Goal: Task Accomplishment & Management: Use online tool/utility

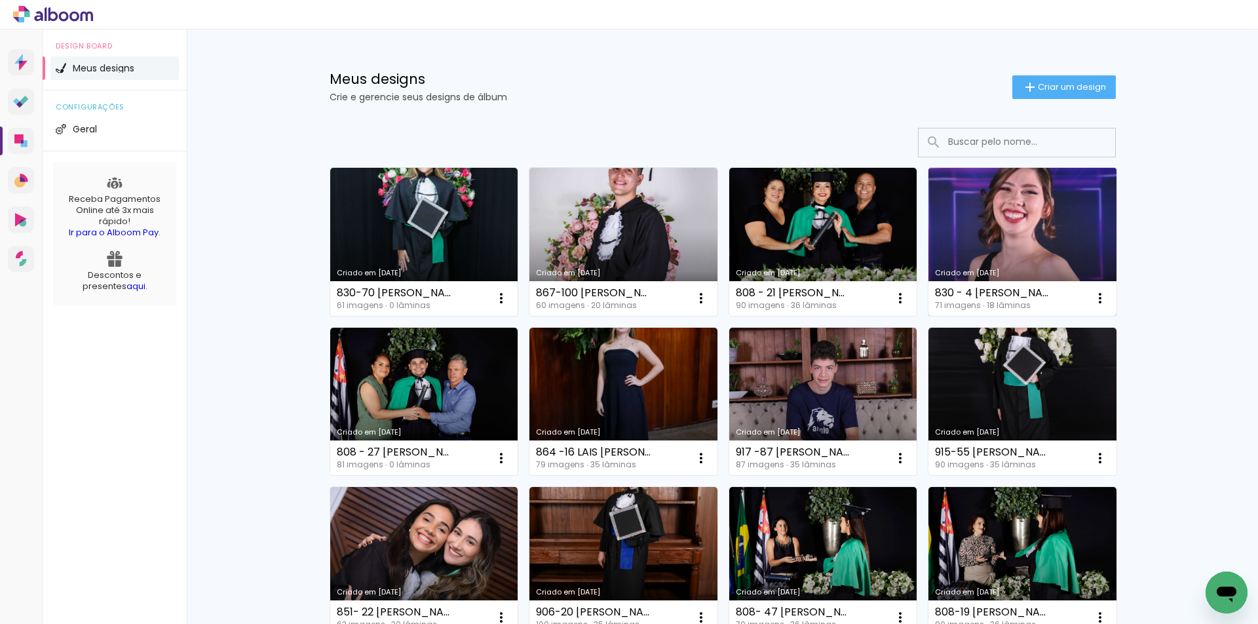
click at [977, 213] on link "Criado em [DATE]" at bounding box center [1023, 242] width 188 height 148
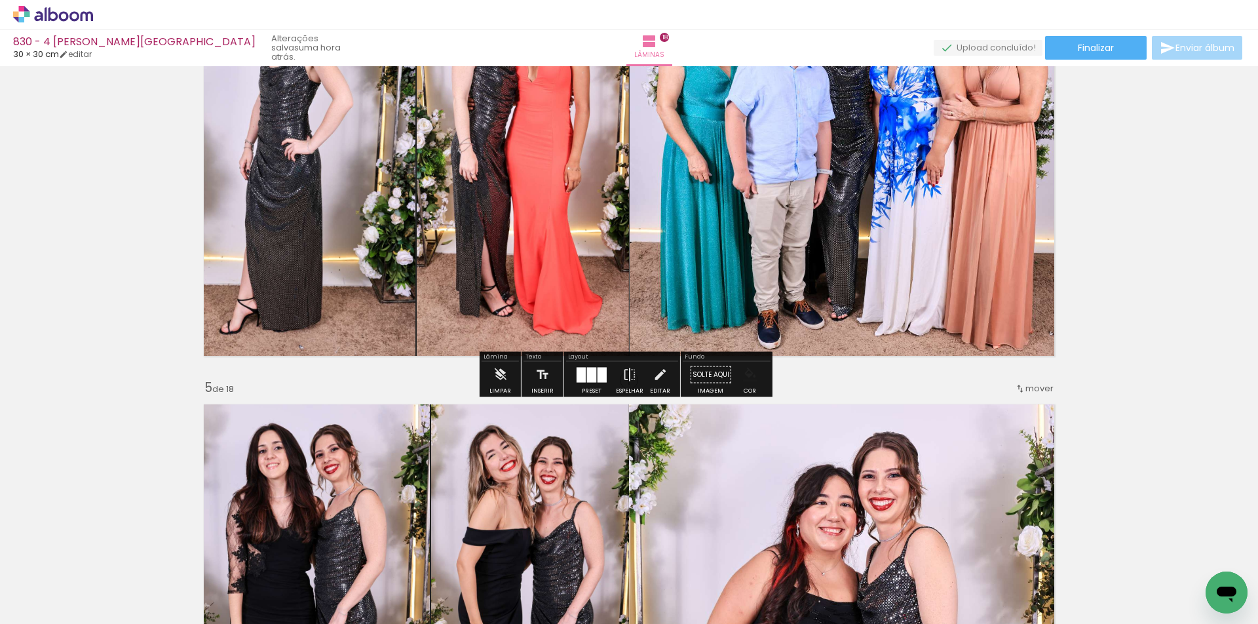
scroll to position [1573, 0]
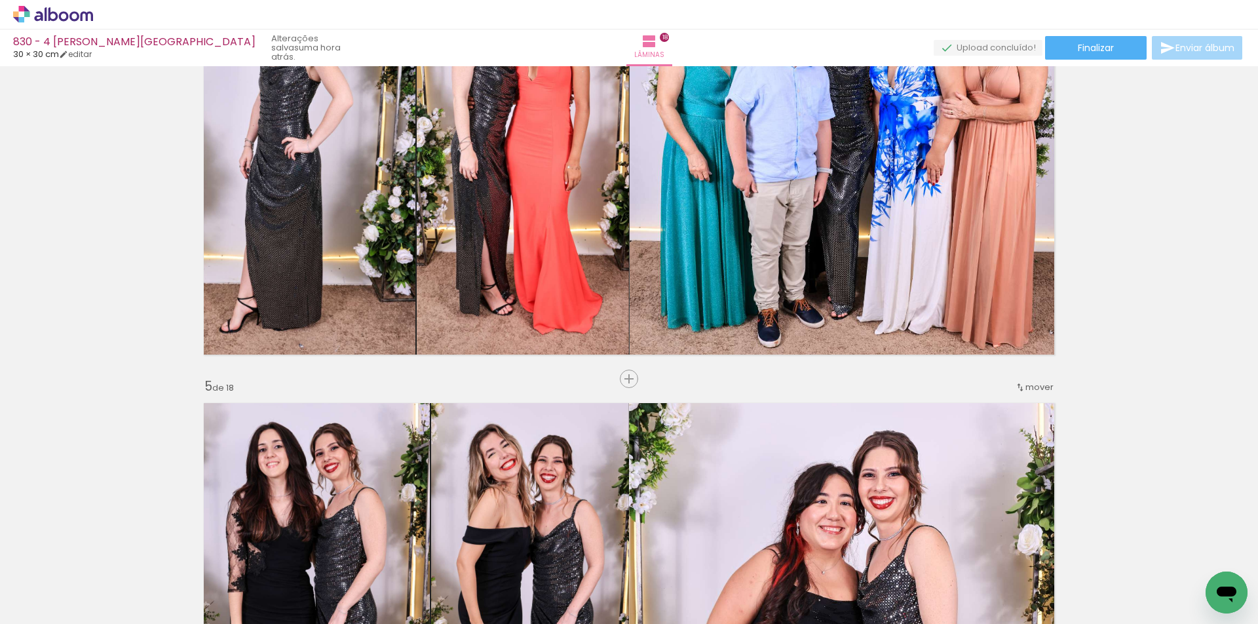
click at [42, 581] on input "Todas as fotos" at bounding box center [37, 584] width 50 height 11
click at [0, 0] on slot "Não utilizadas" at bounding box center [0, 0] width 0 height 0
type input "Não utilizadas"
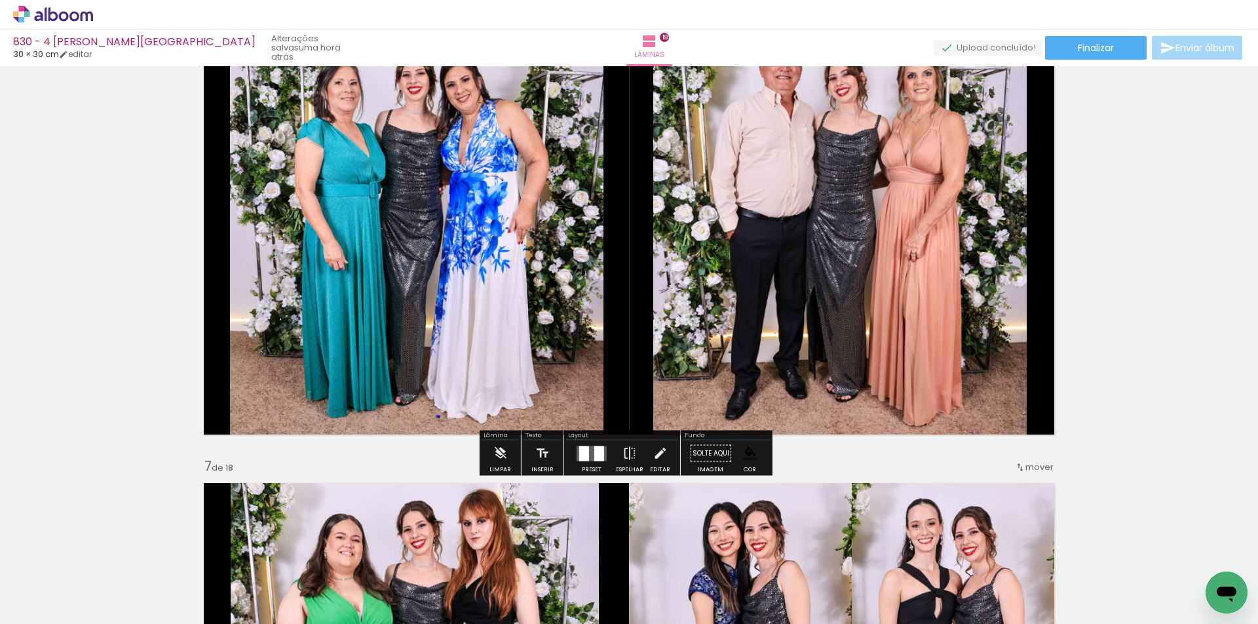
scroll to position [2360, 0]
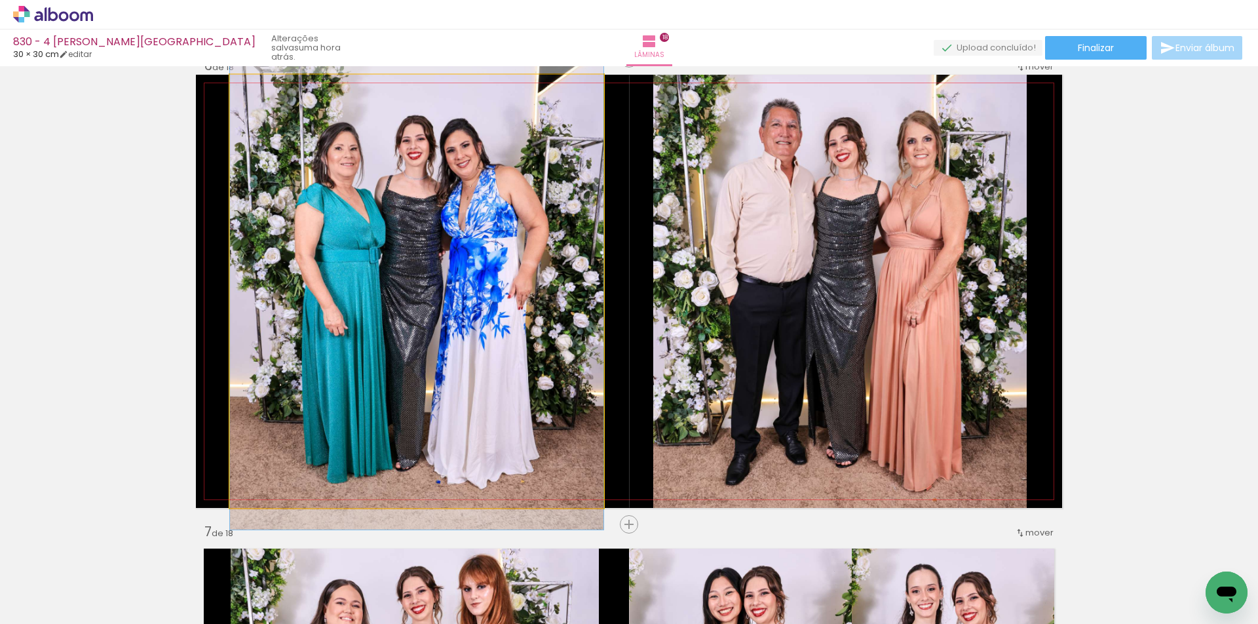
click at [547, 370] on quentale-photo at bounding box center [417, 291] width 374 height 433
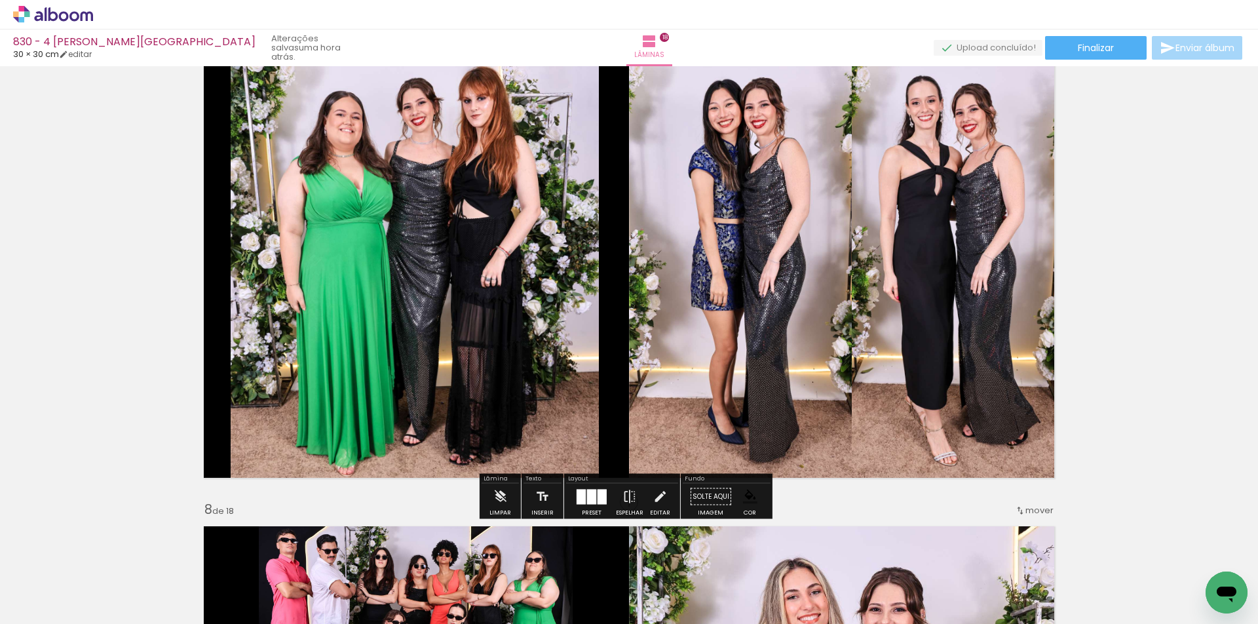
scroll to position [2818, 0]
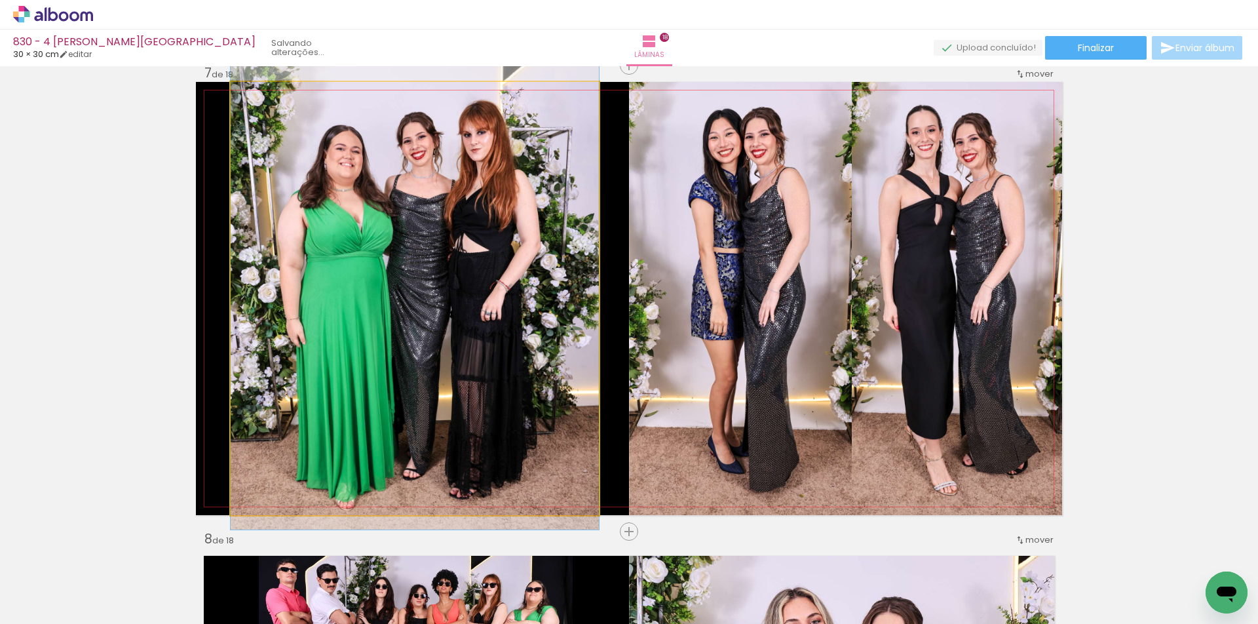
drag, startPoint x: 512, startPoint y: 292, endPoint x: 505, endPoint y: 297, distance: 8.5
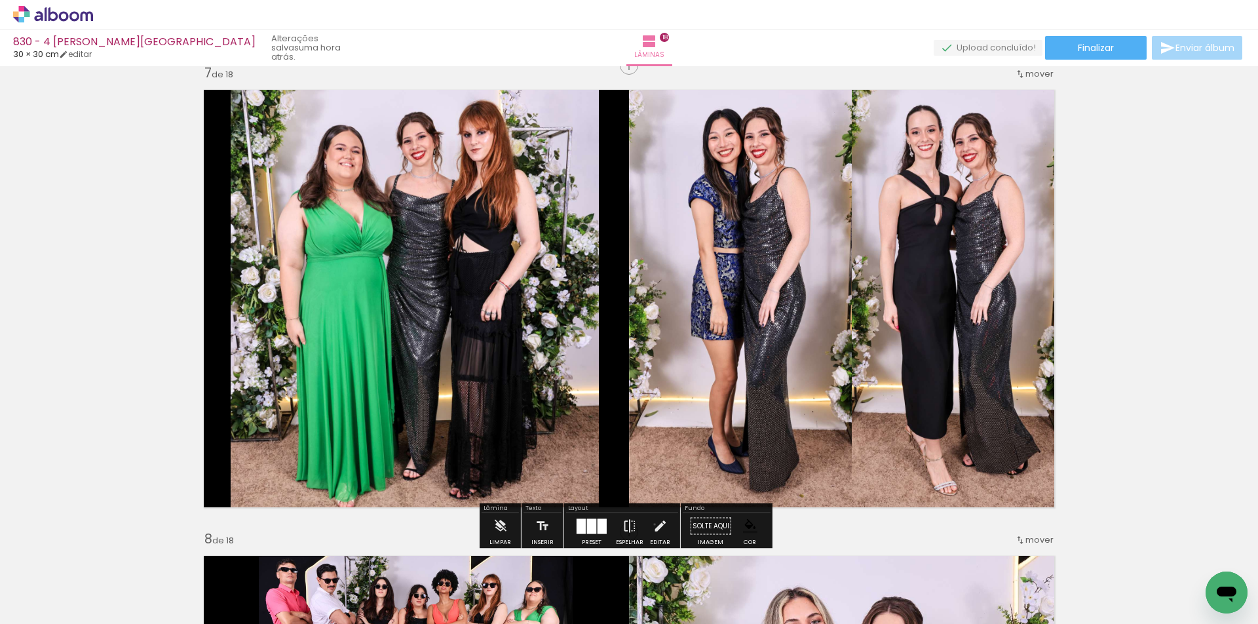
click at [653, 525] on iron-icon at bounding box center [660, 526] width 14 height 26
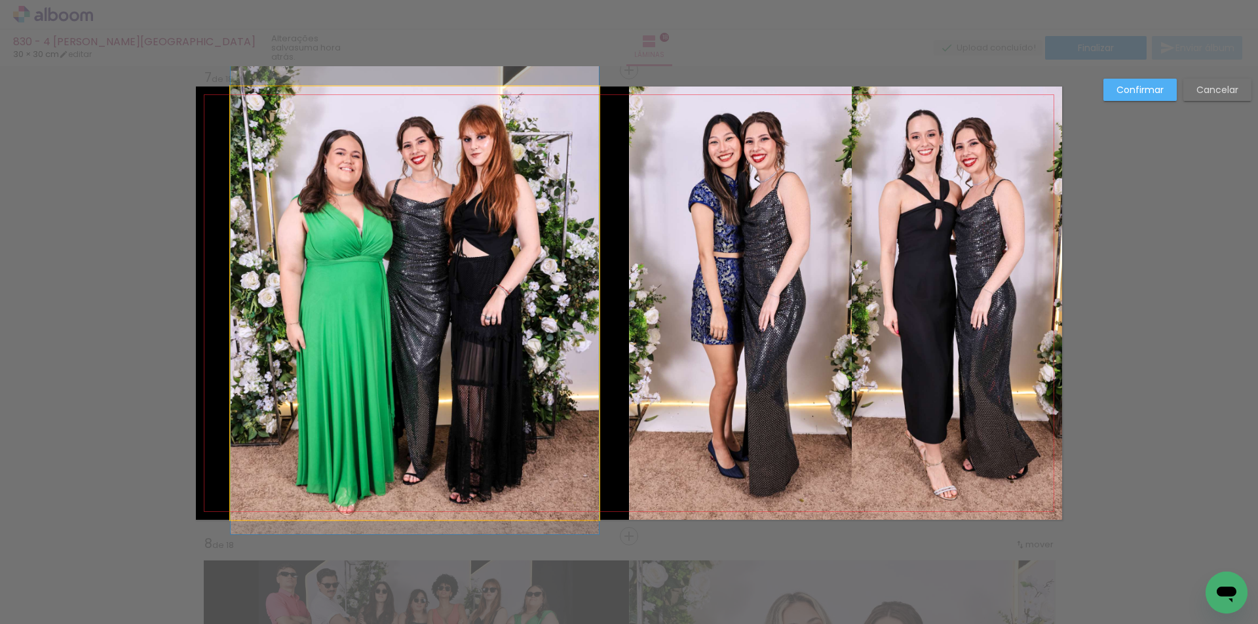
scroll to position [2813, 0]
click at [319, 331] on quentale-photo at bounding box center [415, 303] width 368 height 433
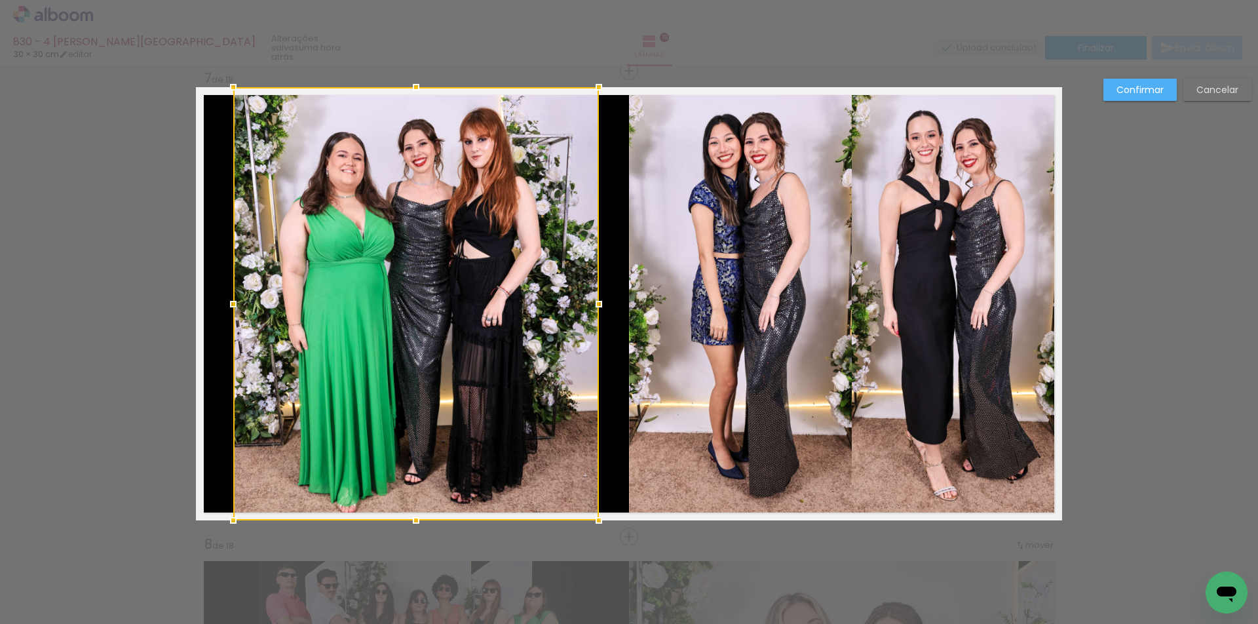
click at [231, 297] on div at bounding box center [233, 304] width 26 height 26
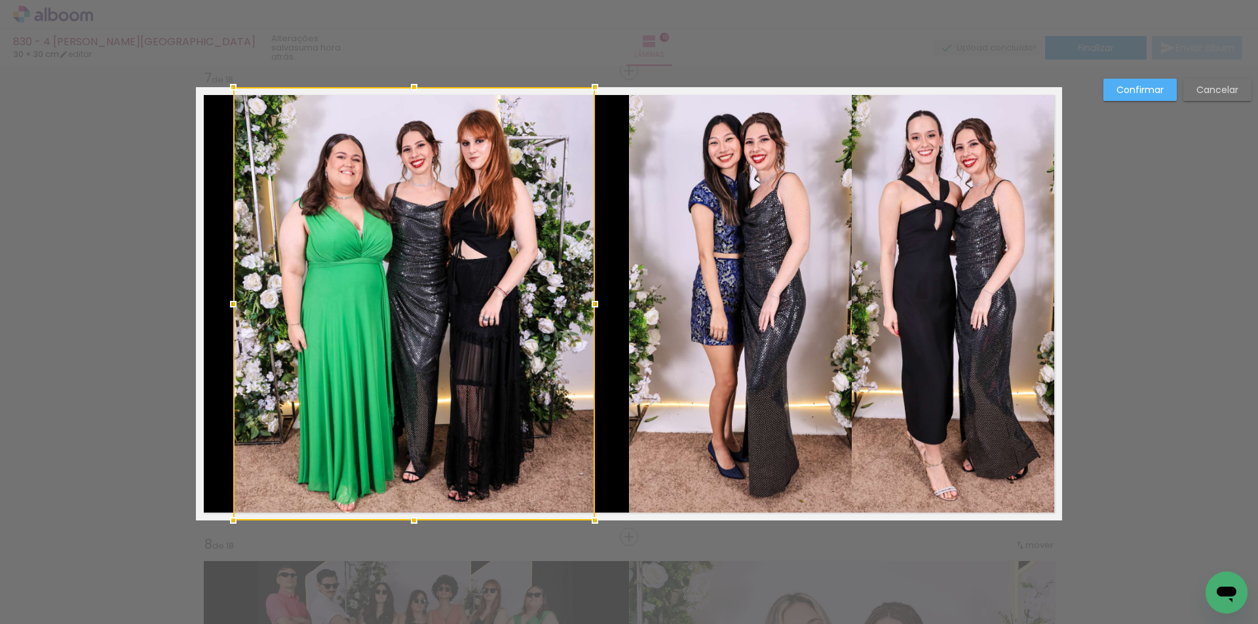
click at [585, 301] on div at bounding box center [595, 304] width 26 height 26
click at [0, 0] on slot "Confirmar" at bounding box center [0, 0] width 0 height 0
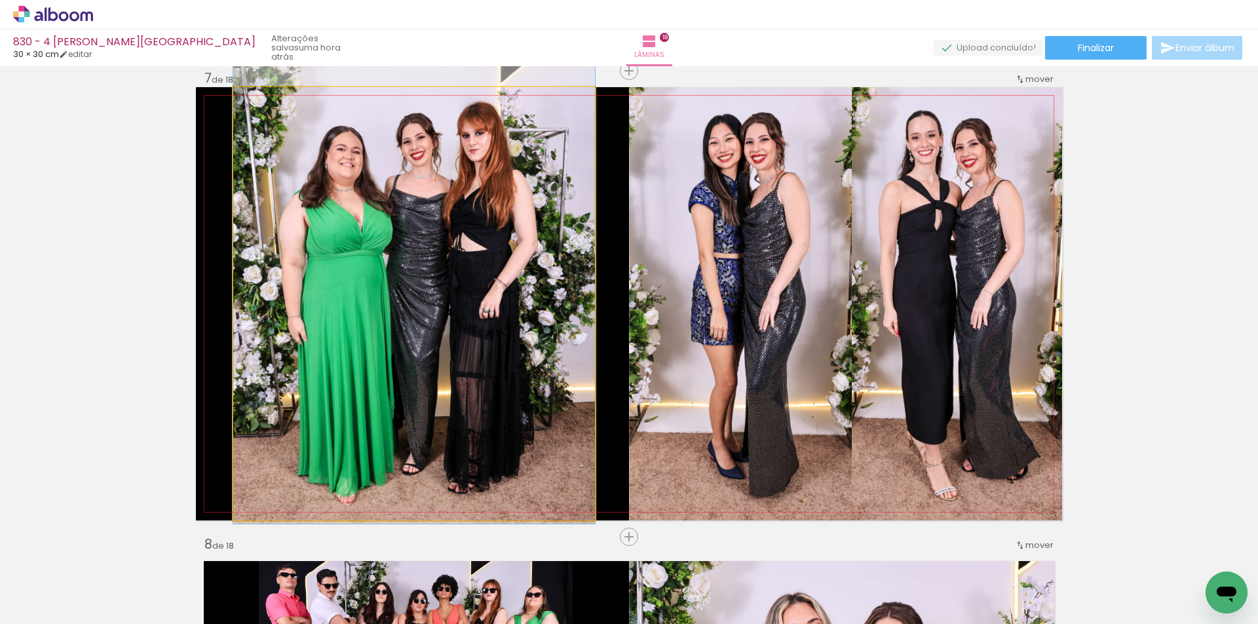
drag, startPoint x: 461, startPoint y: 347, endPoint x: 466, endPoint y: 340, distance: 9.5
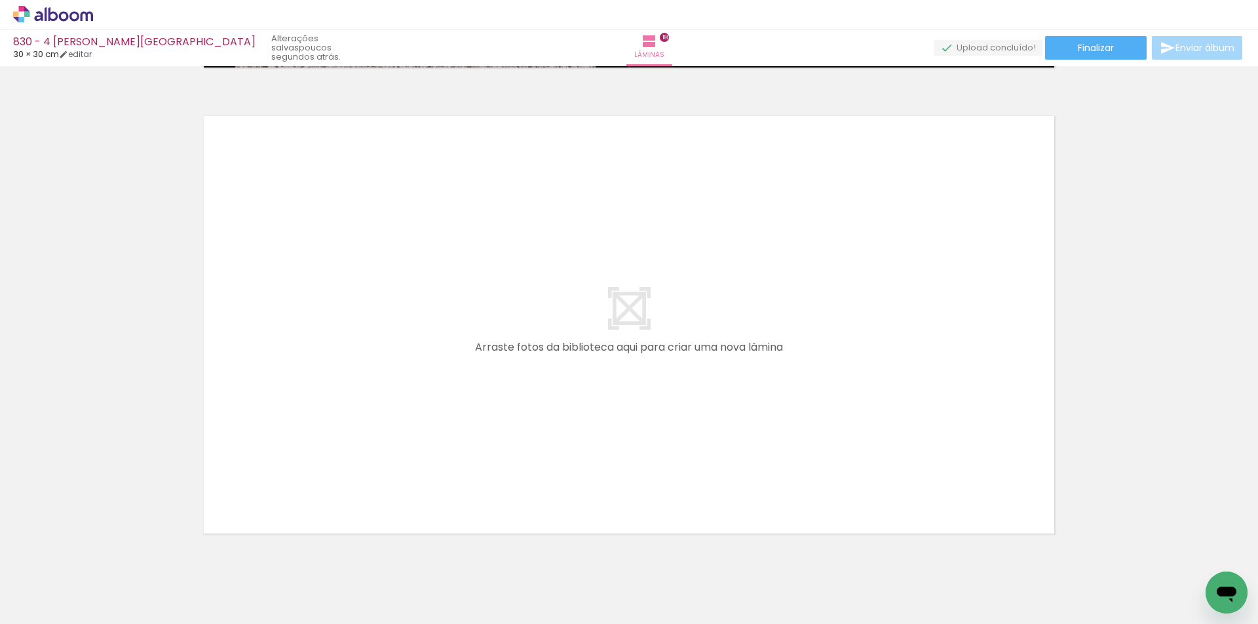
scroll to position [0, 908]
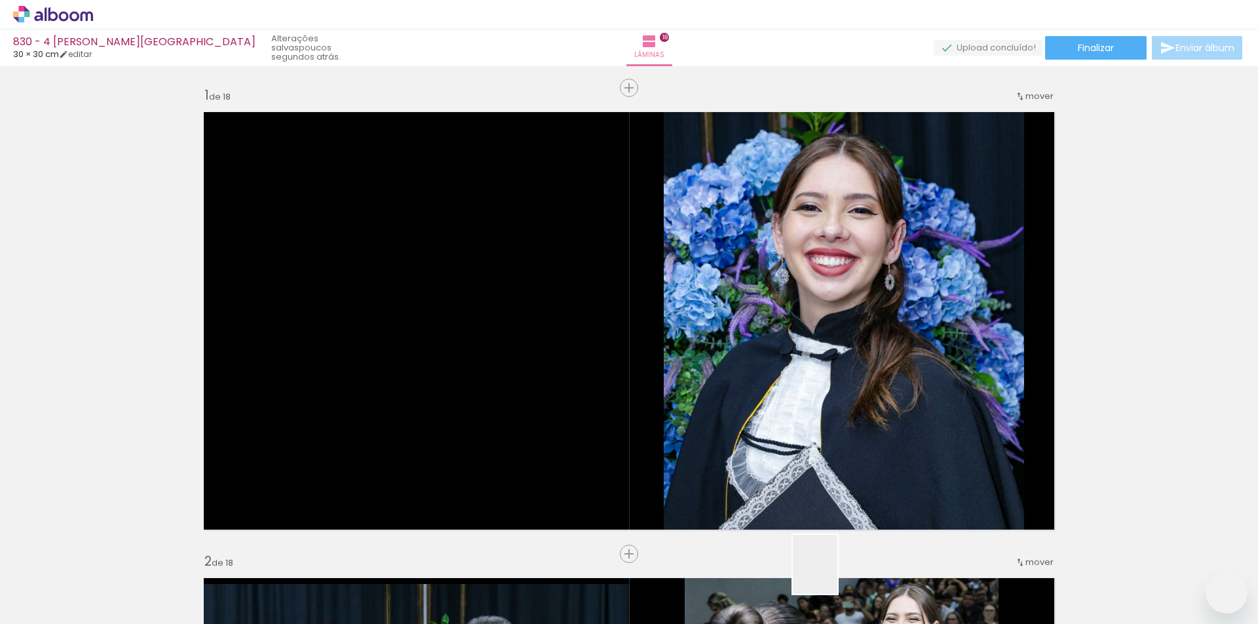
click at [682, 395] on quentale-workspace at bounding box center [629, 312] width 1258 height 624
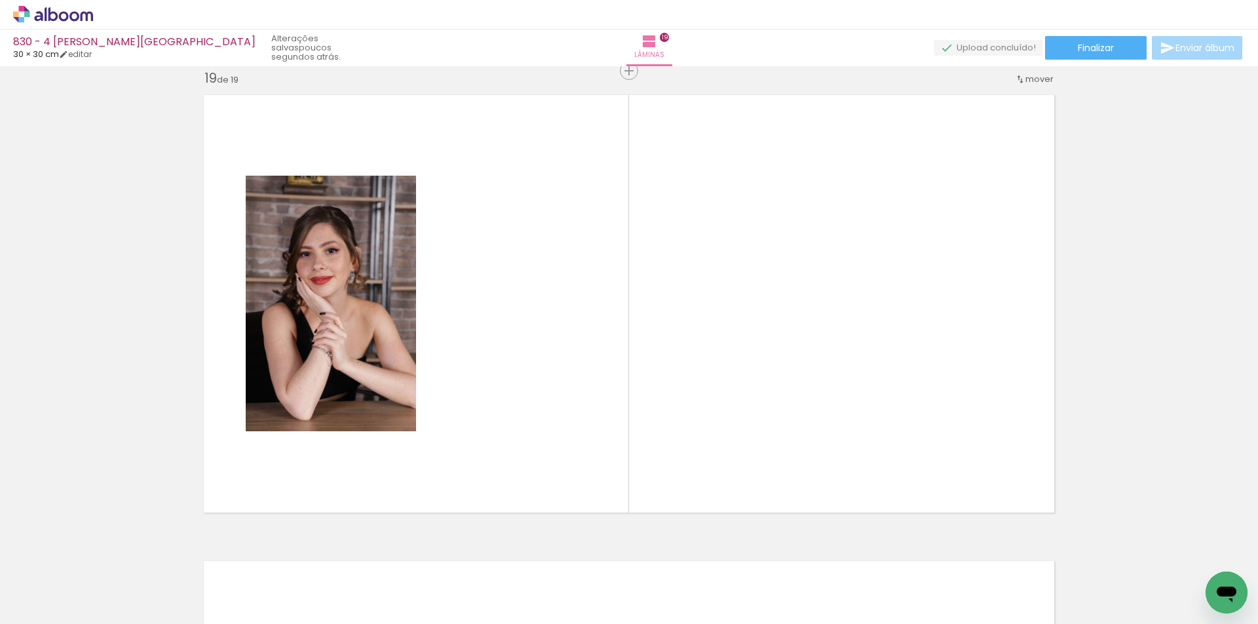
scroll to position [0, 835]
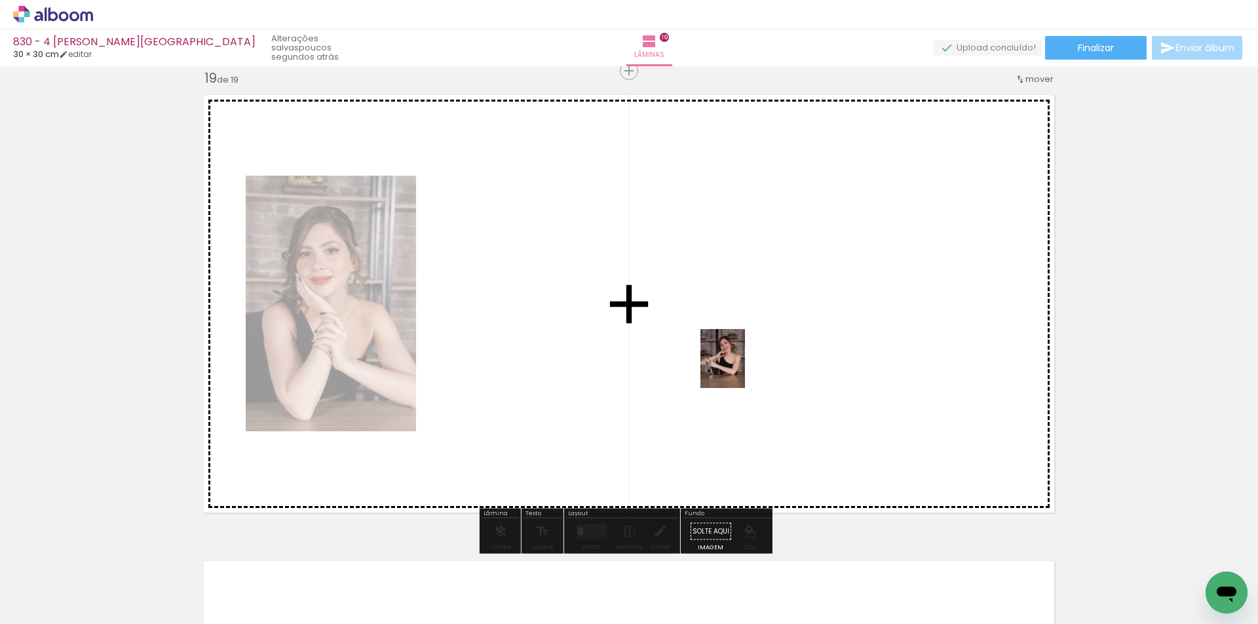
drag, startPoint x: 908, startPoint y: 553, endPoint x: 778, endPoint y: 427, distance: 181.2
click at [732, 359] on quentale-workspace at bounding box center [629, 312] width 1258 height 624
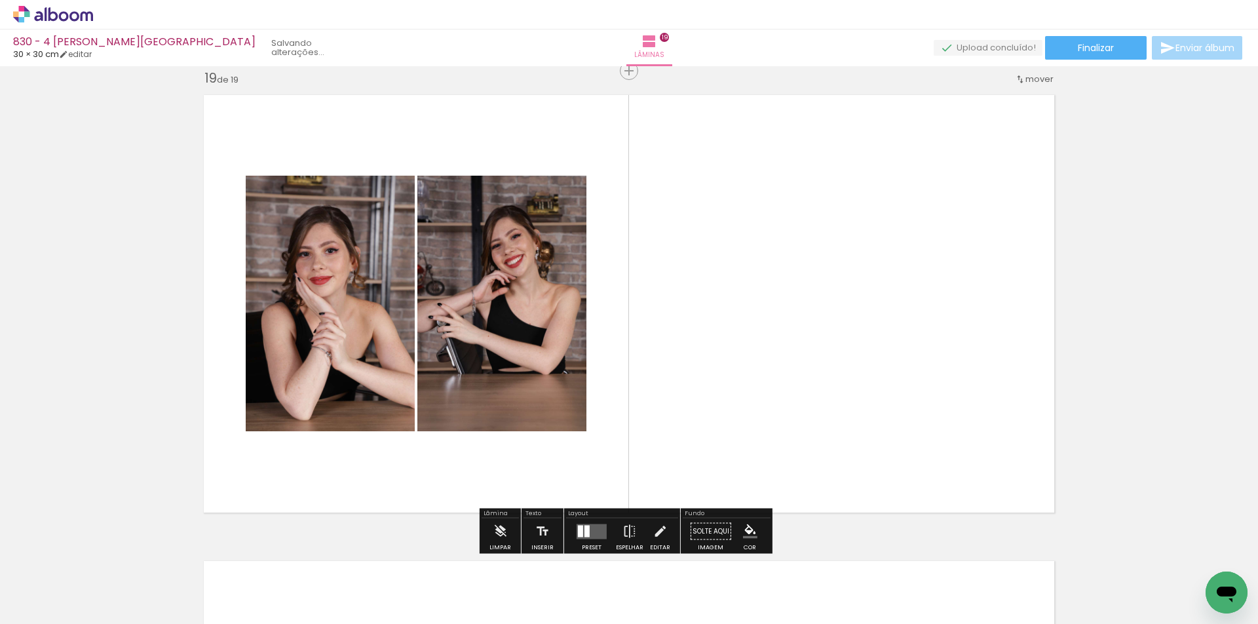
scroll to position [0, 762]
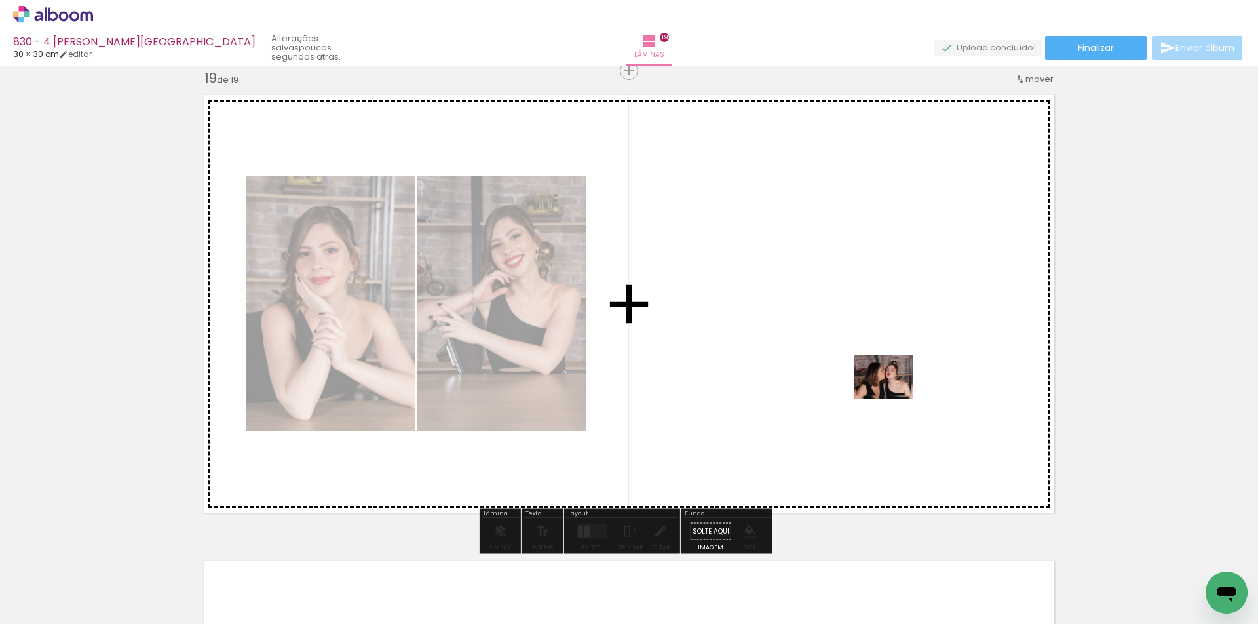
drag, startPoint x: 982, startPoint y: 583, endPoint x: 609, endPoint y: 486, distance: 386.0
click at [891, 392] on quentale-workspace at bounding box center [629, 312] width 1258 height 624
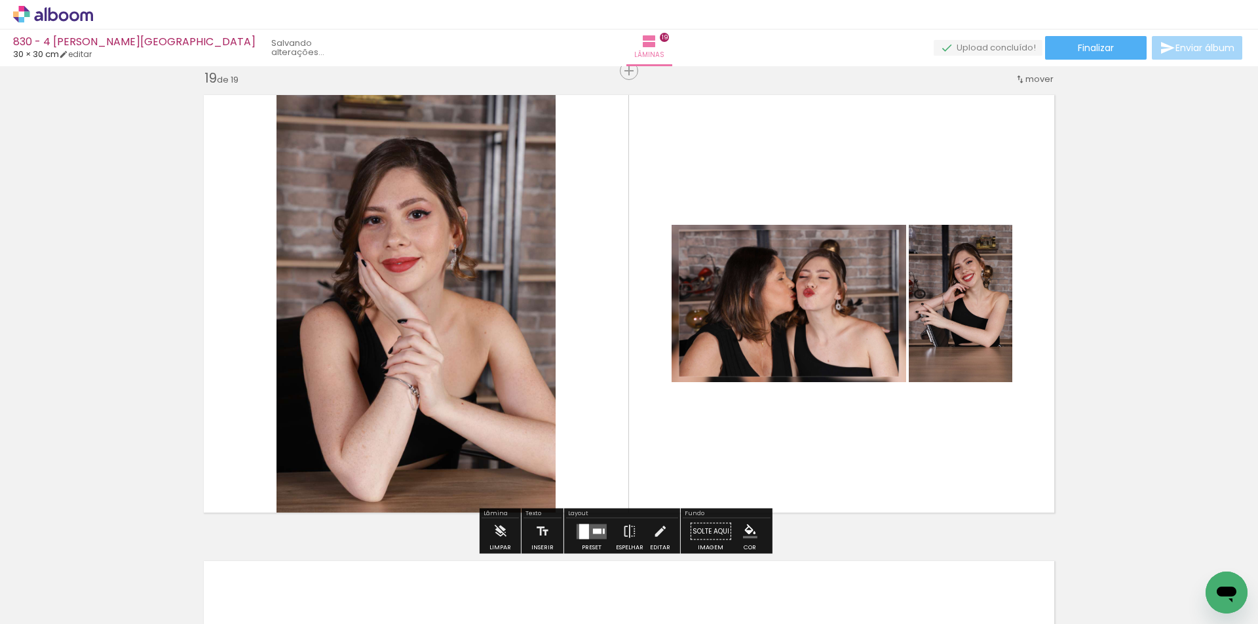
scroll to position [0, 688]
click at [593, 525] on quentale-layouter at bounding box center [592, 531] width 30 height 15
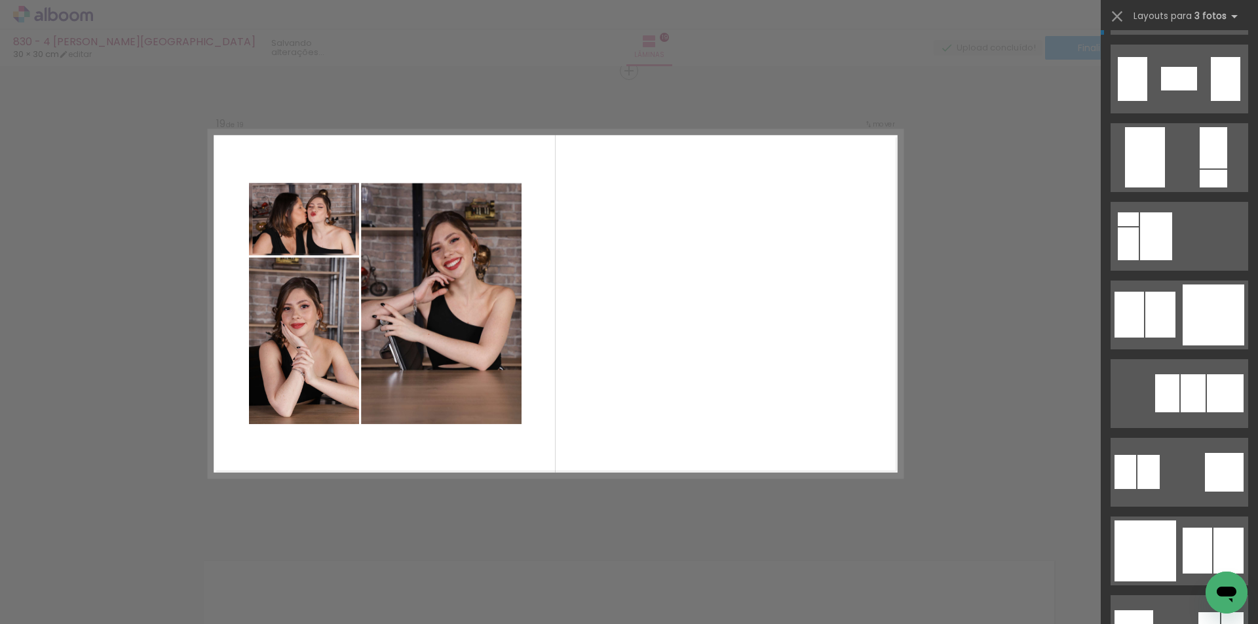
scroll to position [2753, 0]
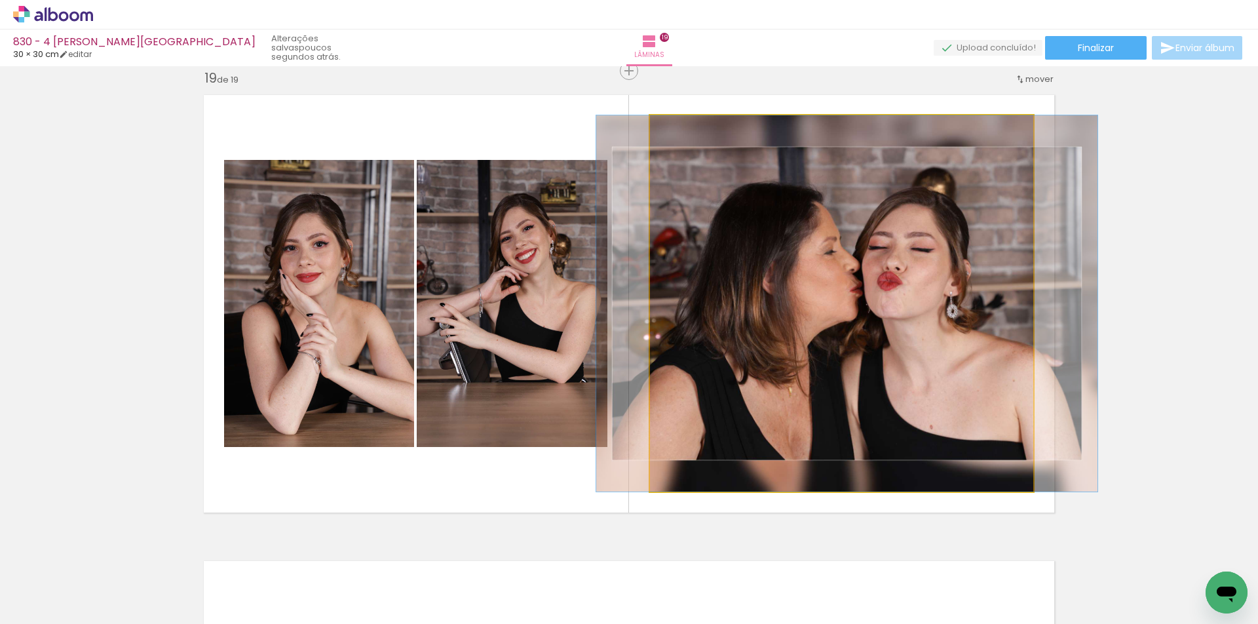
drag, startPoint x: 988, startPoint y: 357, endPoint x: 993, endPoint y: 329, distance: 28.0
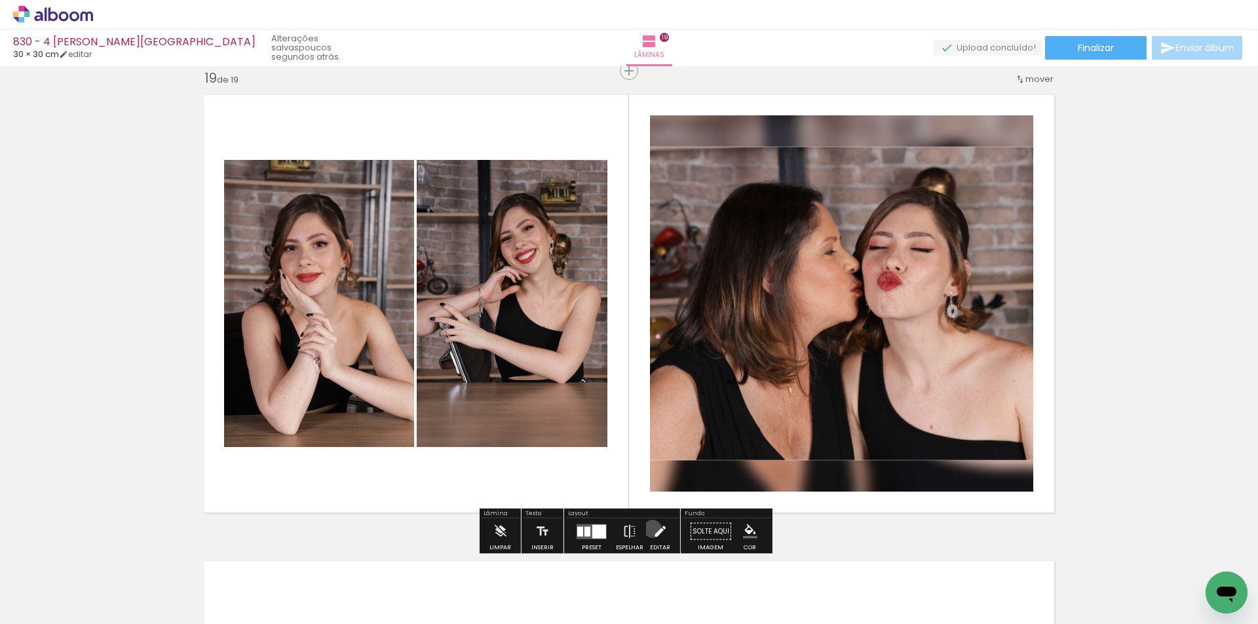
click at [653, 529] on iron-icon at bounding box center [660, 531] width 14 height 26
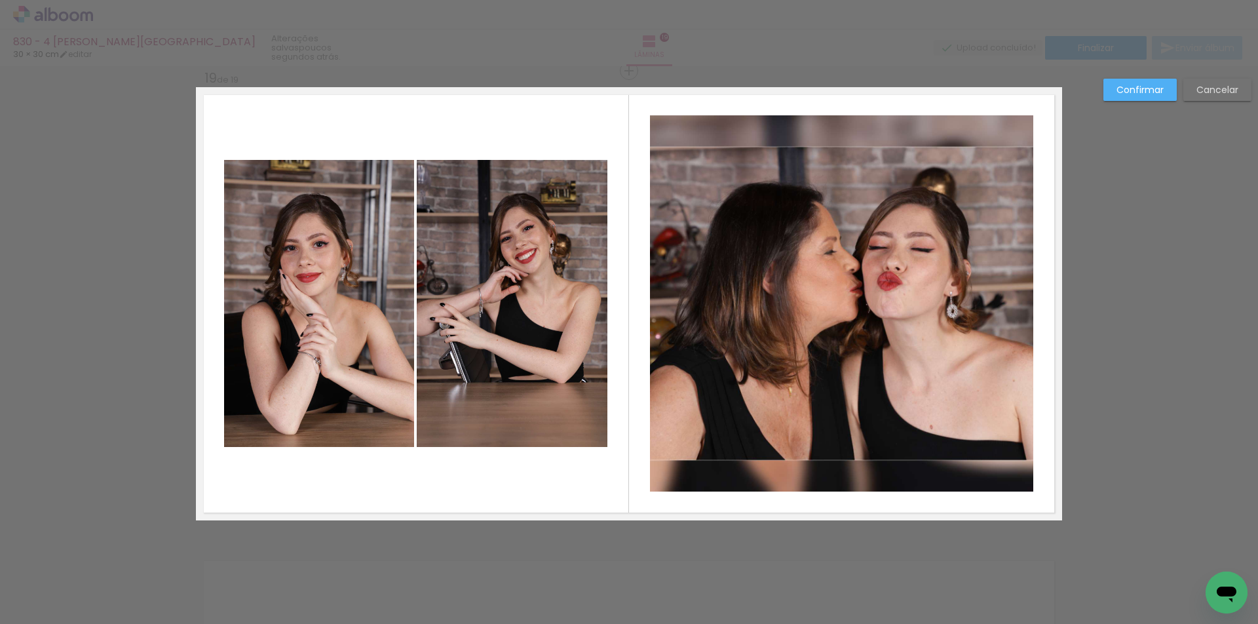
click at [788, 380] on quentale-photo at bounding box center [841, 303] width 383 height 376
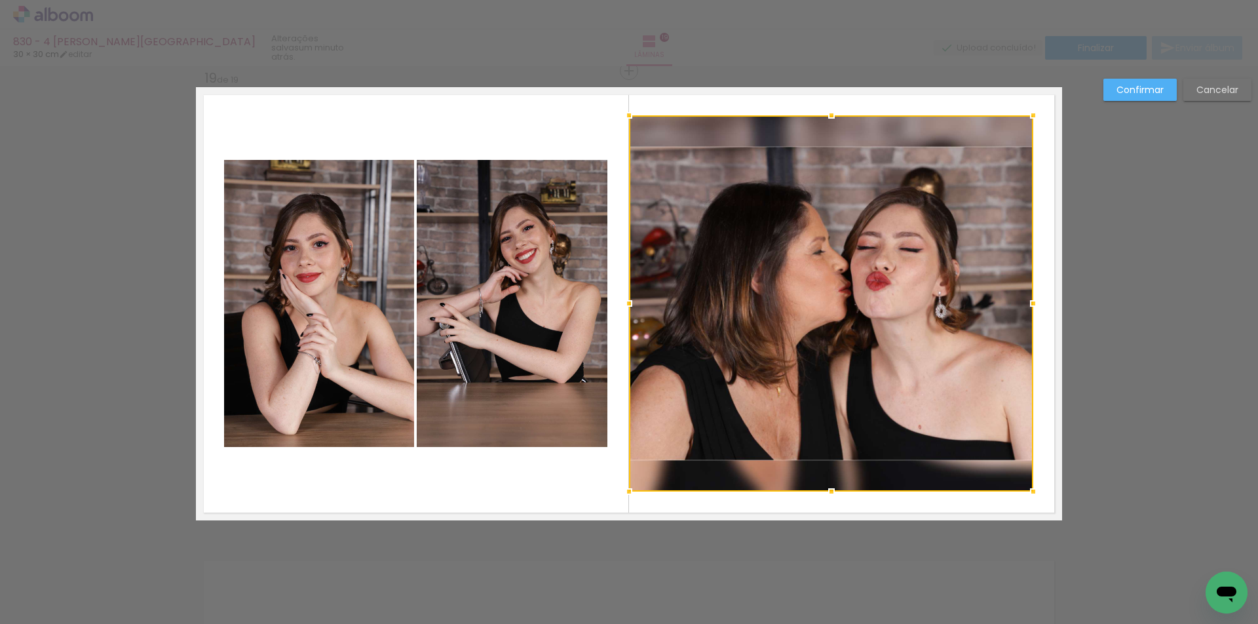
drag, startPoint x: 651, startPoint y: 303, endPoint x: 631, endPoint y: 301, distance: 21.1
click at [631, 301] on div at bounding box center [629, 303] width 26 height 26
click at [873, 316] on div at bounding box center [831, 303] width 404 height 376
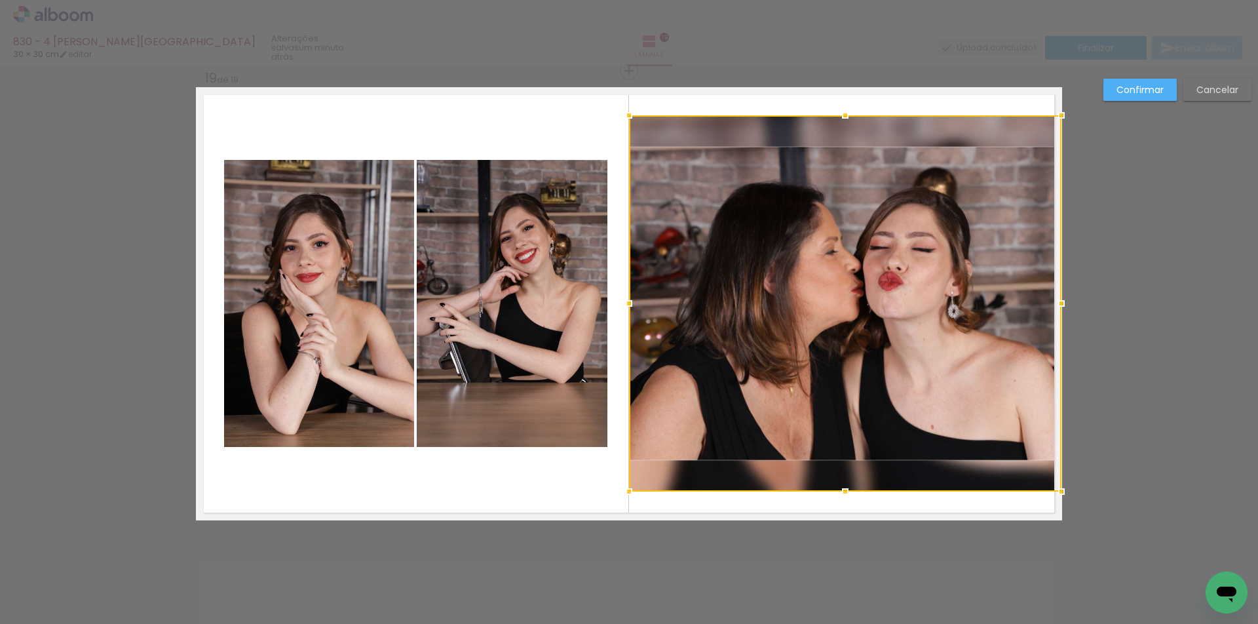
drag, startPoint x: 1030, startPoint y: 301, endPoint x: 1061, endPoint y: 298, distance: 31.6
click at [1061, 298] on div at bounding box center [1062, 303] width 26 height 26
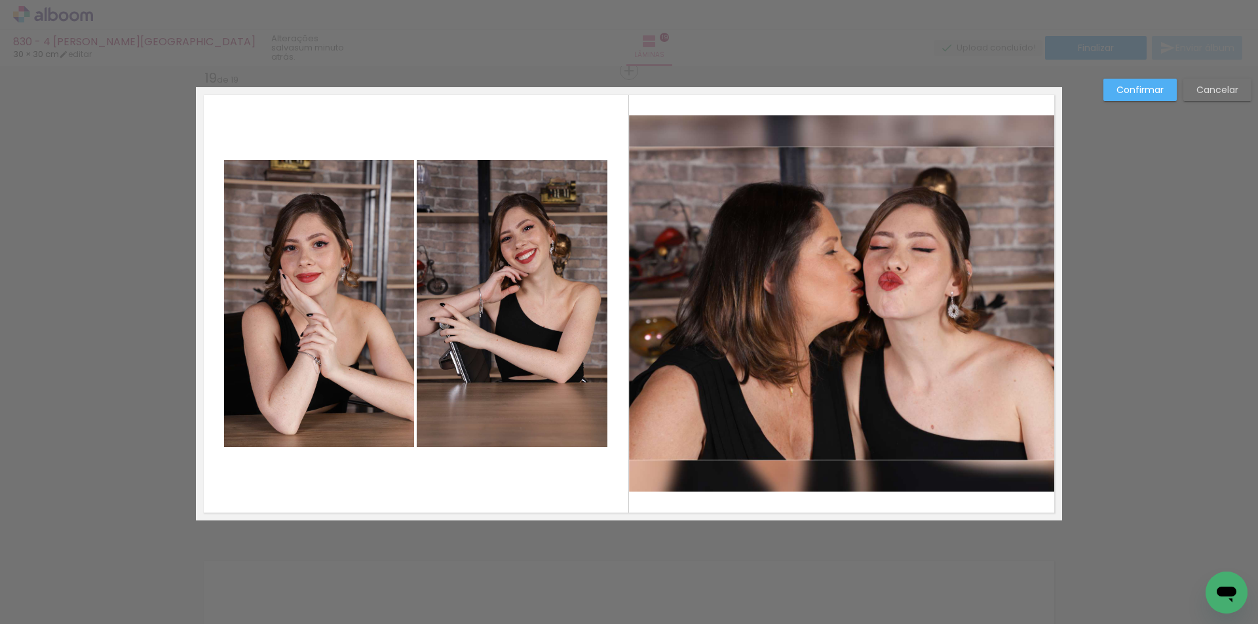
click at [822, 427] on quentale-photo at bounding box center [845, 303] width 433 height 376
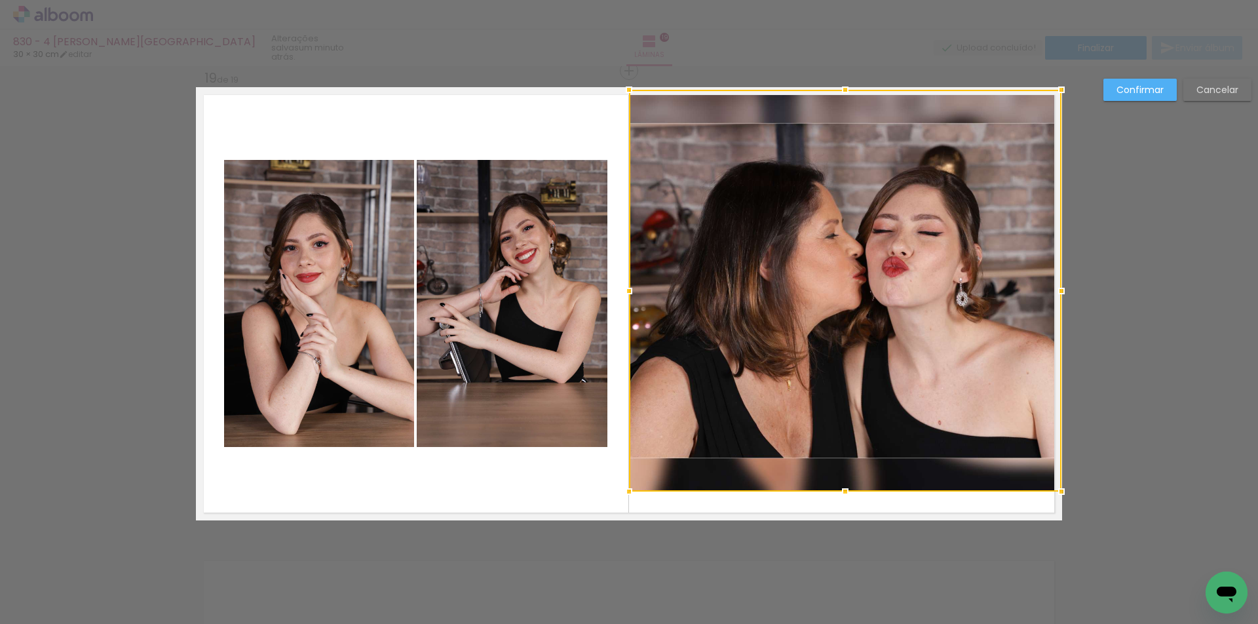
drag, startPoint x: 838, startPoint y: 113, endPoint x: 835, endPoint y: 91, distance: 21.8
click at [835, 91] on div at bounding box center [845, 90] width 26 height 26
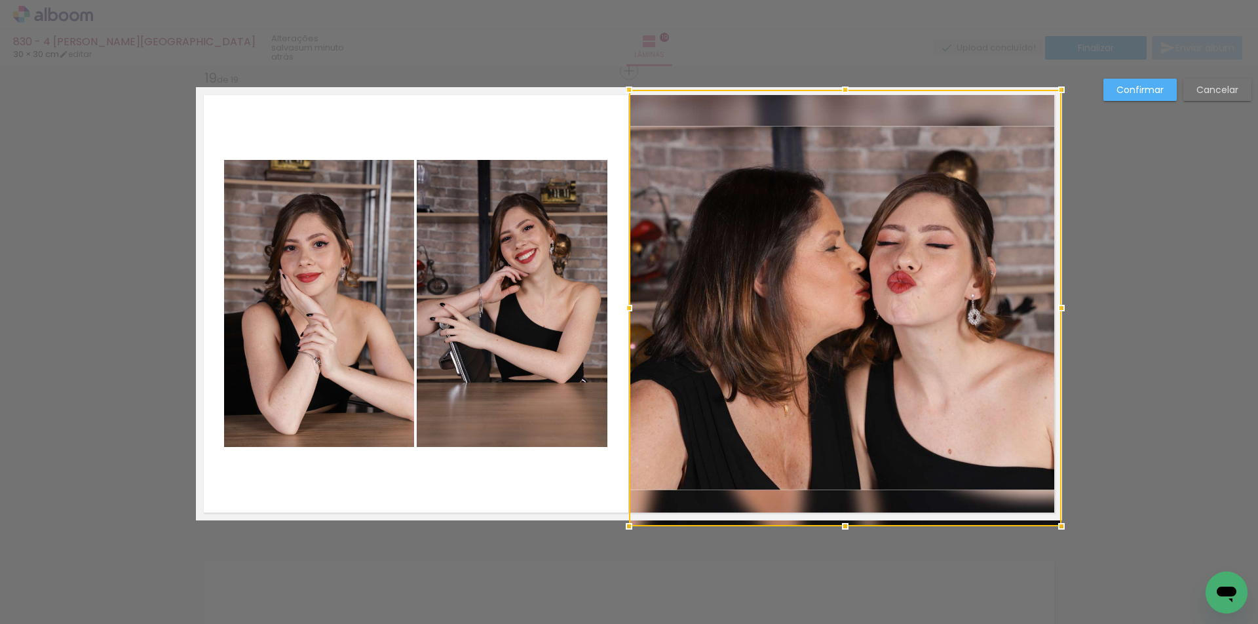
drag, startPoint x: 851, startPoint y: 490, endPoint x: 851, endPoint y: 515, distance: 25.6
click at [851, 515] on div at bounding box center [845, 526] width 26 height 26
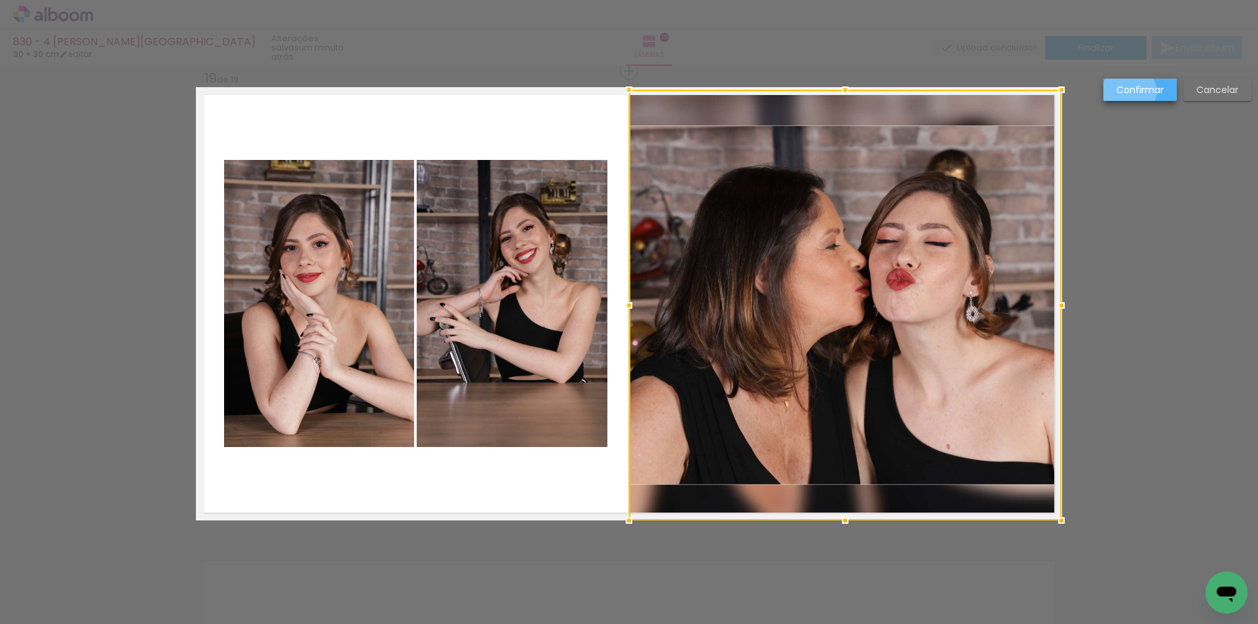
click at [0, 0] on slot "Confirmar" at bounding box center [0, 0] width 0 height 0
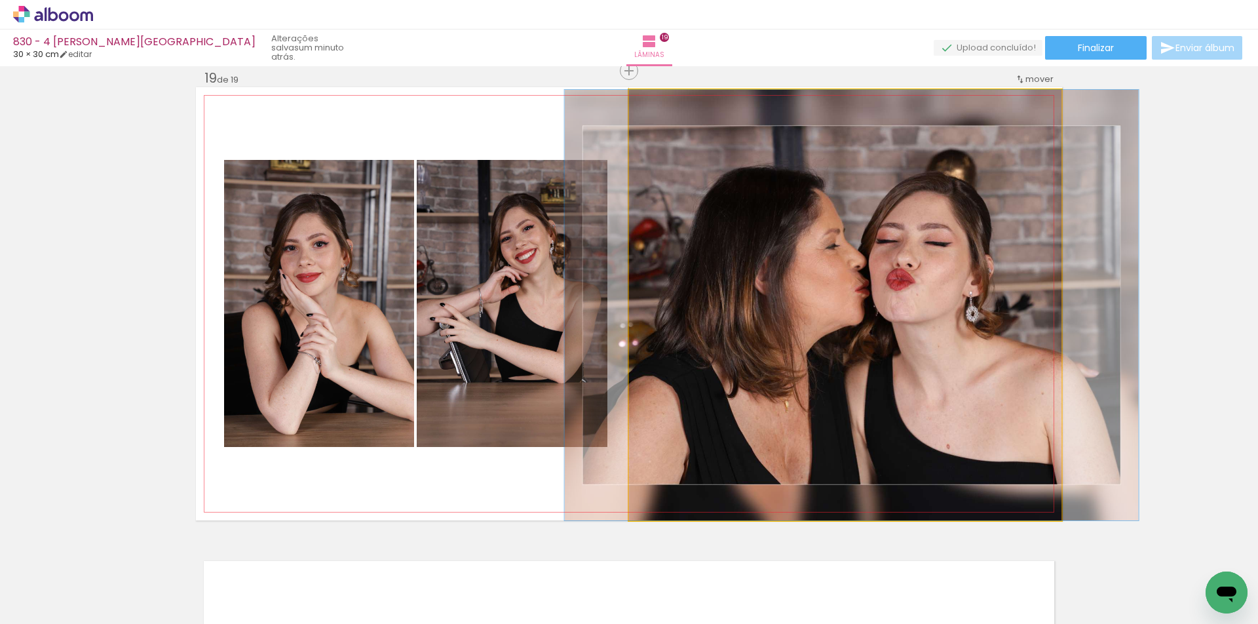
click at [925, 320] on quentale-photo at bounding box center [845, 305] width 433 height 431
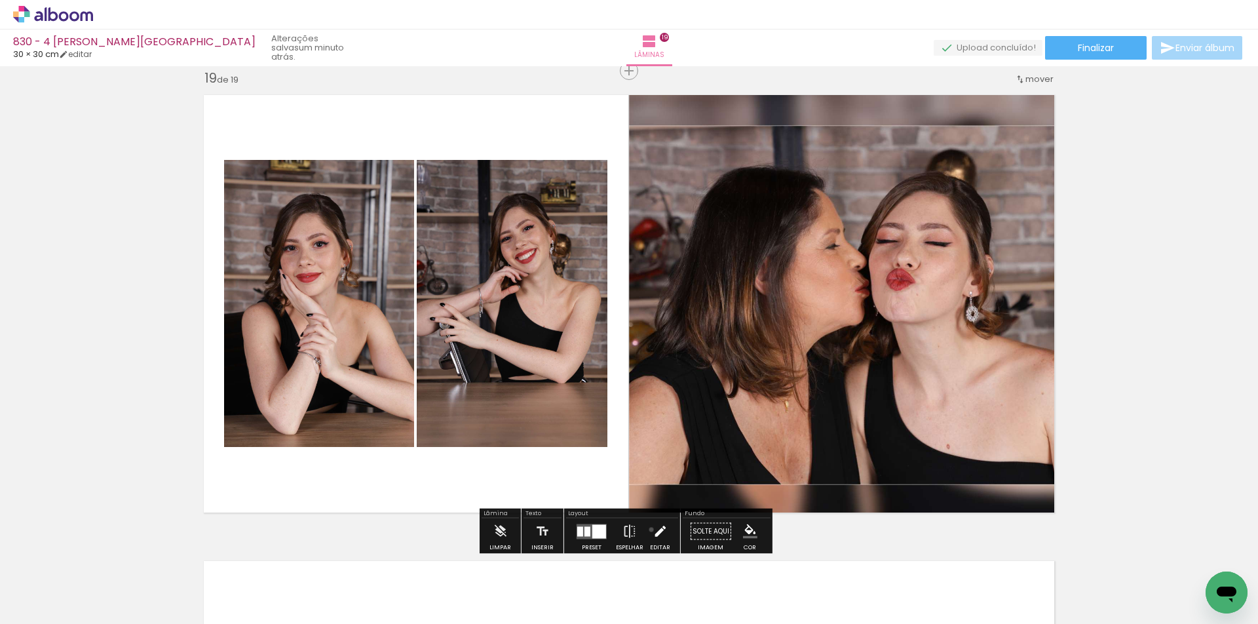
click at [648, 530] on paper-button "Editar" at bounding box center [660, 534] width 27 height 33
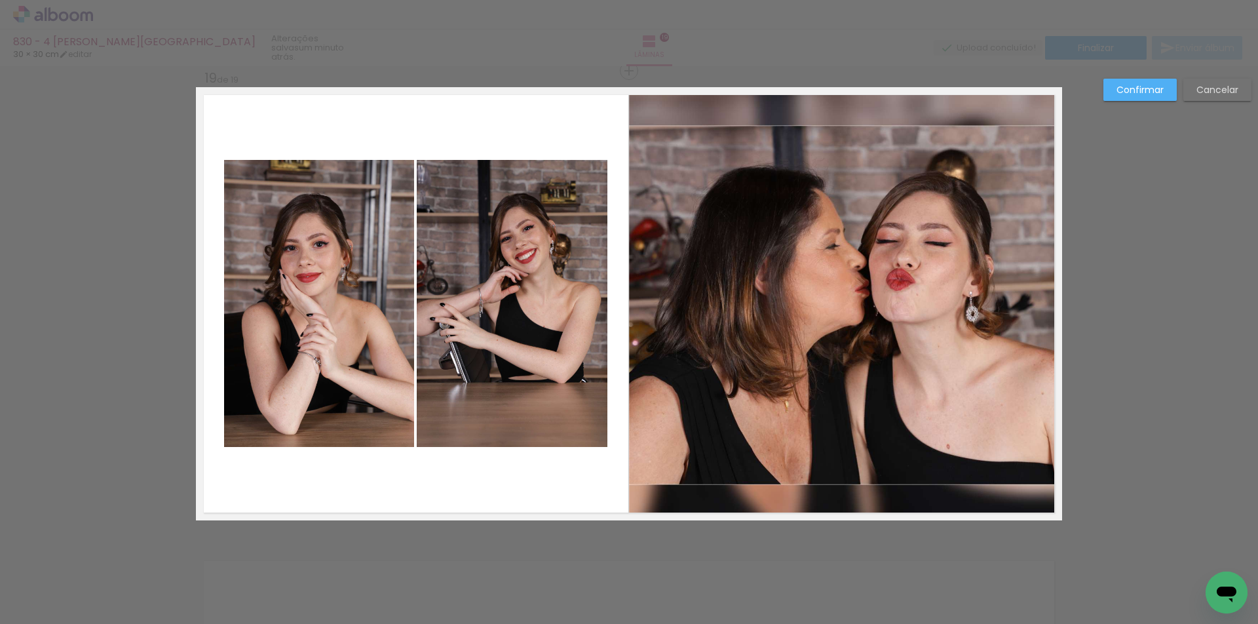
drag, startPoint x: 806, startPoint y: 366, endPoint x: 810, endPoint y: 374, distance: 8.5
click at [806, 366] on quentale-photo at bounding box center [845, 305] width 433 height 431
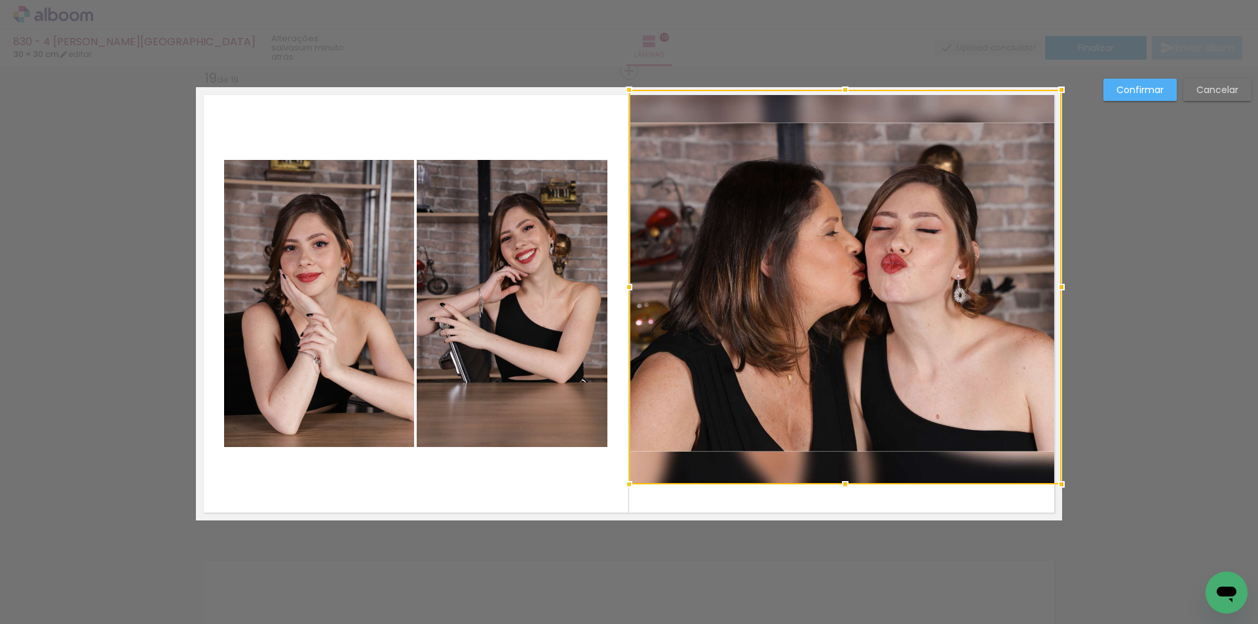
drag, startPoint x: 838, startPoint y: 521, endPoint x: 840, endPoint y: 491, distance: 30.3
click at [840, 491] on div at bounding box center [845, 484] width 26 height 26
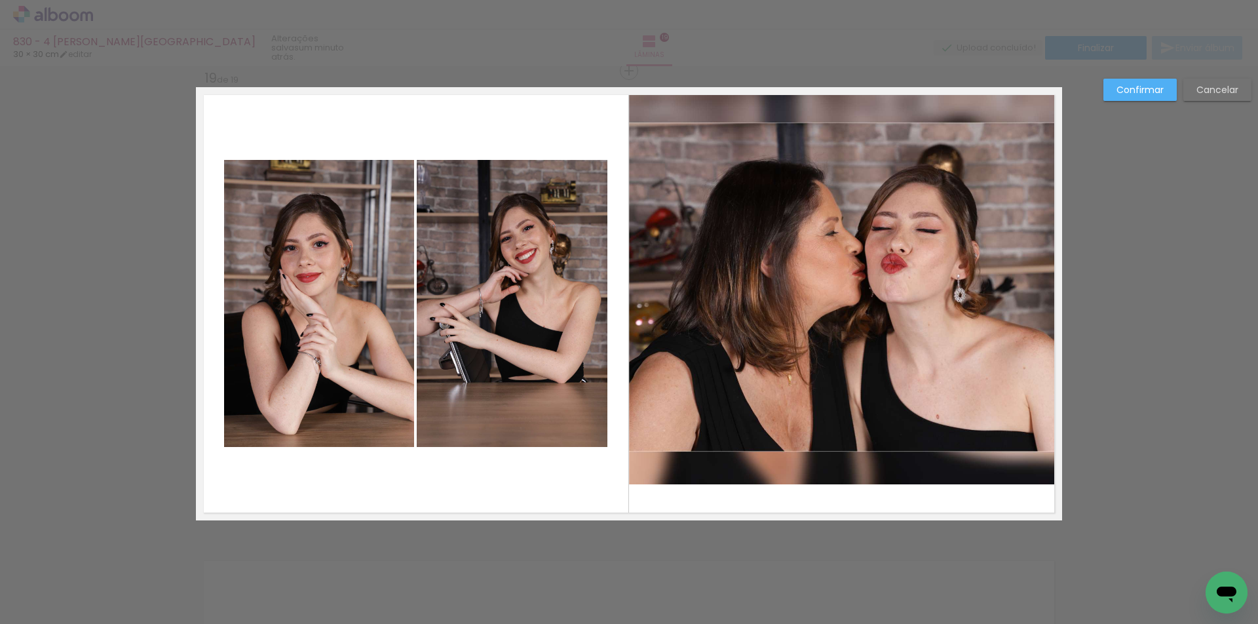
click at [836, 166] on quentale-photo at bounding box center [845, 287] width 433 height 395
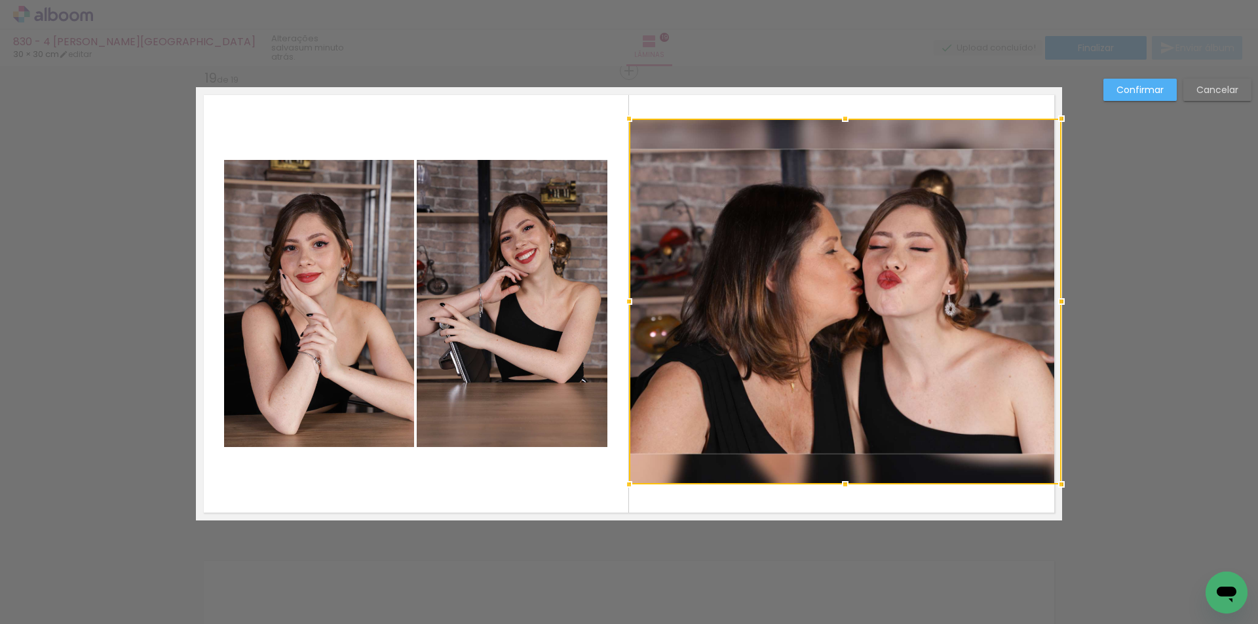
drag, startPoint x: 832, startPoint y: 83, endPoint x: 834, endPoint y: 111, distance: 28.9
click at [834, 111] on div at bounding box center [845, 119] width 26 height 26
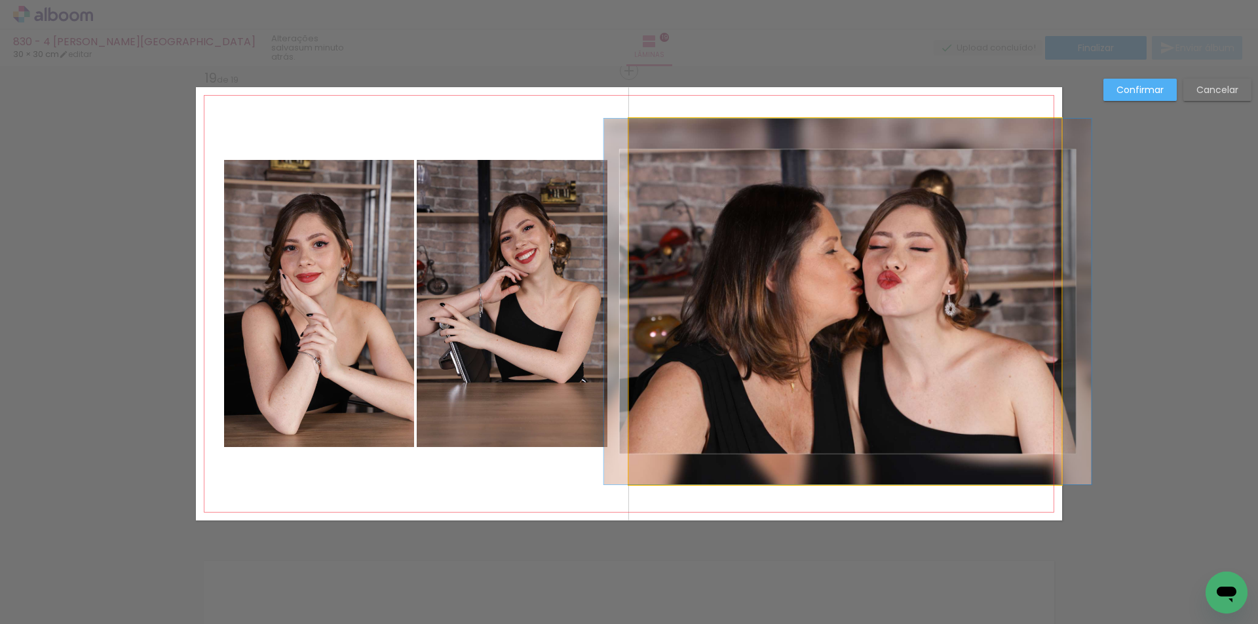
click at [755, 333] on quentale-photo at bounding box center [845, 302] width 433 height 366
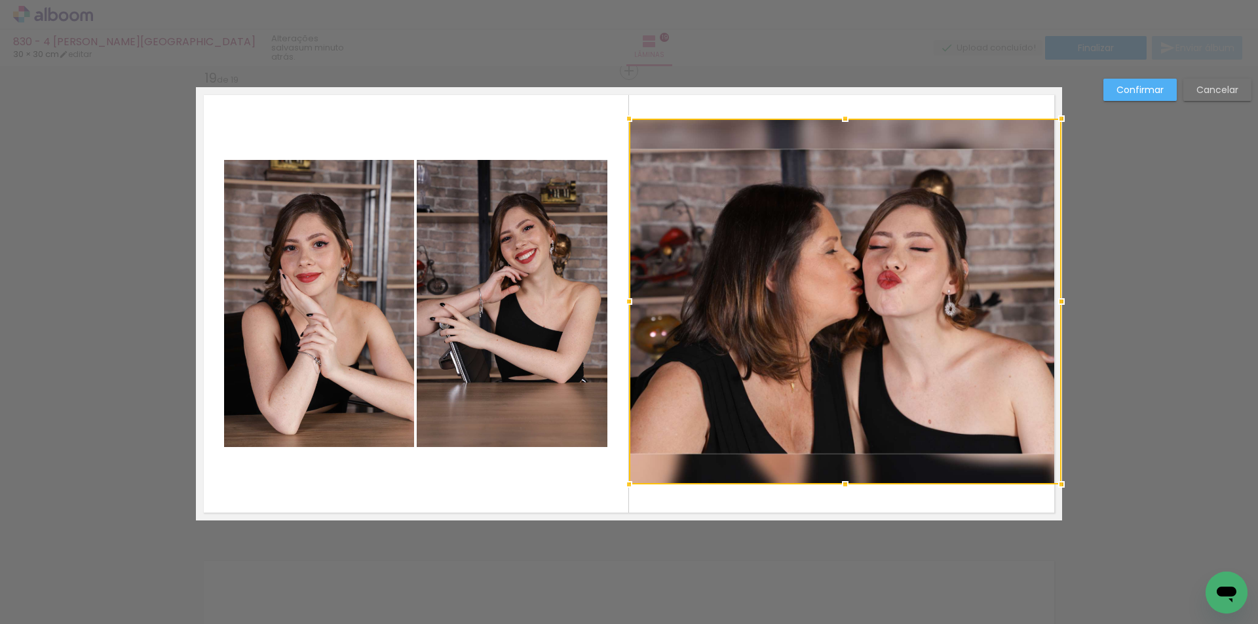
click at [522, 329] on quentale-photo at bounding box center [512, 303] width 191 height 287
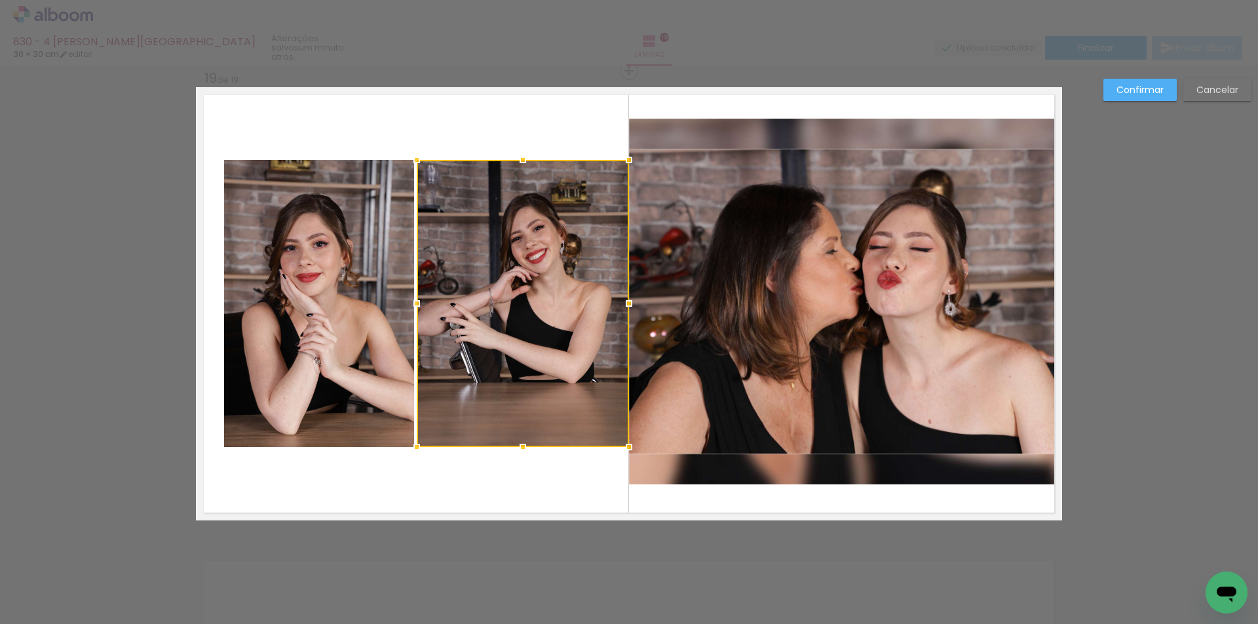
drag, startPoint x: 608, startPoint y: 303, endPoint x: 630, endPoint y: 301, distance: 21.7
click at [630, 301] on div at bounding box center [629, 303] width 26 height 26
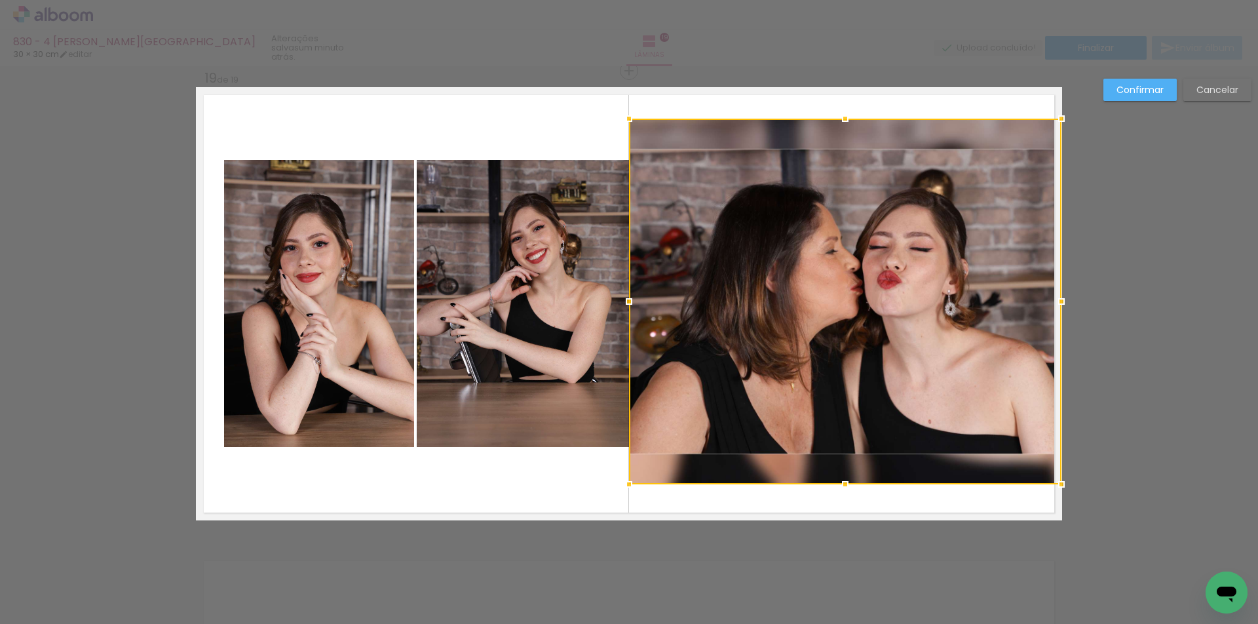
click at [289, 304] on quentale-photo at bounding box center [319, 303] width 190 height 287
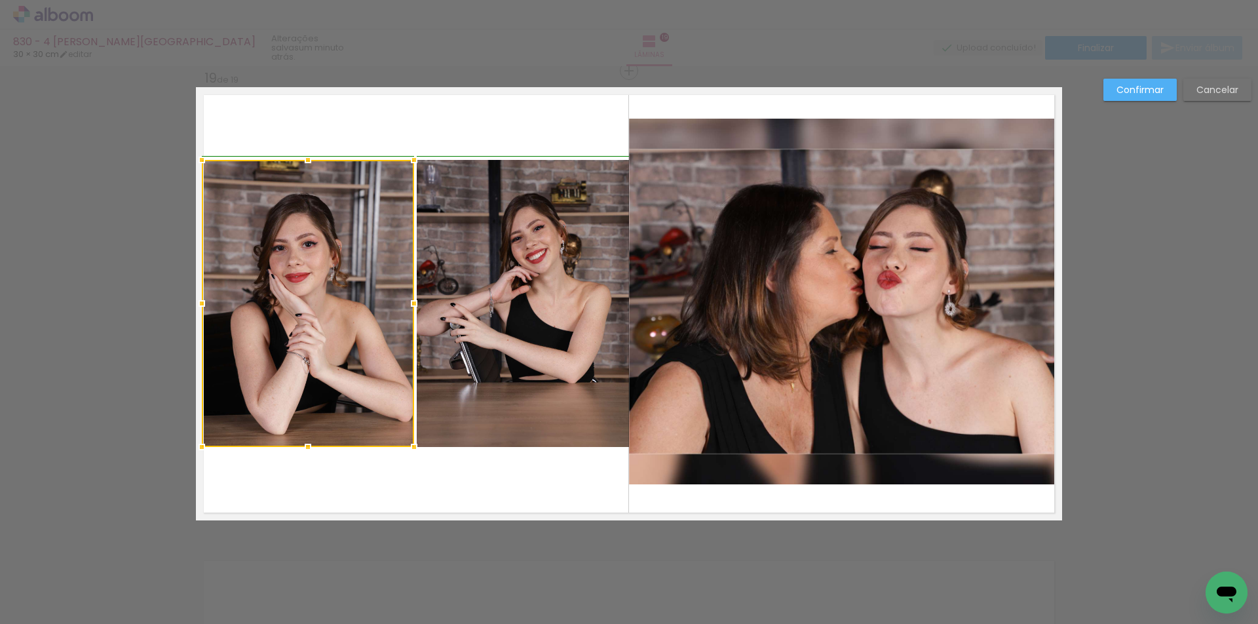
drag, startPoint x: 222, startPoint y: 305, endPoint x: 205, endPoint y: 301, distance: 17.4
click at [205, 301] on div at bounding box center [202, 303] width 26 height 26
click at [0, 0] on slot "Confirmar" at bounding box center [0, 0] width 0 height 0
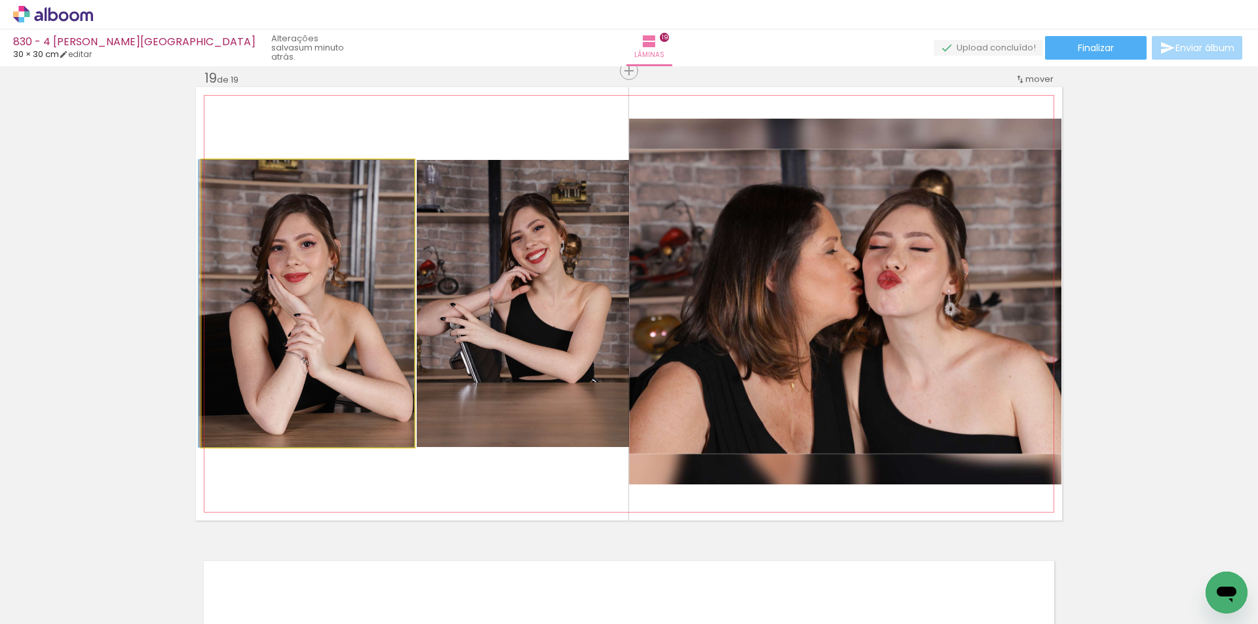
drag, startPoint x: 338, startPoint y: 334, endPoint x: 325, endPoint y: 334, distance: 13.1
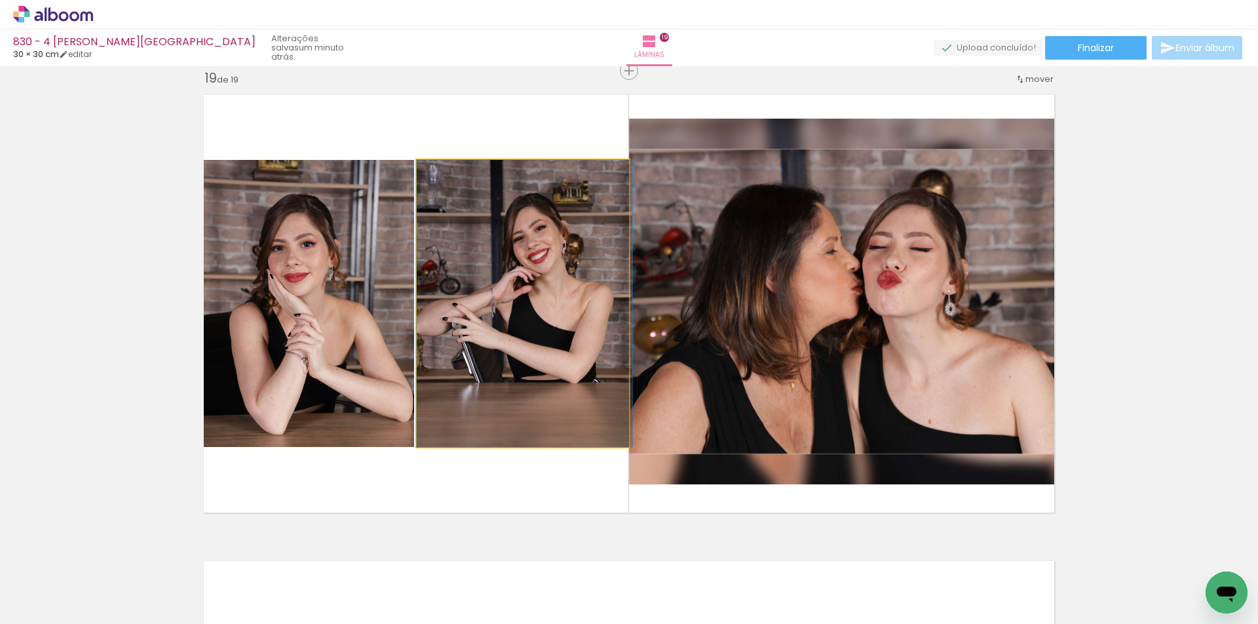
drag, startPoint x: 465, startPoint y: 341, endPoint x: 480, endPoint y: 340, distance: 15.2
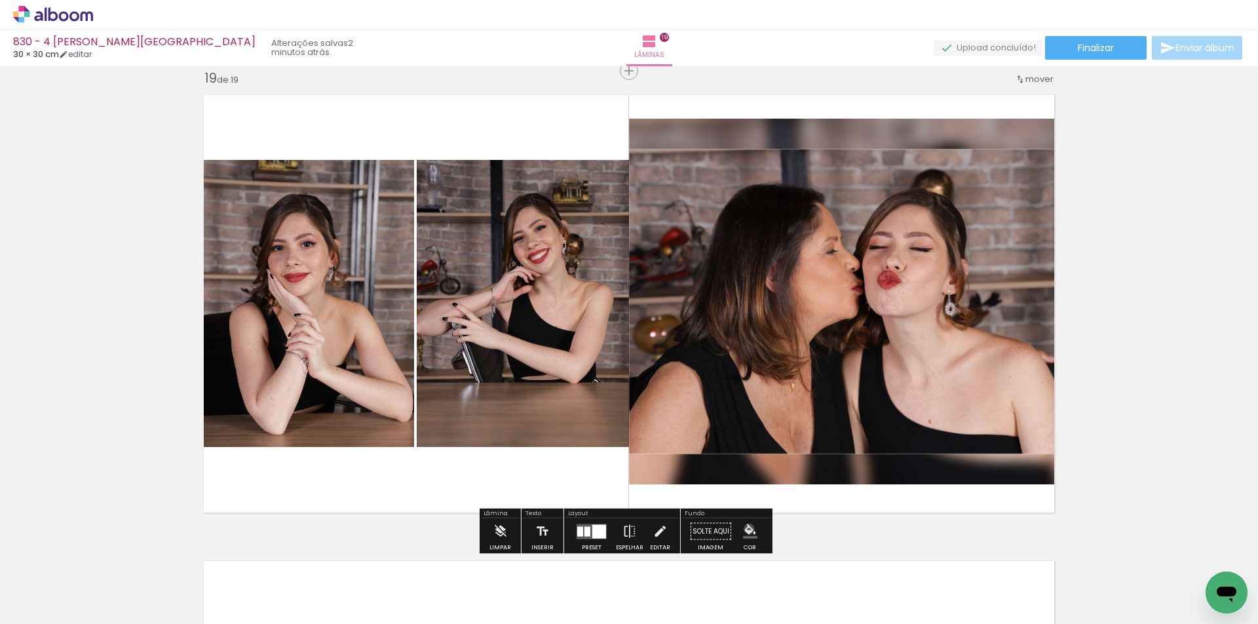
click at [745, 529] on iron-icon "color picker" at bounding box center [750, 531] width 14 height 14
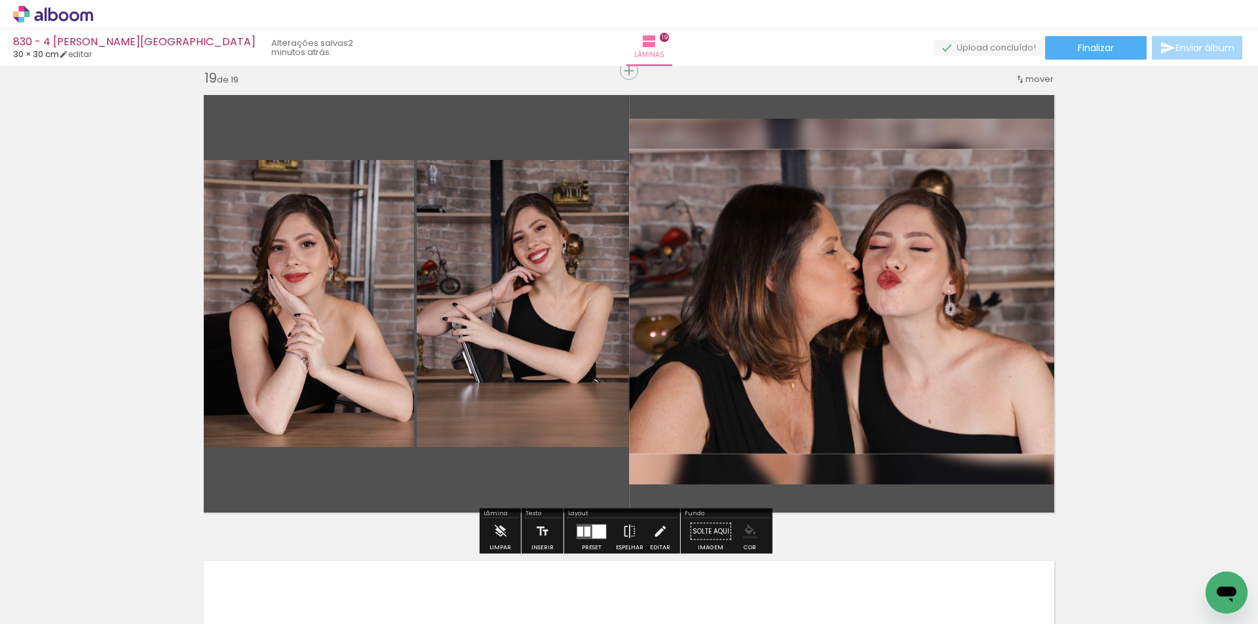
scroll to position [0, 688]
click at [745, 532] on iron-icon "color picker" at bounding box center [750, 531] width 14 height 14
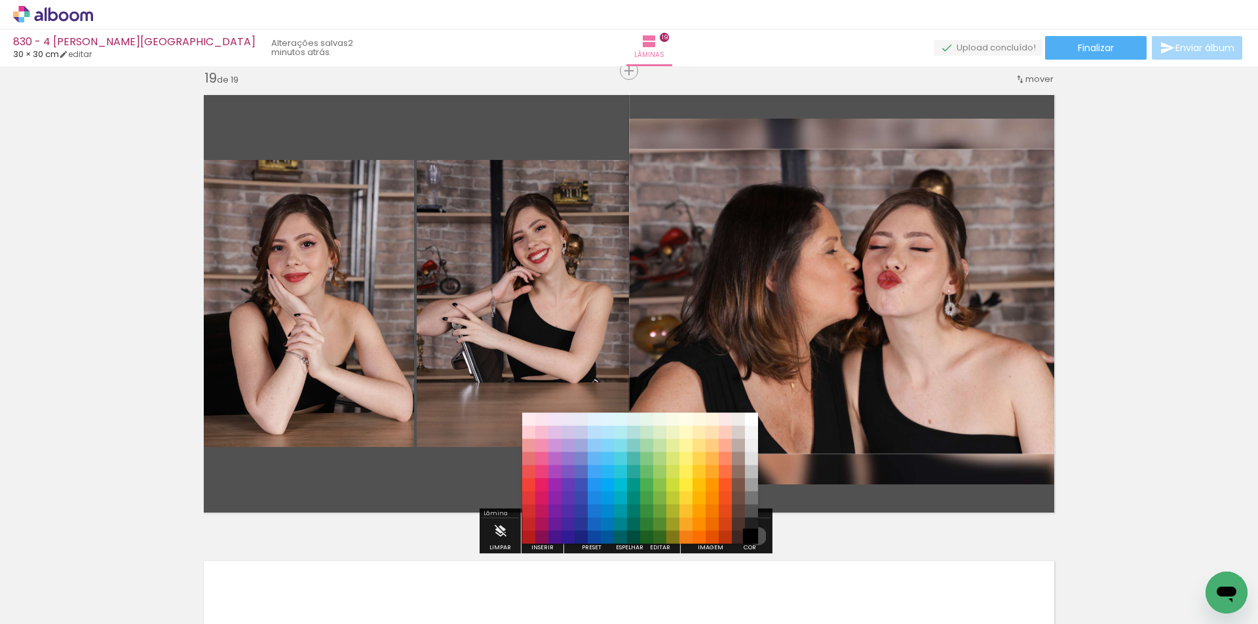
click at [753, 536] on paper-item "#000000" at bounding box center [751, 537] width 13 height 13
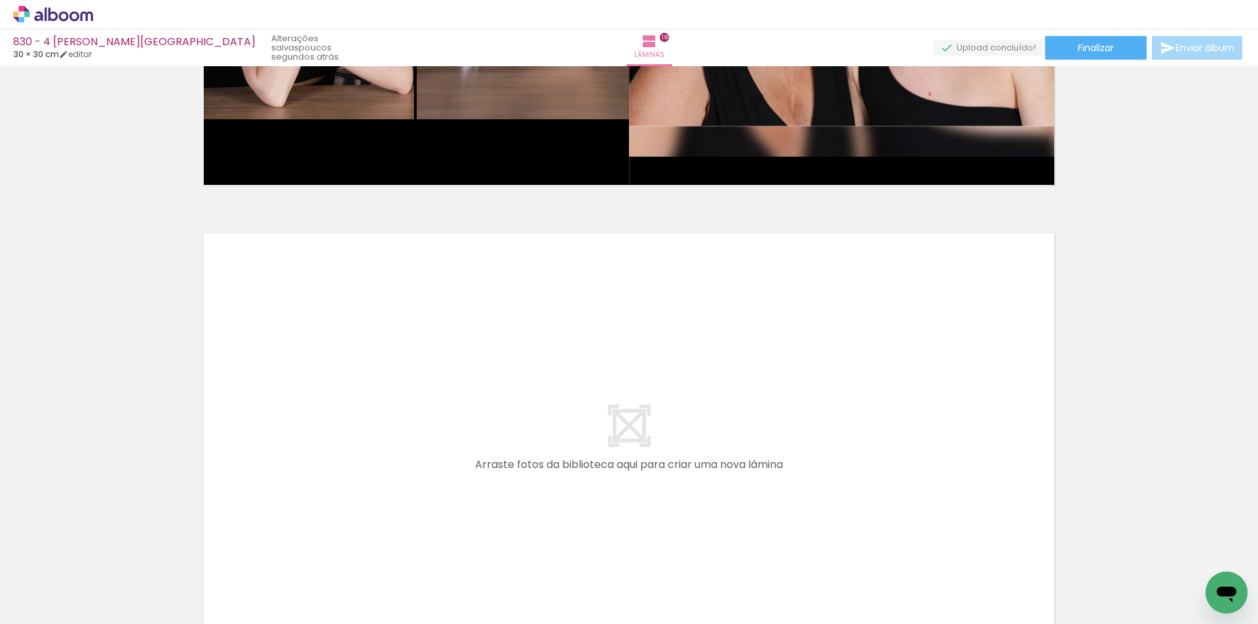
scroll to position [0, 0]
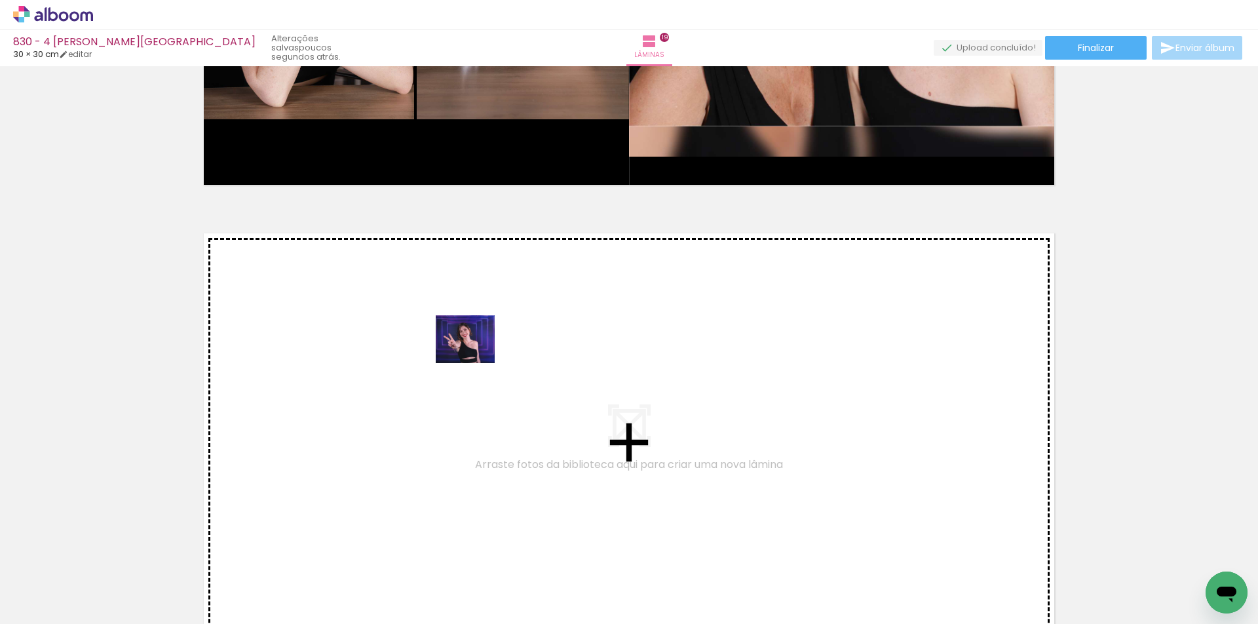
drag, startPoint x: 218, startPoint y: 577, endPoint x: 475, endPoint y: 355, distance: 340.6
click at [475, 355] on quentale-workspace at bounding box center [629, 312] width 1258 height 624
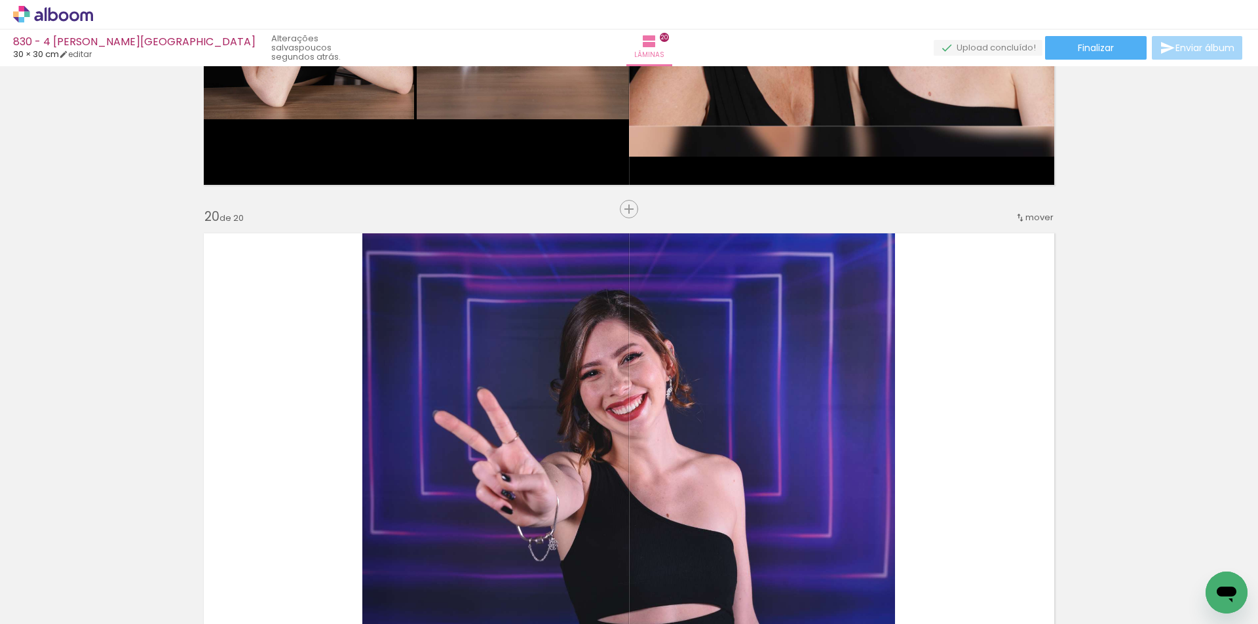
scroll to position [8871, 0]
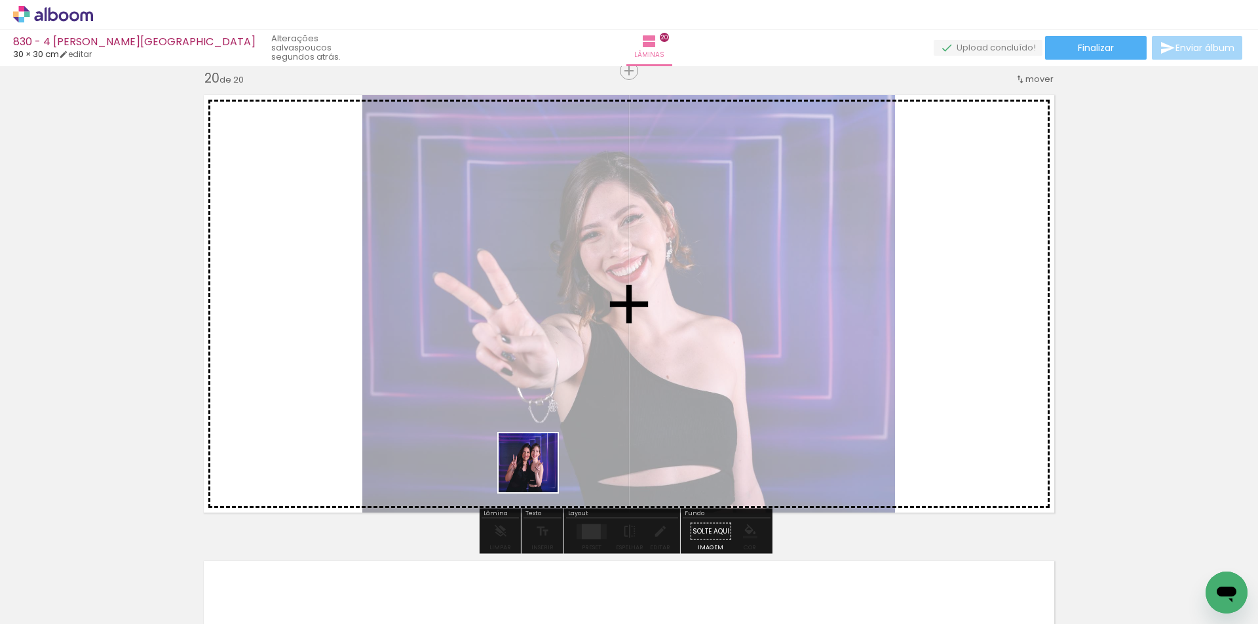
drag, startPoint x: 519, startPoint y: 497, endPoint x: 587, endPoint y: 417, distance: 105.2
click at [587, 417] on quentale-workspace at bounding box center [629, 312] width 1258 height 624
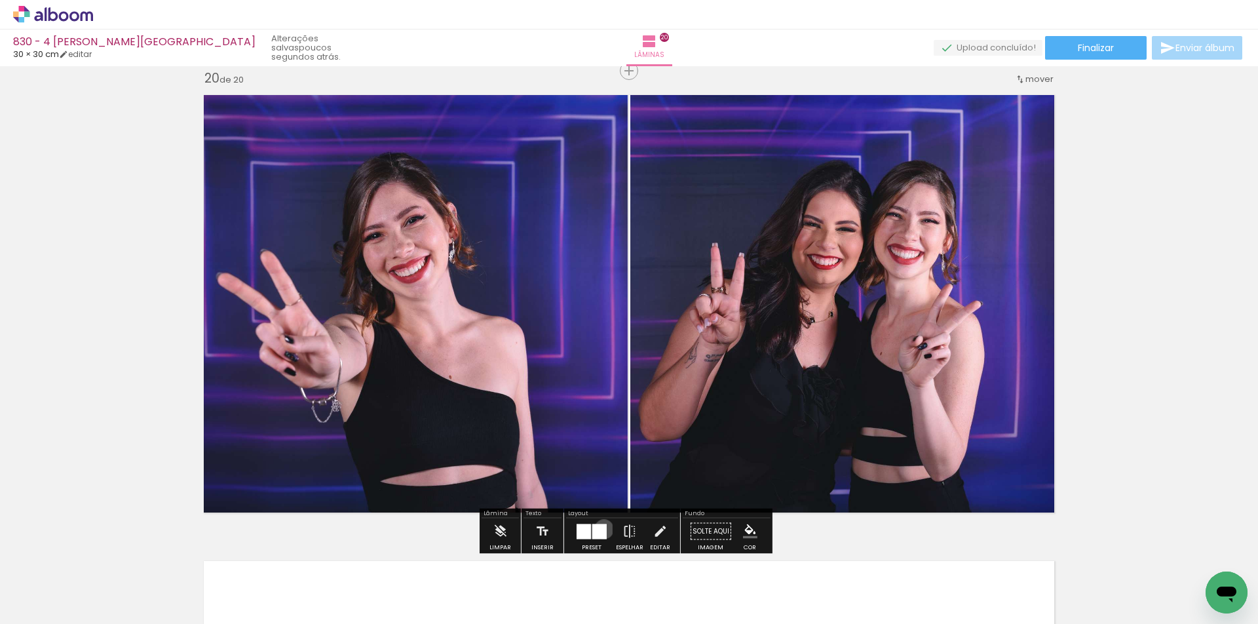
click at [601, 529] on div at bounding box center [600, 531] width 14 height 15
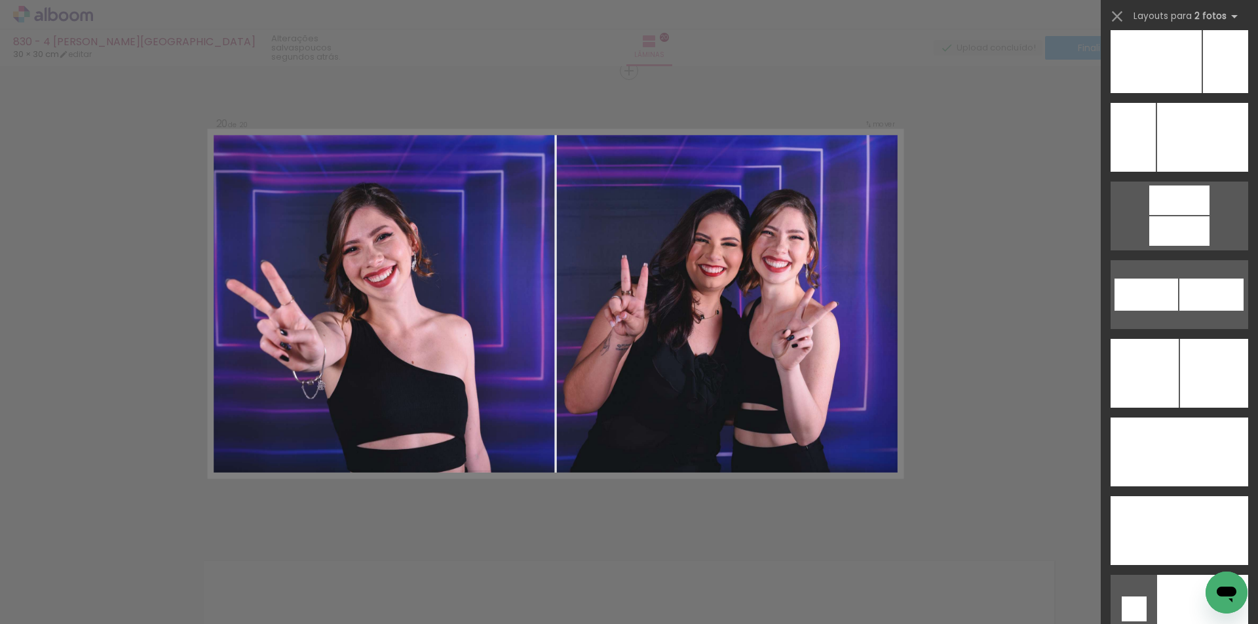
scroll to position [5547, 0]
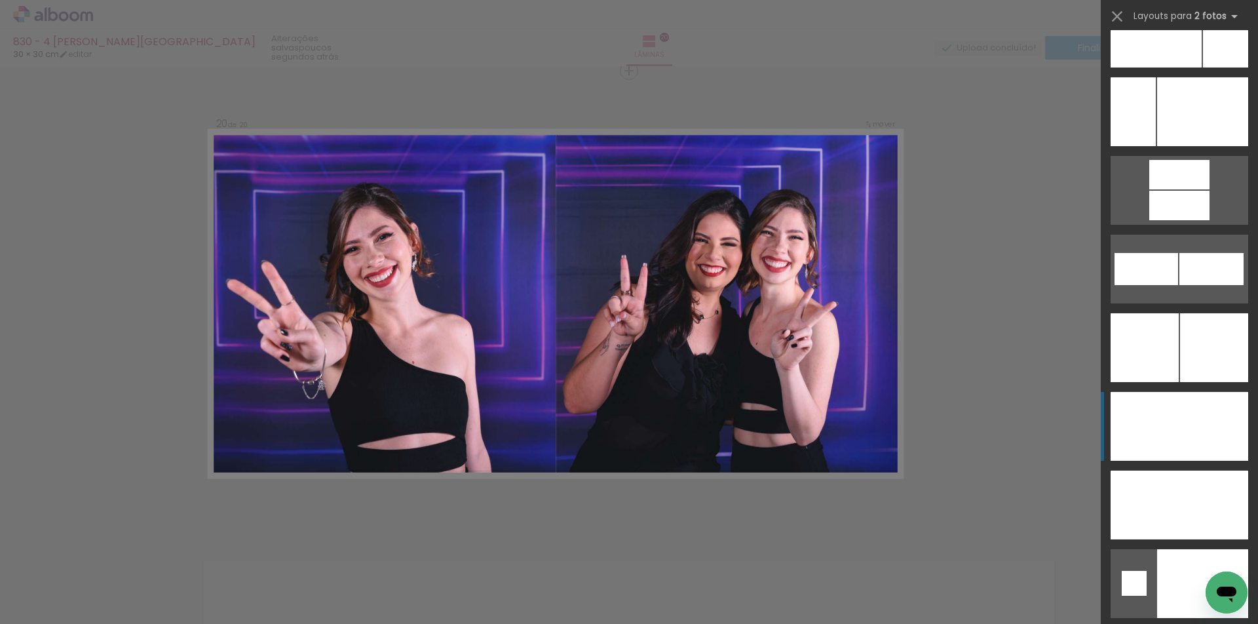
click at [1185, 382] on div at bounding box center [1214, 347] width 68 height 69
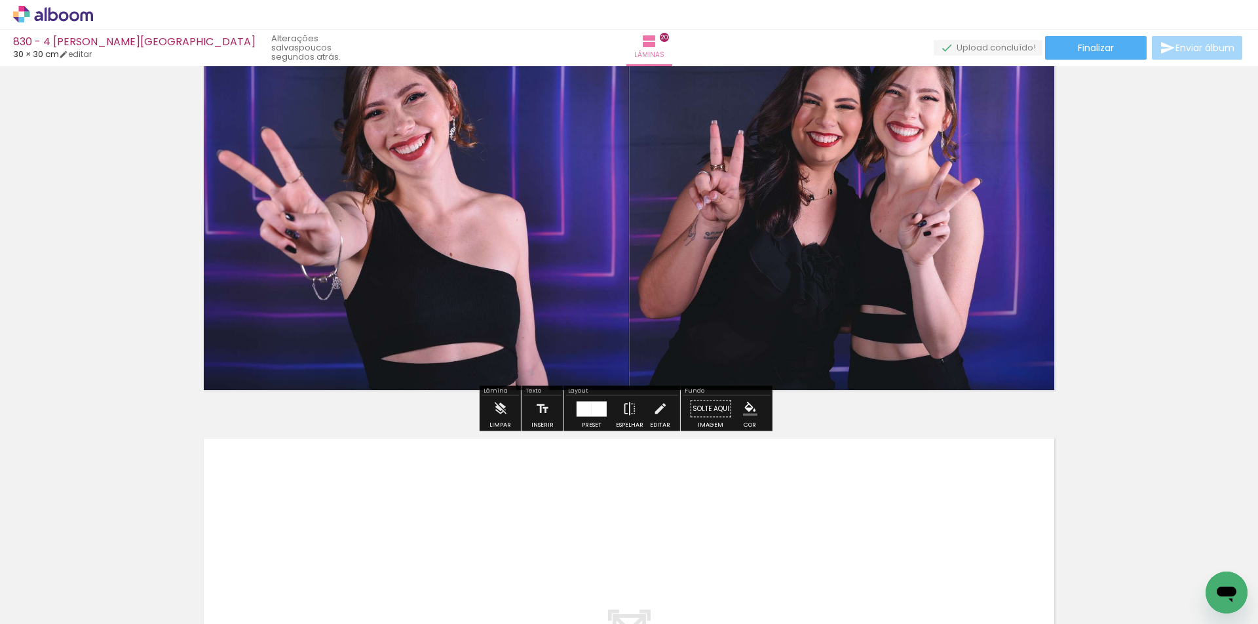
scroll to position [9002, 0]
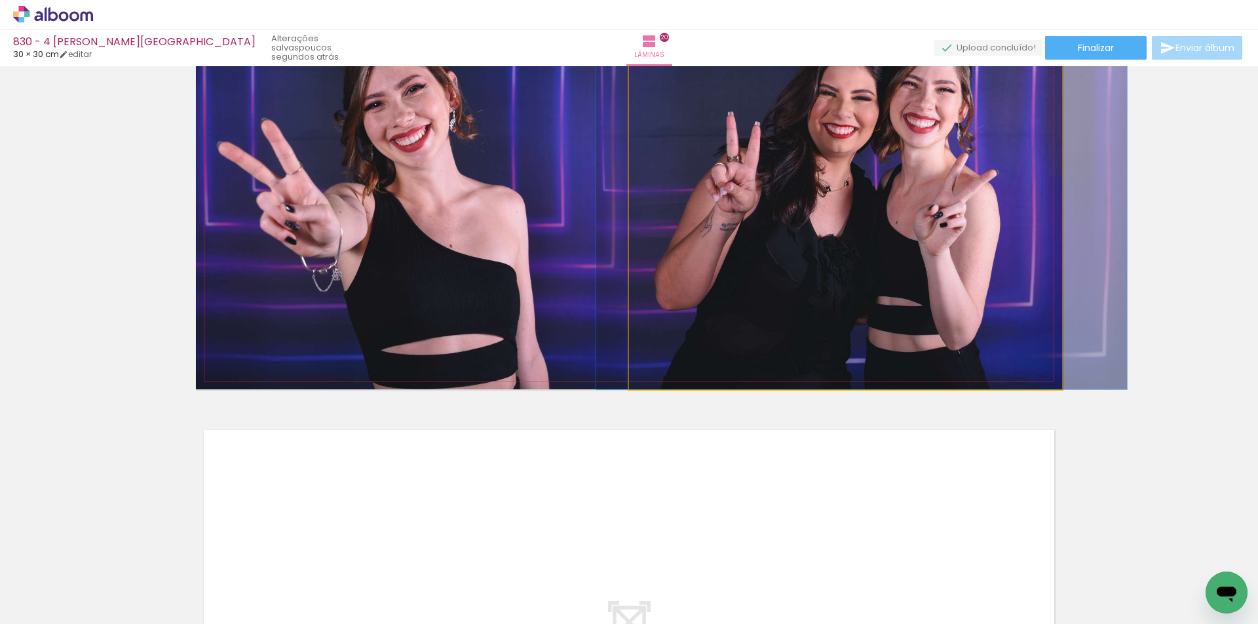
drag, startPoint x: 856, startPoint y: 311, endPoint x: 872, endPoint y: 306, distance: 17.2
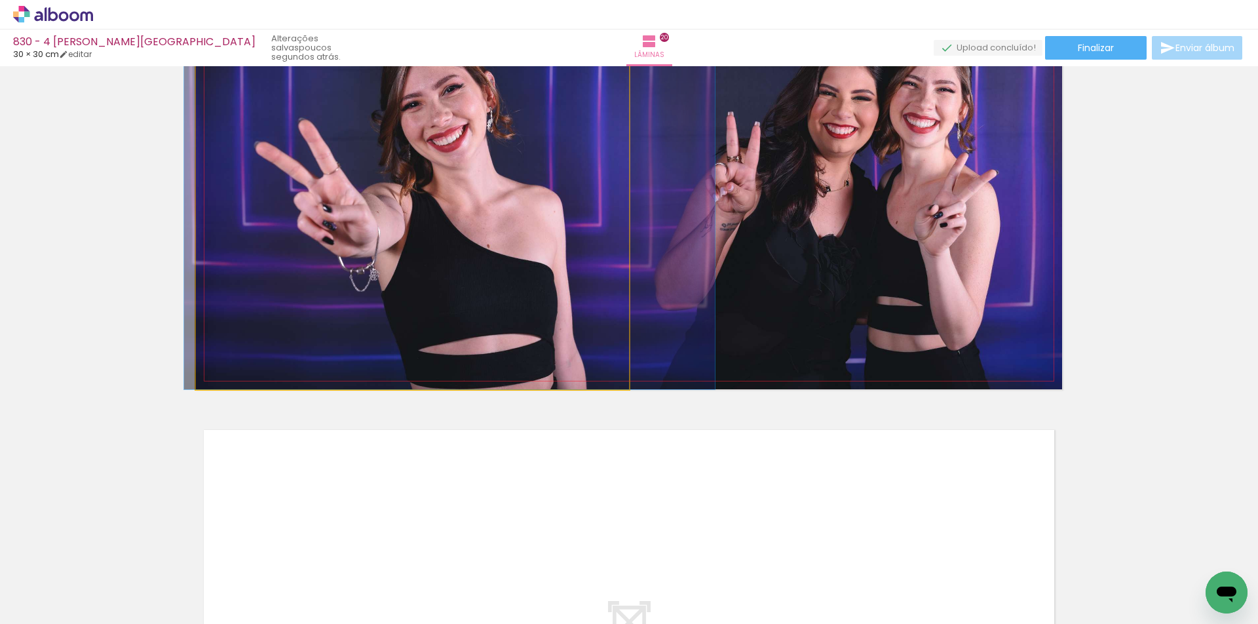
drag, startPoint x: 515, startPoint y: 321, endPoint x: 553, endPoint y: 320, distance: 37.4
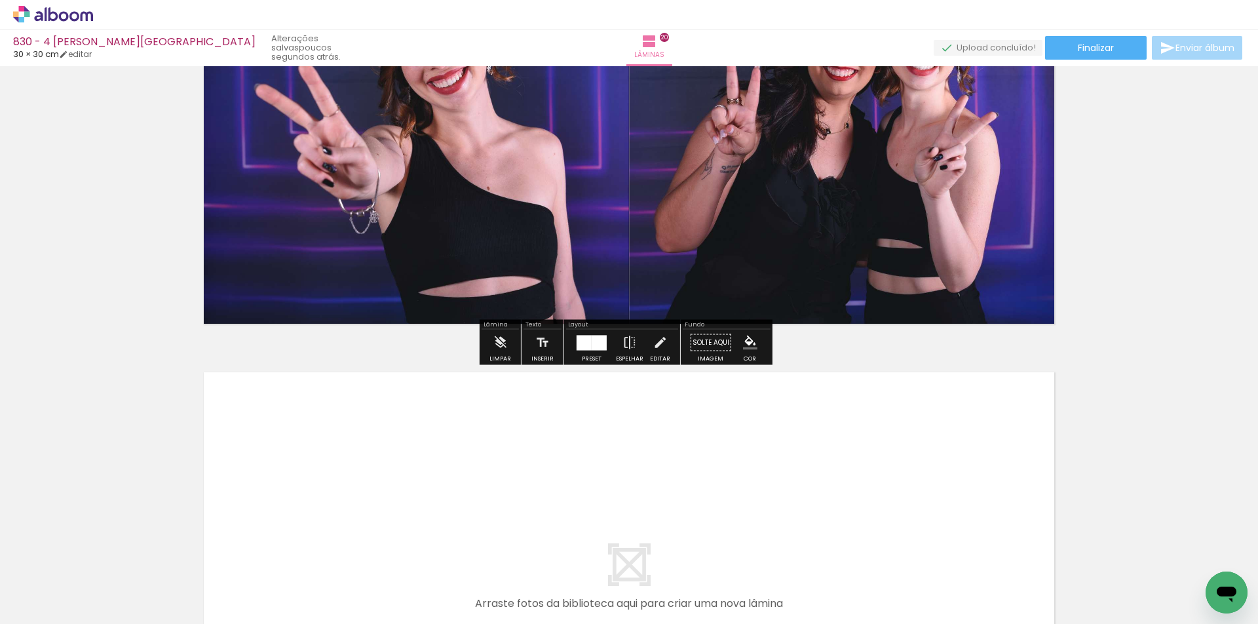
scroll to position [9133, 0]
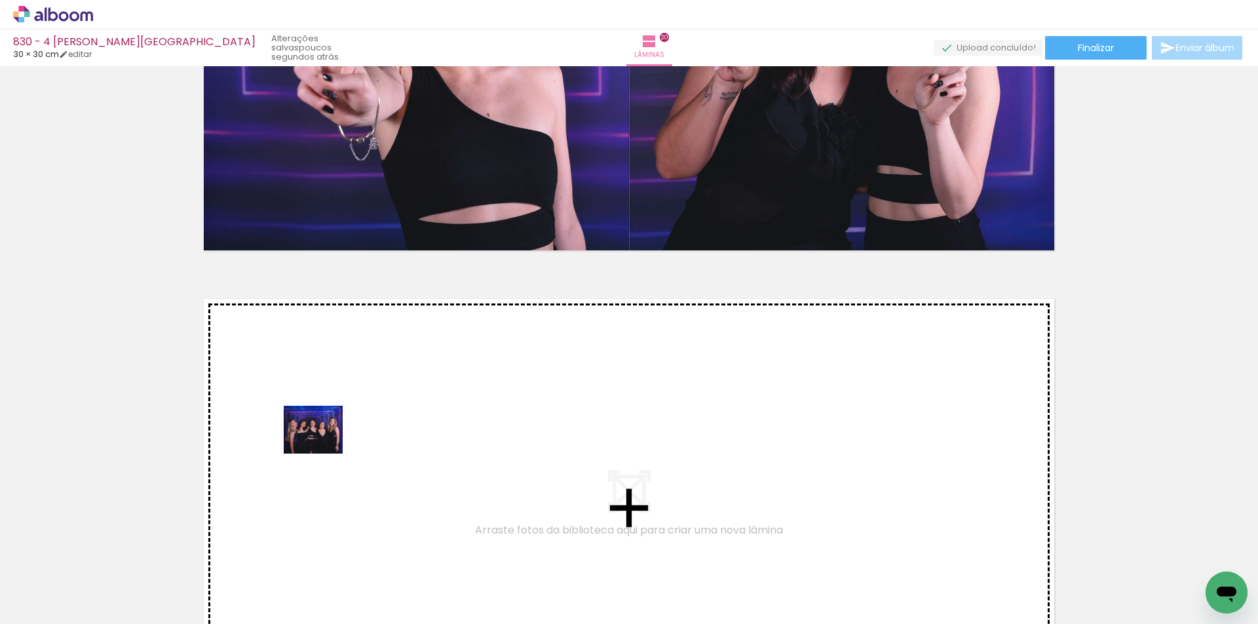
drag, startPoint x: 212, startPoint y: 585, endPoint x: 323, endPoint y: 445, distance: 178.7
click at [323, 445] on quentale-workspace at bounding box center [629, 312] width 1258 height 624
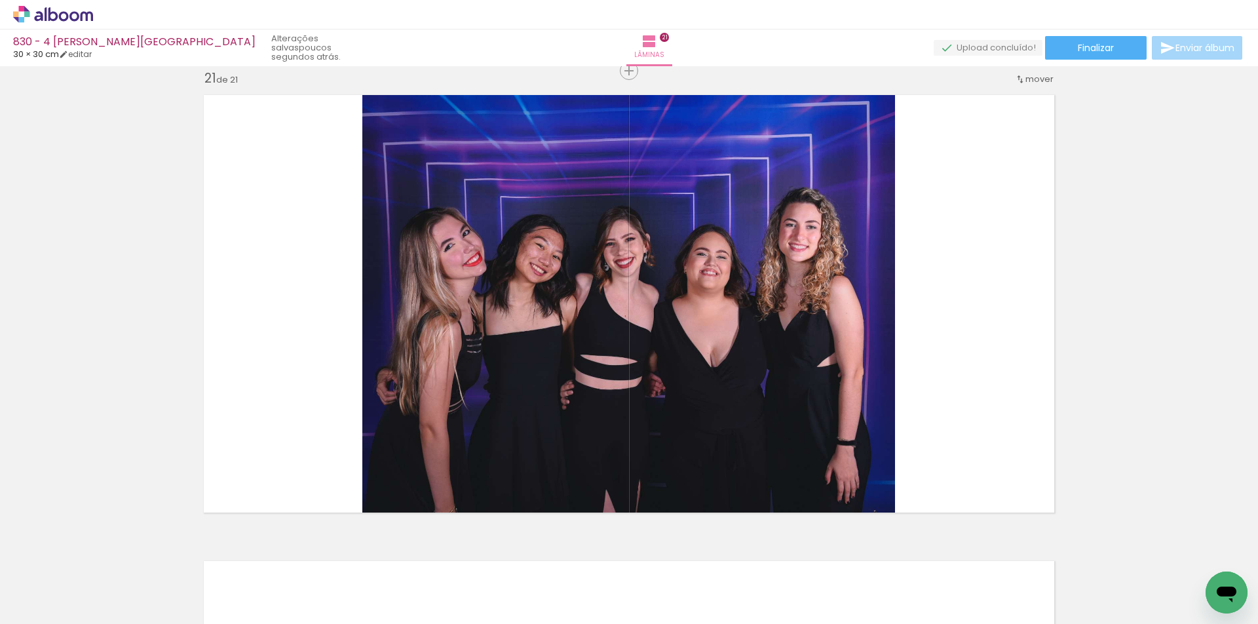
scroll to position [9337, 0]
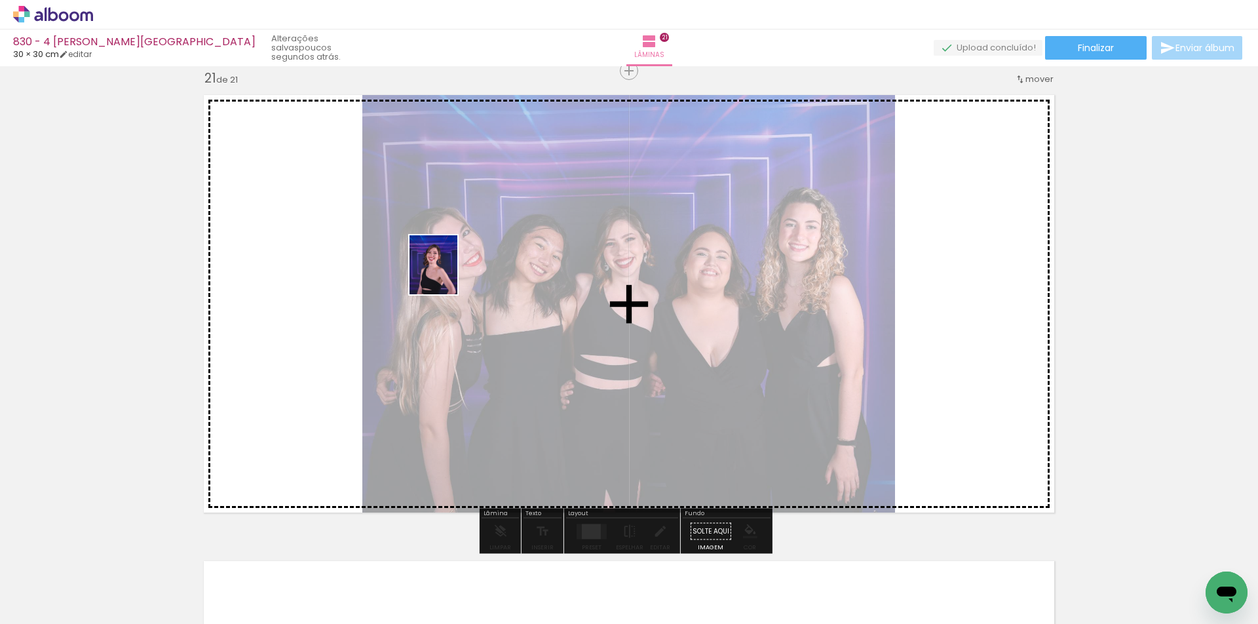
drag, startPoint x: 144, startPoint y: 578, endPoint x: 449, endPoint y: 275, distance: 430.6
click at [449, 275] on quentale-workspace at bounding box center [629, 312] width 1258 height 624
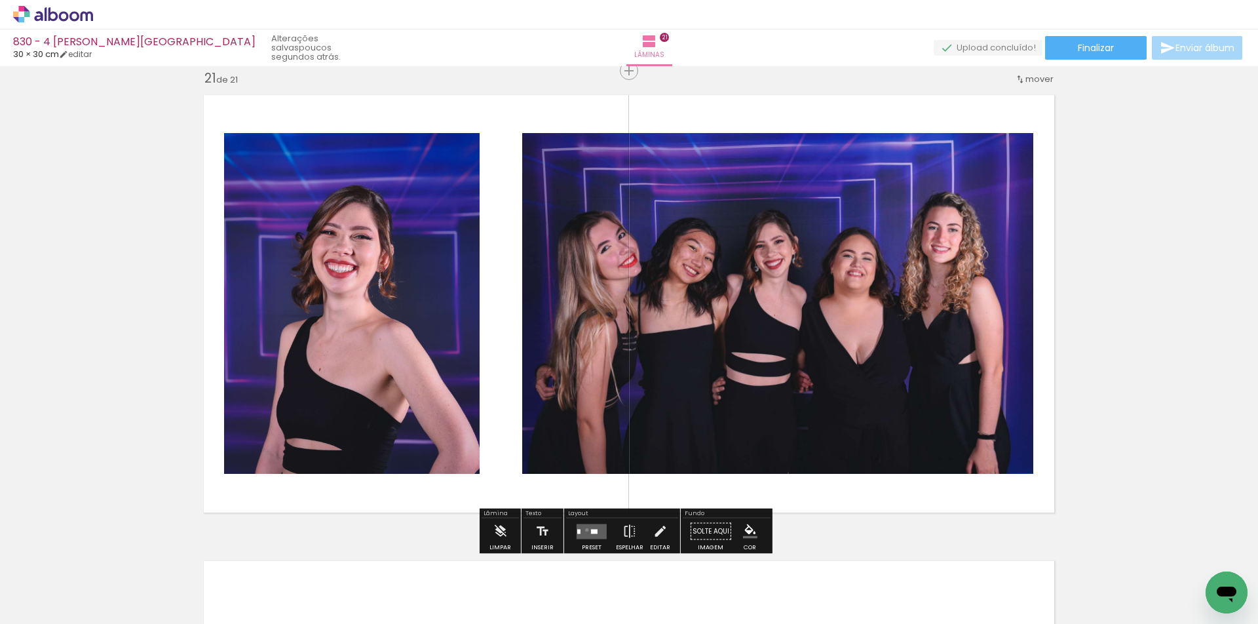
click at [584, 530] on quentale-layouter at bounding box center [592, 531] width 30 height 15
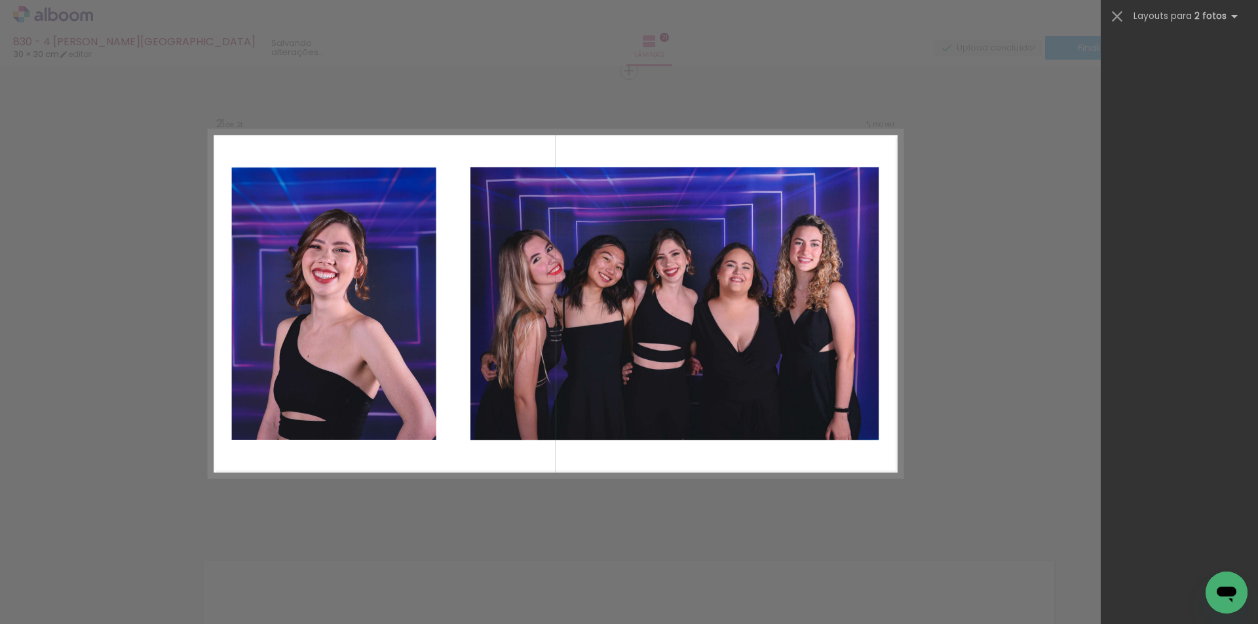
scroll to position [0, 0]
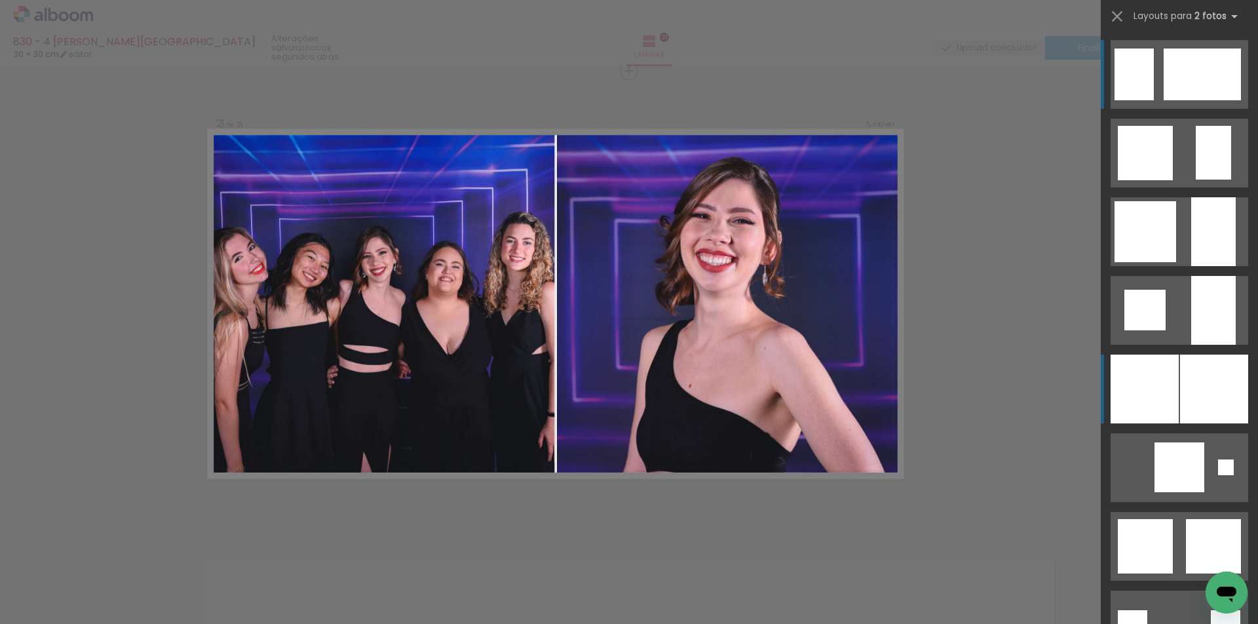
click at [1171, 386] on div at bounding box center [1145, 389] width 68 height 69
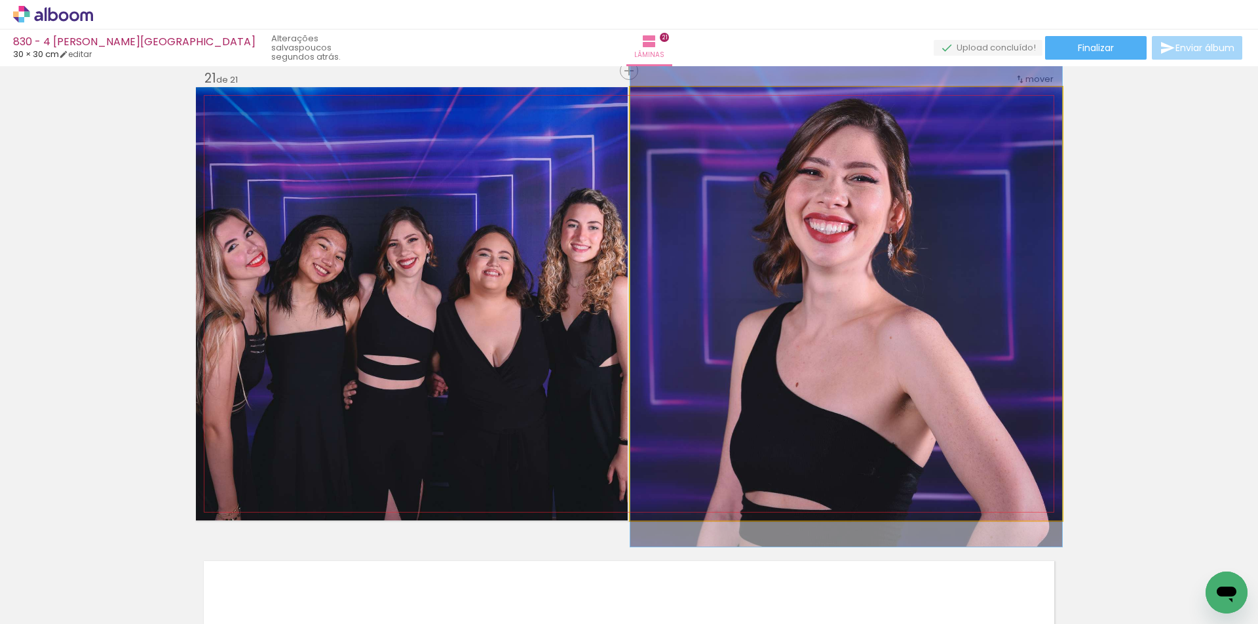
drag, startPoint x: 933, startPoint y: 417, endPoint x: 928, endPoint y: 395, distance: 22.1
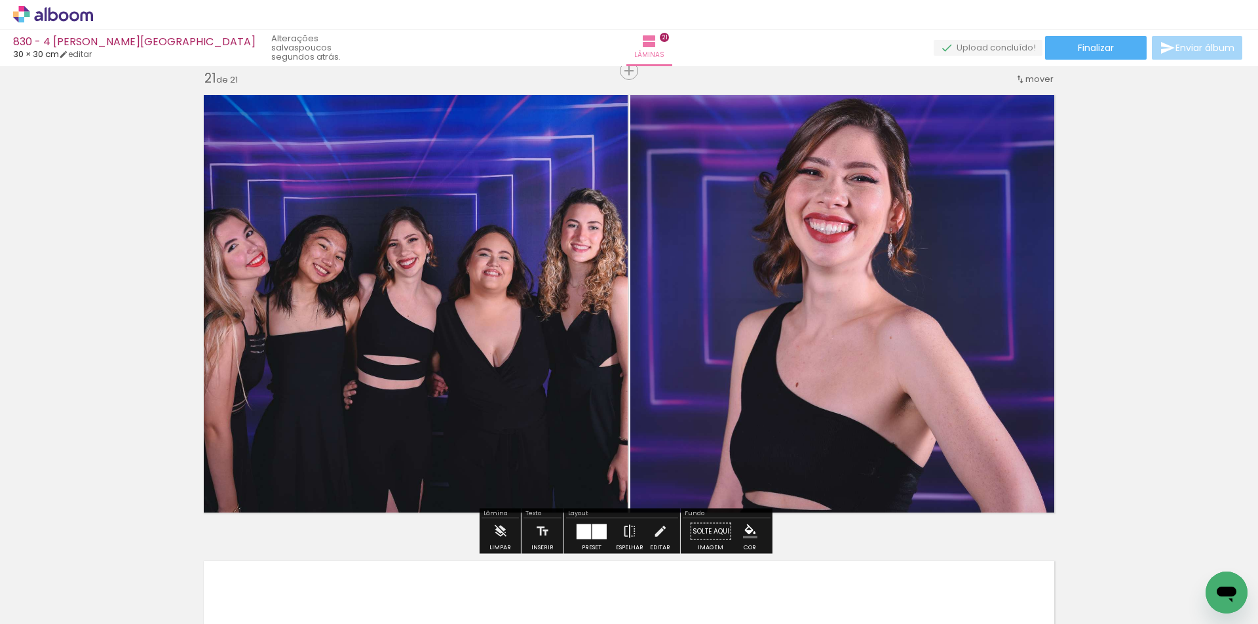
drag, startPoint x: 659, startPoint y: 527, endPoint x: 682, endPoint y: 480, distance: 52.5
click at [657, 526] on iron-icon at bounding box center [660, 531] width 14 height 26
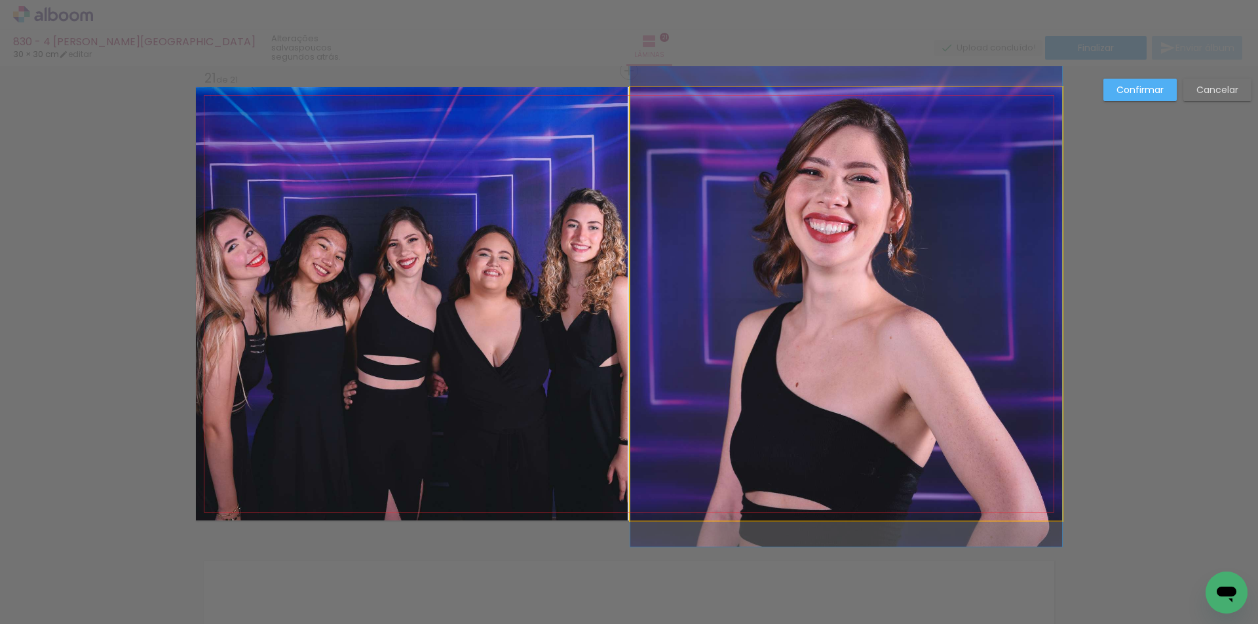
click at [772, 357] on quentale-photo at bounding box center [847, 303] width 432 height 433
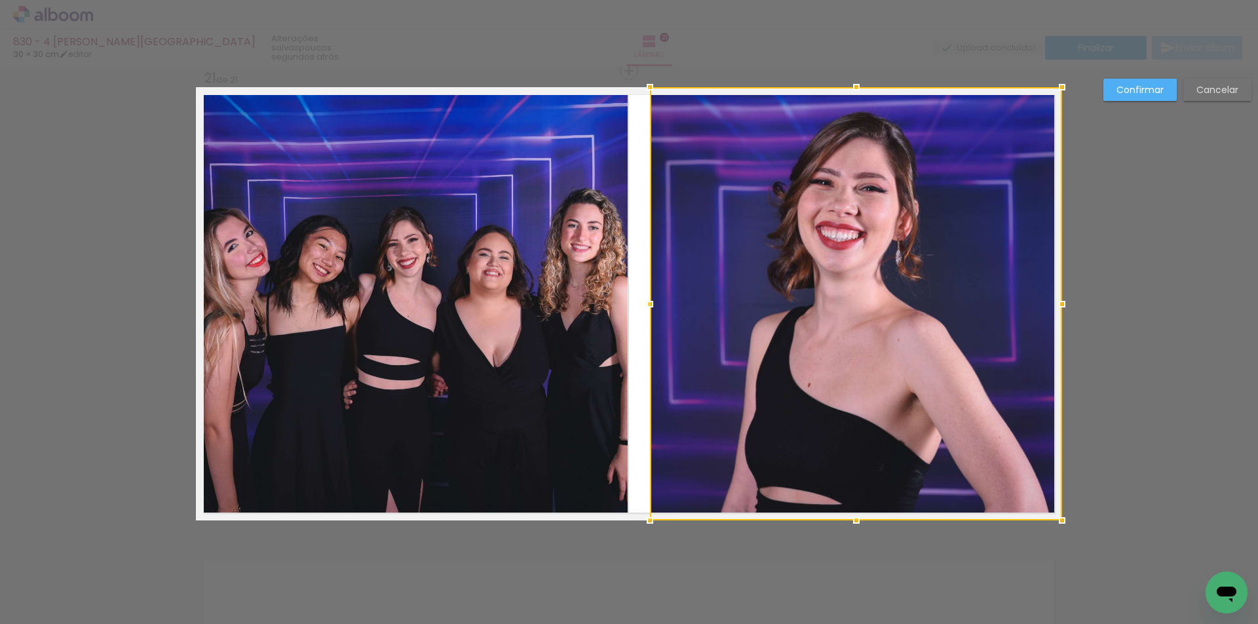
drag, startPoint x: 623, startPoint y: 298, endPoint x: 638, endPoint y: 294, distance: 14.8
click at [638, 294] on div at bounding box center [650, 304] width 26 height 26
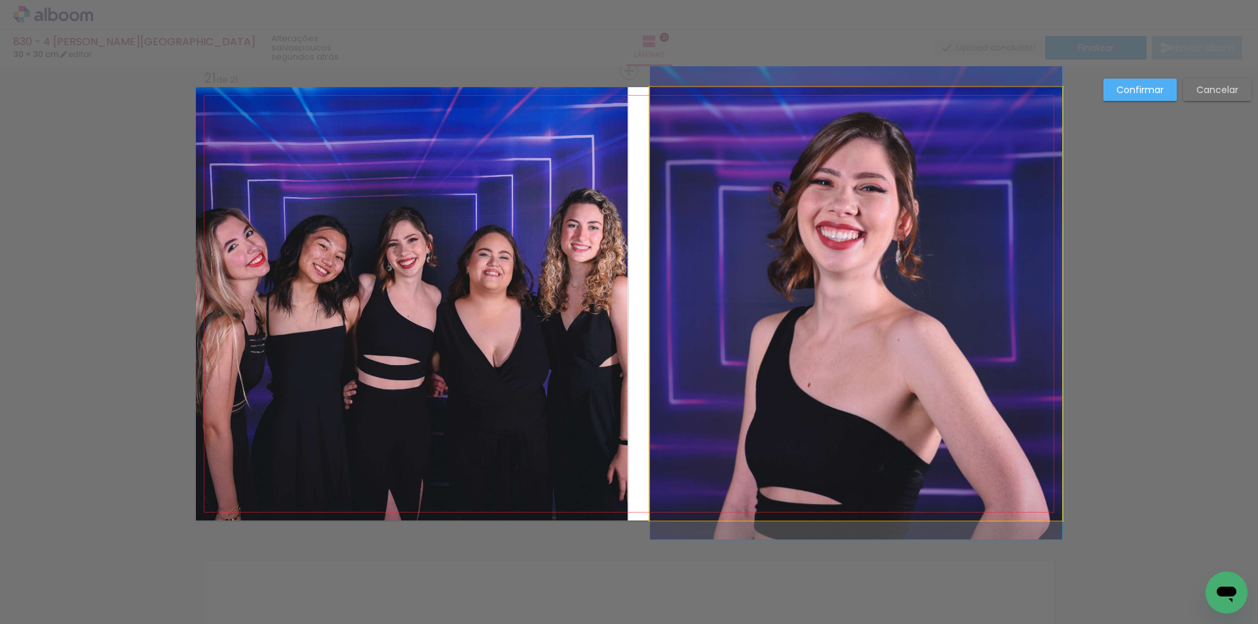
click at [1037, 305] on quentale-photo at bounding box center [856, 303] width 412 height 433
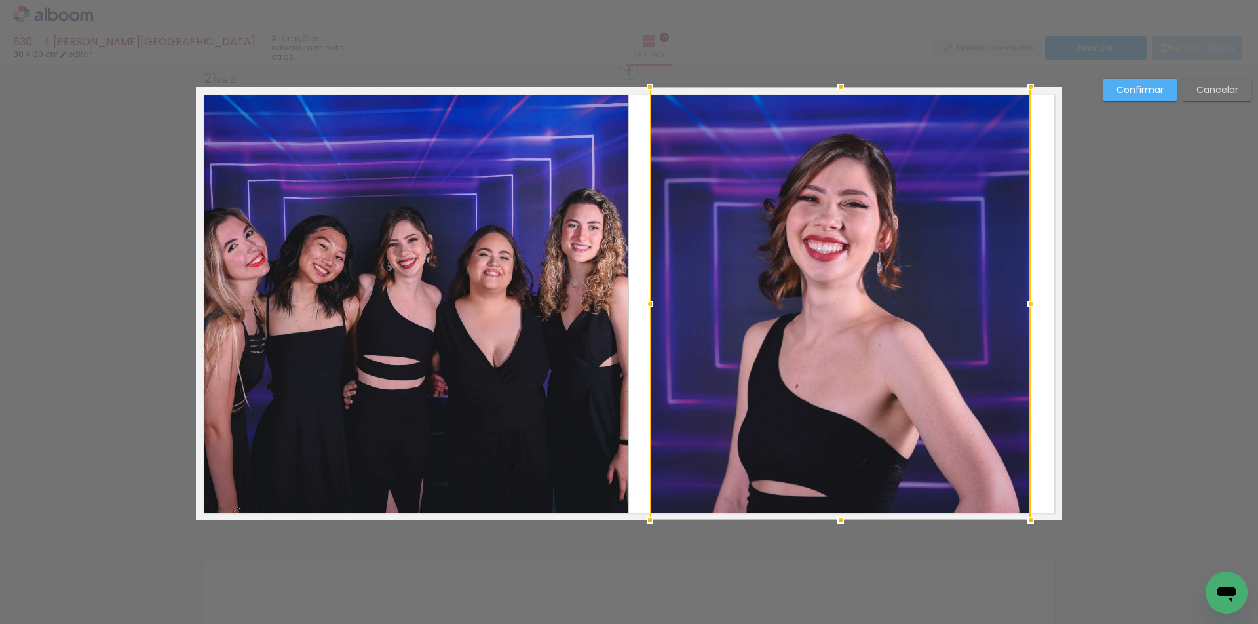
drag, startPoint x: 1055, startPoint y: 296, endPoint x: 1023, endPoint y: 291, distance: 32.5
click at [1023, 291] on div at bounding box center [1031, 304] width 26 height 26
click at [0, 0] on slot "Confirmar" at bounding box center [0, 0] width 0 height 0
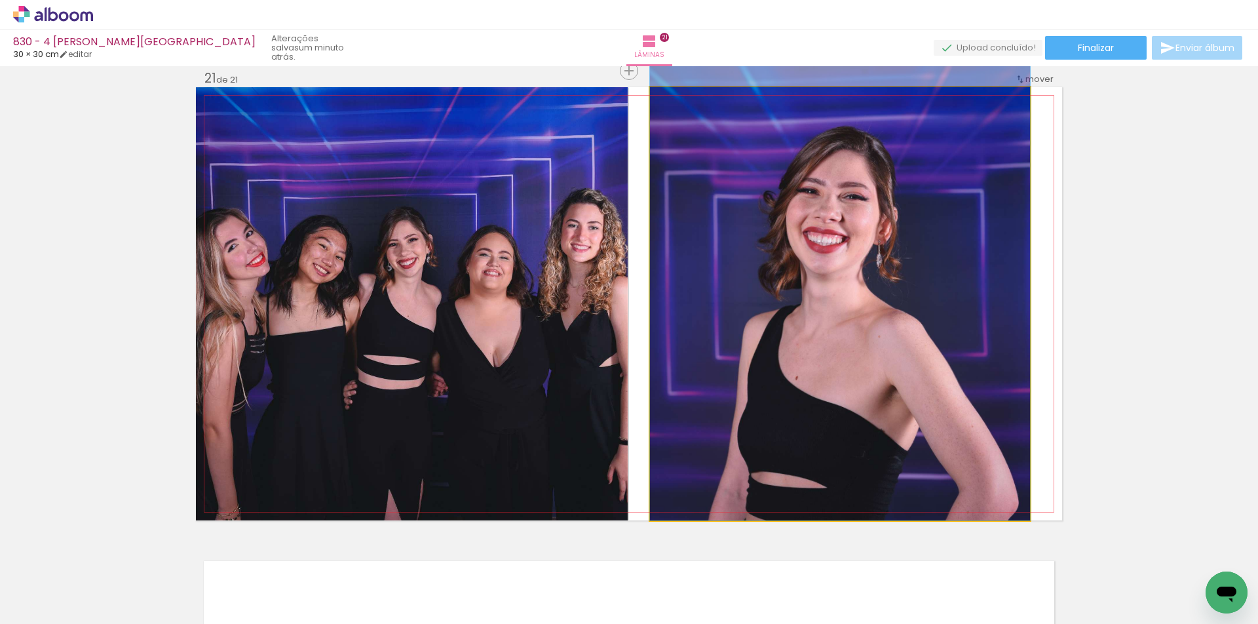
drag, startPoint x: 939, startPoint y: 312, endPoint x: 925, endPoint y: 271, distance: 42.7
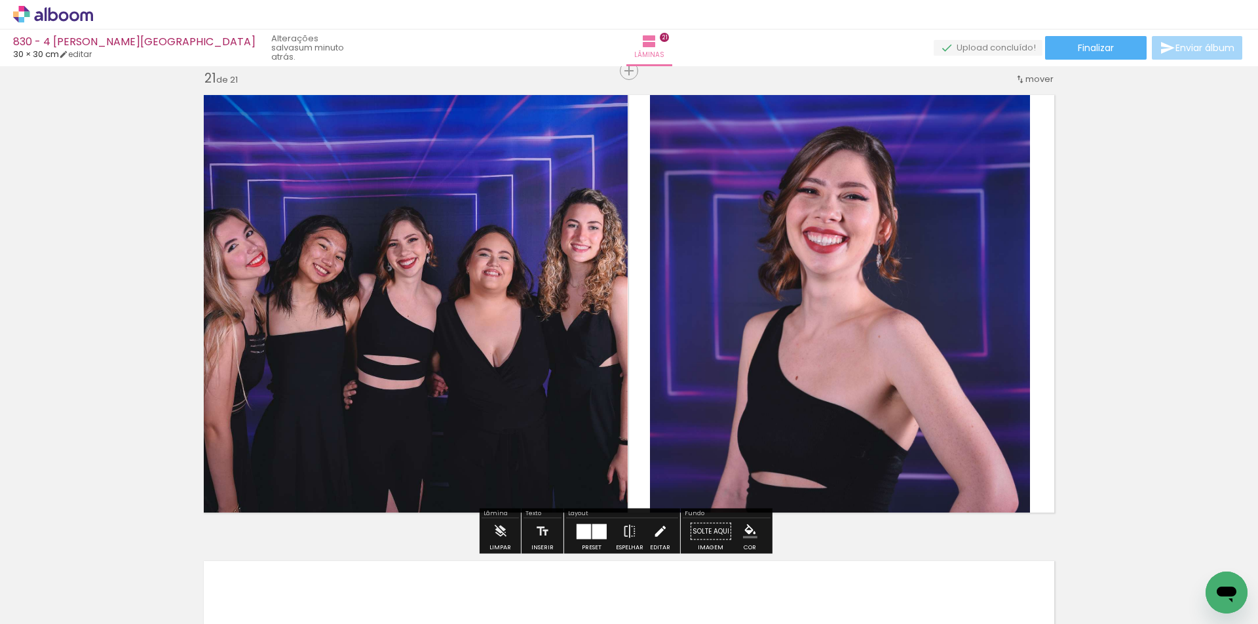
click at [654, 530] on iron-icon at bounding box center [660, 531] width 14 height 26
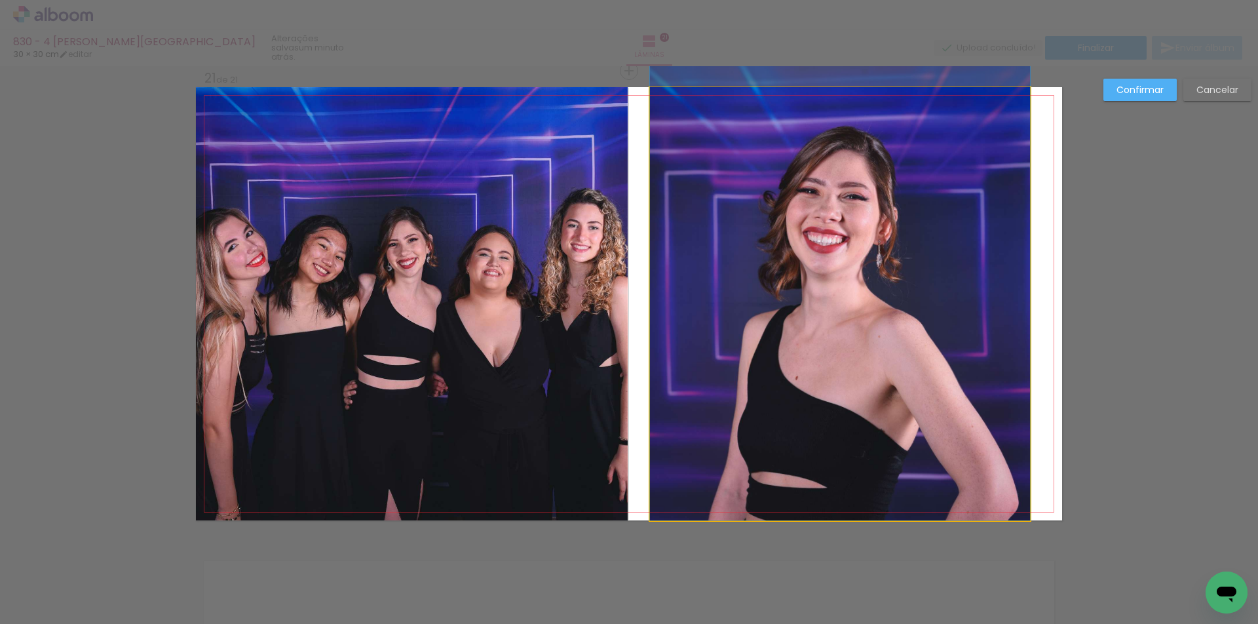
click at [811, 362] on quentale-photo at bounding box center [840, 303] width 380 height 433
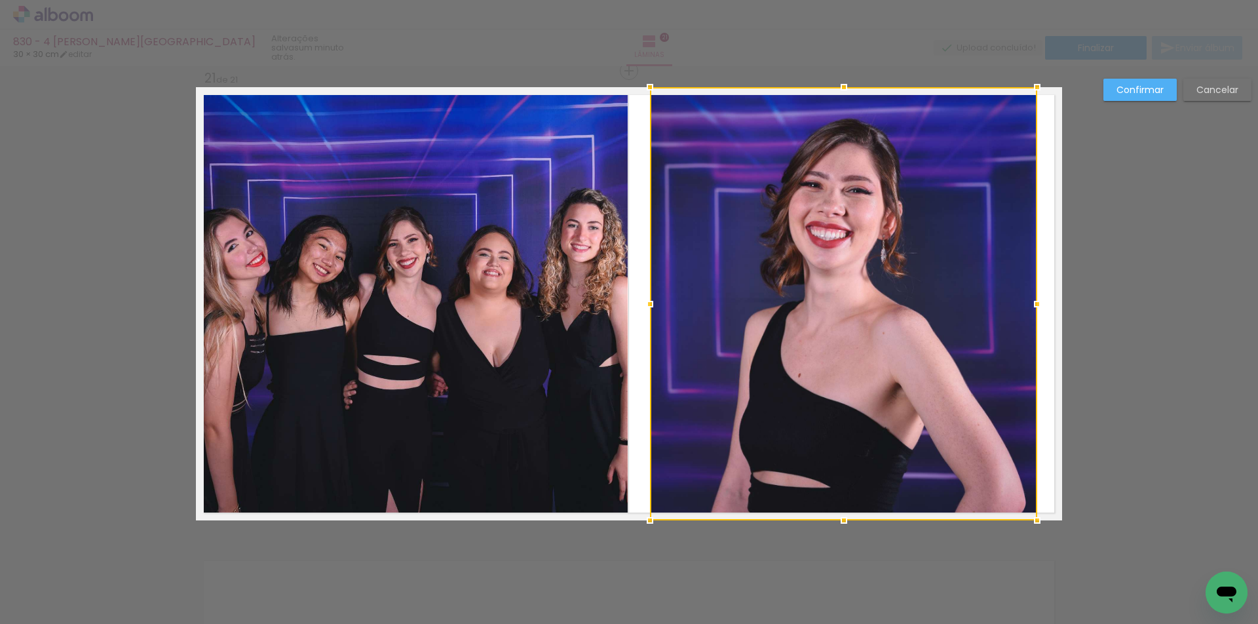
click at [1032, 313] on div at bounding box center [1037, 304] width 26 height 26
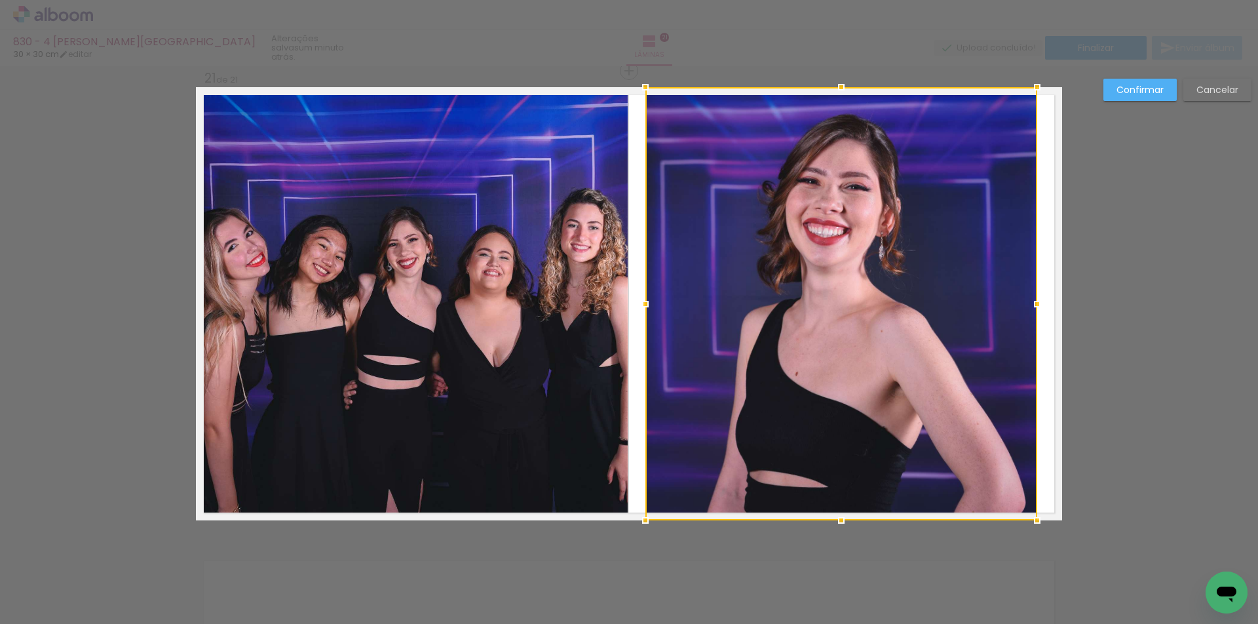
click at [642, 303] on div at bounding box center [645, 304] width 26 height 26
click at [450, 452] on quentale-photo at bounding box center [412, 303] width 432 height 433
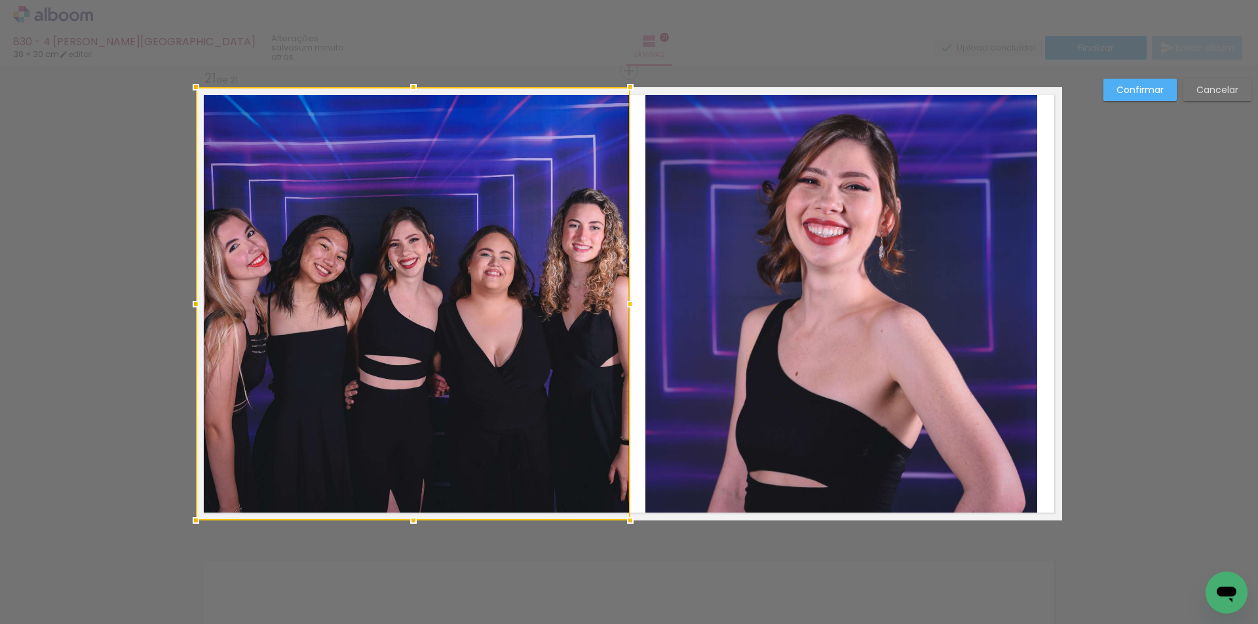
click at [629, 301] on div at bounding box center [630, 304] width 26 height 26
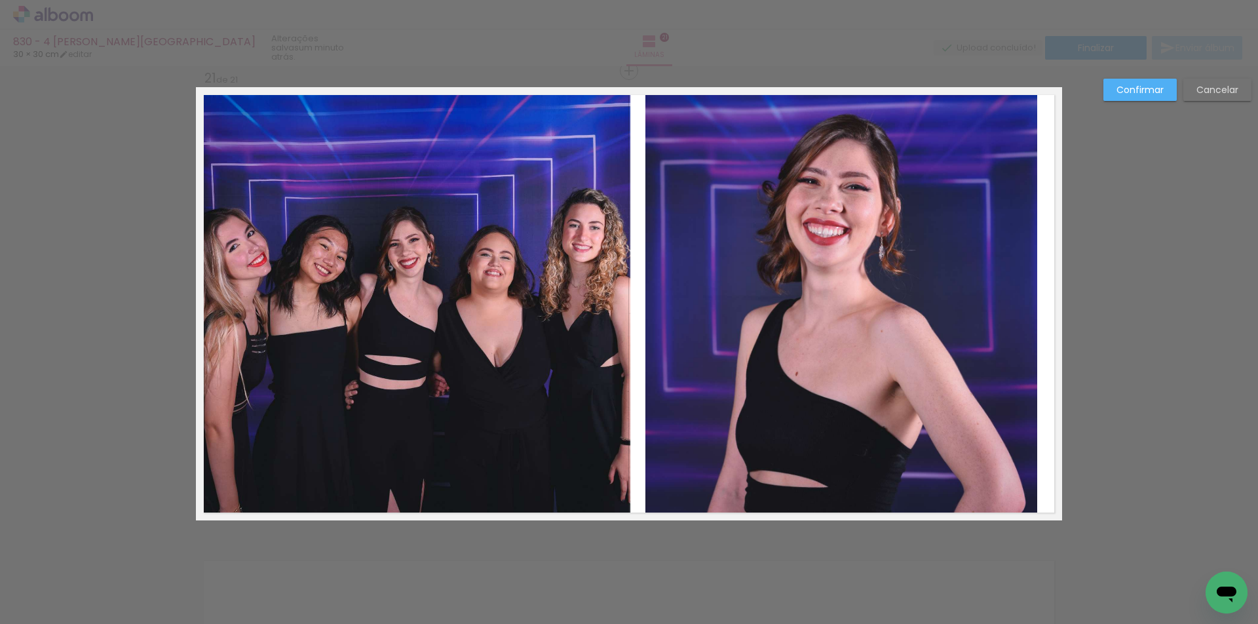
click at [598, 376] on quentale-photo at bounding box center [413, 303] width 435 height 433
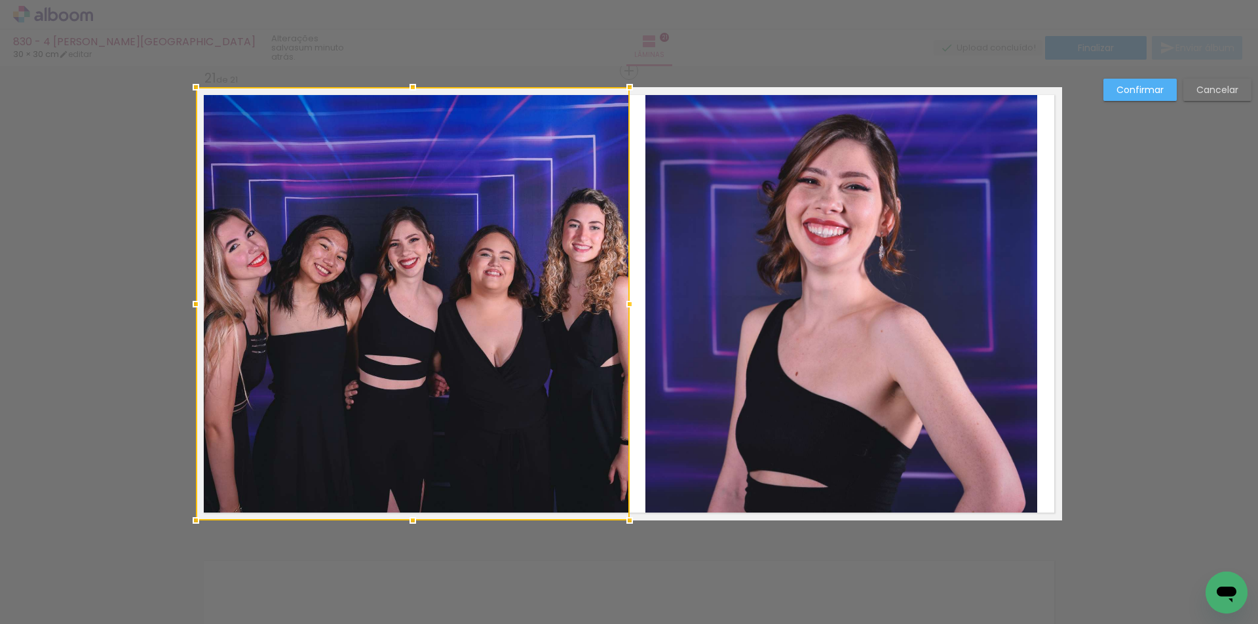
click at [623, 303] on div at bounding box center [630, 304] width 26 height 26
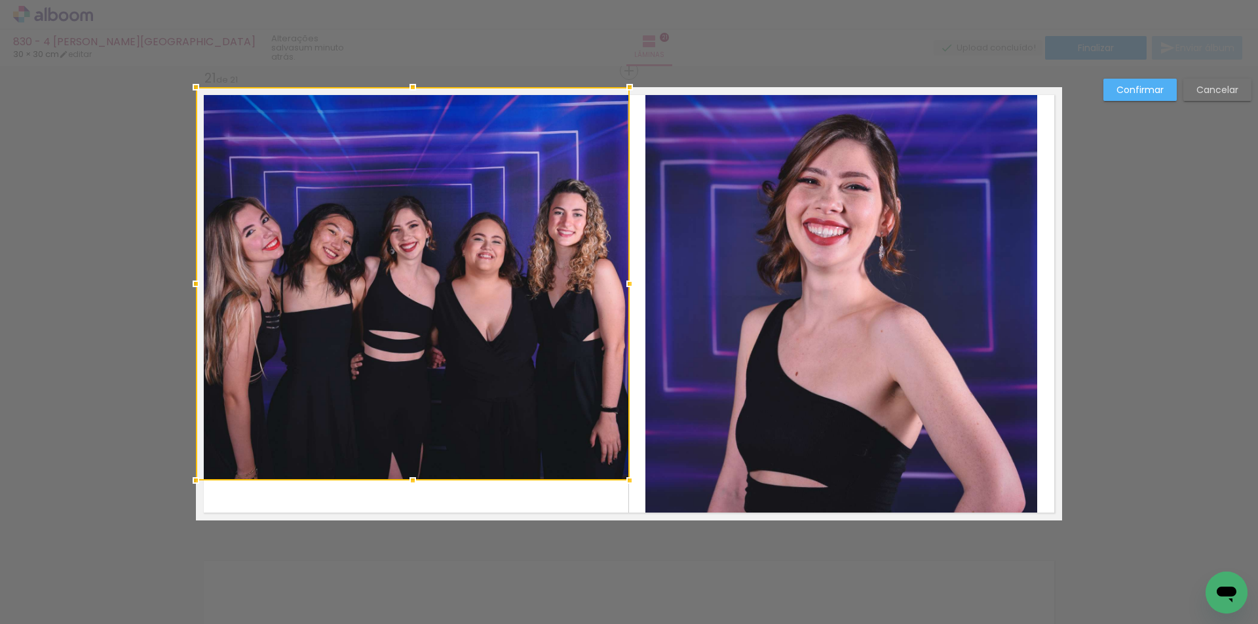
drag, startPoint x: 410, startPoint y: 520, endPoint x: 414, endPoint y: 480, distance: 40.2
click at [414, 480] on div at bounding box center [413, 480] width 26 height 26
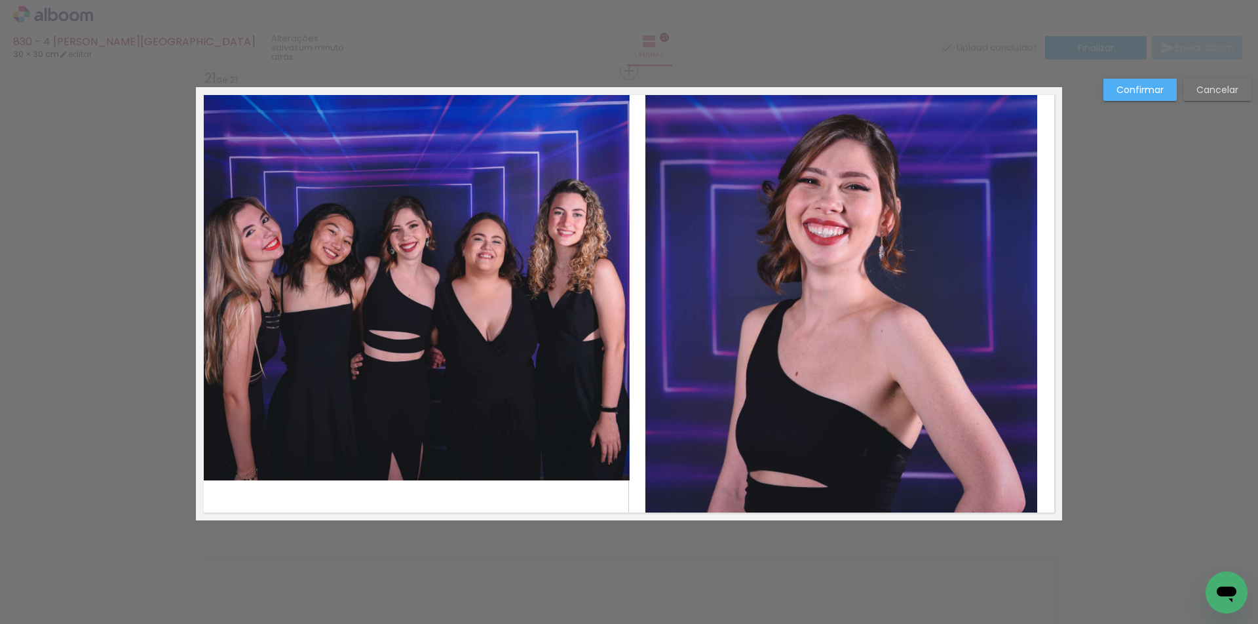
click at [428, 125] on quentale-photo at bounding box center [413, 283] width 434 height 393
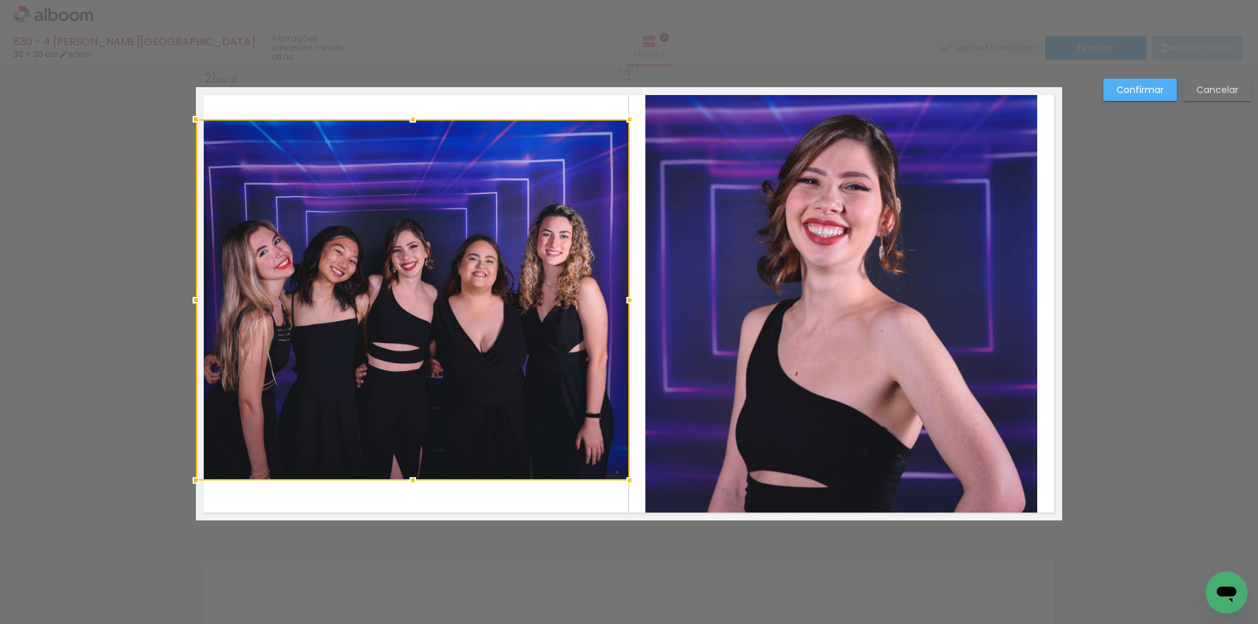
drag, startPoint x: 418, startPoint y: 85, endPoint x: 425, endPoint y: 117, distance: 33.4
click at [425, 117] on album-spread "21 de 21" at bounding box center [629, 303] width 866 height 433
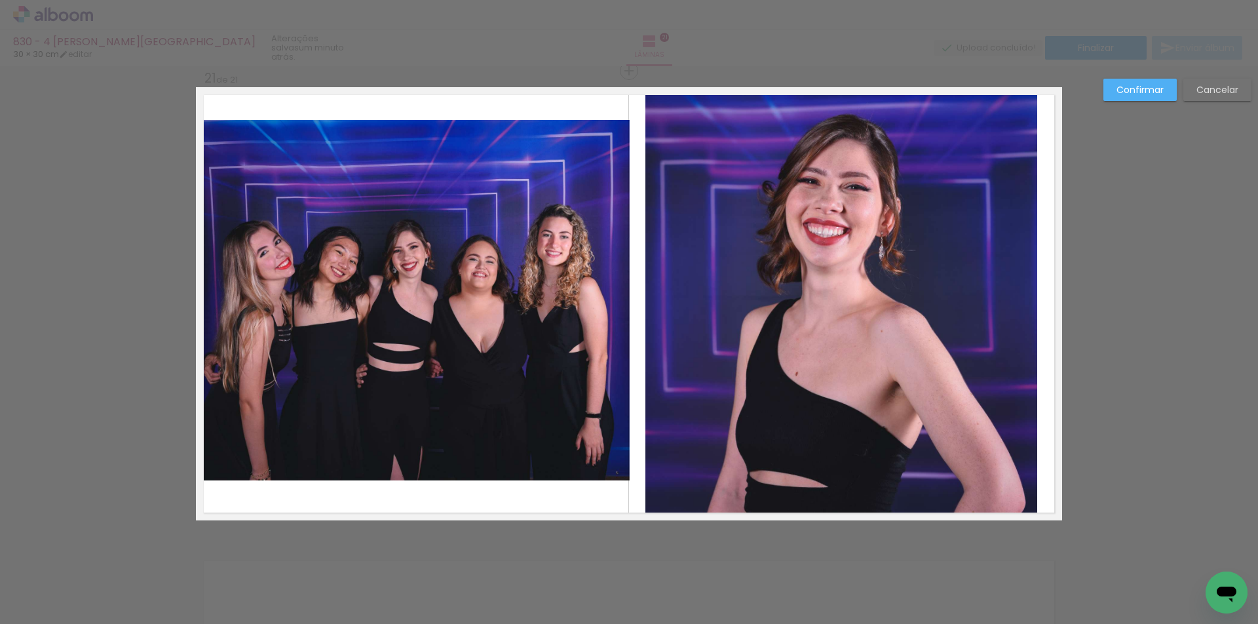
click at [0, 0] on slot "Confirmar" at bounding box center [0, 0] width 0 height 0
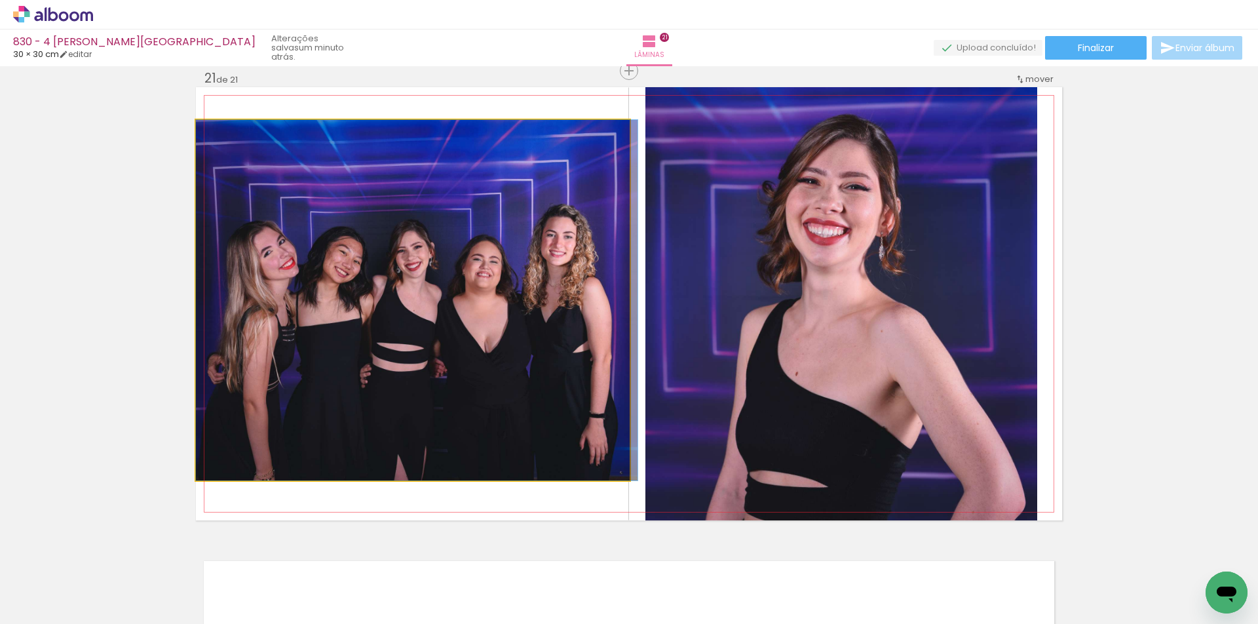
drag, startPoint x: 438, startPoint y: 325, endPoint x: 452, endPoint y: 325, distance: 13.8
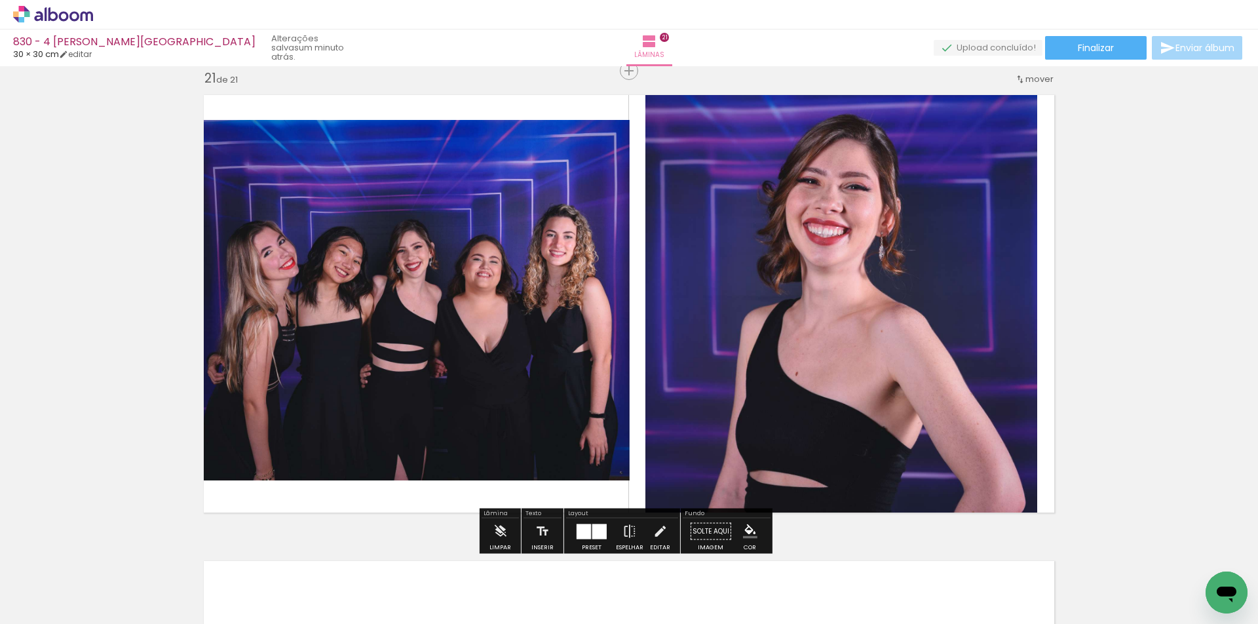
click at [749, 534] on iron-icon "color picker" at bounding box center [750, 531] width 14 height 14
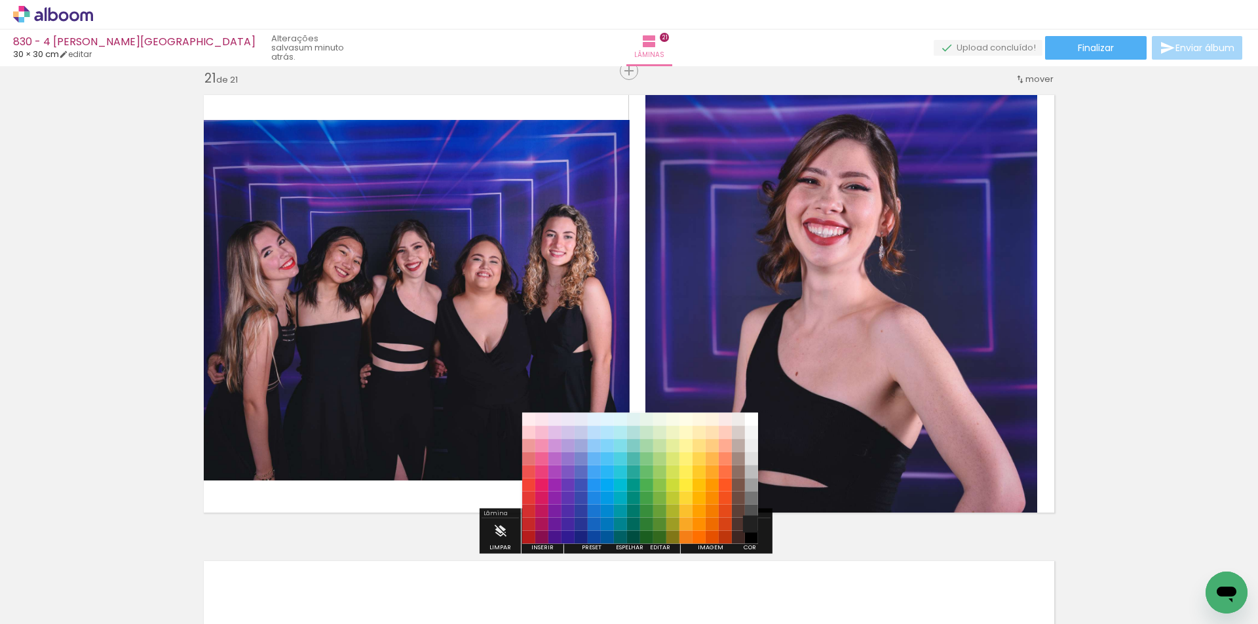
click at [752, 522] on paper-item "#212121" at bounding box center [751, 524] width 13 height 13
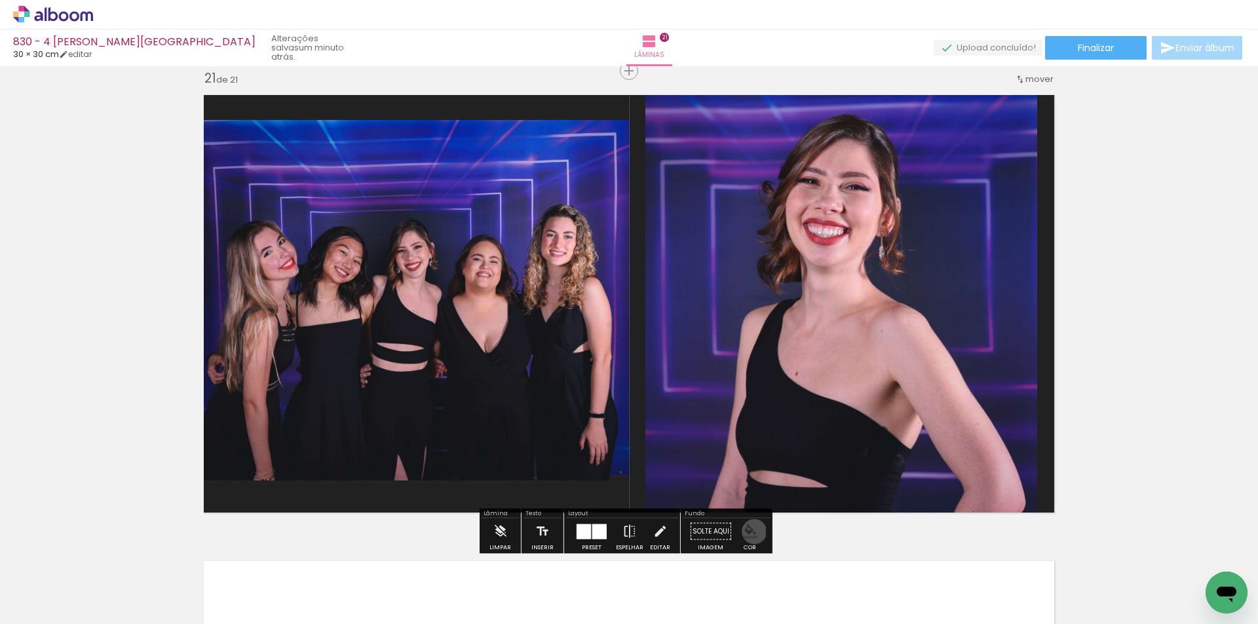
click at [750, 532] on iron-icon "color picker" at bounding box center [750, 531] width 14 height 14
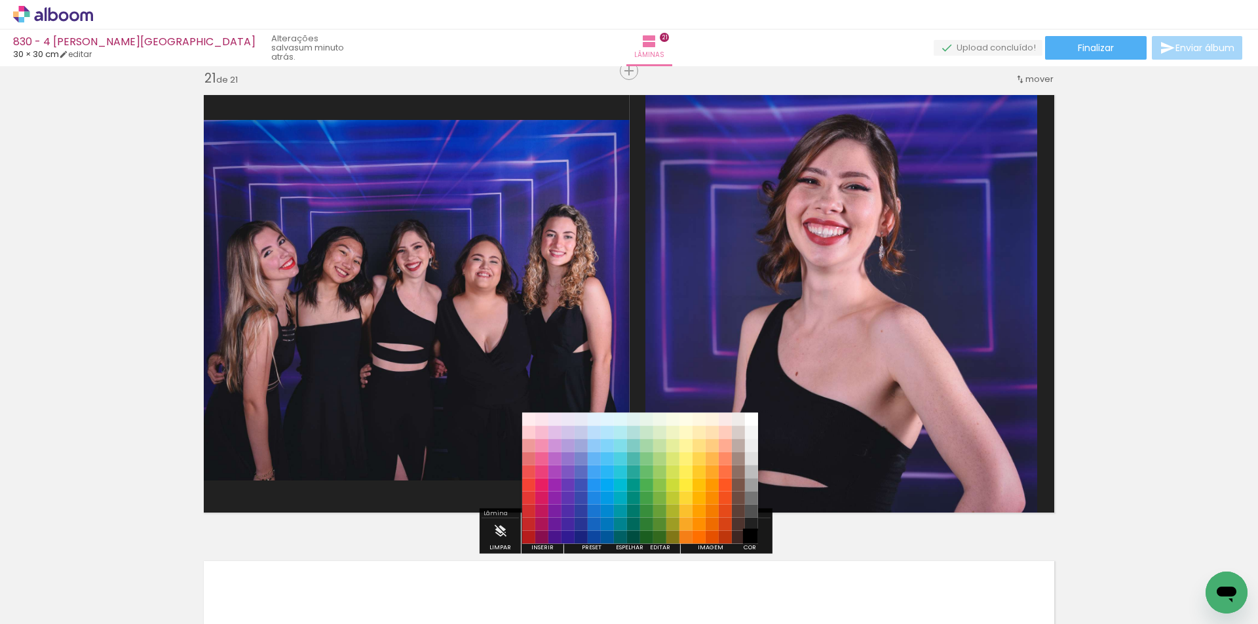
click at [750, 535] on paper-item "#000000" at bounding box center [751, 537] width 13 height 13
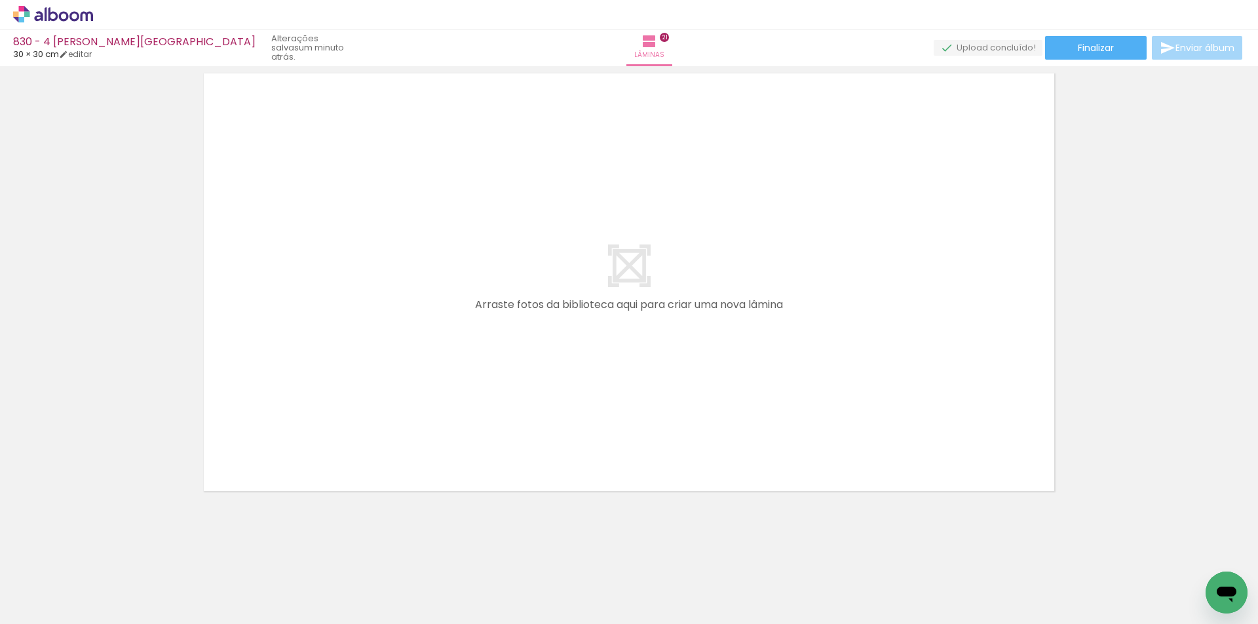
scroll to position [9828, 0]
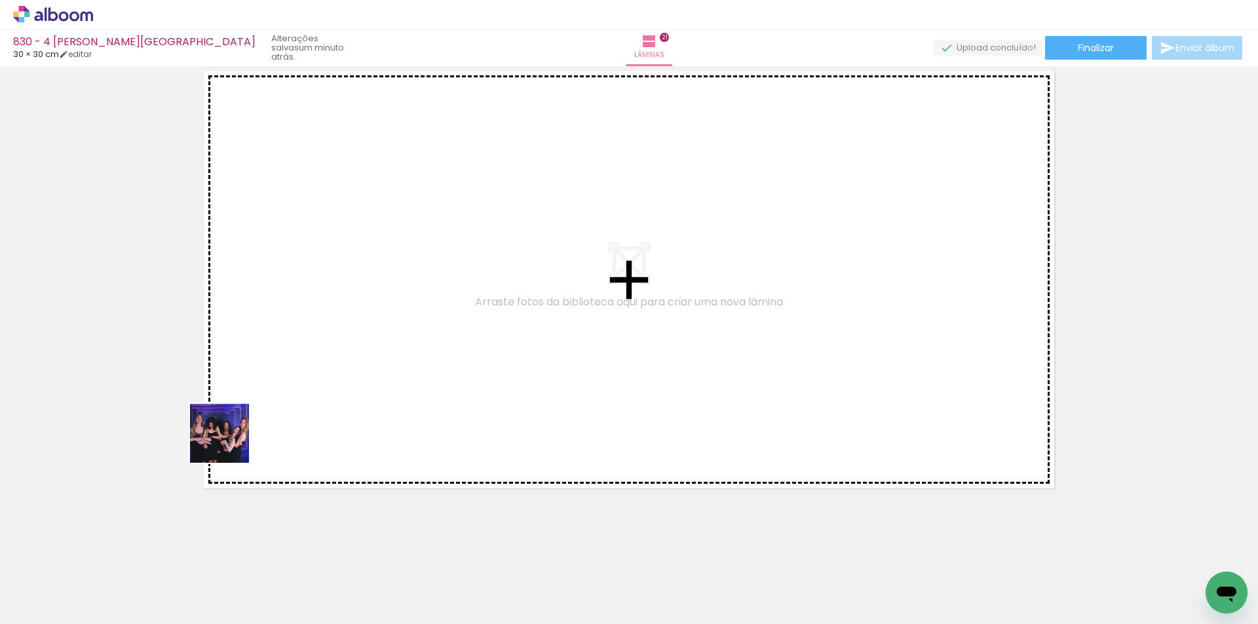
drag, startPoint x: 130, startPoint y: 580, endPoint x: 149, endPoint y: 576, distance: 19.4
click at [323, 370] on quentale-workspace at bounding box center [629, 312] width 1258 height 624
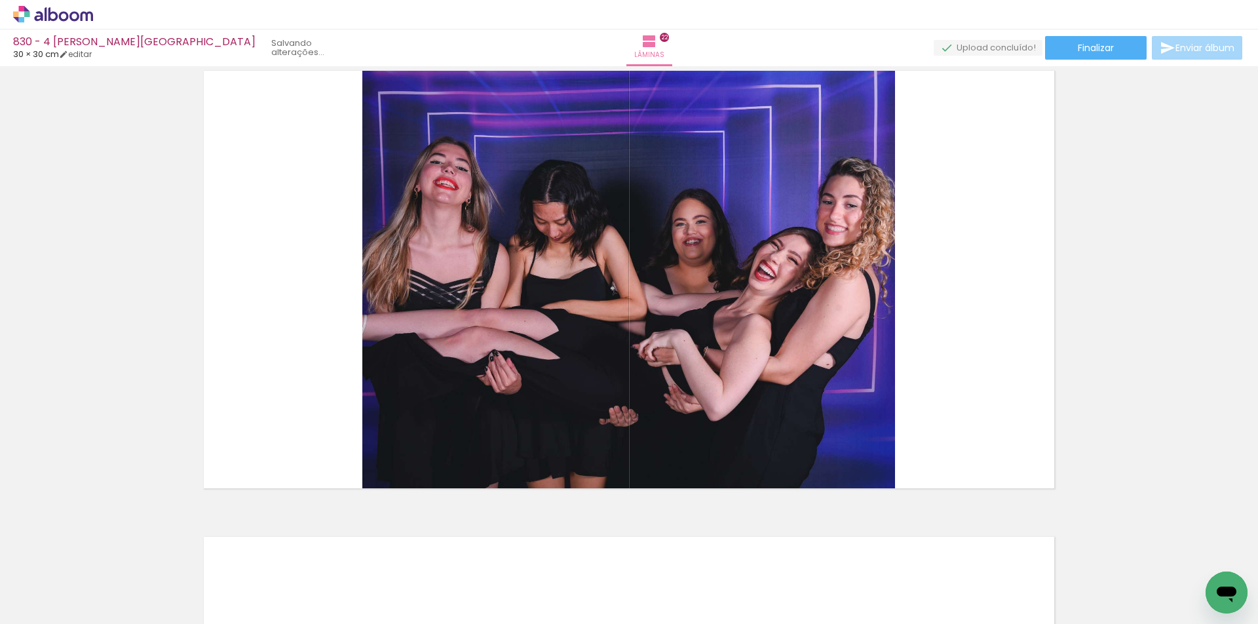
scroll to position [9803, 0]
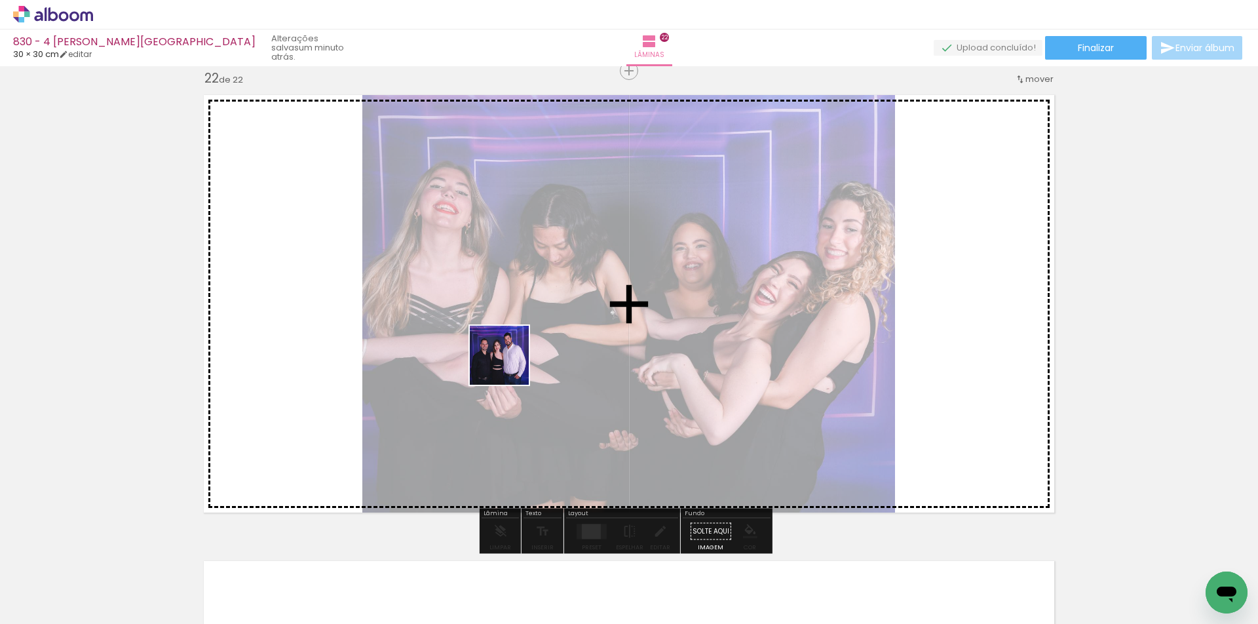
drag, startPoint x: 140, startPoint y: 579, endPoint x: 509, endPoint y: 365, distance: 427.3
click at [509, 365] on quentale-workspace at bounding box center [629, 312] width 1258 height 624
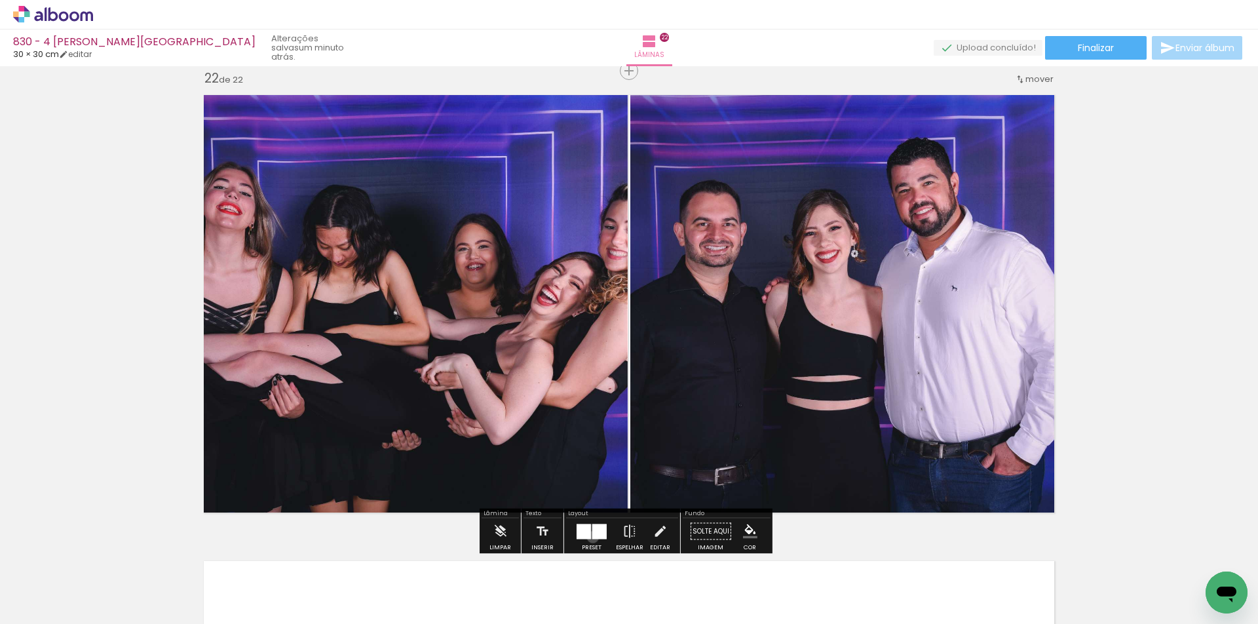
click at [593, 537] on div at bounding box center [600, 531] width 14 height 15
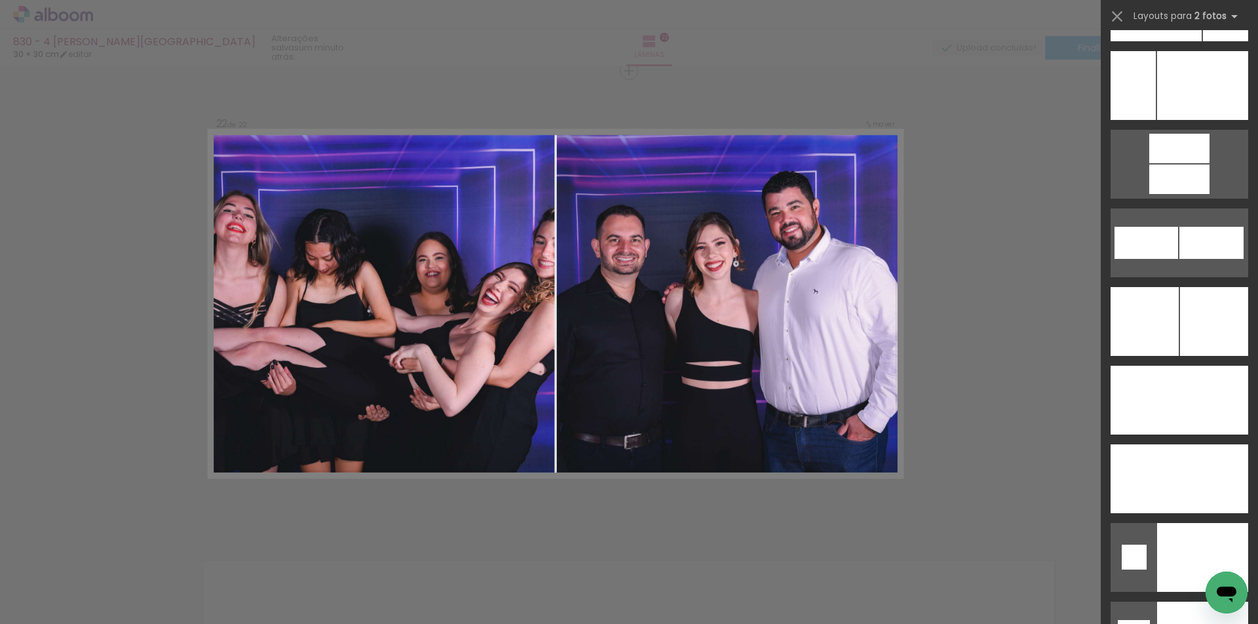
scroll to position [5616, 0]
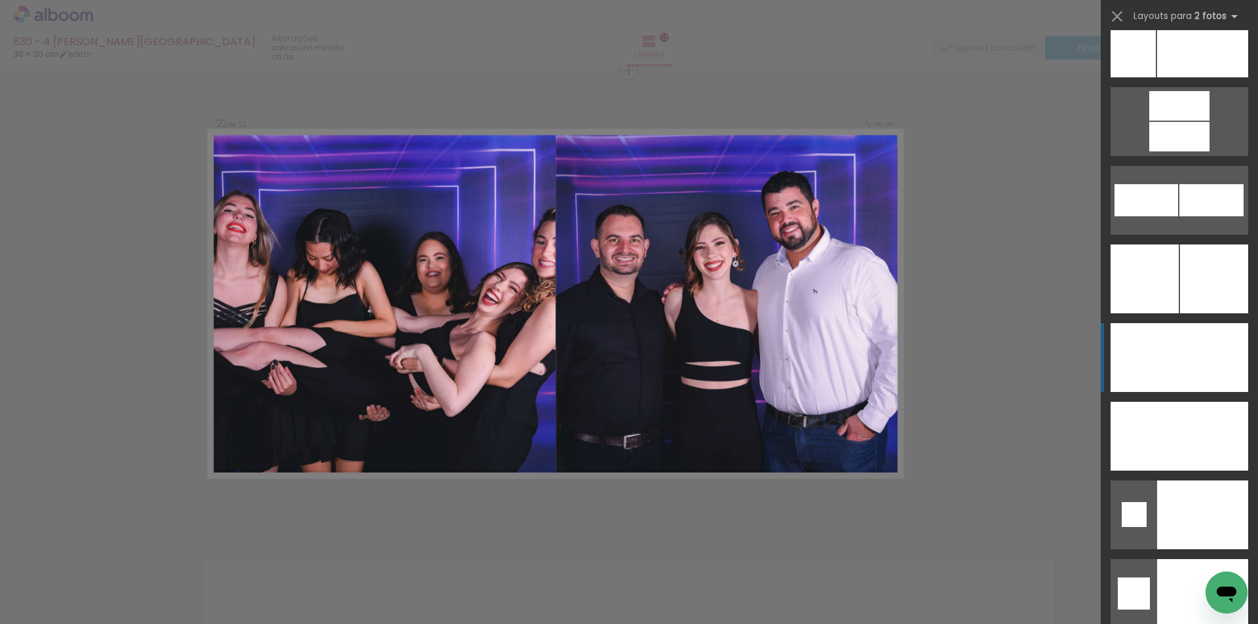
click at [1171, 313] on div at bounding box center [1145, 278] width 68 height 69
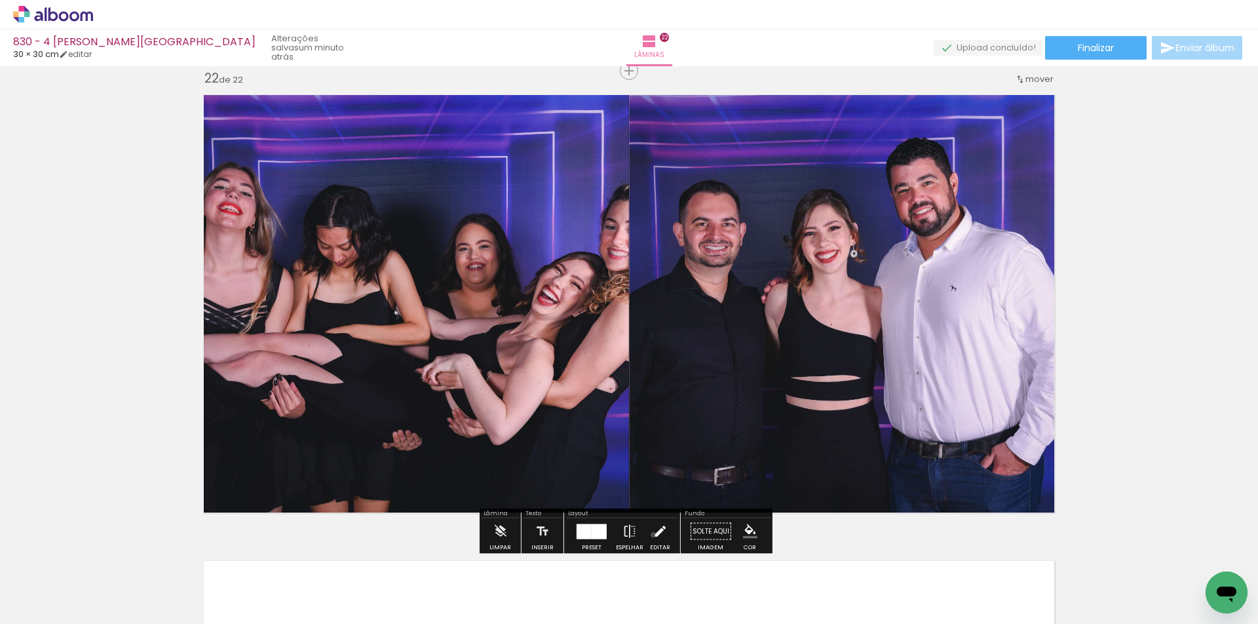
click at [653, 535] on iron-icon at bounding box center [660, 531] width 14 height 26
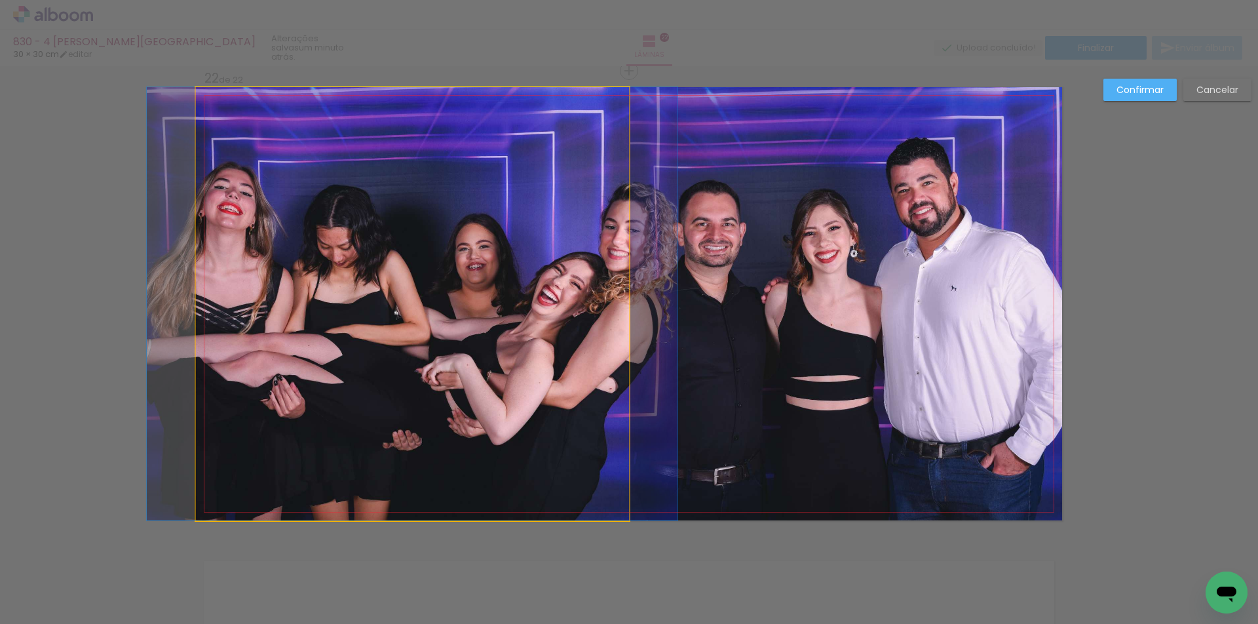
click at [526, 373] on quentale-photo at bounding box center [412, 303] width 433 height 433
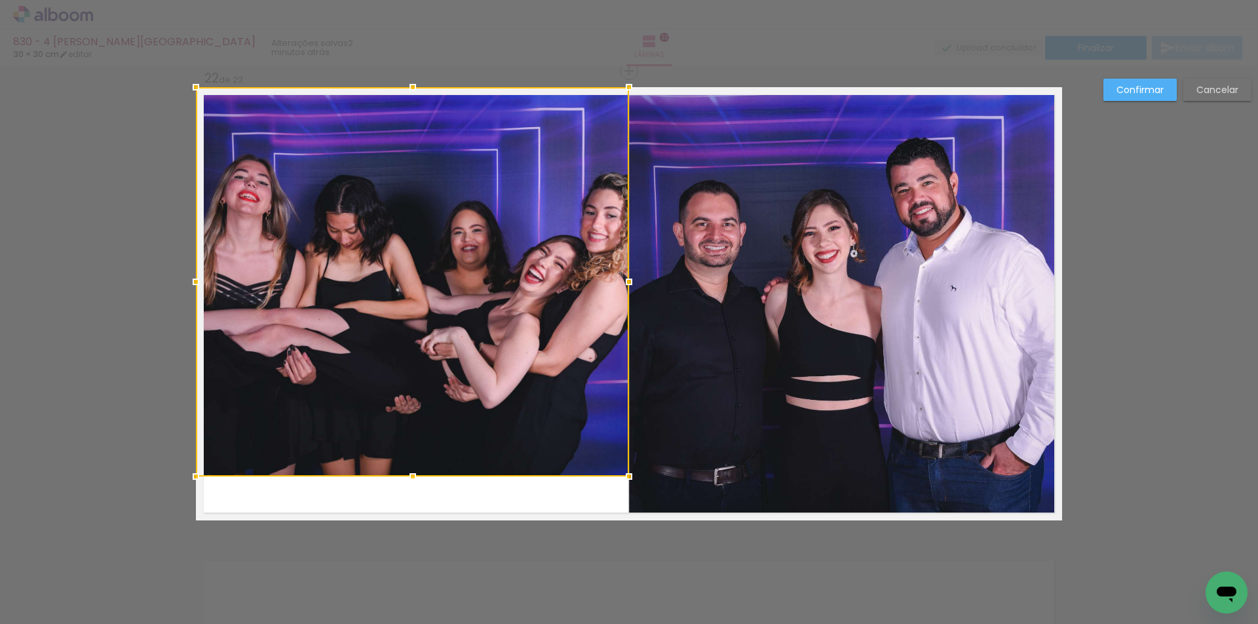
drag, startPoint x: 401, startPoint y: 515, endPoint x: 401, endPoint y: 480, distance: 35.4
click at [401, 480] on div at bounding box center [413, 476] width 26 height 26
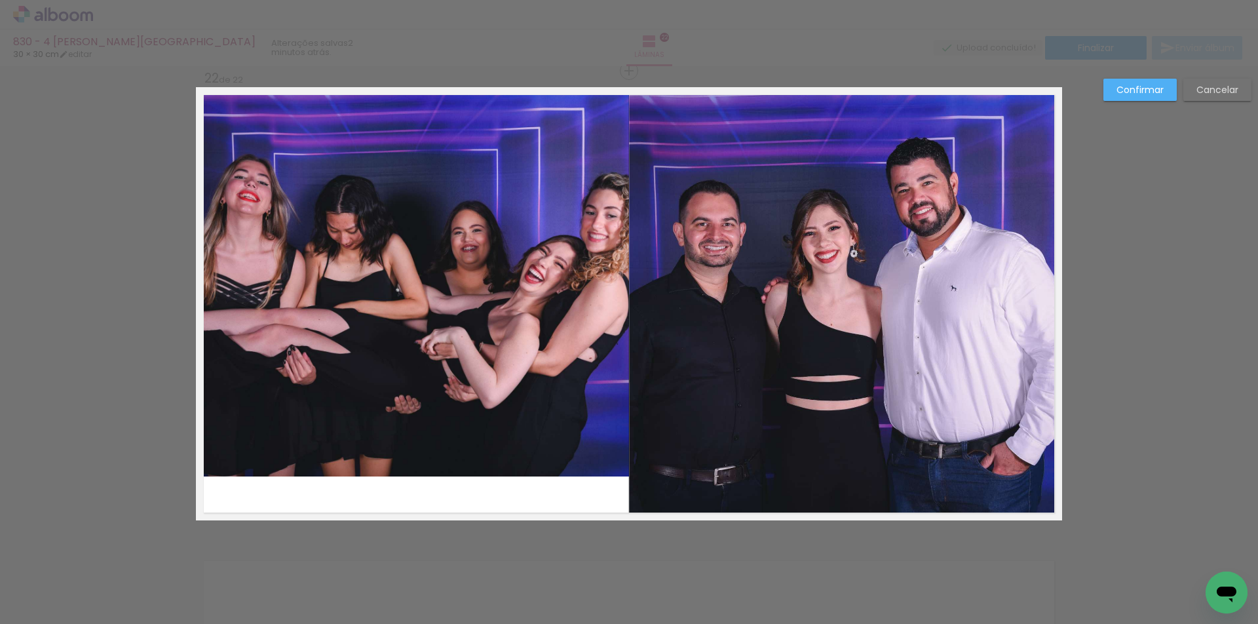
click at [416, 134] on quentale-photo at bounding box center [412, 281] width 433 height 389
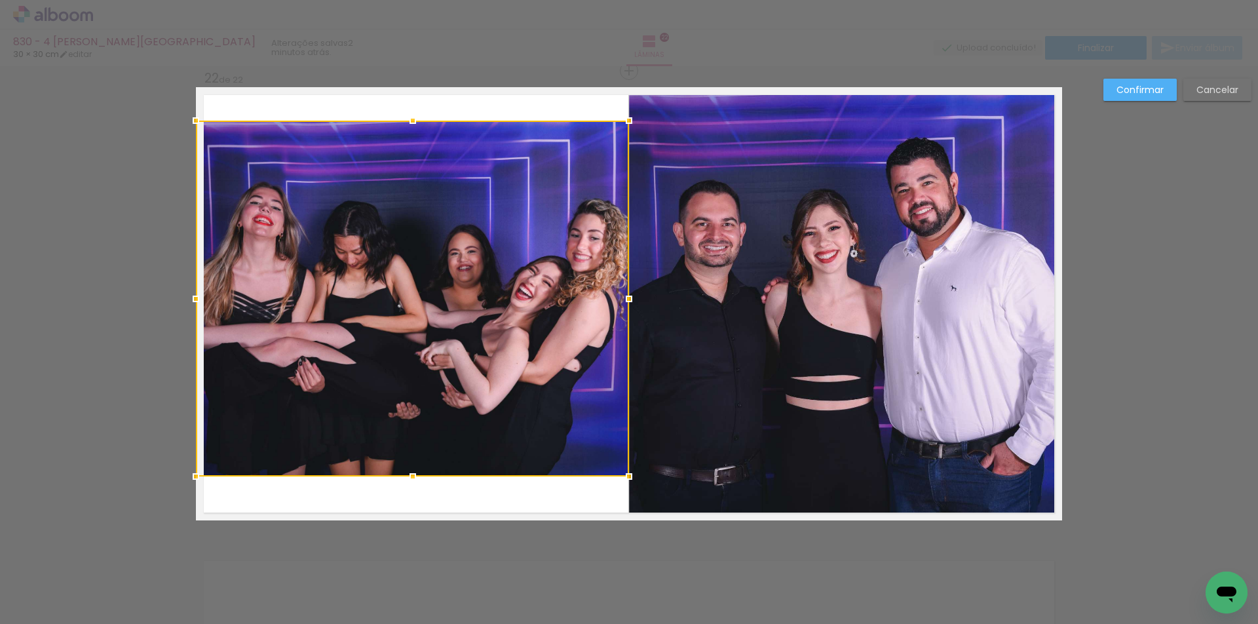
drag, startPoint x: 415, startPoint y: 92, endPoint x: 426, endPoint y: 126, distance: 35.2
click at [426, 126] on div at bounding box center [412, 299] width 433 height 356
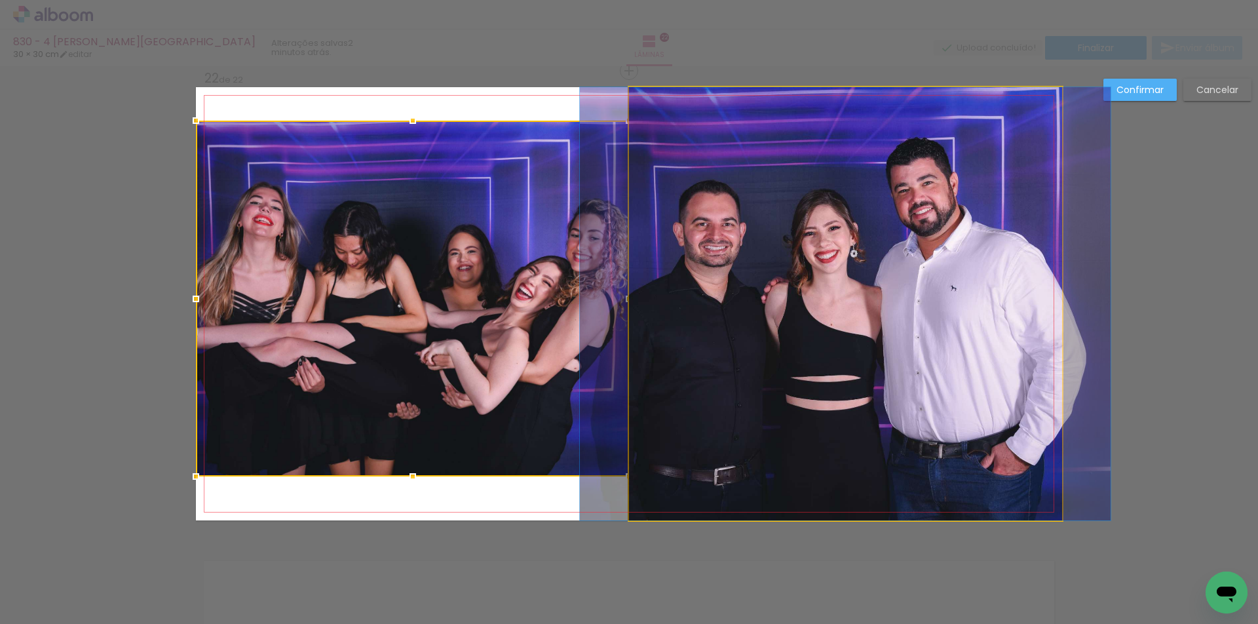
click at [802, 316] on quentale-photo at bounding box center [845, 303] width 433 height 433
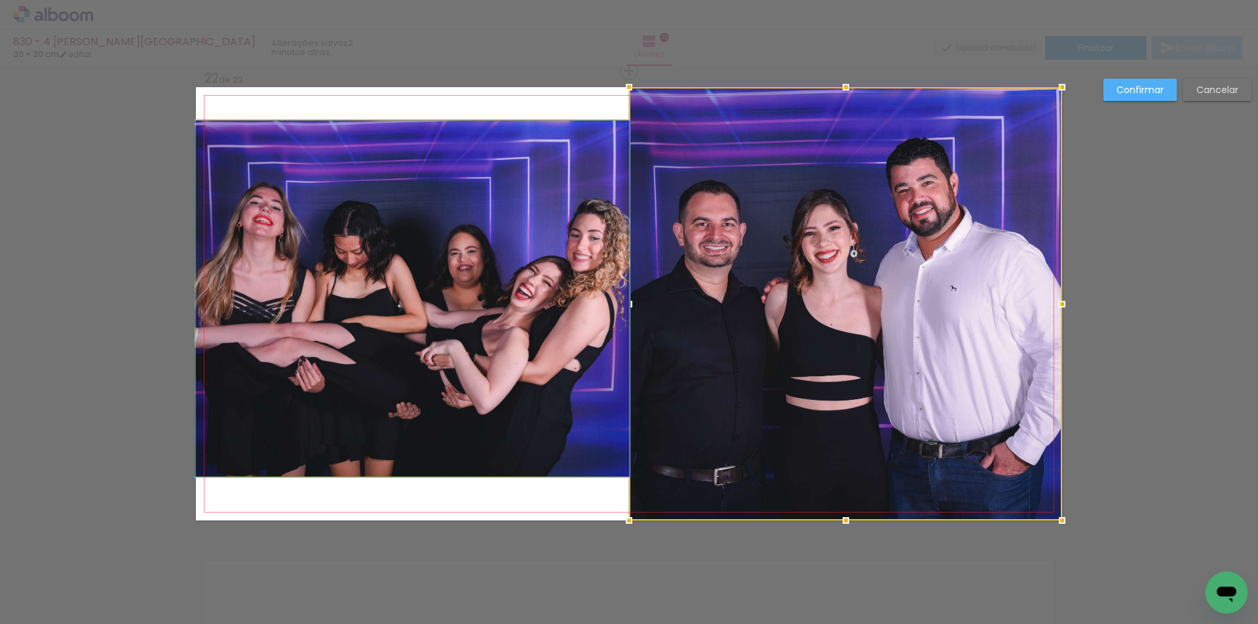
click at [356, 328] on quentale-photo at bounding box center [412, 299] width 433 height 356
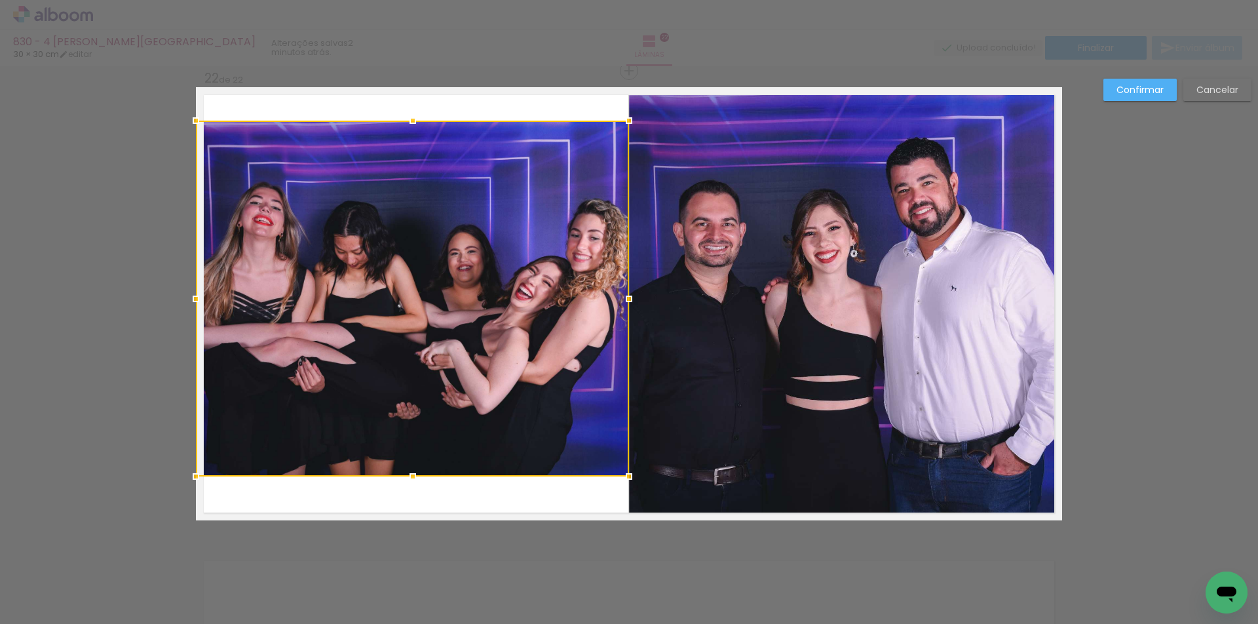
click at [396, 334] on div at bounding box center [412, 299] width 433 height 356
click at [753, 338] on quentale-photo at bounding box center [845, 303] width 433 height 433
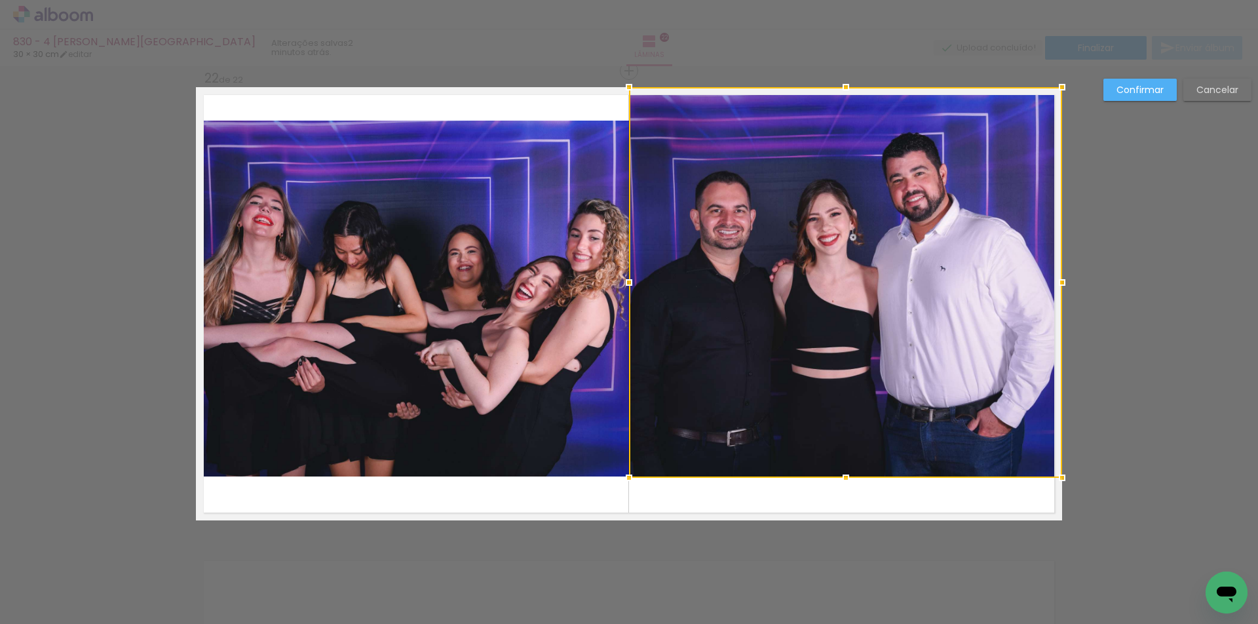
drag, startPoint x: 842, startPoint y: 518, endPoint x: 830, endPoint y: 475, distance: 44.4
click at [833, 475] on div at bounding box center [846, 478] width 26 height 26
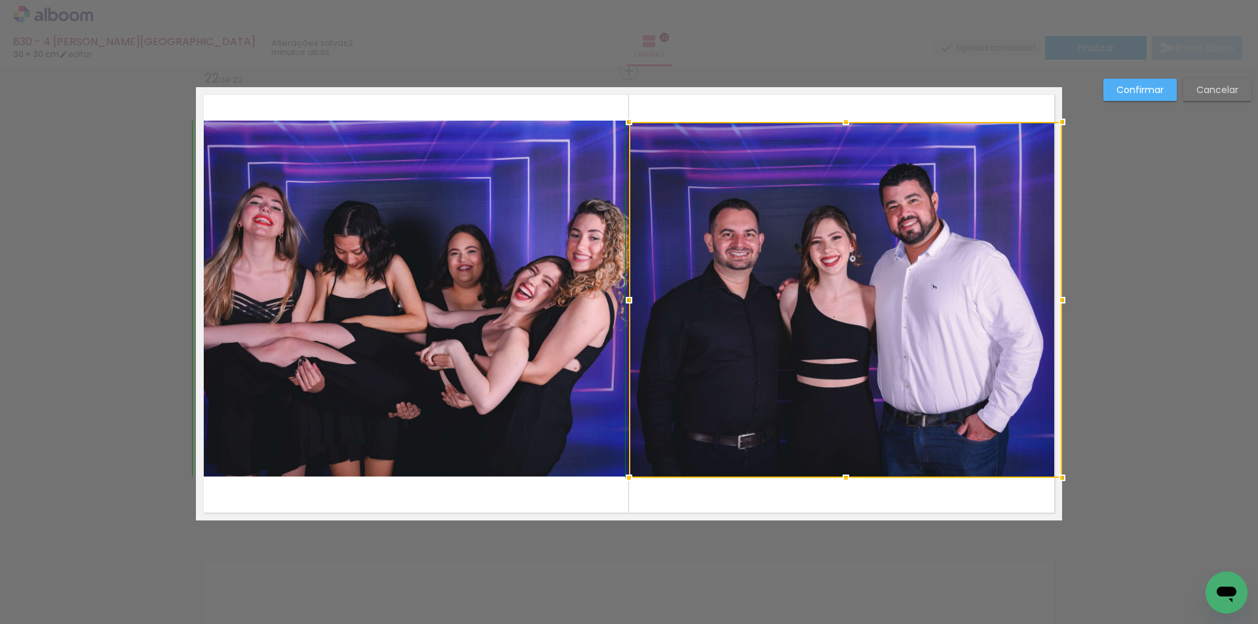
drag, startPoint x: 840, startPoint y: 83, endPoint x: 843, endPoint y: 111, distance: 28.3
click at [843, 111] on div at bounding box center [846, 122] width 26 height 26
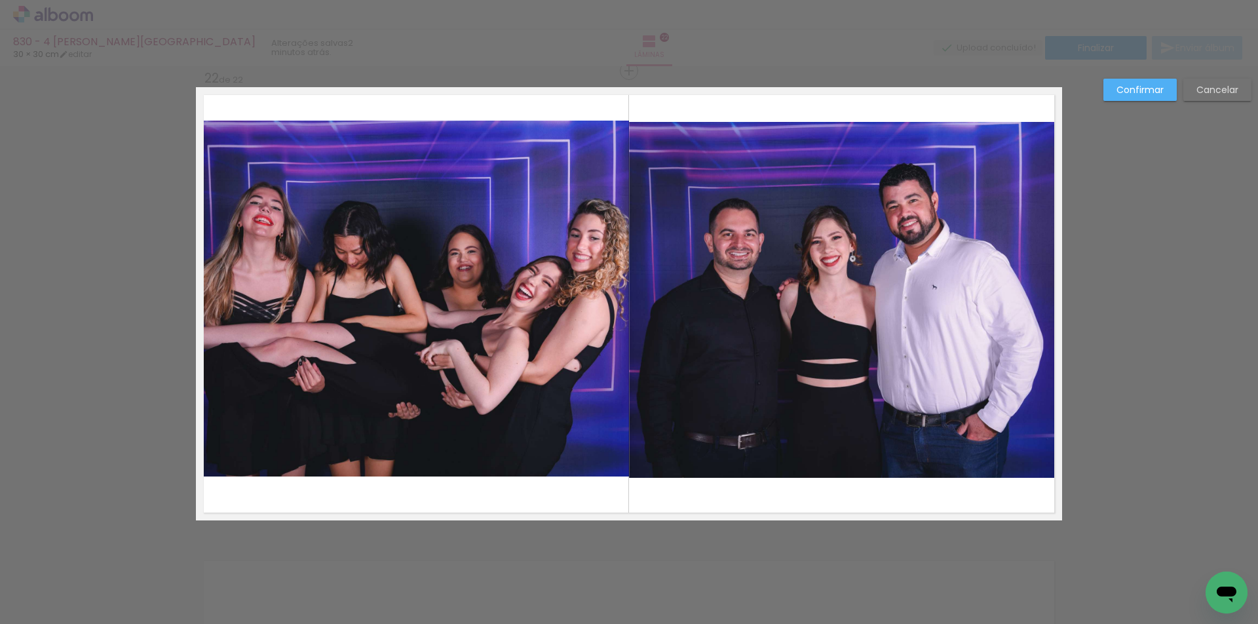
click at [0, 0] on slot "Confirmar" at bounding box center [0, 0] width 0 height 0
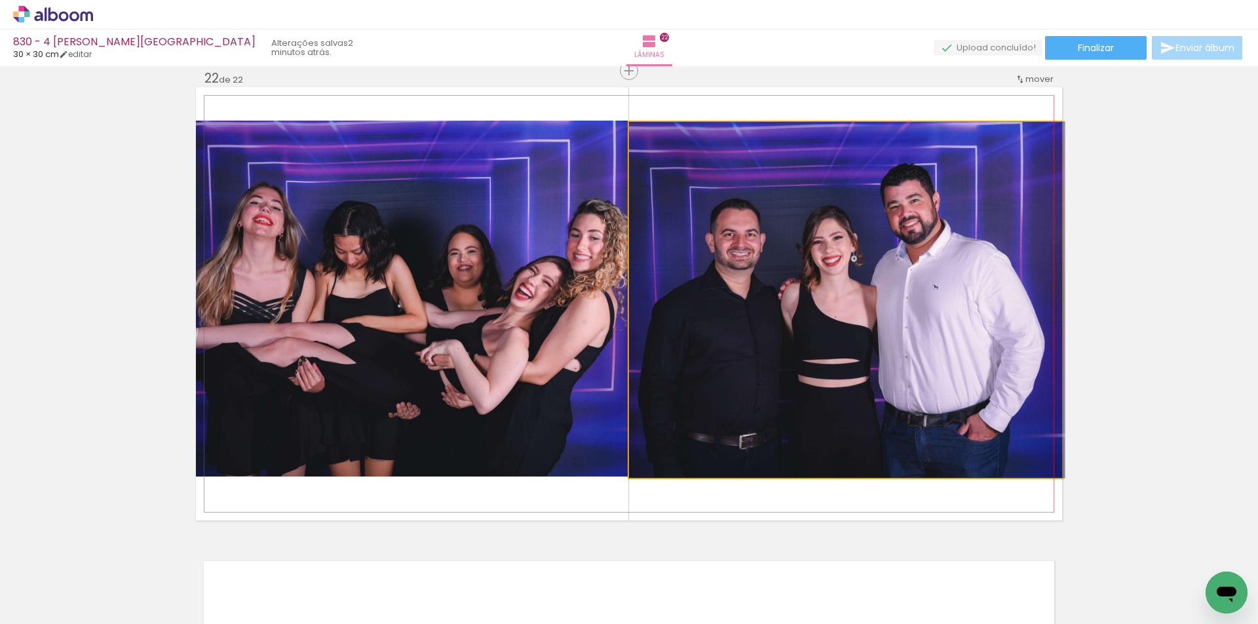
drag, startPoint x: 815, startPoint y: 336, endPoint x: 825, endPoint y: 332, distance: 10.6
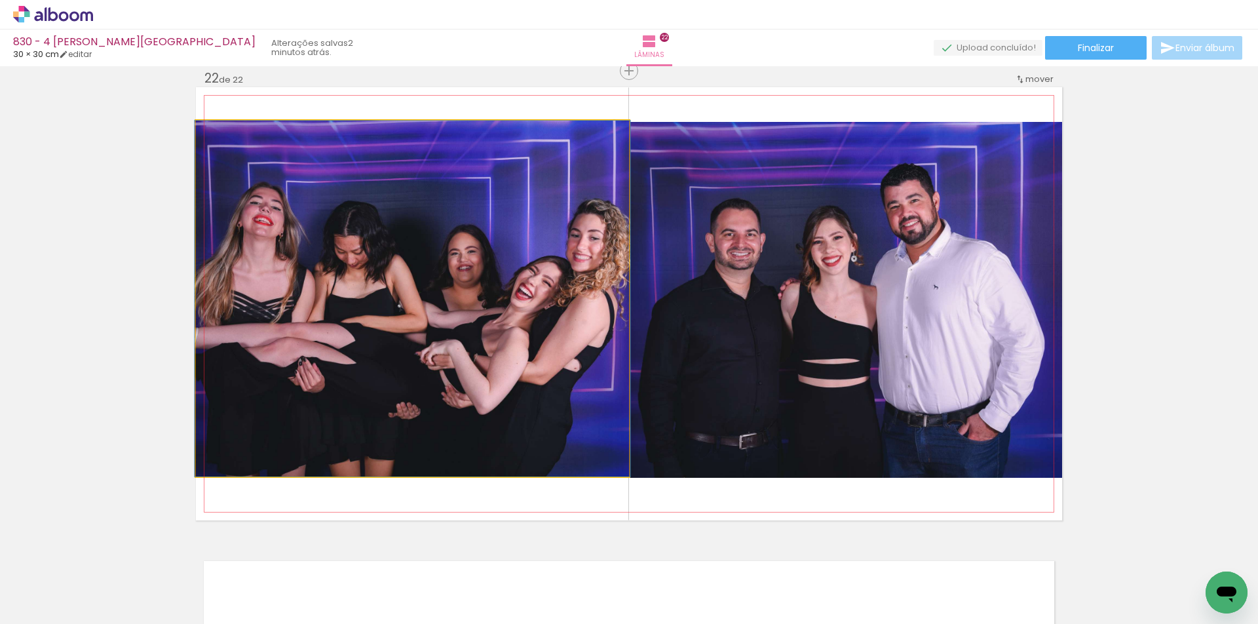
click at [554, 327] on quentale-photo at bounding box center [412, 299] width 433 height 356
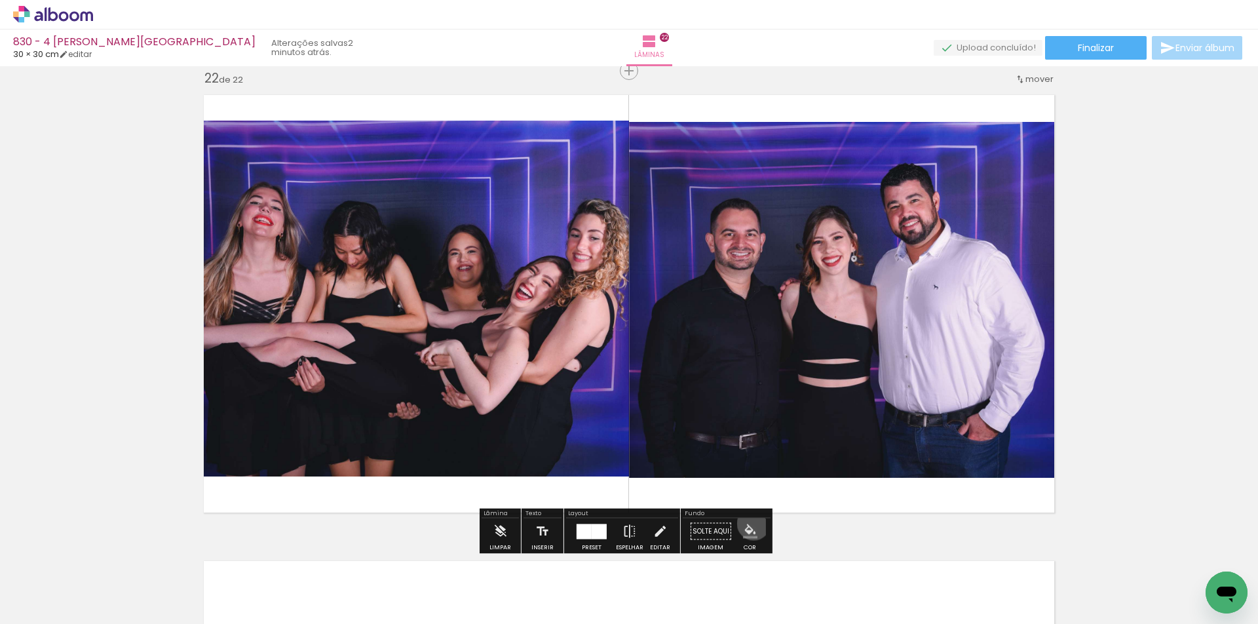
click at [748, 524] on iron-icon "color picker" at bounding box center [750, 531] width 14 height 14
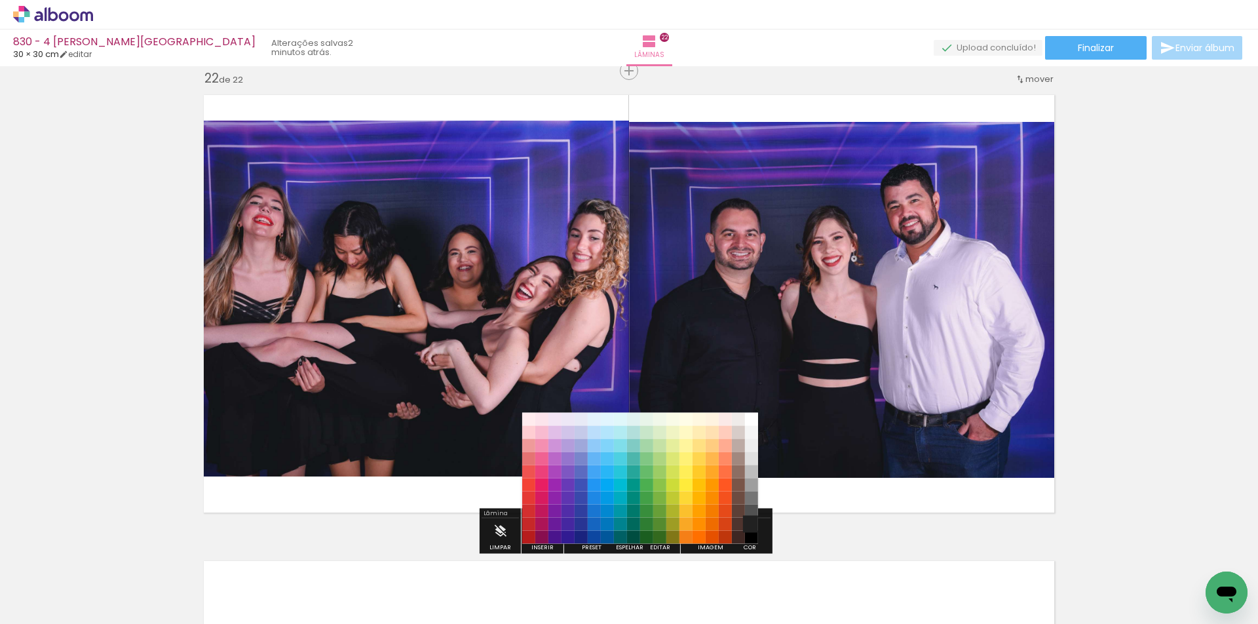
click at [752, 520] on paper-item "#212121" at bounding box center [751, 524] width 13 height 13
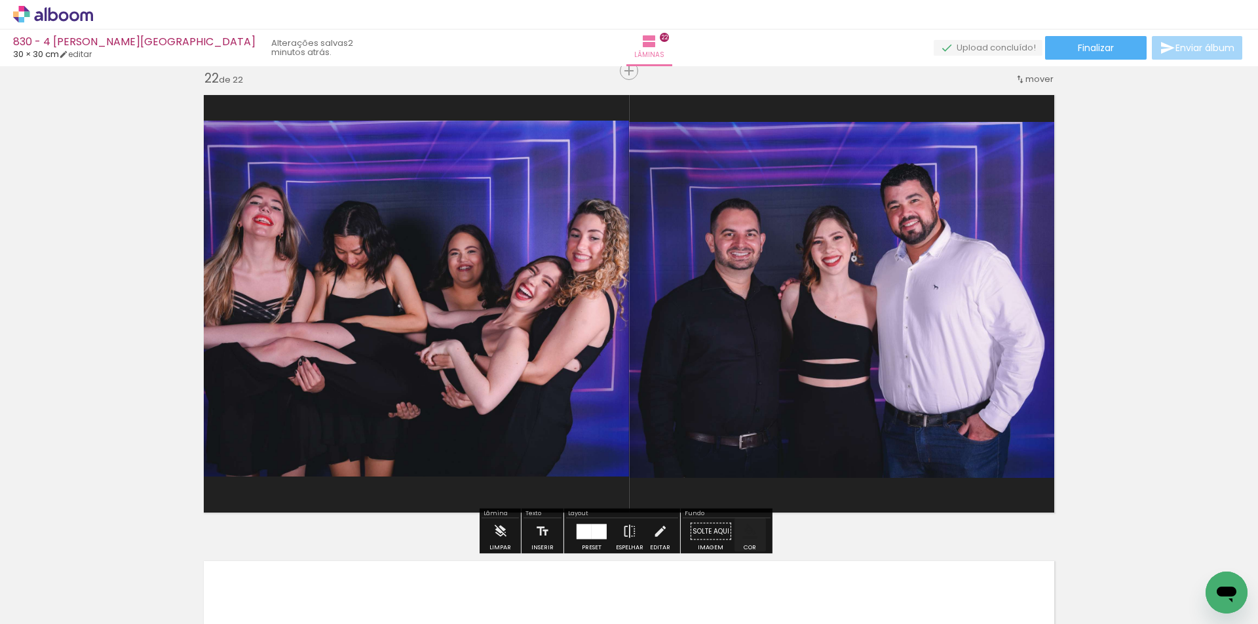
click at [750, 529] on iron-icon "color picker" at bounding box center [750, 531] width 14 height 14
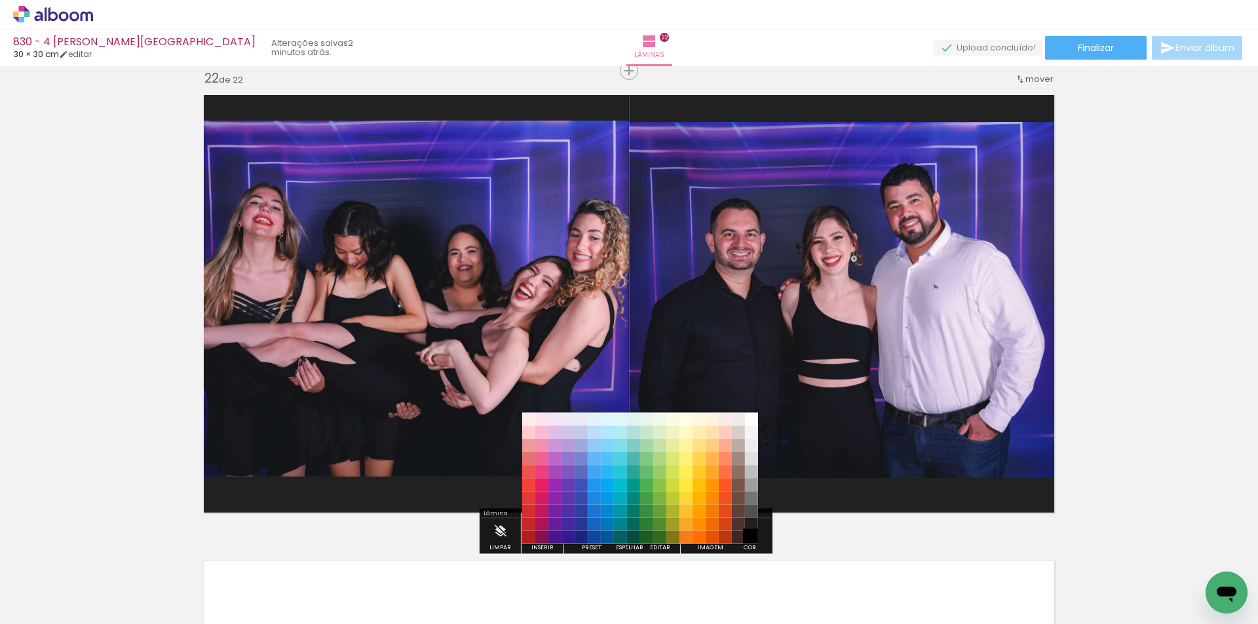
click at [747, 536] on paper-item "#000000" at bounding box center [751, 537] width 13 height 13
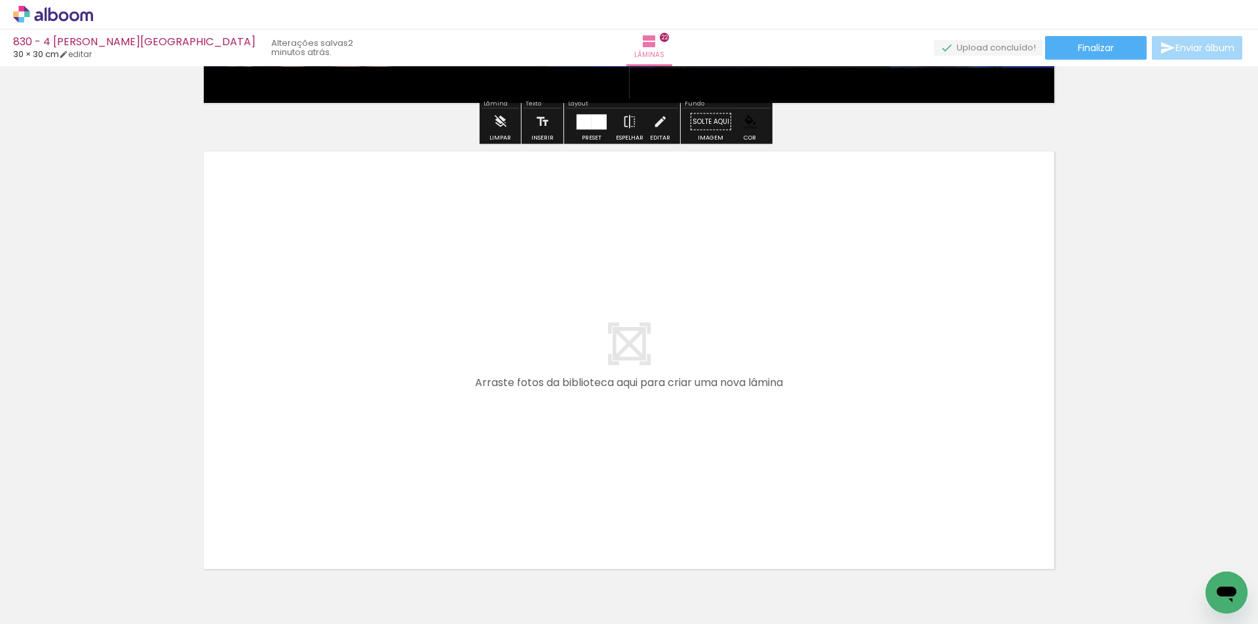
scroll to position [10262, 0]
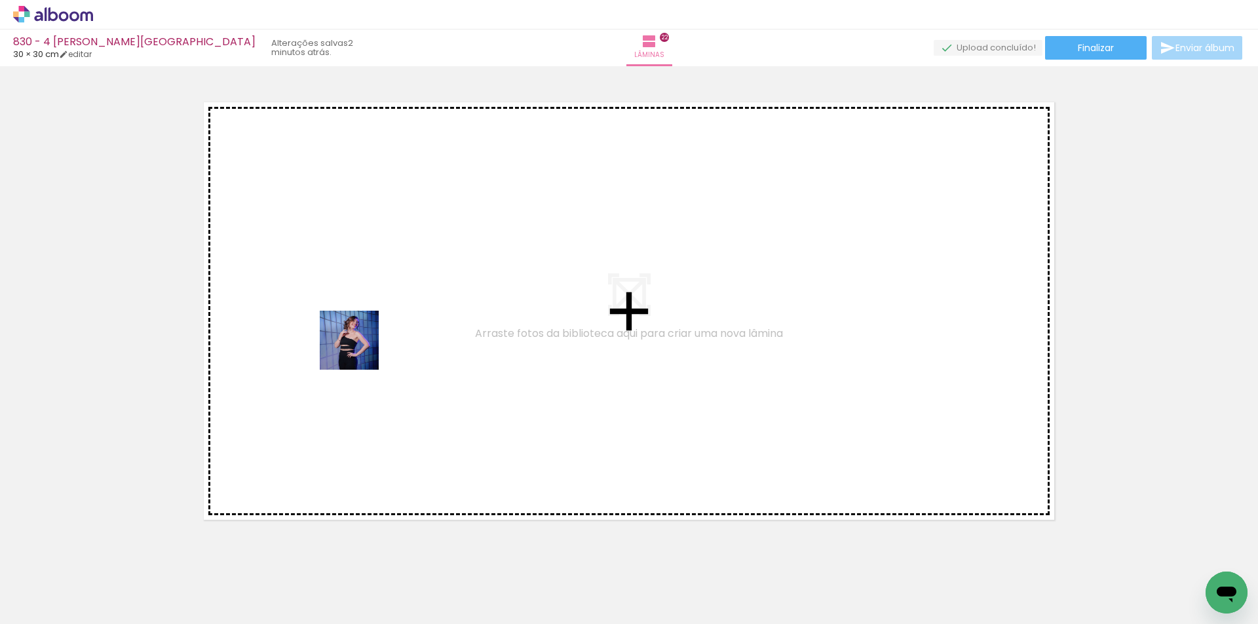
drag, startPoint x: 190, startPoint y: 509, endPoint x: 232, endPoint y: 545, distance: 55.3
click at [387, 326] on quentale-workspace at bounding box center [629, 312] width 1258 height 624
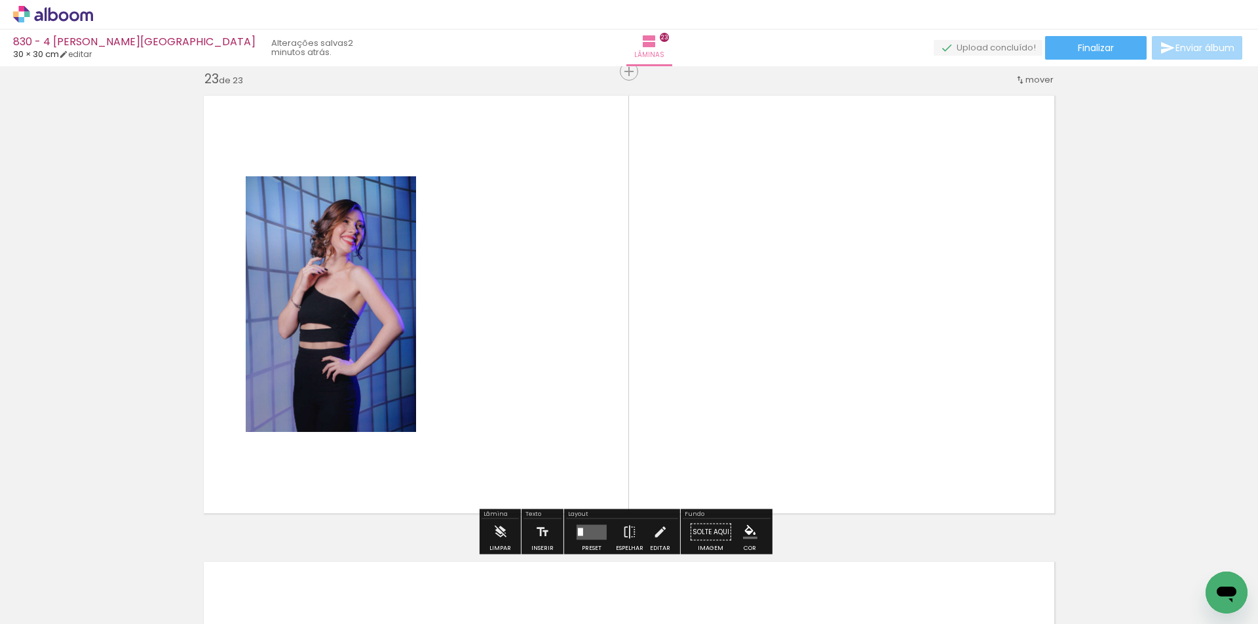
scroll to position [10269, 0]
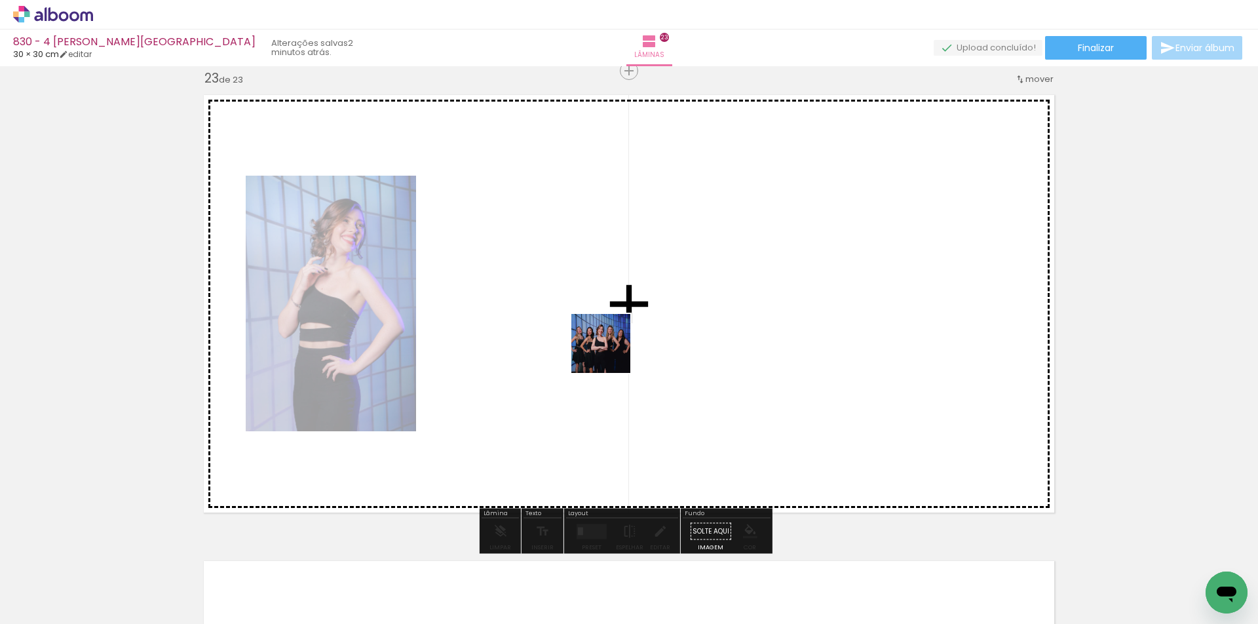
drag, startPoint x: 165, startPoint y: 575, endPoint x: 743, endPoint y: 301, distance: 640.3
click at [743, 301] on quentale-workspace at bounding box center [629, 312] width 1258 height 624
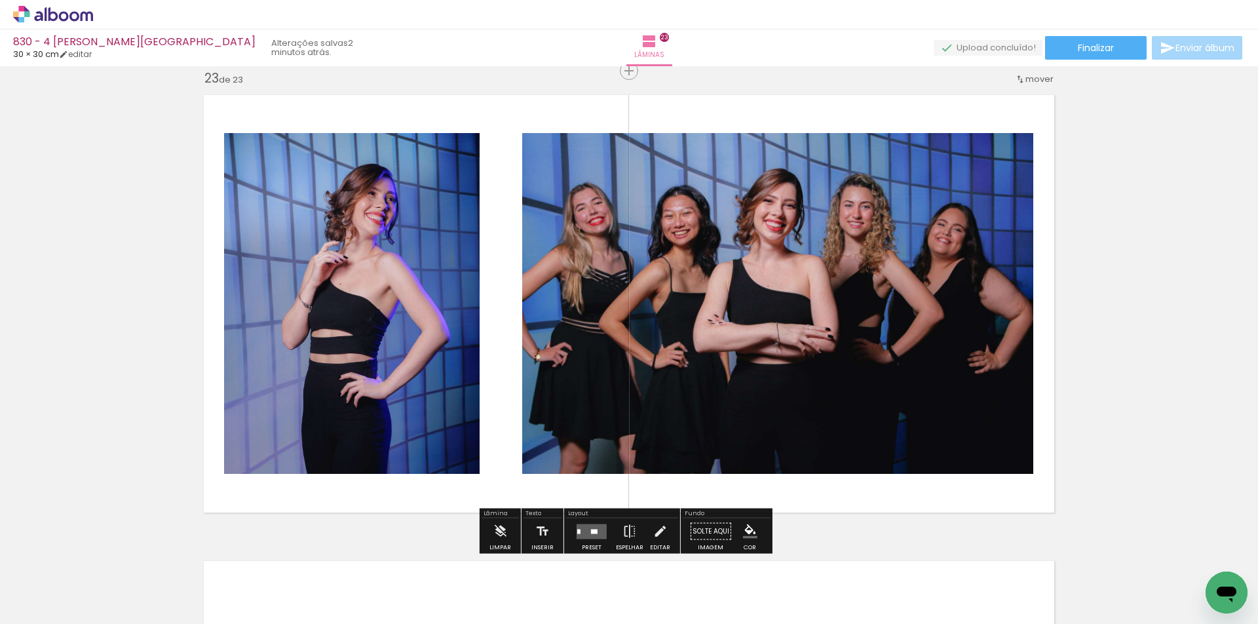
click at [593, 527] on quentale-layouter at bounding box center [592, 531] width 30 height 15
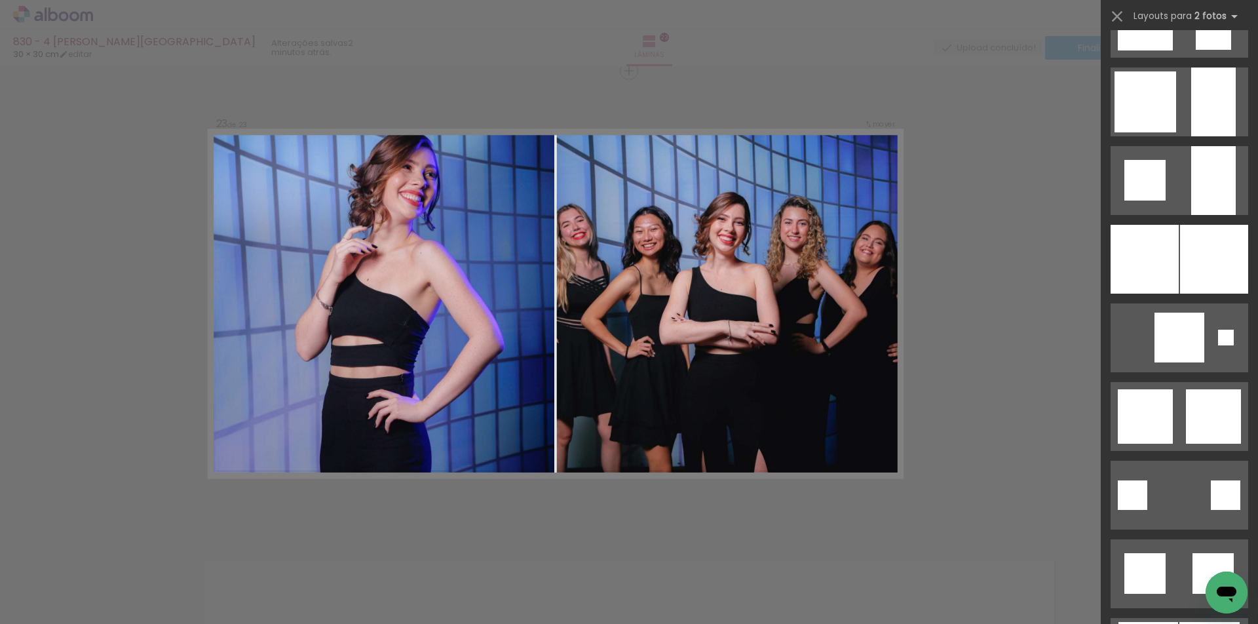
scroll to position [131, 0]
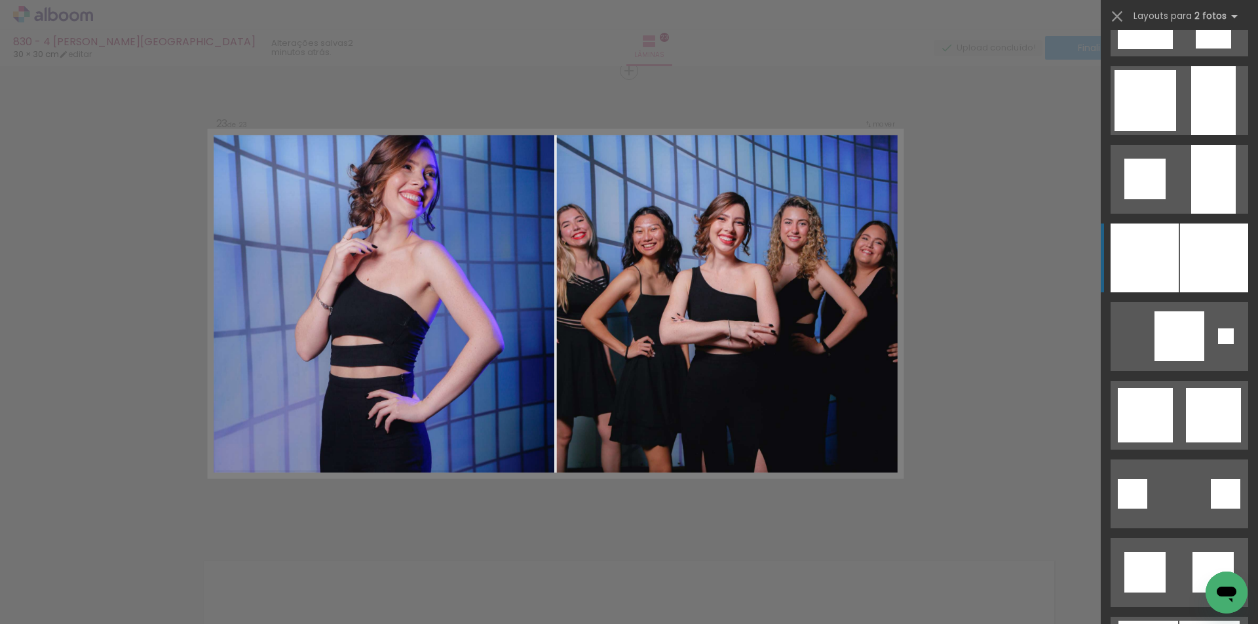
click at [1192, 135] on div at bounding box center [1214, 100] width 45 height 69
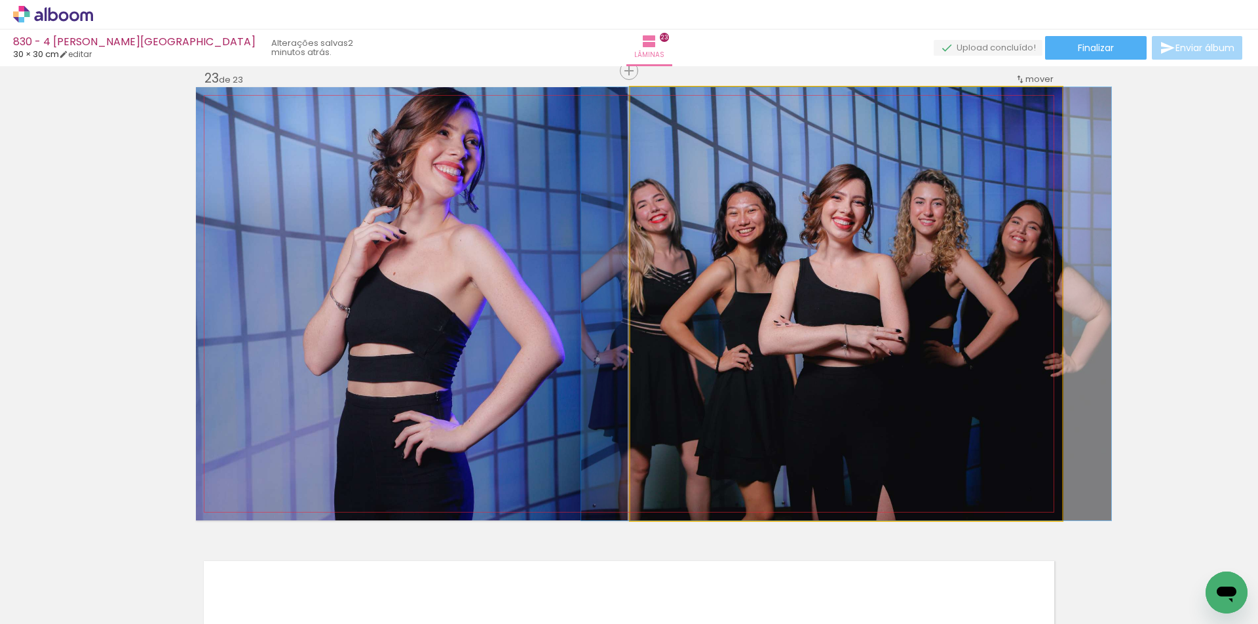
click at [933, 360] on quentale-photo at bounding box center [847, 303] width 432 height 433
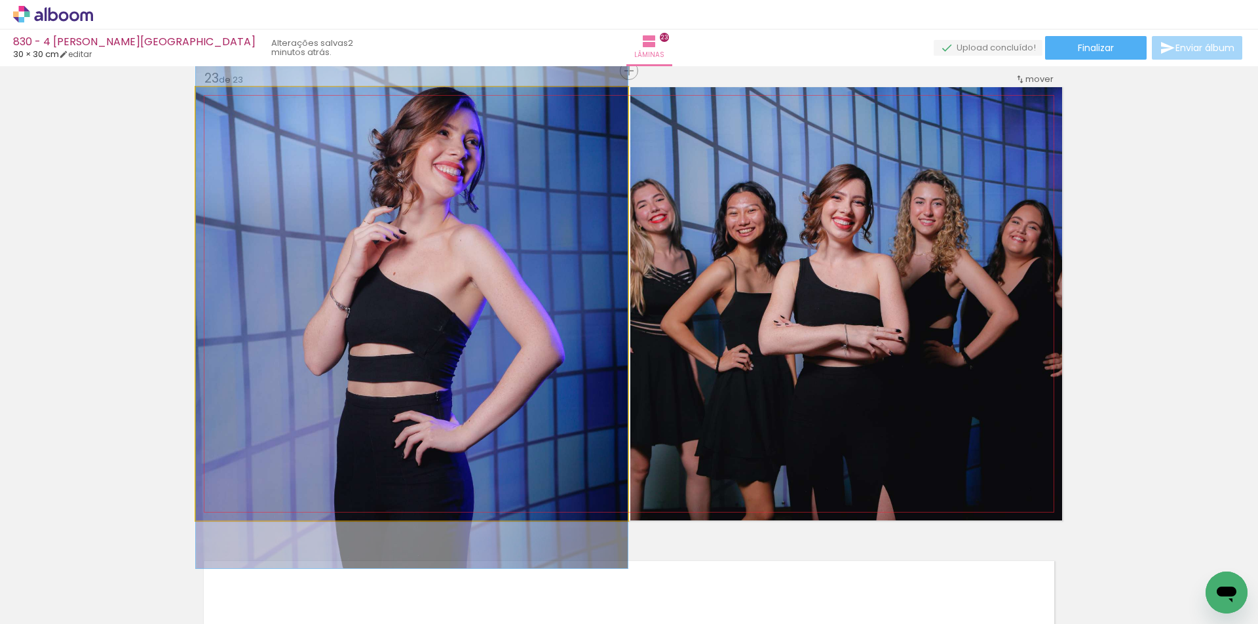
click at [422, 365] on quentale-photo at bounding box center [412, 303] width 432 height 433
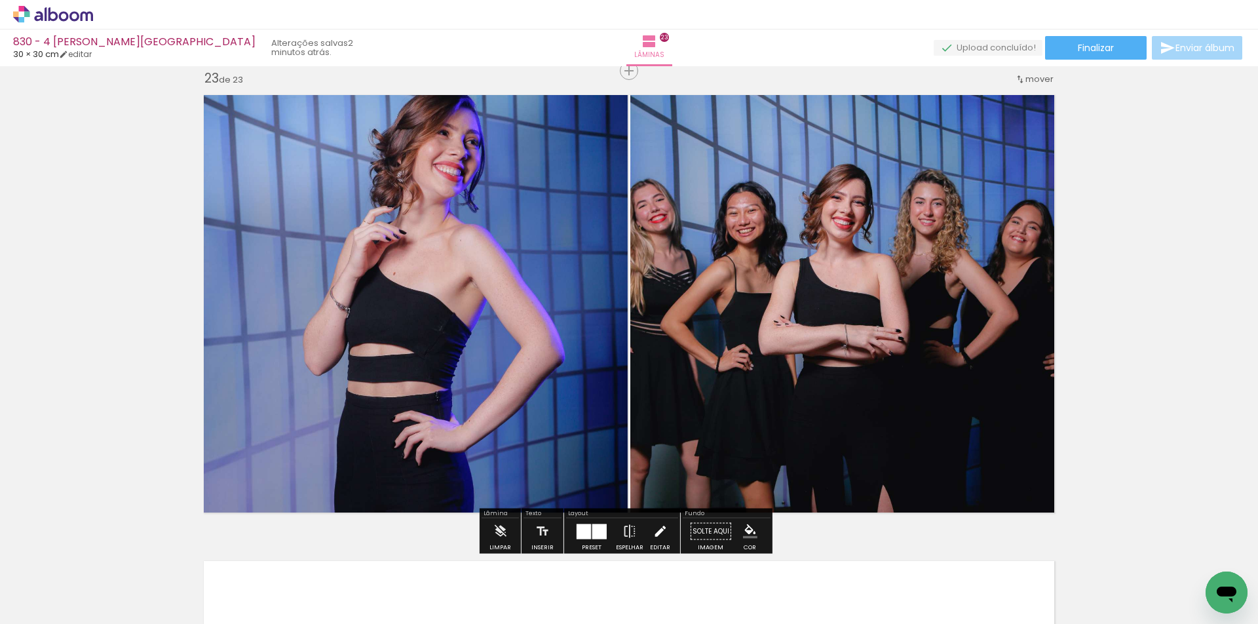
click at [654, 538] on iron-icon at bounding box center [660, 531] width 14 height 26
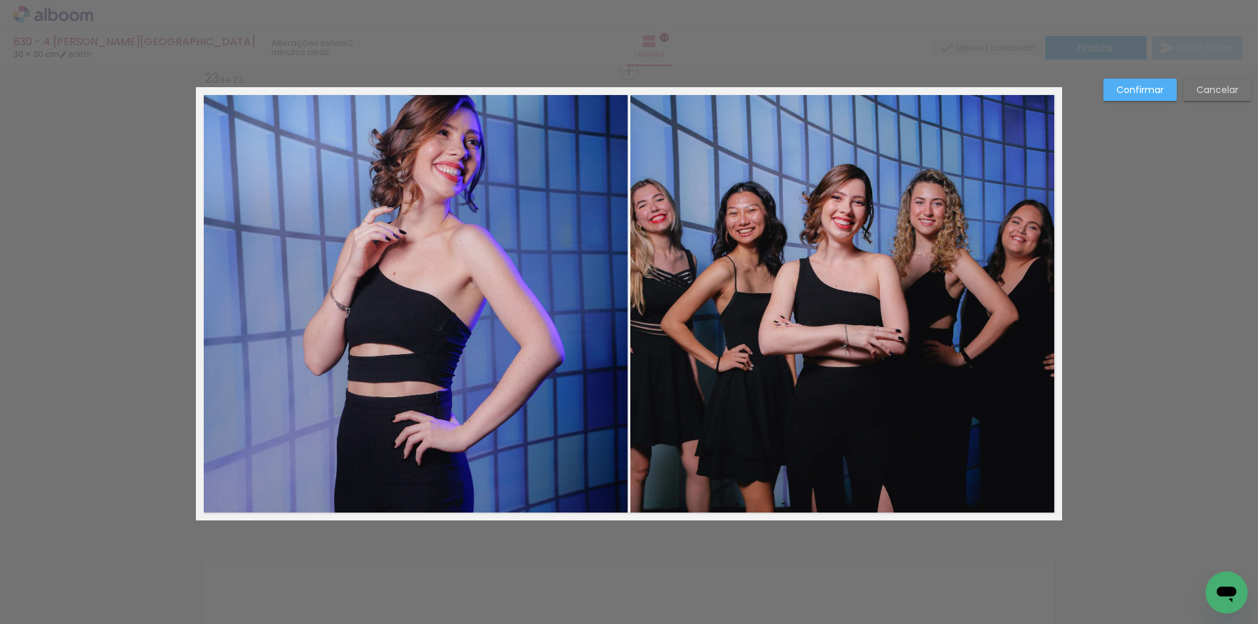
click at [425, 368] on quentale-photo at bounding box center [412, 303] width 432 height 433
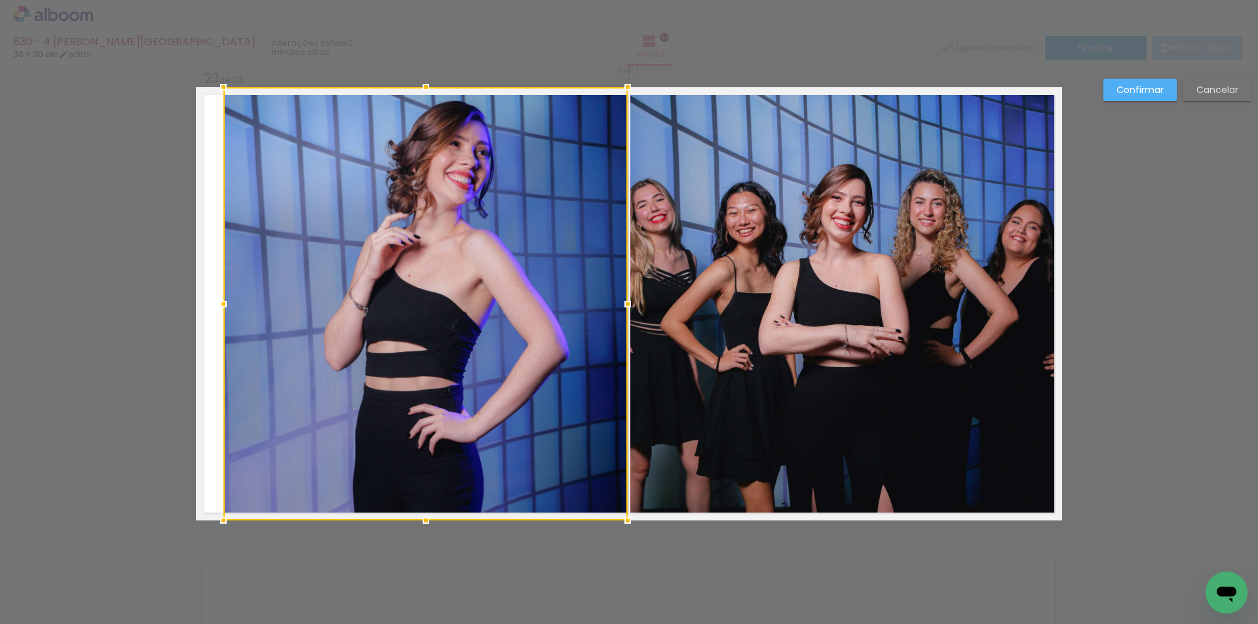
drag, startPoint x: 183, startPoint y: 292, endPoint x: 210, endPoint y: 284, distance: 28.6
click at [210, 284] on album-spread "23 de 23" at bounding box center [629, 303] width 866 height 433
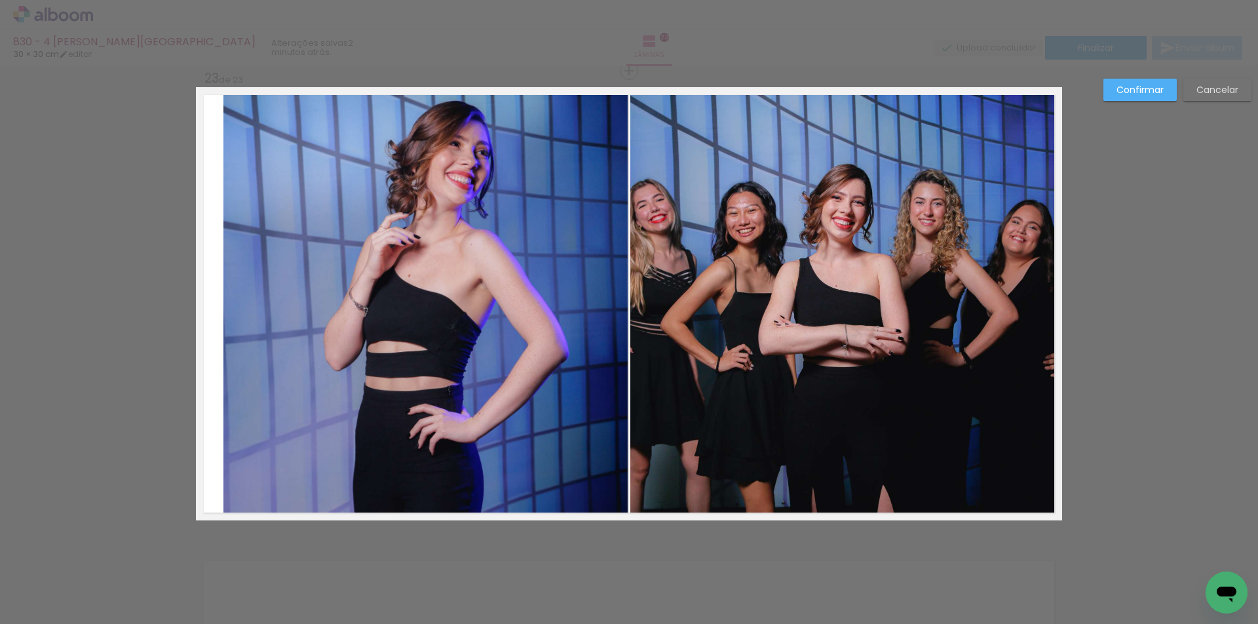
click at [574, 321] on quentale-photo at bounding box center [426, 303] width 404 height 433
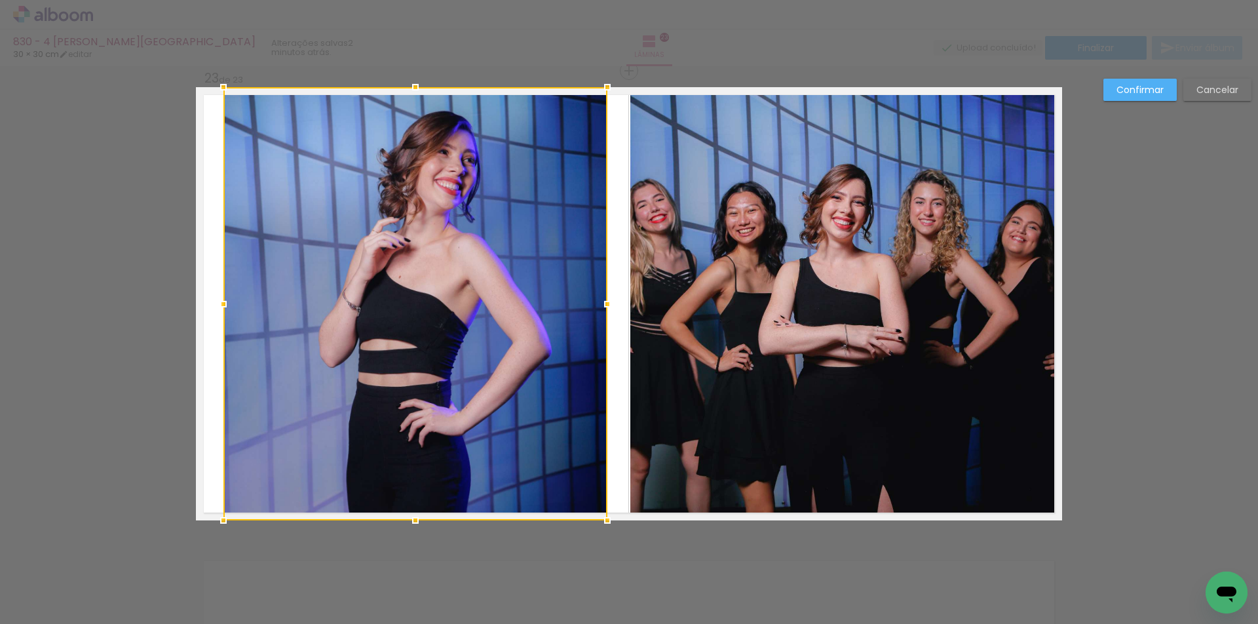
drag, startPoint x: 621, startPoint y: 304, endPoint x: 601, endPoint y: 297, distance: 21.6
click at [601, 297] on div at bounding box center [607, 304] width 26 height 26
click at [0, 0] on slot "Confirmar" at bounding box center [0, 0] width 0 height 0
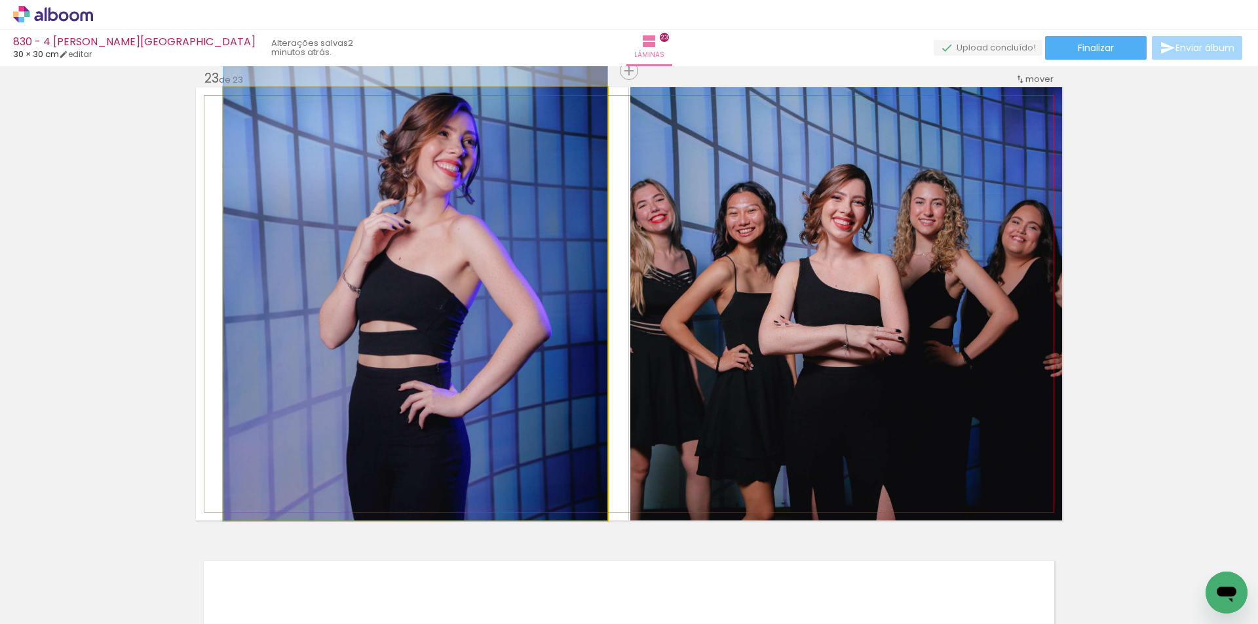
drag, startPoint x: 520, startPoint y: 353, endPoint x: 511, endPoint y: 321, distance: 32.8
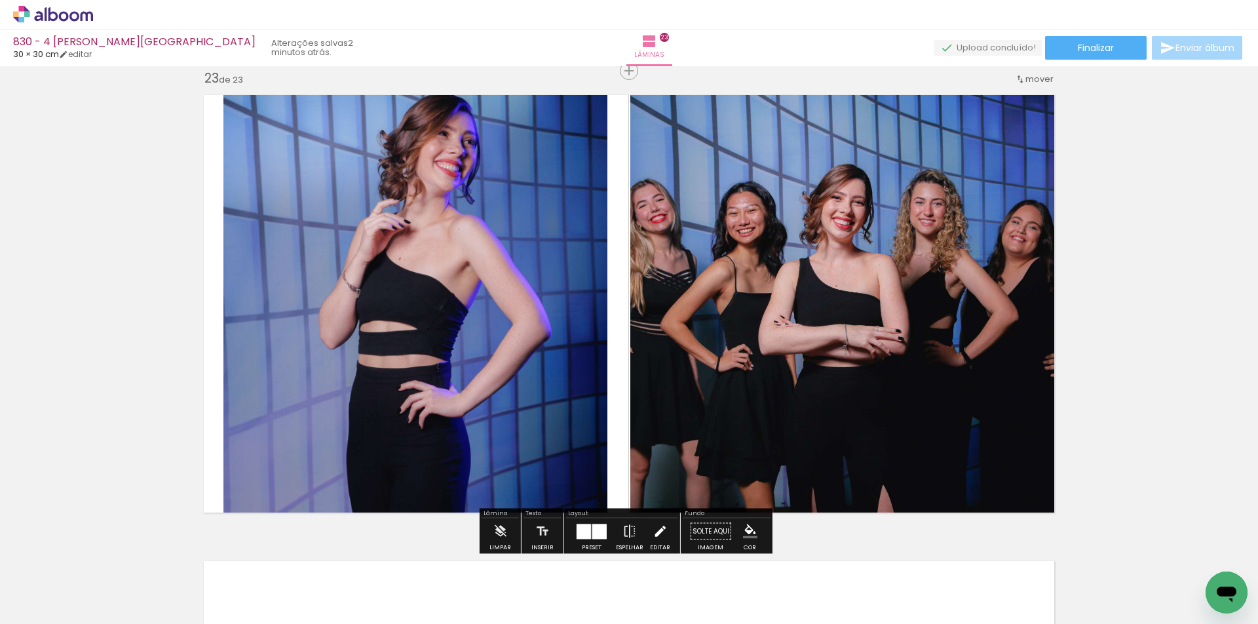
click at [653, 528] on iron-icon at bounding box center [660, 531] width 14 height 26
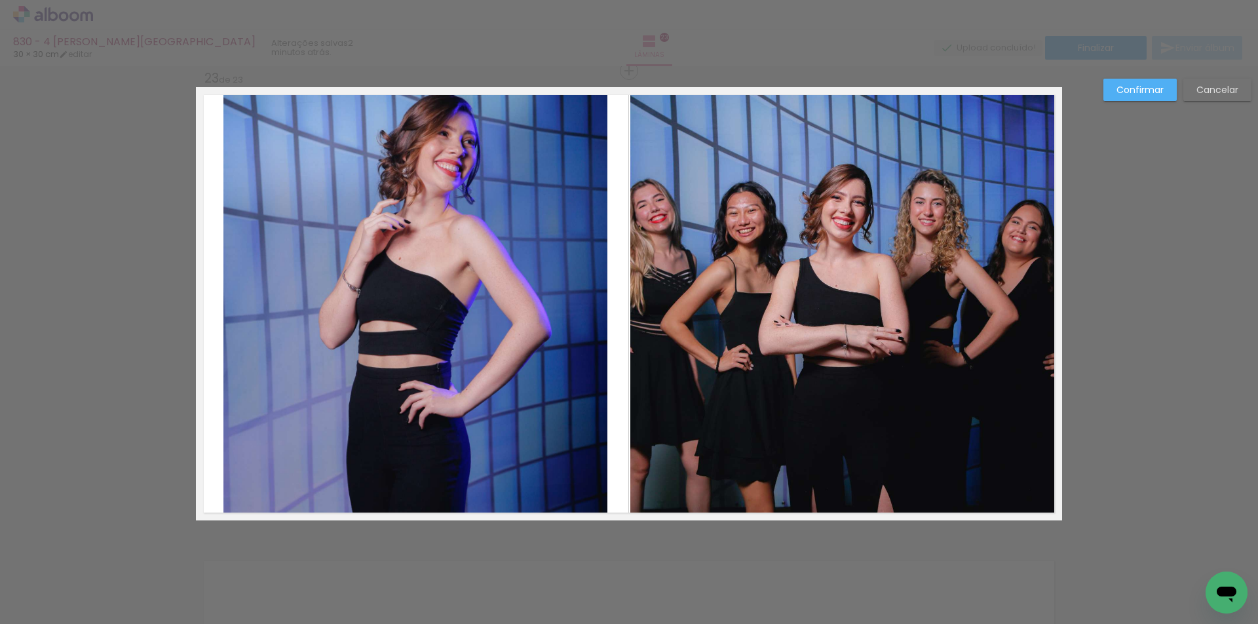
click at [524, 366] on quentale-photo at bounding box center [416, 303] width 384 height 433
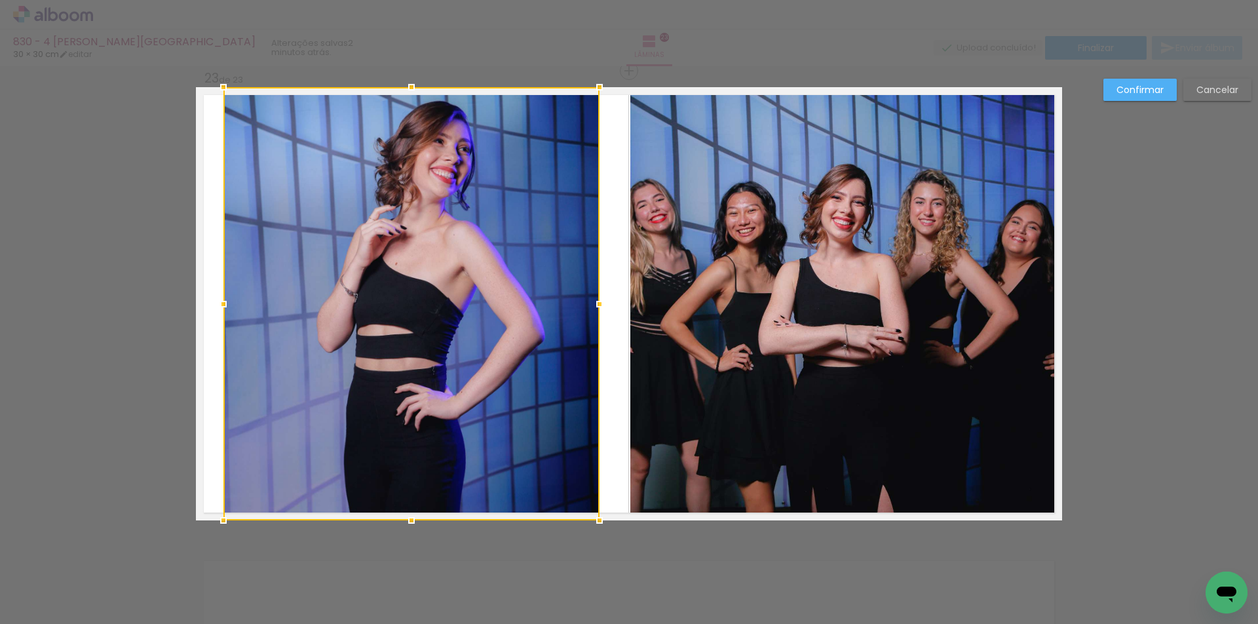
drag, startPoint x: 602, startPoint y: 309, endPoint x: 594, endPoint y: 306, distance: 8.3
click at [594, 306] on div at bounding box center [600, 304] width 26 height 26
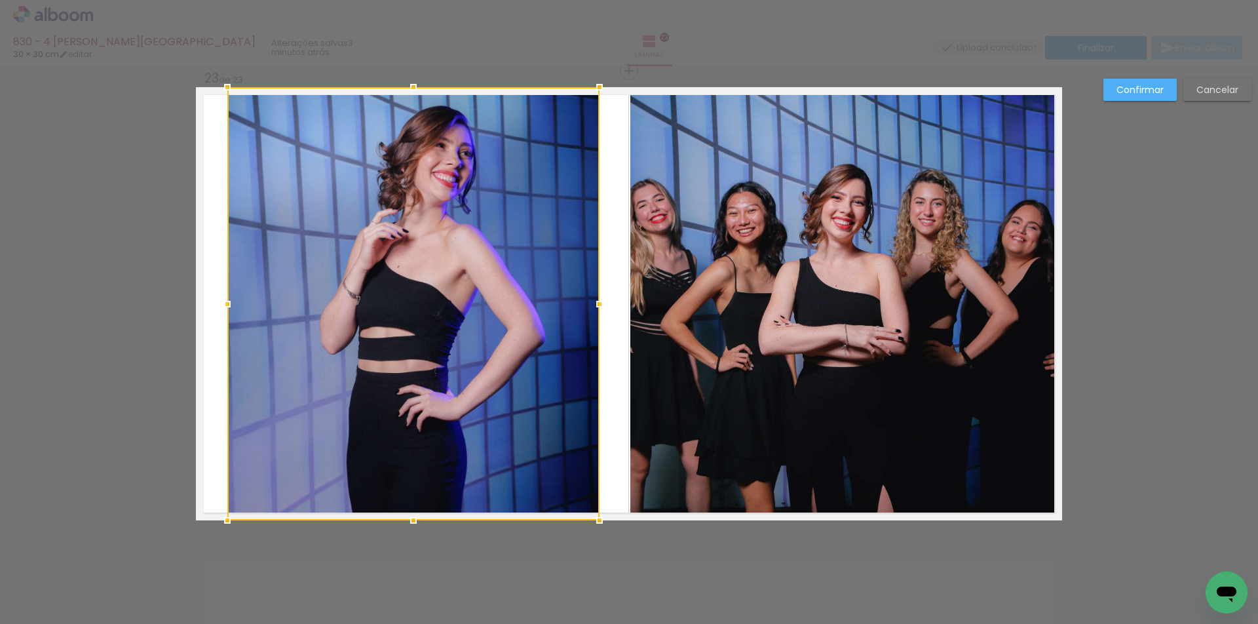
click at [224, 298] on div at bounding box center [227, 304] width 26 height 26
click at [698, 315] on quentale-photo at bounding box center [847, 303] width 432 height 433
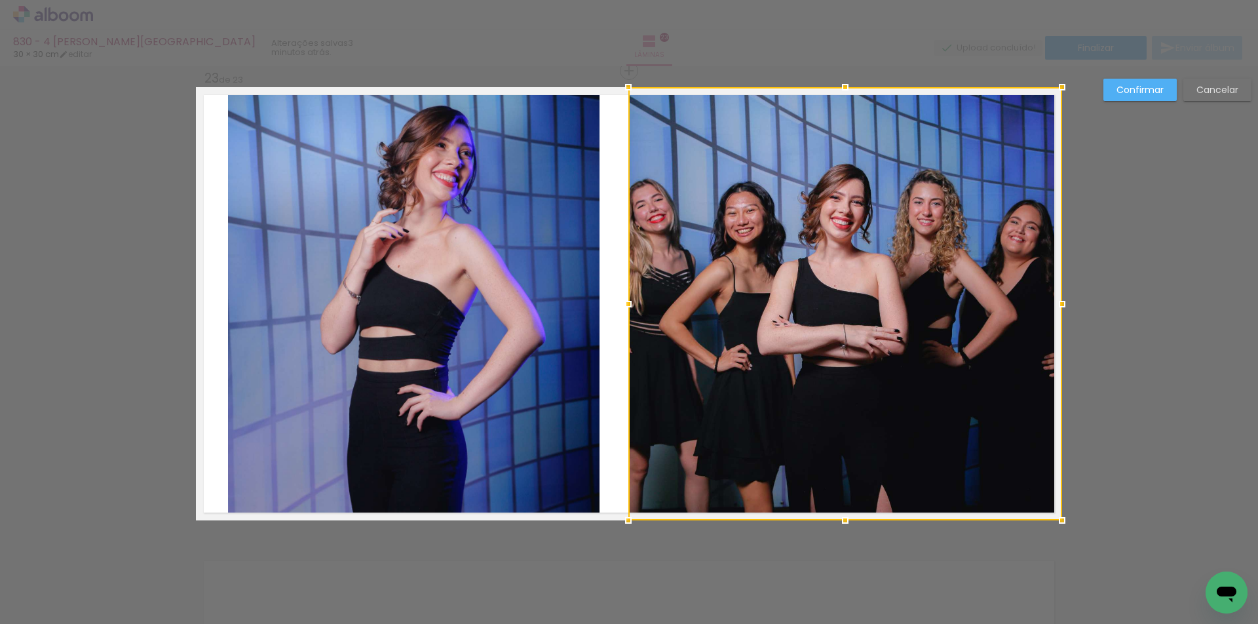
click at [621, 293] on div at bounding box center [628, 304] width 26 height 26
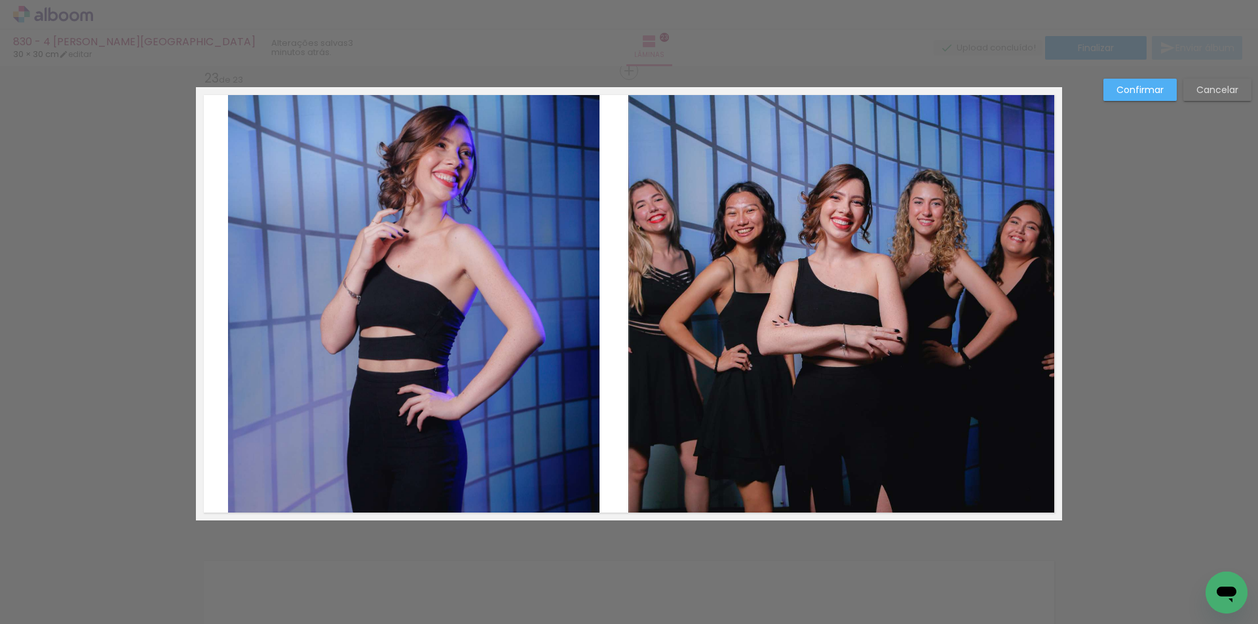
click at [823, 482] on quentale-photo at bounding box center [846, 303] width 434 height 433
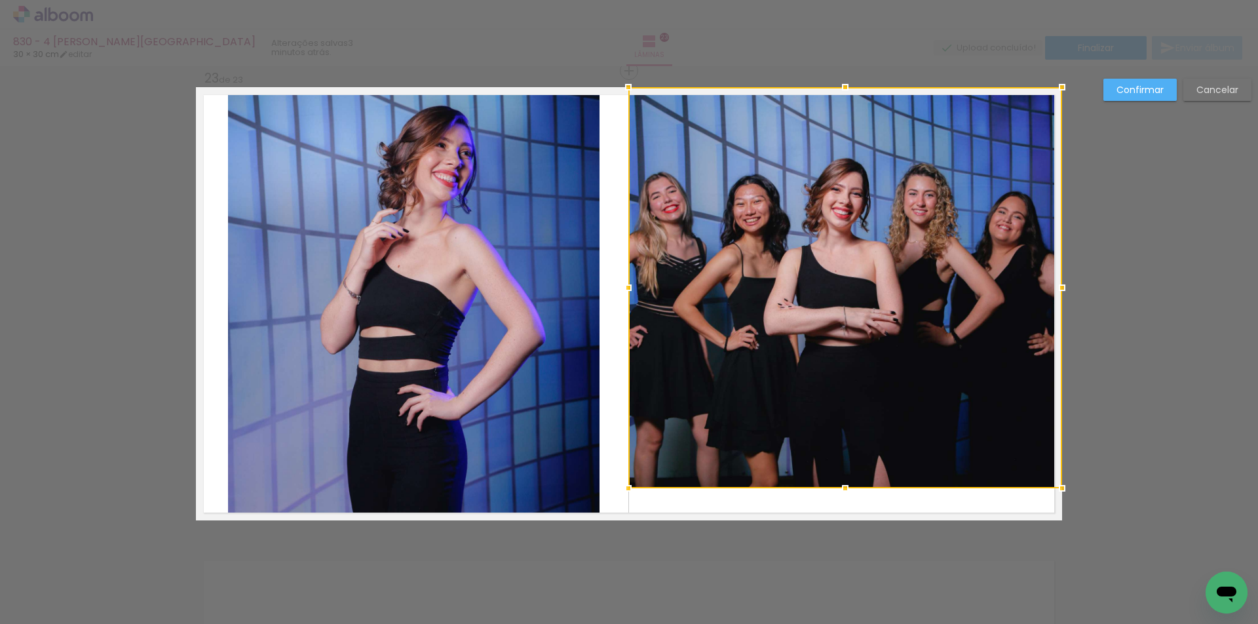
drag, startPoint x: 847, startPoint y: 517, endPoint x: 839, endPoint y: 485, distance: 33.2
click at [839, 485] on div at bounding box center [845, 488] width 26 height 26
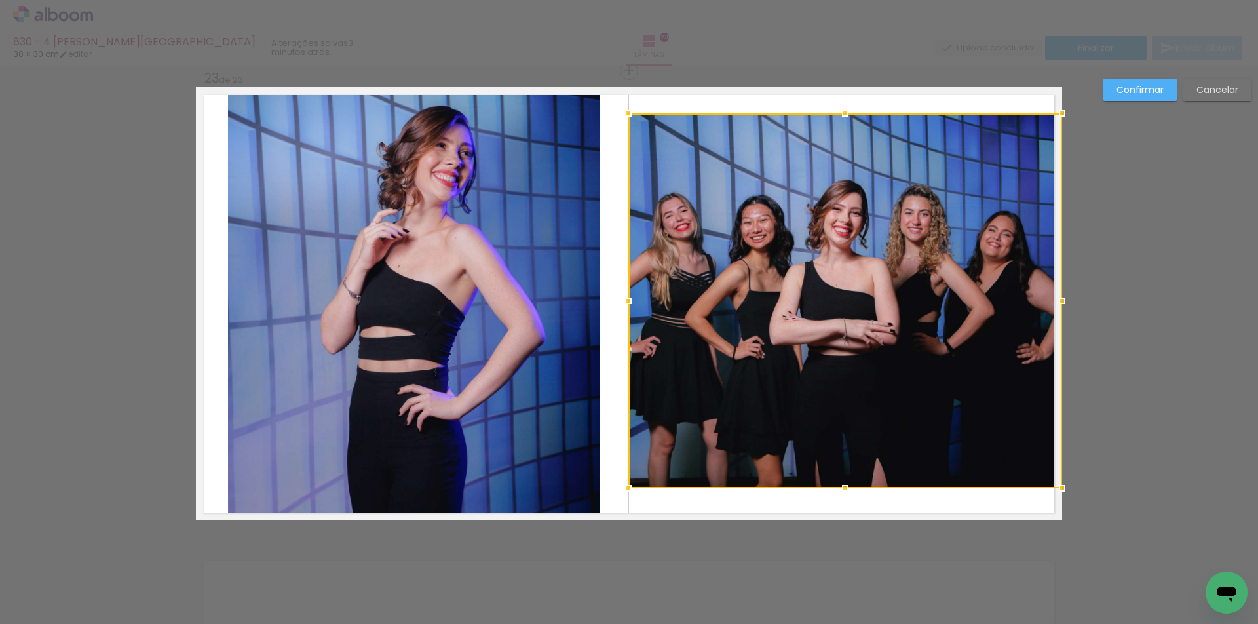
drag, startPoint x: 842, startPoint y: 92, endPoint x: 837, endPoint y: 119, distance: 26.6
click at [837, 119] on div at bounding box center [845, 113] width 26 height 26
click at [0, 0] on slot "Confirmar" at bounding box center [0, 0] width 0 height 0
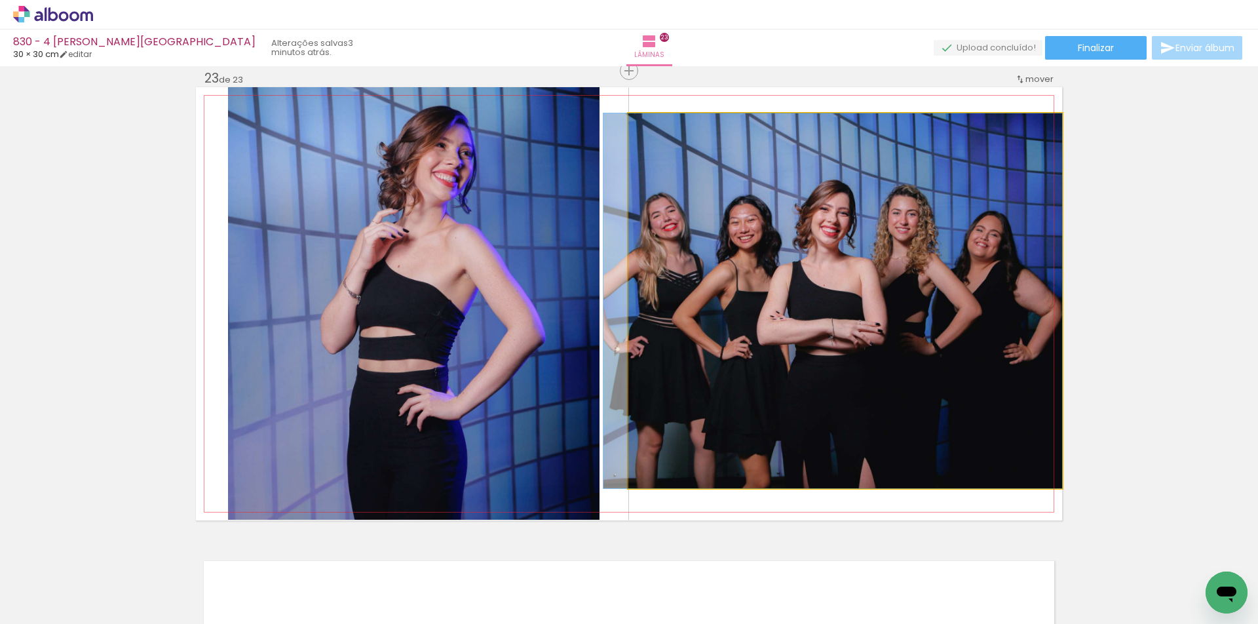
drag, startPoint x: 882, startPoint y: 256, endPoint x: 856, endPoint y: 267, distance: 28.7
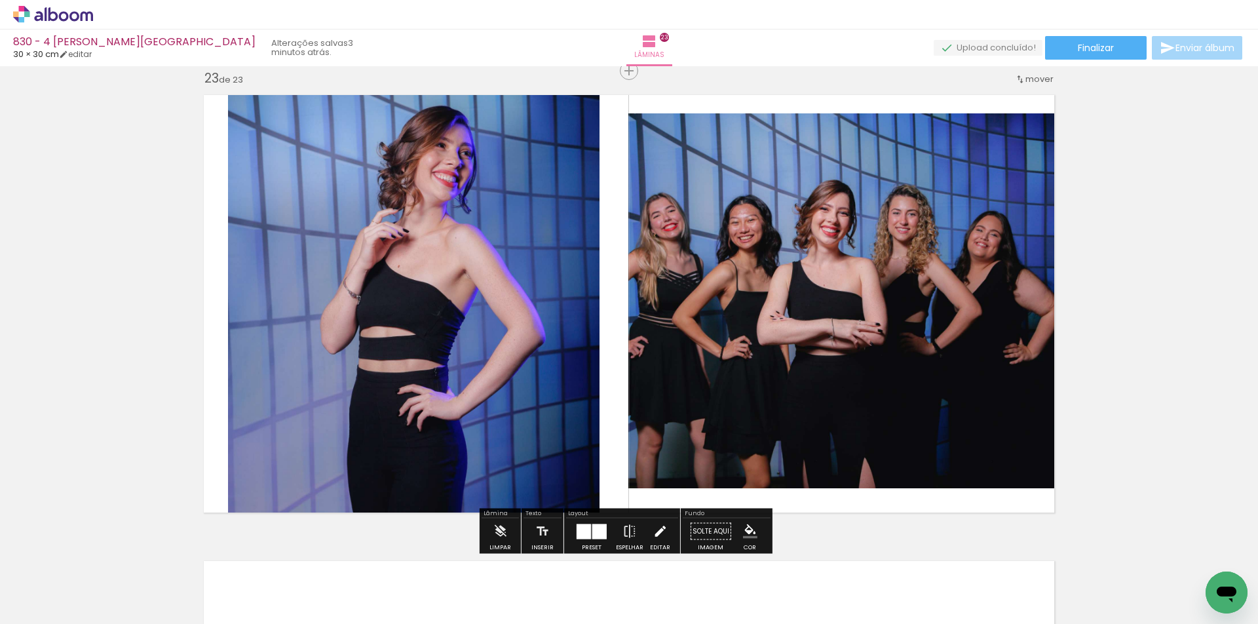
click at [653, 529] on iron-icon at bounding box center [660, 531] width 14 height 26
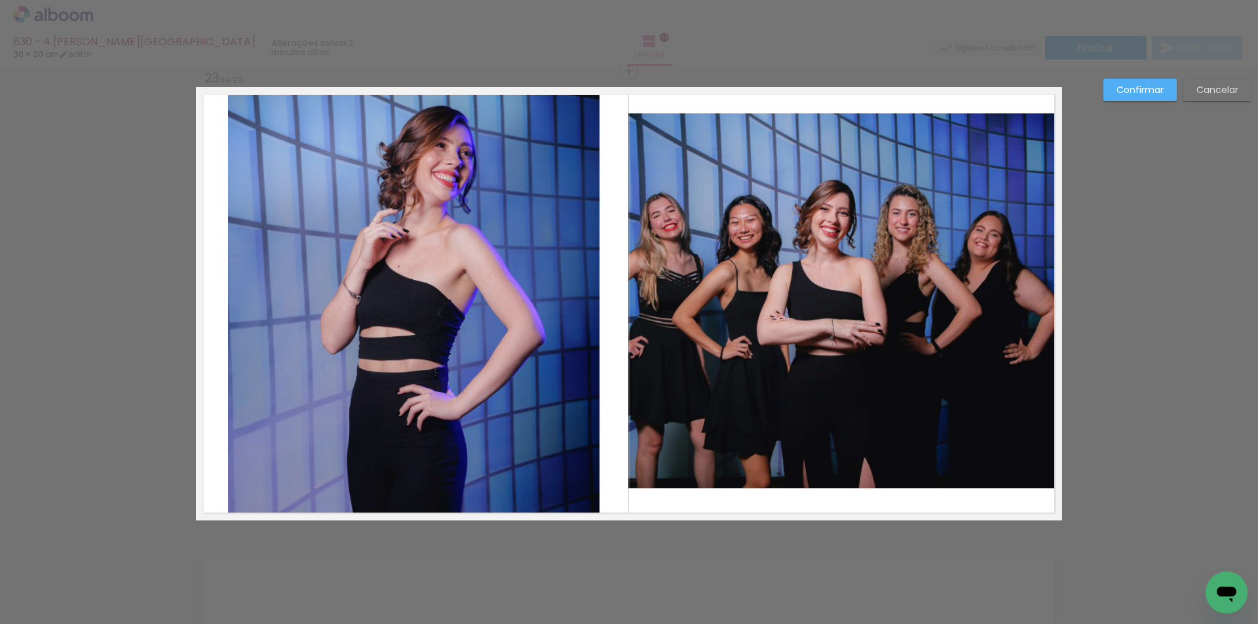
click at [747, 454] on quentale-photo at bounding box center [846, 300] width 434 height 375
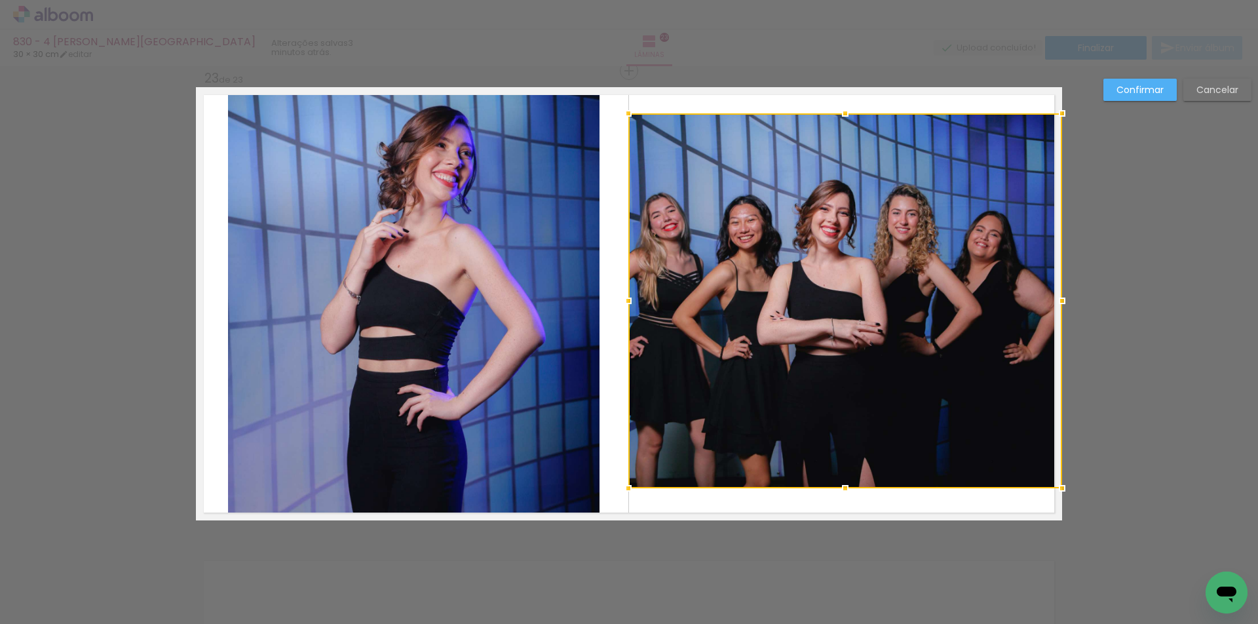
click at [824, 480] on div at bounding box center [846, 300] width 434 height 375
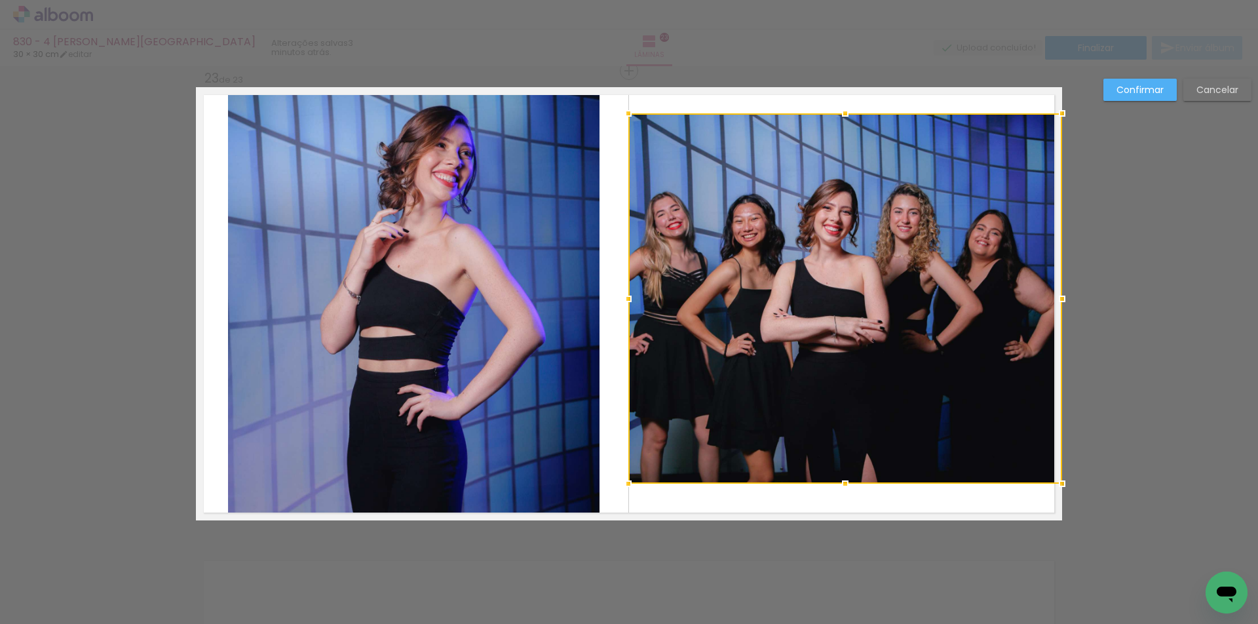
click at [838, 482] on div at bounding box center [845, 484] width 26 height 26
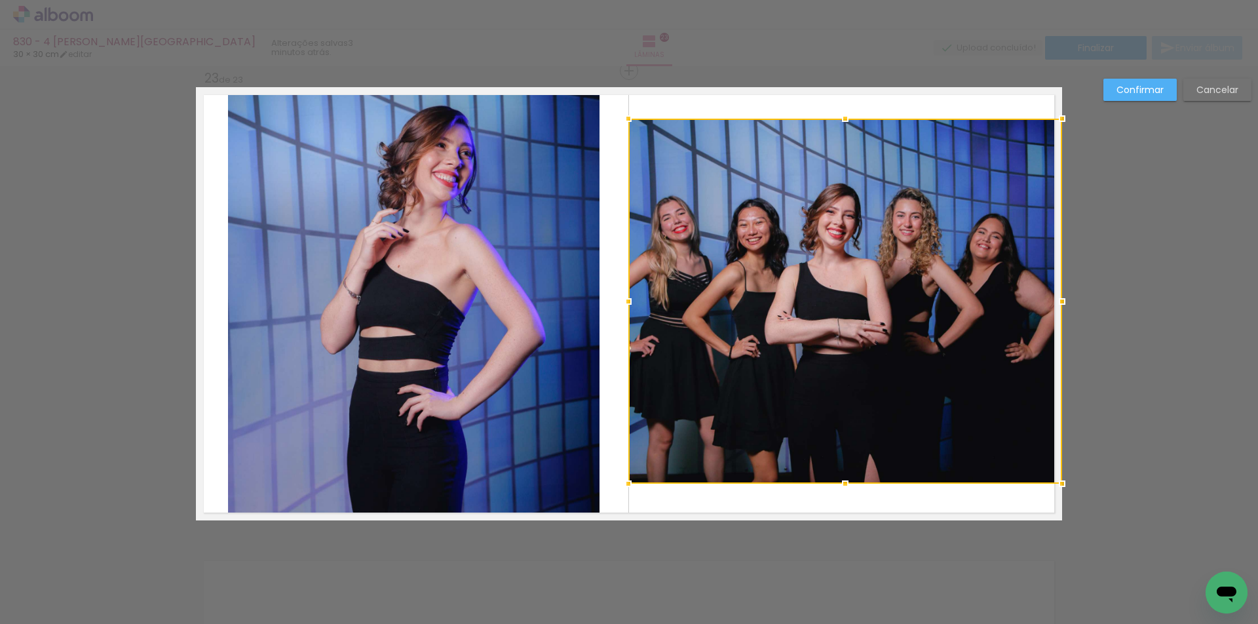
drag, startPoint x: 838, startPoint y: 112, endPoint x: 827, endPoint y: 117, distance: 11.7
click at [832, 117] on div at bounding box center [845, 119] width 26 height 26
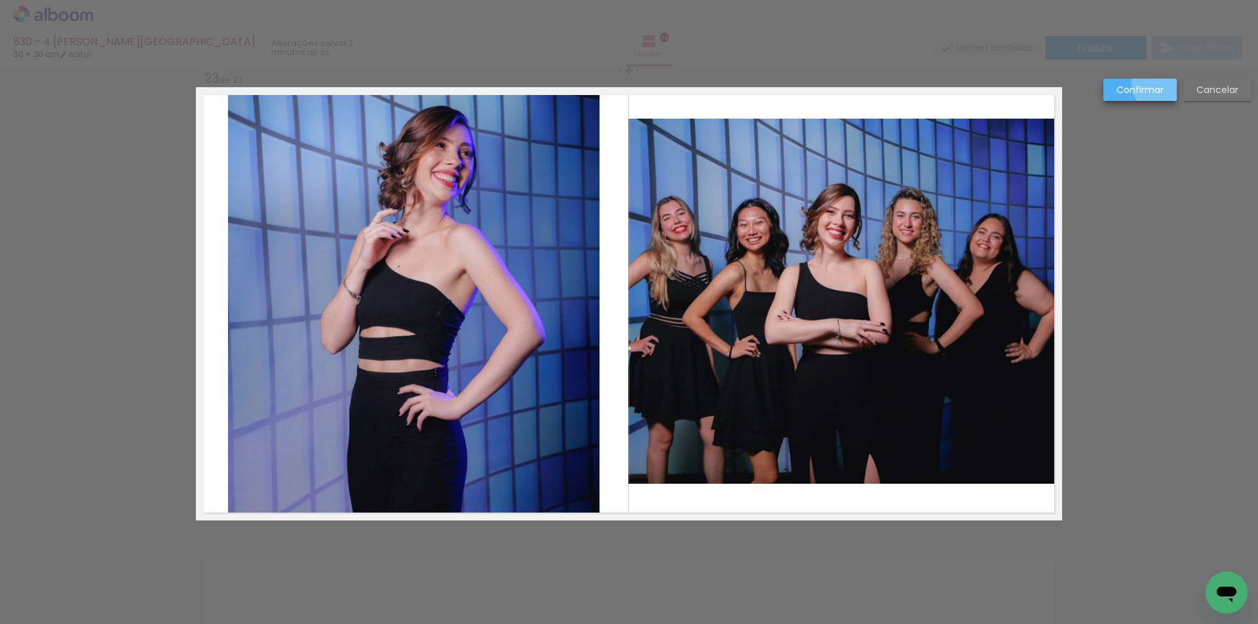
click at [0, 0] on slot "Confirmar" at bounding box center [0, 0] width 0 height 0
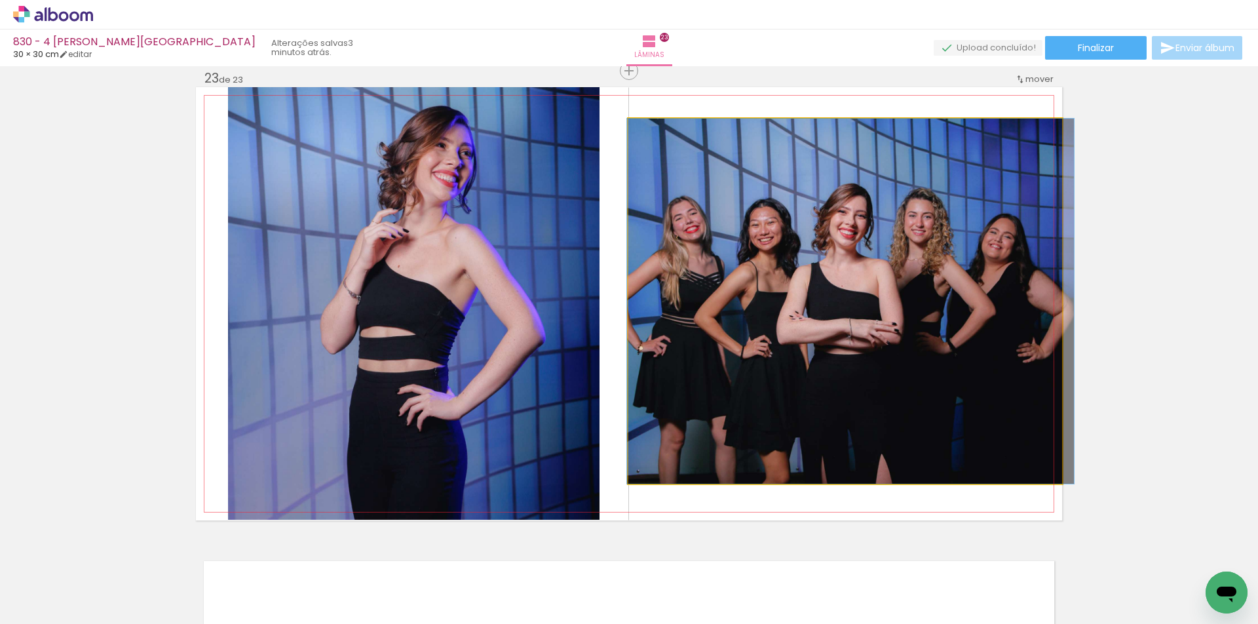
drag, startPoint x: 852, startPoint y: 267, endPoint x: 859, endPoint y: 265, distance: 7.1
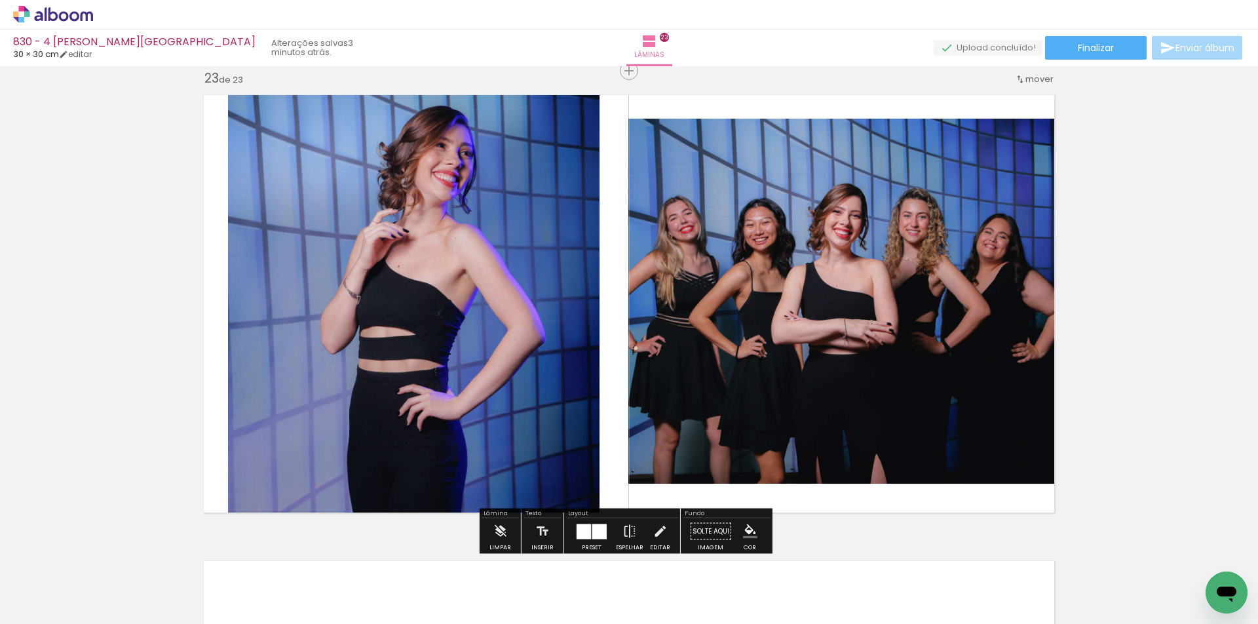
click at [749, 528] on iron-icon "color picker" at bounding box center [750, 531] width 14 height 14
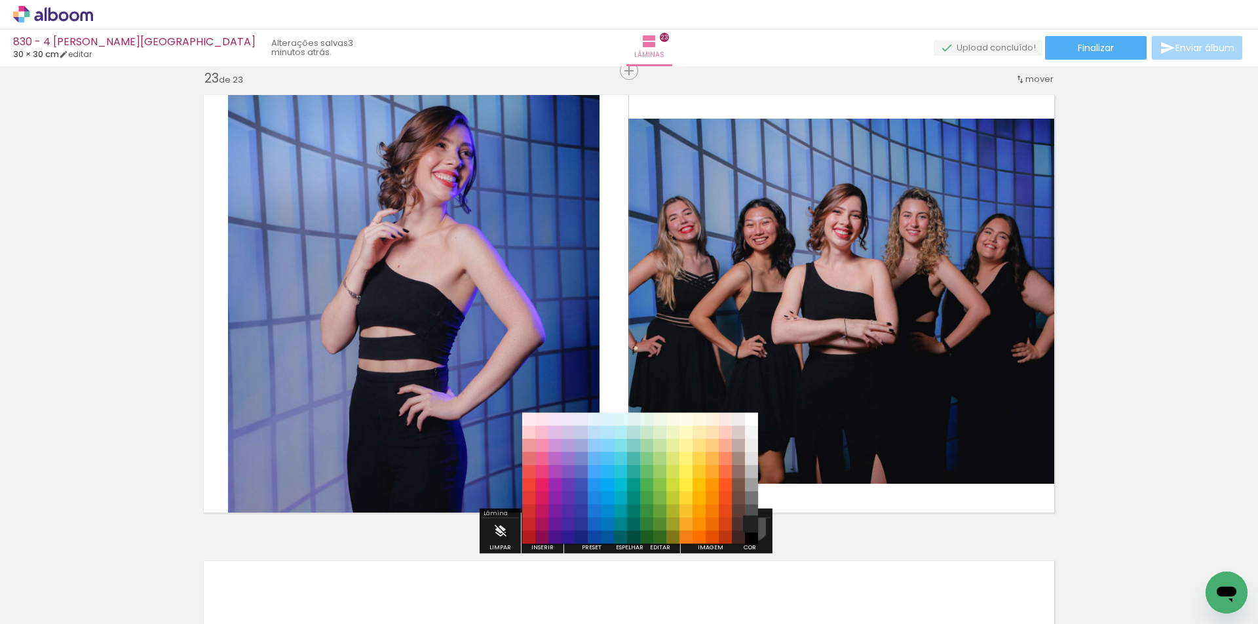
click at [748, 525] on paper-item "#212121" at bounding box center [751, 524] width 13 height 13
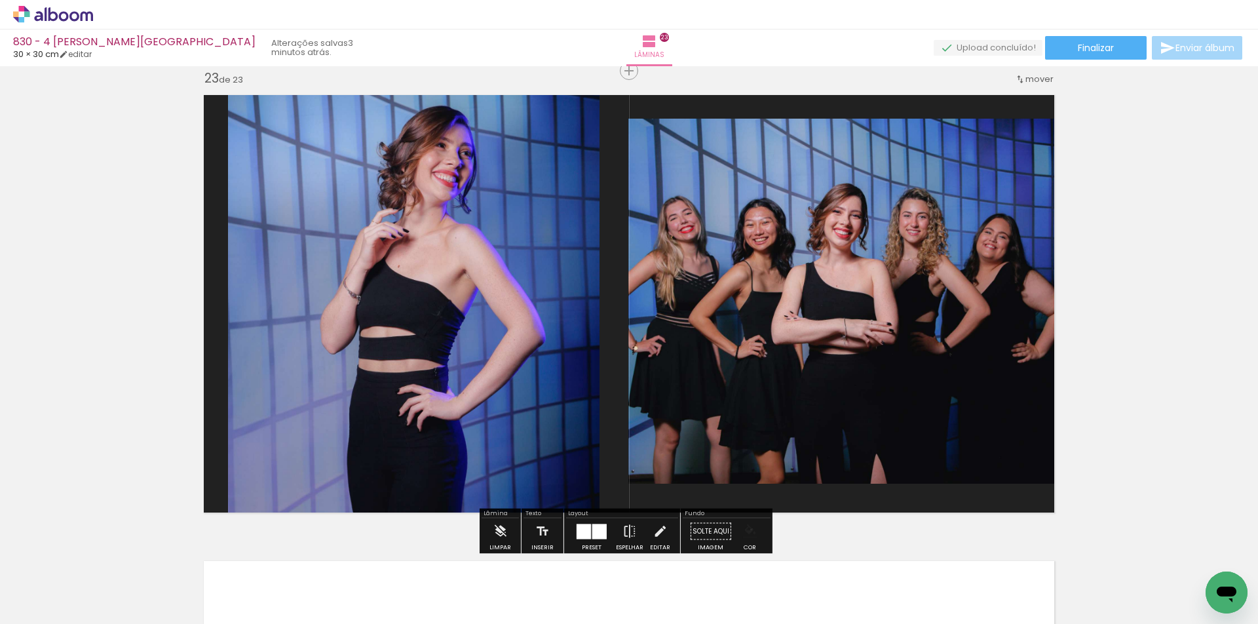
click at [747, 530] on iron-icon "color picker" at bounding box center [750, 531] width 14 height 14
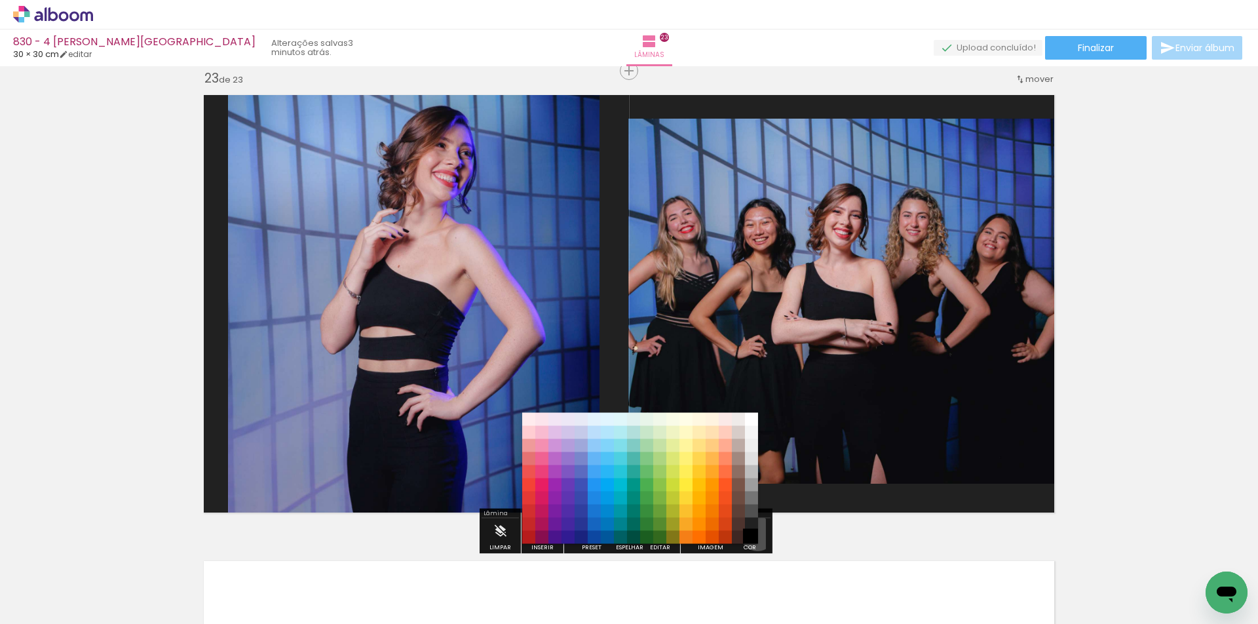
click at [753, 534] on paper-item "#000000" at bounding box center [751, 537] width 13 height 13
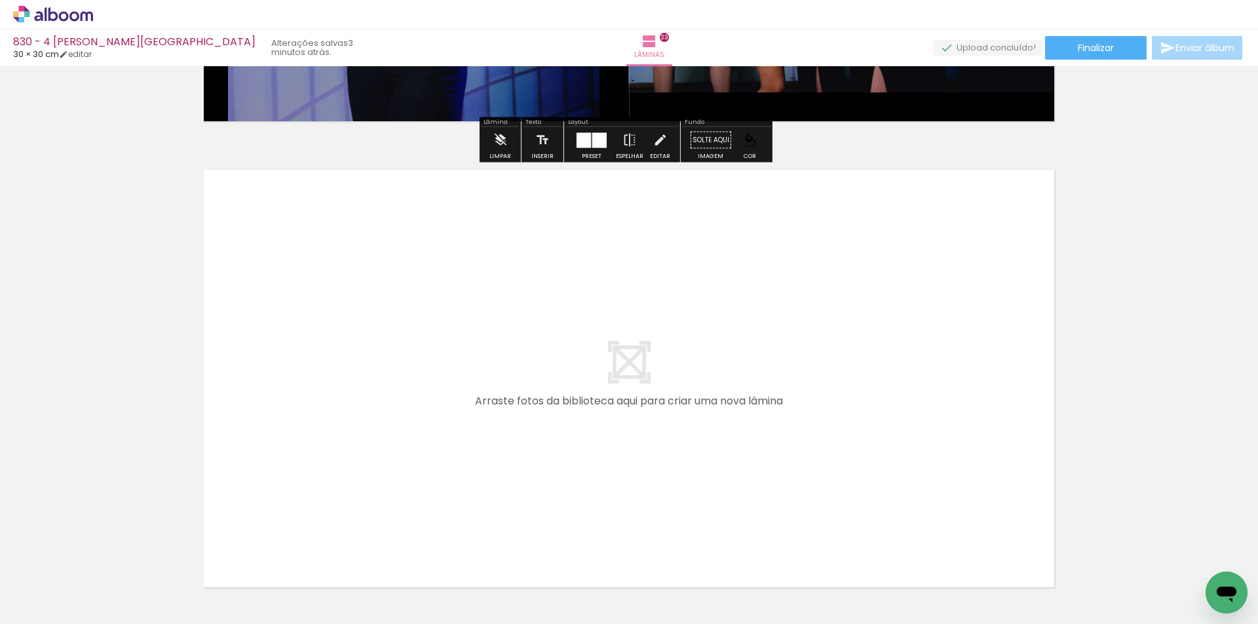
scroll to position [10663, 0]
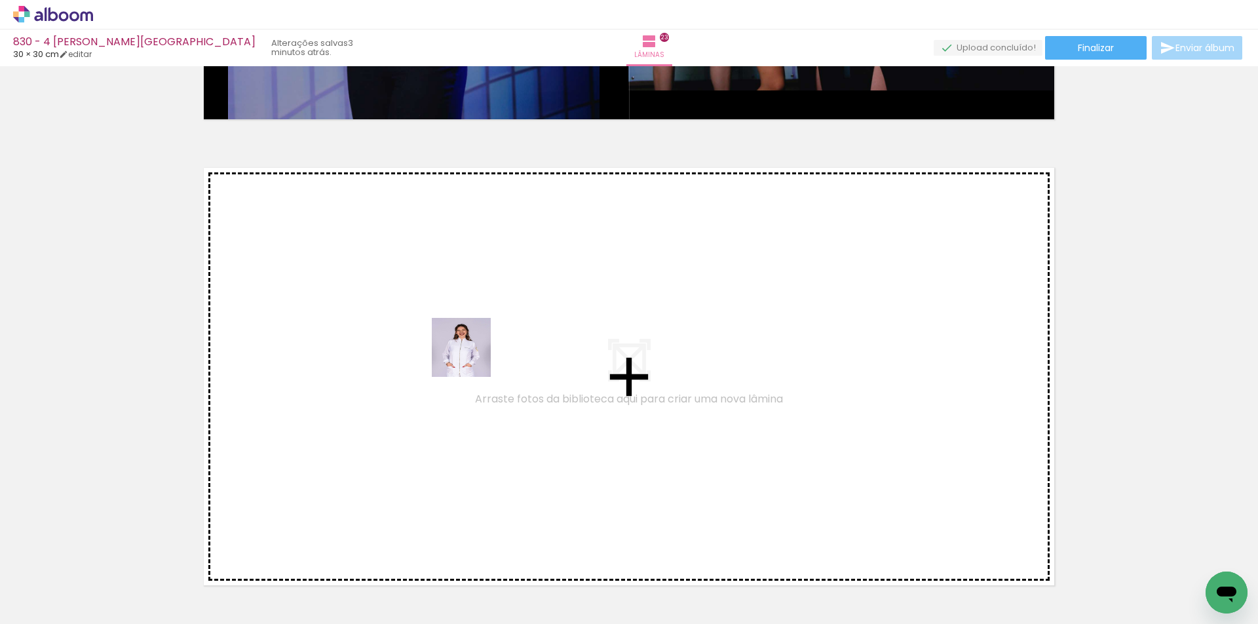
drag, startPoint x: 134, startPoint y: 583, endPoint x: 497, endPoint y: 343, distance: 435.2
click at [497, 343] on quentale-workspace at bounding box center [629, 312] width 1258 height 624
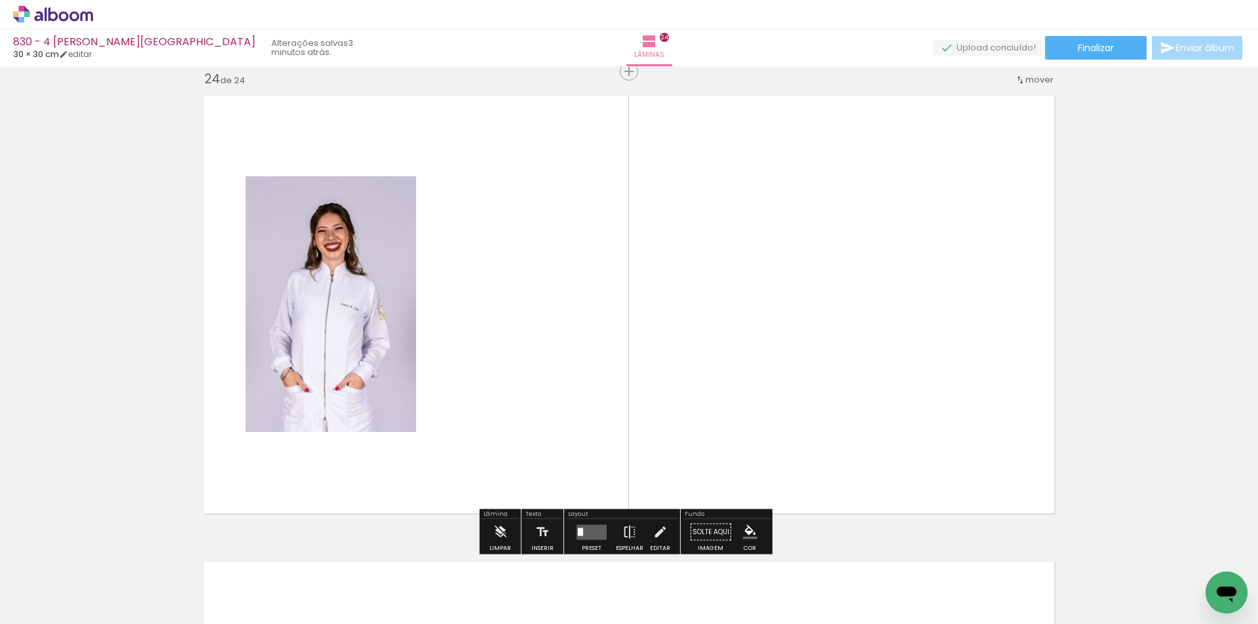
scroll to position [10735, 0]
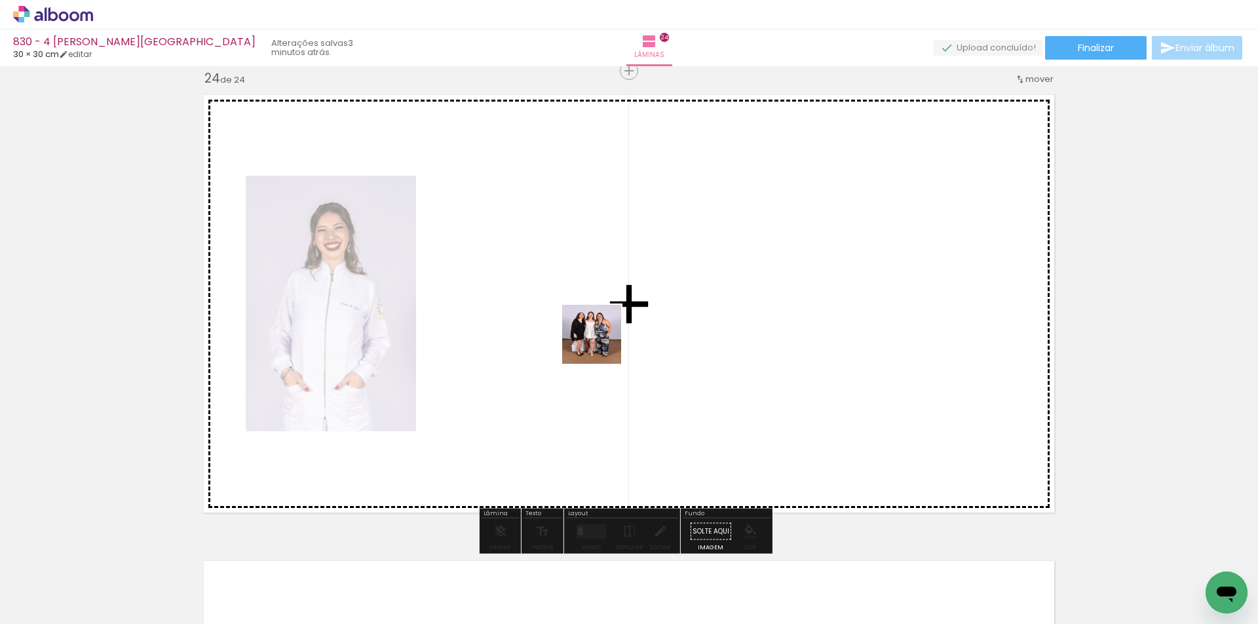
drag, startPoint x: 147, startPoint y: 569, endPoint x: 613, endPoint y: 339, distance: 519.7
click at [613, 339] on quentale-workspace at bounding box center [629, 312] width 1258 height 624
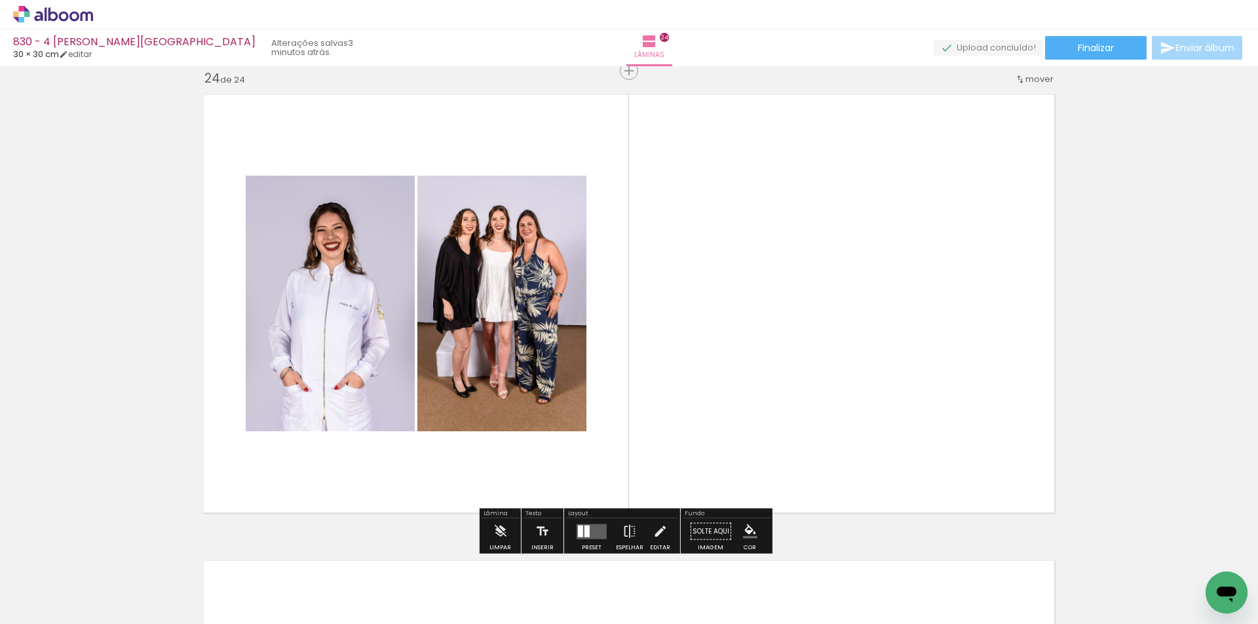
click at [598, 535] on quentale-layouter at bounding box center [592, 531] width 30 height 15
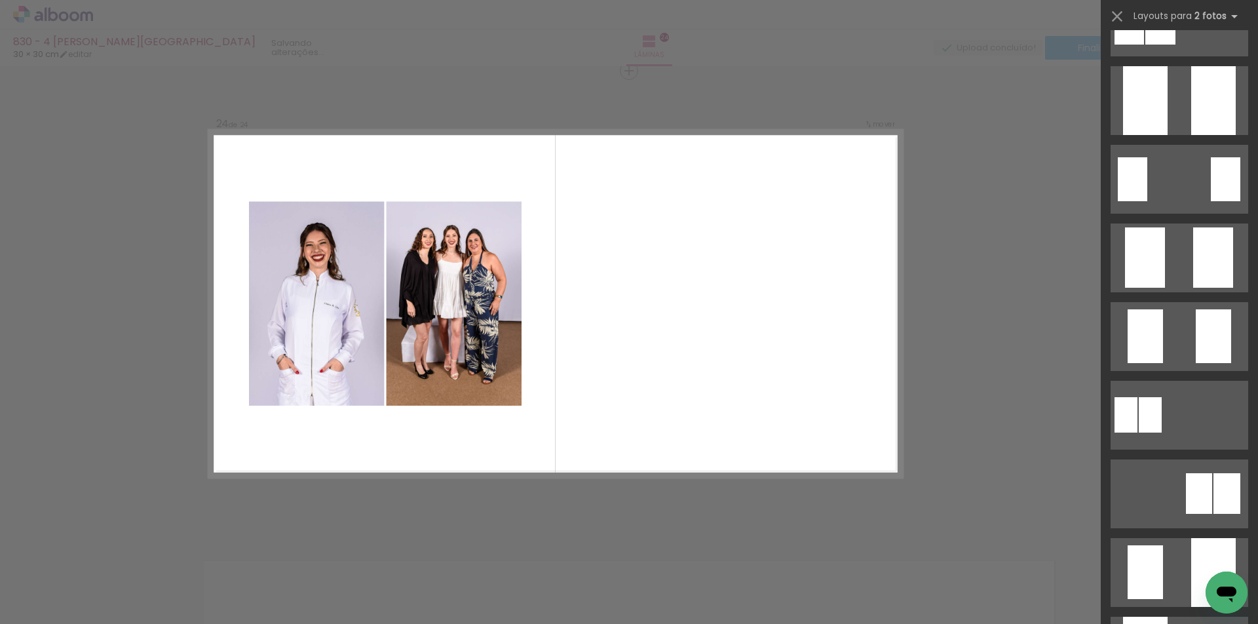
scroll to position [0, 0]
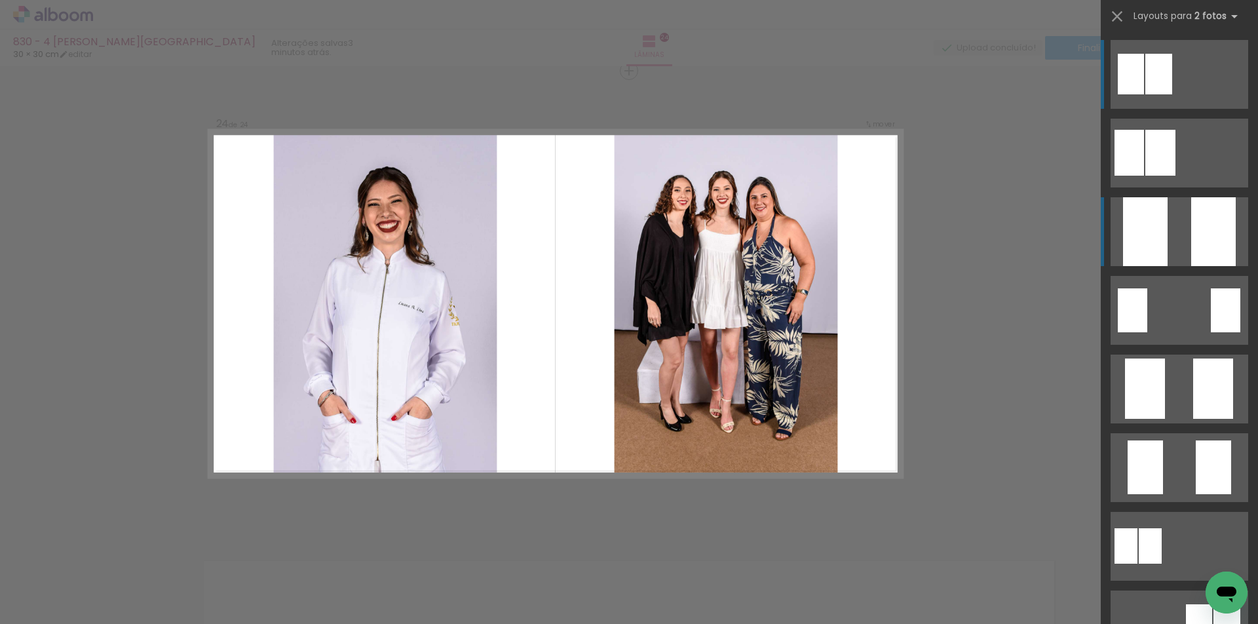
click at [1198, 240] on div at bounding box center [1214, 231] width 45 height 69
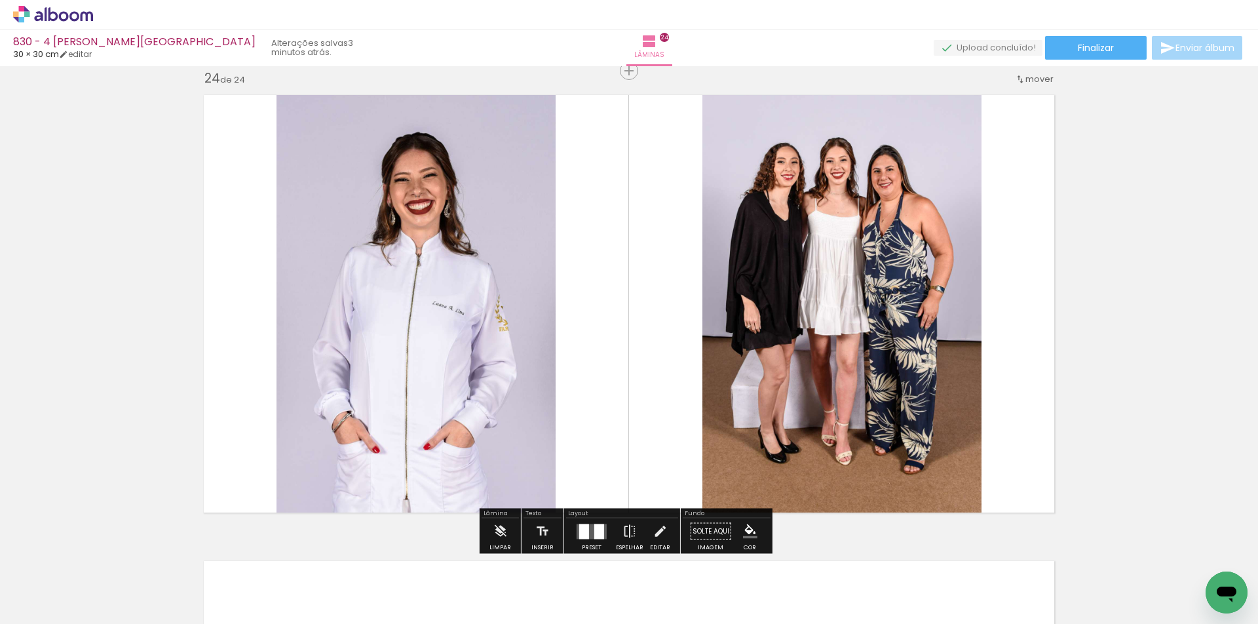
drag, startPoint x: 655, startPoint y: 530, endPoint x: 687, endPoint y: 494, distance: 48.3
click at [655, 531] on iron-icon at bounding box center [660, 531] width 14 height 26
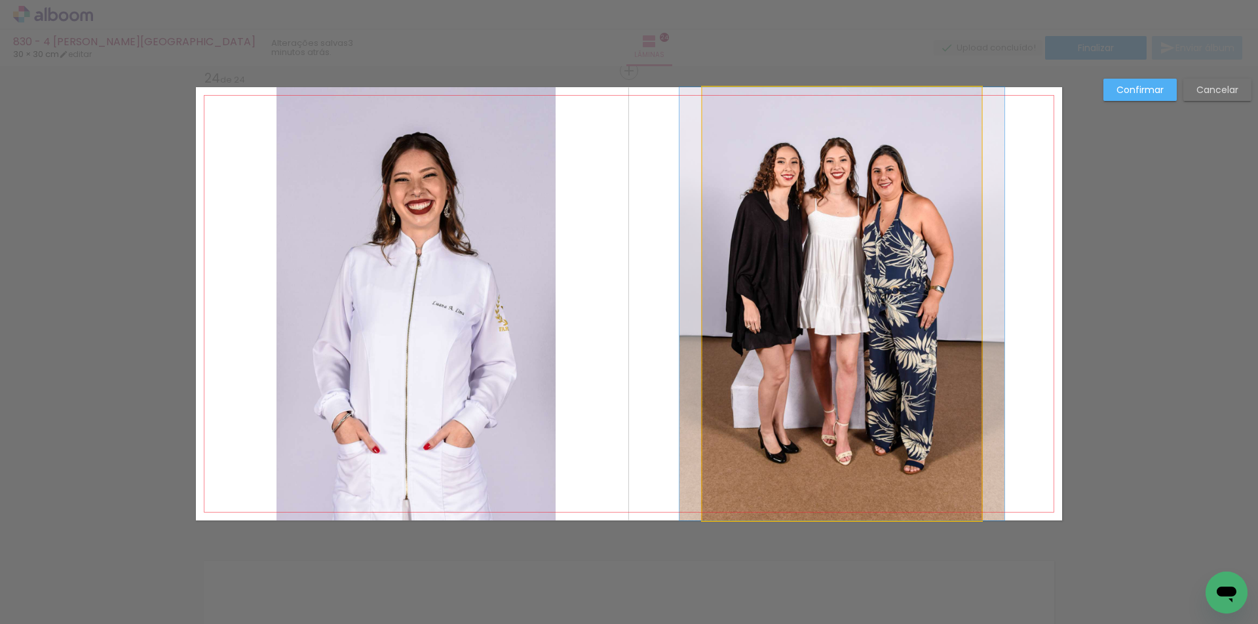
click at [828, 358] on quentale-photo at bounding box center [842, 303] width 279 height 433
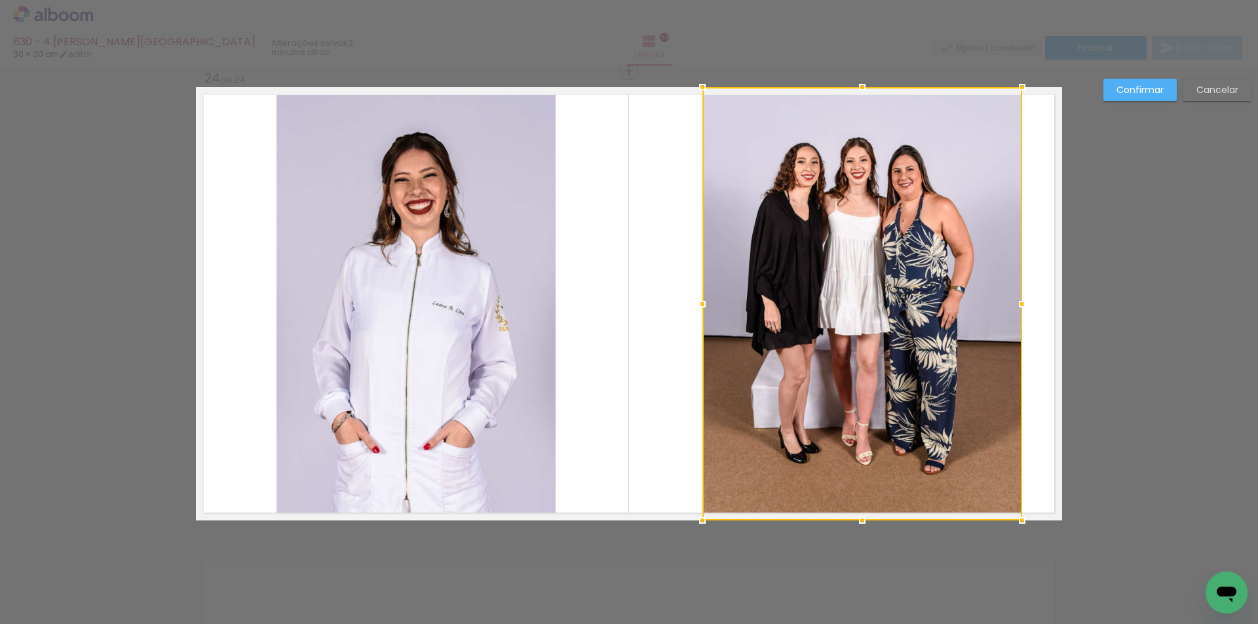
drag, startPoint x: 995, startPoint y: 303, endPoint x: 1029, endPoint y: 300, distance: 34.2
click at [1029, 300] on div at bounding box center [1022, 304] width 26 height 26
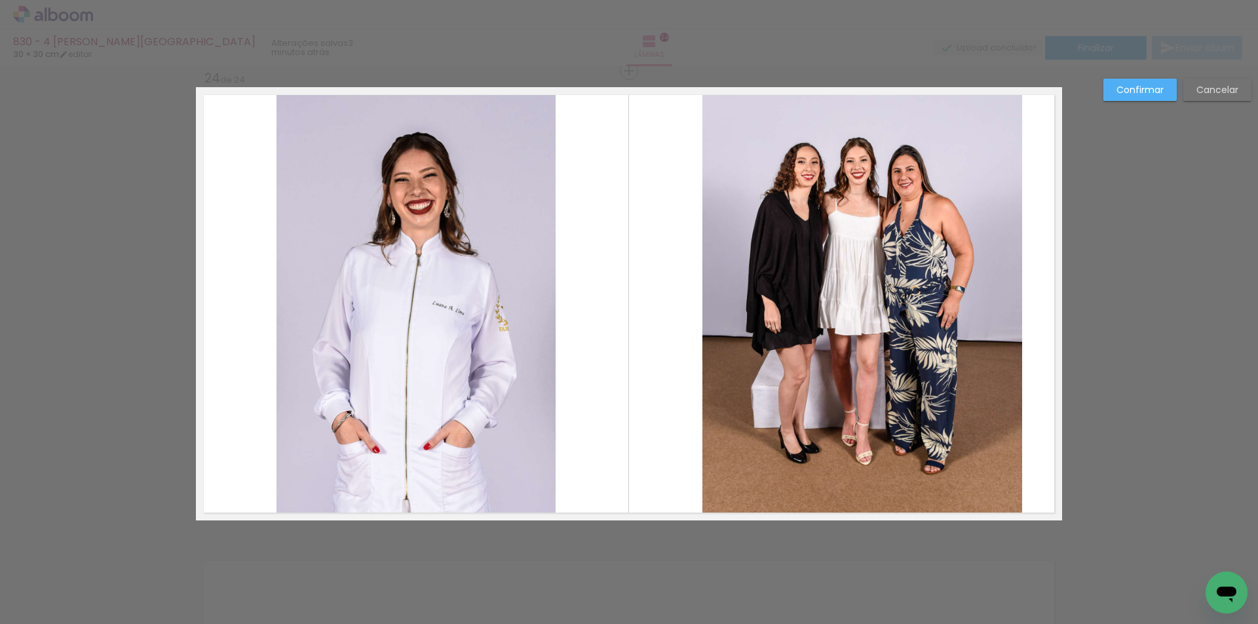
click at [846, 290] on quentale-photo at bounding box center [863, 303] width 320 height 433
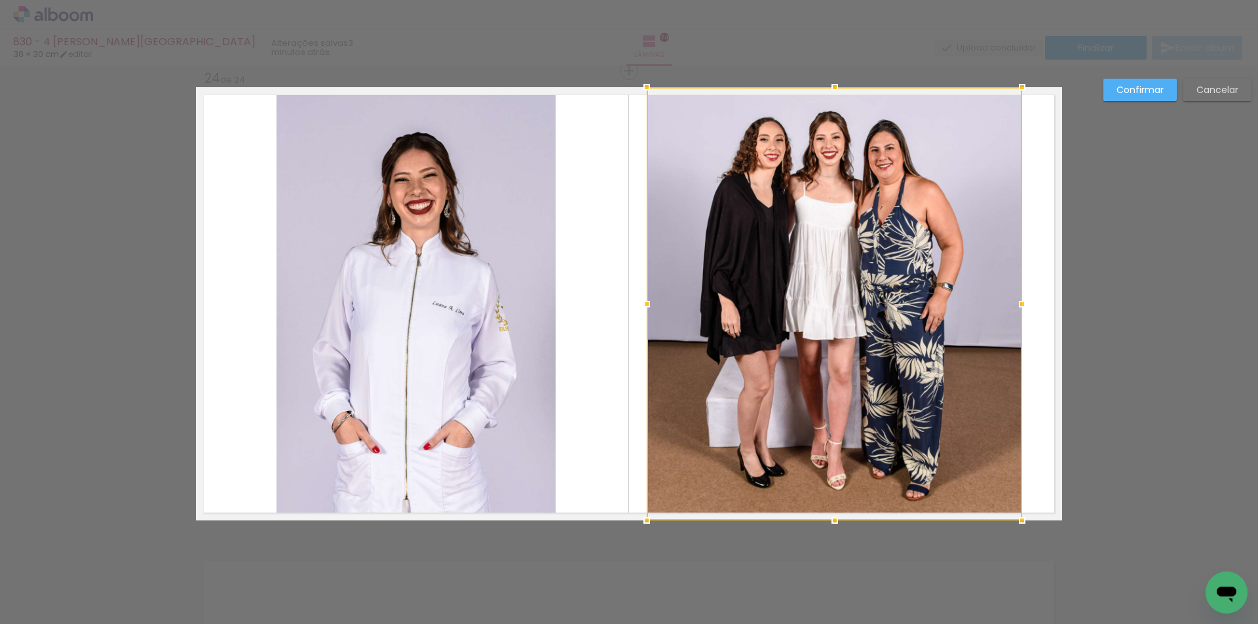
drag, startPoint x: 691, startPoint y: 308, endPoint x: 636, endPoint y: 310, distance: 55.1
click at [636, 310] on div at bounding box center [647, 304] width 26 height 26
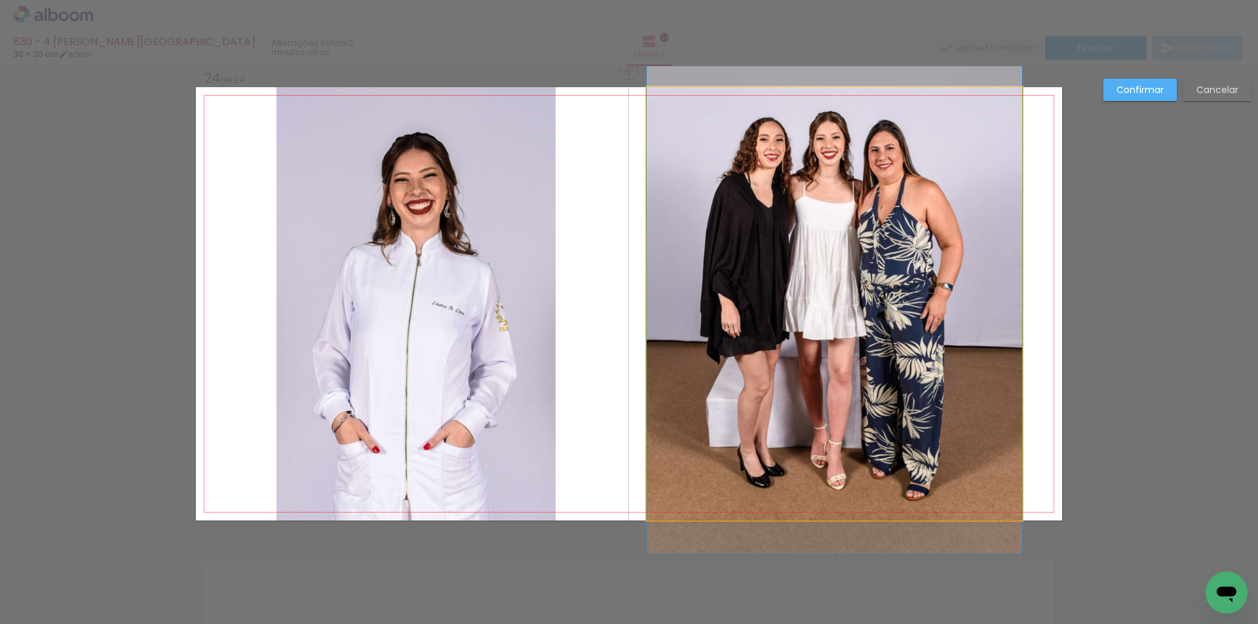
drag, startPoint x: 813, startPoint y: 321, endPoint x: 900, endPoint y: 315, distance: 87.3
click at [813, 321] on quentale-photo at bounding box center [835, 303] width 376 height 433
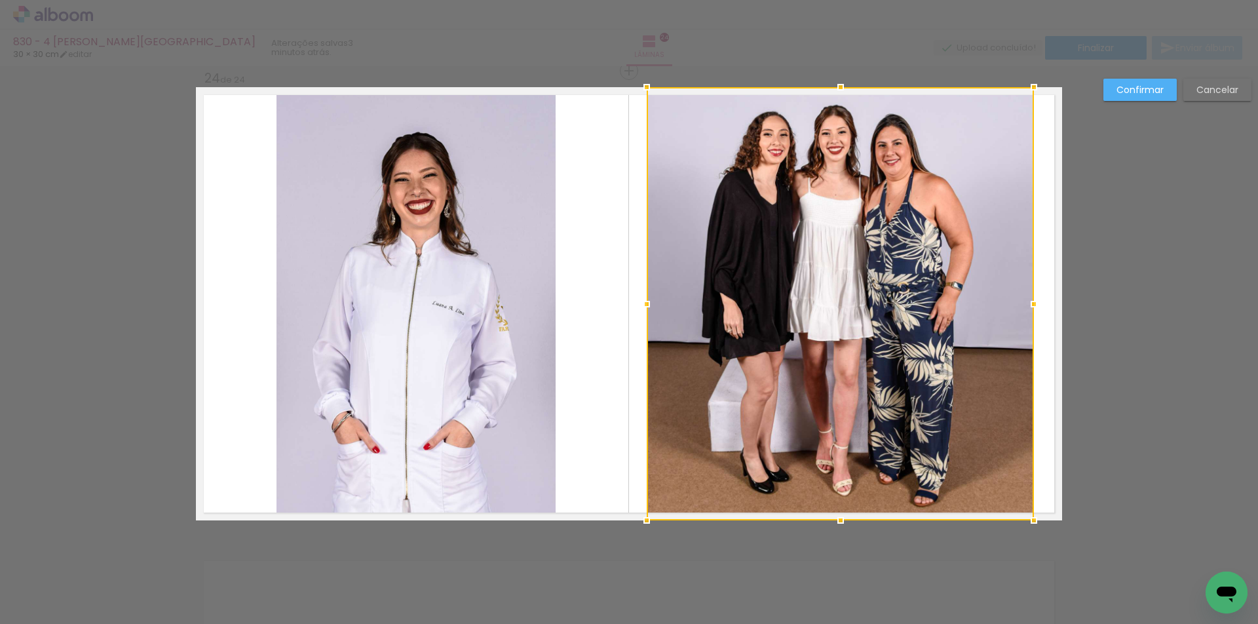
drag, startPoint x: 1024, startPoint y: 305, endPoint x: 1036, endPoint y: 306, distance: 11.2
click at [1036, 306] on div at bounding box center [1034, 304] width 26 height 26
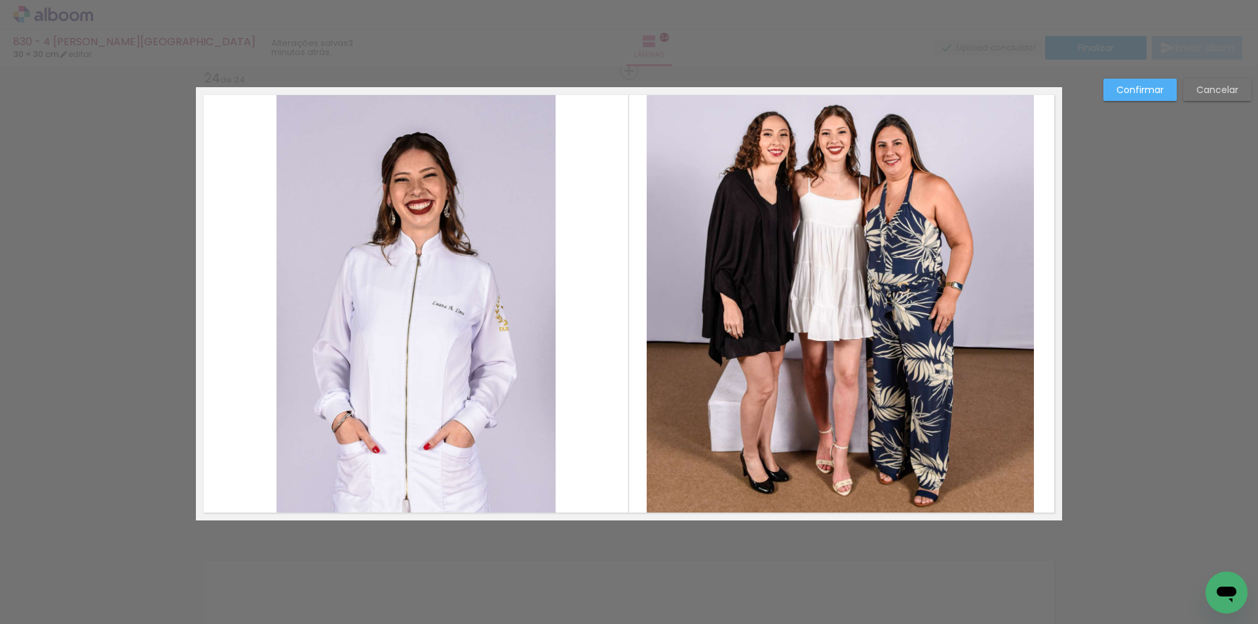
click at [687, 326] on quentale-photo at bounding box center [840, 303] width 387 height 433
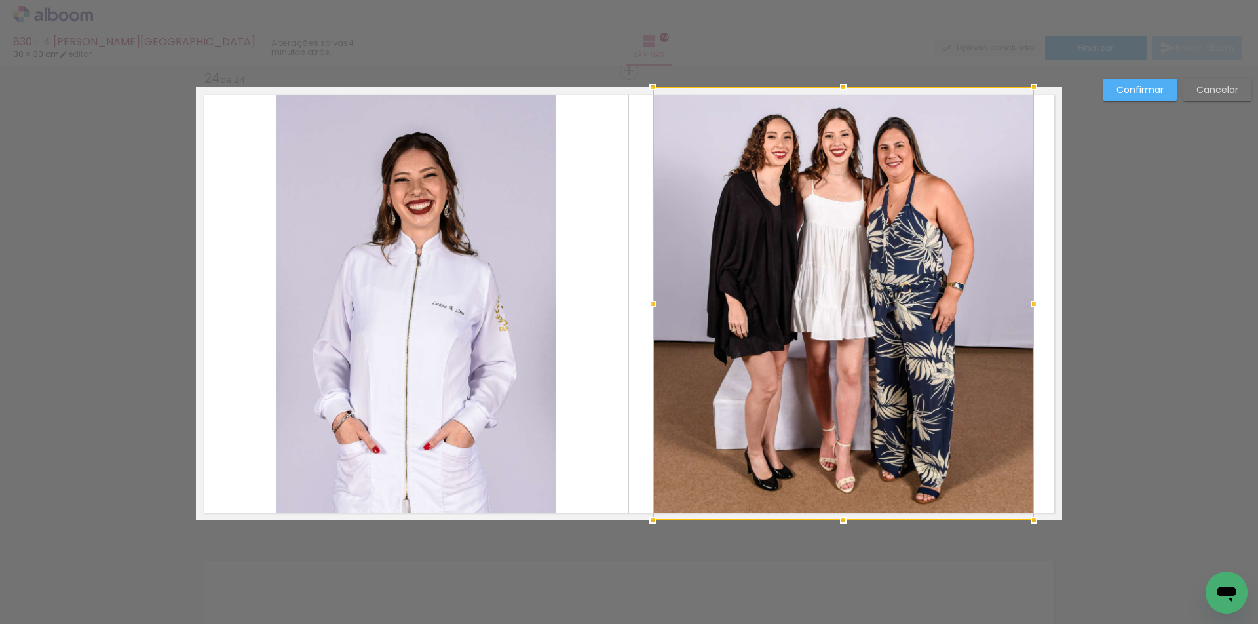
click at [649, 301] on div at bounding box center [653, 304] width 26 height 26
click at [357, 329] on quentale-photo at bounding box center [416, 303] width 279 height 433
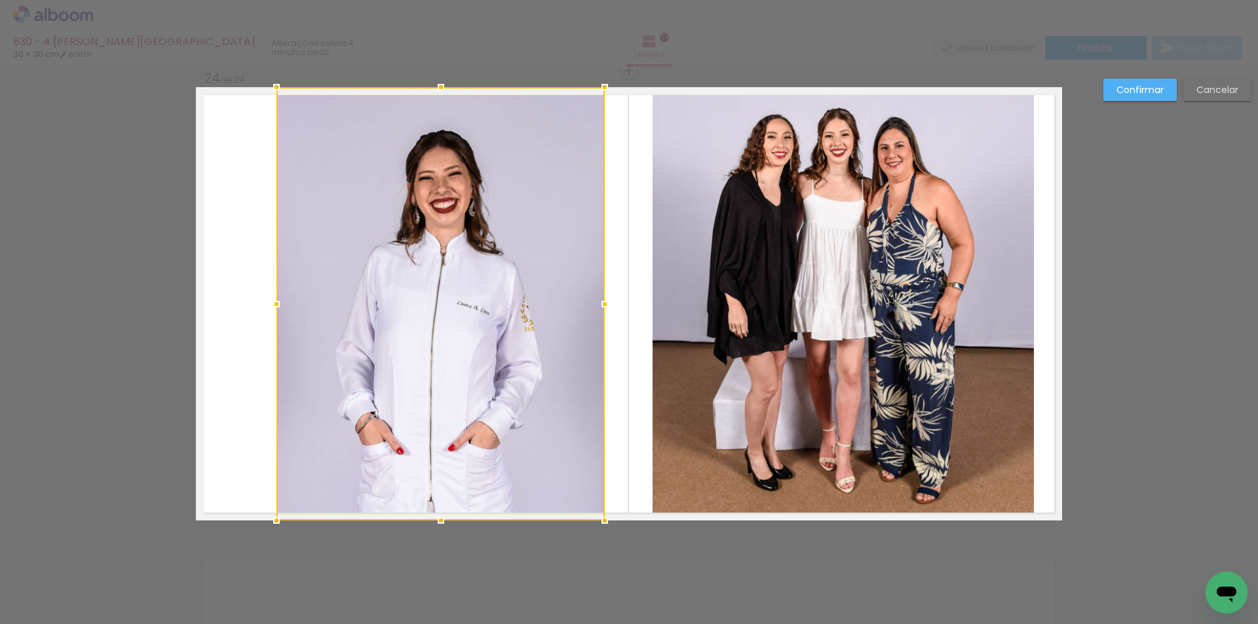
drag, startPoint x: 545, startPoint y: 311, endPoint x: 594, endPoint y: 313, distance: 49.2
click at [594, 313] on div at bounding box center [605, 304] width 26 height 26
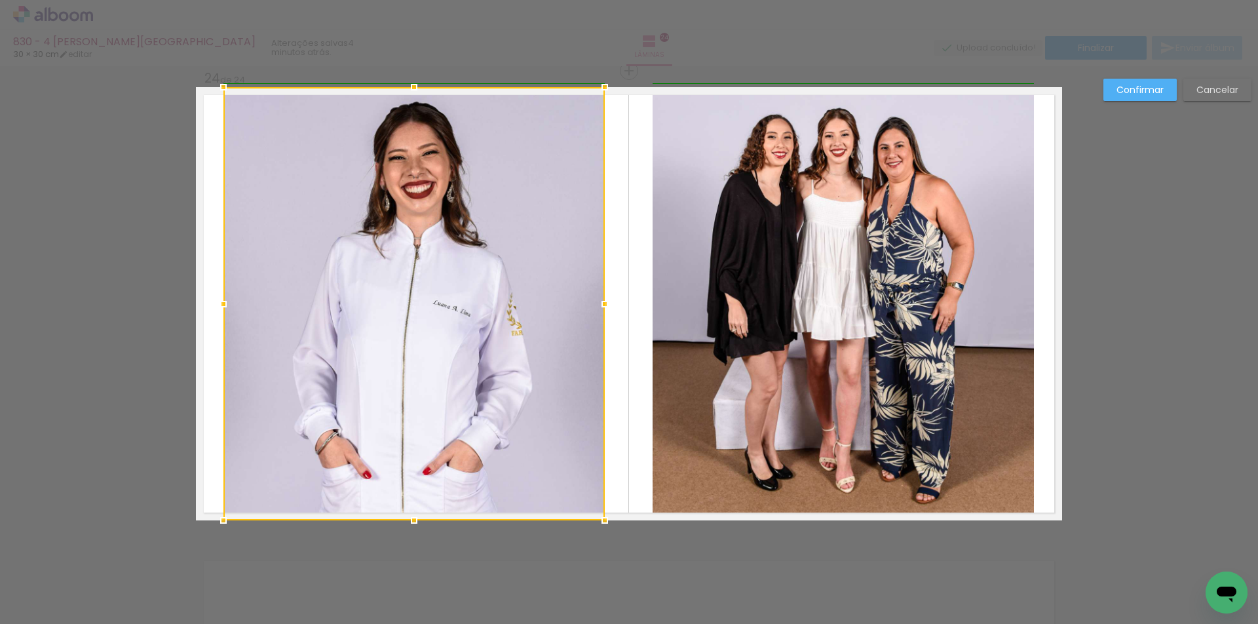
drag, startPoint x: 274, startPoint y: 305, endPoint x: 222, endPoint y: 300, distance: 52.1
click at [222, 300] on div at bounding box center [223, 304] width 26 height 26
click at [0, 0] on slot "Confirmar" at bounding box center [0, 0] width 0 height 0
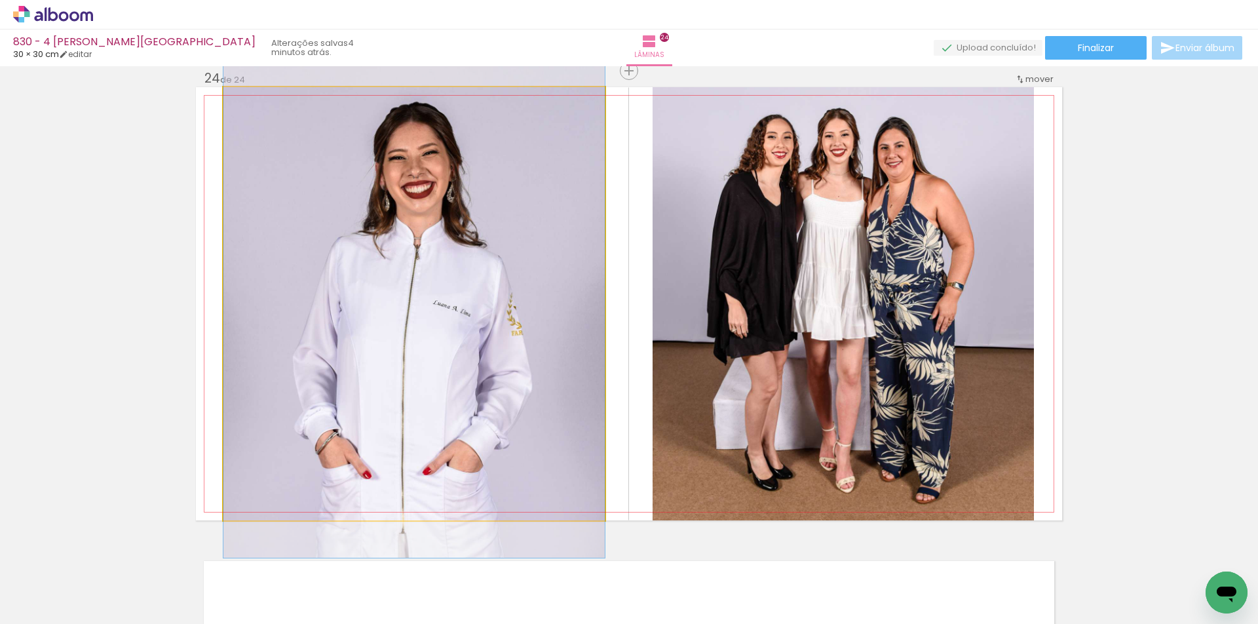
click at [427, 340] on quentale-photo at bounding box center [414, 303] width 381 height 433
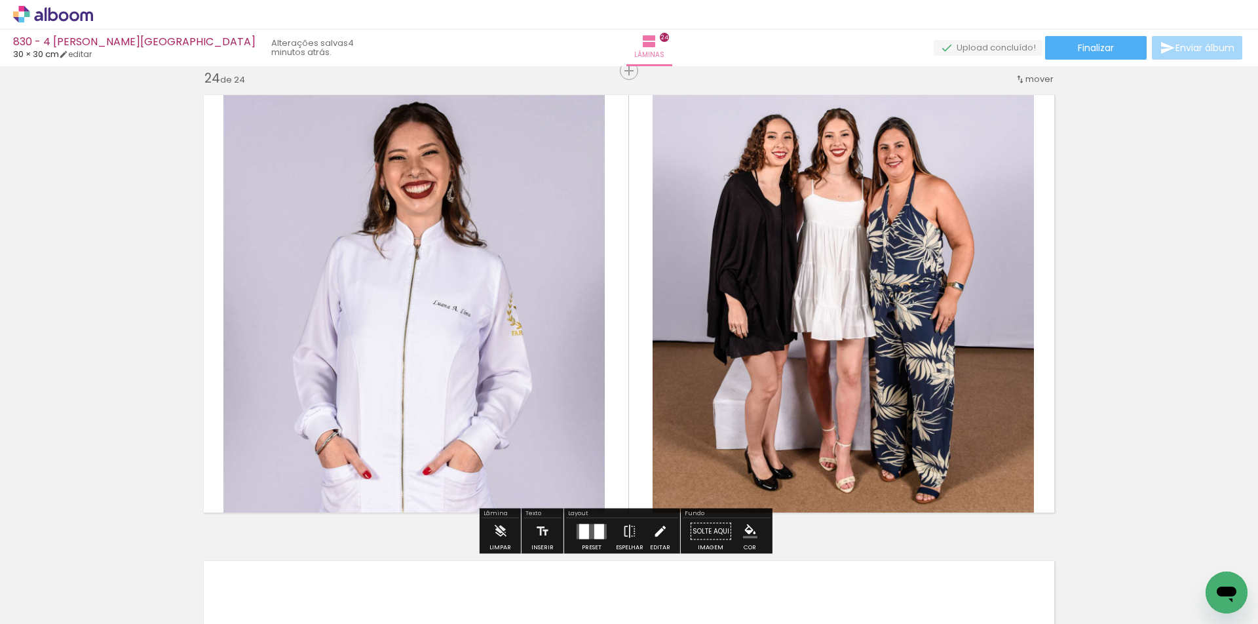
click at [653, 530] on iron-icon at bounding box center [660, 531] width 14 height 26
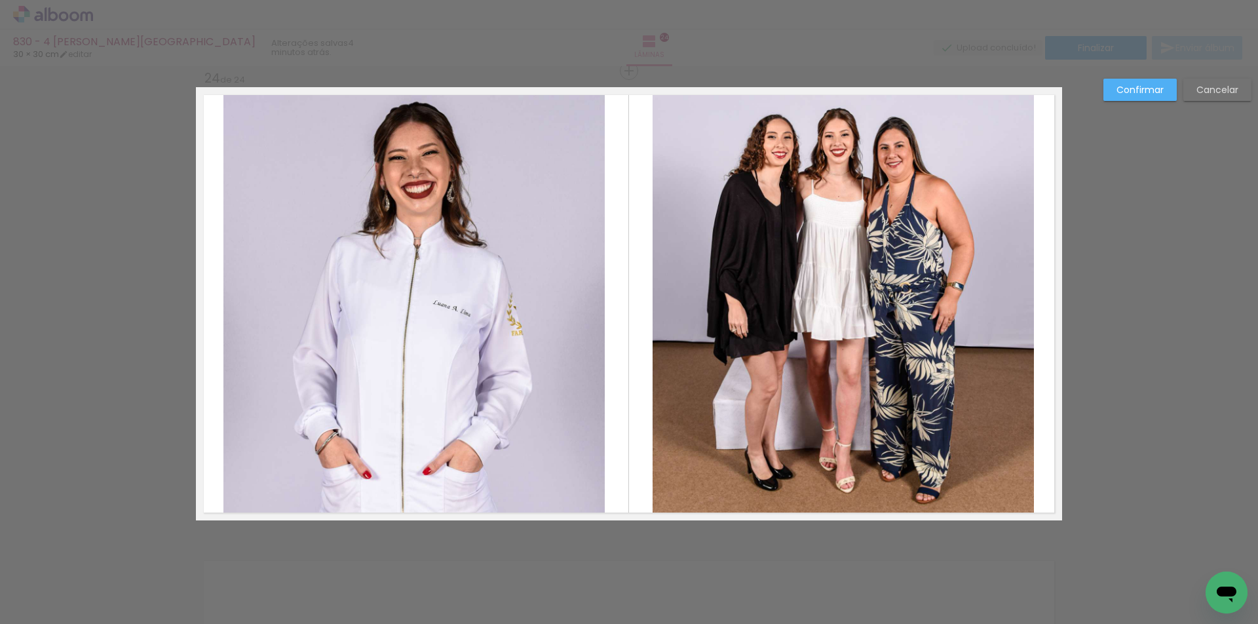
click at [389, 297] on quentale-photo at bounding box center [414, 303] width 381 height 433
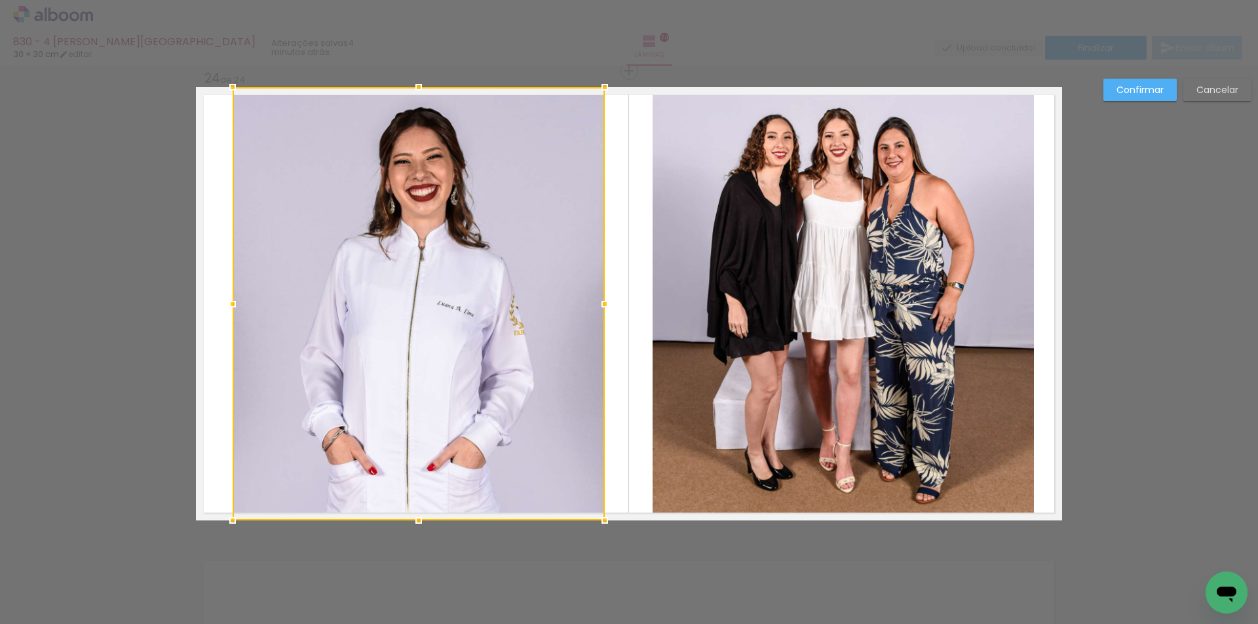
drag, startPoint x: 221, startPoint y: 300, endPoint x: 229, endPoint y: 300, distance: 7.9
click at [229, 300] on div at bounding box center [233, 304] width 26 height 26
click at [0, 0] on slot "Confirmar" at bounding box center [0, 0] width 0 height 0
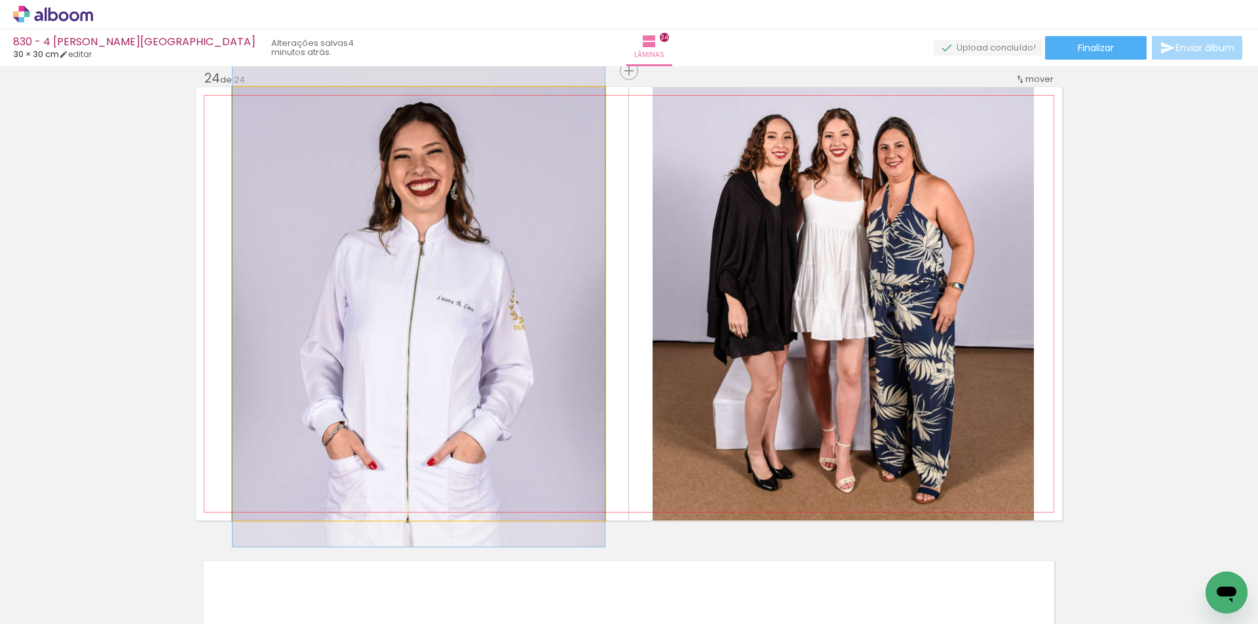
drag, startPoint x: 461, startPoint y: 386, endPoint x: 455, endPoint y: 381, distance: 8.4
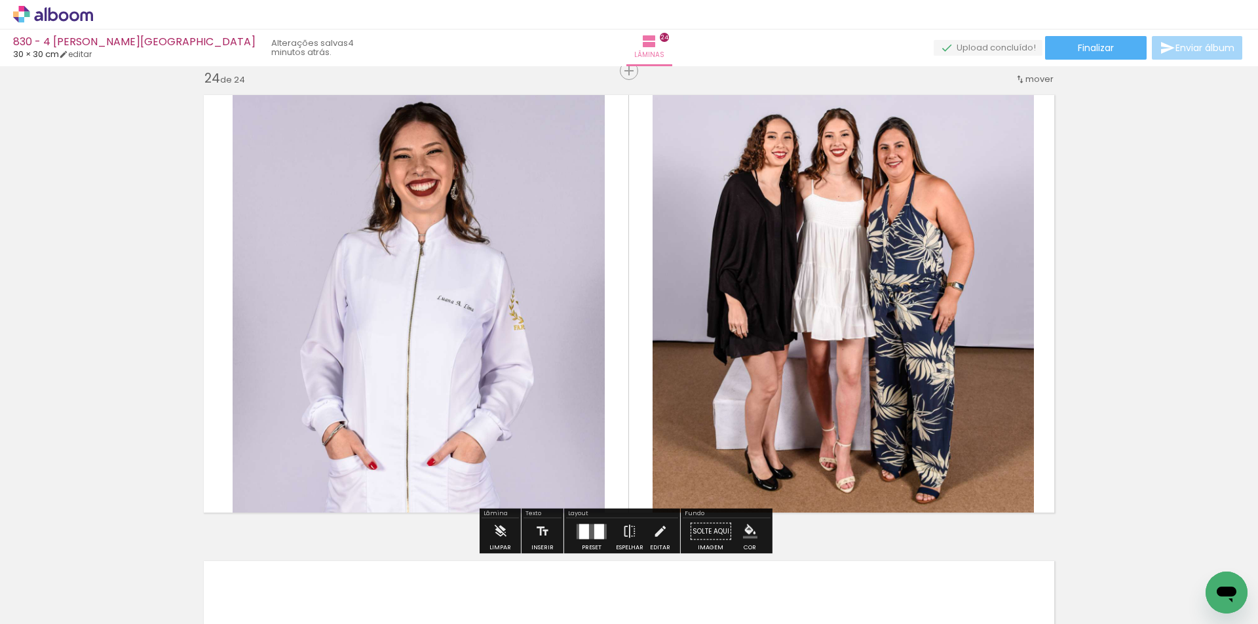
click at [744, 530] on iron-icon "color picker" at bounding box center [750, 531] width 14 height 14
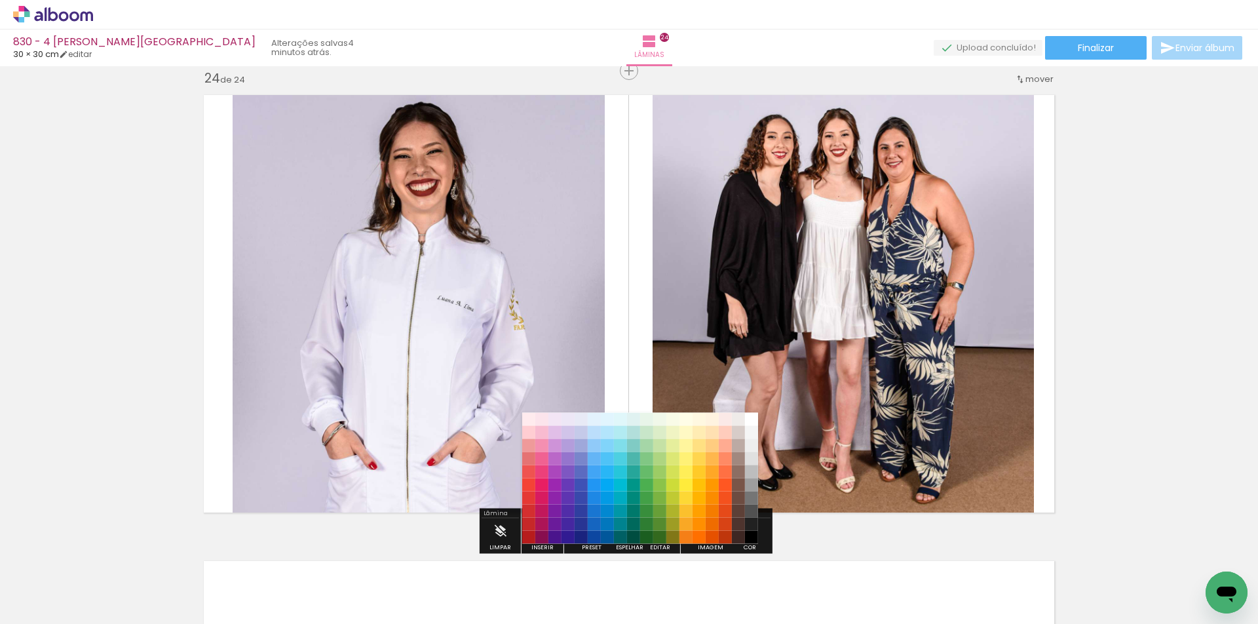
click at [748, 519] on paper-item "#212121" at bounding box center [751, 524] width 13 height 13
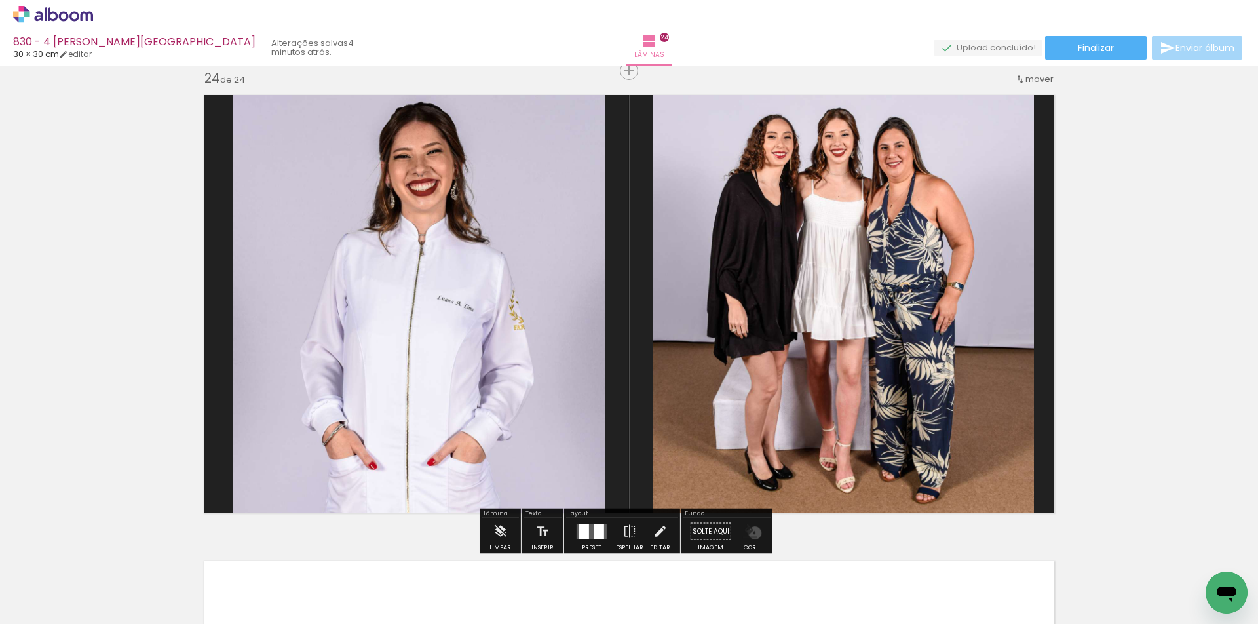
click at [749, 534] on iron-icon "color picker" at bounding box center [750, 531] width 14 height 14
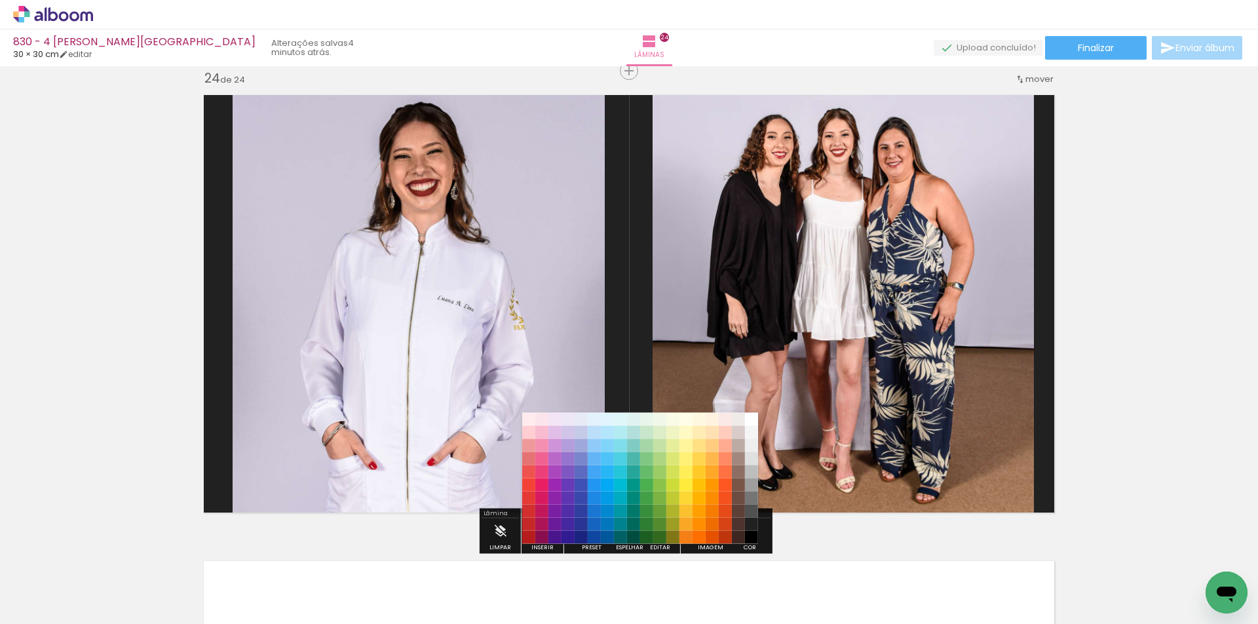
click at [752, 536] on paper-item "#000000" at bounding box center [751, 537] width 13 height 13
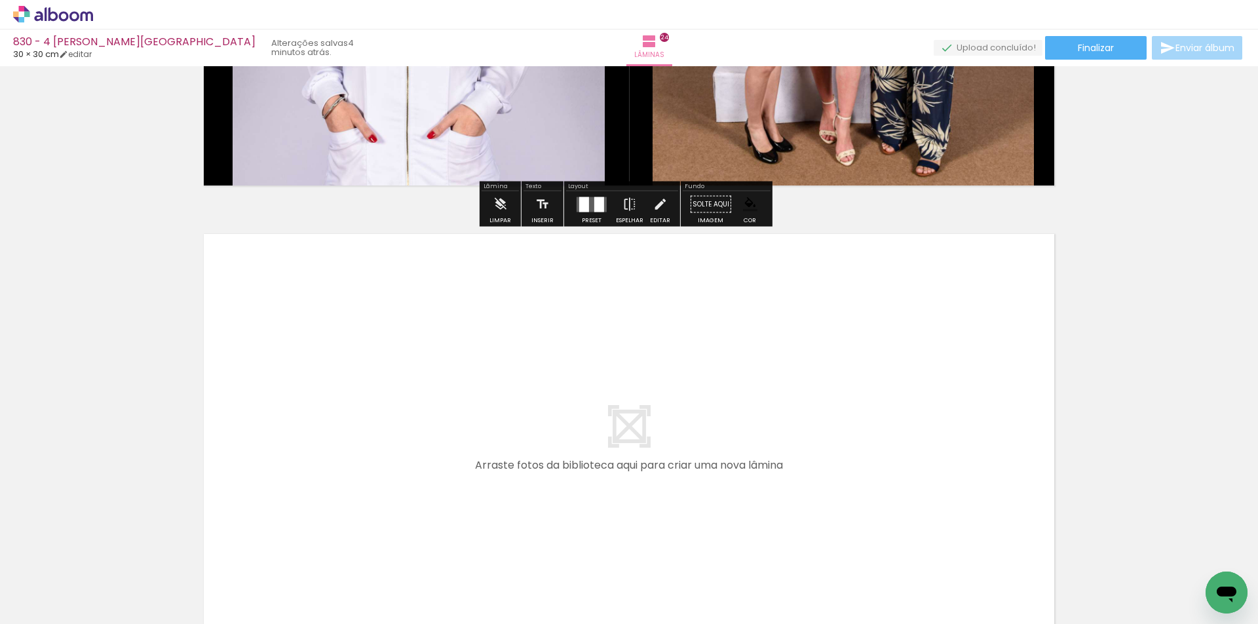
scroll to position [11063, 0]
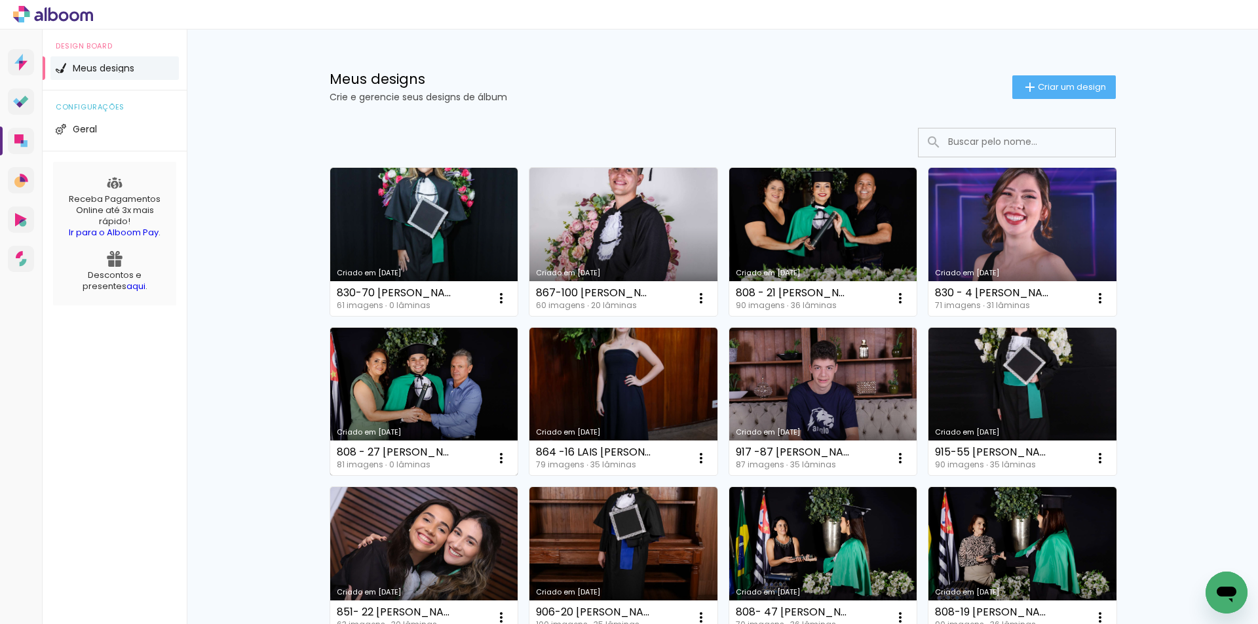
click at [416, 395] on link "Criado em [DATE]" at bounding box center [424, 402] width 188 height 148
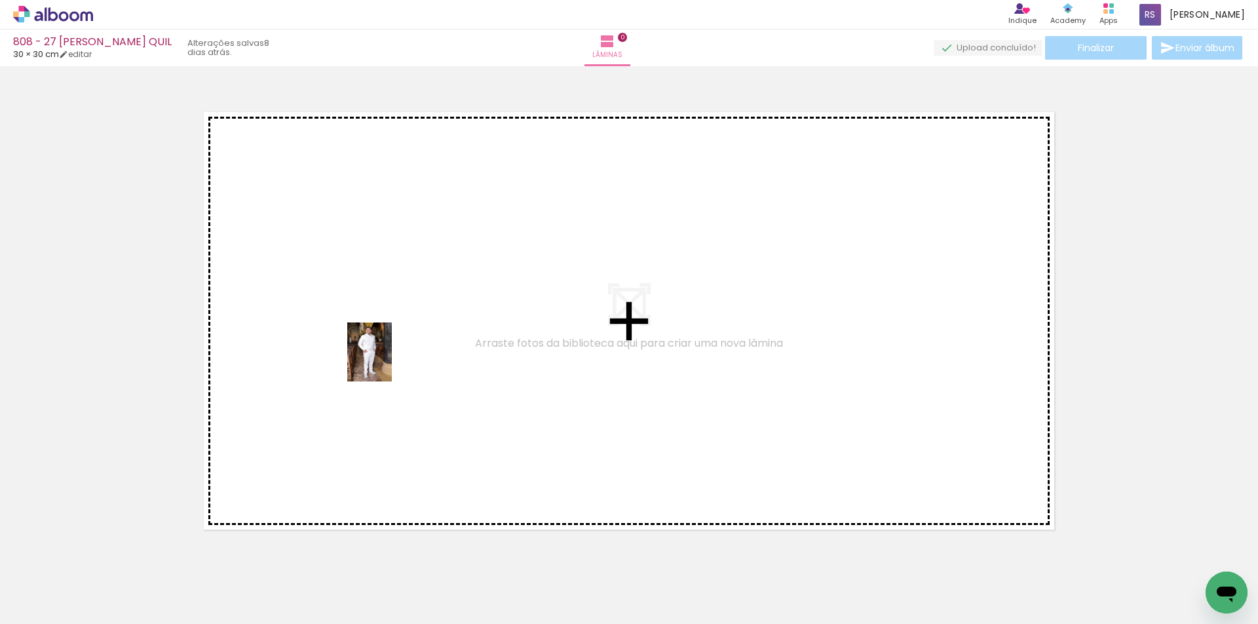
drag, startPoint x: 204, startPoint y: 589, endPoint x: 387, endPoint y: 360, distance: 293.3
click at [387, 360] on quentale-workspace at bounding box center [629, 312] width 1258 height 624
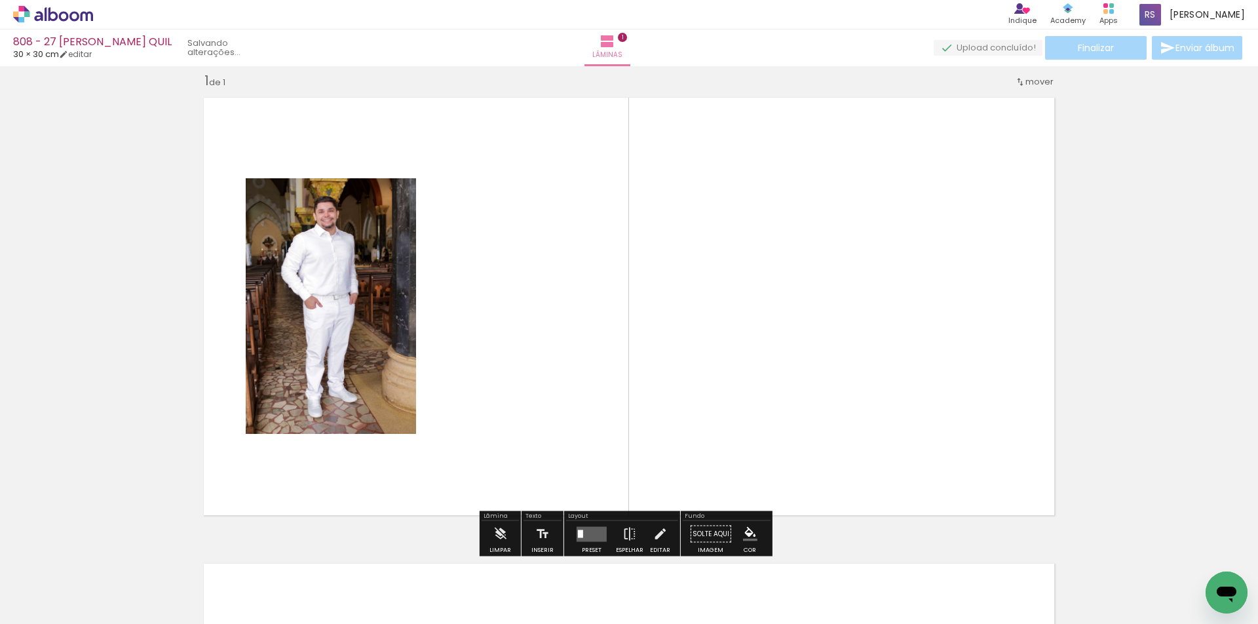
scroll to position [17, 0]
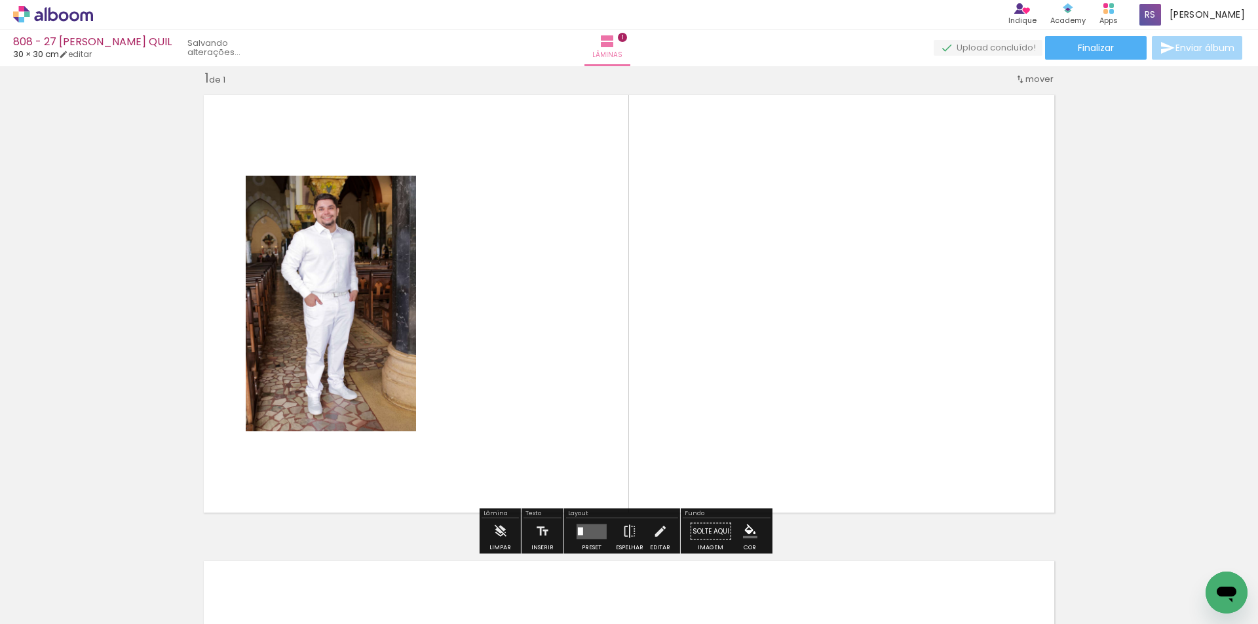
click at [39, 581] on input "Todas as fotos" at bounding box center [37, 584] width 50 height 11
click at [64, 576] on paper-item "Não utilizadas" at bounding box center [43, 580] width 68 height 11
type input "Não utilizadas"
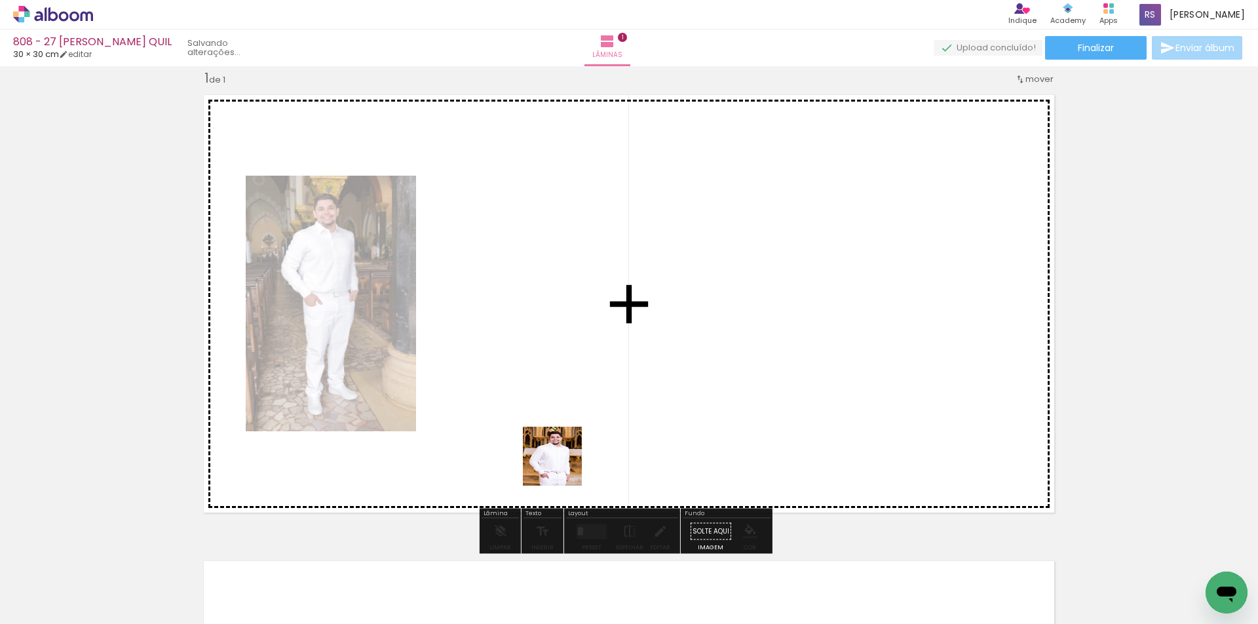
drag, startPoint x: 565, startPoint y: 495, endPoint x: 340, endPoint y: 609, distance: 252.1
click at [560, 394] on quentale-workspace at bounding box center [629, 312] width 1258 height 624
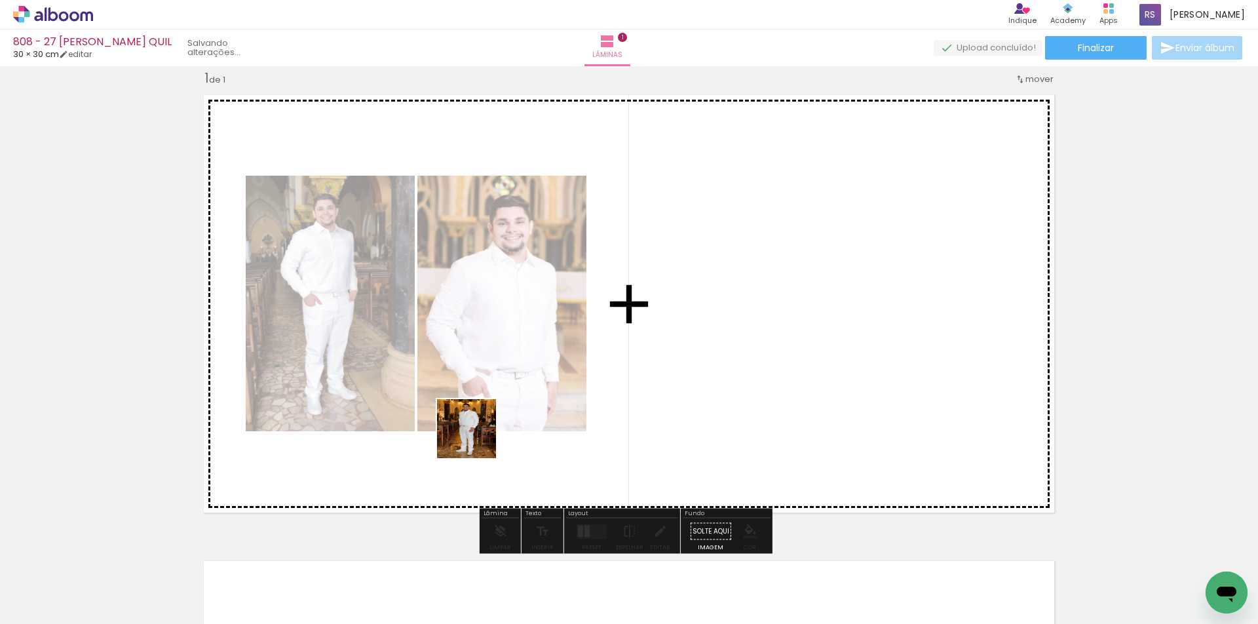
drag, startPoint x: 393, startPoint y: 545, endPoint x: 619, endPoint y: 471, distance: 237.3
click at [549, 377] on quentale-workspace at bounding box center [629, 312] width 1258 height 624
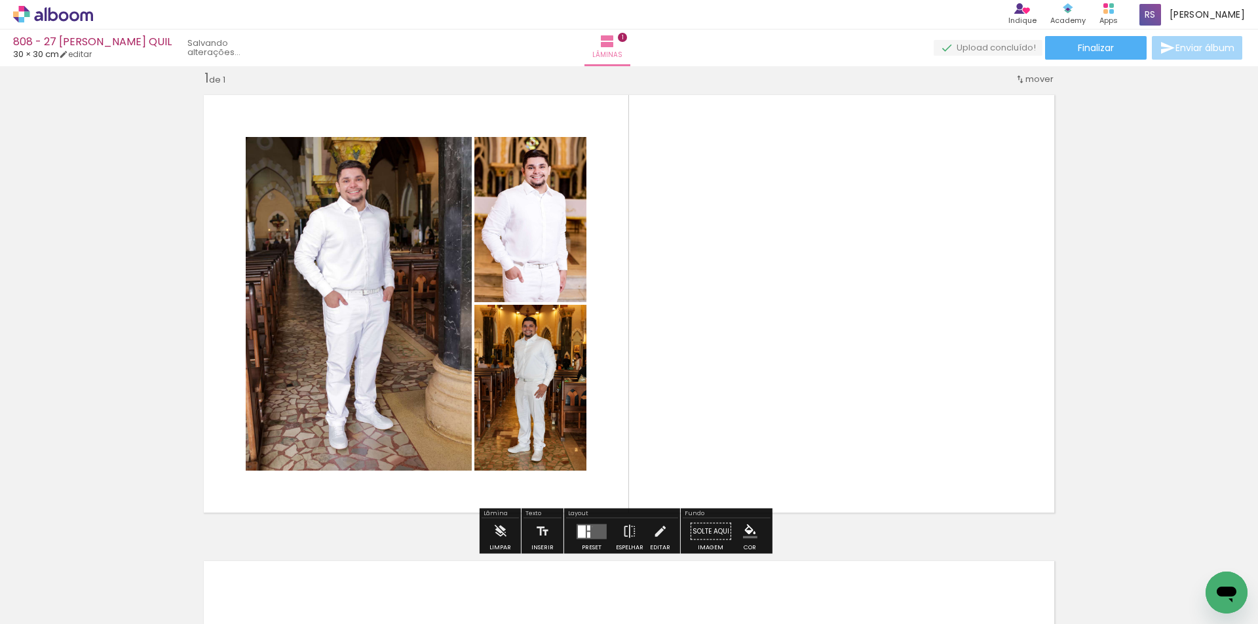
click at [589, 527] on quentale-layouter at bounding box center [592, 531] width 30 height 15
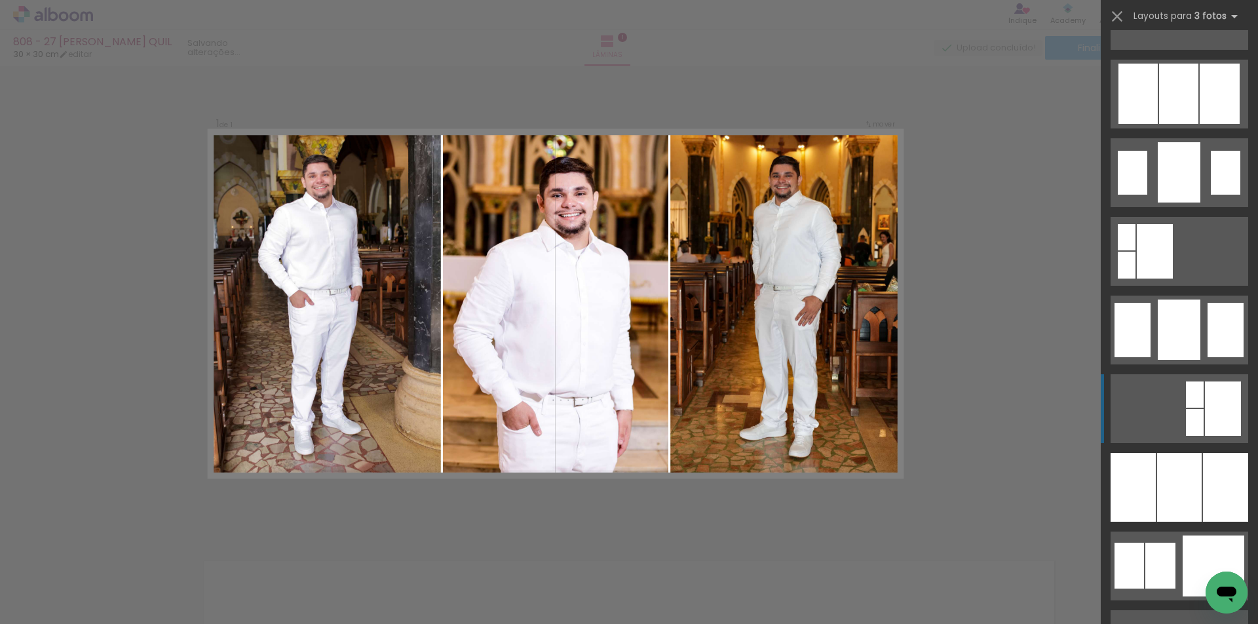
scroll to position [1049, 0]
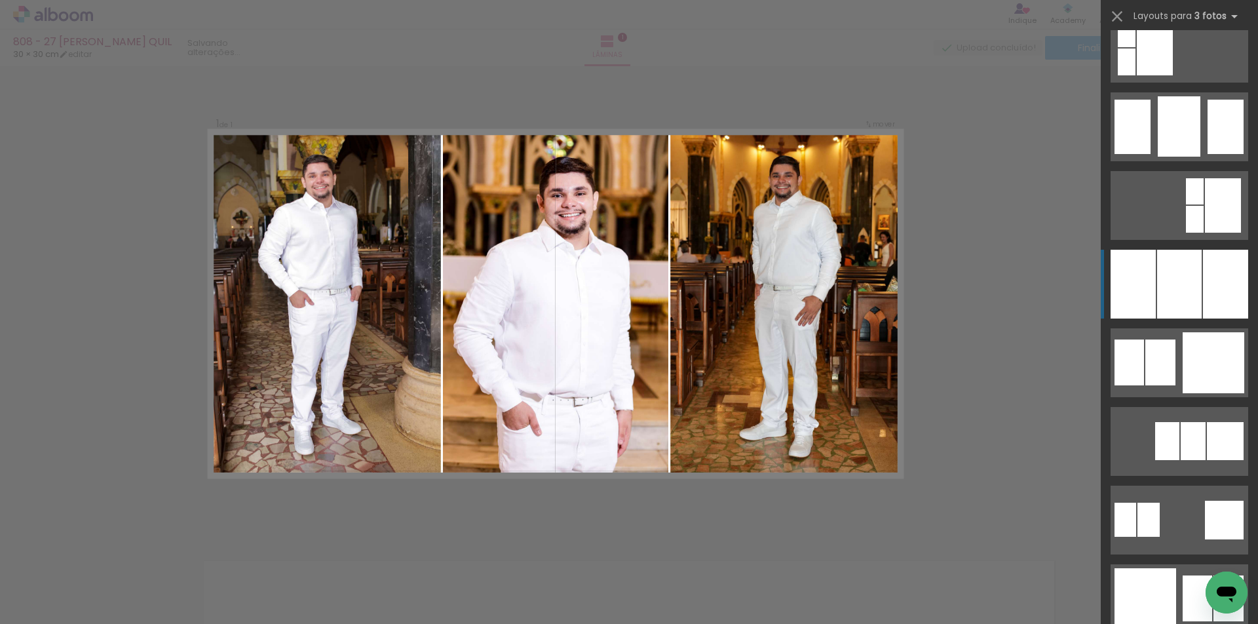
click at [1179, 277] on div at bounding box center [1179, 284] width 45 height 69
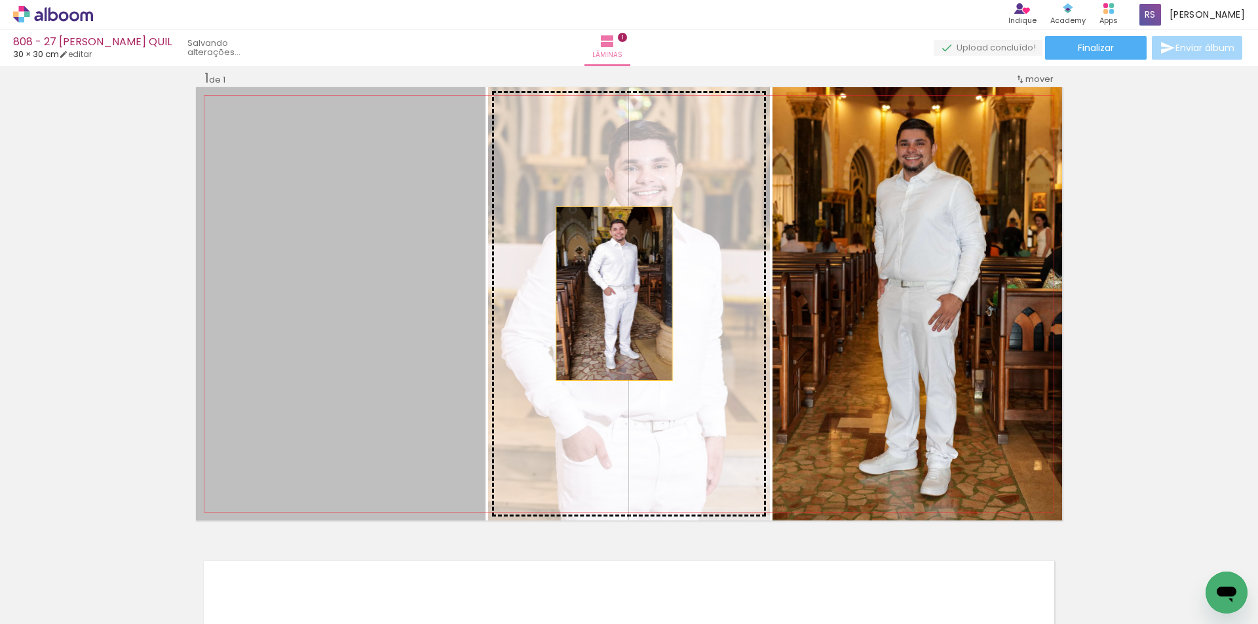
drag, startPoint x: 444, startPoint y: 285, endPoint x: 616, endPoint y: 294, distance: 172.0
click at [0, 0] on slot at bounding box center [0, 0] width 0 height 0
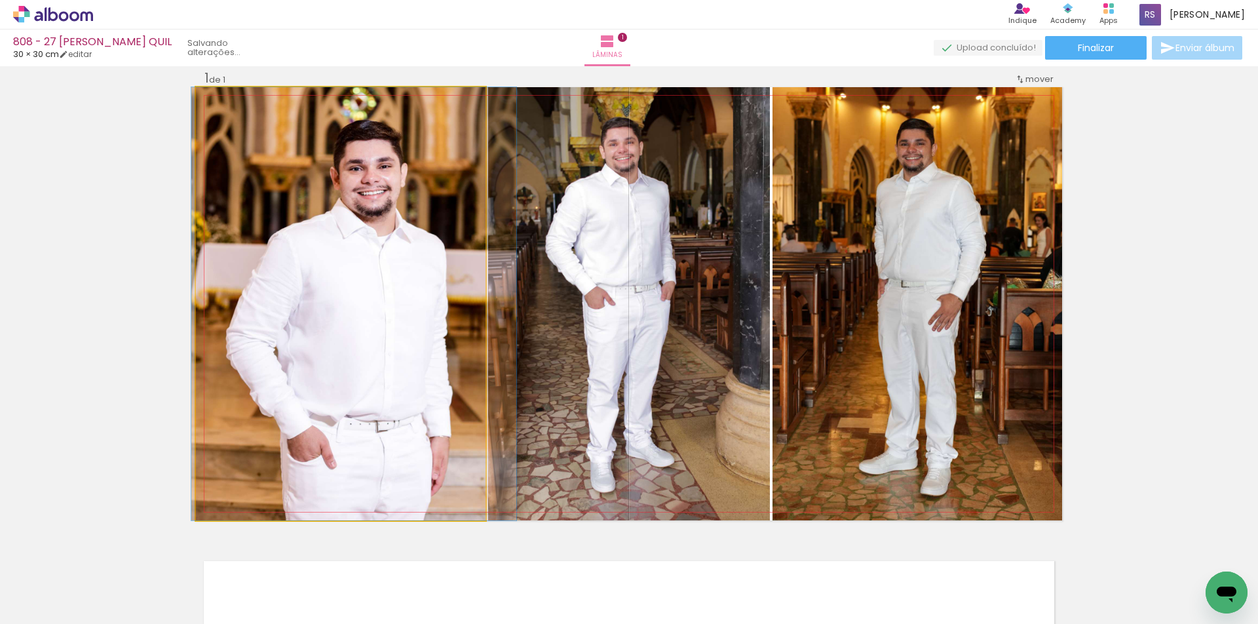
drag, startPoint x: 419, startPoint y: 367, endPoint x: 433, endPoint y: 365, distance: 13.3
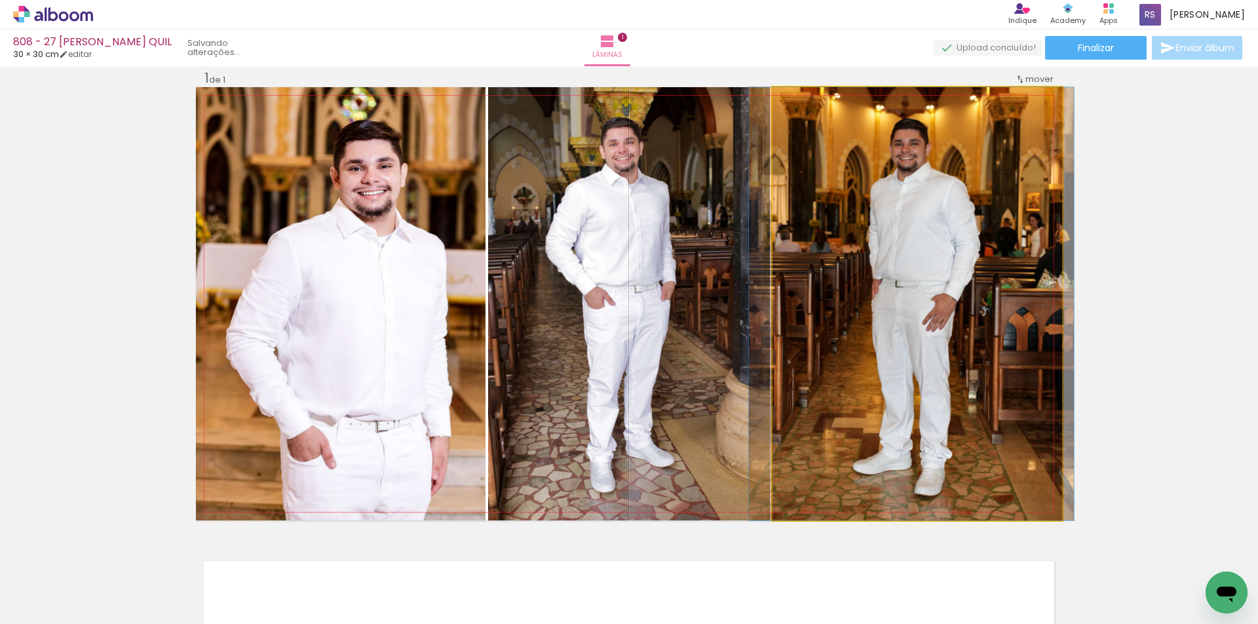
drag, startPoint x: 855, startPoint y: 333, endPoint x: 849, endPoint y: 326, distance: 8.8
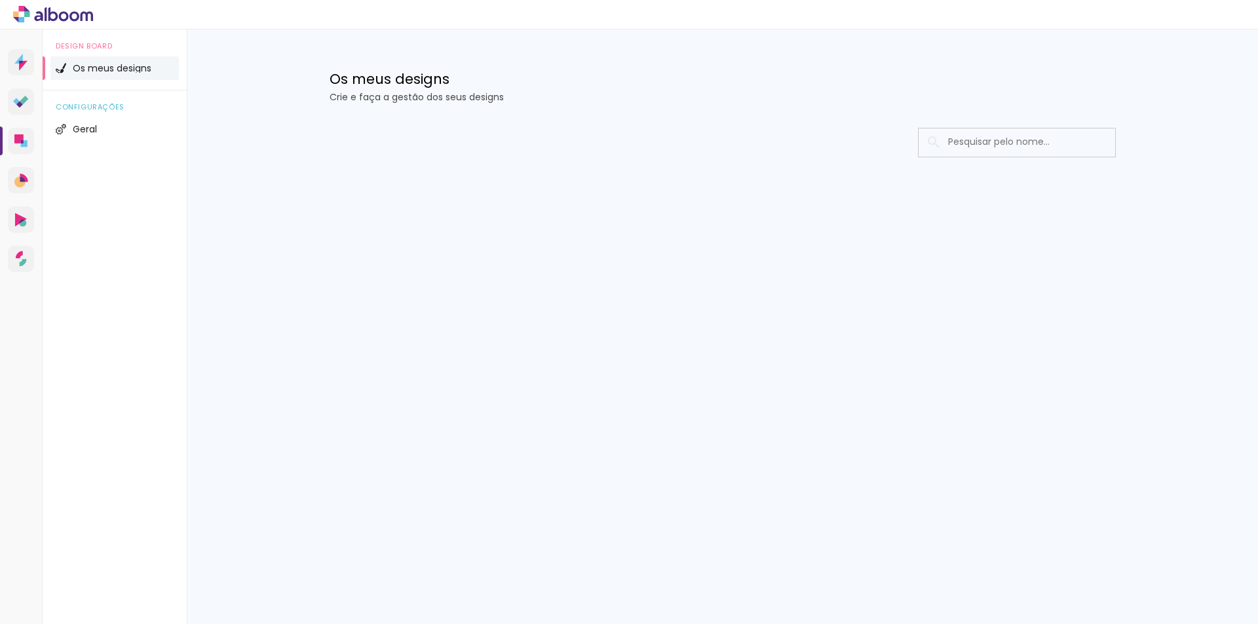
click at [811, 138] on div at bounding box center [723, 142] width 787 height 29
click at [27, 138] on icon at bounding box center [20, 140] width 13 height 13
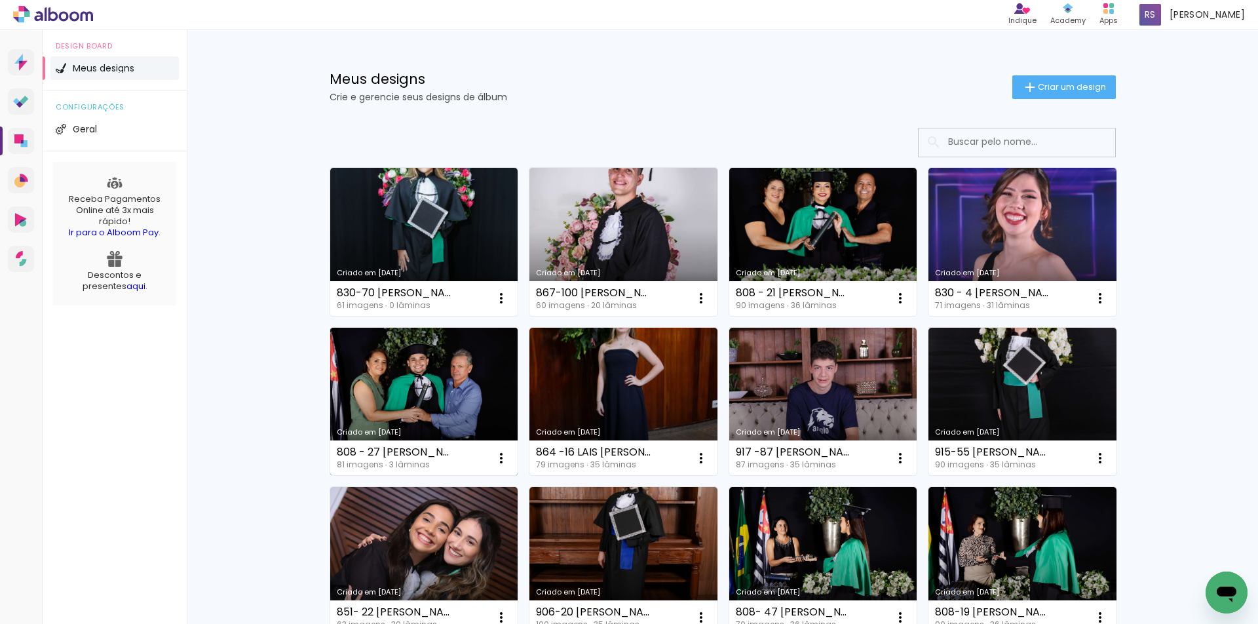
click at [461, 381] on link "Criado em [DATE]" at bounding box center [424, 402] width 188 height 148
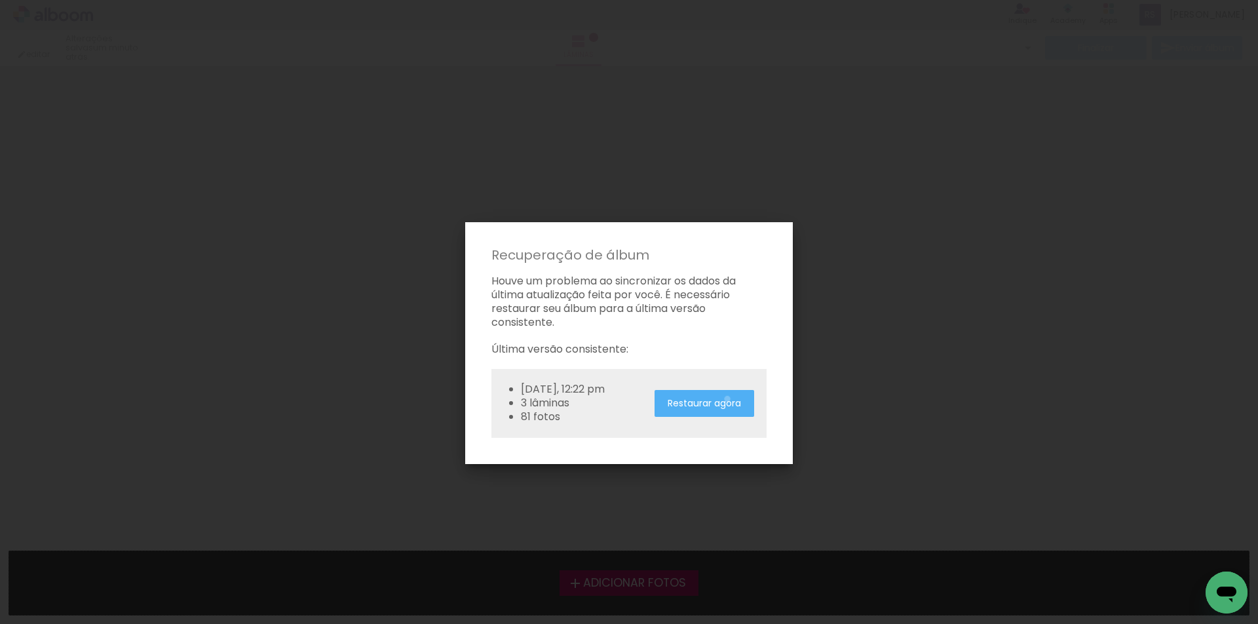
click at [0, 0] on slot "Restaurar agora" at bounding box center [0, 0] width 0 height 0
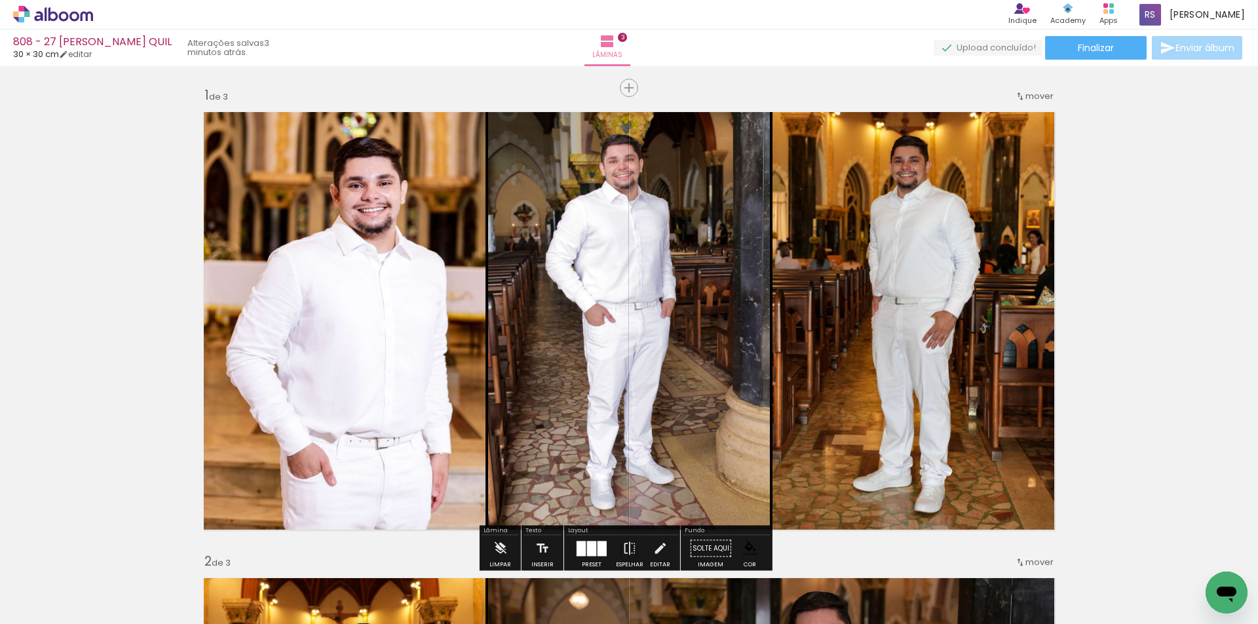
click at [36, 583] on input "Todas as fotos" at bounding box center [37, 584] width 50 height 11
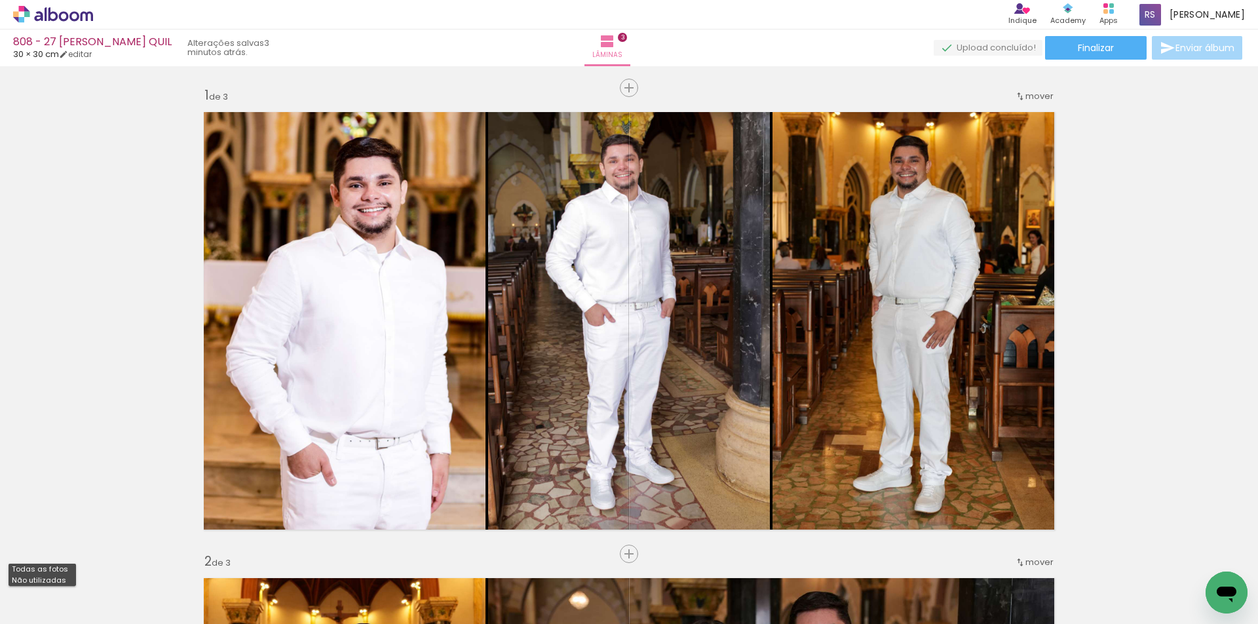
click at [0, 0] on slot "Não utilizadas" at bounding box center [0, 0] width 0 height 0
type input "Não utilizadas"
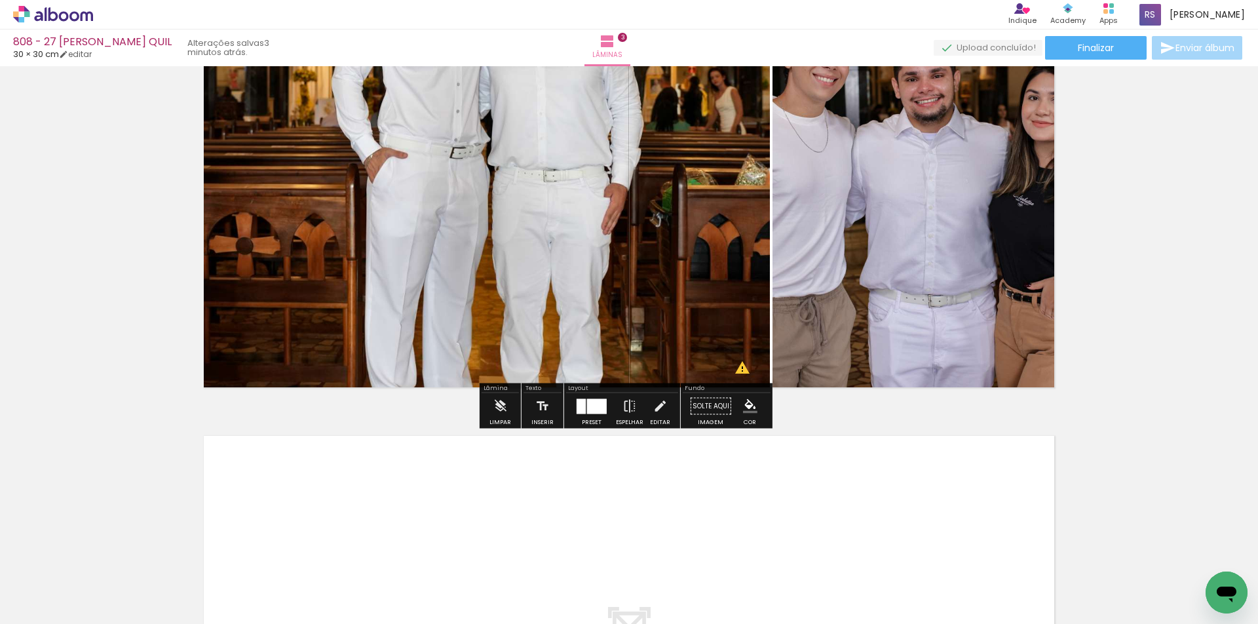
scroll to position [983, 0]
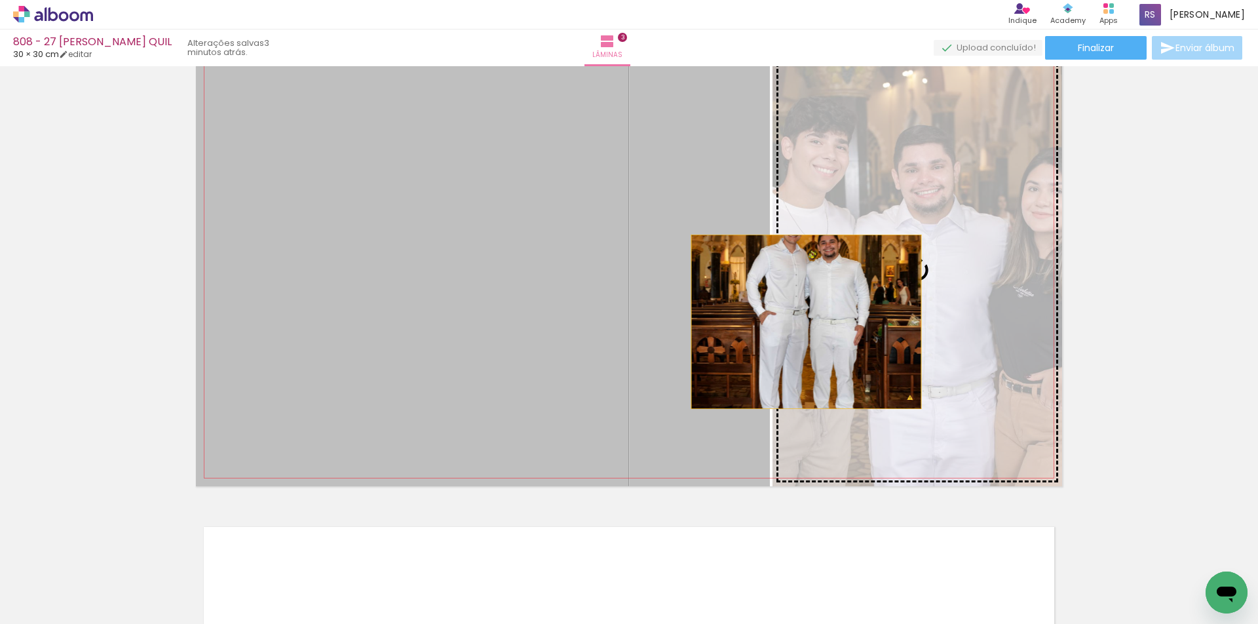
drag, startPoint x: 663, startPoint y: 321, endPoint x: 849, endPoint y: 313, distance: 186.9
click at [0, 0] on slot at bounding box center [0, 0] width 0 height 0
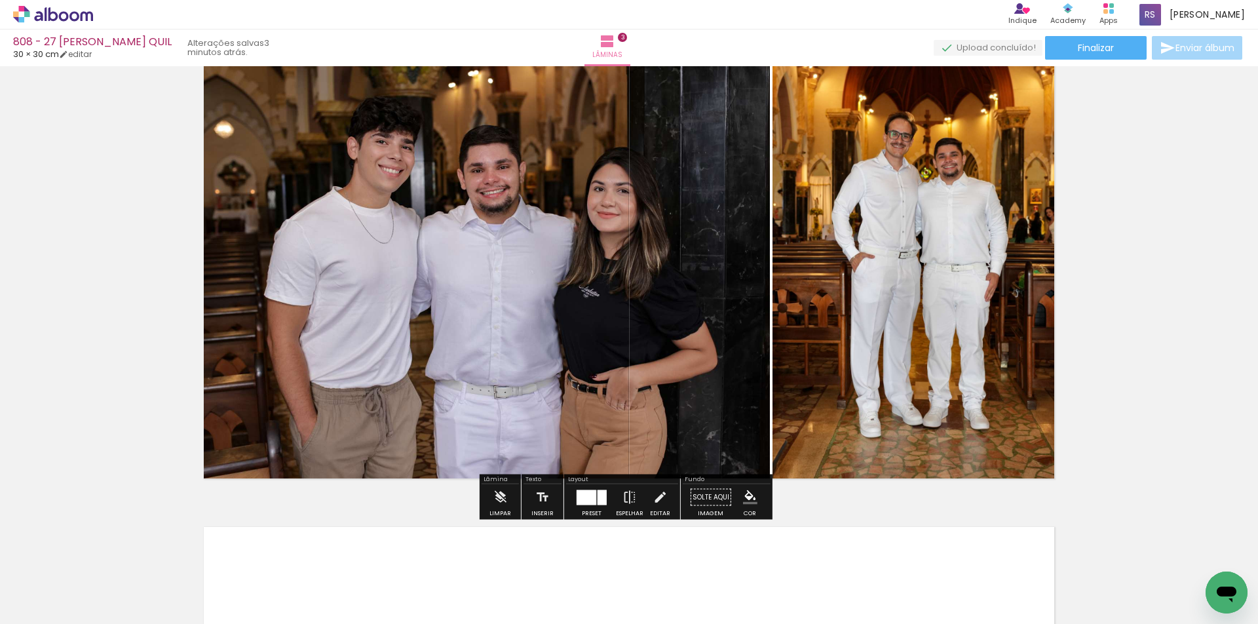
click at [747, 501] on iron-icon "color picker" at bounding box center [750, 497] width 14 height 14
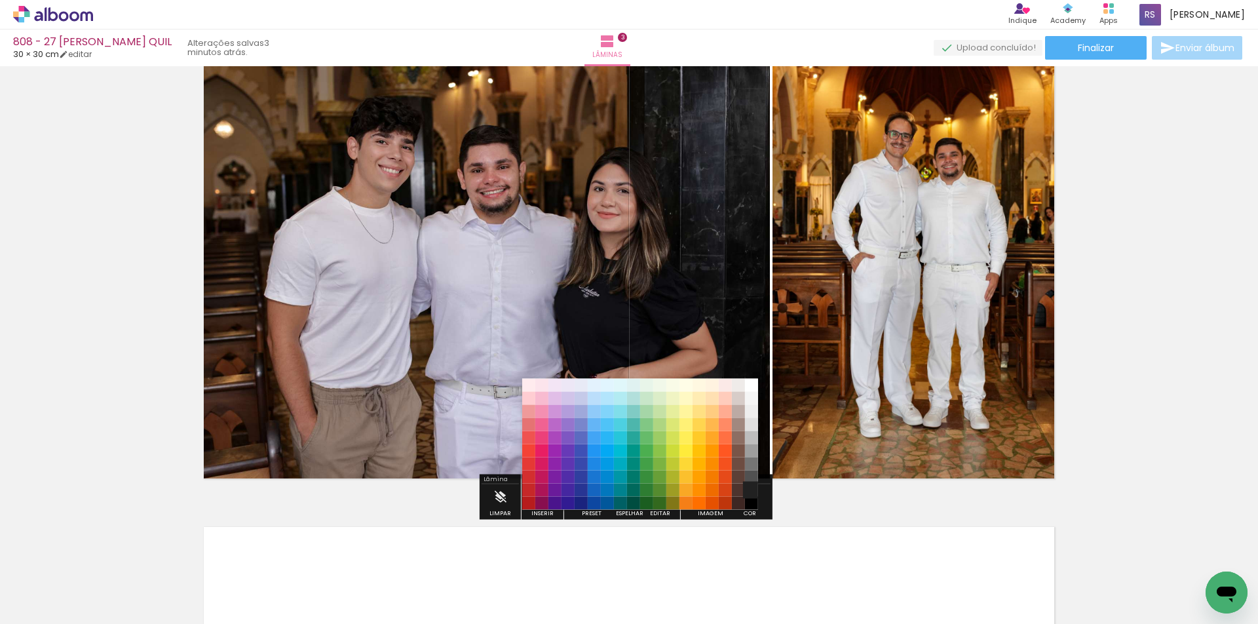
click at [752, 489] on paper-item "#212121" at bounding box center [751, 490] width 13 height 13
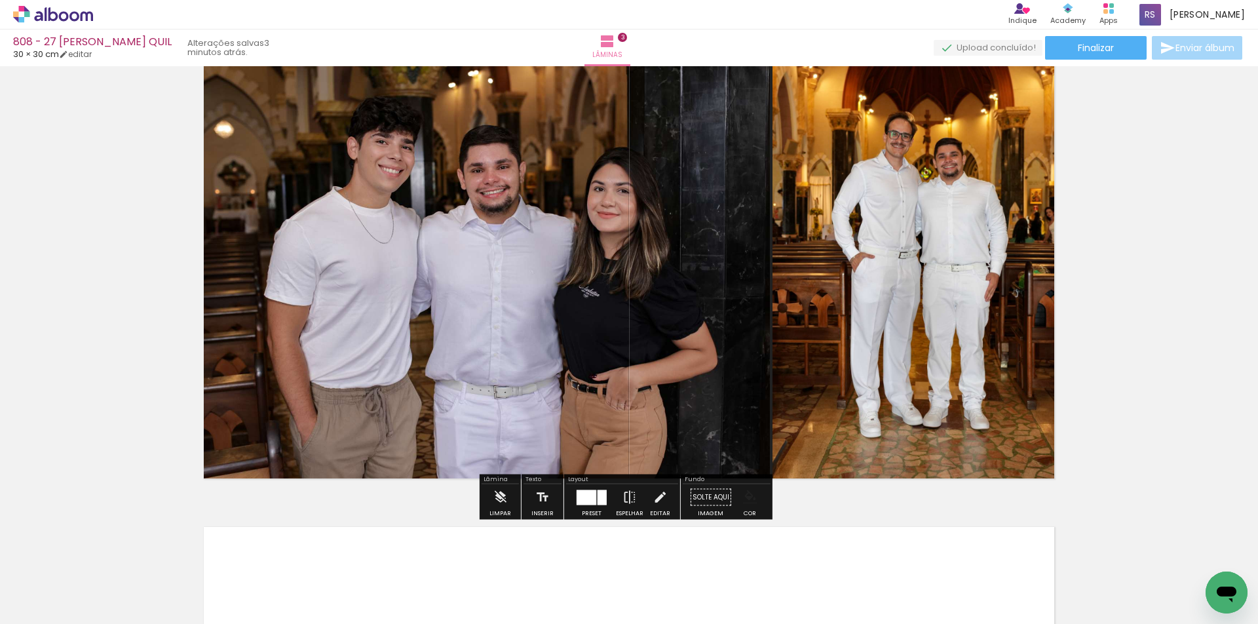
click at [735, 499] on paper-button "Cor" at bounding box center [750, 500] width 31 height 33
click at [746, 502] on iron-icon "color picker" at bounding box center [750, 497] width 14 height 14
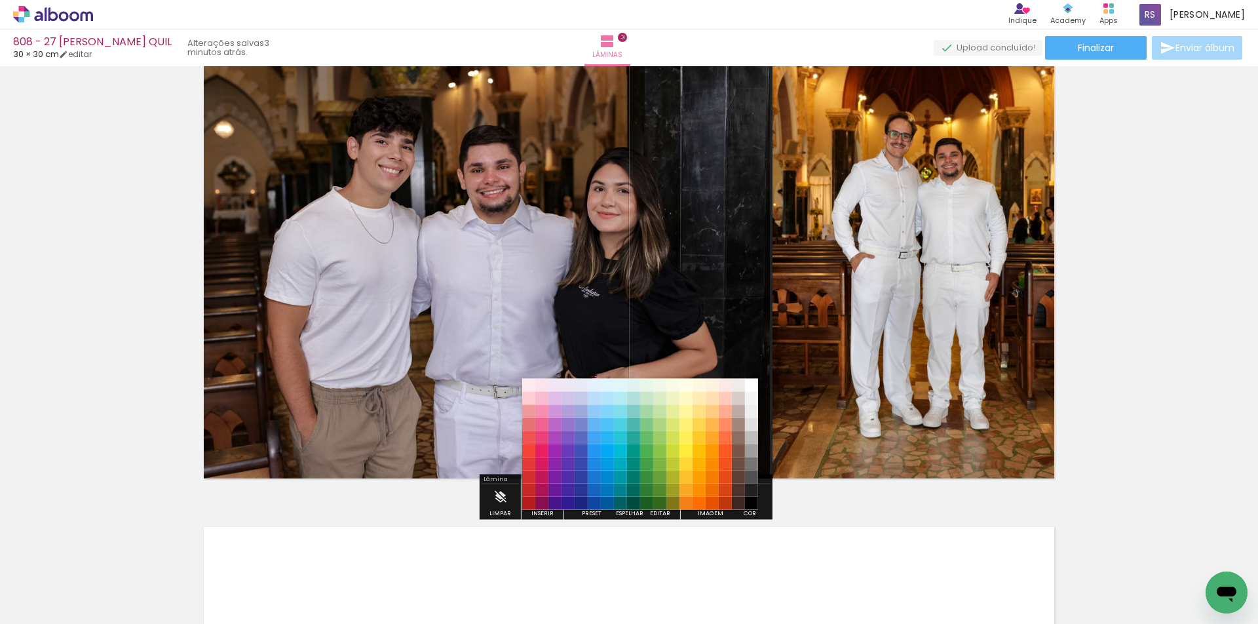
drag, startPoint x: 750, startPoint y: 505, endPoint x: 759, endPoint y: 492, distance: 16.0
click at [750, 505] on paper-item "#000000" at bounding box center [751, 503] width 13 height 13
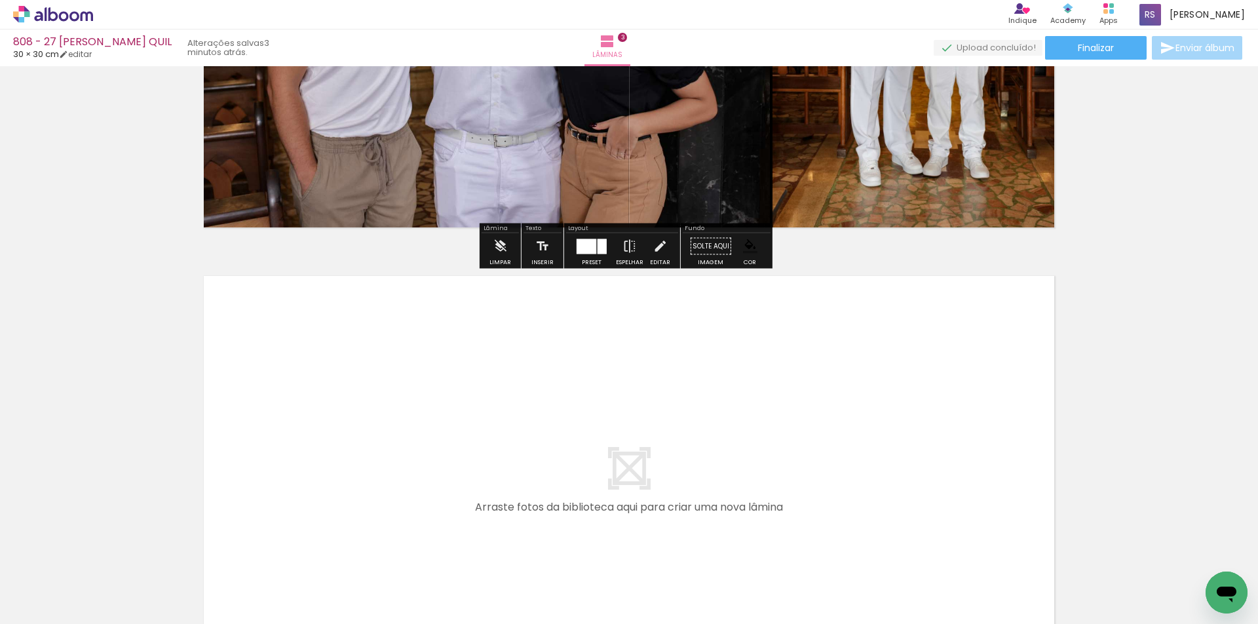
scroll to position [1245, 0]
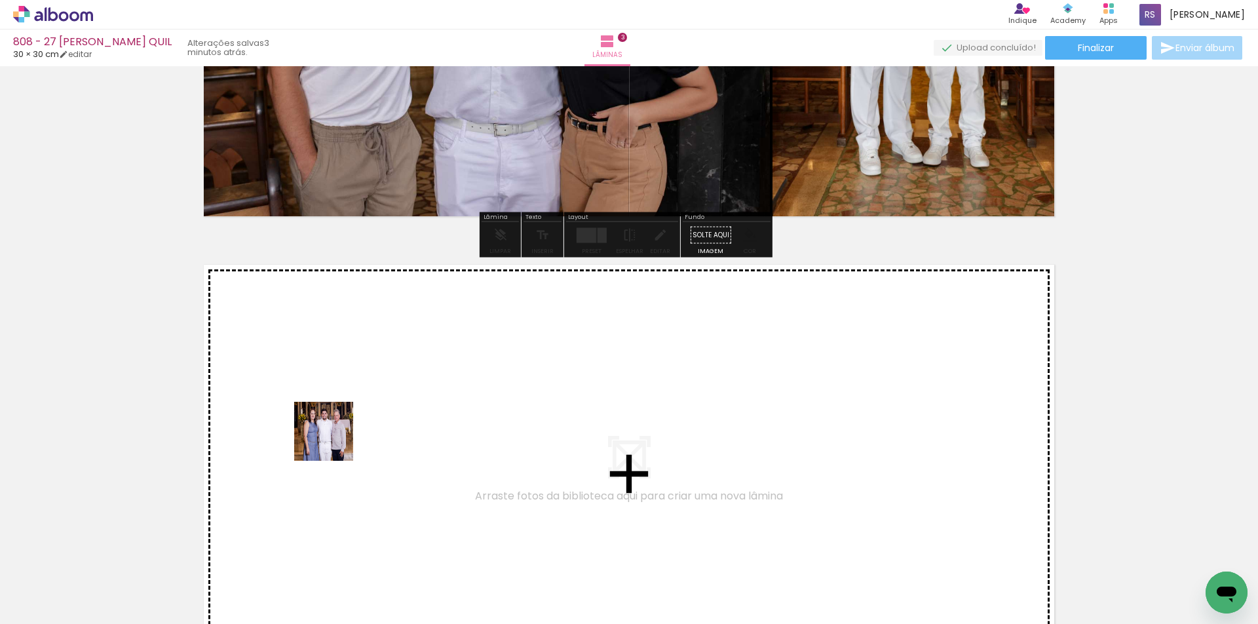
drag, startPoint x: 220, startPoint y: 577, endPoint x: 334, endPoint y: 440, distance: 178.2
click at [334, 440] on quentale-workspace at bounding box center [629, 312] width 1258 height 624
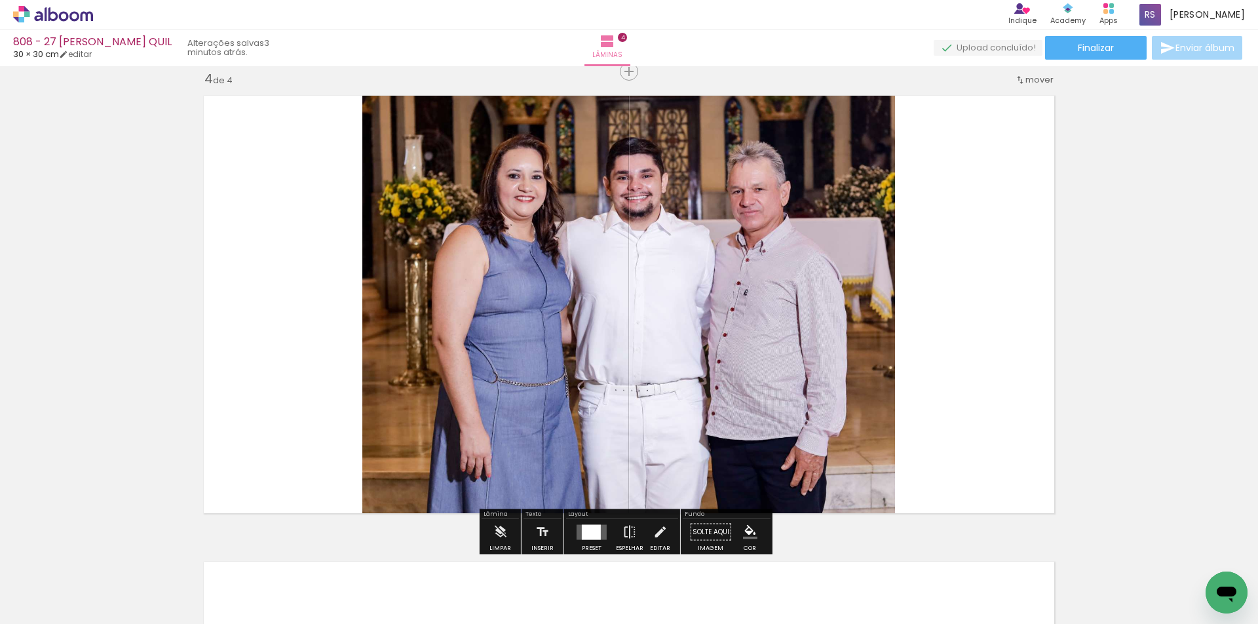
scroll to position [1415, 0]
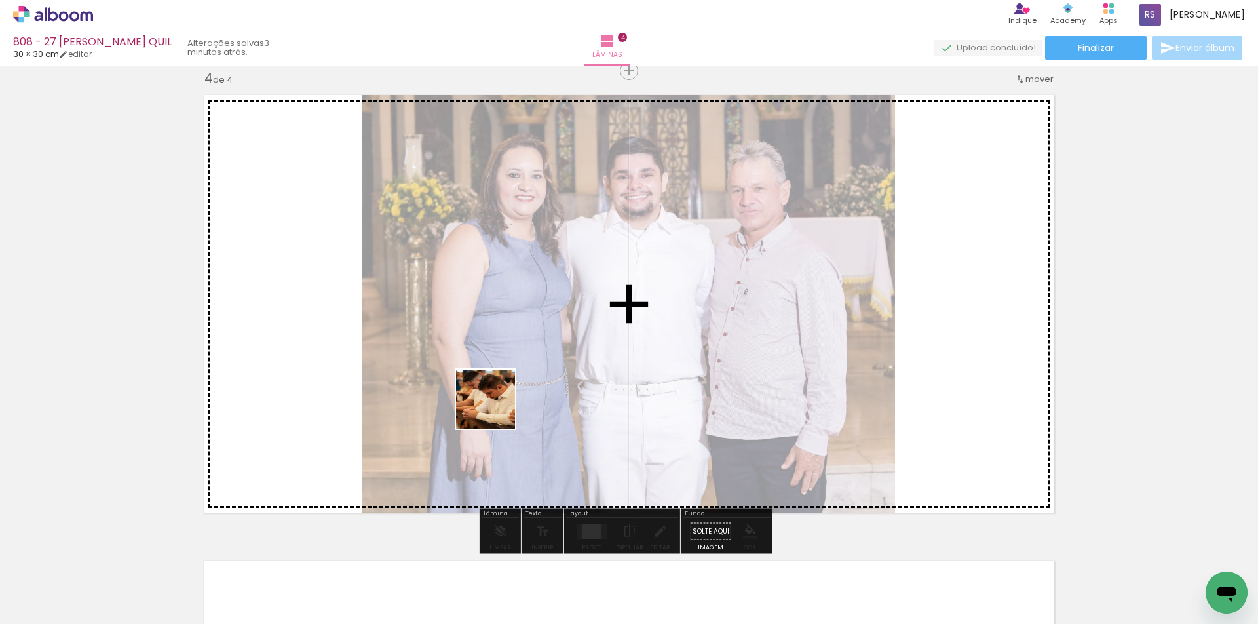
drag, startPoint x: 235, startPoint y: 570, endPoint x: 555, endPoint y: 444, distance: 343.5
click at [560, 375] on quentale-workspace at bounding box center [629, 312] width 1258 height 624
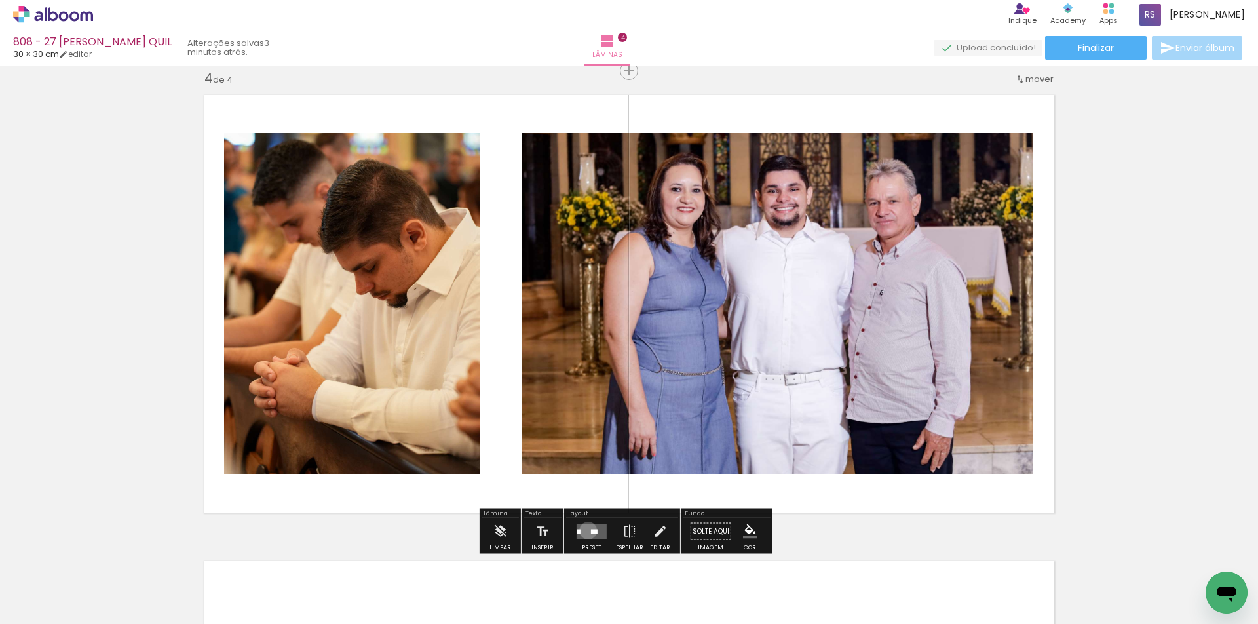
click at [585, 530] on quentale-layouter at bounding box center [592, 531] width 30 height 15
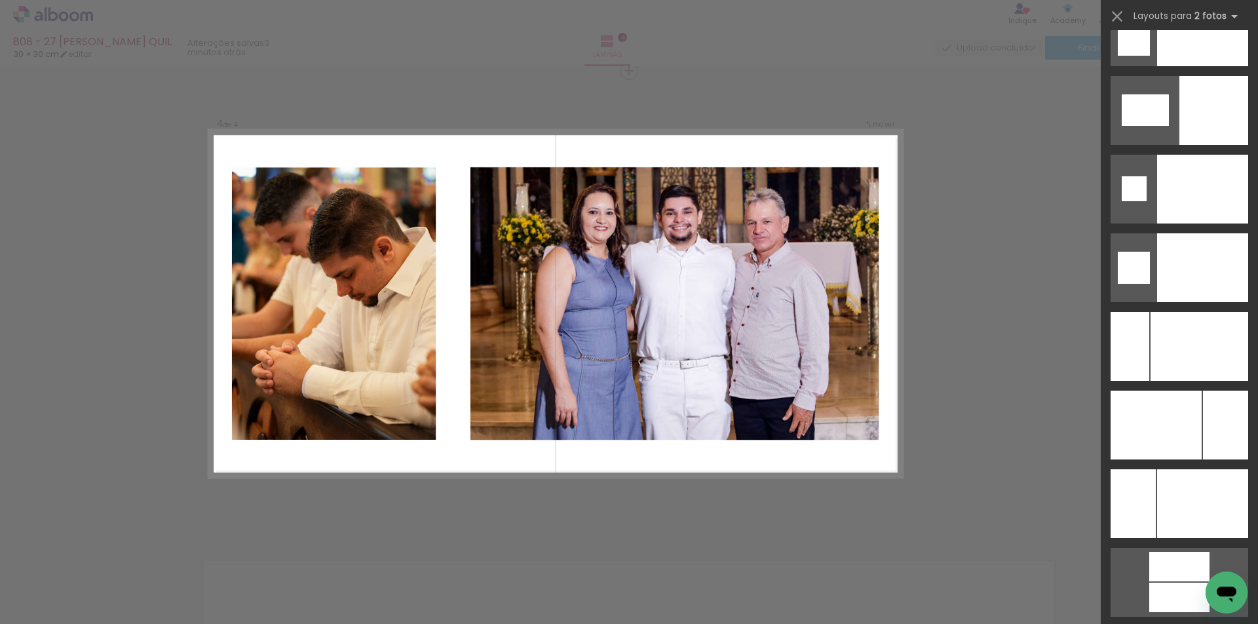
scroll to position [5504, 0]
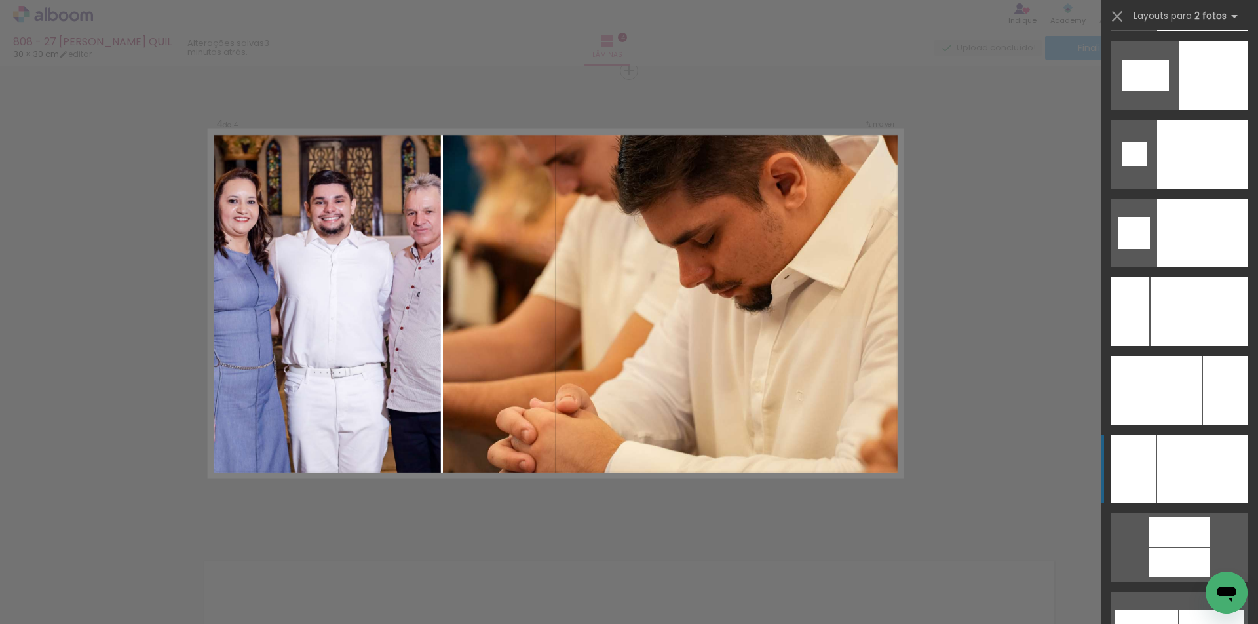
click at [1205, 346] on div at bounding box center [1200, 311] width 98 height 69
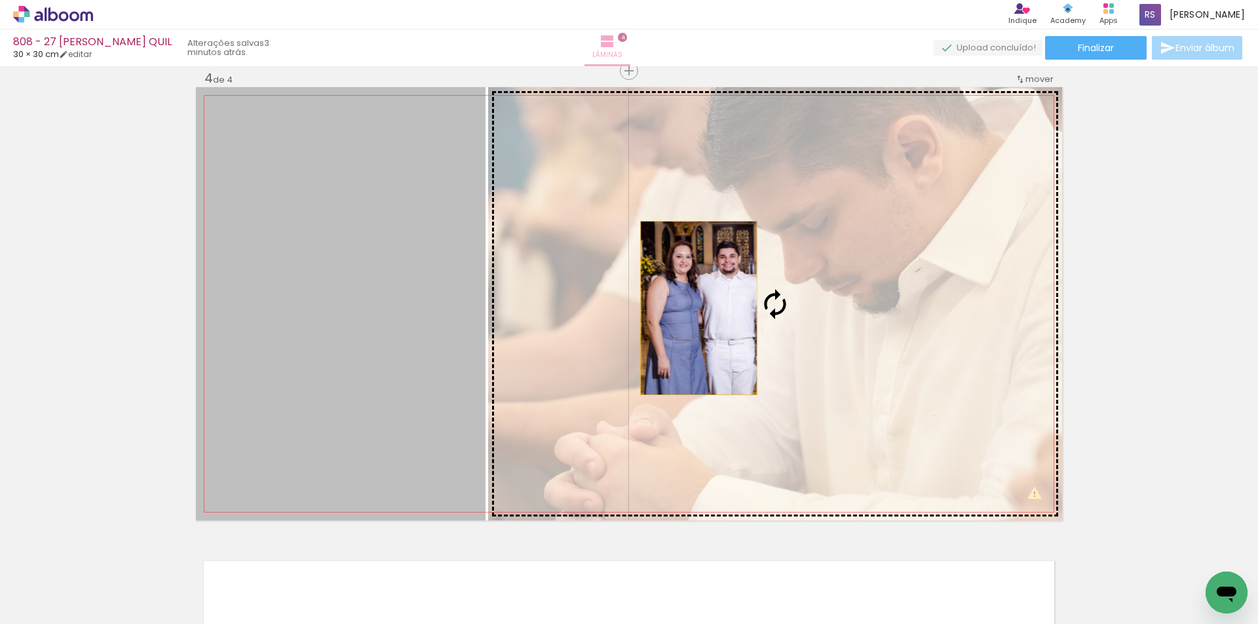
drag, startPoint x: 413, startPoint y: 310, endPoint x: 618, endPoint y: 64, distance: 320.7
click at [0, 0] on slot at bounding box center [0, 0] width 0 height 0
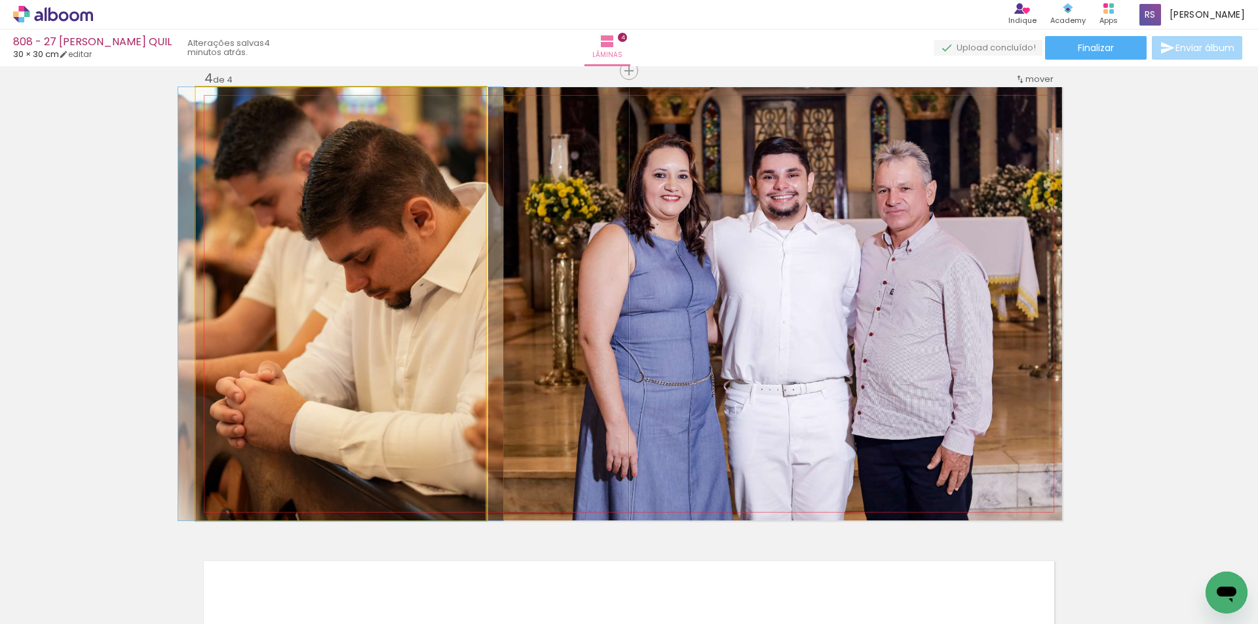
click at [414, 365] on quentale-photo at bounding box center [341, 303] width 290 height 433
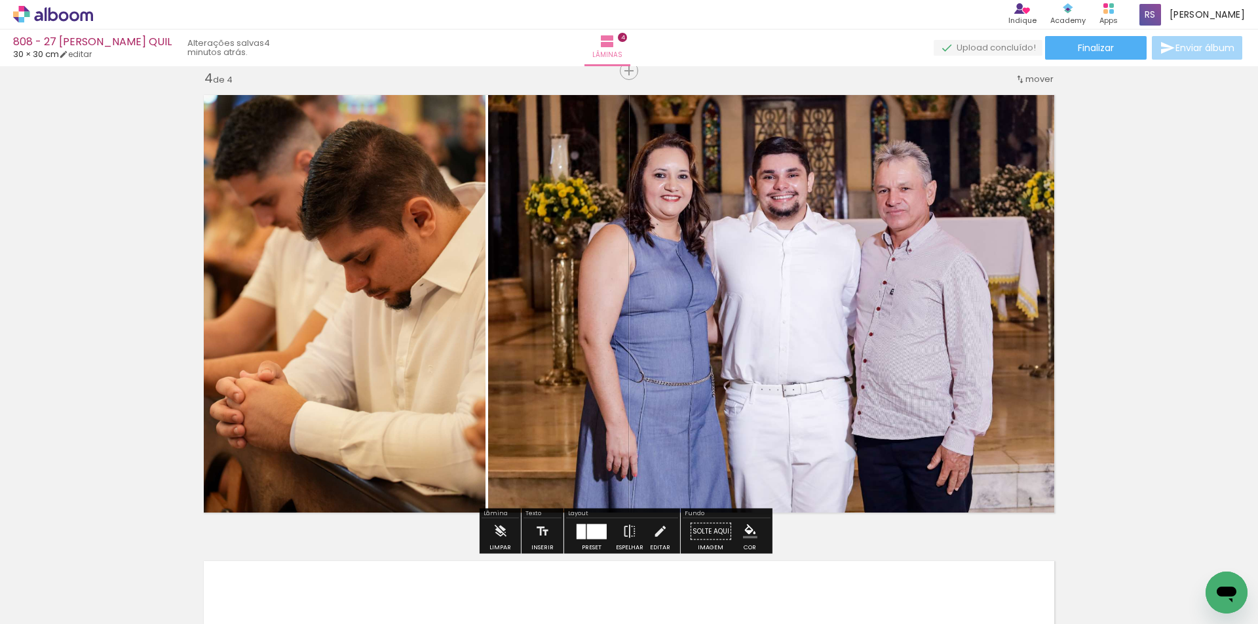
click at [661, 528] on iron-icon at bounding box center [660, 531] width 14 height 26
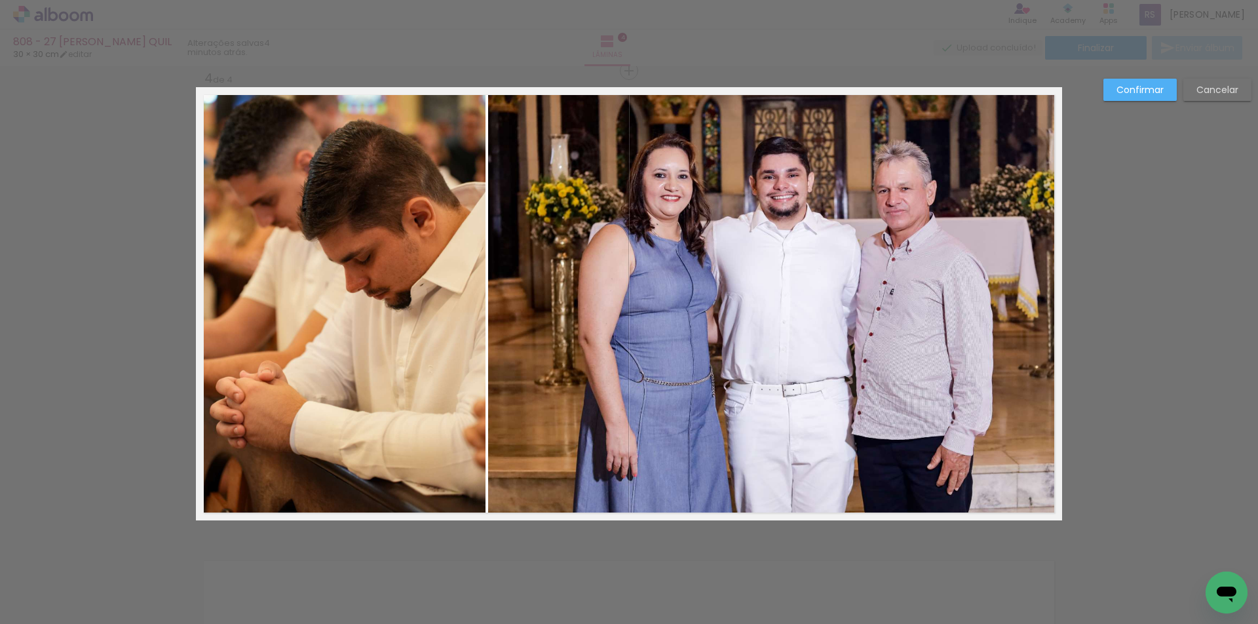
click at [686, 362] on quentale-photo at bounding box center [775, 303] width 574 height 433
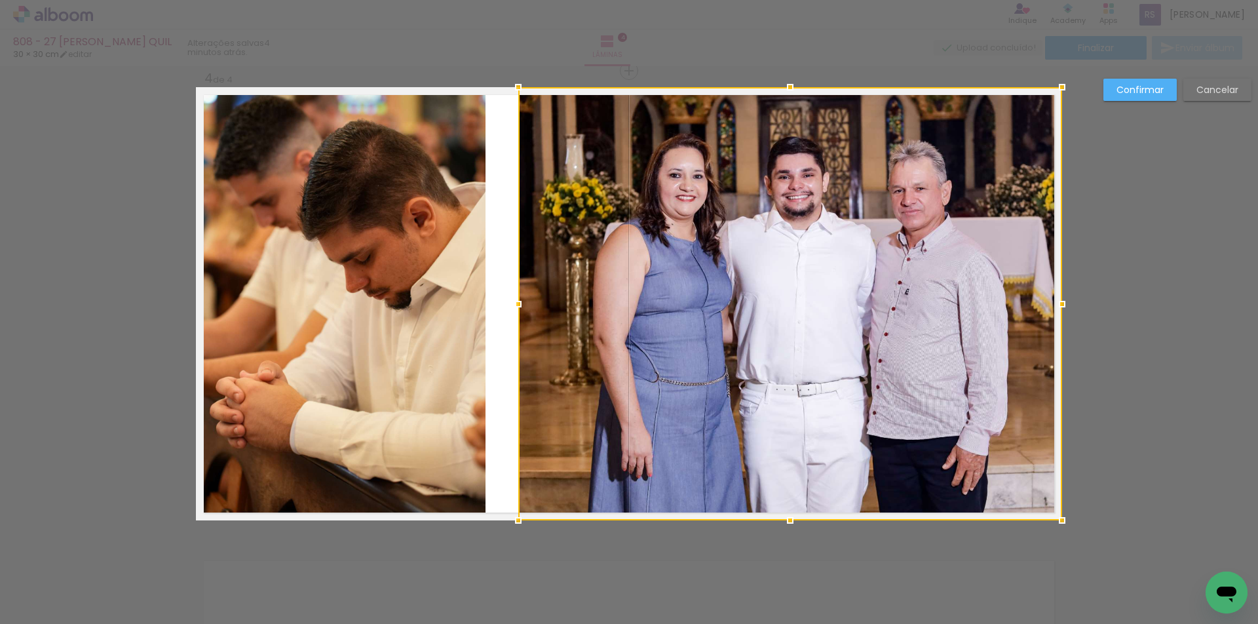
drag, startPoint x: 489, startPoint y: 308, endPoint x: 519, endPoint y: 302, distance: 30.7
click at [519, 302] on div at bounding box center [518, 304] width 26 height 26
click at [431, 319] on quentale-photo at bounding box center [341, 303] width 290 height 433
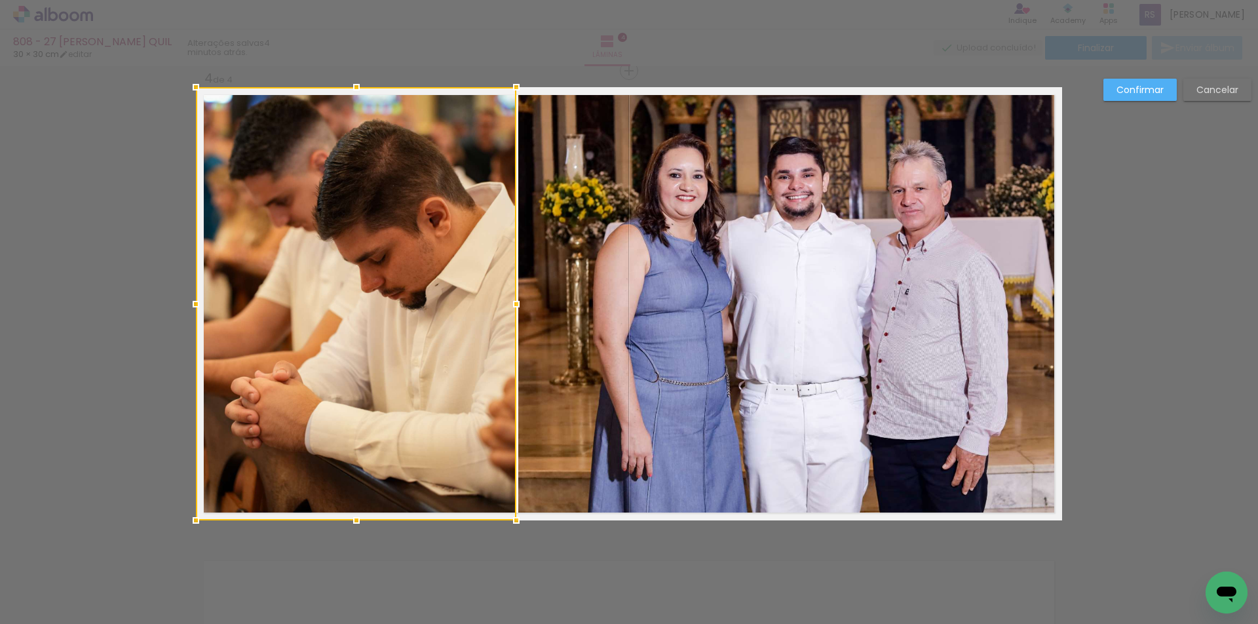
drag, startPoint x: 481, startPoint y: 306, endPoint x: 511, endPoint y: 311, distance: 29.8
click at [512, 309] on div at bounding box center [516, 304] width 26 height 26
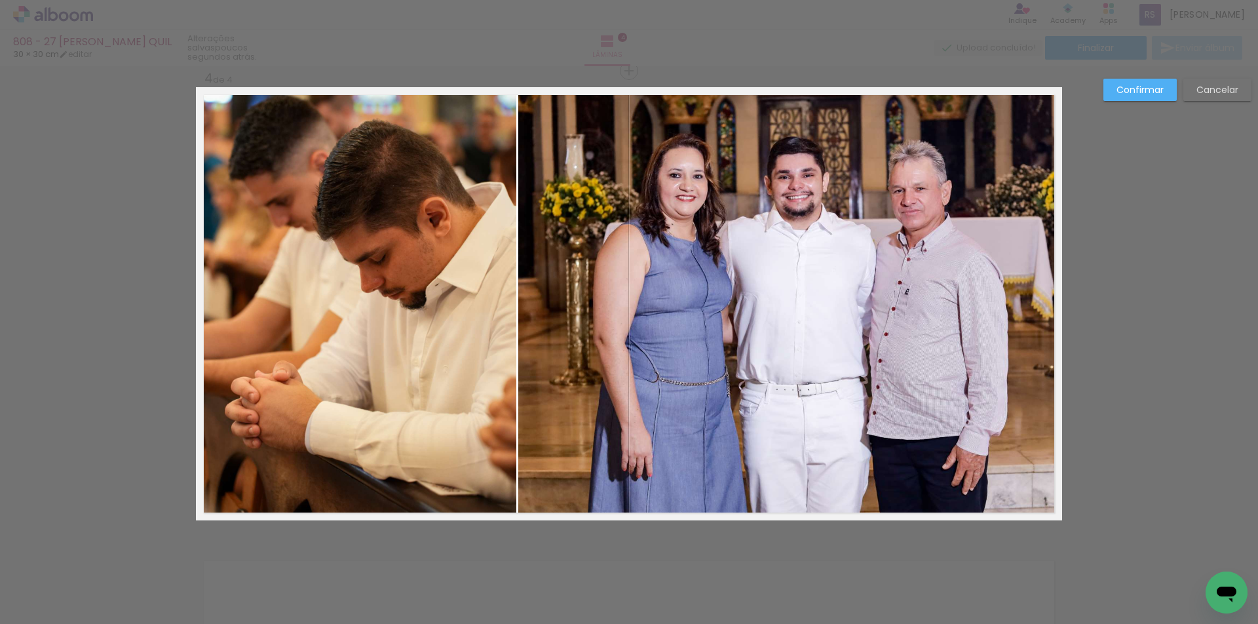
click at [0, 0] on slot "Confirmar" at bounding box center [0, 0] width 0 height 0
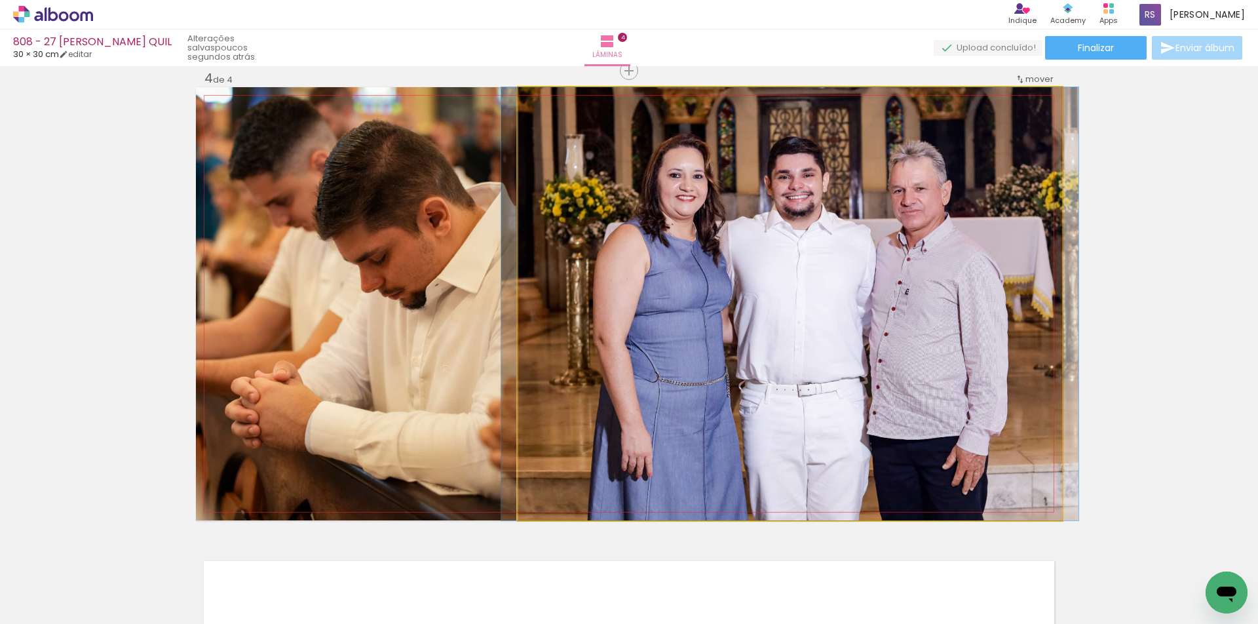
click at [520, 377] on quentale-photo at bounding box center [790, 303] width 544 height 433
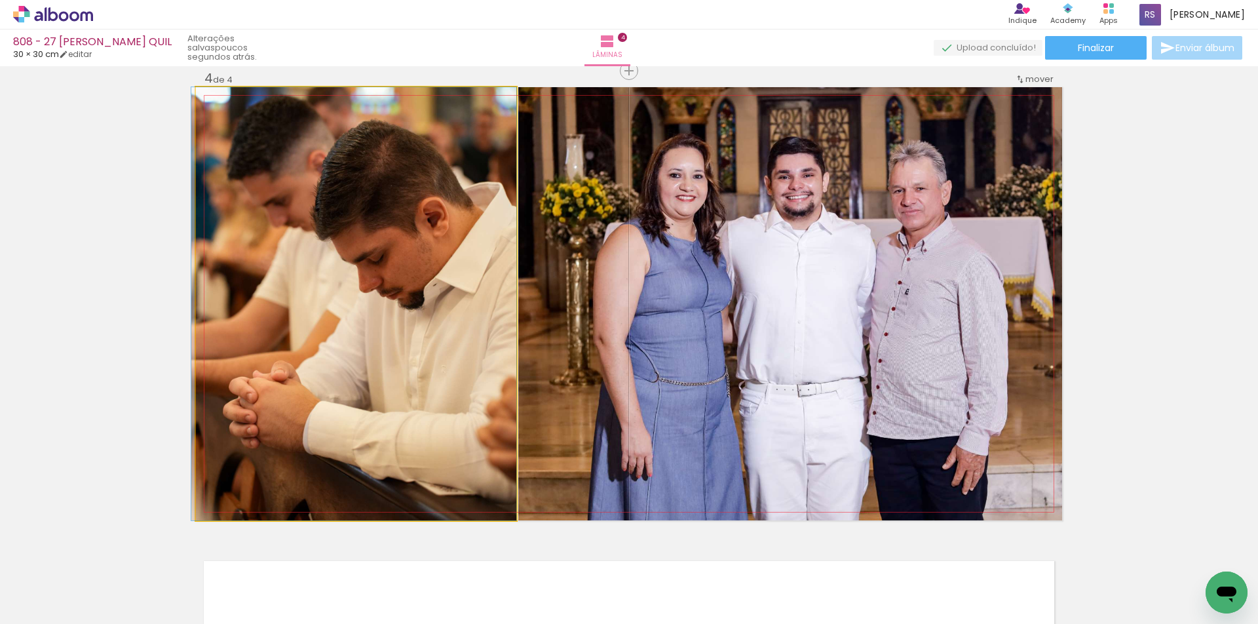
drag, startPoint x: 435, startPoint y: 374, endPoint x: 425, endPoint y: 374, distance: 10.5
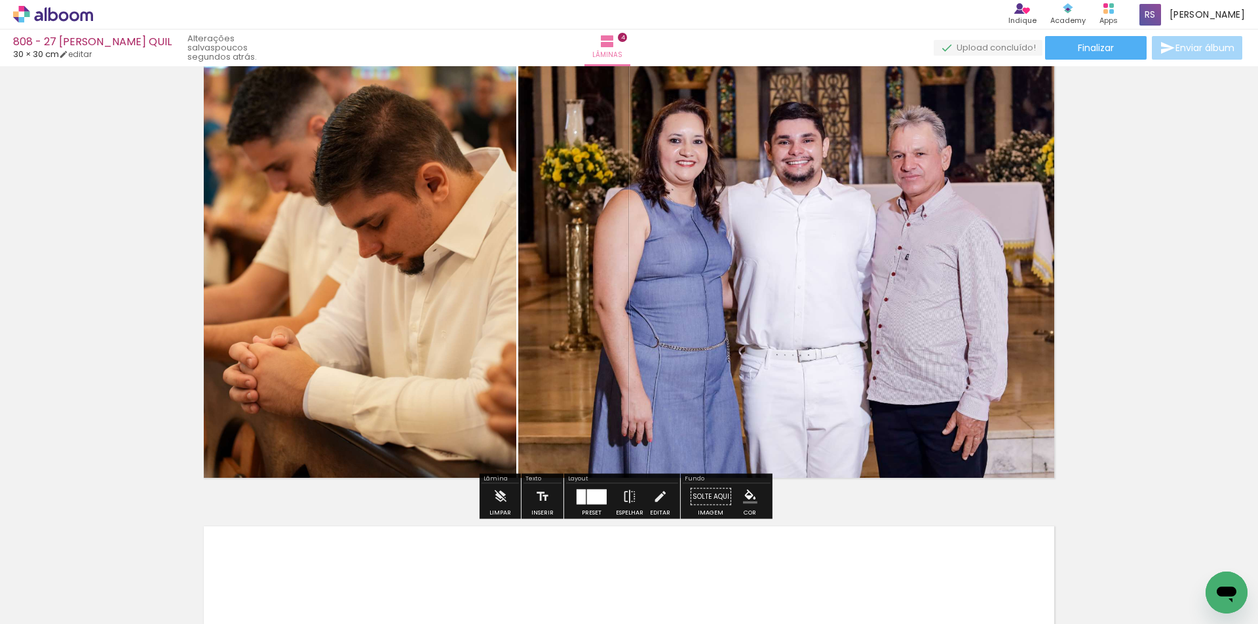
scroll to position [1481, 0]
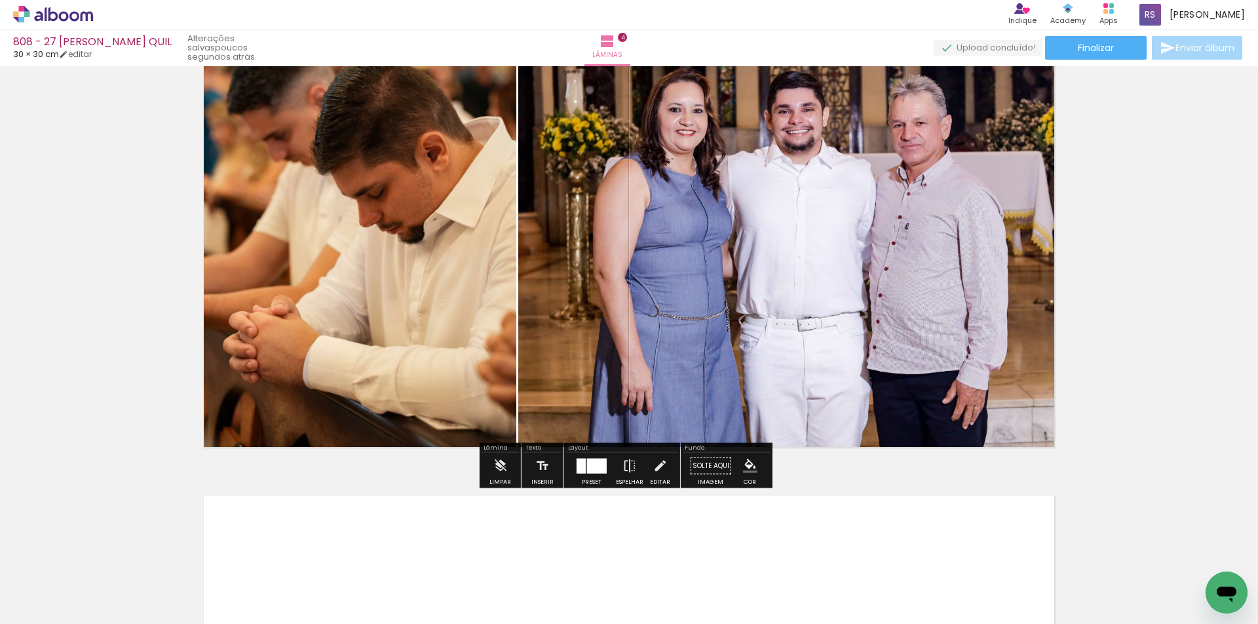
click at [751, 469] on iron-icon "color picker" at bounding box center [750, 466] width 14 height 14
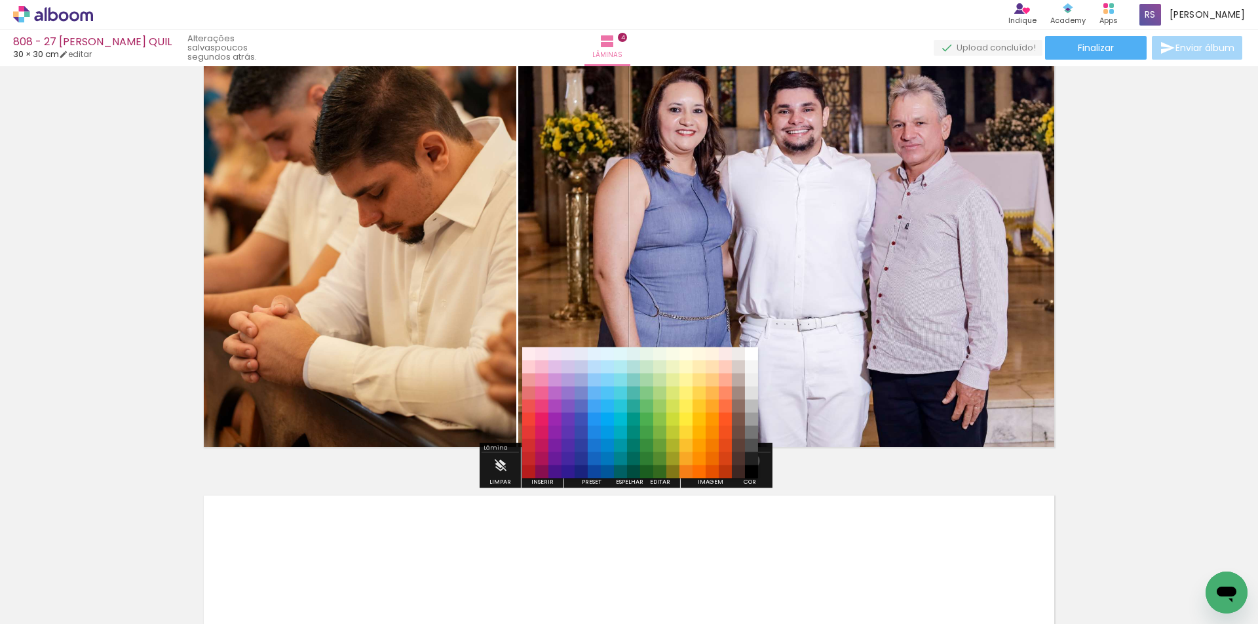
click at [748, 461] on paper-item "#212121" at bounding box center [751, 458] width 13 height 13
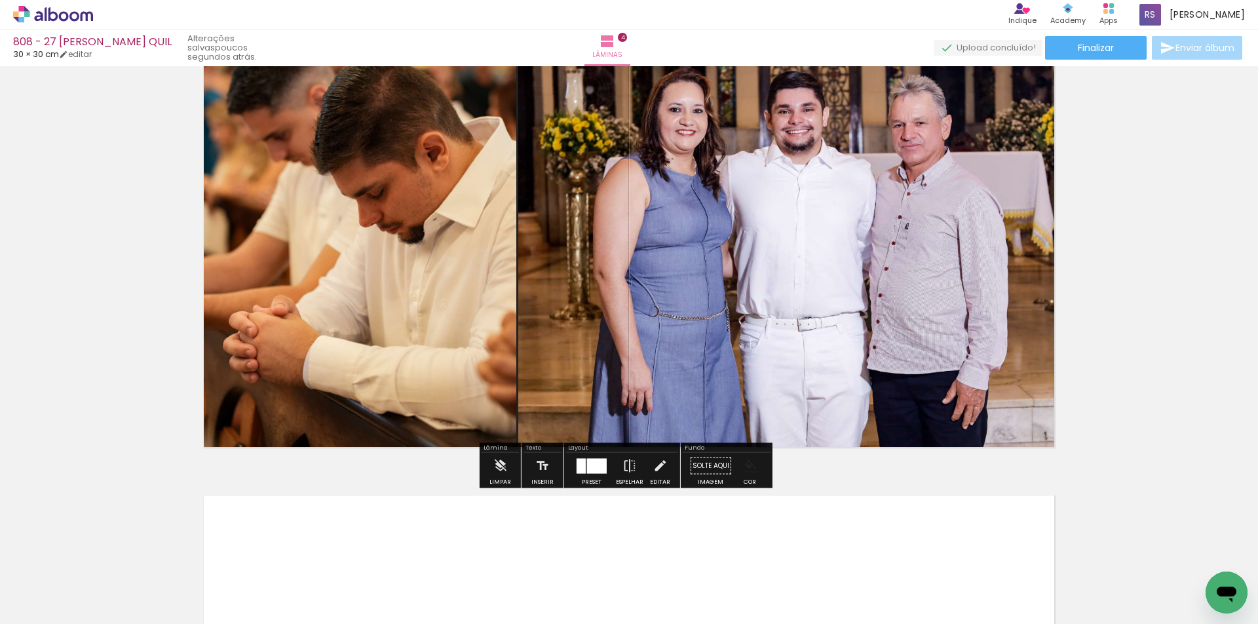
click at [746, 463] on iron-icon "color picker" at bounding box center [750, 466] width 14 height 14
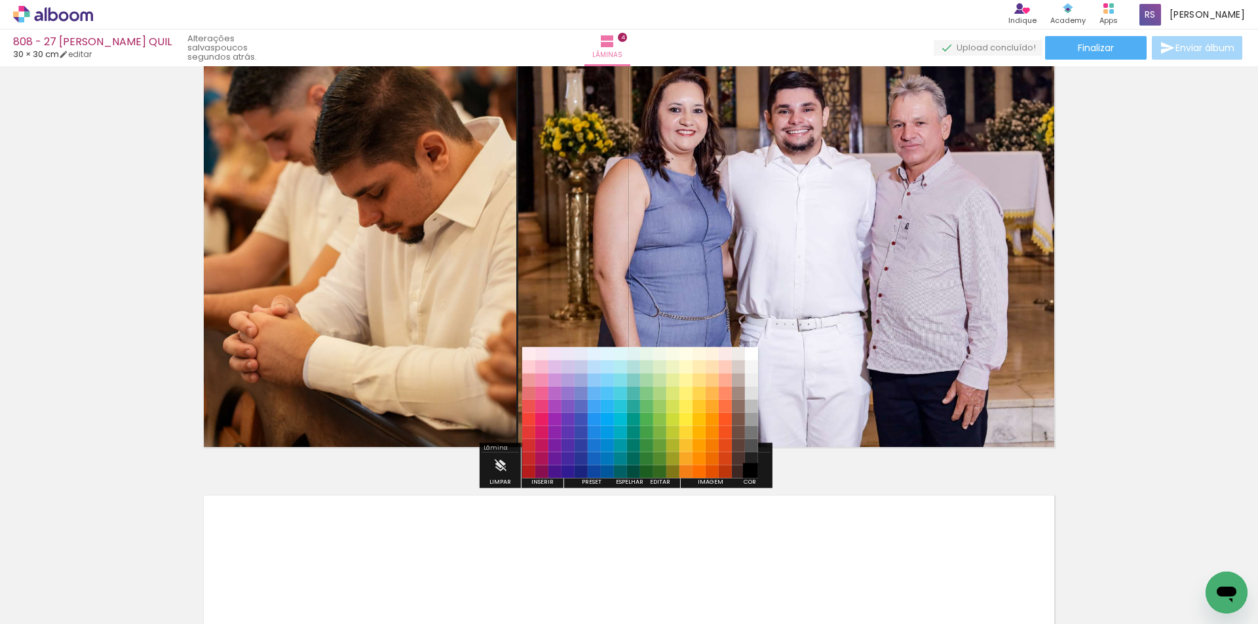
click at [749, 471] on paper-item "#000000" at bounding box center [751, 471] width 13 height 13
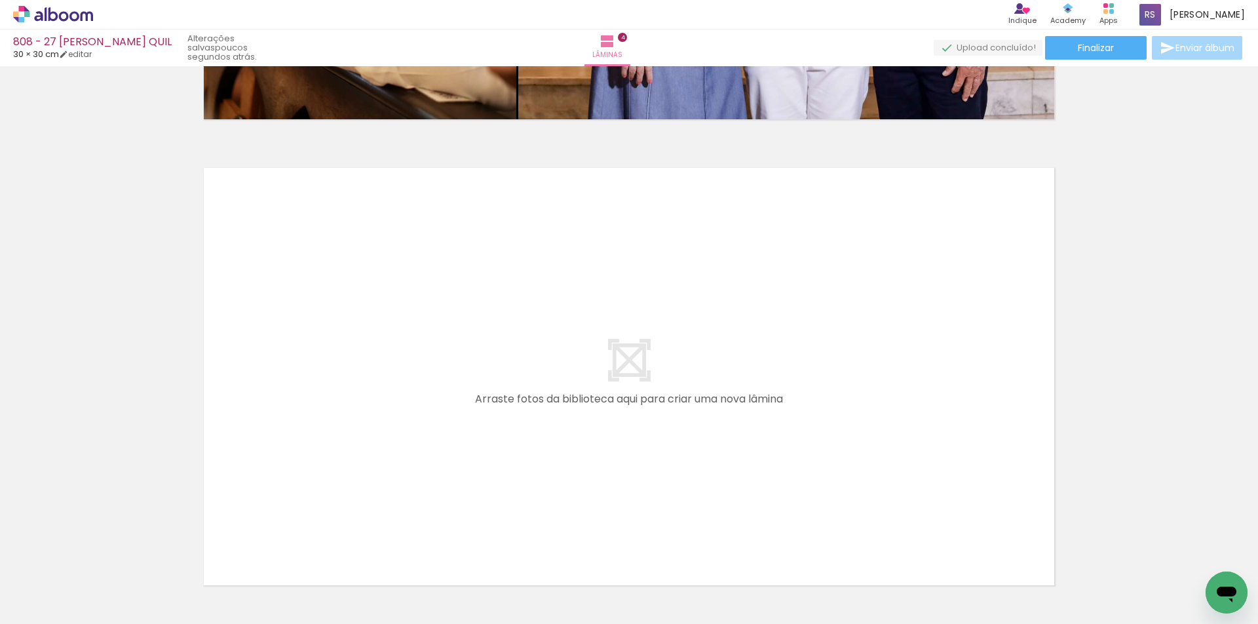
scroll to position [0, 0]
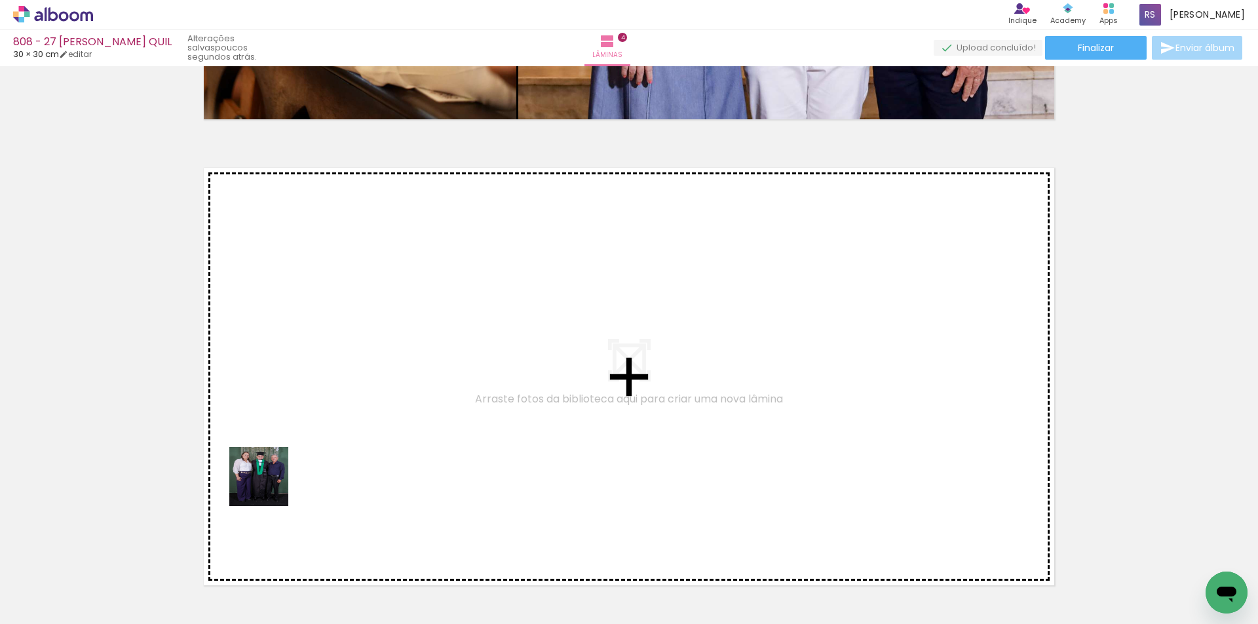
drag, startPoint x: 267, startPoint y: 490, endPoint x: 311, endPoint y: 397, distance: 103.2
click at [311, 397] on quentale-workspace at bounding box center [629, 312] width 1258 height 624
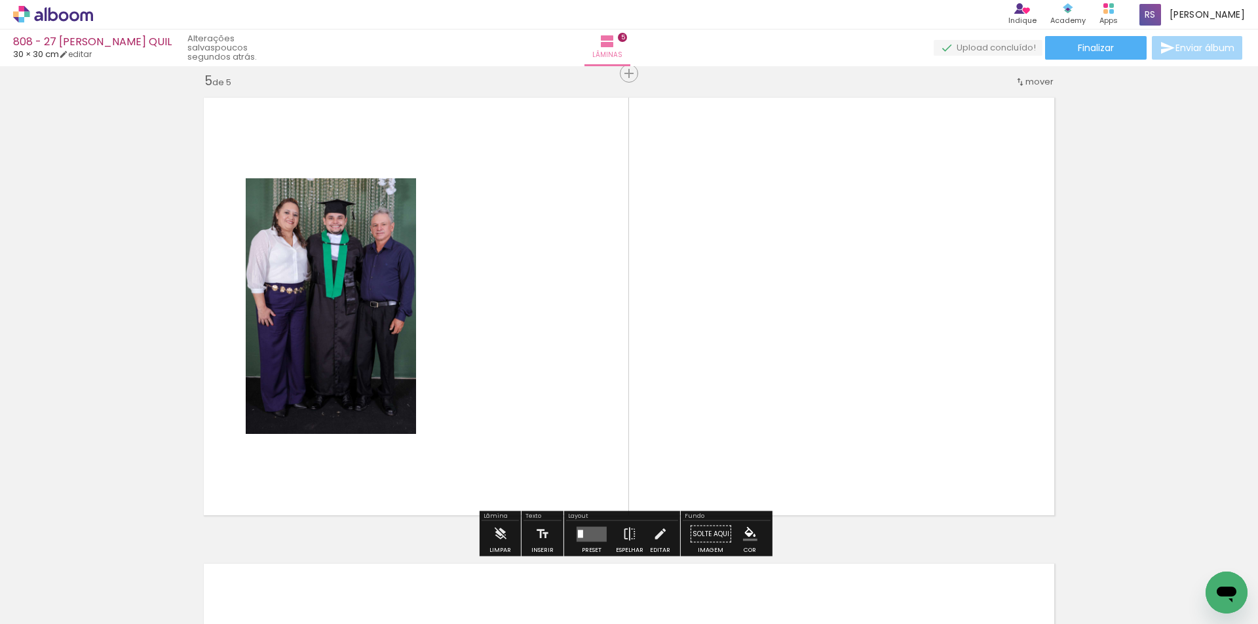
scroll to position [1881, 0]
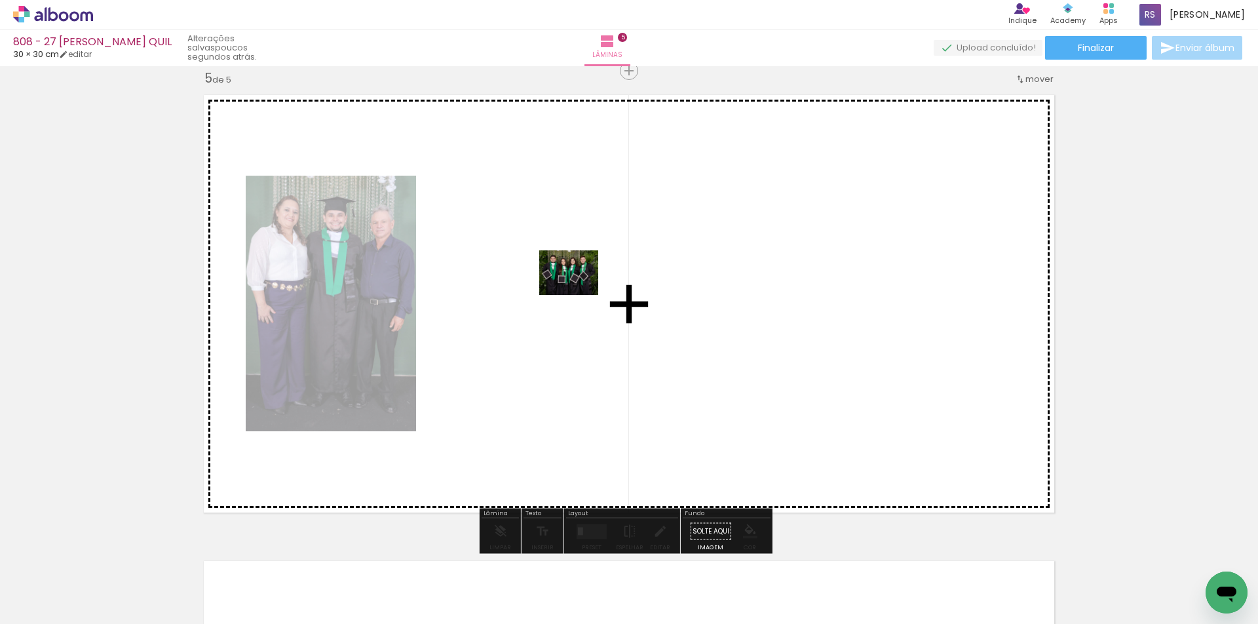
drag, startPoint x: 209, startPoint y: 581, endPoint x: 581, endPoint y: 288, distance: 474.1
click at [581, 288] on quentale-workspace at bounding box center [629, 312] width 1258 height 624
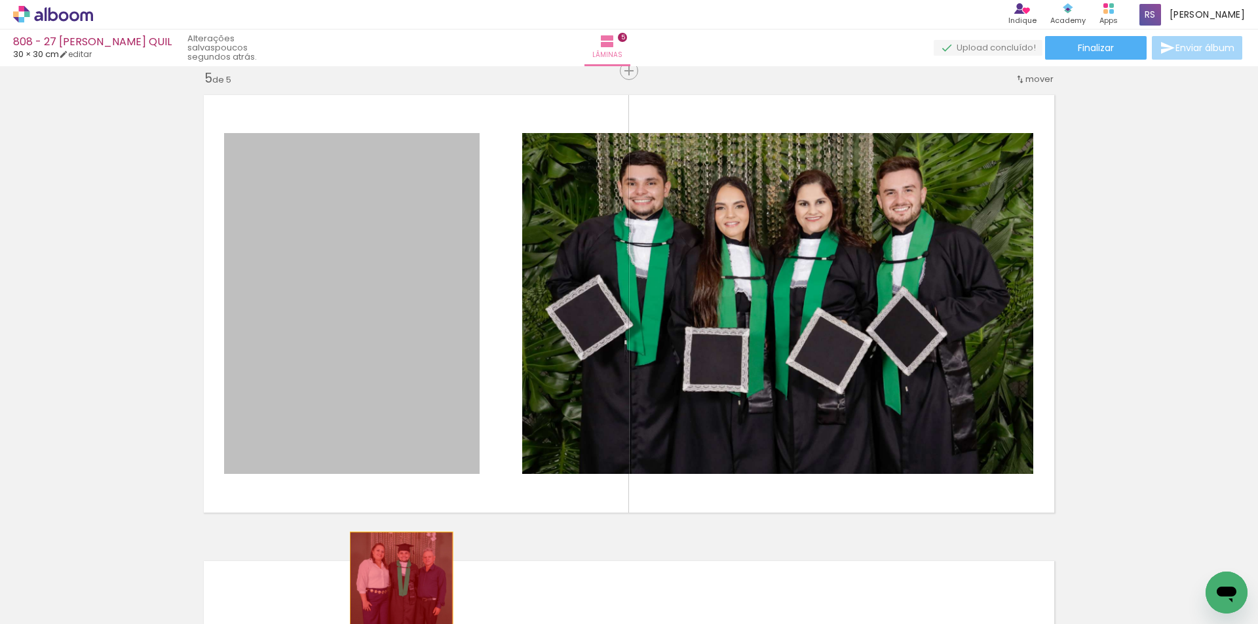
drag, startPoint x: 364, startPoint y: 414, endPoint x: 397, endPoint y: 600, distance: 189.7
click at [397, 600] on quentale-workspace at bounding box center [629, 312] width 1258 height 624
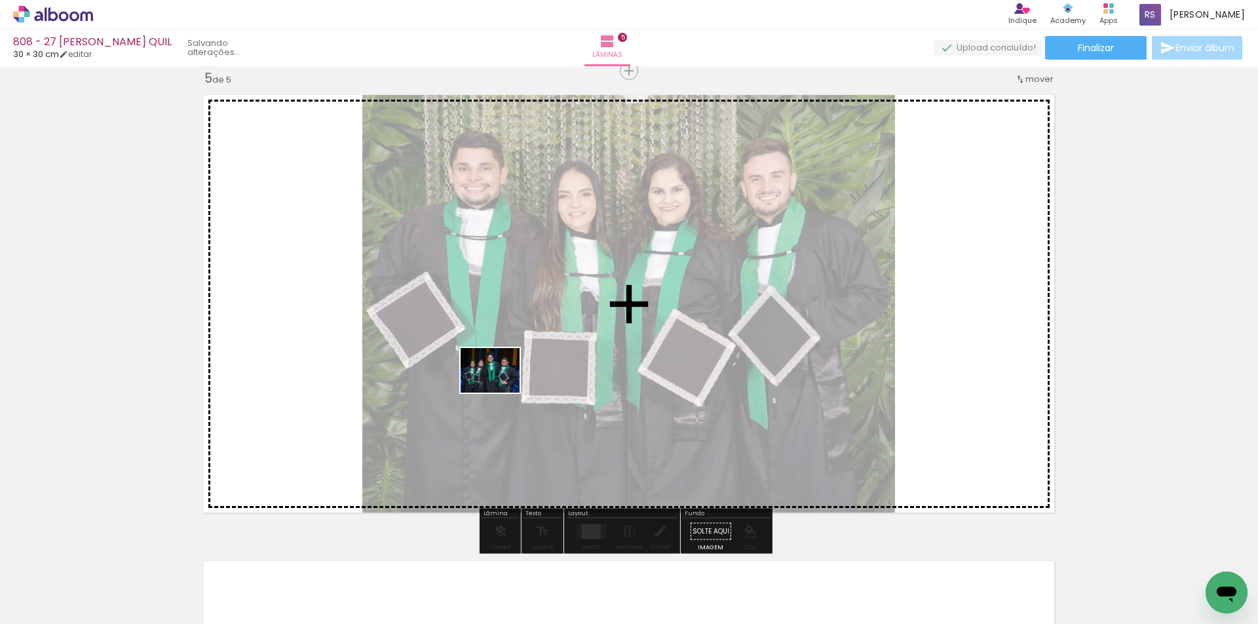
drag, startPoint x: 450, startPoint y: 562, endPoint x: 500, endPoint y: 387, distance: 182.1
click at [500, 387] on quentale-workspace at bounding box center [629, 312] width 1258 height 624
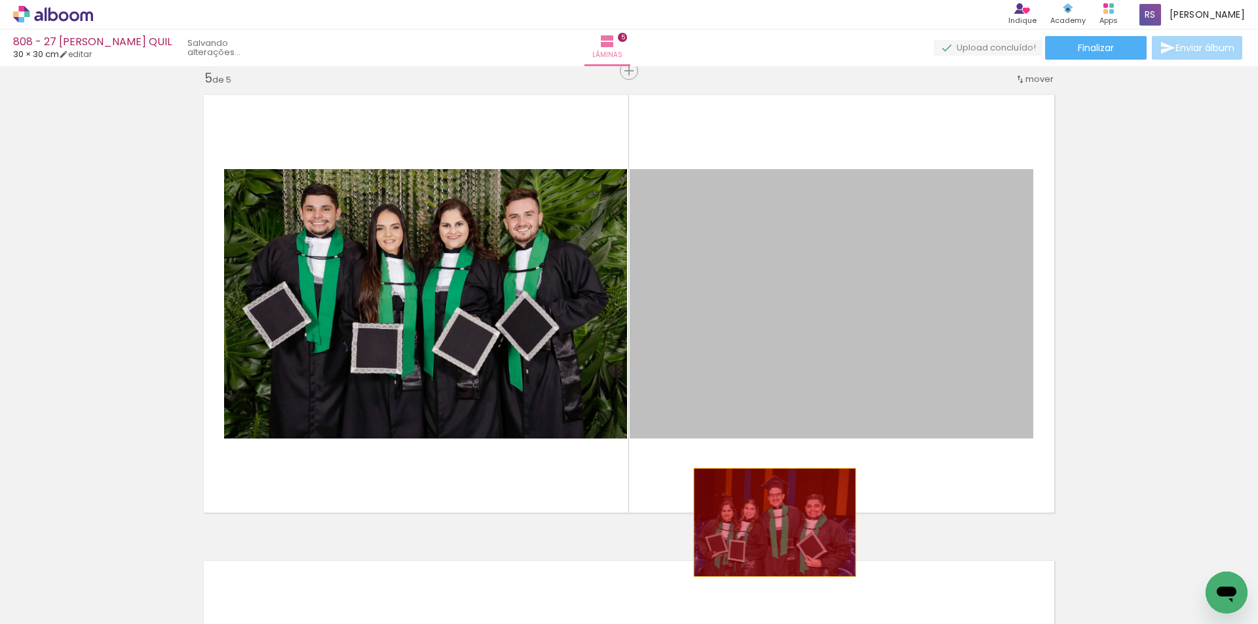
drag, startPoint x: 846, startPoint y: 292, endPoint x: 693, endPoint y: 536, distance: 288.0
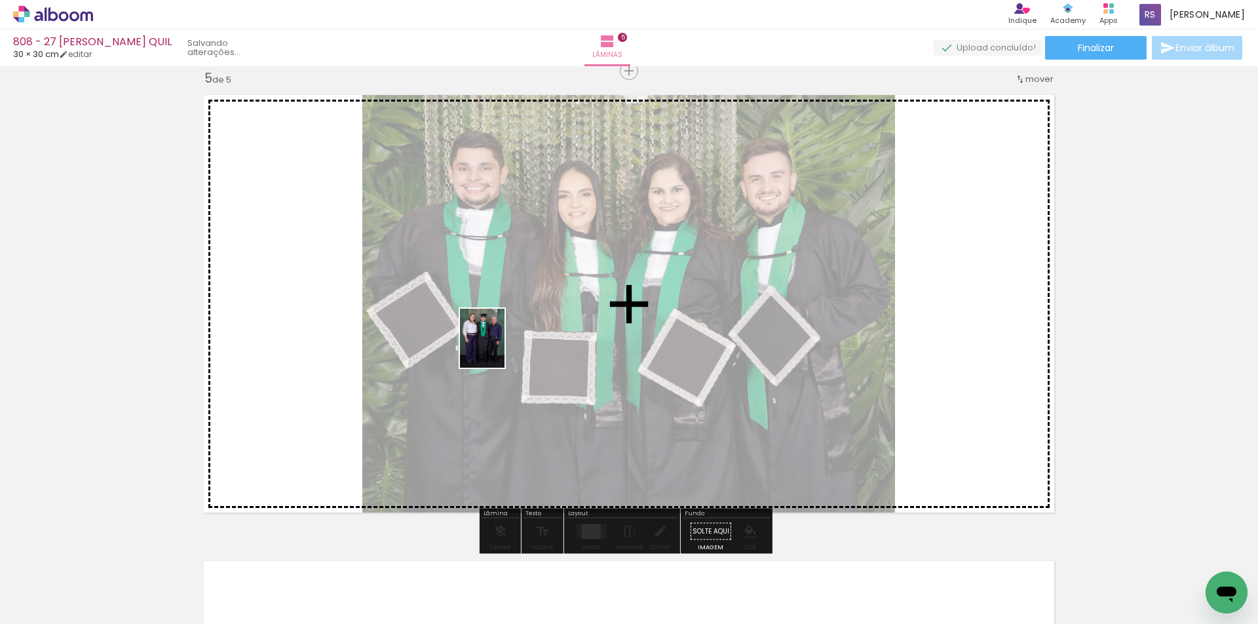
drag, startPoint x: 236, startPoint y: 564, endPoint x: 570, endPoint y: 454, distance: 351.7
click at [517, 328] on quentale-workspace at bounding box center [629, 312] width 1258 height 624
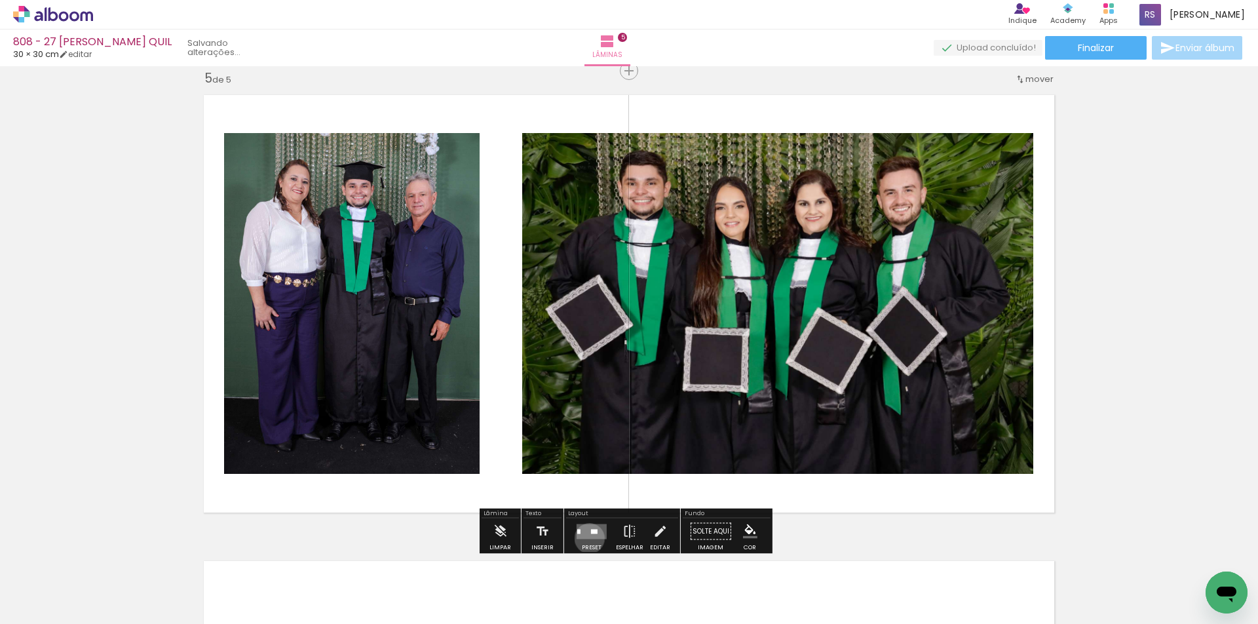
click at [587, 538] on quentale-layouter at bounding box center [592, 531] width 30 height 15
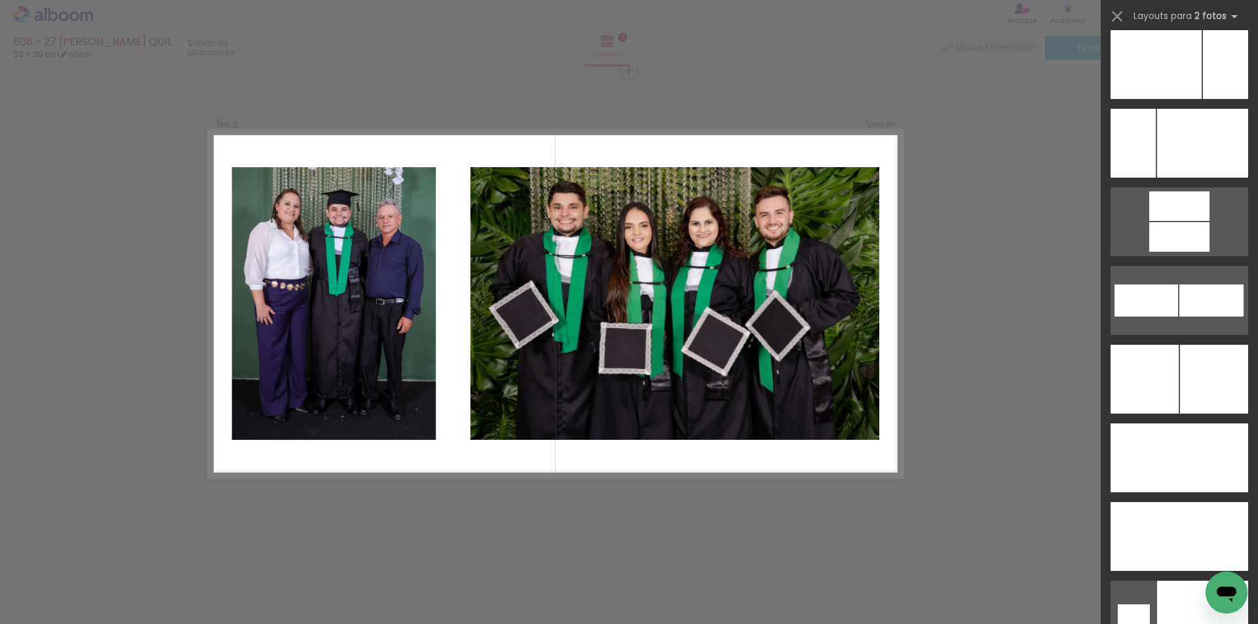
scroll to position [5856, 0]
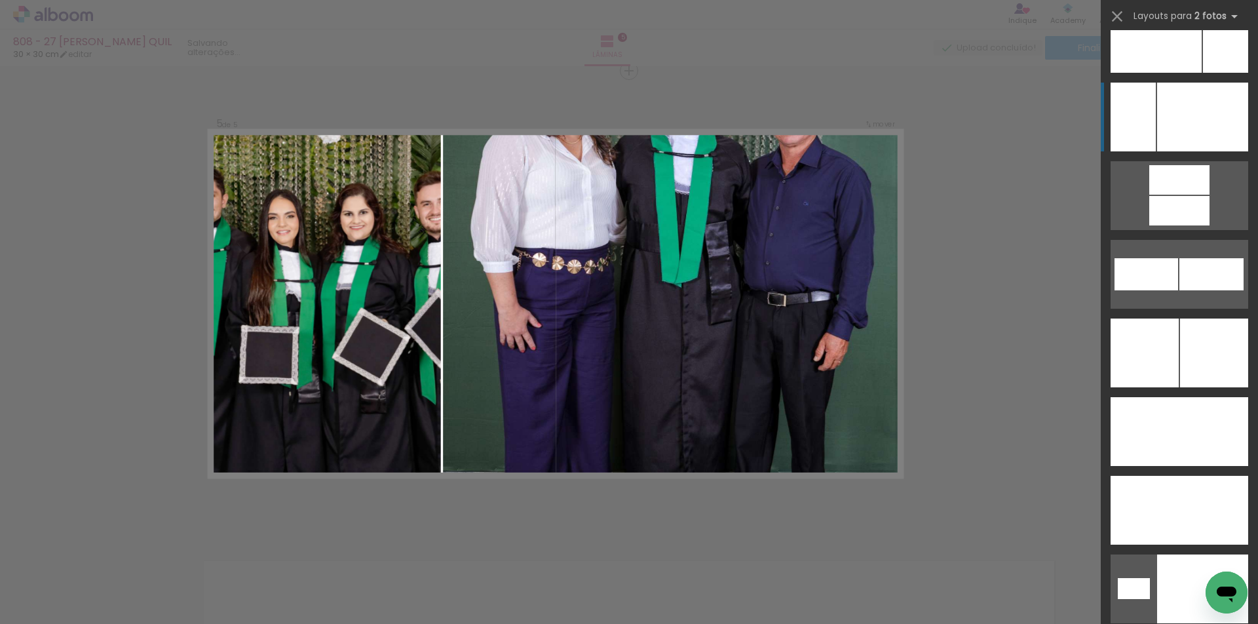
click at [1171, 554] on div at bounding box center [1202, 588] width 91 height 69
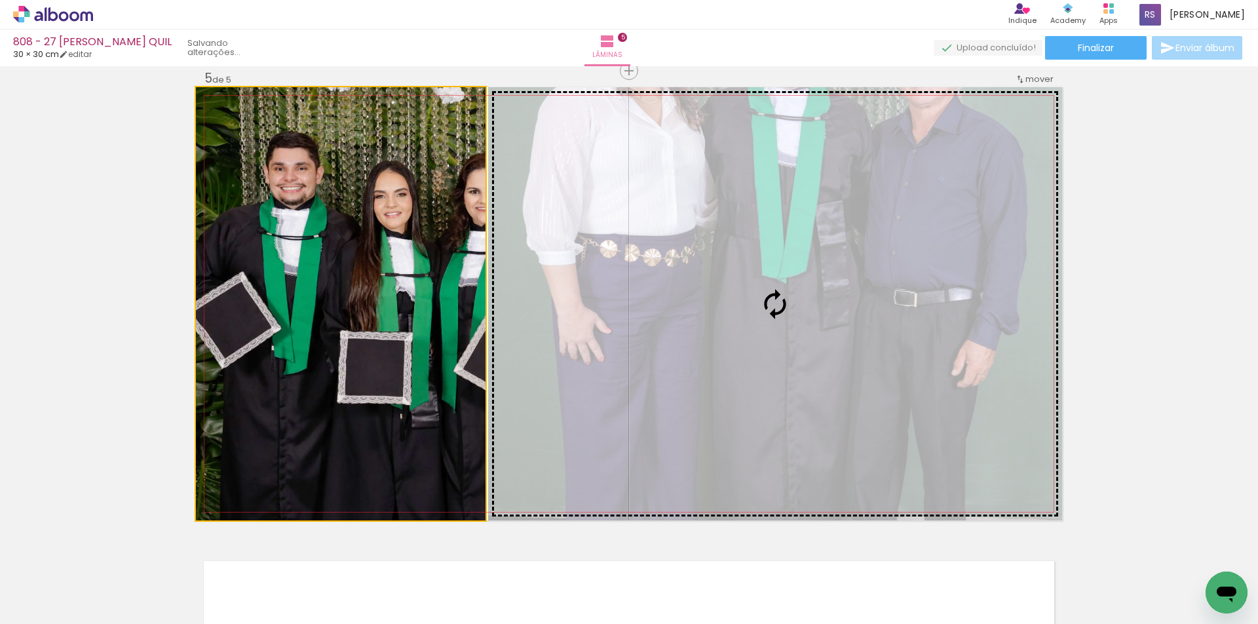
drag, startPoint x: 381, startPoint y: 283, endPoint x: 610, endPoint y: 285, distance: 229.4
click at [0, 0] on slot at bounding box center [0, 0] width 0 height 0
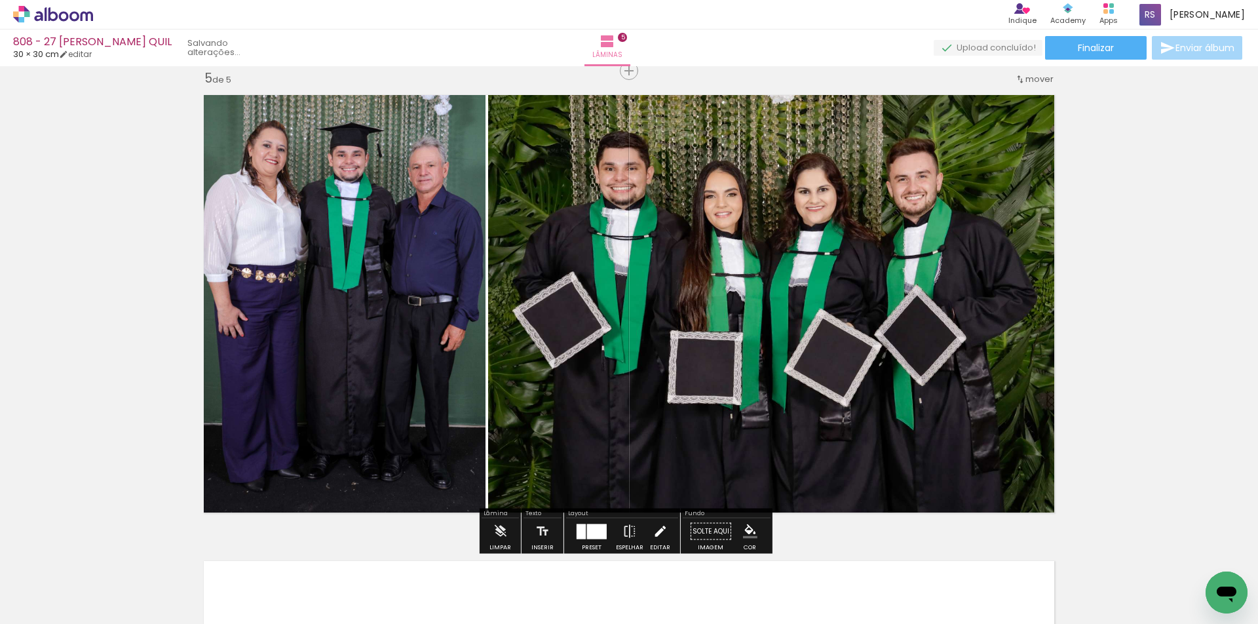
click at [653, 526] on iron-icon at bounding box center [660, 531] width 14 height 26
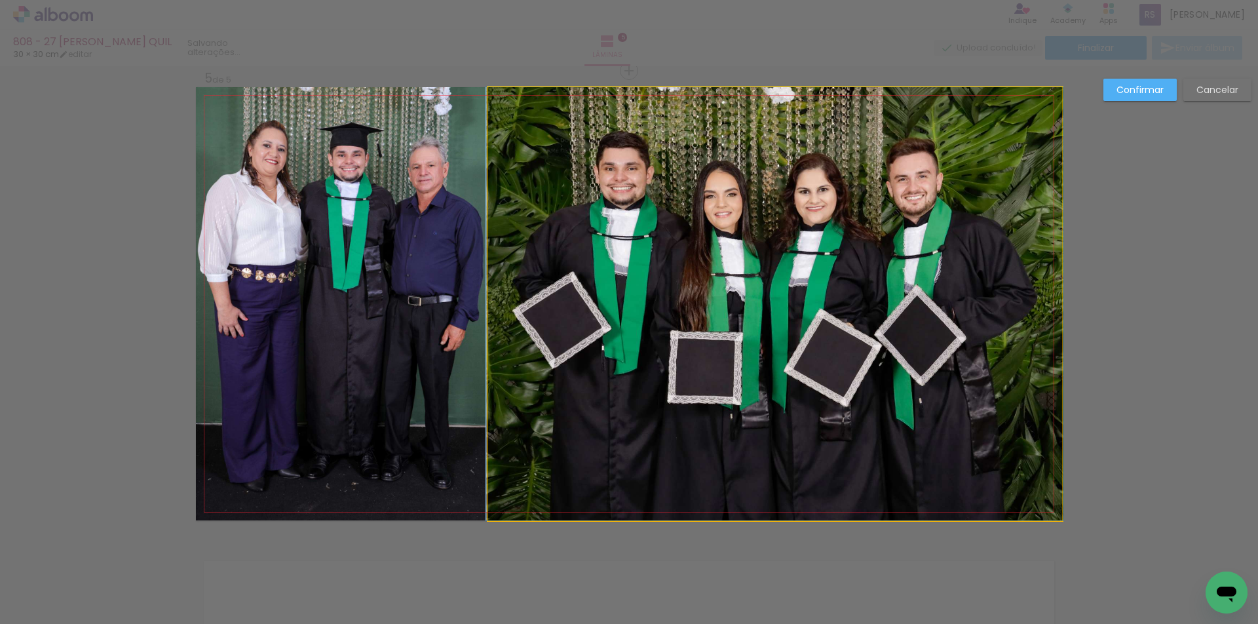
click at [586, 356] on quentale-photo at bounding box center [775, 303] width 574 height 433
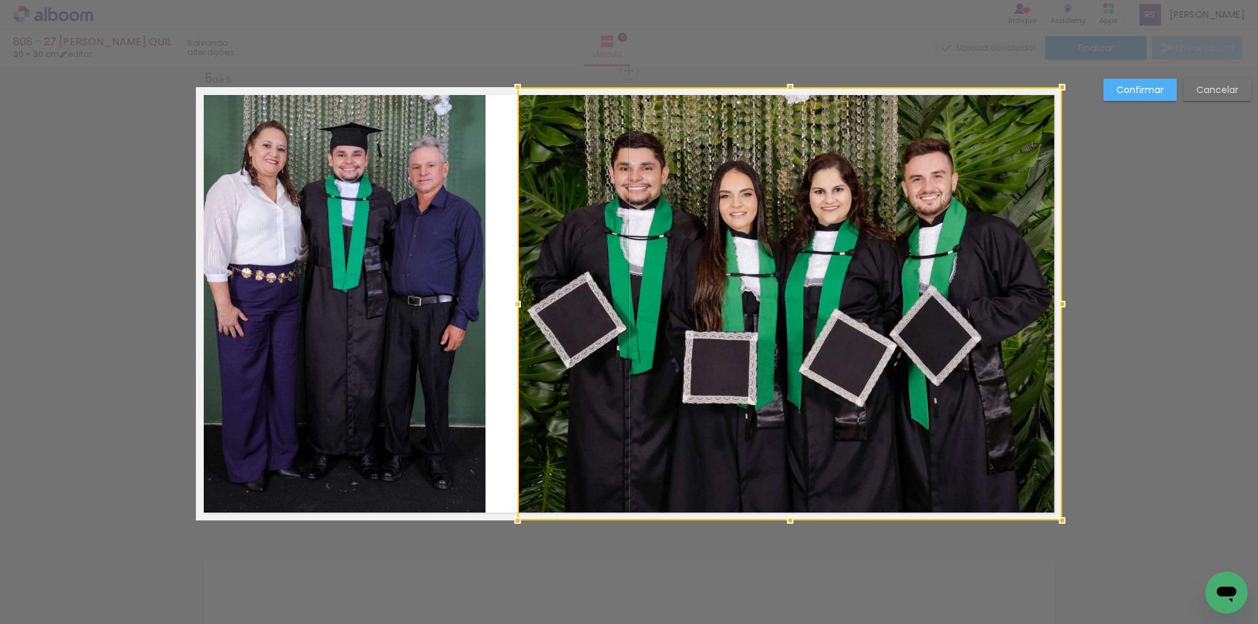
drag, startPoint x: 486, startPoint y: 306, endPoint x: 515, endPoint y: 299, distance: 30.4
click at [515, 299] on div at bounding box center [518, 304] width 26 height 26
click at [453, 302] on quentale-photo at bounding box center [341, 303] width 290 height 433
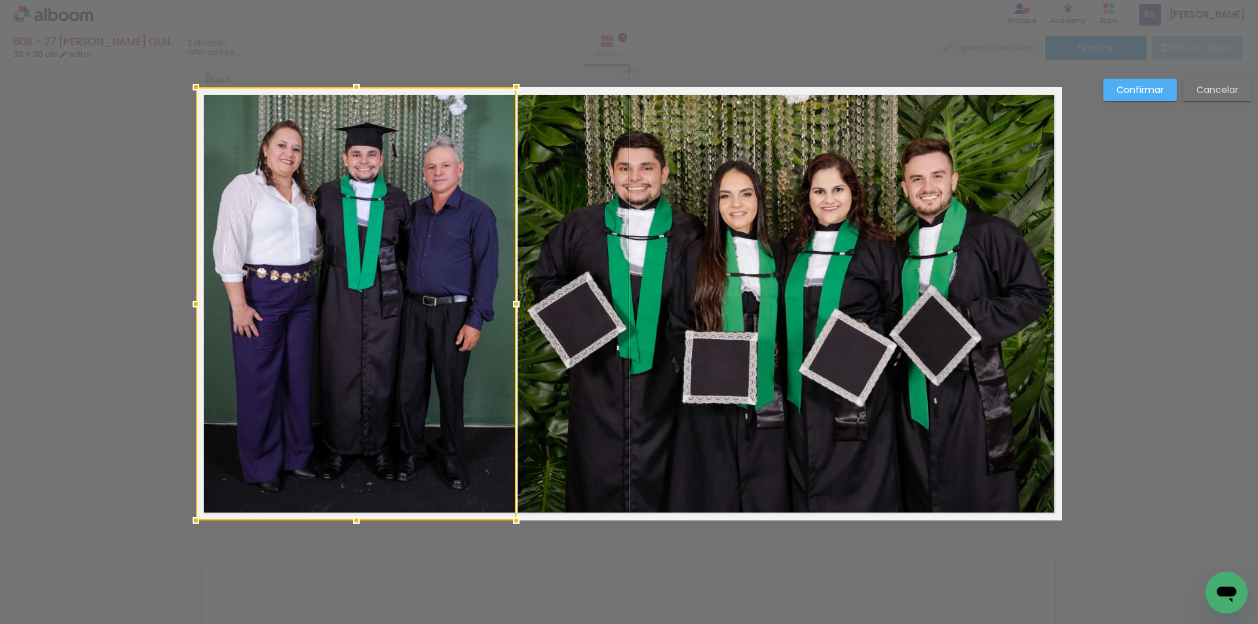
drag, startPoint x: 480, startPoint y: 305, endPoint x: 509, endPoint y: 303, distance: 28.3
click at [509, 303] on div at bounding box center [516, 304] width 26 height 26
drag, startPoint x: 1154, startPoint y: 86, endPoint x: 1088, endPoint y: 134, distance: 81.7
click at [0, 0] on slot "Confirmar" at bounding box center [0, 0] width 0 height 0
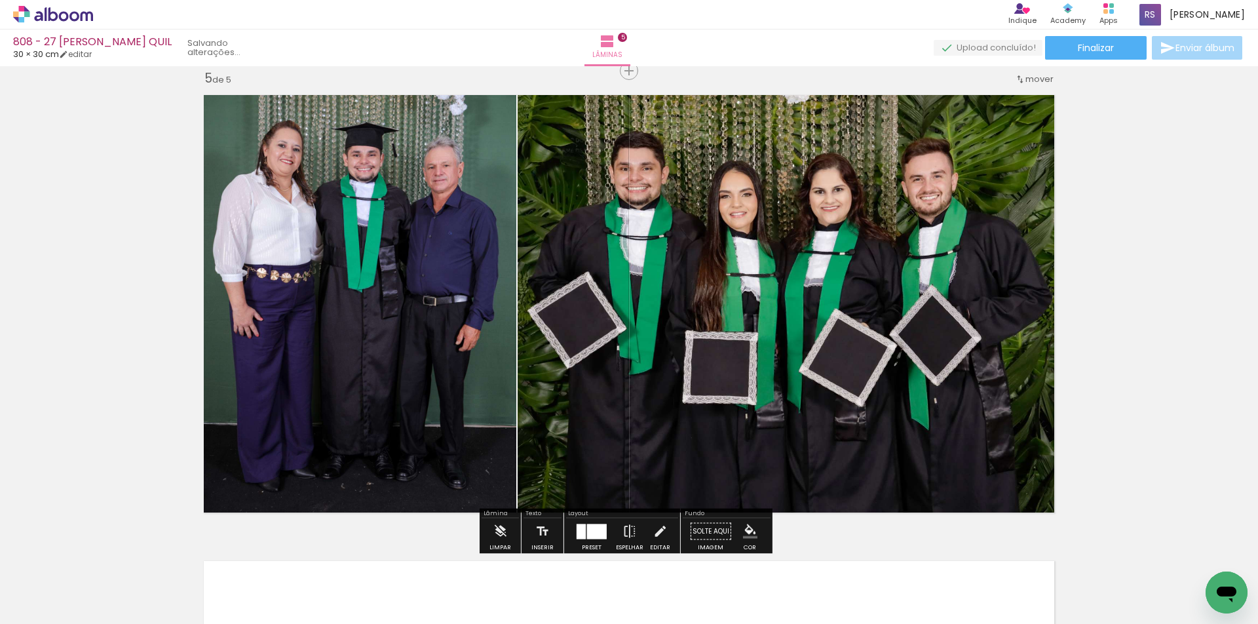
click at [743, 529] on iron-icon "color picker" at bounding box center [750, 531] width 14 height 14
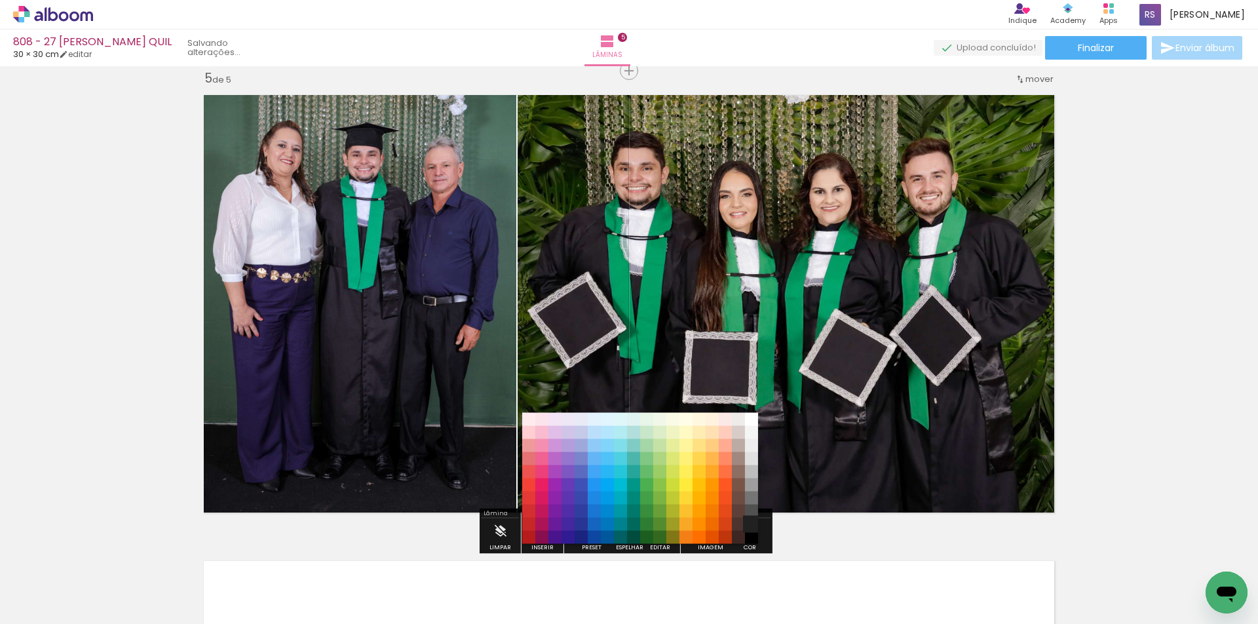
click at [747, 522] on paper-item "#212121" at bounding box center [751, 524] width 13 height 13
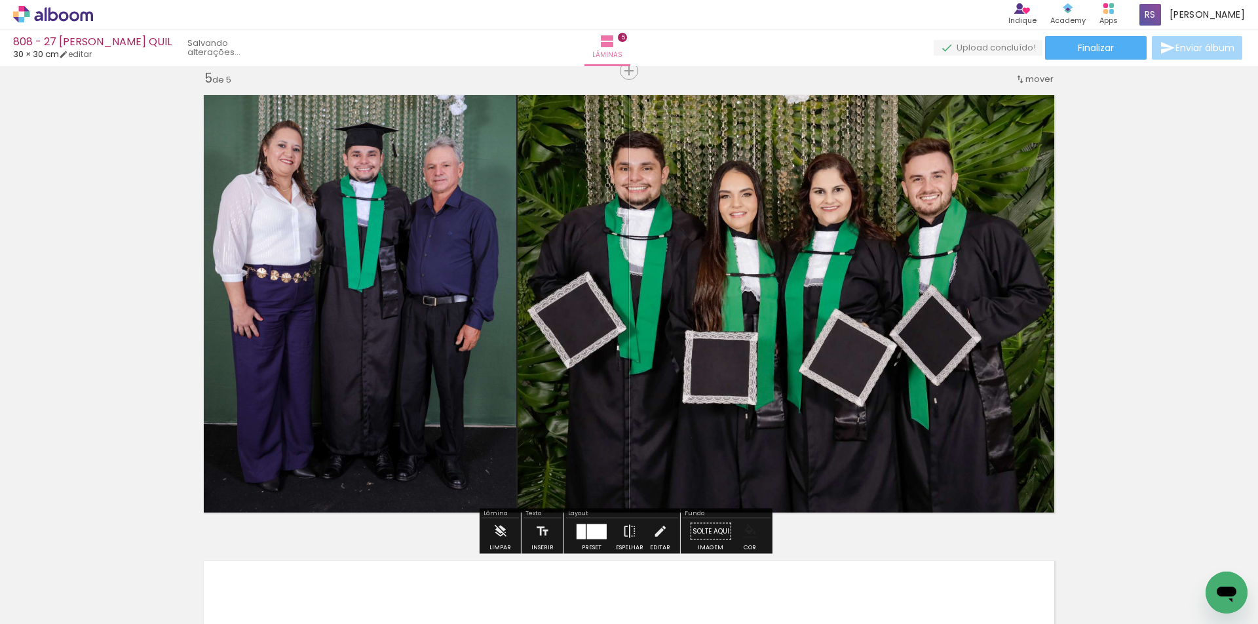
click at [743, 531] on iron-icon "color picker" at bounding box center [750, 531] width 14 height 14
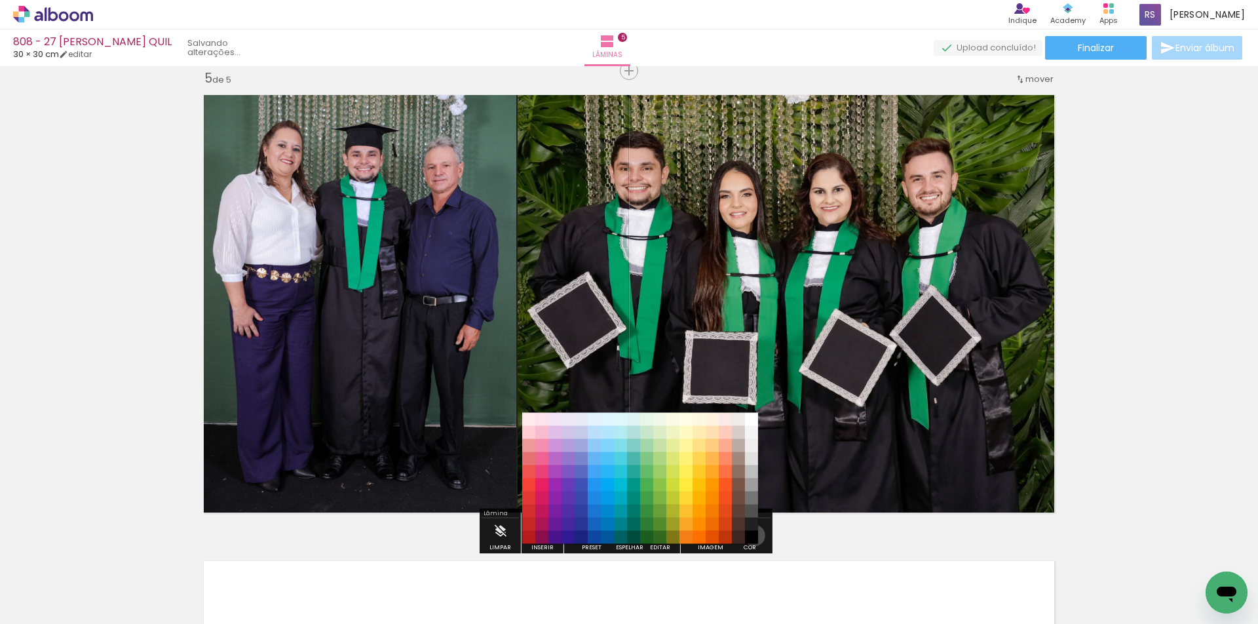
click at [750, 535] on paper-item "#000000" at bounding box center [751, 537] width 13 height 13
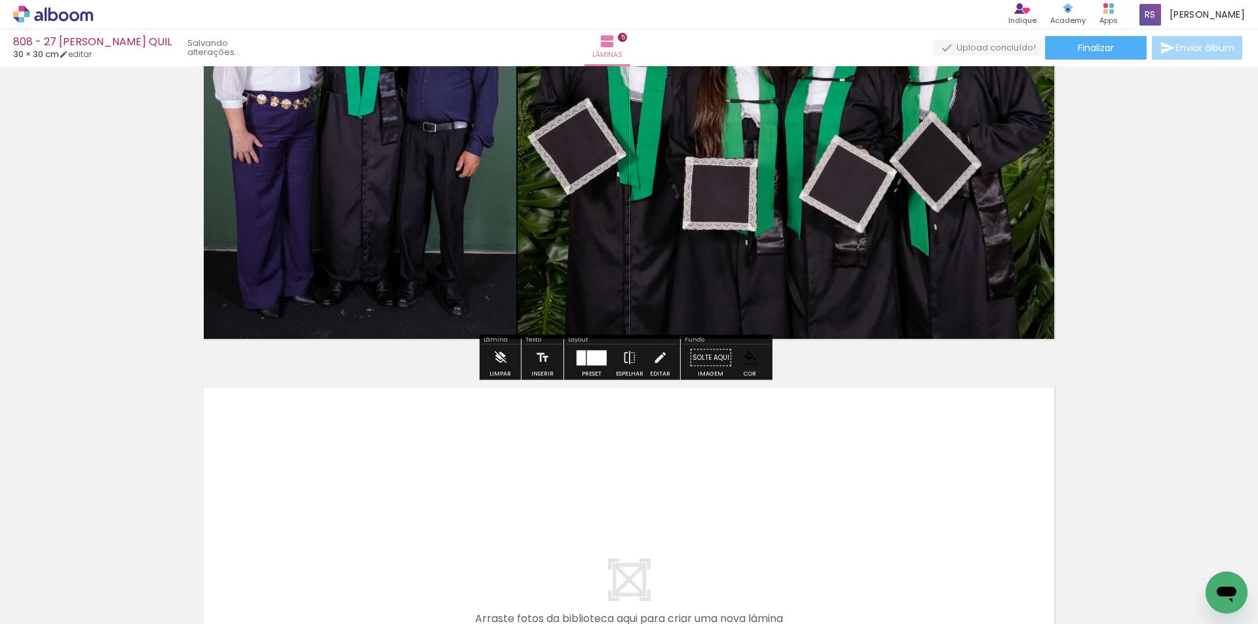
scroll to position [2143, 0]
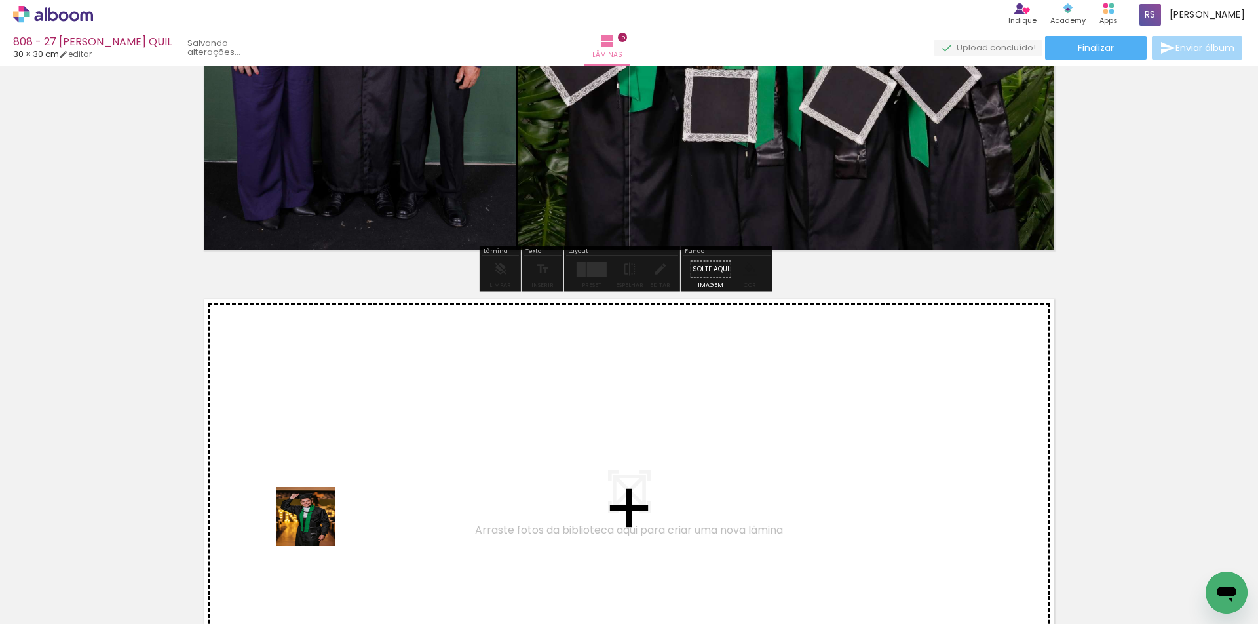
drag, startPoint x: 281, startPoint y: 591, endPoint x: 339, endPoint y: 464, distance: 139.3
click at [339, 464] on quentale-workspace at bounding box center [629, 312] width 1258 height 624
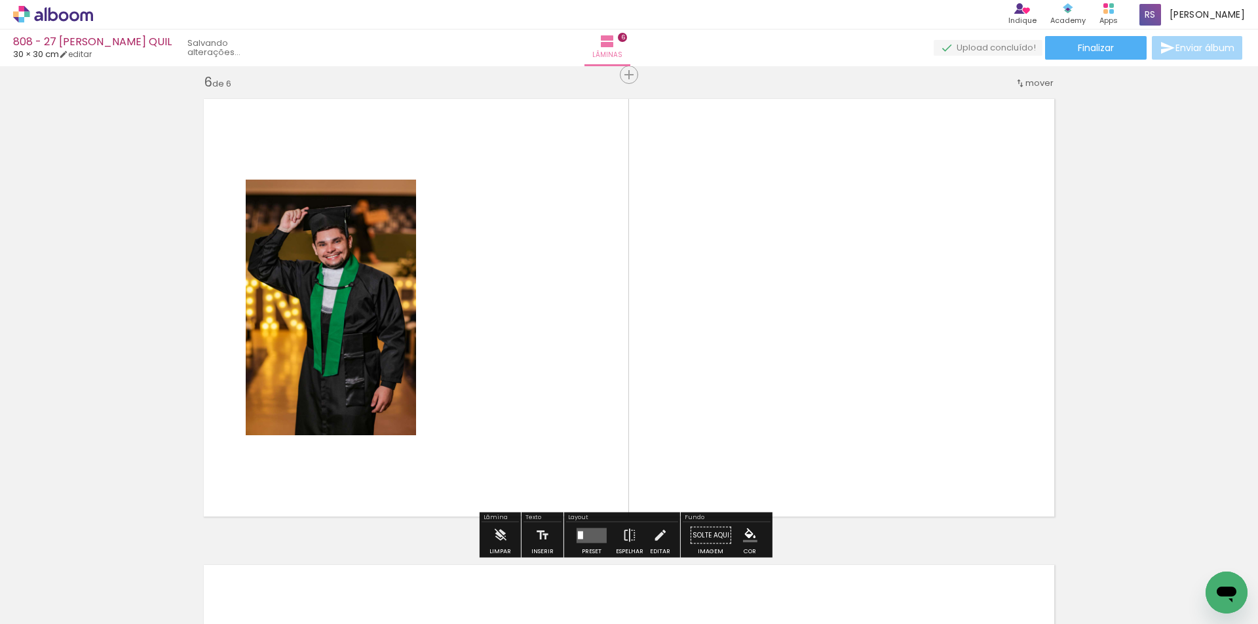
scroll to position [2347, 0]
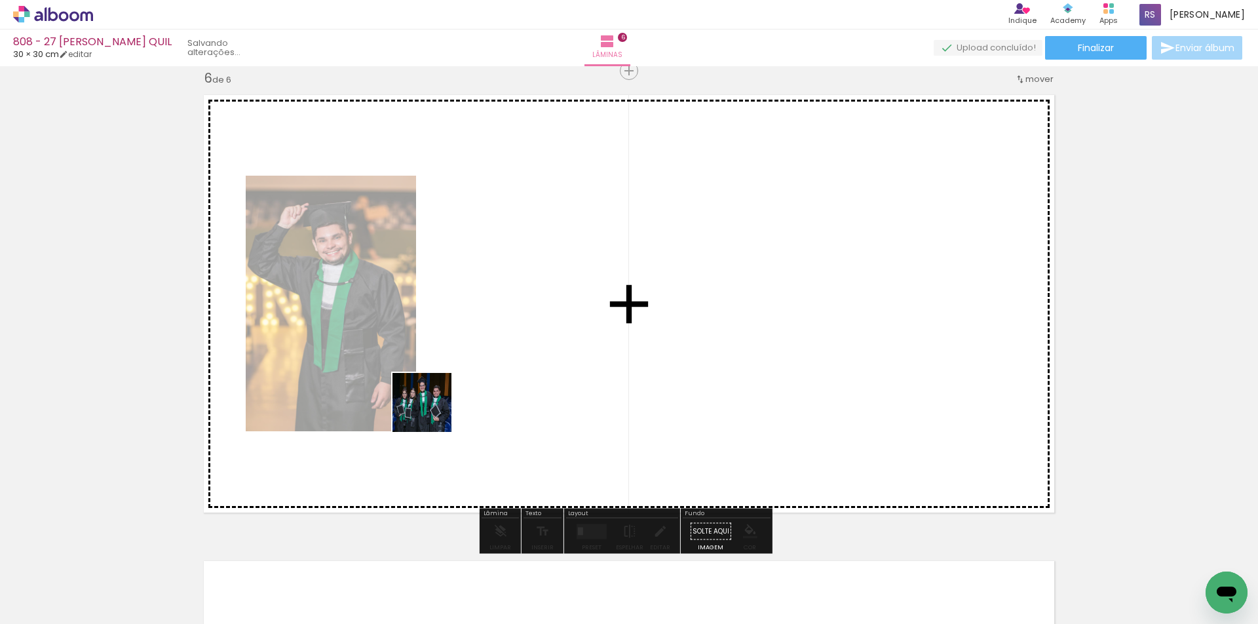
drag, startPoint x: 376, startPoint y: 478, endPoint x: 448, endPoint y: 400, distance: 106.2
click at [448, 400] on quentale-workspace at bounding box center [629, 312] width 1258 height 624
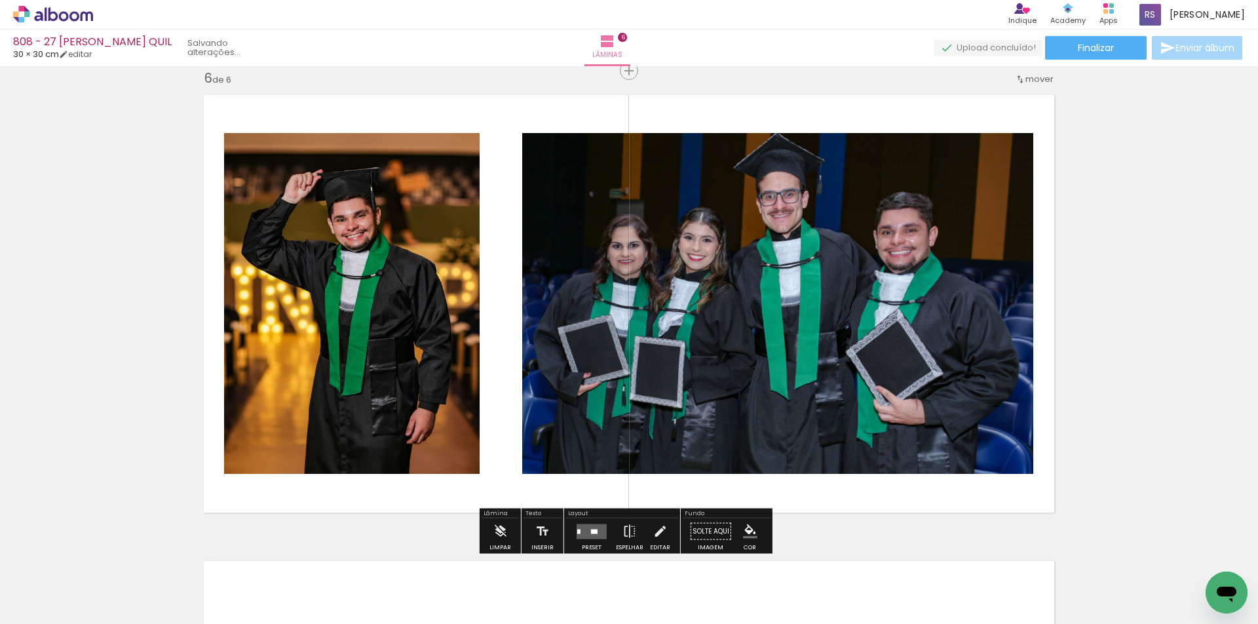
click at [587, 531] on quentale-layouter at bounding box center [592, 531] width 30 height 15
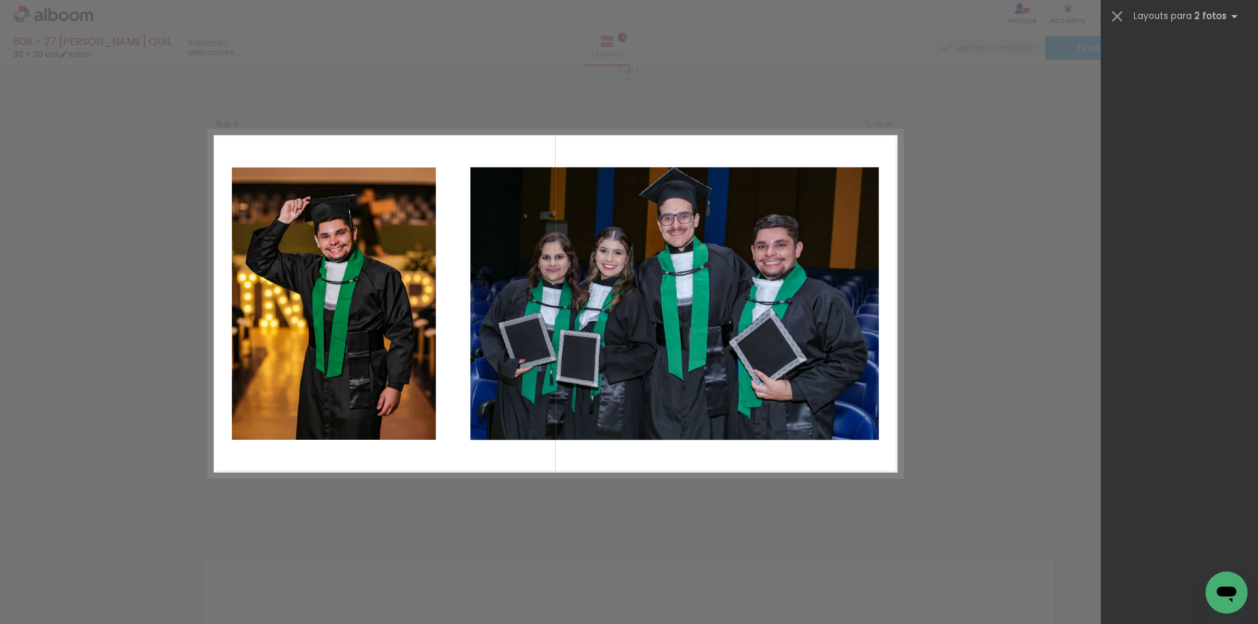
scroll to position [0, 0]
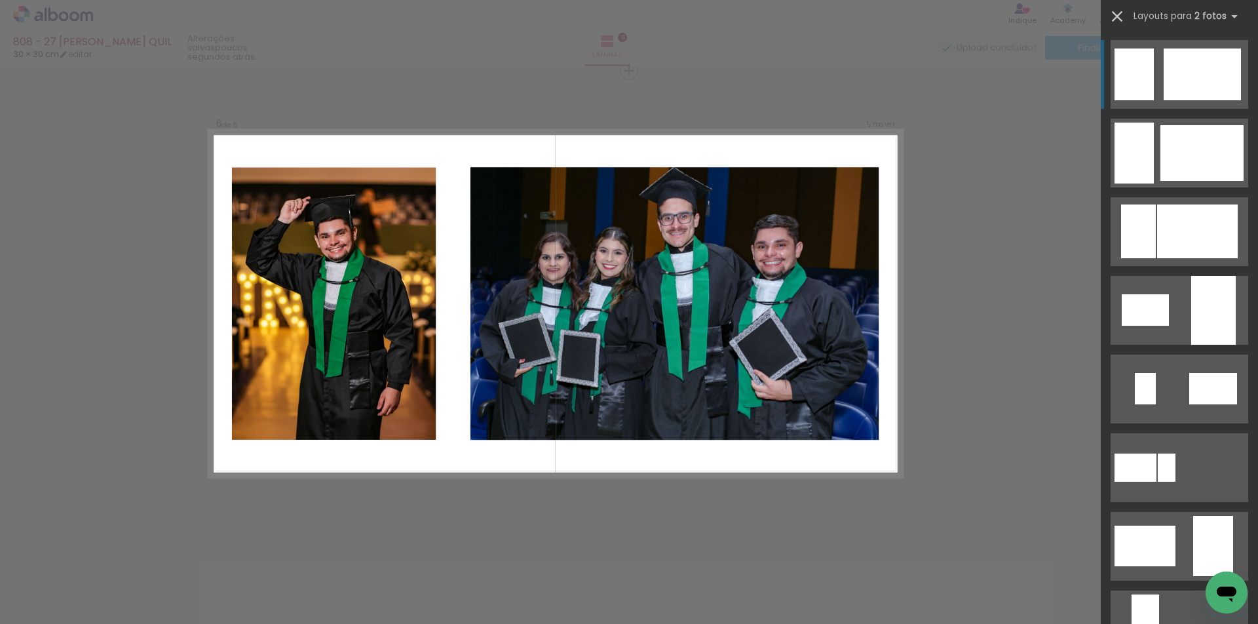
click at [1118, 20] on iron-icon at bounding box center [1117, 16] width 18 height 18
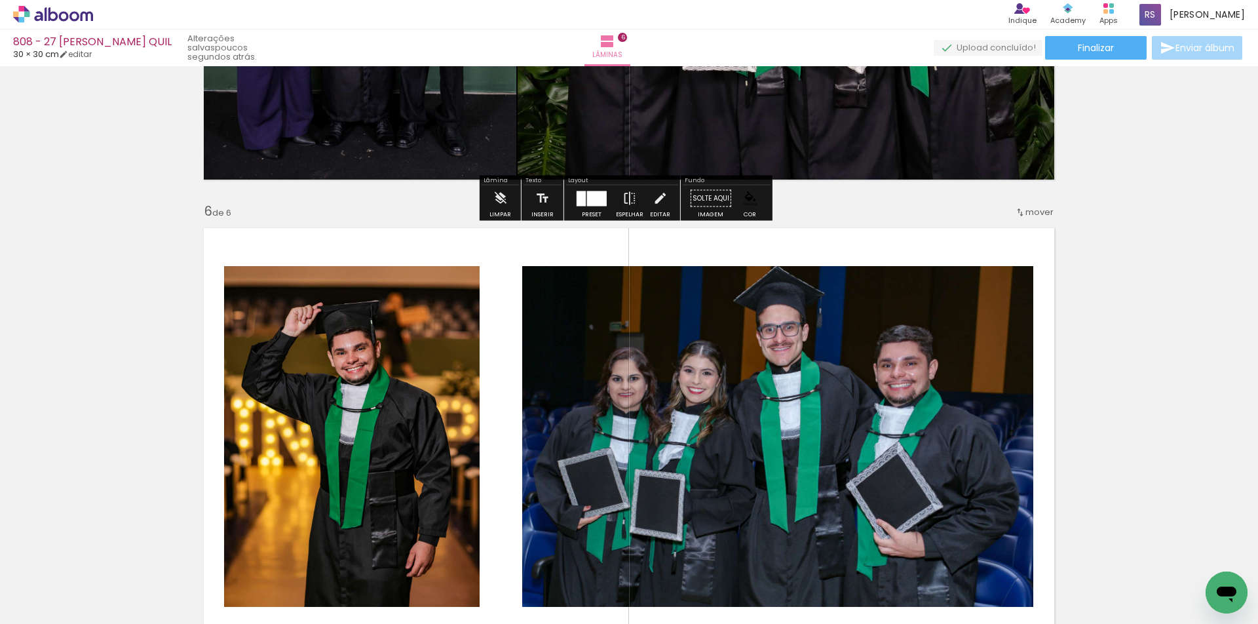
scroll to position [2216, 0]
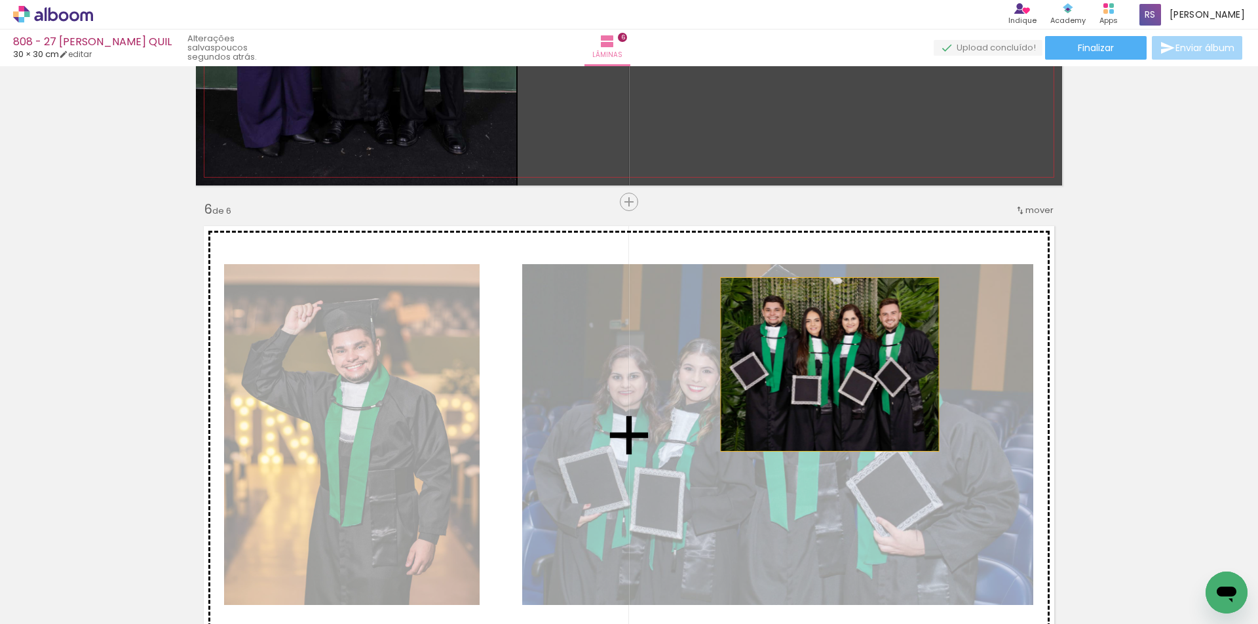
drag, startPoint x: 821, startPoint y: 151, endPoint x: 413, endPoint y: 564, distance: 580.7
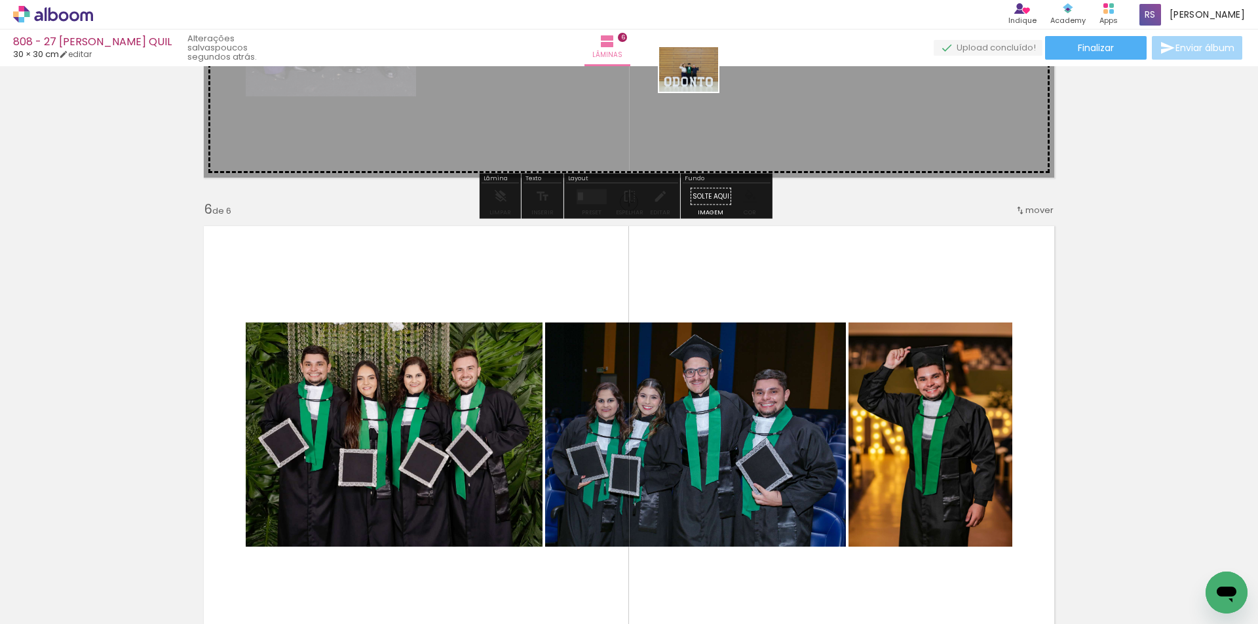
drag, startPoint x: 222, startPoint y: 537, endPoint x: 699, endPoint y: 87, distance: 656.1
click at [699, 87] on quentale-workspace at bounding box center [629, 312] width 1258 height 624
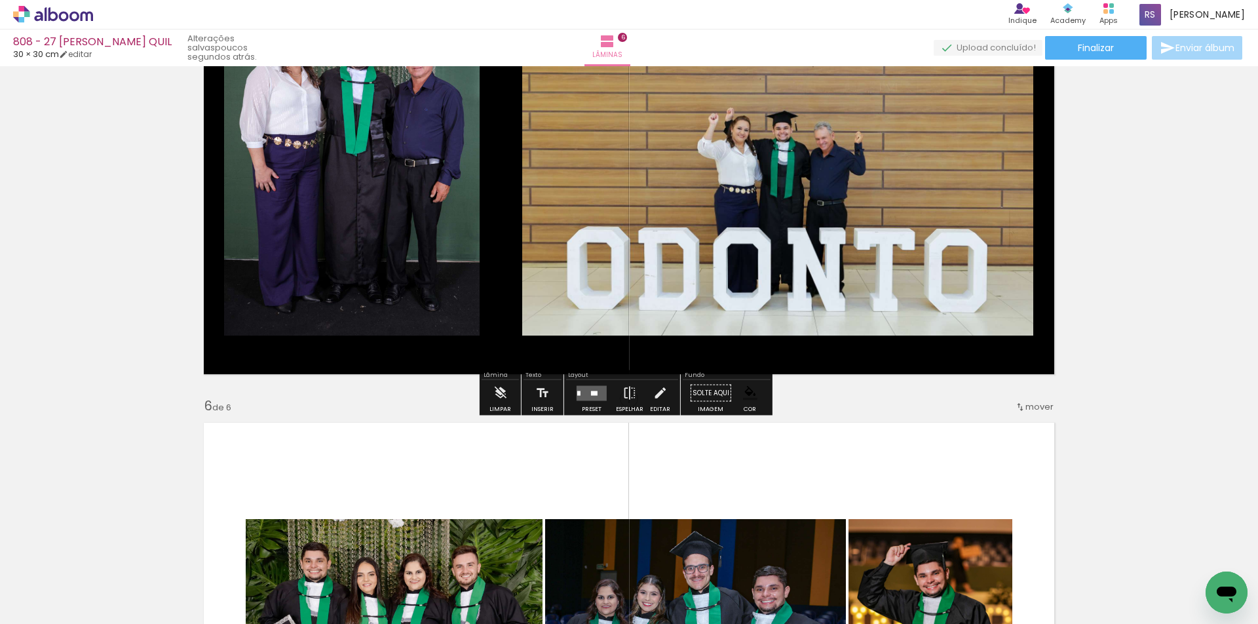
scroll to position [1954, 0]
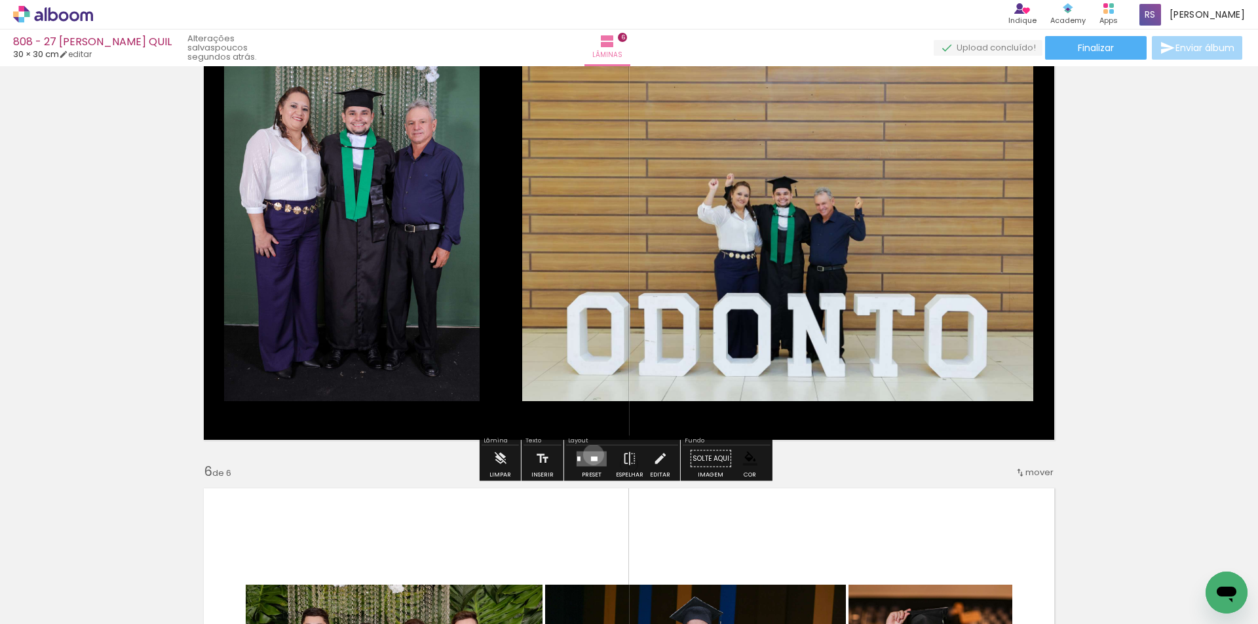
click at [591, 454] on quentale-layouter at bounding box center [592, 458] width 30 height 15
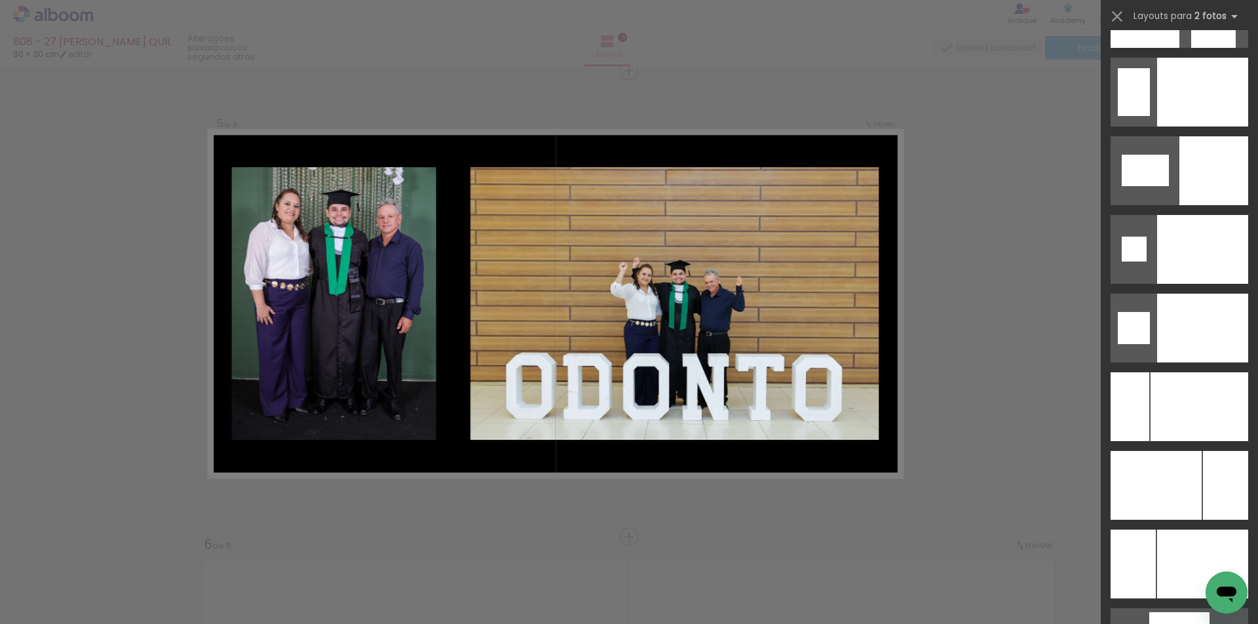
scroll to position [5444, 0]
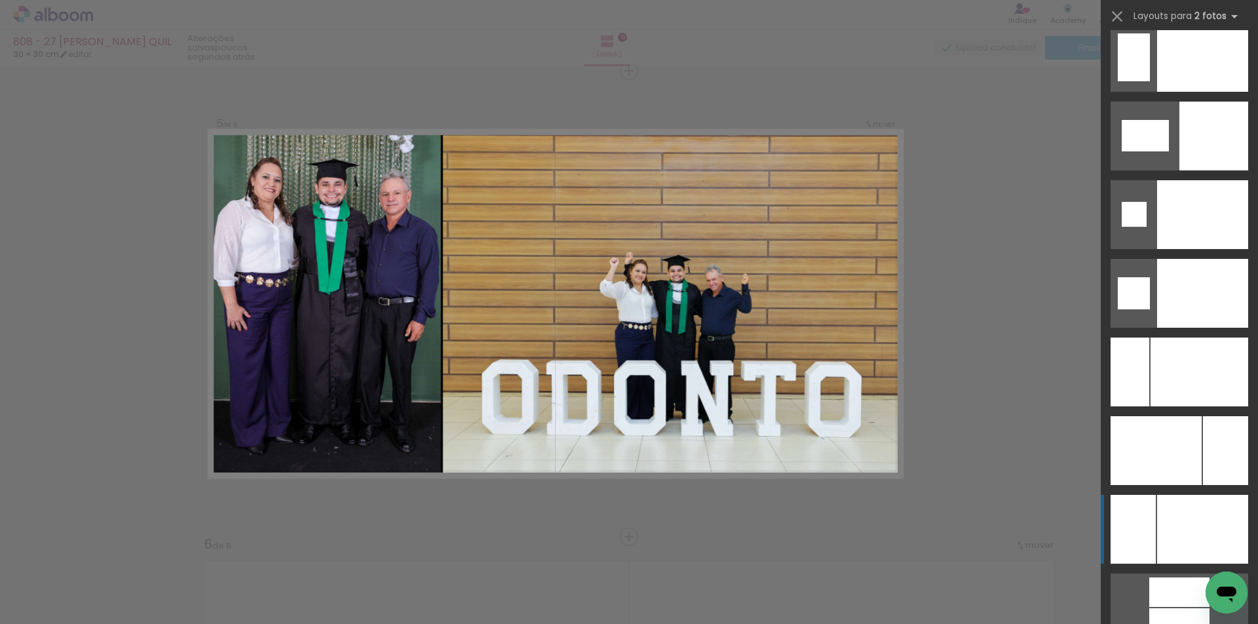
click at [1201, 92] on div at bounding box center [1202, 57] width 91 height 69
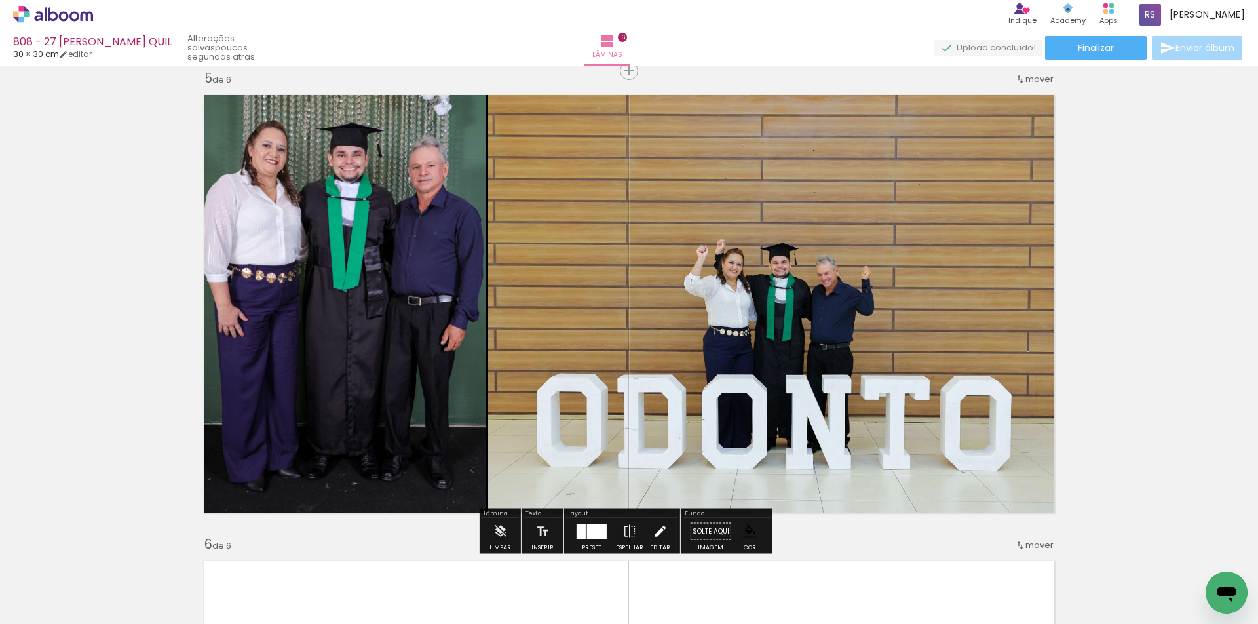
click at [654, 527] on iron-icon at bounding box center [660, 531] width 14 height 26
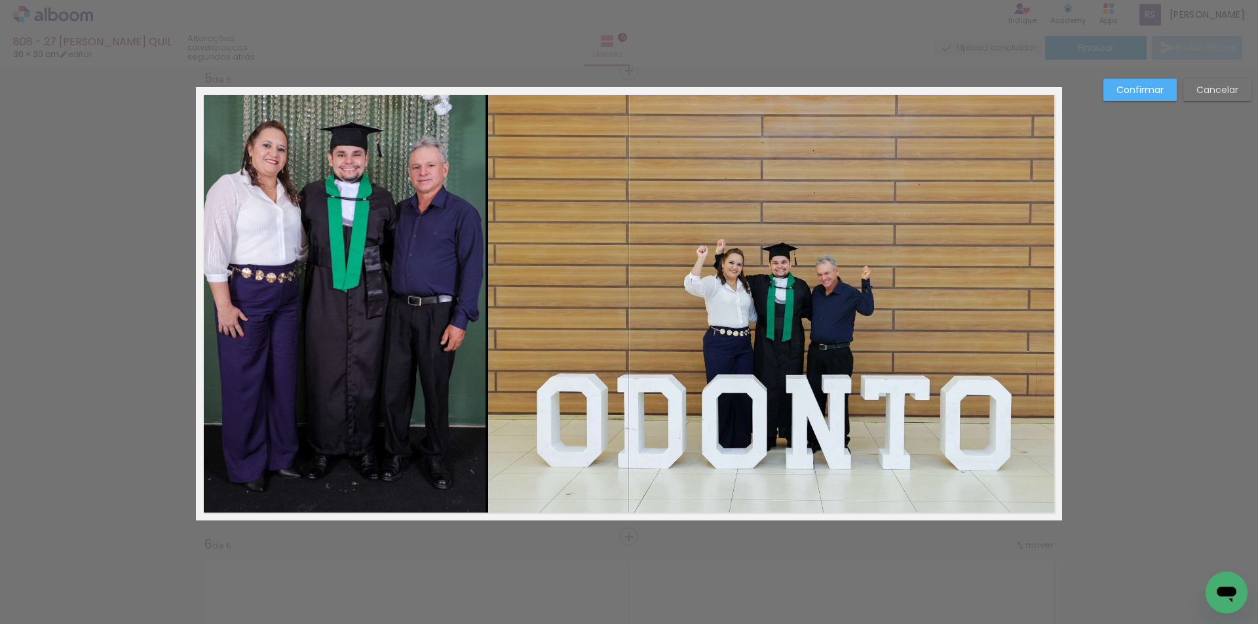
click at [654, 411] on quentale-photo at bounding box center [775, 303] width 574 height 433
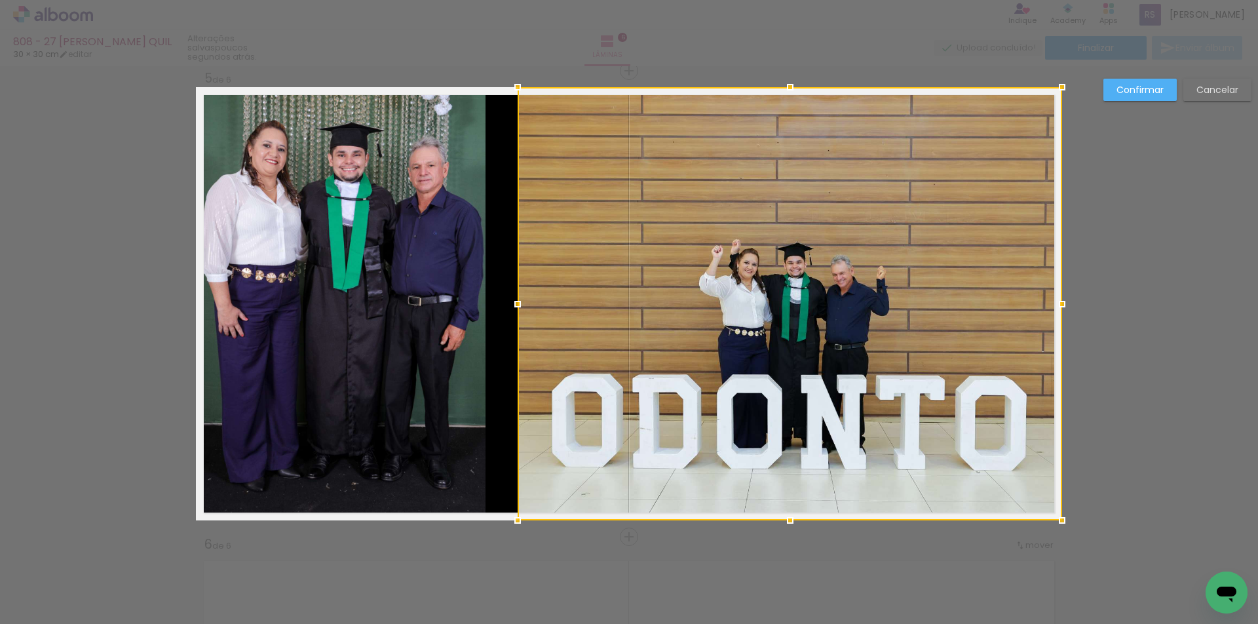
drag, startPoint x: 484, startPoint y: 299, endPoint x: 515, endPoint y: 288, distance: 33.4
click at [518, 288] on div at bounding box center [790, 303] width 545 height 433
click at [480, 273] on quentale-photo at bounding box center [341, 303] width 290 height 433
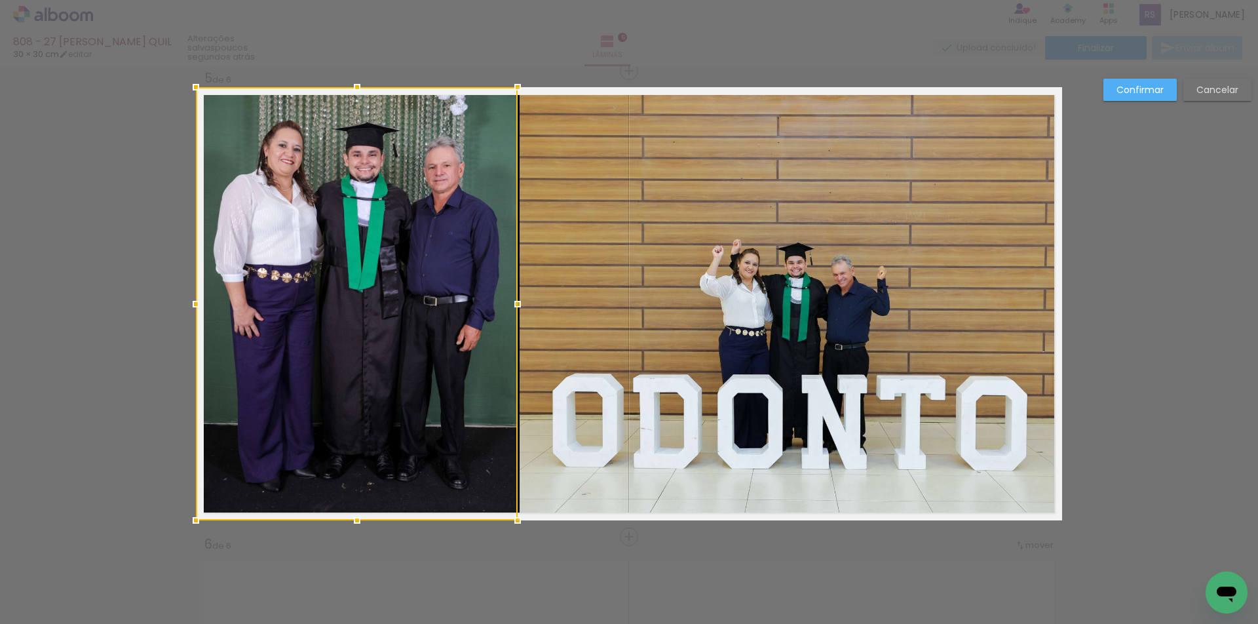
drag, startPoint x: 487, startPoint y: 292, endPoint x: 515, endPoint y: 288, distance: 28.4
click at [515, 288] on album-spread "5 de 6" at bounding box center [629, 303] width 866 height 433
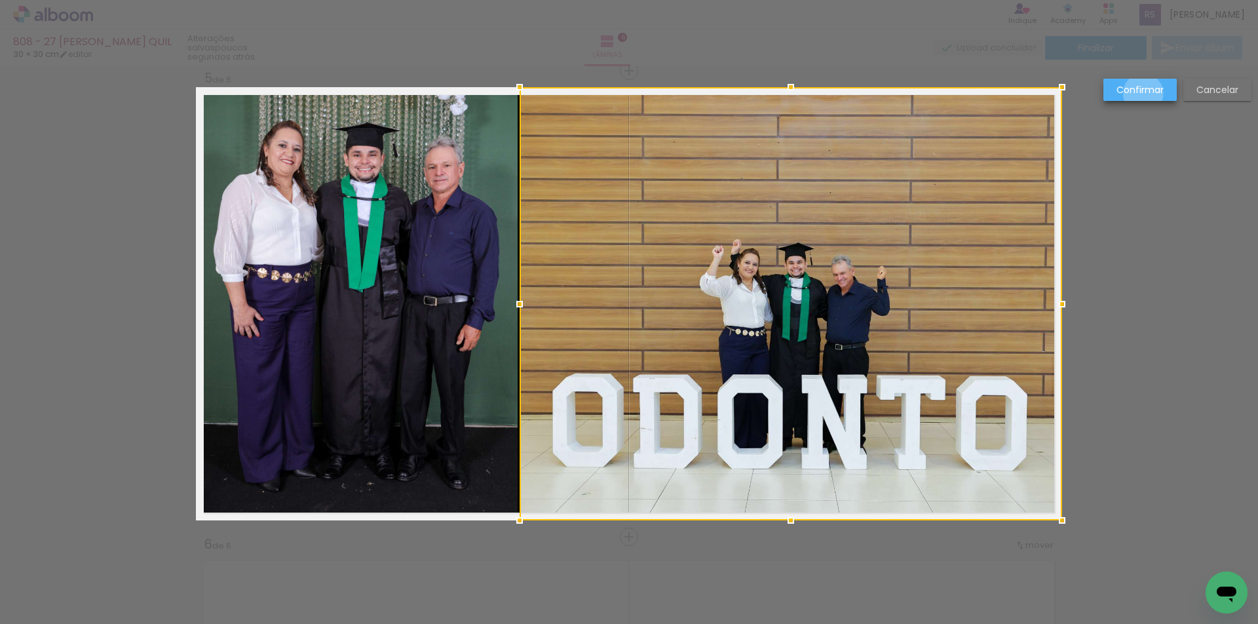
click at [0, 0] on slot "Confirmar" at bounding box center [0, 0] width 0 height 0
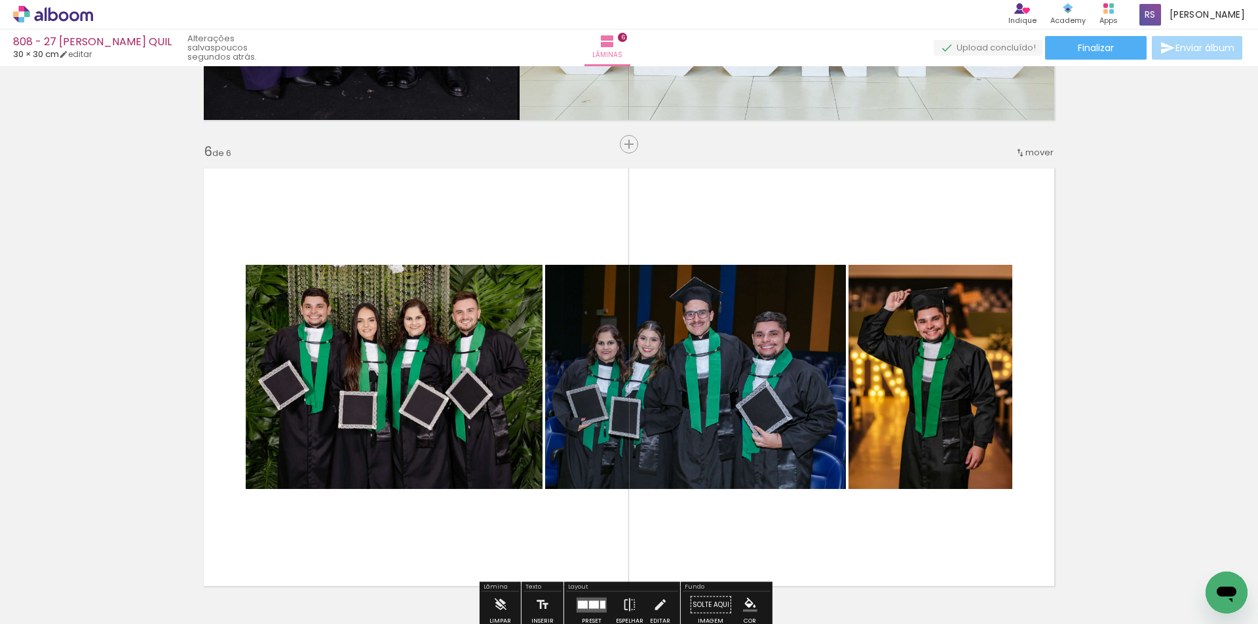
scroll to position [2274, 0]
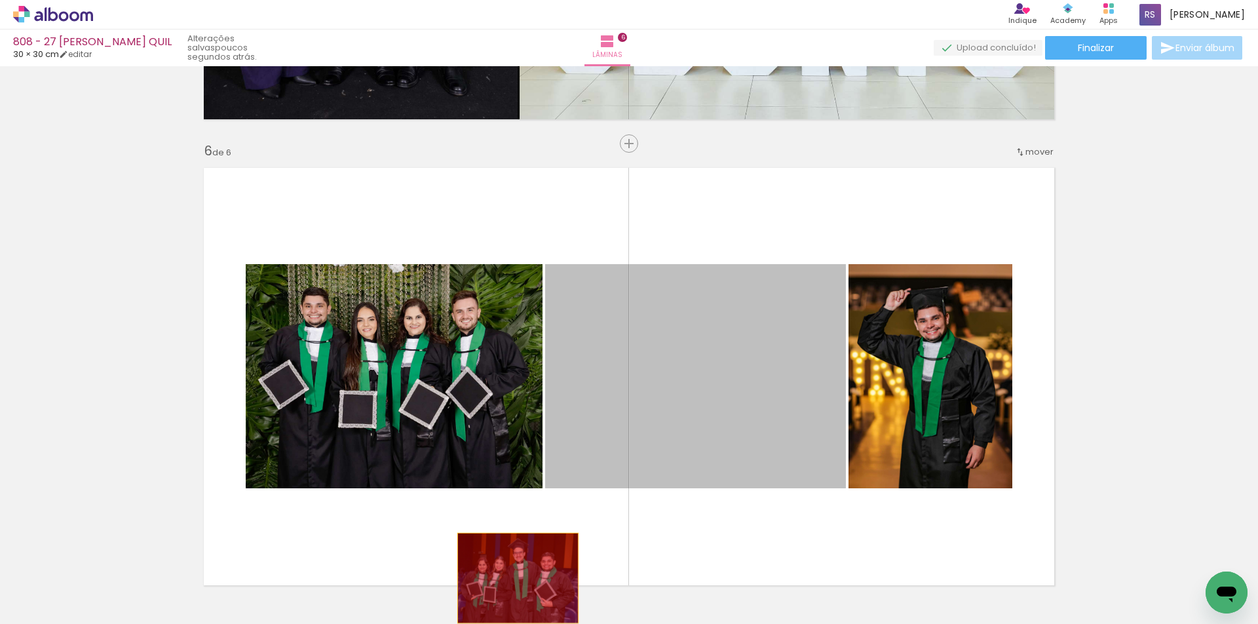
drag, startPoint x: 617, startPoint y: 356, endPoint x: 513, endPoint y: 578, distance: 245.1
click at [513, 578] on quentale-workspace at bounding box center [629, 312] width 1258 height 624
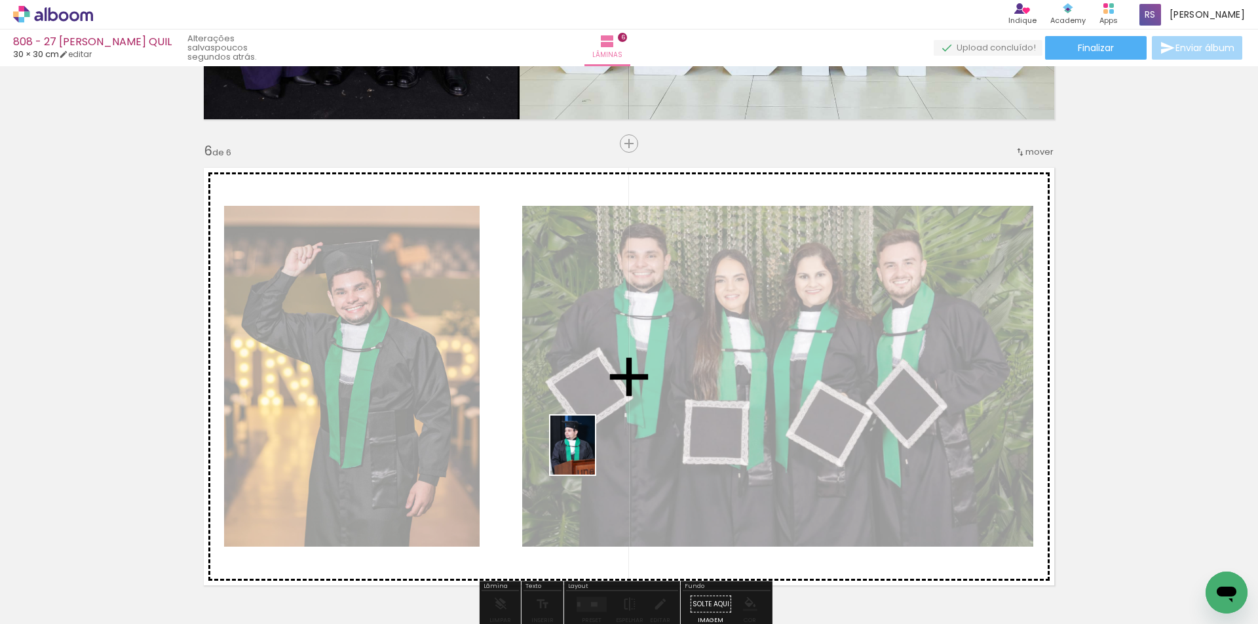
drag, startPoint x: 359, startPoint y: 581, endPoint x: 590, endPoint y: 455, distance: 263.1
click at [590, 455] on quentale-workspace at bounding box center [629, 312] width 1258 height 624
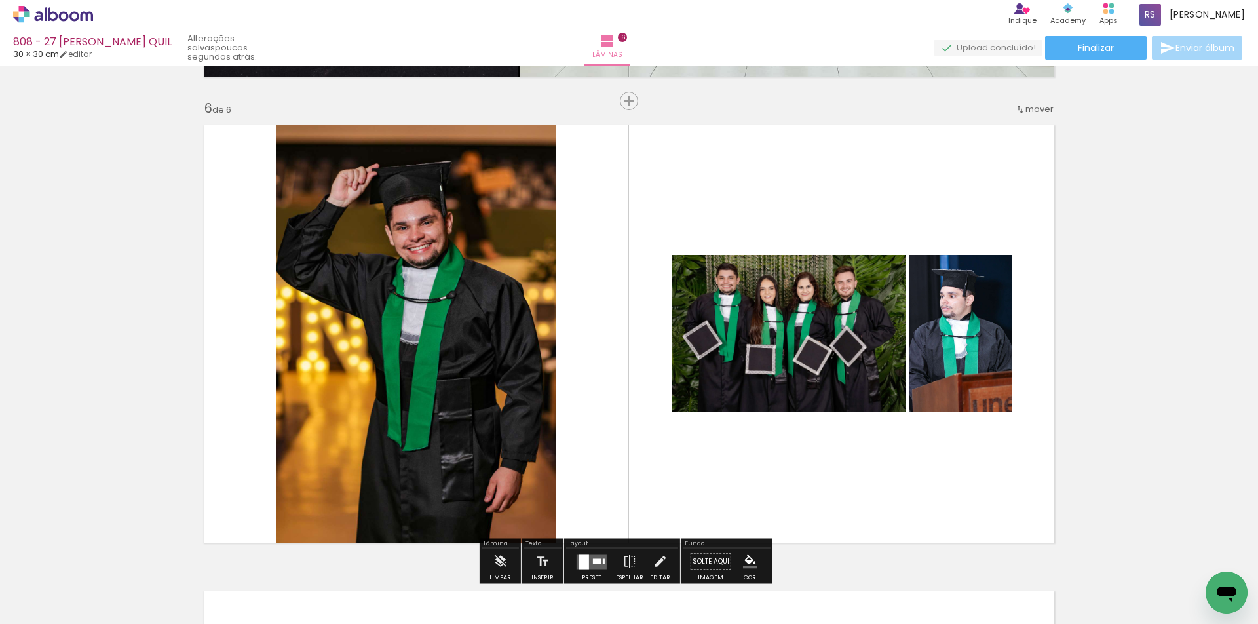
scroll to position [2340, 0]
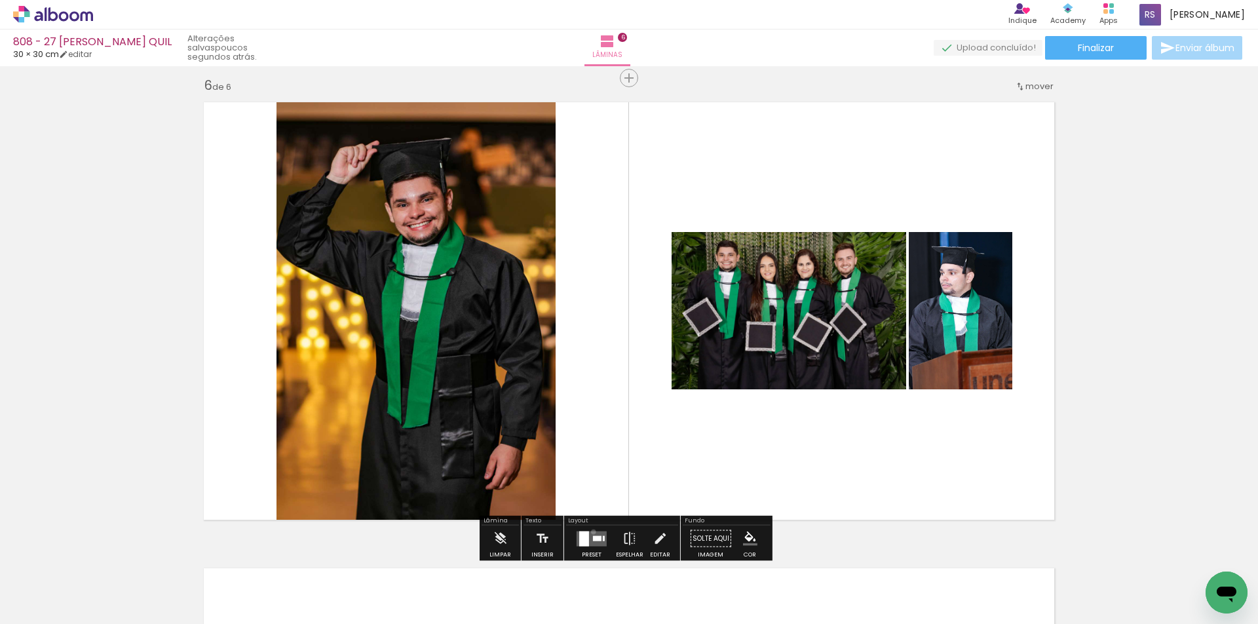
click at [591, 532] on quentale-layouter at bounding box center [592, 538] width 30 height 15
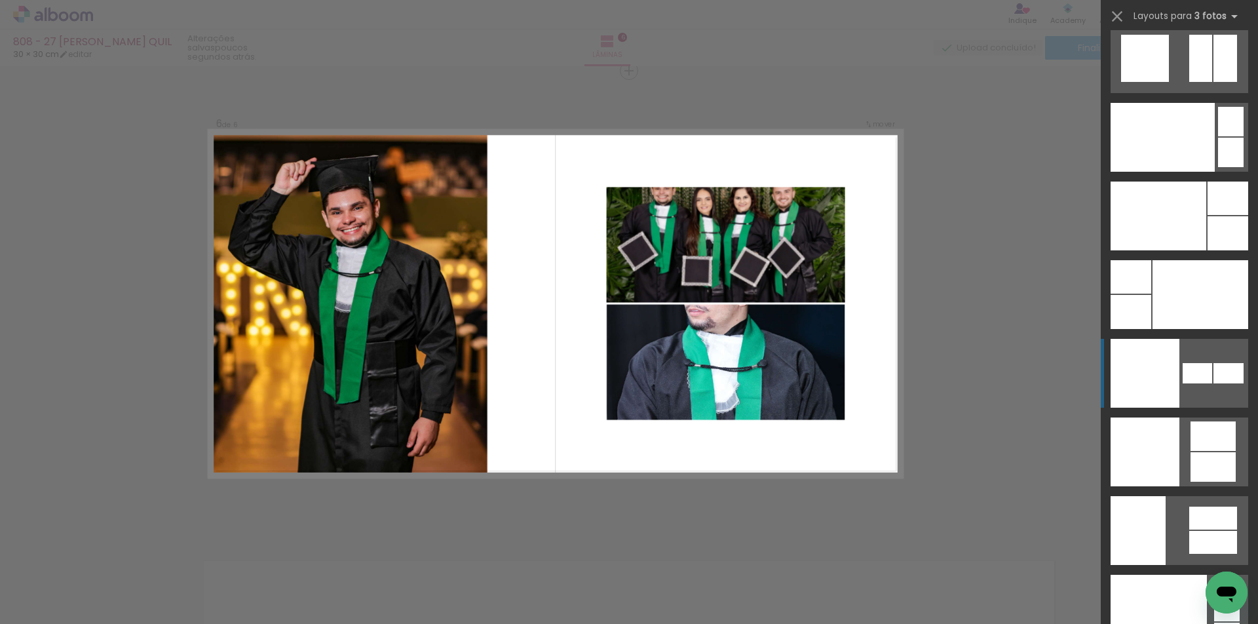
scroll to position [15831, 0]
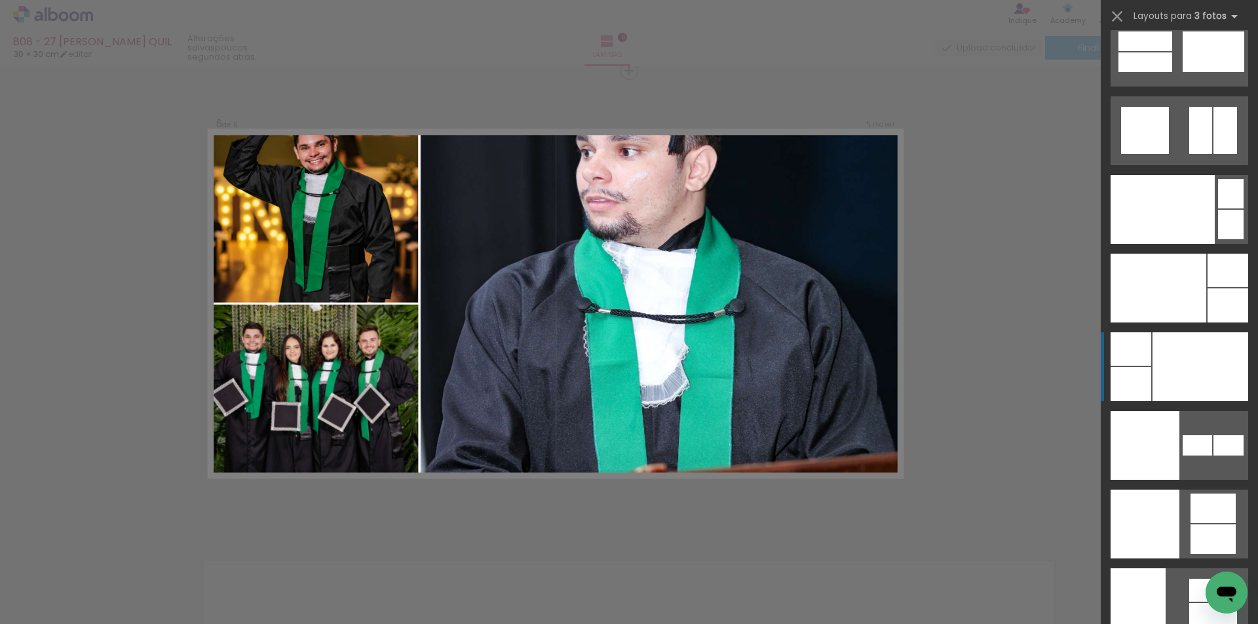
click at [1190, 343] on div at bounding box center [1201, 366] width 96 height 69
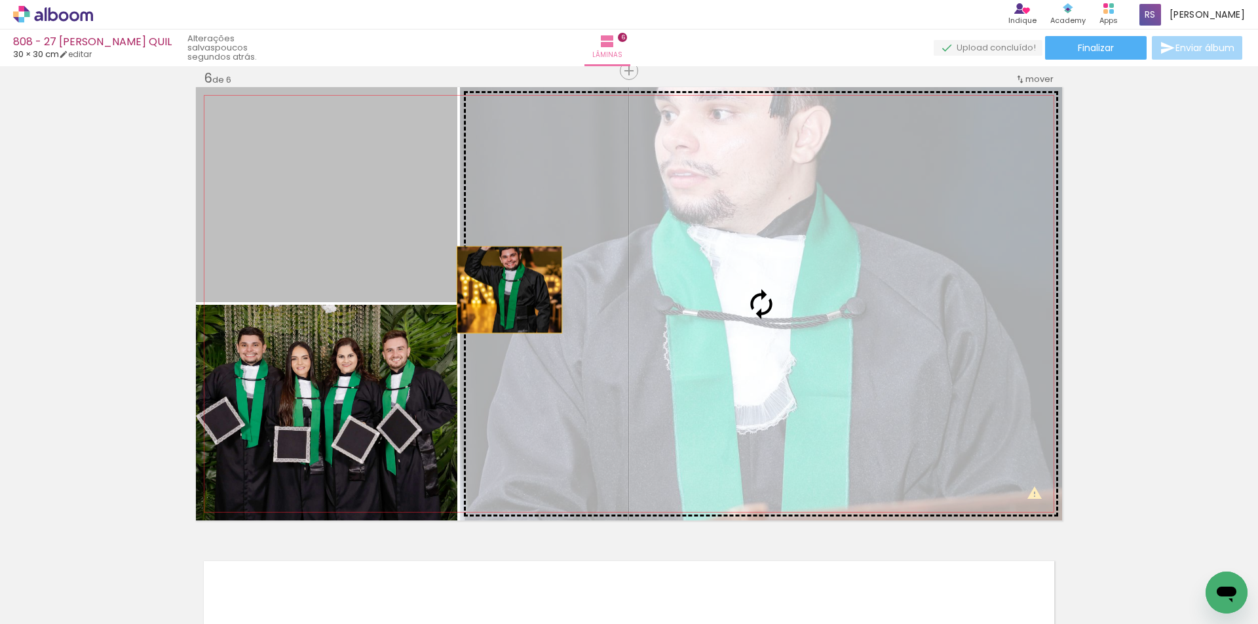
drag, startPoint x: 391, startPoint y: 277, endPoint x: 585, endPoint y: 300, distance: 194.7
click at [0, 0] on slot at bounding box center [0, 0] width 0 height 0
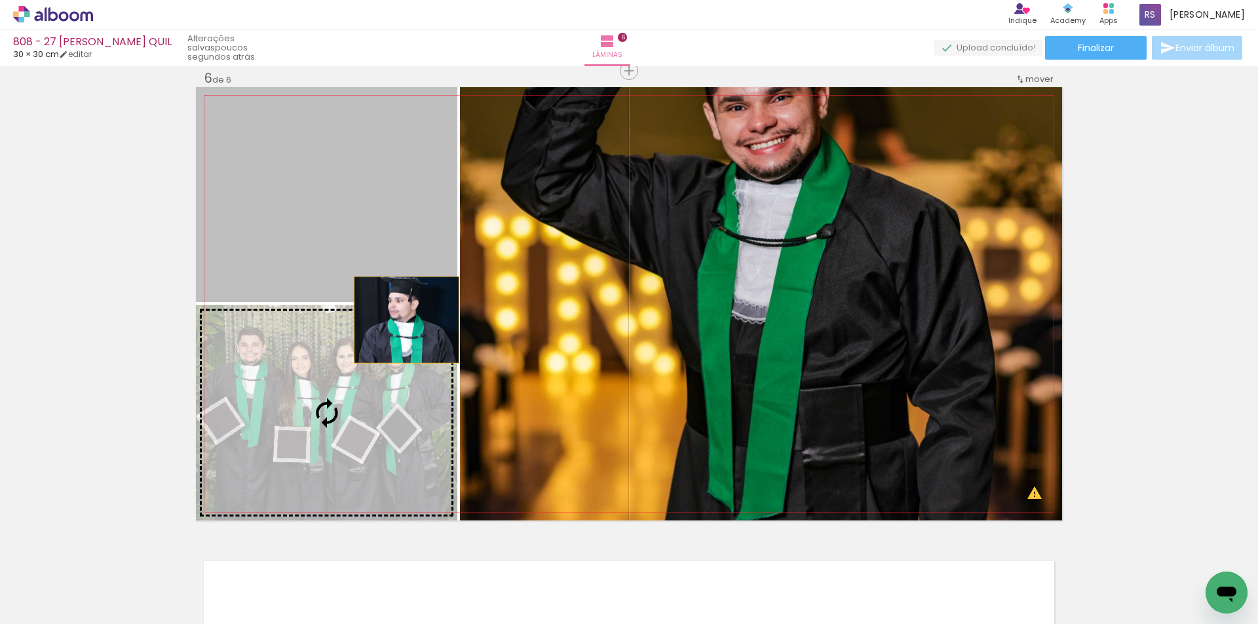
drag, startPoint x: 389, startPoint y: 272, endPoint x: 402, endPoint y: 321, distance: 50.7
click at [0, 0] on slot at bounding box center [0, 0] width 0 height 0
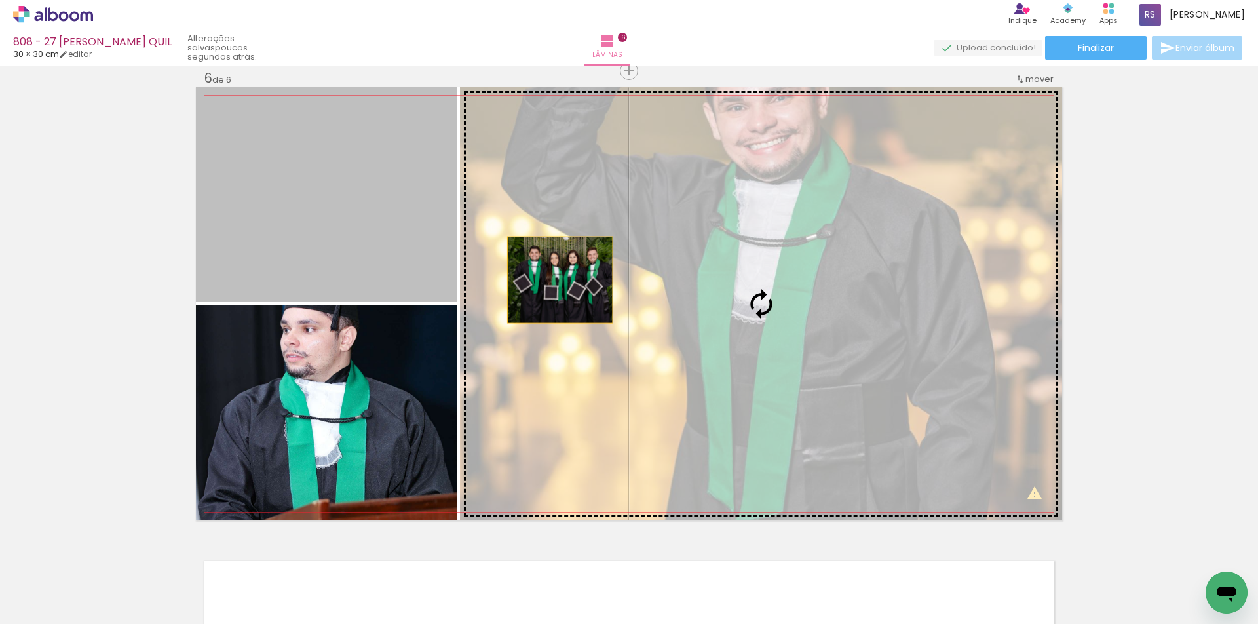
drag, startPoint x: 373, startPoint y: 260, endPoint x: 684, endPoint y: 305, distance: 314.0
click at [0, 0] on slot at bounding box center [0, 0] width 0 height 0
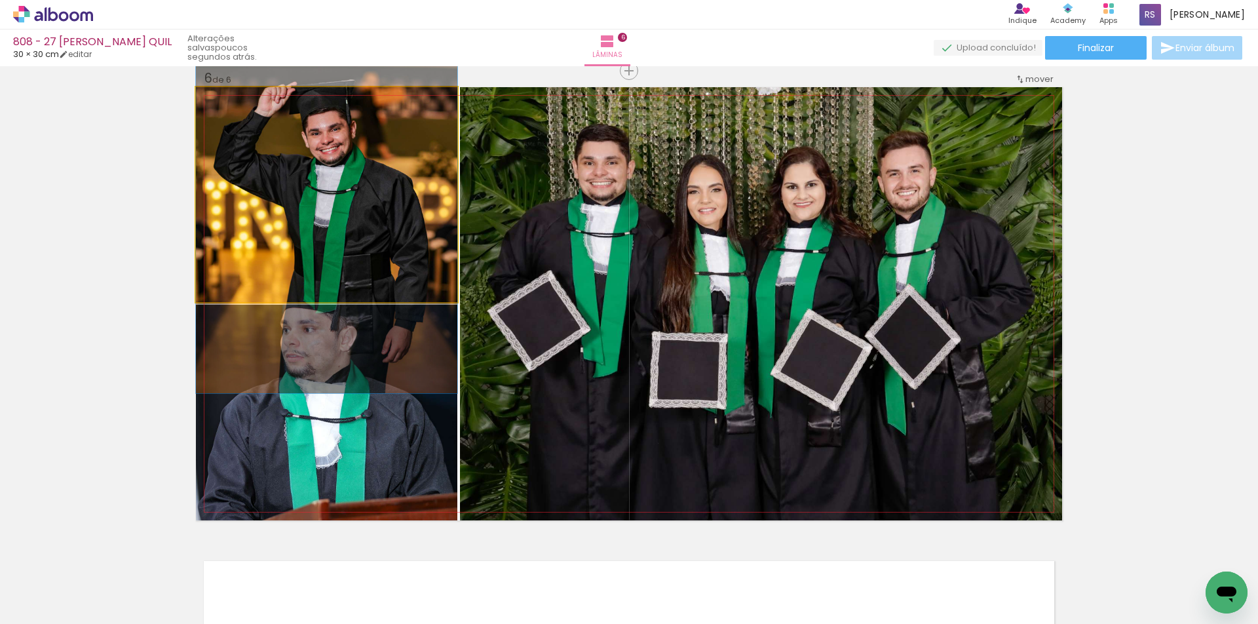
drag, startPoint x: 423, startPoint y: 193, endPoint x: 417, endPoint y: 217, distance: 25.0
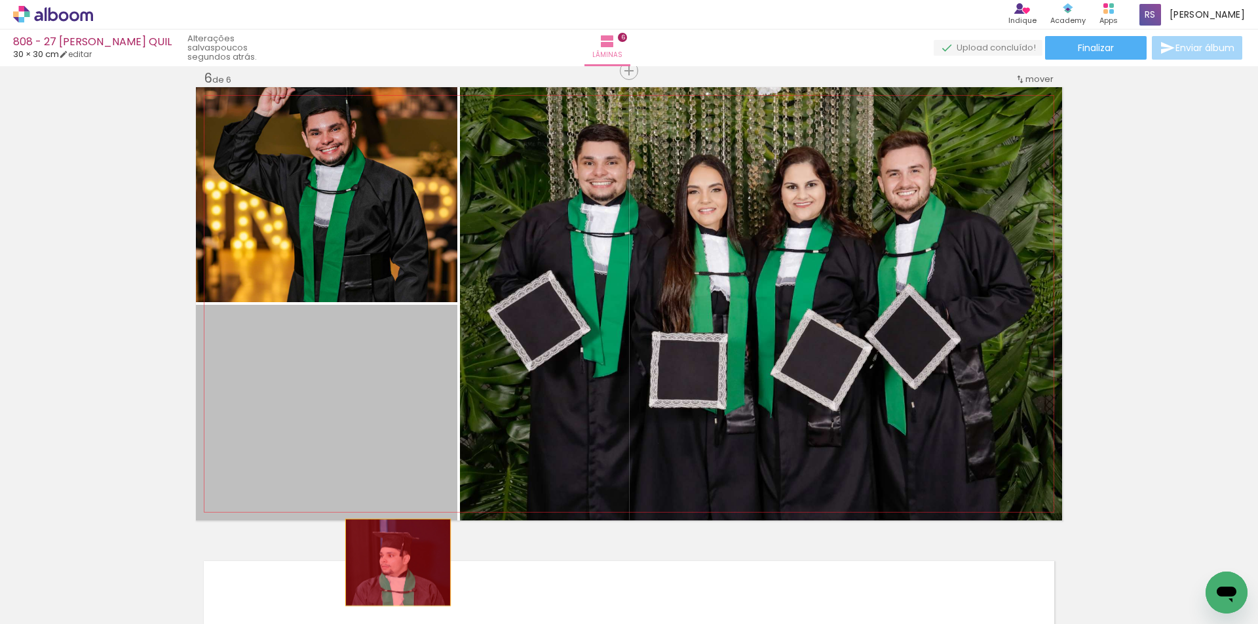
drag, startPoint x: 372, startPoint y: 406, endPoint x: 397, endPoint y: 574, distance: 169.0
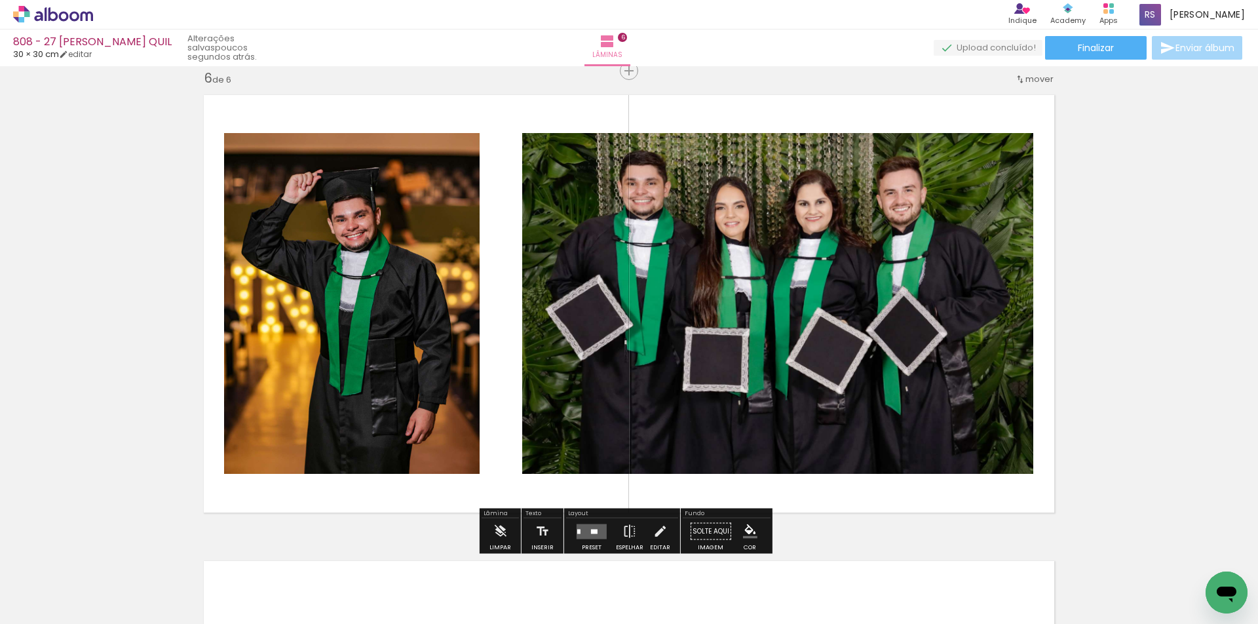
click at [581, 534] on quentale-layouter at bounding box center [592, 531] width 30 height 15
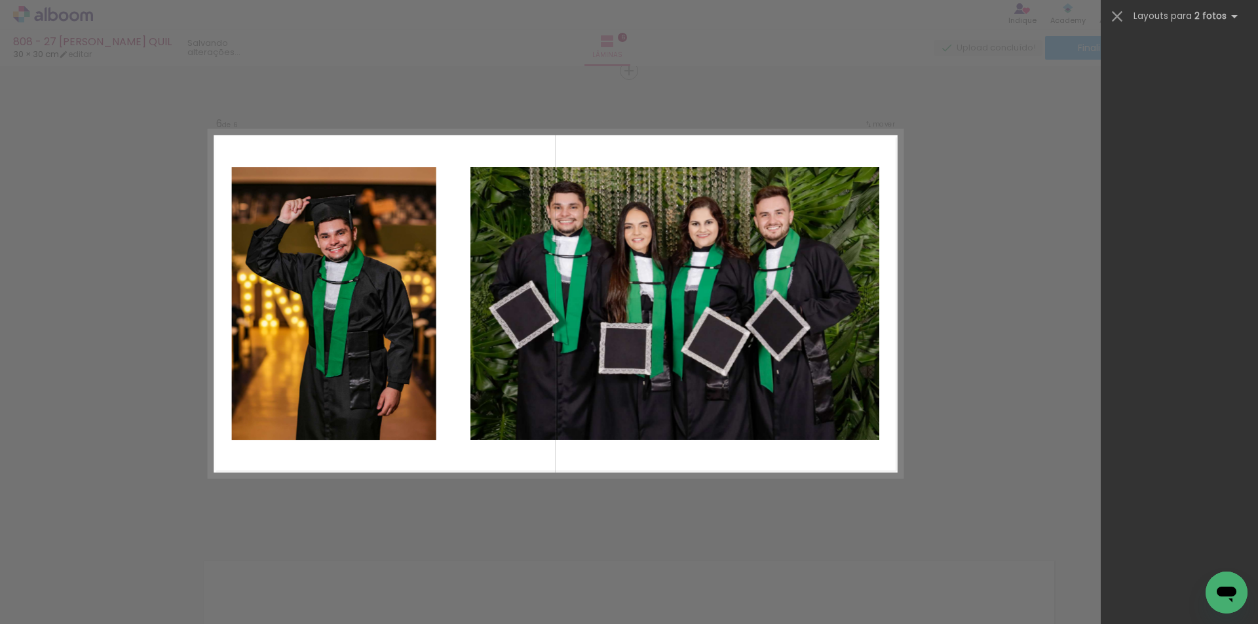
scroll to position [0, 0]
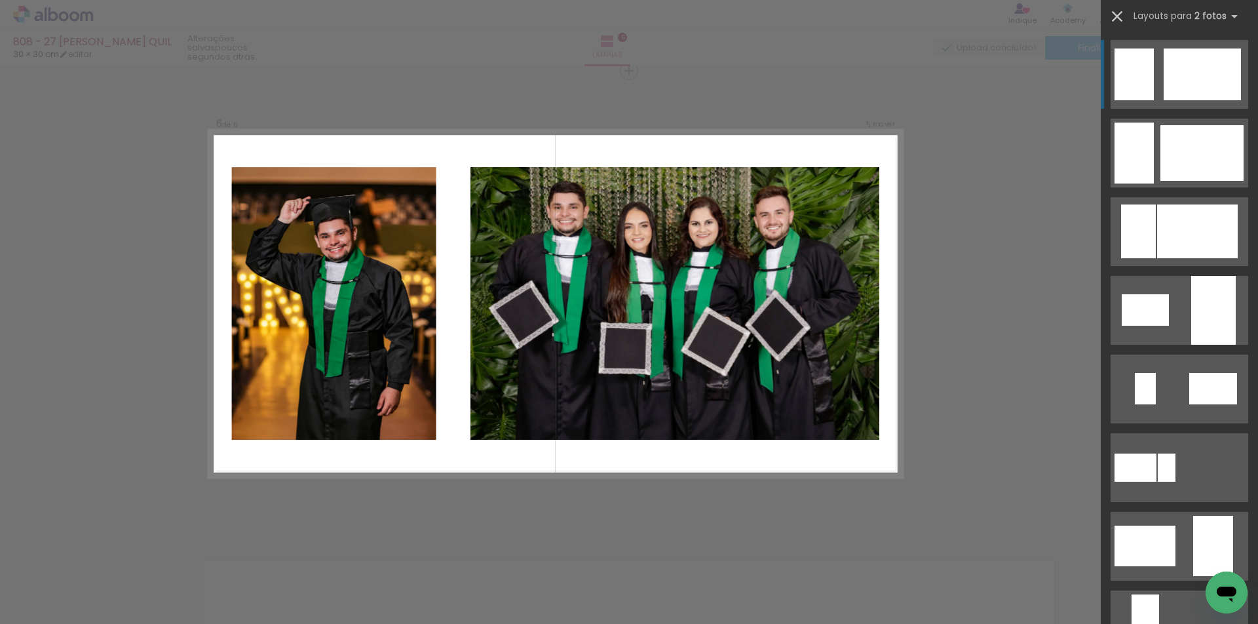
click at [1115, 16] on iron-icon at bounding box center [1117, 16] width 18 height 18
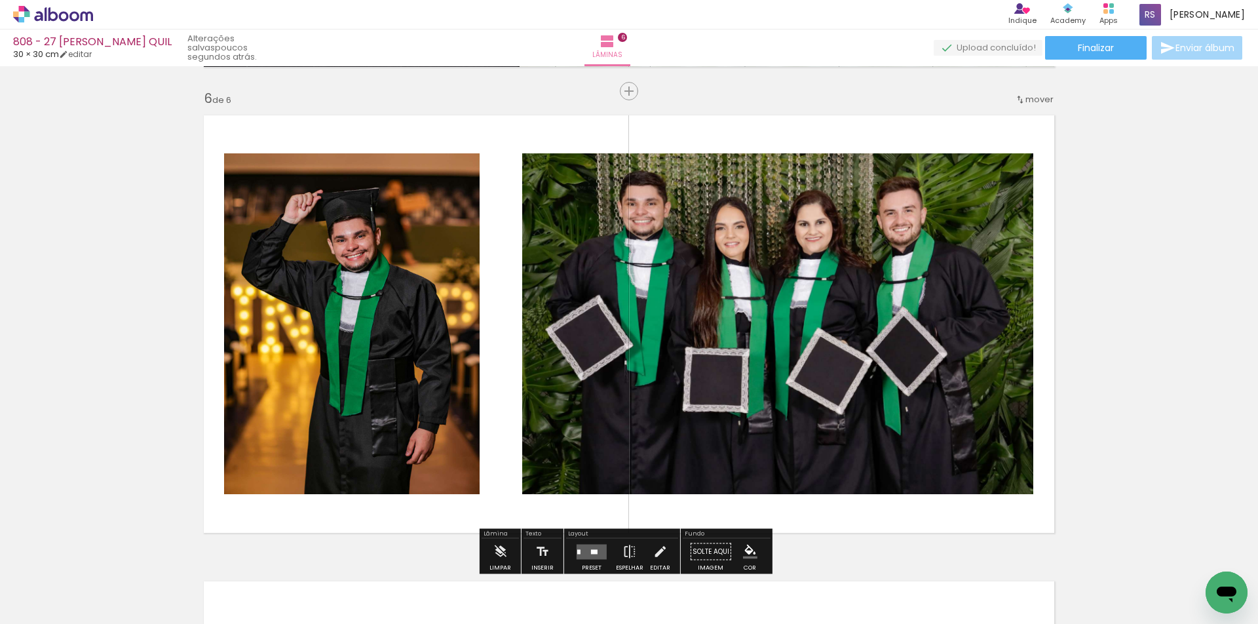
scroll to position [2347, 0]
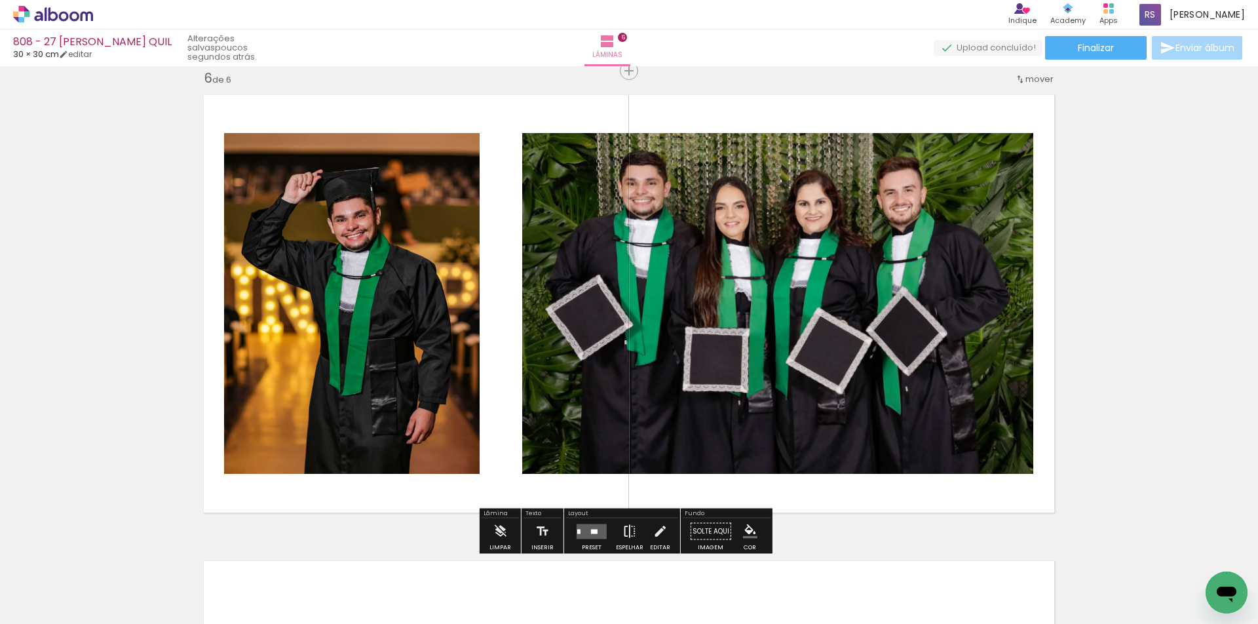
click at [623, 527] on iron-icon at bounding box center [630, 531] width 14 height 26
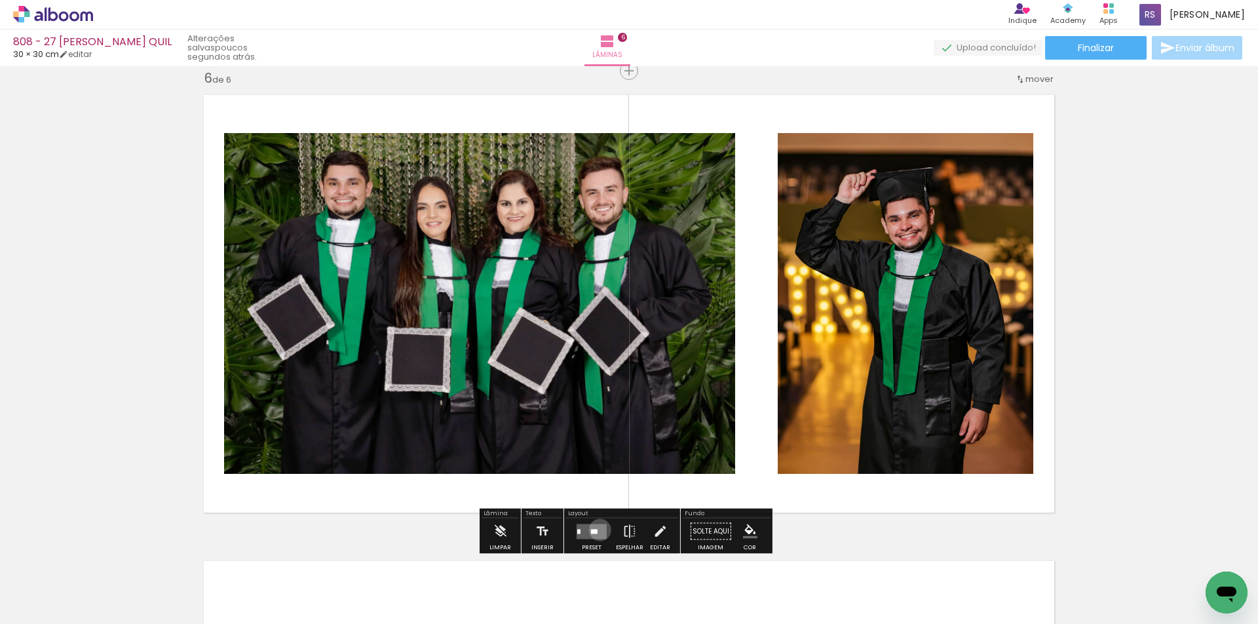
click at [597, 530] on quentale-layouter at bounding box center [592, 531] width 30 height 15
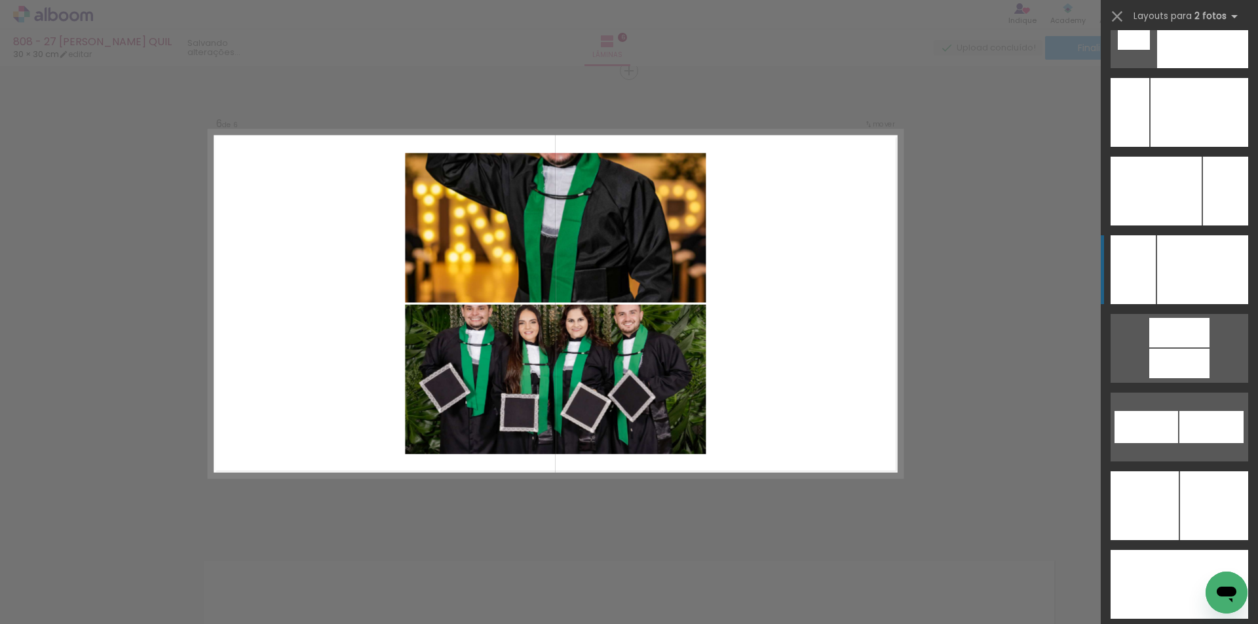
scroll to position [5700, 0]
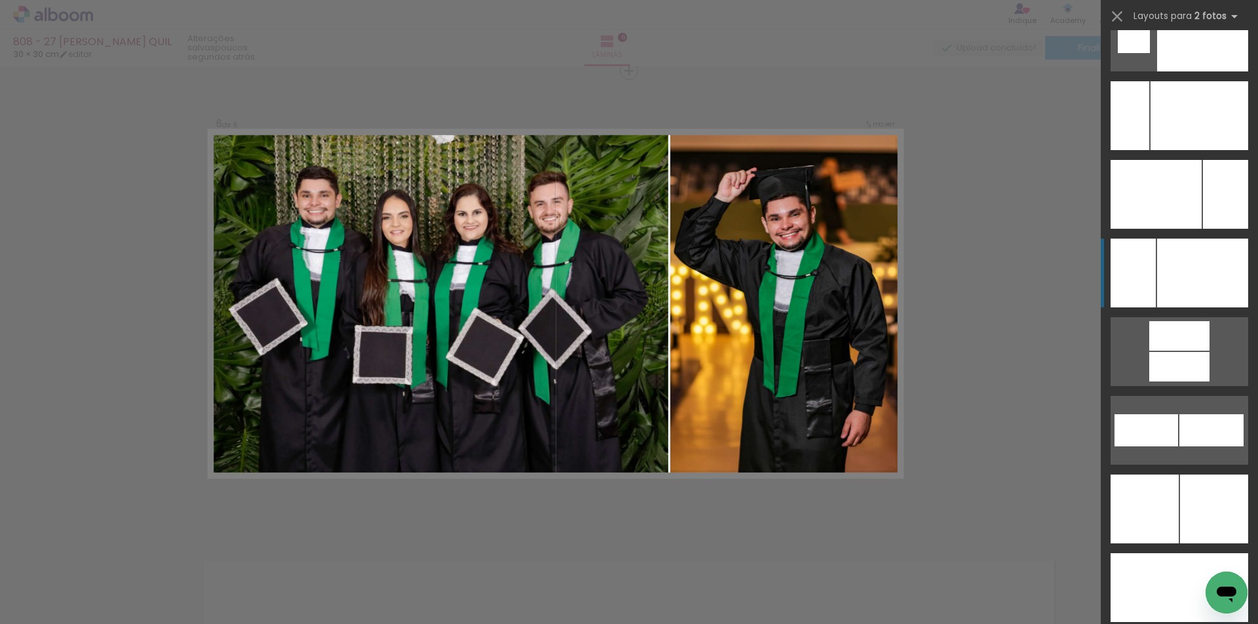
click at [1188, 150] on div at bounding box center [1200, 115] width 98 height 69
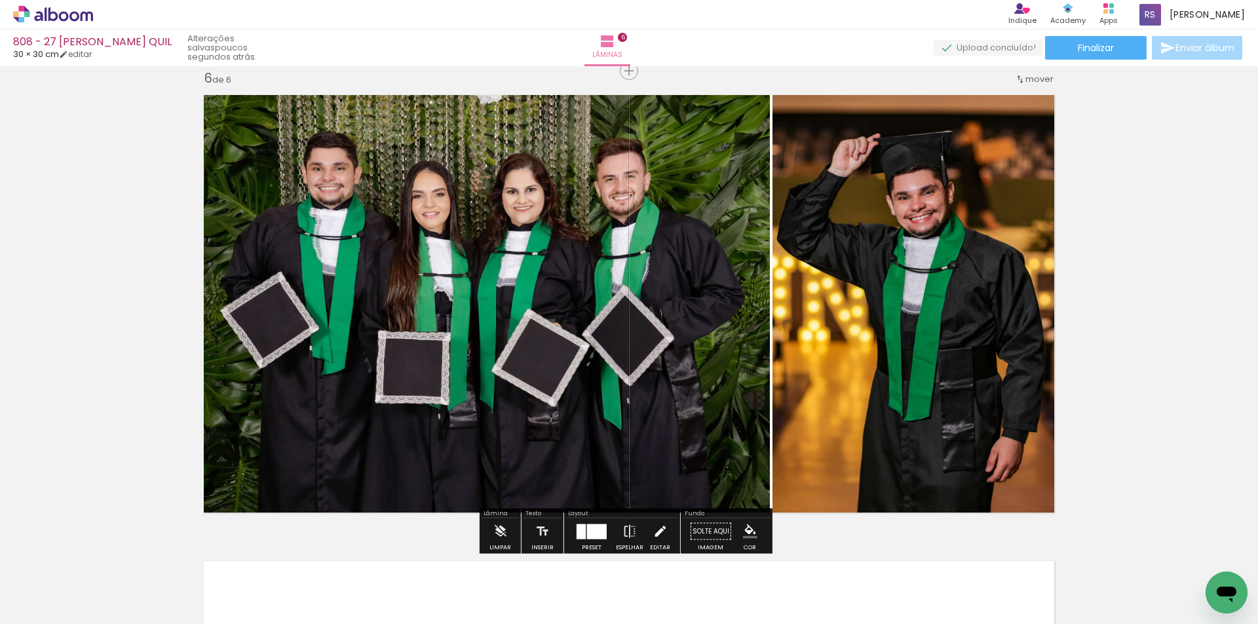
click at [653, 525] on iron-icon at bounding box center [660, 531] width 14 height 26
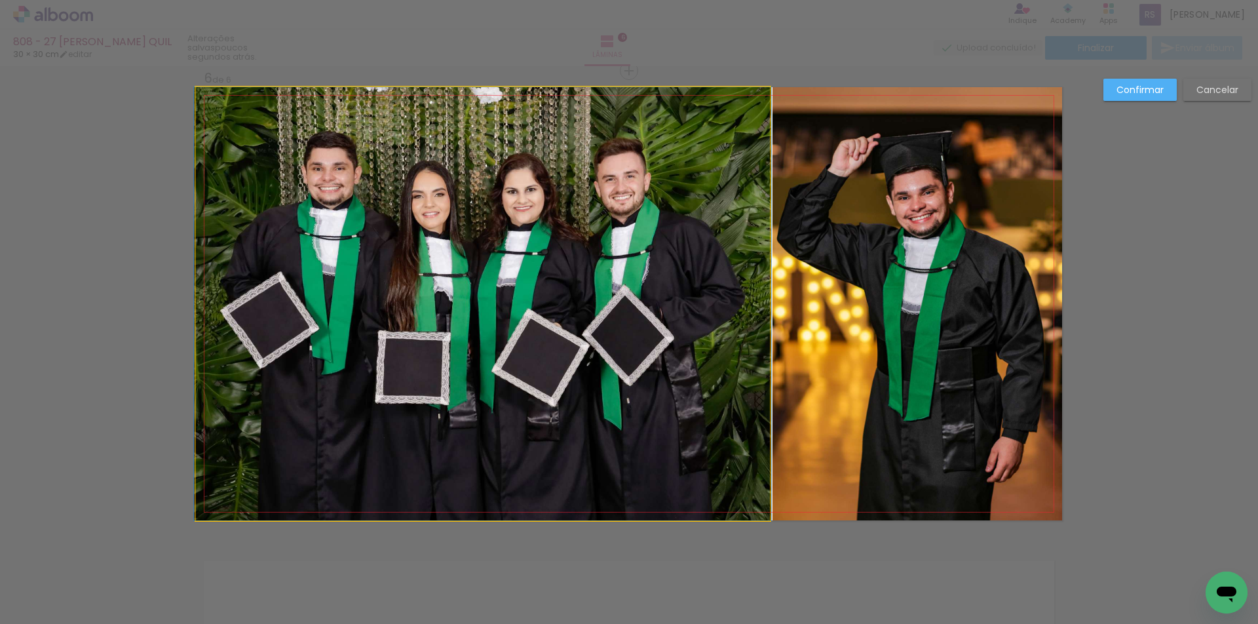
click at [678, 389] on quentale-photo at bounding box center [483, 303] width 574 height 433
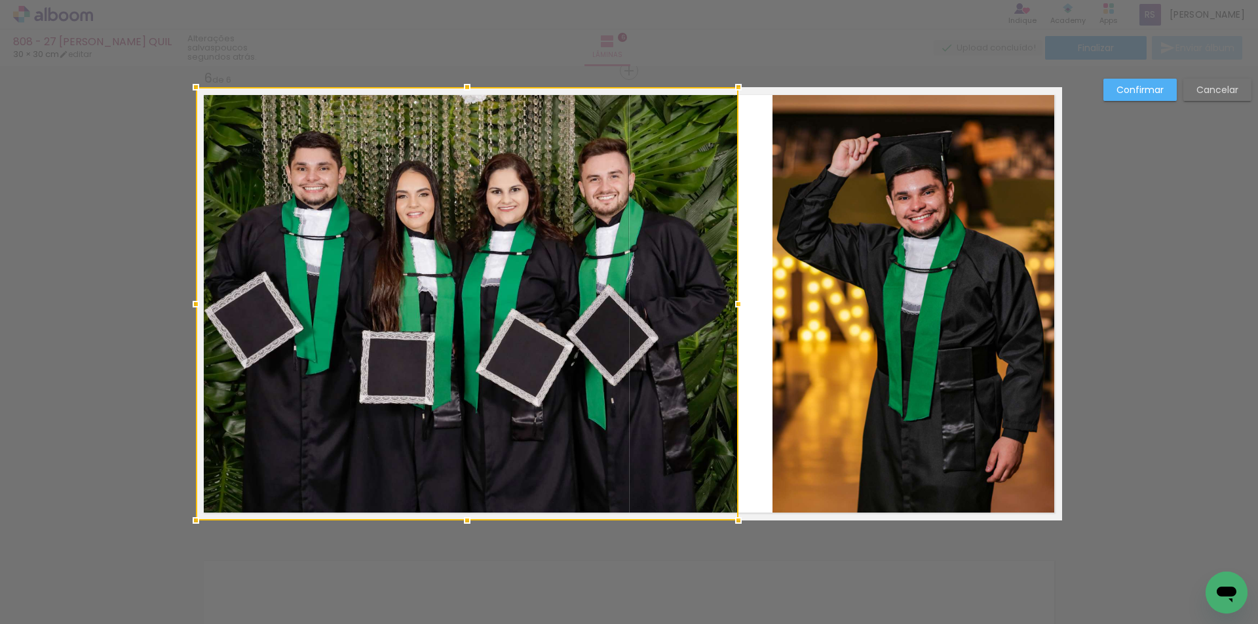
drag, startPoint x: 757, startPoint y: 304, endPoint x: 726, endPoint y: 300, distance: 31.7
click at [726, 300] on div at bounding box center [739, 304] width 26 height 26
click at [783, 301] on quentale-photo at bounding box center [918, 303] width 290 height 433
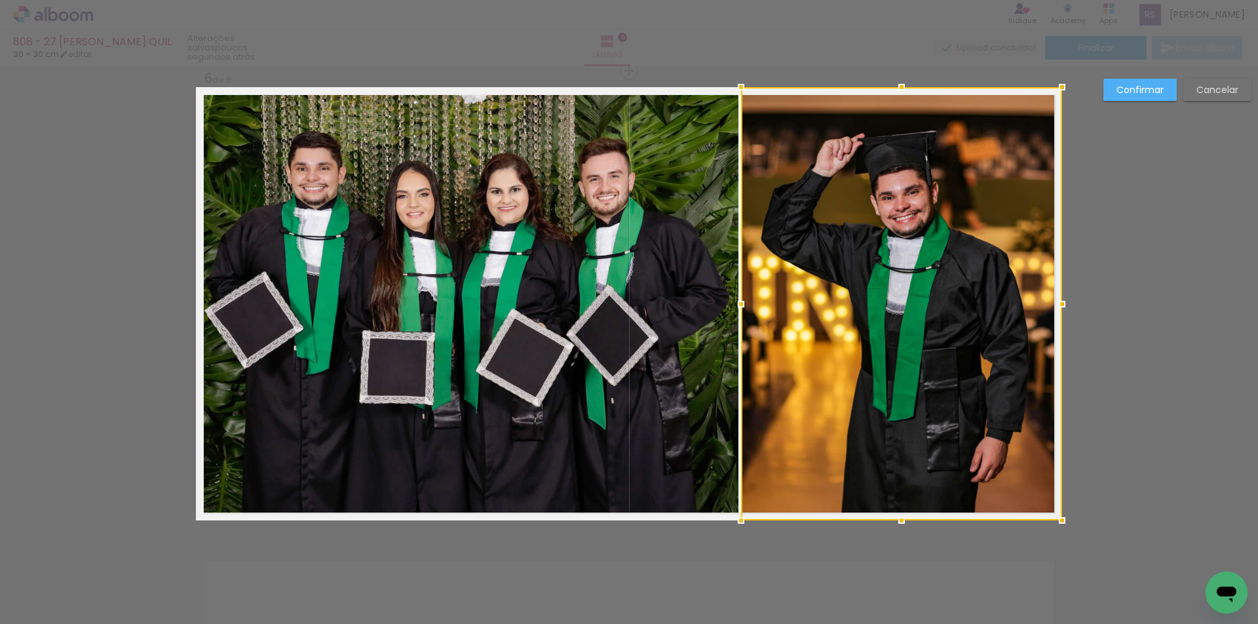
drag, startPoint x: 763, startPoint y: 302, endPoint x: 735, endPoint y: 303, distance: 28.2
click at [735, 303] on div at bounding box center [741, 304] width 26 height 26
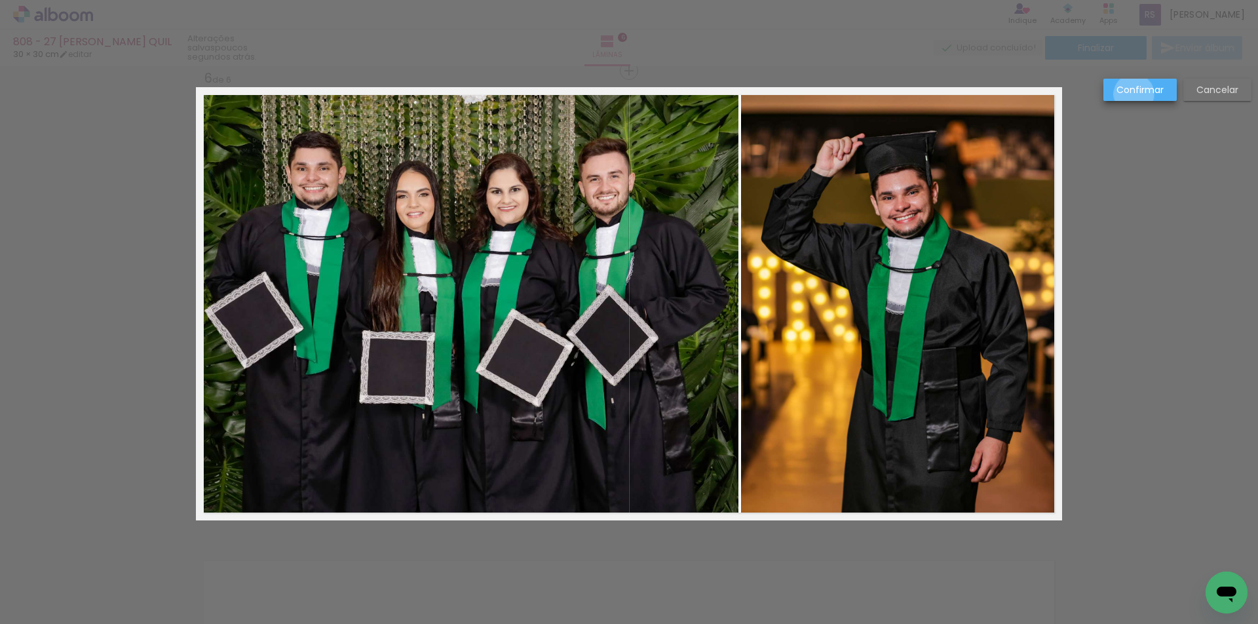
click at [0, 0] on slot "Confirmar" at bounding box center [0, 0] width 0 height 0
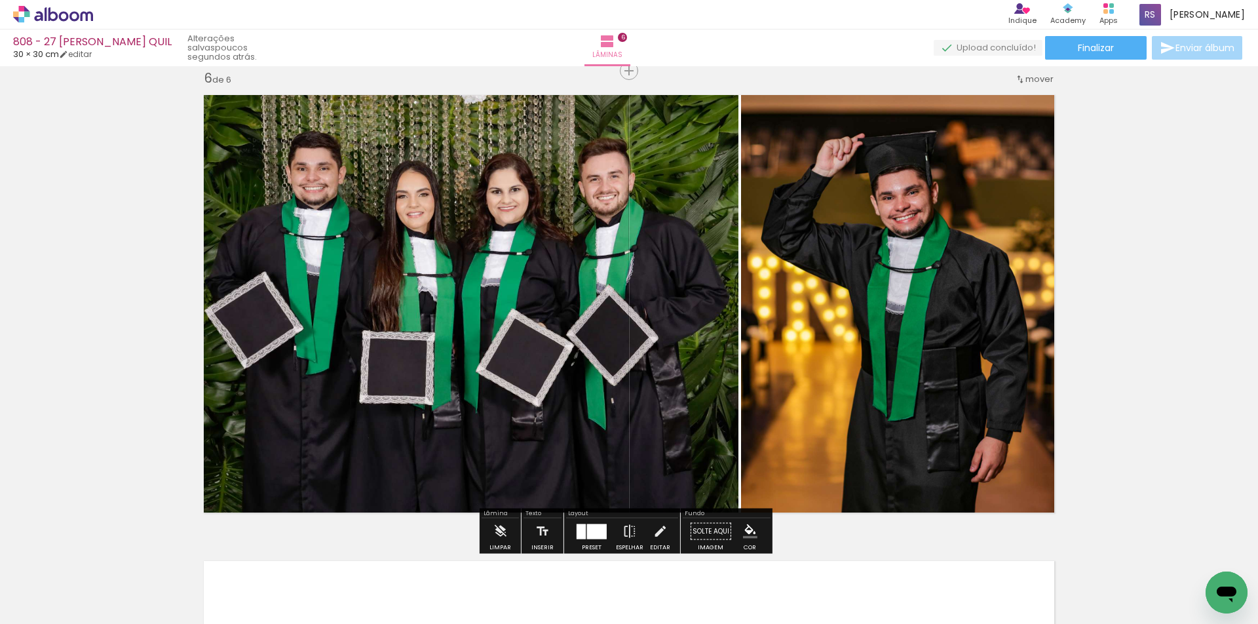
click at [746, 526] on iron-icon "color picker" at bounding box center [750, 531] width 14 height 14
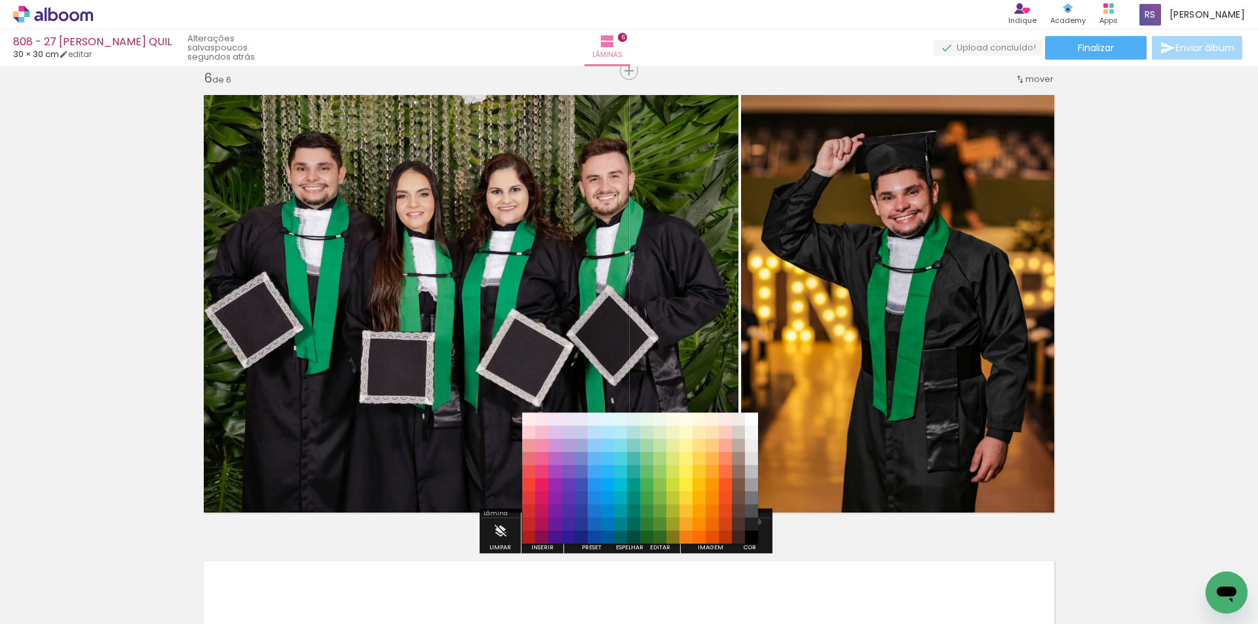
click at [754, 524] on paper-item "#212121" at bounding box center [751, 524] width 13 height 13
click at [750, 532] on iron-icon "color picker" at bounding box center [750, 531] width 14 height 14
click at [755, 534] on paper-item "#000000" at bounding box center [751, 537] width 13 height 13
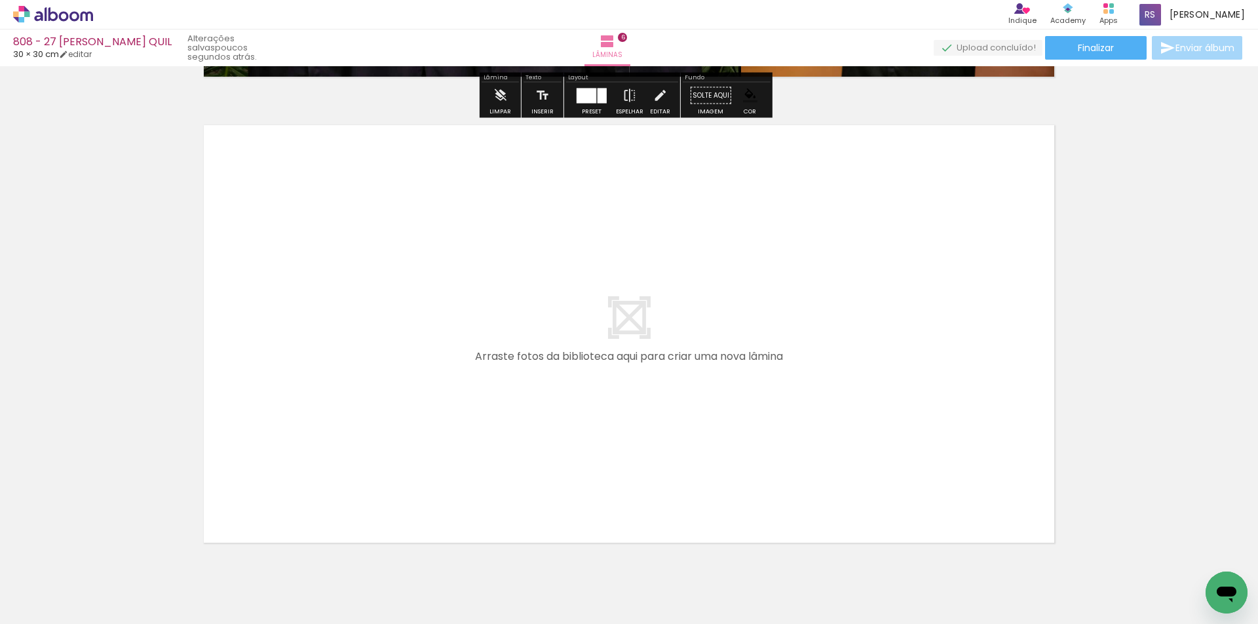
scroll to position [2806, 0]
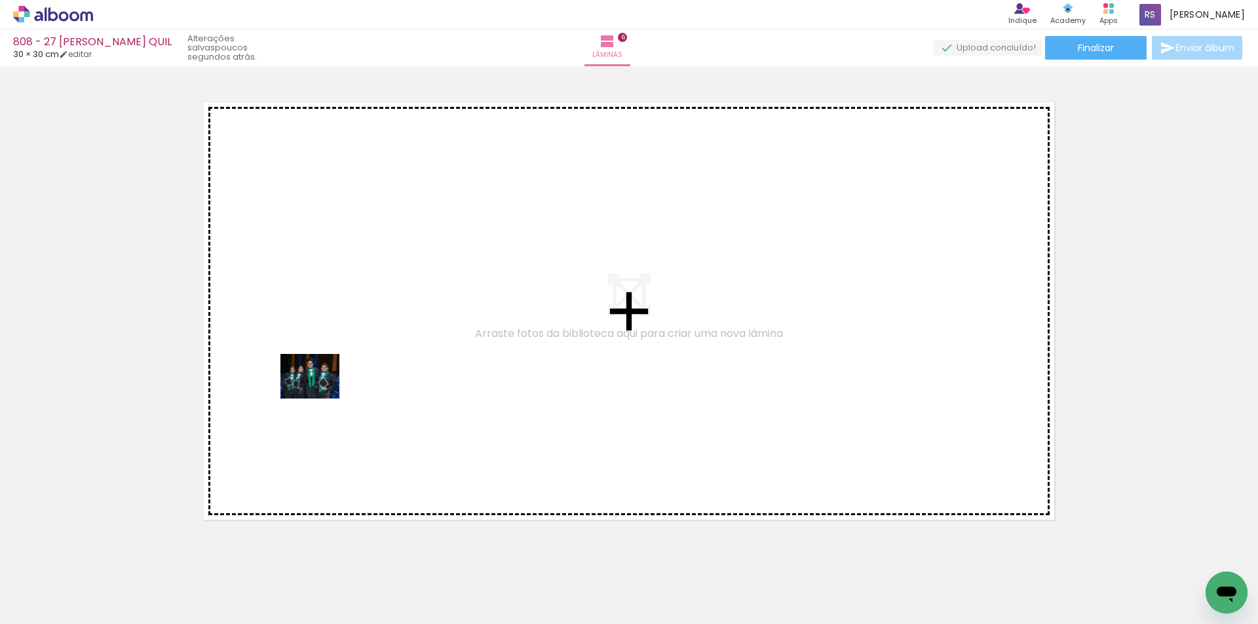
drag, startPoint x: 219, startPoint y: 591, endPoint x: 324, endPoint y: 426, distance: 195.6
click at [321, 392] on quentale-workspace at bounding box center [629, 312] width 1258 height 624
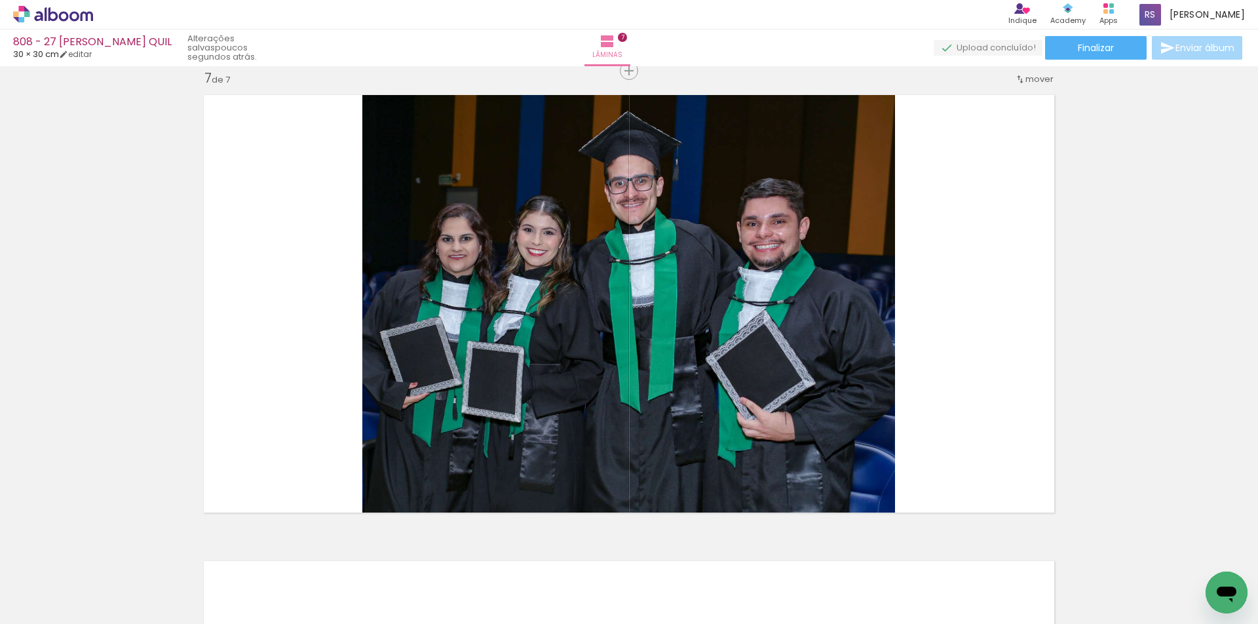
scroll to position [0, 635]
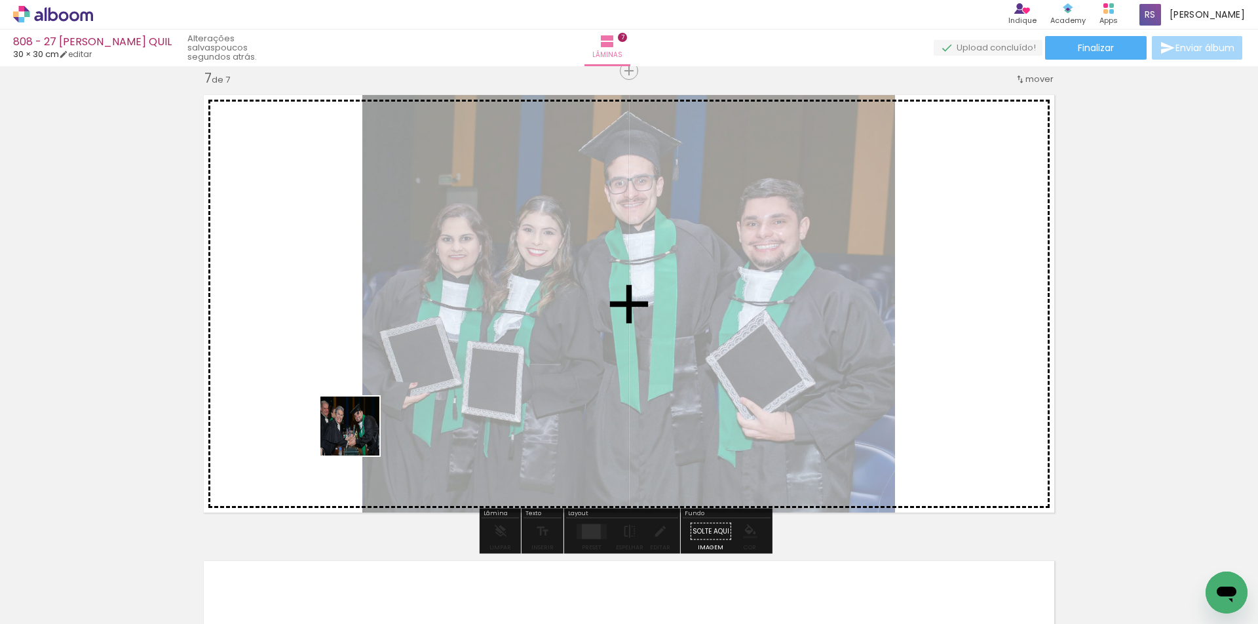
drag, startPoint x: 224, startPoint y: 574, endPoint x: 454, endPoint y: 365, distance: 310.4
click at [454, 365] on quentale-workspace at bounding box center [629, 312] width 1258 height 624
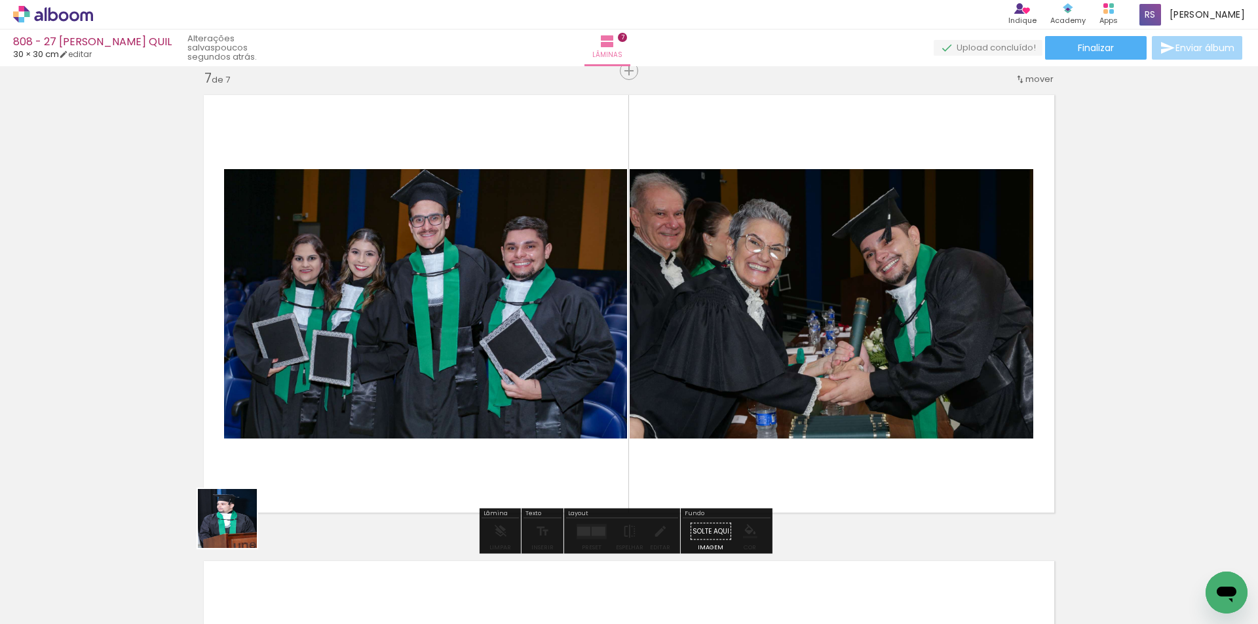
drag, startPoint x: 208, startPoint y: 581, endPoint x: 672, endPoint y: 303, distance: 540.6
click at [672, 303] on quentale-workspace at bounding box center [629, 312] width 1258 height 624
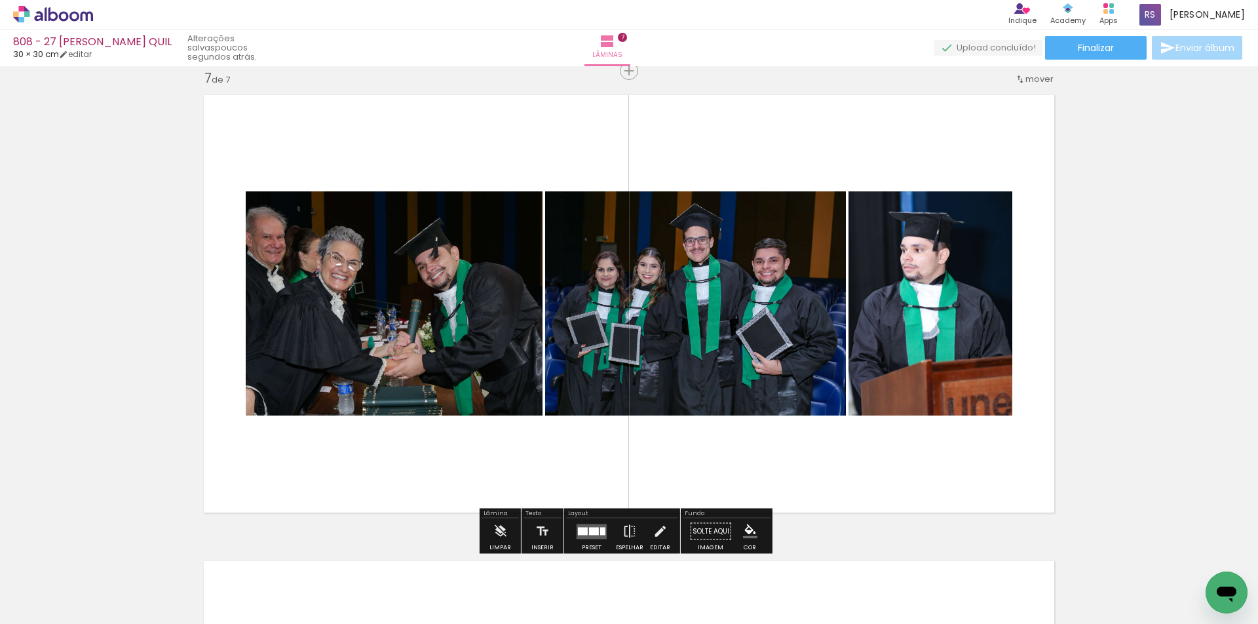
click at [589, 532] on div at bounding box center [594, 531] width 10 height 8
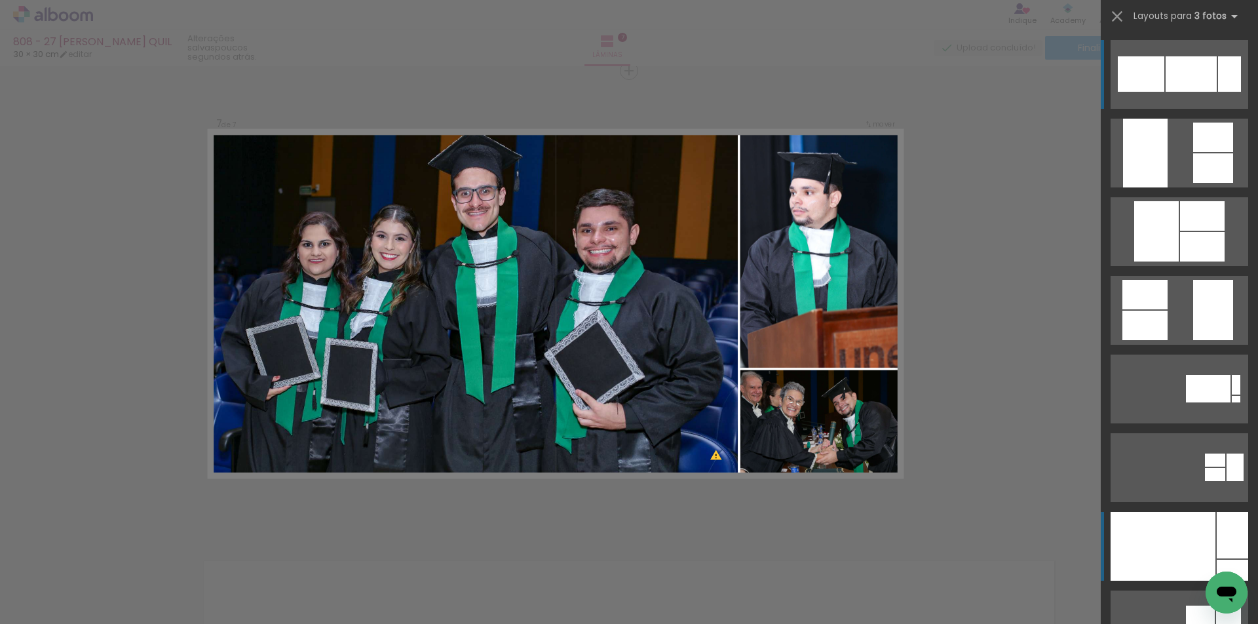
click at [1186, 559] on div at bounding box center [1163, 546] width 105 height 69
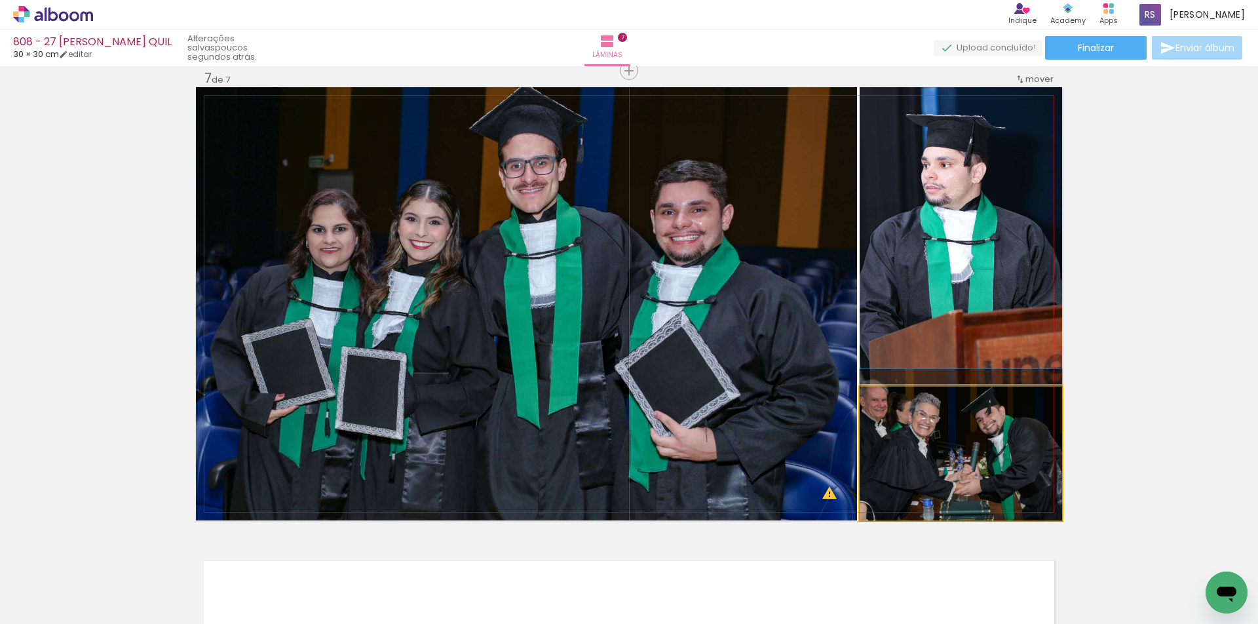
drag, startPoint x: 911, startPoint y: 472, endPoint x: 645, endPoint y: 393, distance: 277.5
click at [0, 0] on slot at bounding box center [0, 0] width 0 height 0
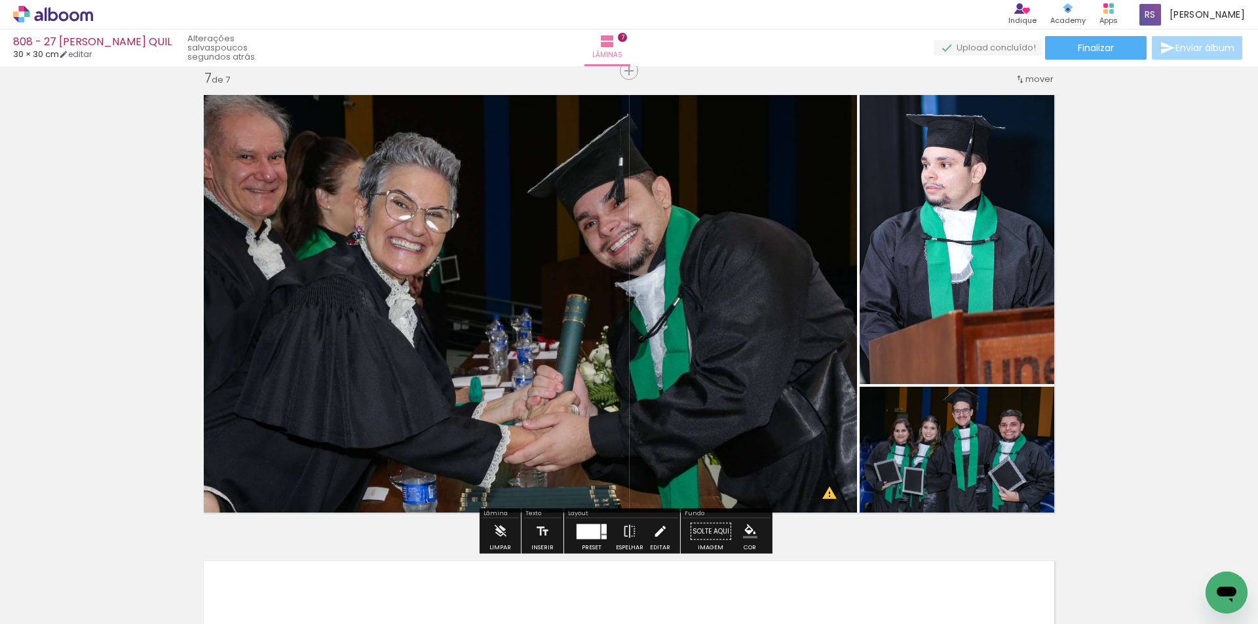
click at [653, 529] on iron-icon at bounding box center [660, 531] width 14 height 26
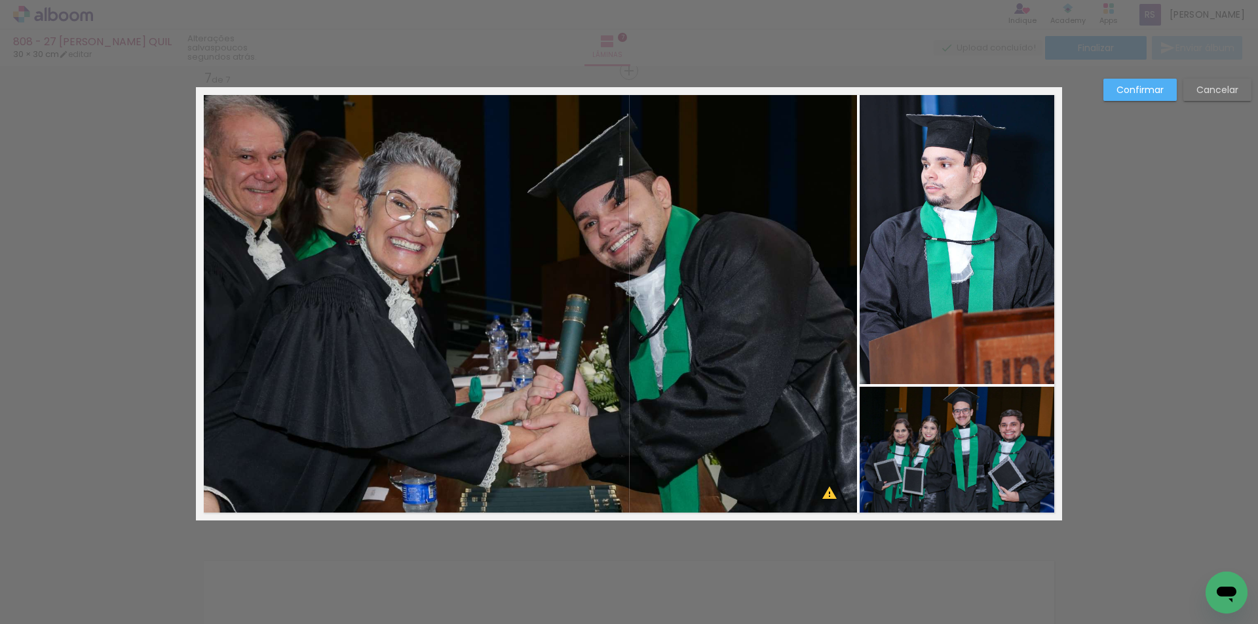
click at [745, 383] on quentale-photo at bounding box center [526, 303] width 661 height 433
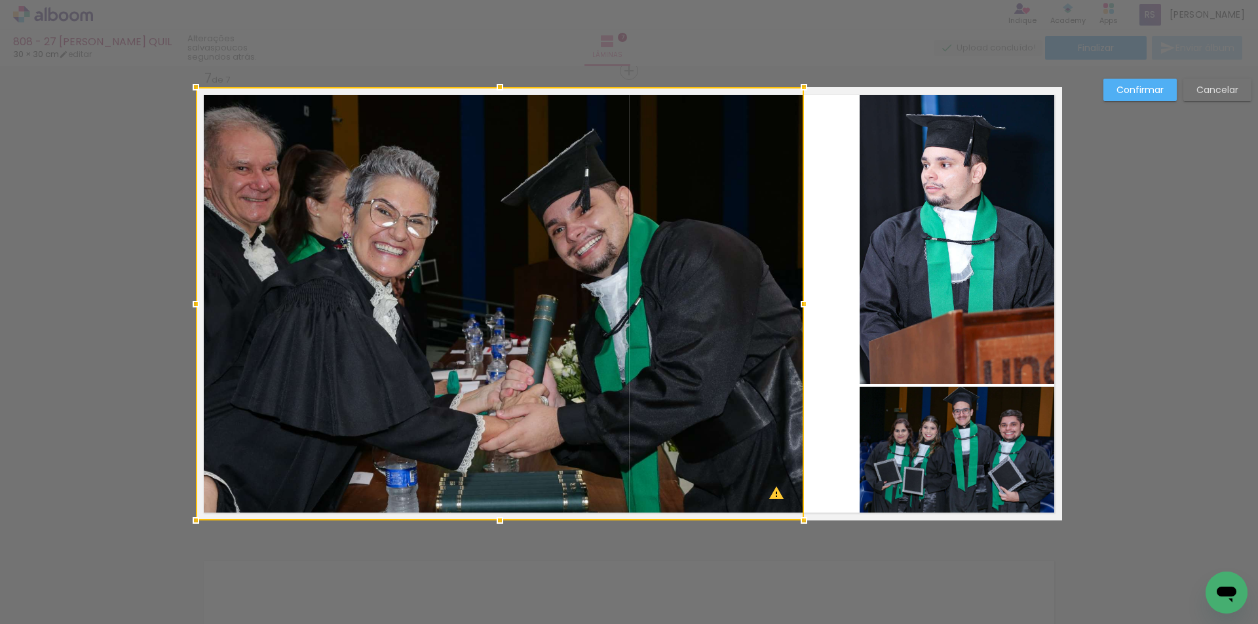
drag, startPoint x: 851, startPoint y: 306, endPoint x: 798, endPoint y: 301, distance: 53.3
click at [798, 301] on div at bounding box center [804, 304] width 26 height 26
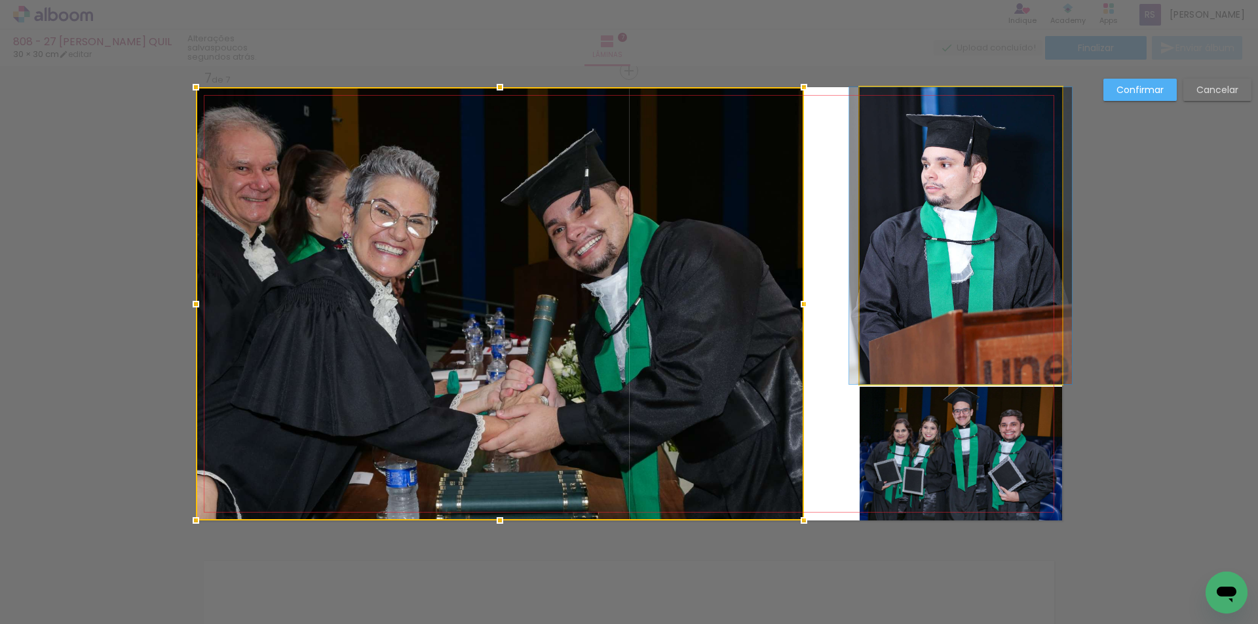
click at [866, 305] on quentale-photo at bounding box center [961, 235] width 203 height 297
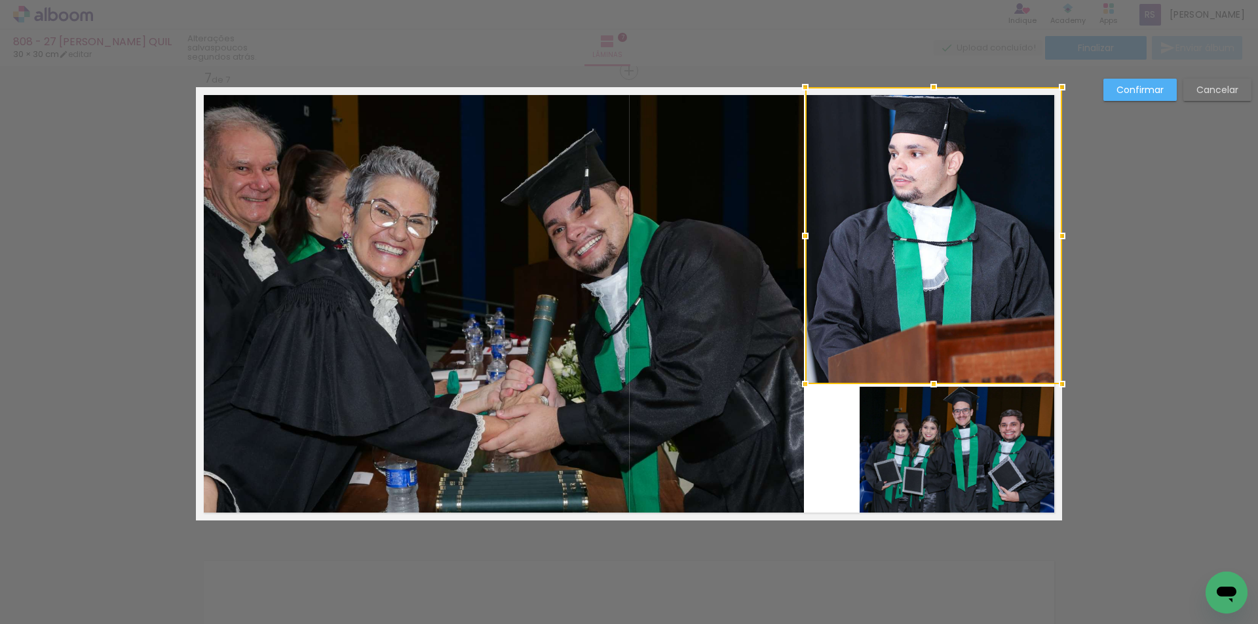
drag, startPoint x: 852, startPoint y: 236, endPoint x: 798, endPoint y: 229, distance: 54.8
click at [798, 229] on div at bounding box center [805, 236] width 26 height 26
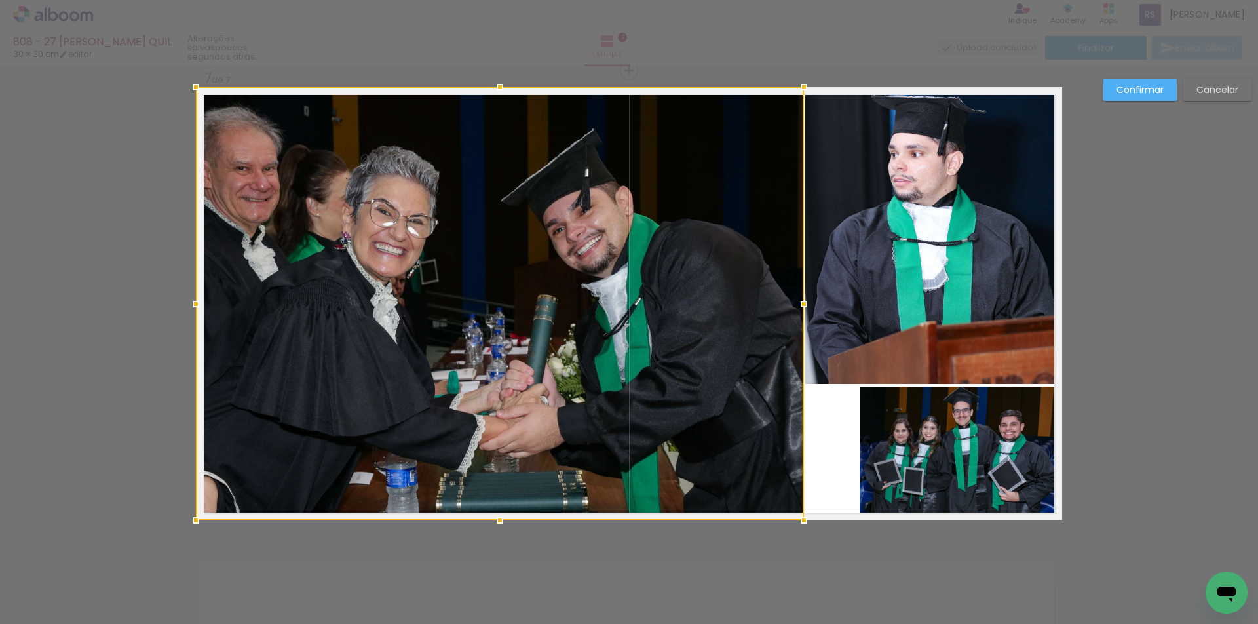
click at [923, 465] on quentale-photo at bounding box center [961, 454] width 203 height 134
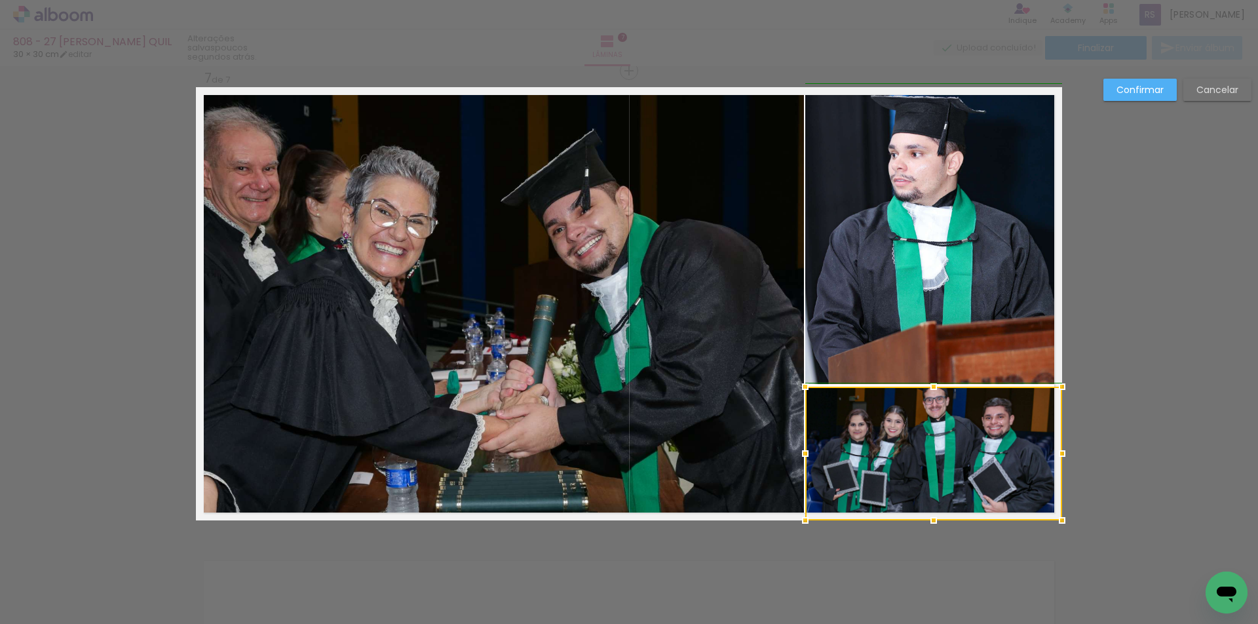
drag, startPoint x: 855, startPoint y: 457, endPoint x: 806, endPoint y: 450, distance: 49.0
click at [806, 450] on div at bounding box center [805, 453] width 26 height 26
click at [973, 317] on quentale-photo at bounding box center [934, 235] width 257 height 297
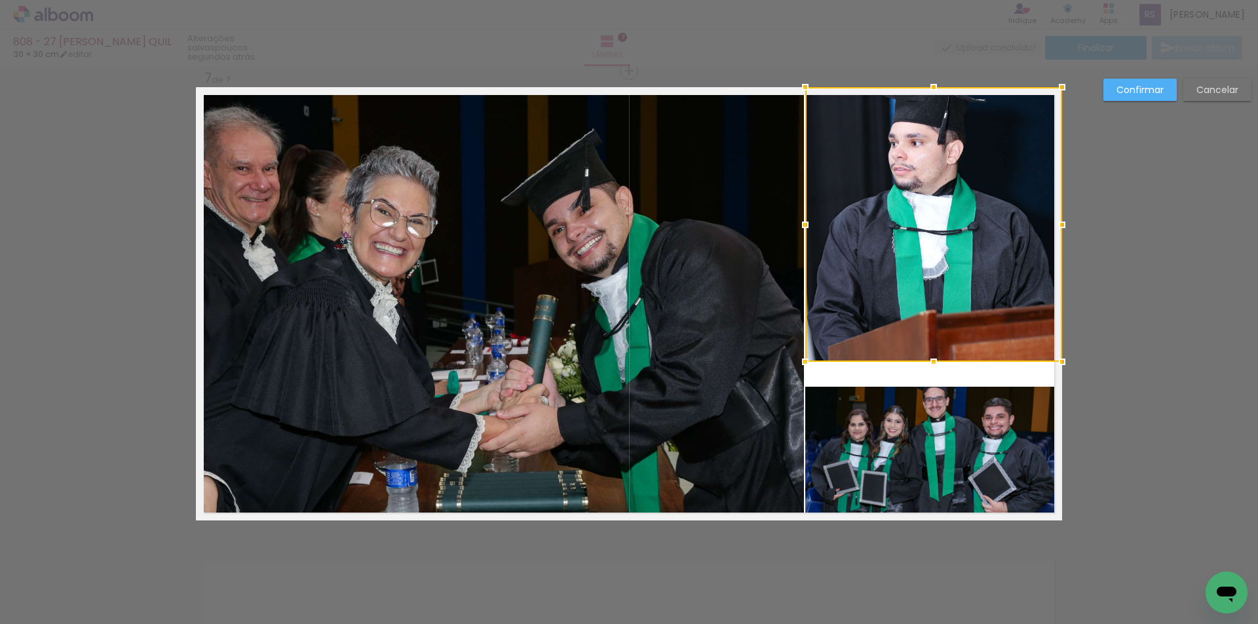
drag, startPoint x: 929, startPoint y: 384, endPoint x: 924, endPoint y: 362, distance: 23.1
click at [924, 362] on div at bounding box center [934, 362] width 26 height 26
click at [931, 412] on quentale-photo at bounding box center [934, 454] width 257 height 134
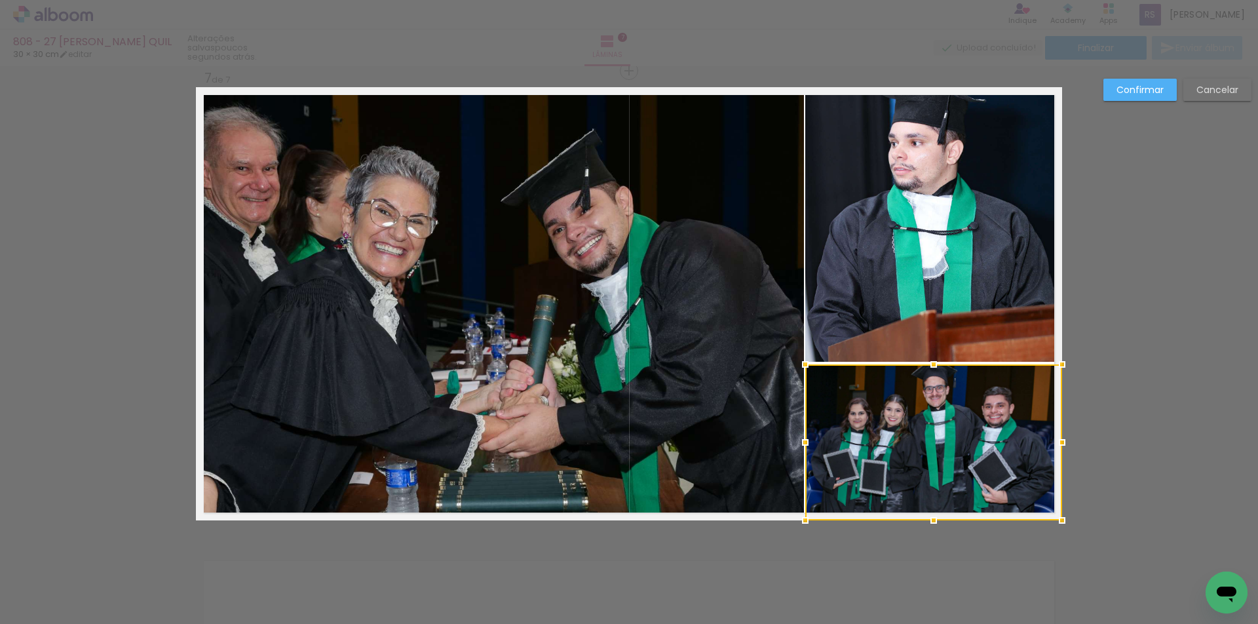
drag, startPoint x: 928, startPoint y: 386, endPoint x: 927, endPoint y: 364, distance: 22.3
click at [927, 364] on div at bounding box center [934, 364] width 26 height 26
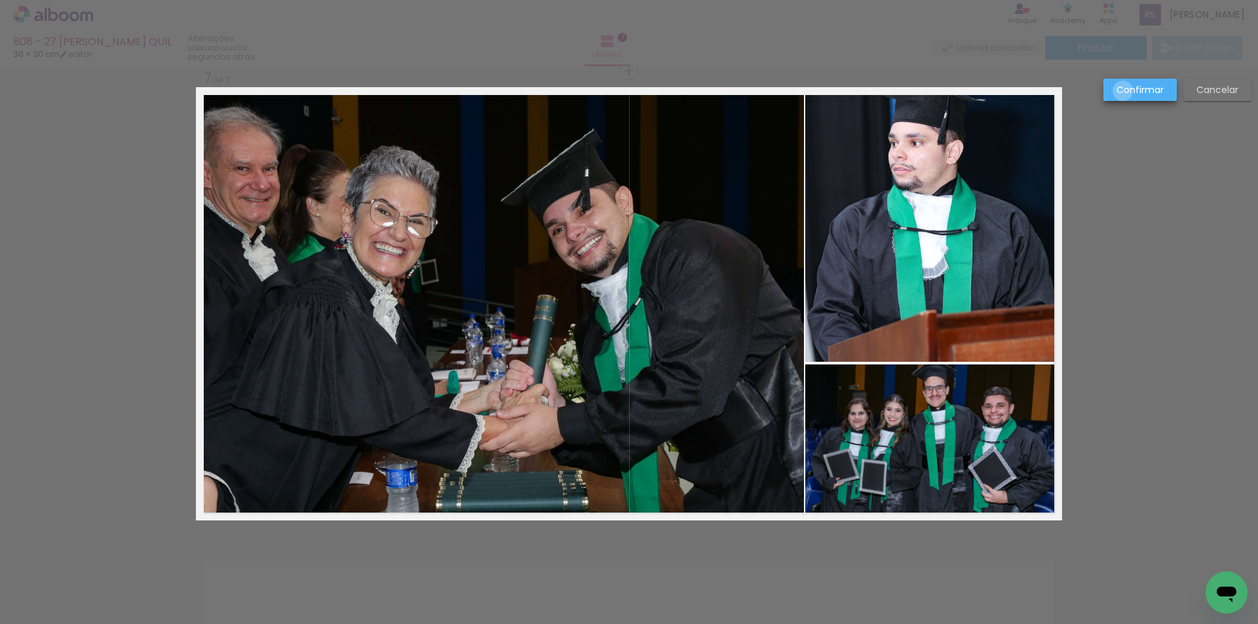
click at [0, 0] on slot "Confirmar" at bounding box center [0, 0] width 0 height 0
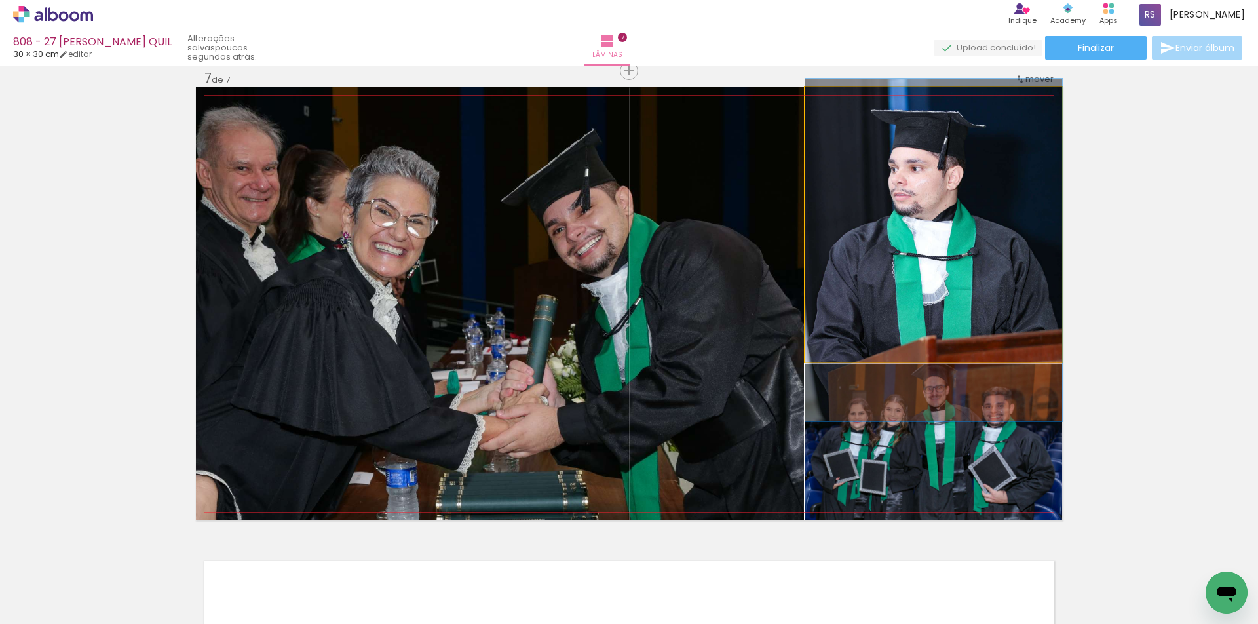
drag, startPoint x: 1003, startPoint y: 163, endPoint x: 996, endPoint y: 184, distance: 22.2
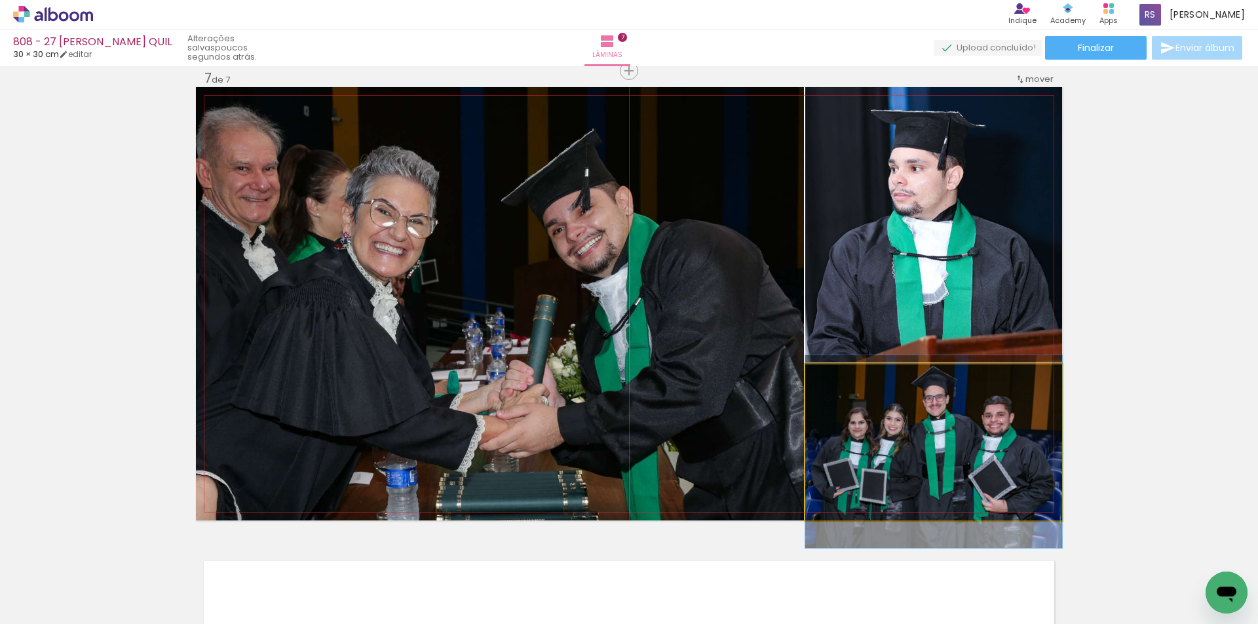
drag, startPoint x: 963, startPoint y: 418, endPoint x: 948, endPoint y: 427, distance: 18.2
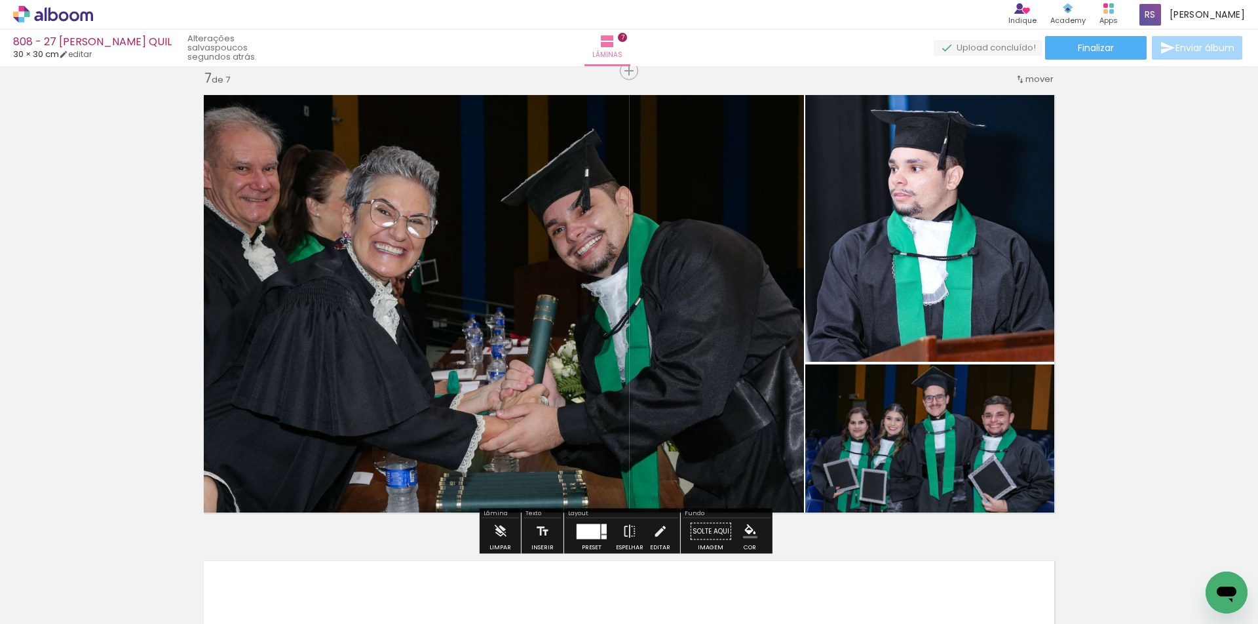
click at [749, 526] on iron-icon "color picker" at bounding box center [750, 531] width 14 height 14
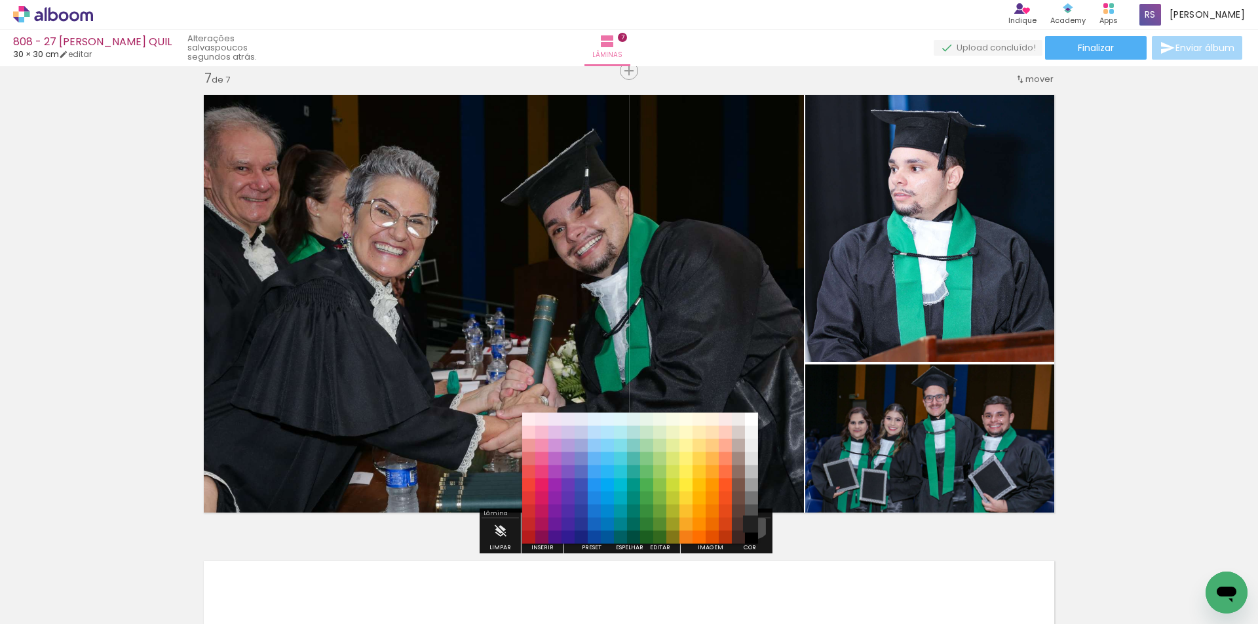
click at [749, 522] on paper-item "#212121" at bounding box center [751, 524] width 13 height 13
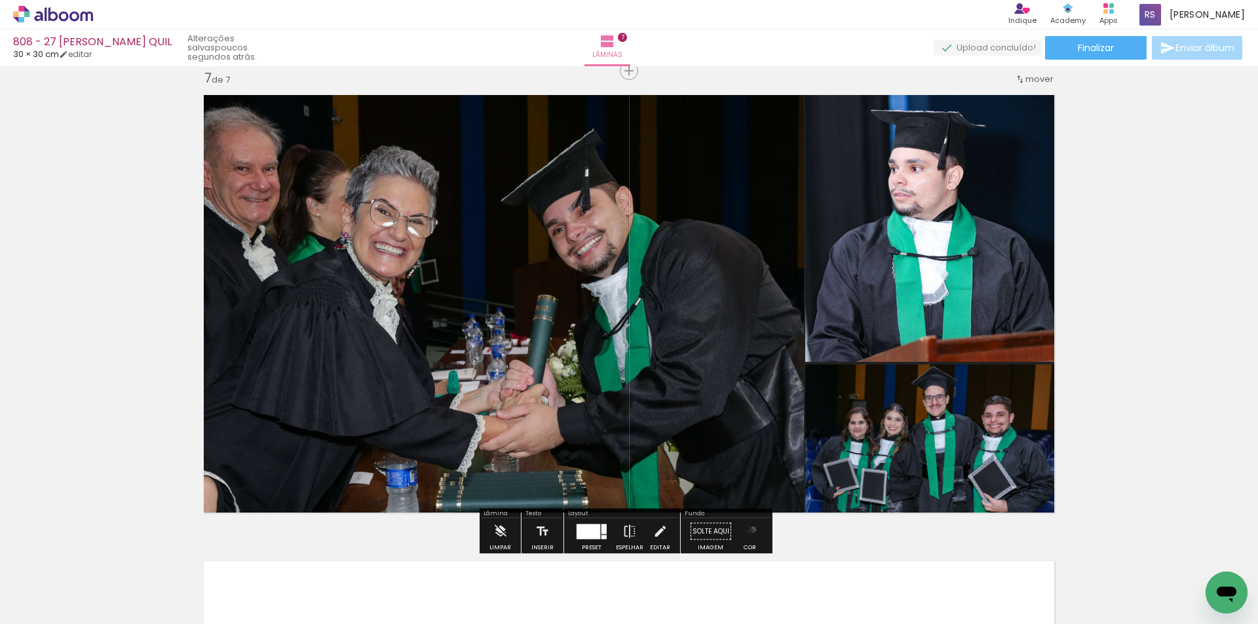
click at [749, 530] on iron-icon "color picker" at bounding box center [750, 531] width 14 height 14
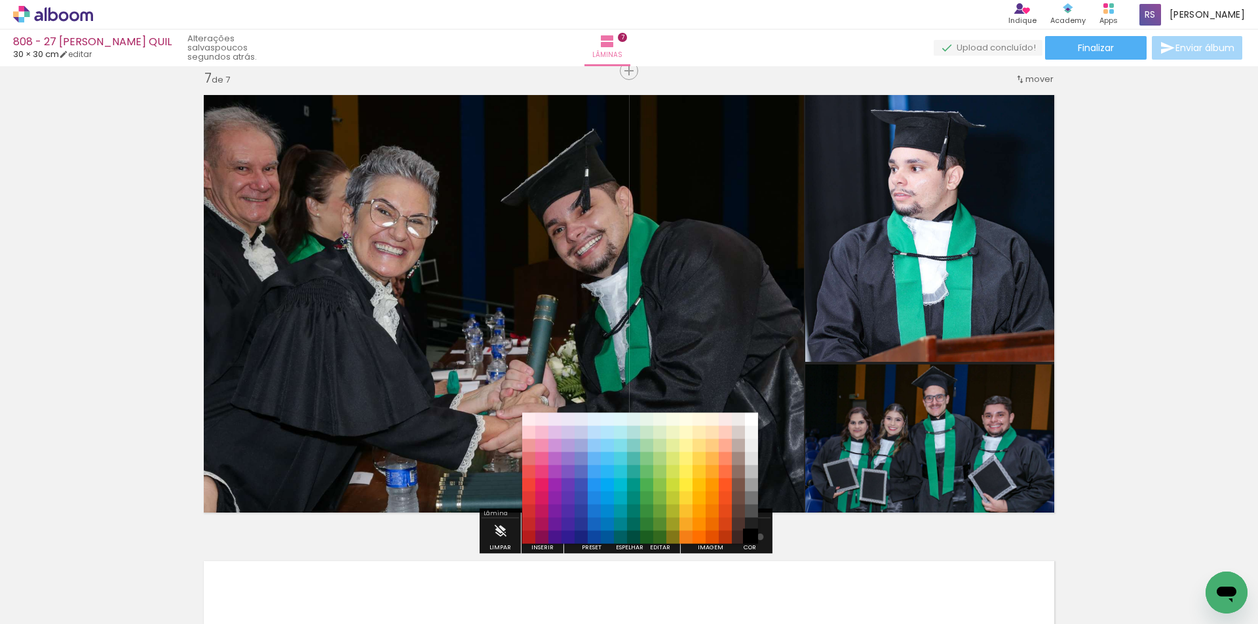
click at [756, 537] on paper-item "#000000" at bounding box center [751, 537] width 13 height 13
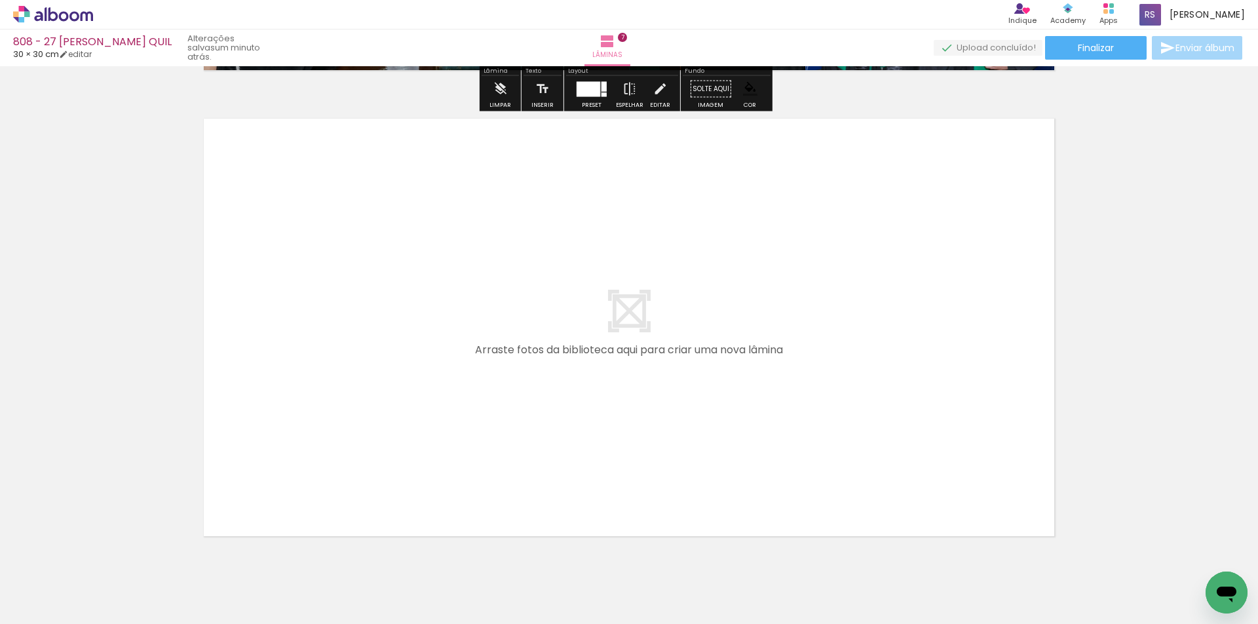
scroll to position [3272, 0]
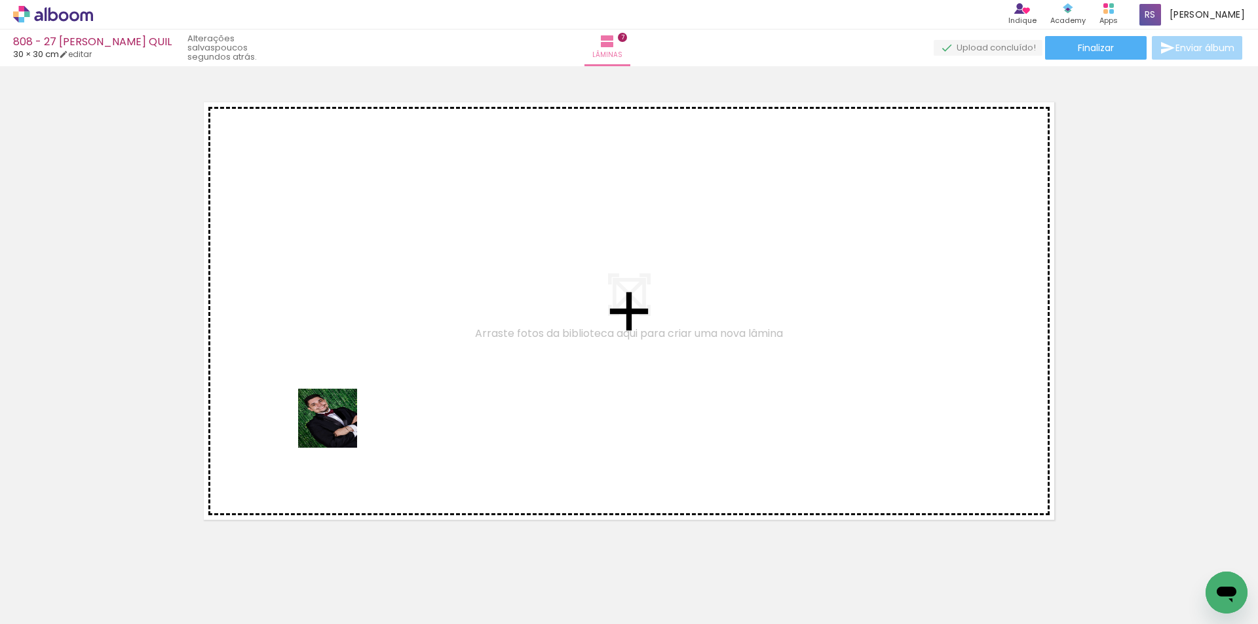
drag, startPoint x: 270, startPoint y: 587, endPoint x: 392, endPoint y: 535, distance: 132.5
click at [344, 401] on quentale-workspace at bounding box center [629, 312] width 1258 height 624
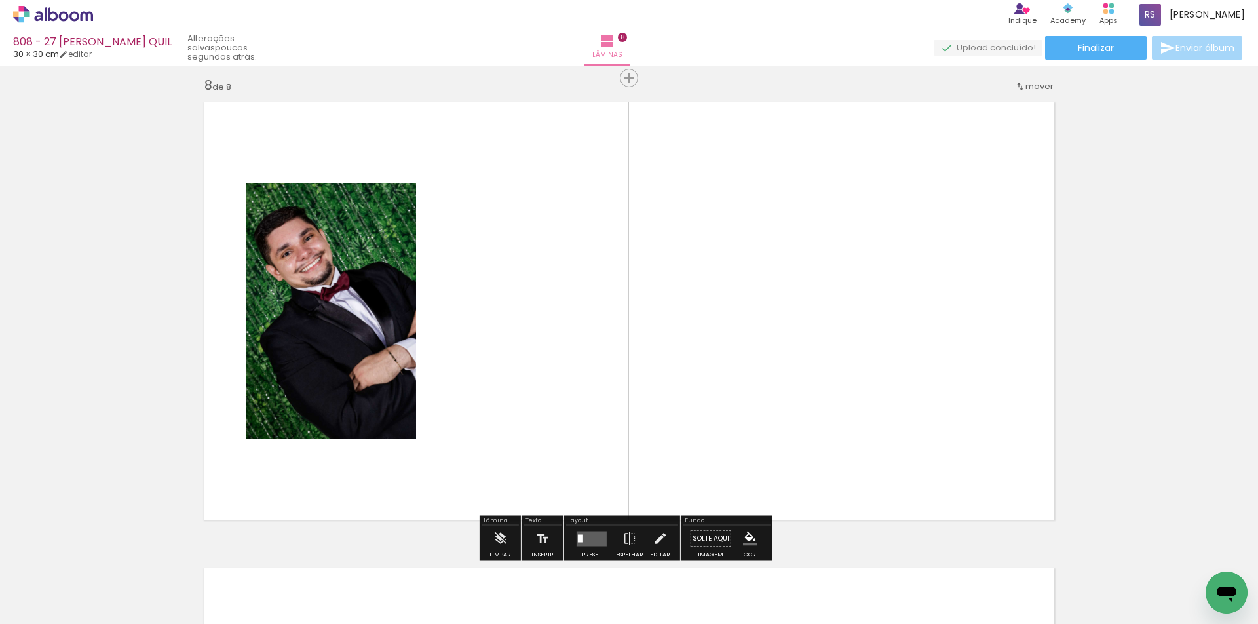
scroll to position [3279, 0]
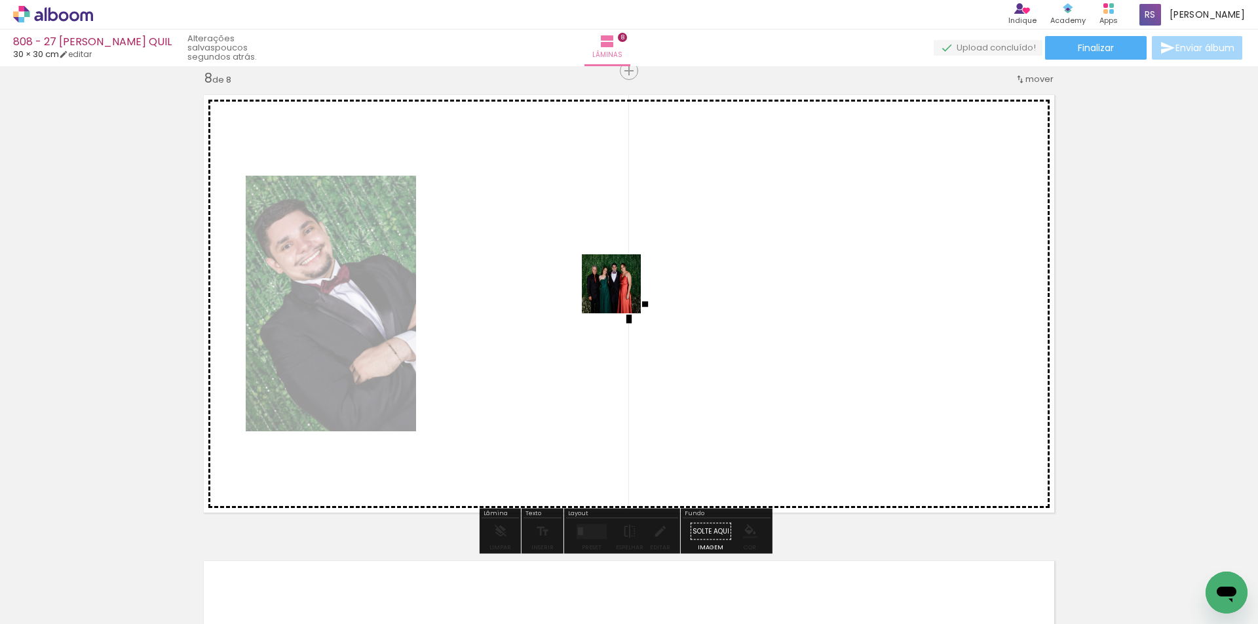
drag, startPoint x: 303, startPoint y: 579, endPoint x: 624, endPoint y: 293, distance: 429.8
click at [624, 293] on quentale-workspace at bounding box center [629, 312] width 1258 height 624
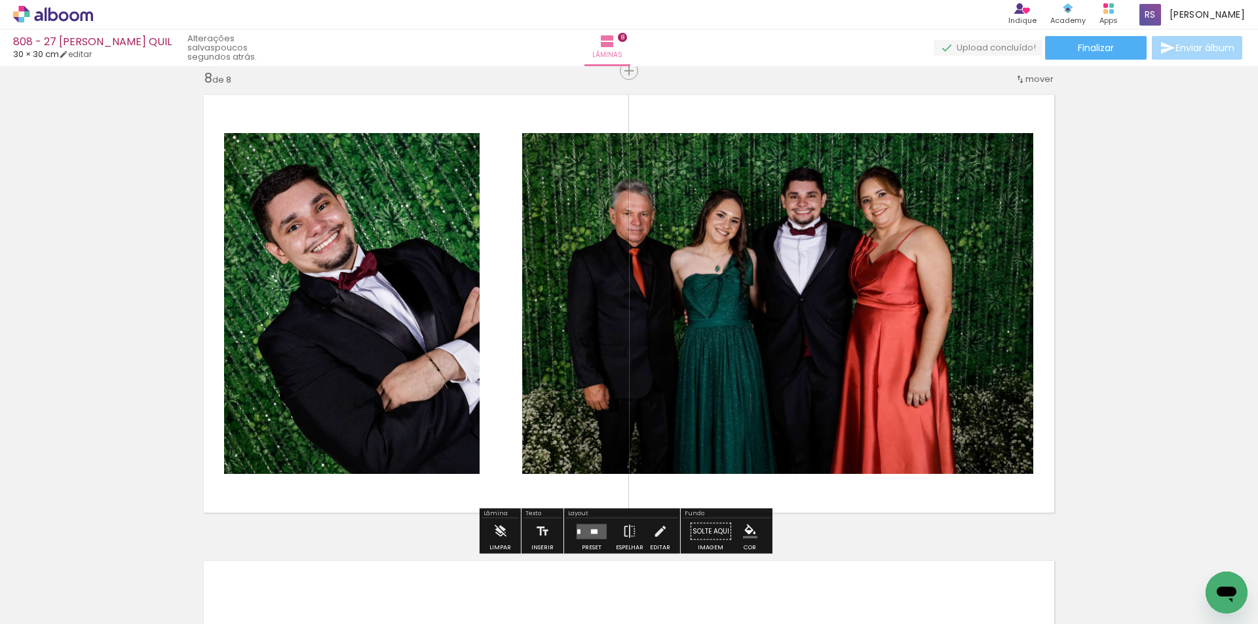
click at [585, 530] on quentale-layouter at bounding box center [592, 531] width 30 height 15
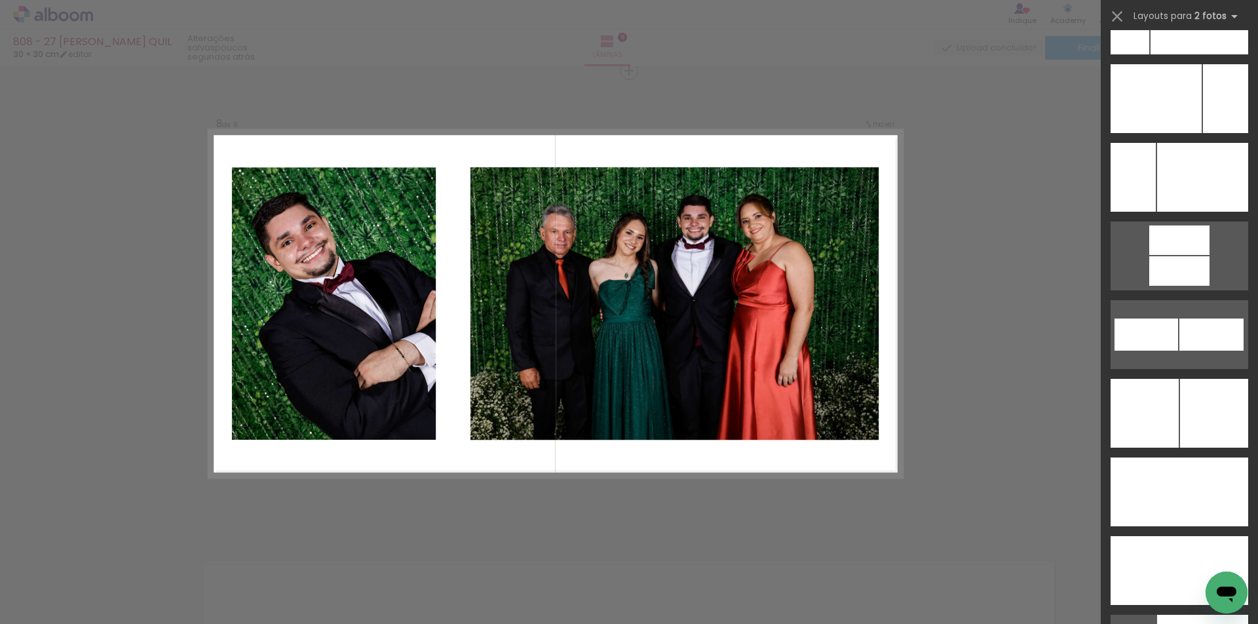
scroll to position [5753, 0]
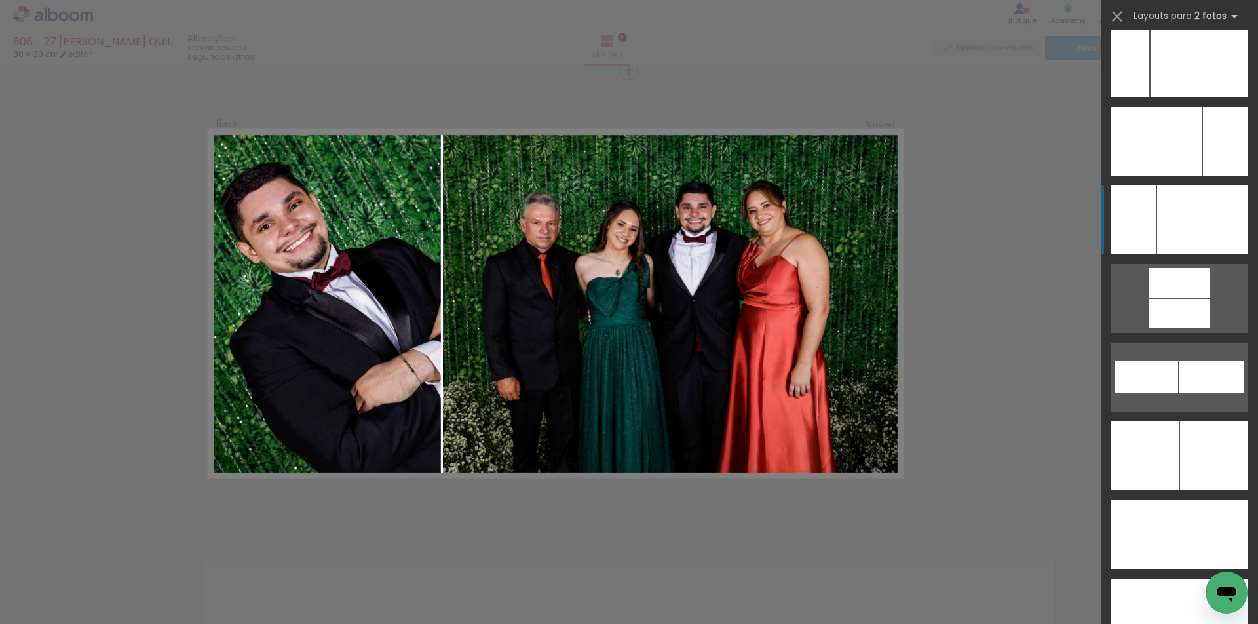
click at [1167, 97] on div at bounding box center [1200, 62] width 98 height 69
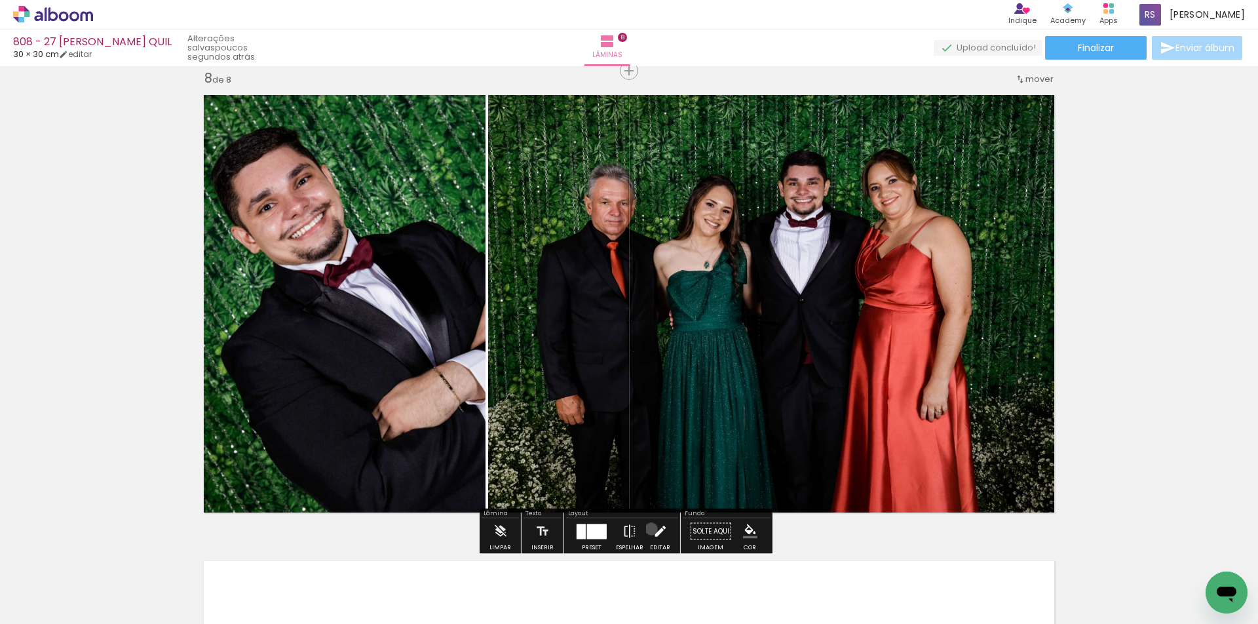
click at [648, 529] on paper-button "Editar" at bounding box center [660, 534] width 27 height 33
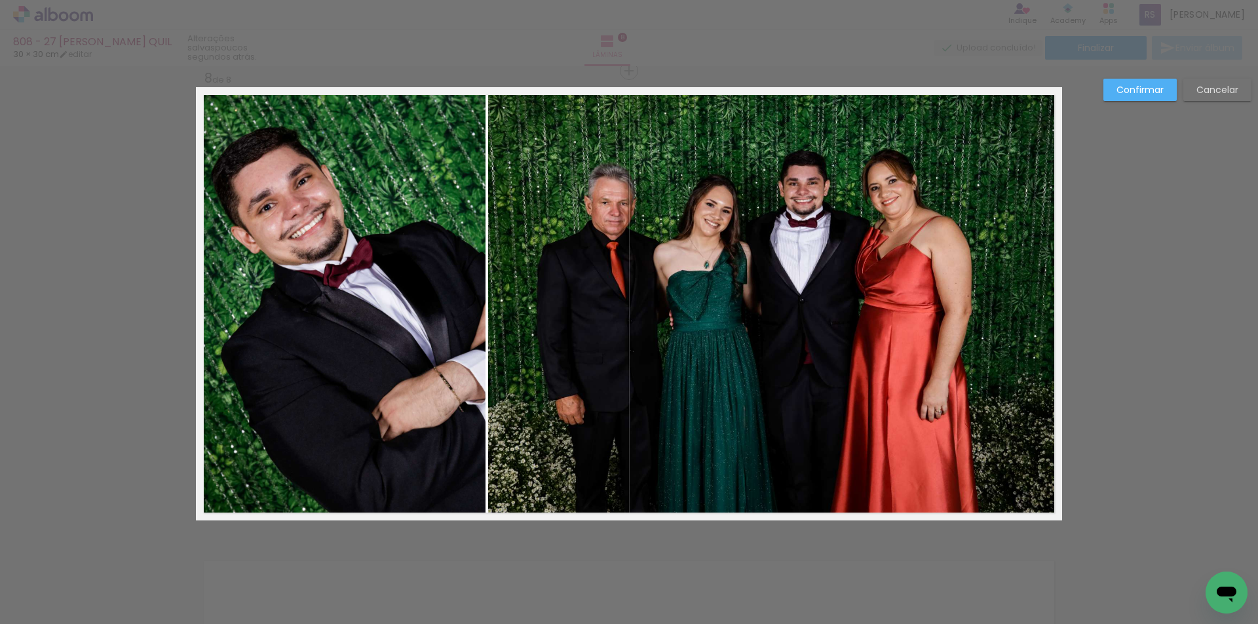
click at [674, 362] on quentale-photo at bounding box center [775, 303] width 574 height 433
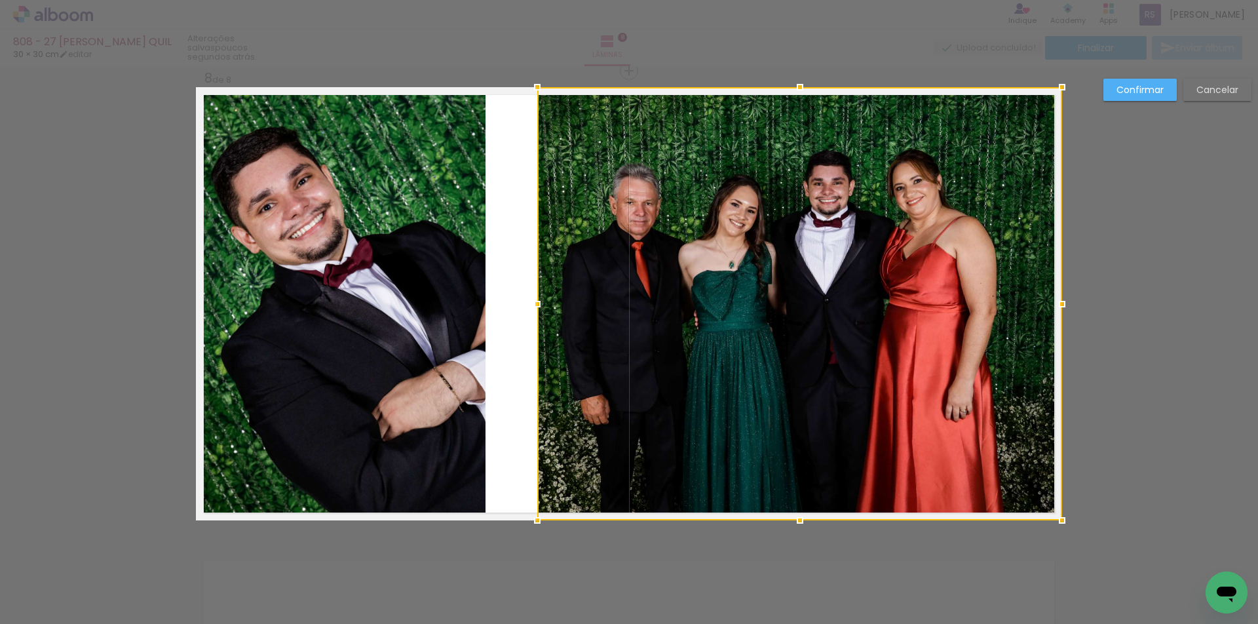
drag, startPoint x: 485, startPoint y: 309, endPoint x: 534, endPoint y: 299, distance: 50.1
click at [534, 299] on div at bounding box center [537, 304] width 26 height 26
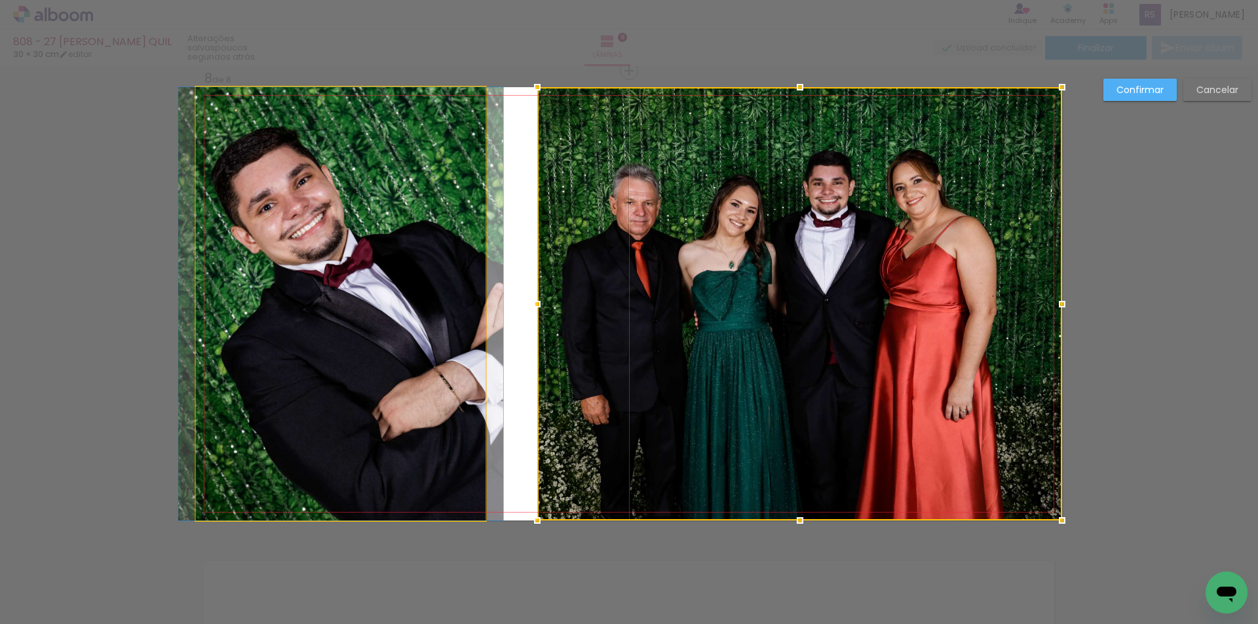
click at [457, 286] on quentale-photo at bounding box center [341, 303] width 290 height 433
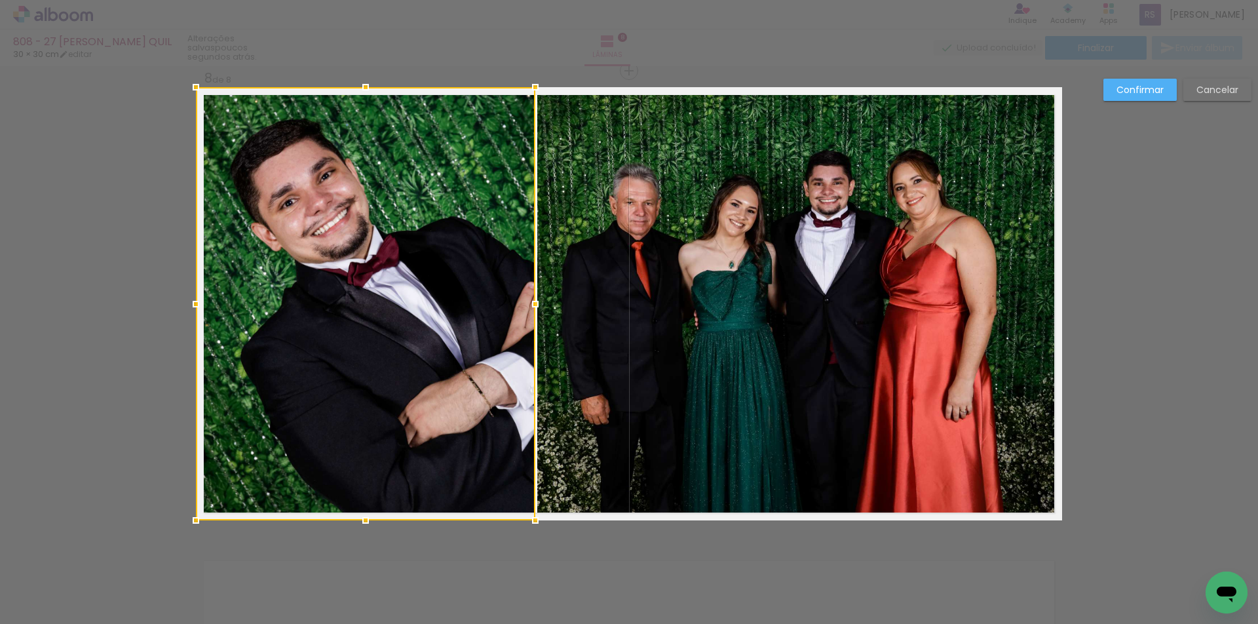
drag, startPoint x: 484, startPoint y: 296, endPoint x: 534, endPoint y: 297, distance: 49.8
click at [534, 297] on div at bounding box center [535, 304] width 26 height 26
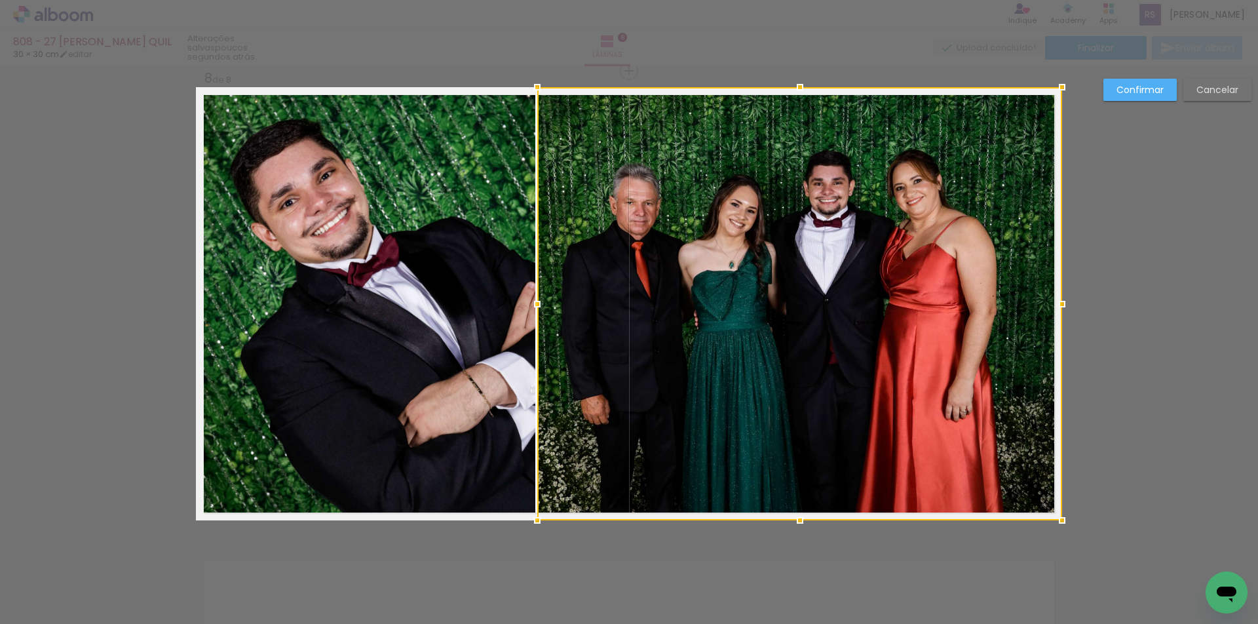
click at [0, 0] on slot "Confirmar" at bounding box center [0, 0] width 0 height 0
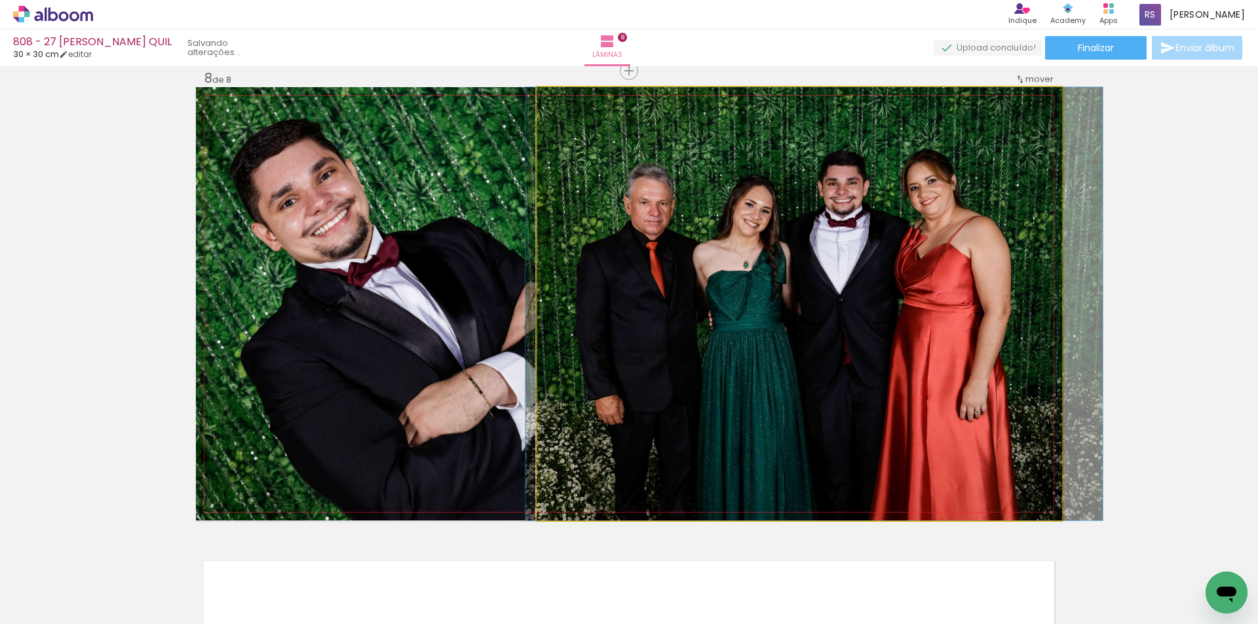
drag, startPoint x: 642, startPoint y: 313, endPoint x: 652, endPoint y: 311, distance: 10.7
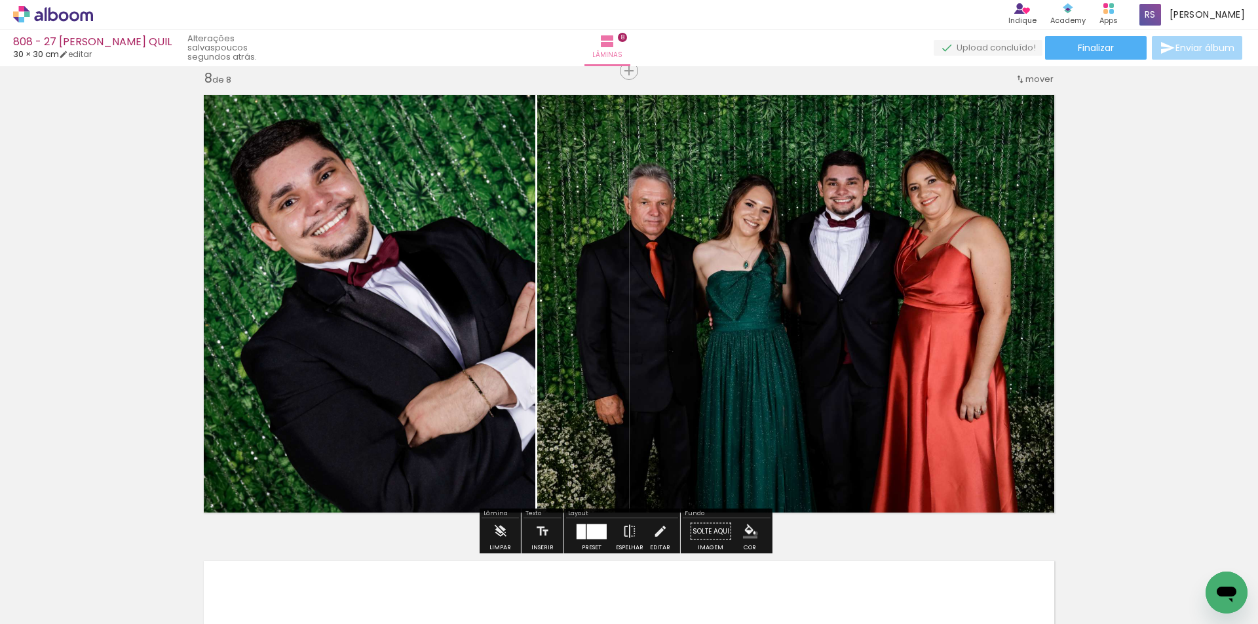
click at [750, 534] on iron-icon "color picker" at bounding box center [750, 531] width 14 height 14
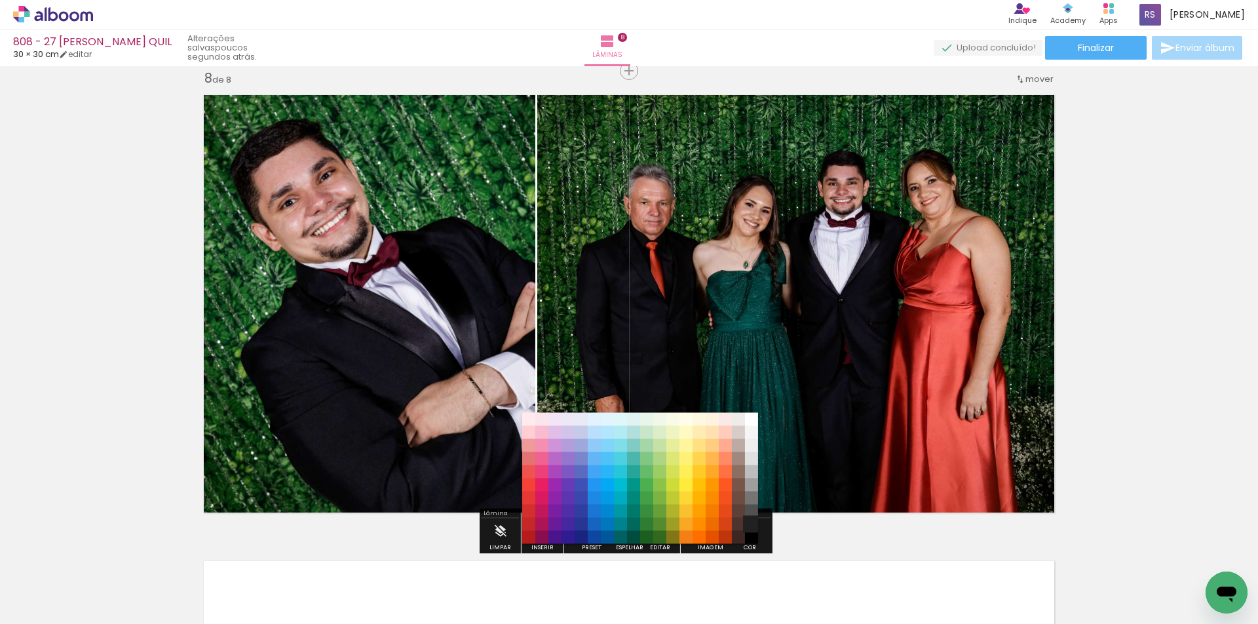
click at [750, 527] on paper-item "#212121" at bounding box center [751, 524] width 13 height 13
click at [745, 534] on iron-icon "color picker" at bounding box center [750, 531] width 14 height 14
click at [750, 534] on paper-item "#000000" at bounding box center [751, 537] width 13 height 13
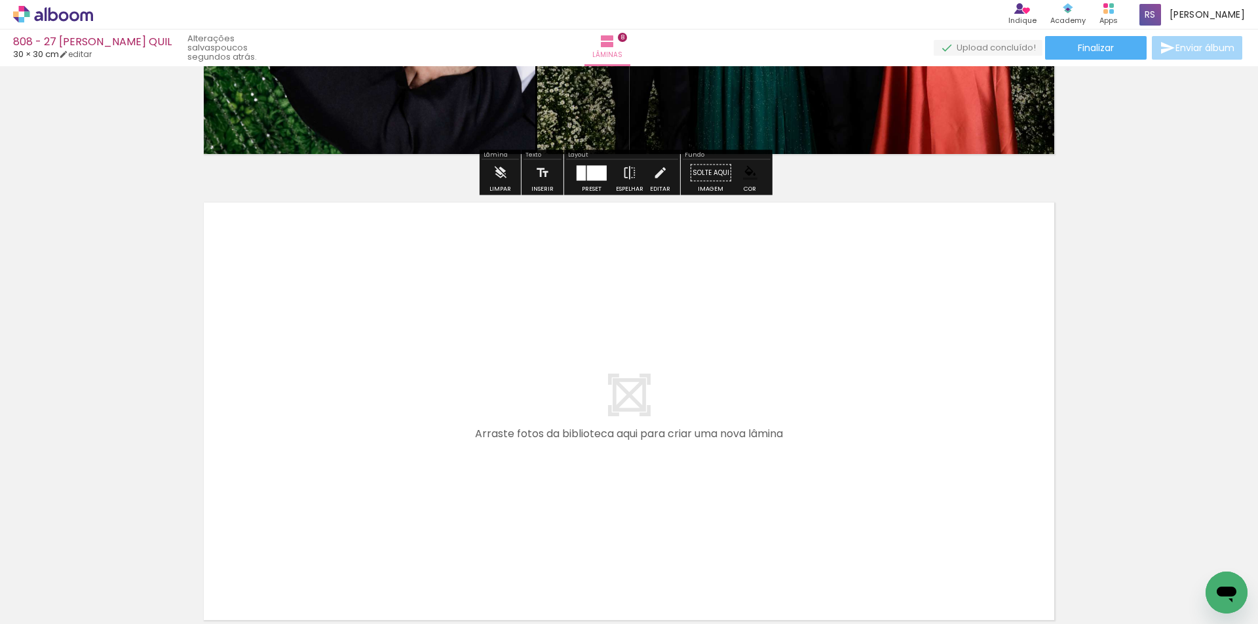
scroll to position [3672, 0]
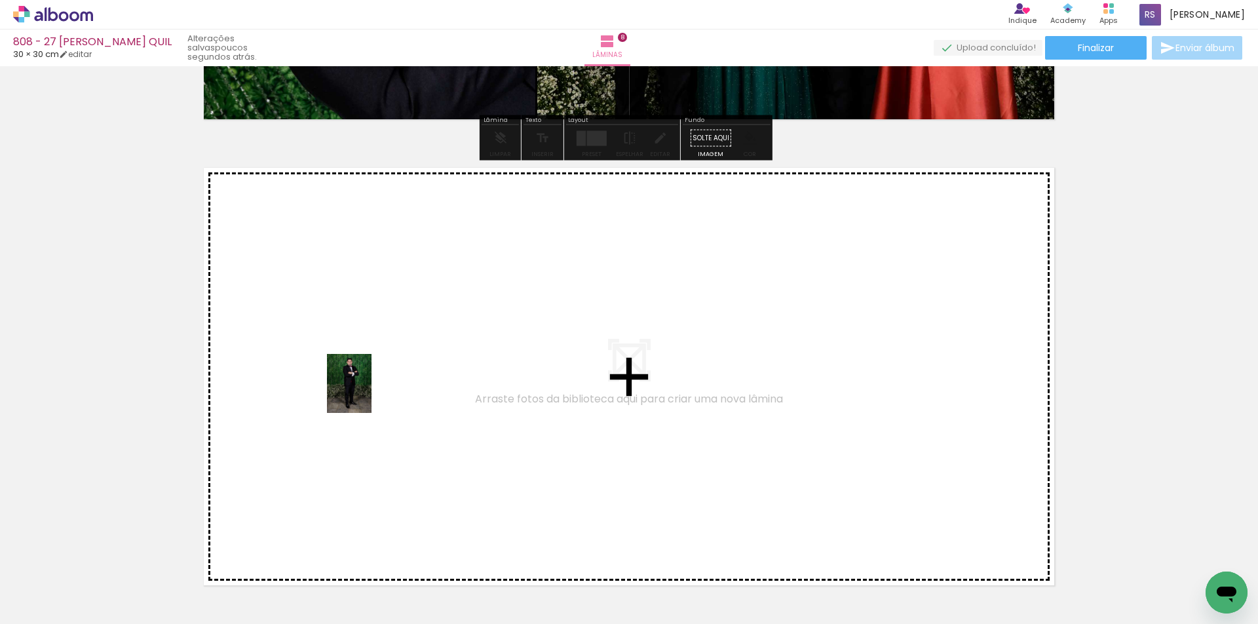
drag, startPoint x: 227, startPoint y: 578, endPoint x: 366, endPoint y: 393, distance: 231.6
click at [366, 393] on quentale-workspace at bounding box center [629, 312] width 1258 height 624
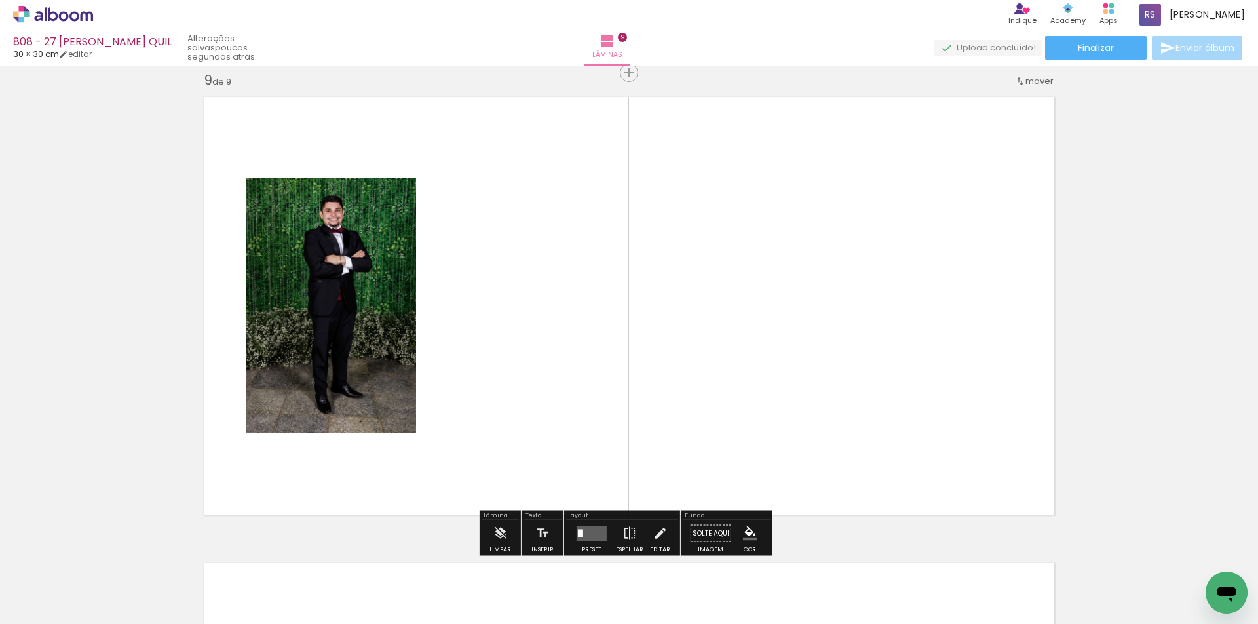
scroll to position [3745, 0]
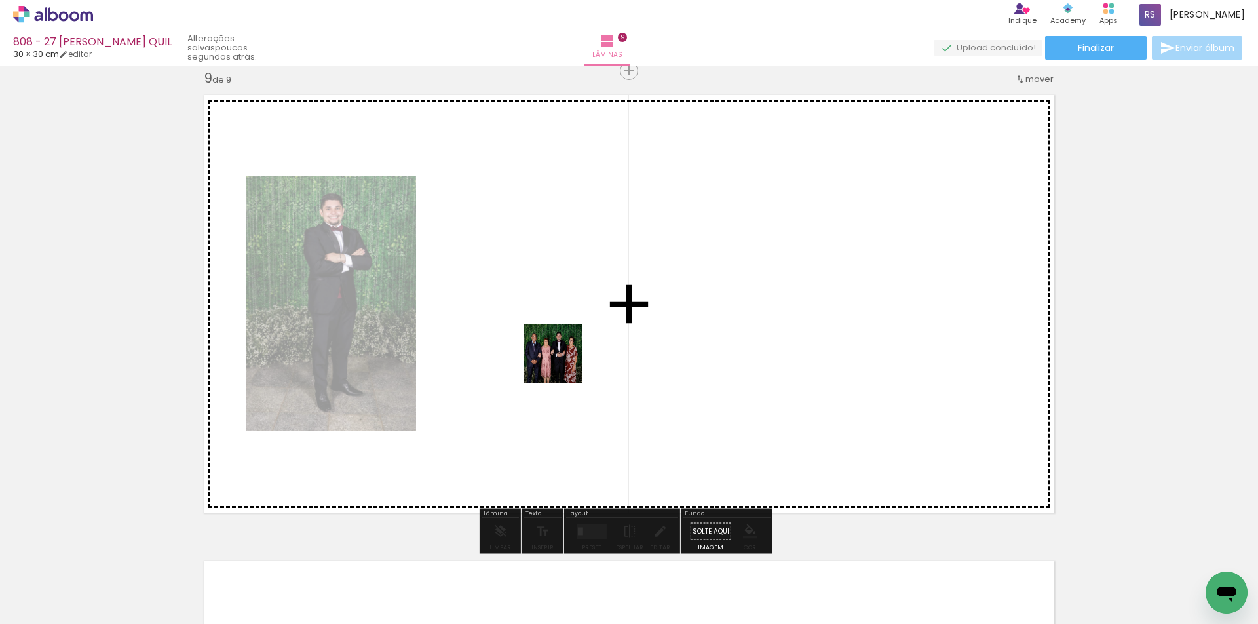
drag, startPoint x: 224, startPoint y: 583, endPoint x: 578, endPoint y: 357, distance: 420.0
click at [578, 357] on quentale-workspace at bounding box center [629, 312] width 1258 height 624
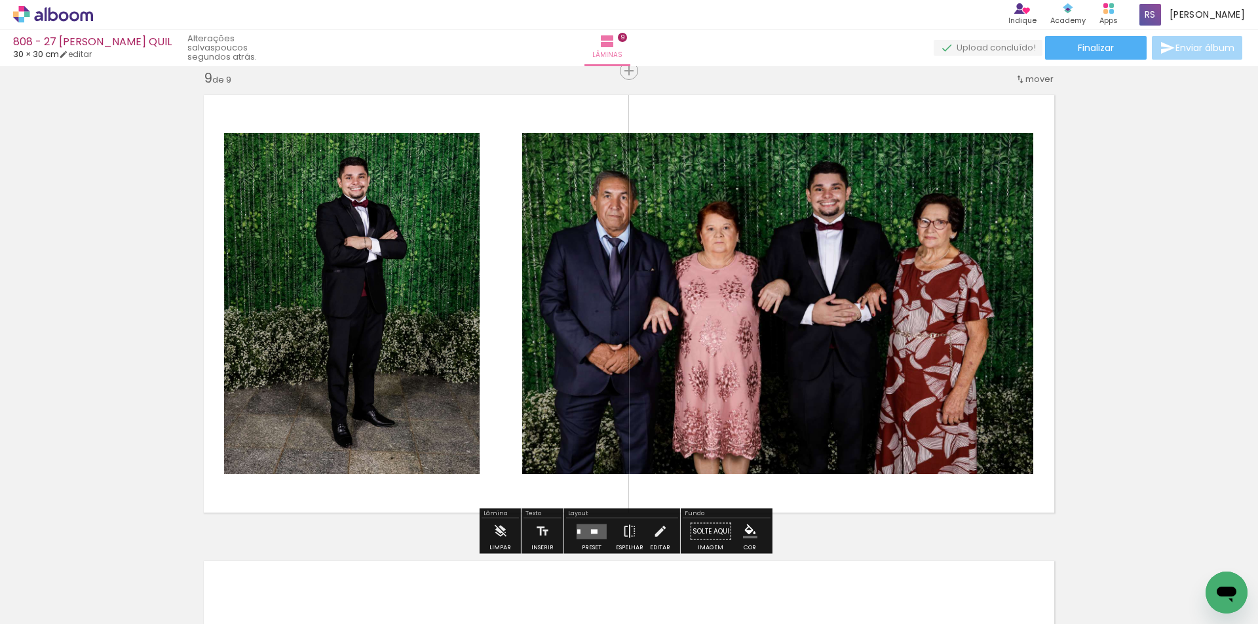
click at [591, 528] on quentale-layouter at bounding box center [592, 531] width 30 height 15
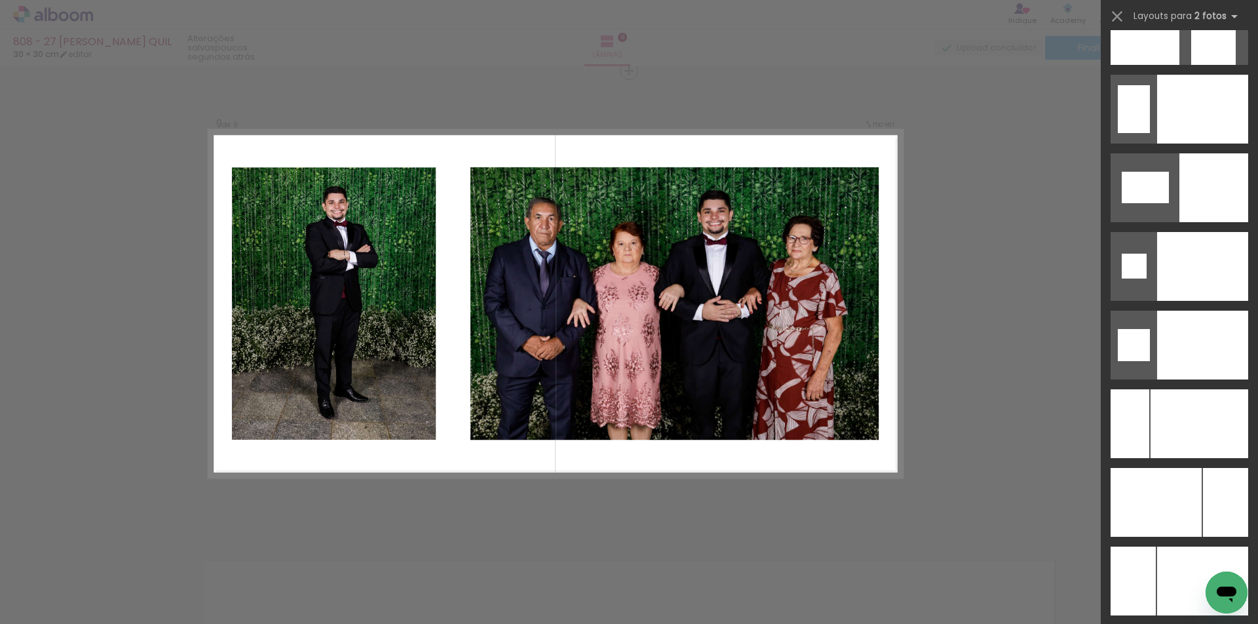
scroll to position [5418, 0]
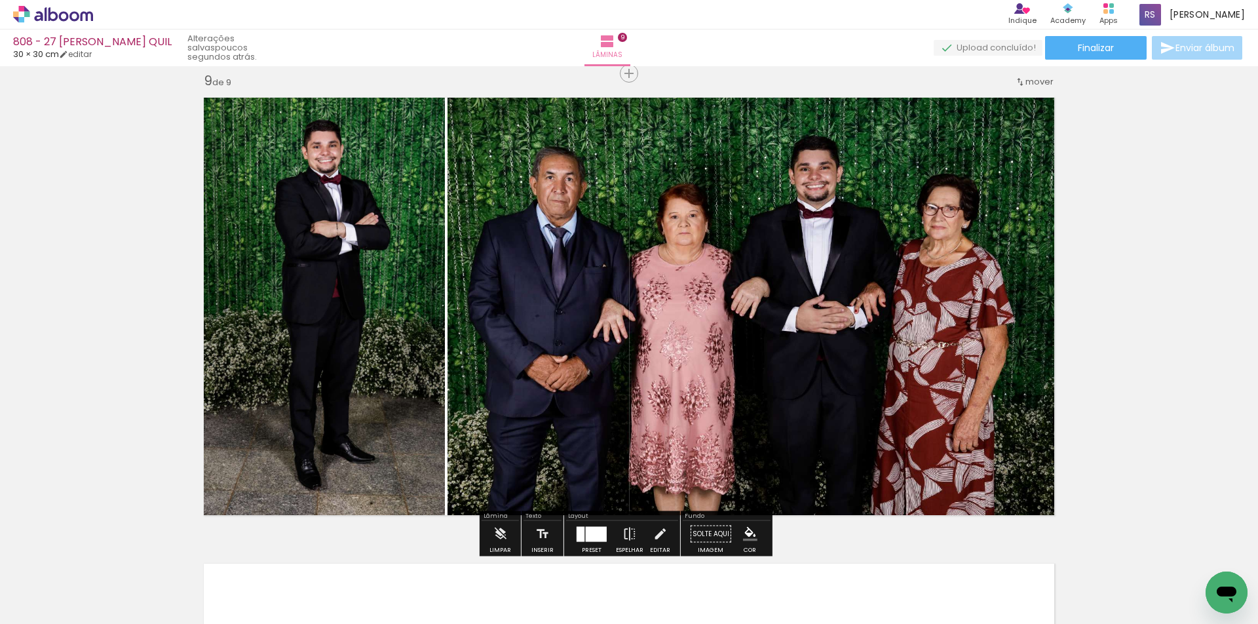
scroll to position [3745, 0]
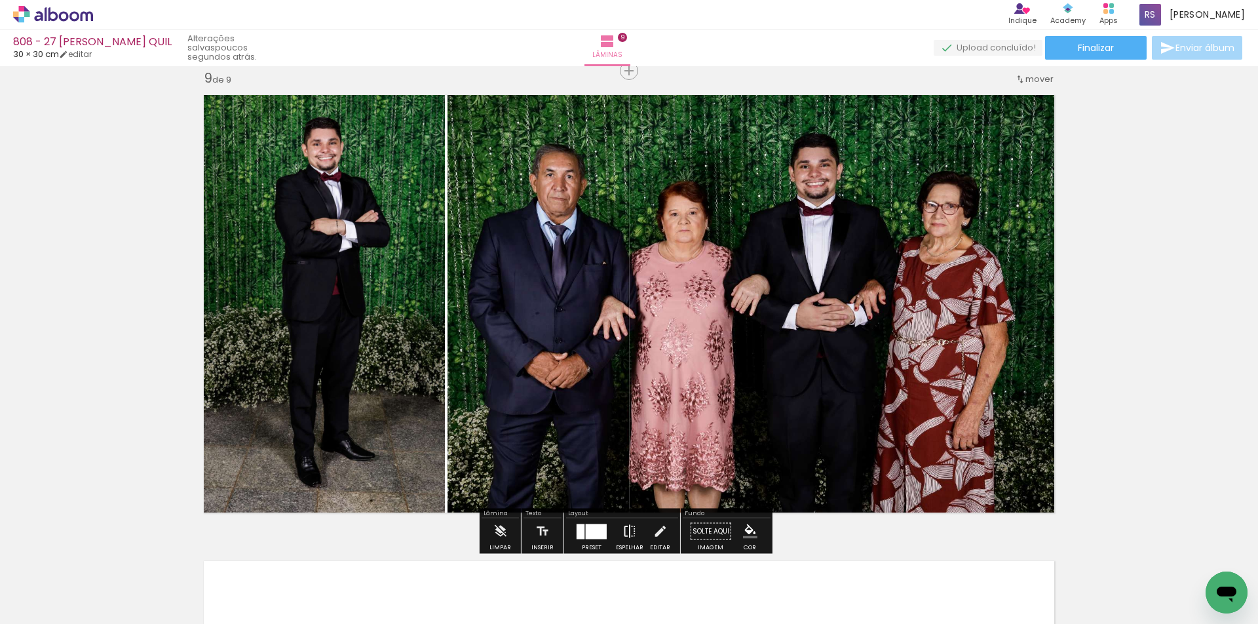
click at [623, 530] on iron-icon at bounding box center [630, 531] width 14 height 26
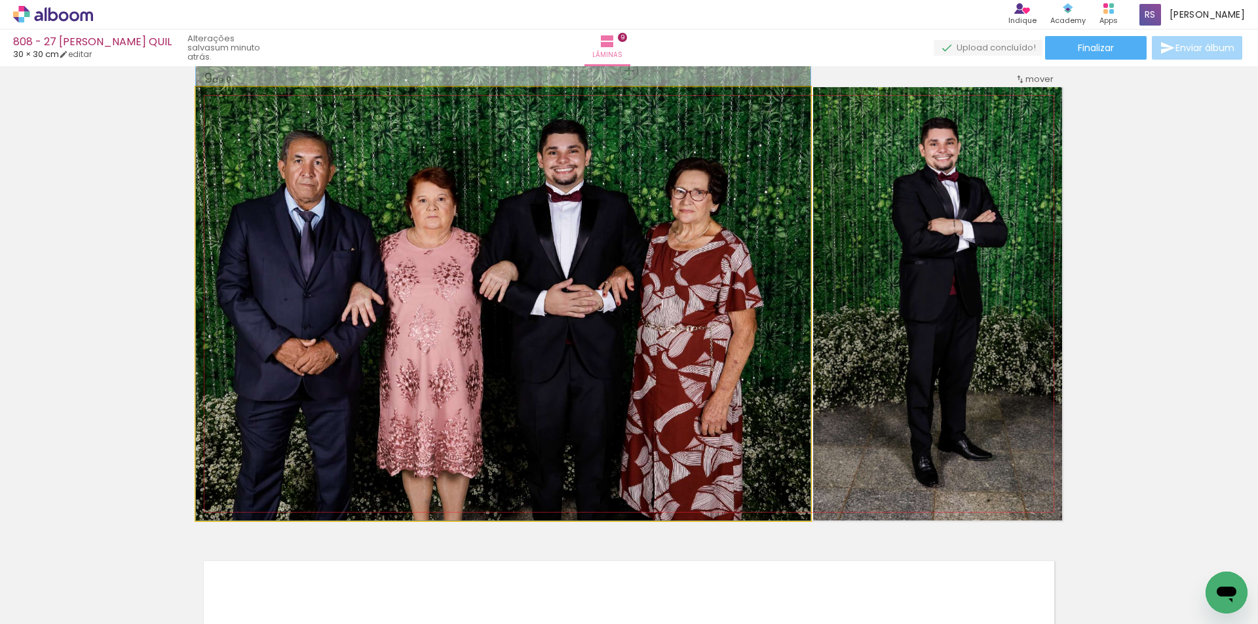
drag, startPoint x: 682, startPoint y: 437, endPoint x: 690, endPoint y: 398, distance: 40.1
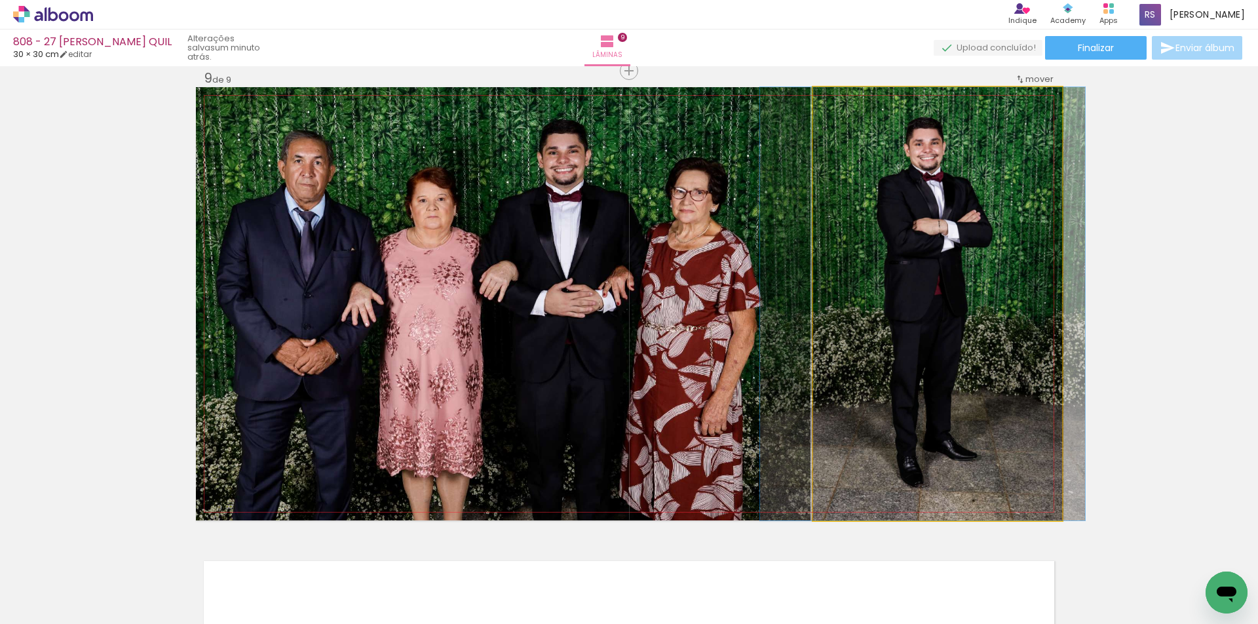
drag, startPoint x: 921, startPoint y: 395, endPoint x: 906, endPoint y: 393, distance: 15.2
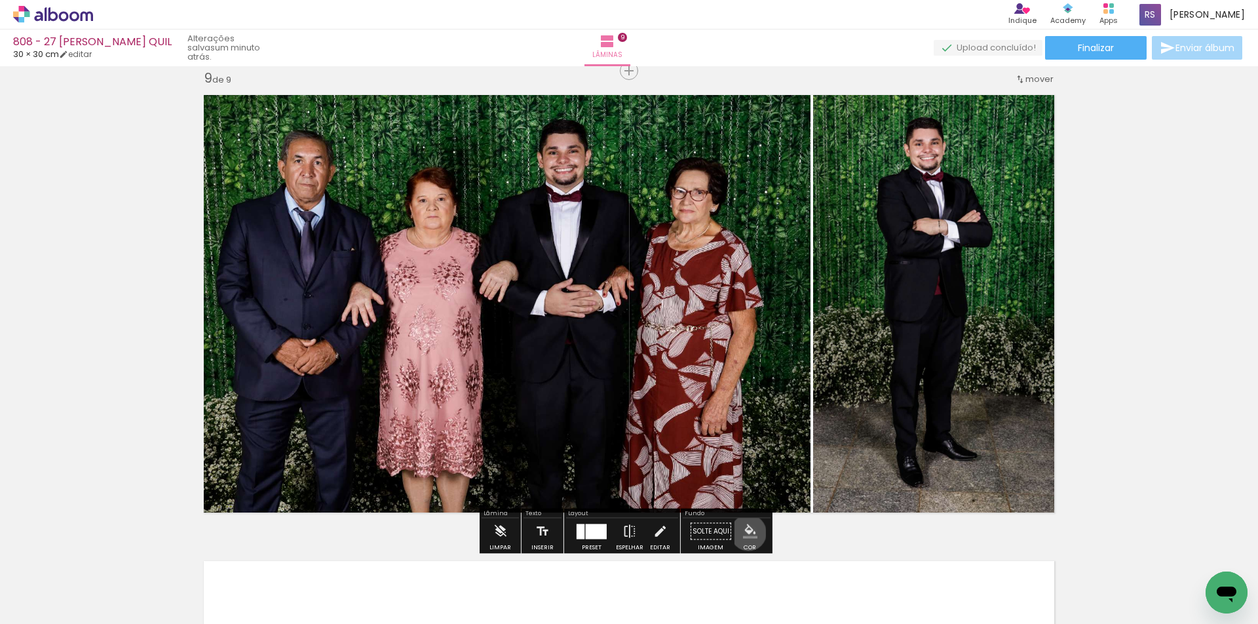
click at [744, 533] on iron-icon "color picker" at bounding box center [750, 531] width 14 height 14
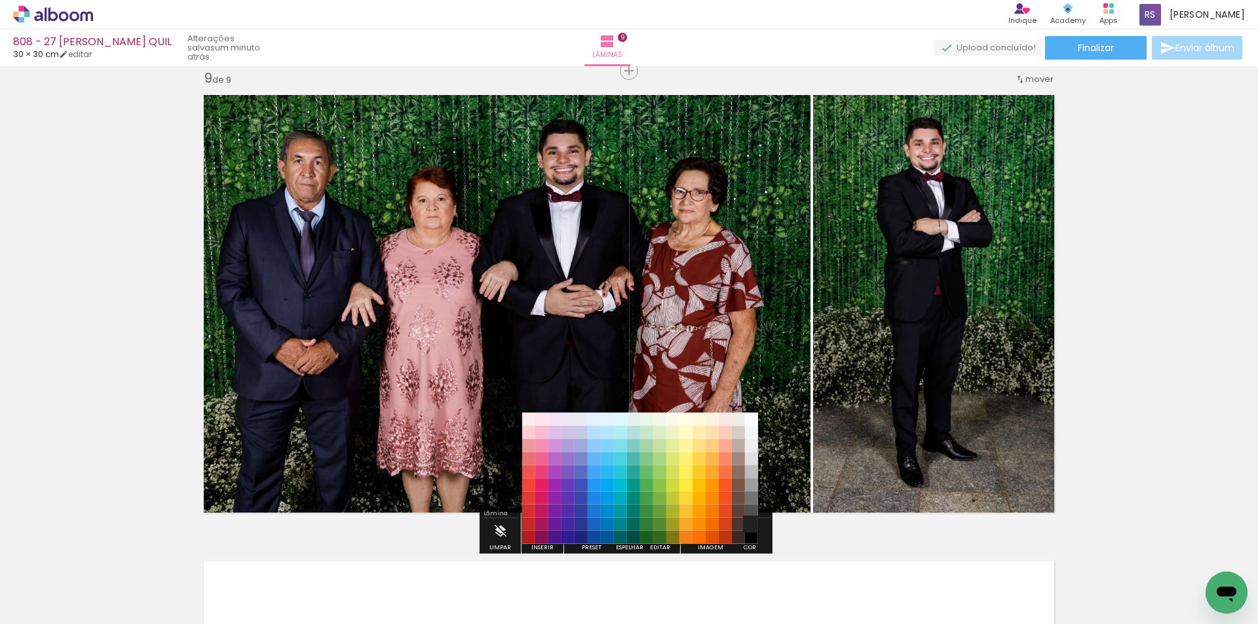
click at [750, 522] on paper-item "#212121" at bounding box center [751, 524] width 13 height 13
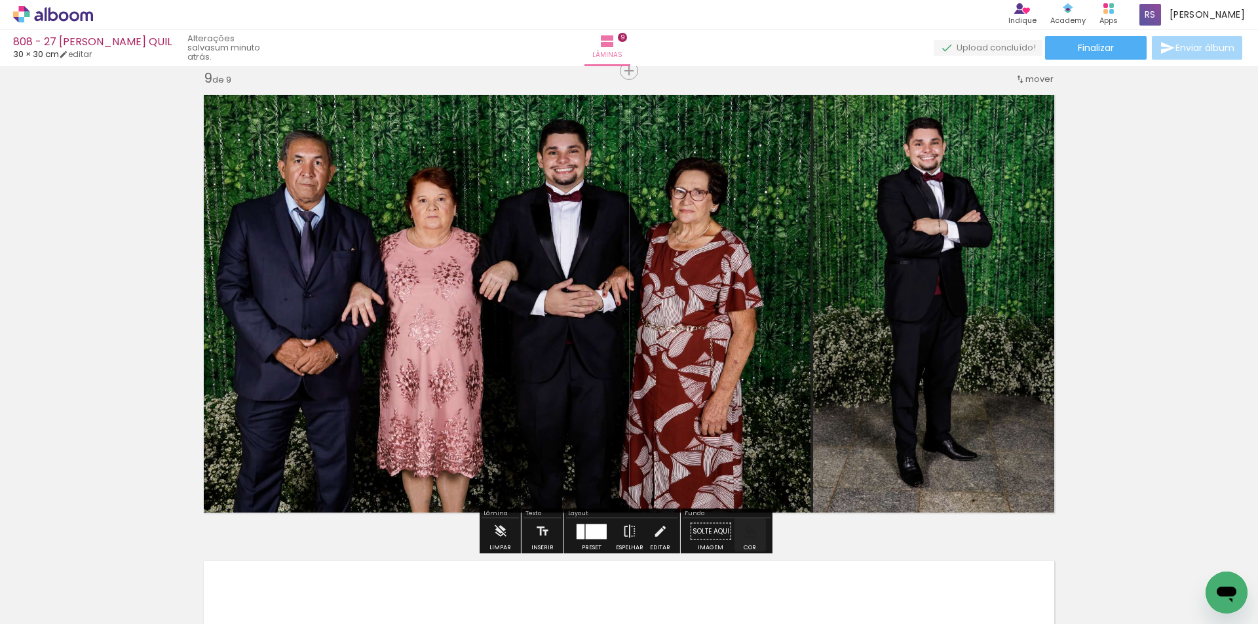
click at [747, 532] on iron-icon "color picker" at bounding box center [750, 531] width 14 height 14
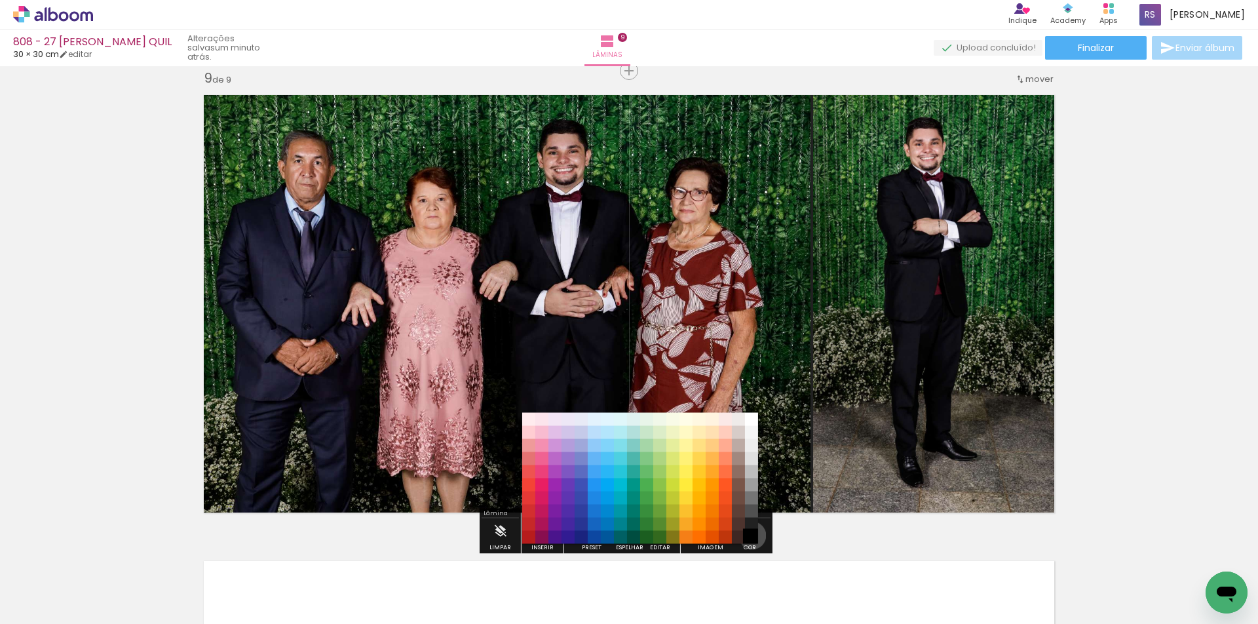
click at [748, 535] on paper-item "#000000" at bounding box center [751, 537] width 13 height 13
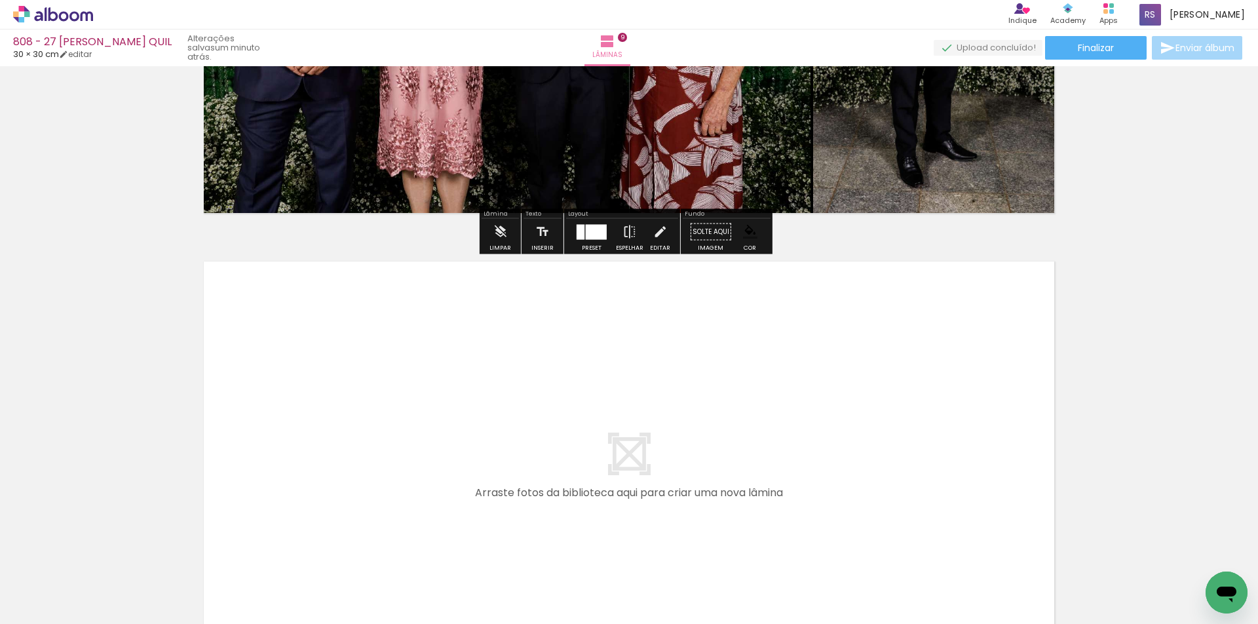
scroll to position [4073, 0]
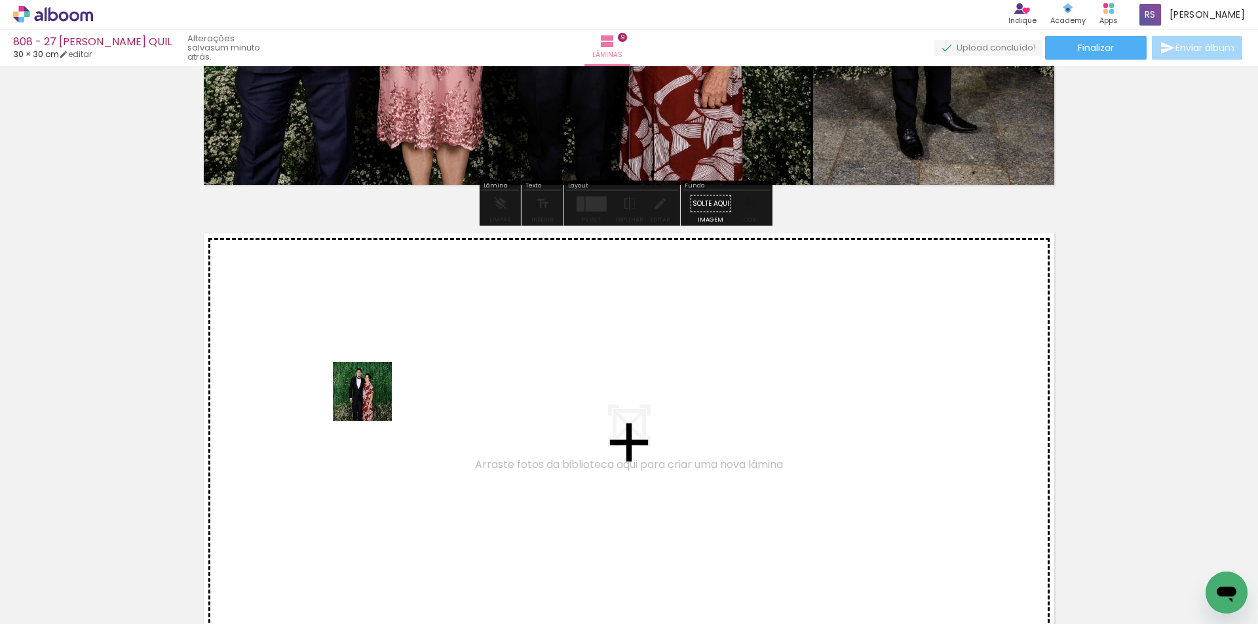
drag, startPoint x: 198, startPoint y: 578, endPoint x: 374, endPoint y: 399, distance: 251.7
click at [374, 399] on quentale-workspace at bounding box center [629, 312] width 1258 height 624
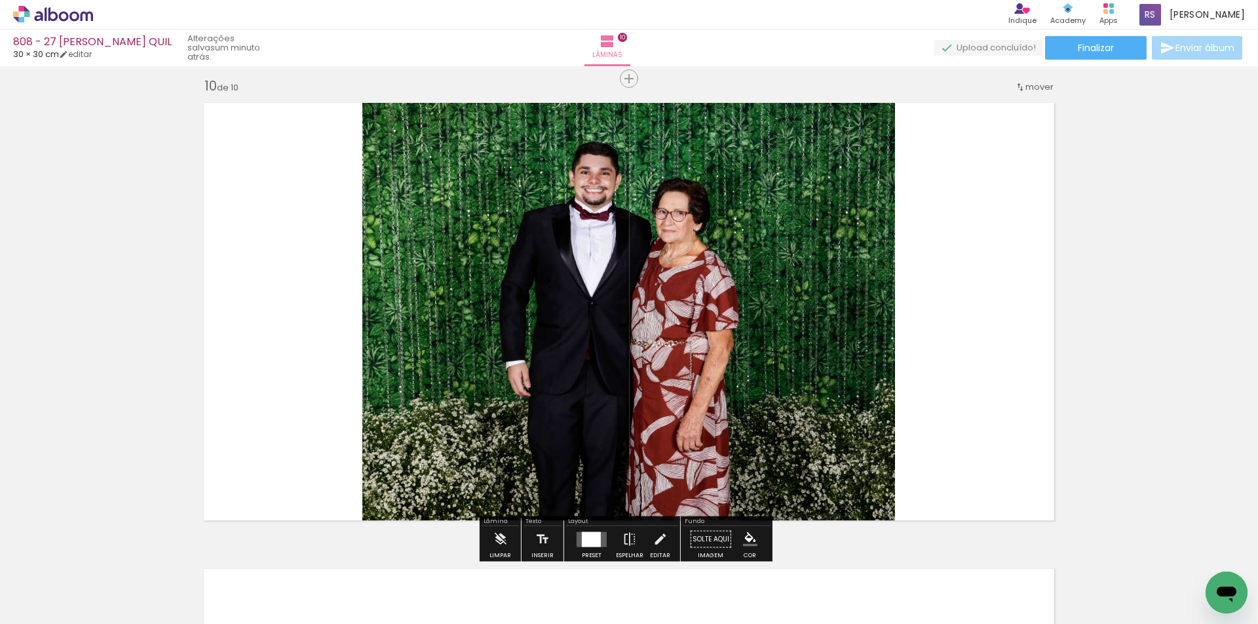
scroll to position [4211, 0]
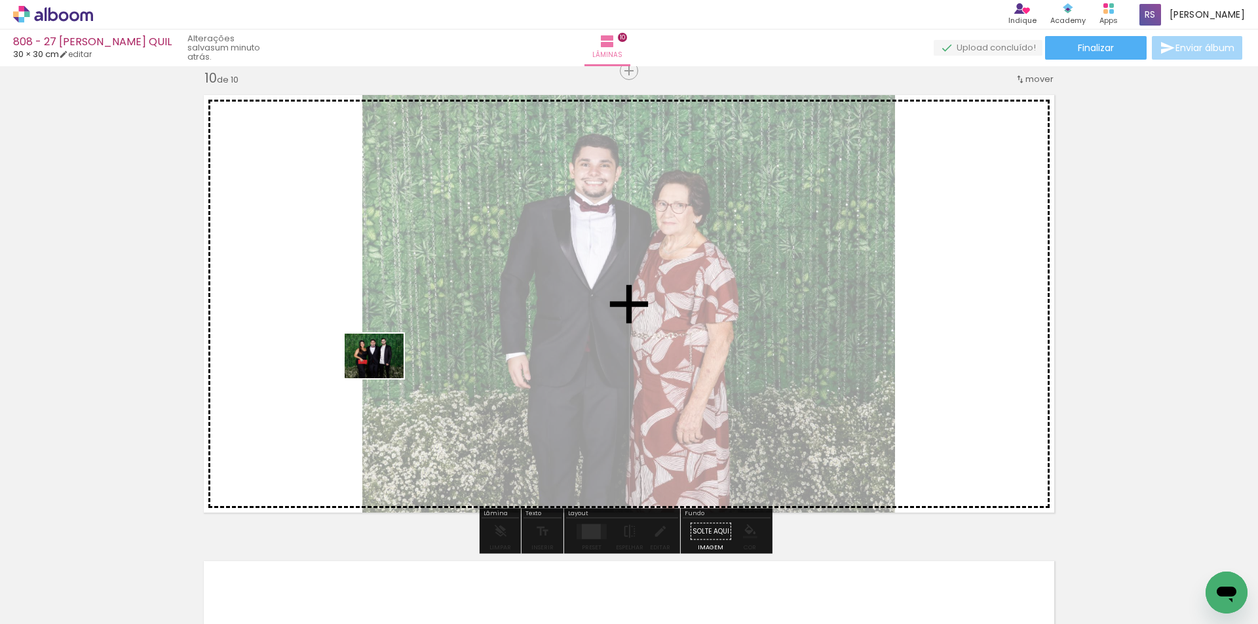
drag, startPoint x: 226, startPoint y: 580, endPoint x: 384, endPoint y: 395, distance: 243.1
click at [385, 371] on quentale-workspace at bounding box center [629, 312] width 1258 height 624
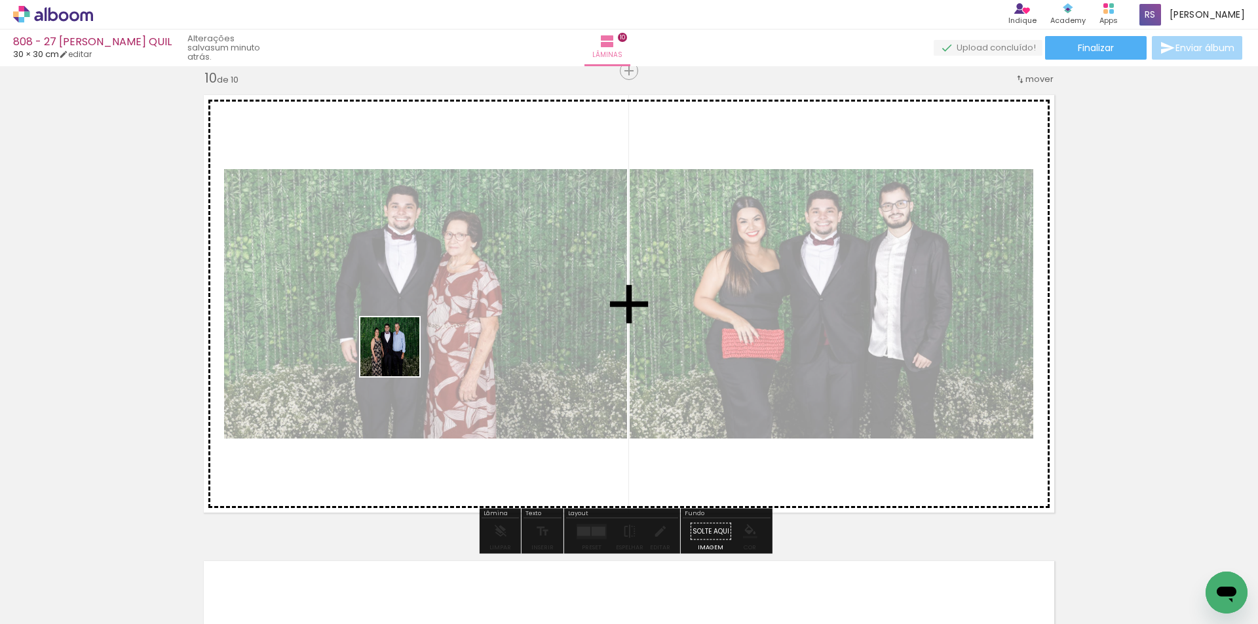
drag, startPoint x: 284, startPoint y: 582, endPoint x: 464, endPoint y: 372, distance: 276.1
click at [400, 357] on quentale-workspace at bounding box center [629, 312] width 1258 height 624
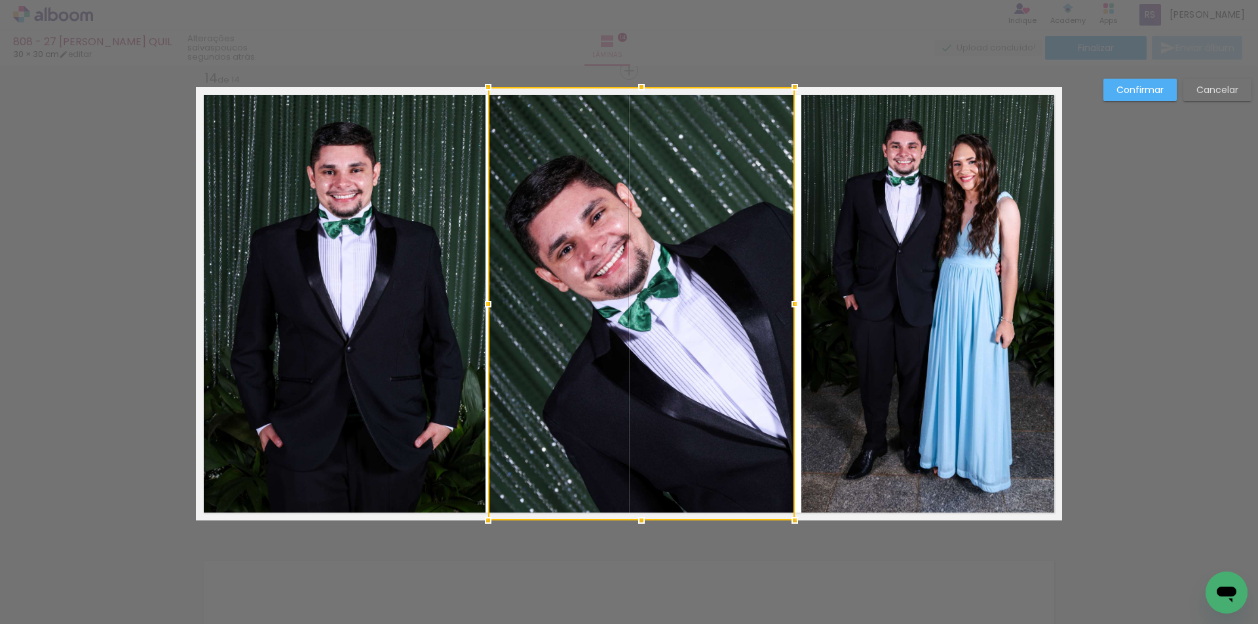
scroll to position [1049, 0]
click at [772, 329] on div at bounding box center [641, 303] width 307 height 433
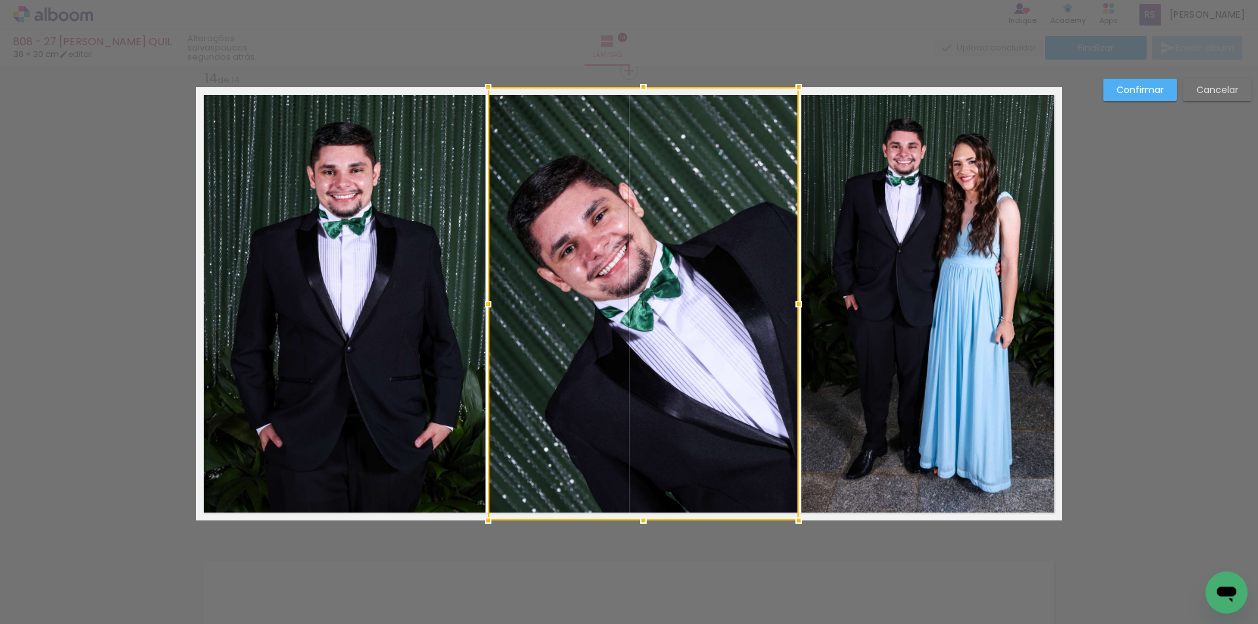
click at [796, 304] on div at bounding box center [799, 304] width 26 height 26
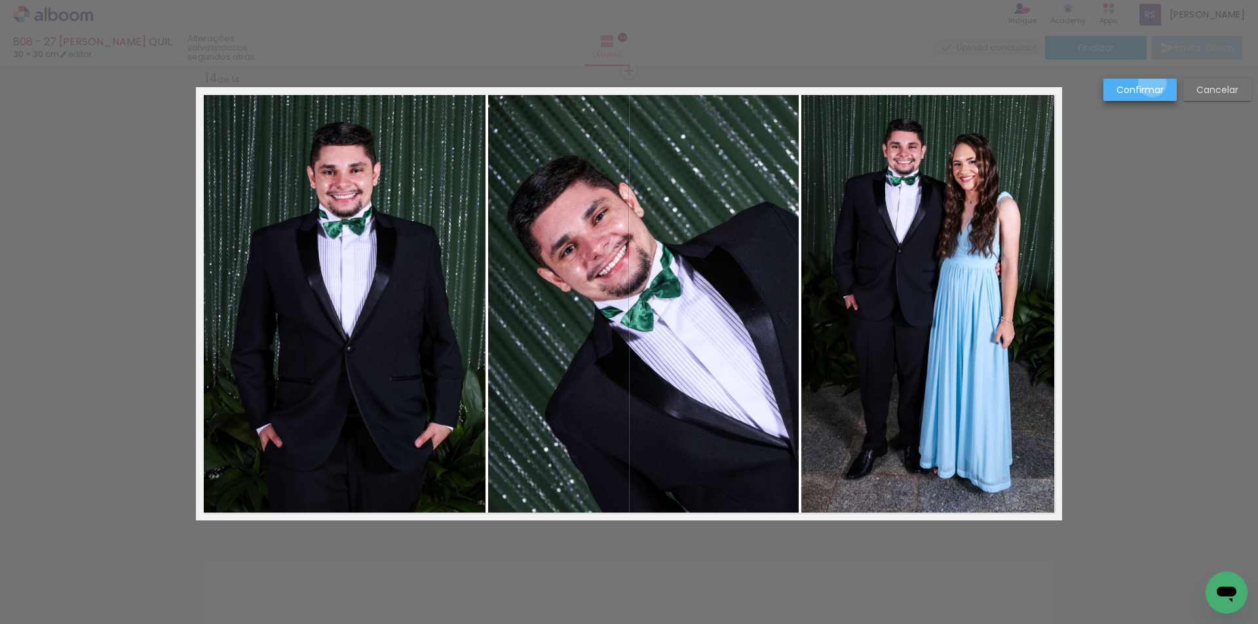
click at [0, 0] on slot "Confirmar" at bounding box center [0, 0] width 0 height 0
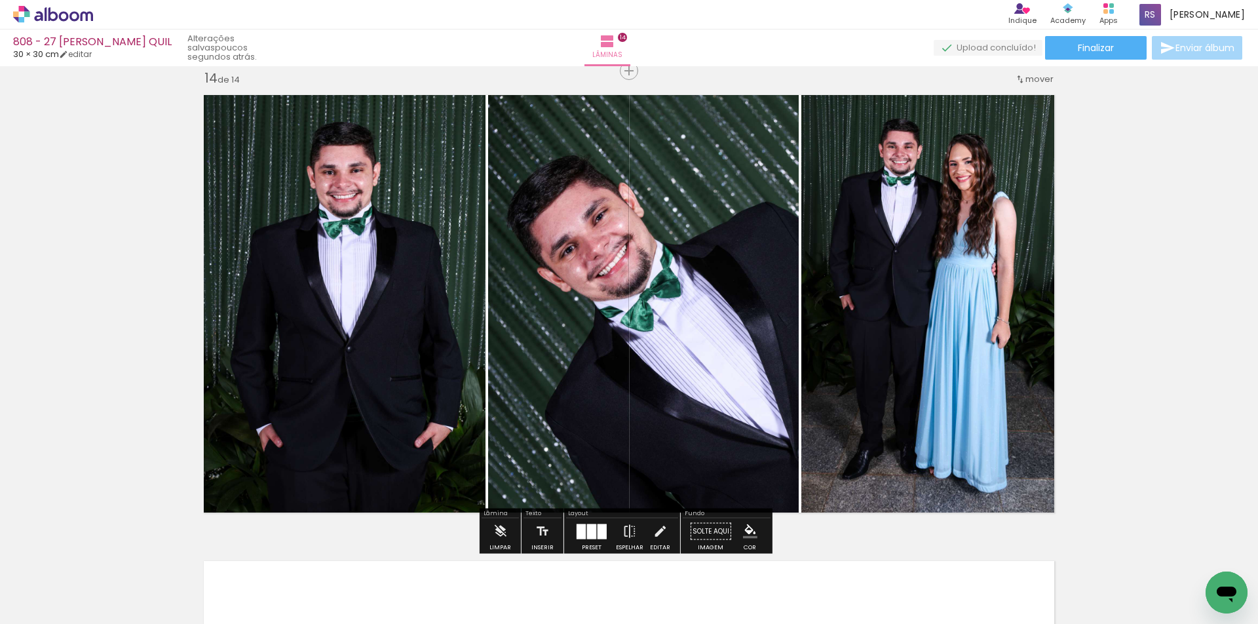
click at [747, 532] on iron-icon "color picker" at bounding box center [750, 531] width 14 height 14
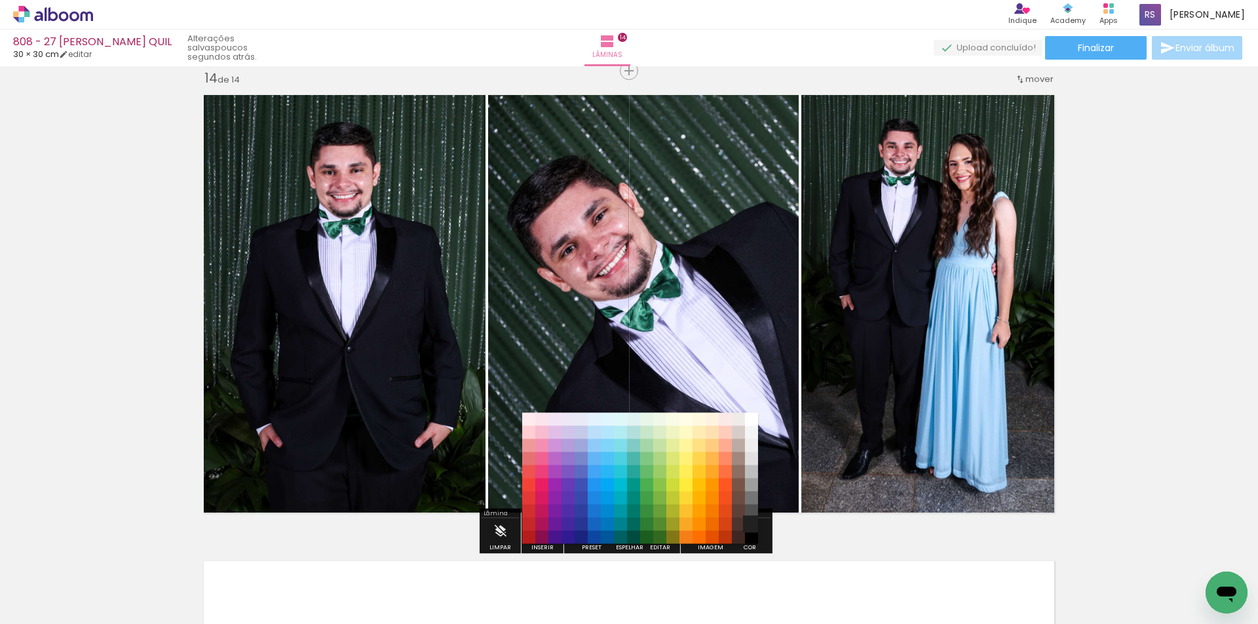
click at [749, 520] on paper-item "#212121" at bounding box center [751, 524] width 13 height 13
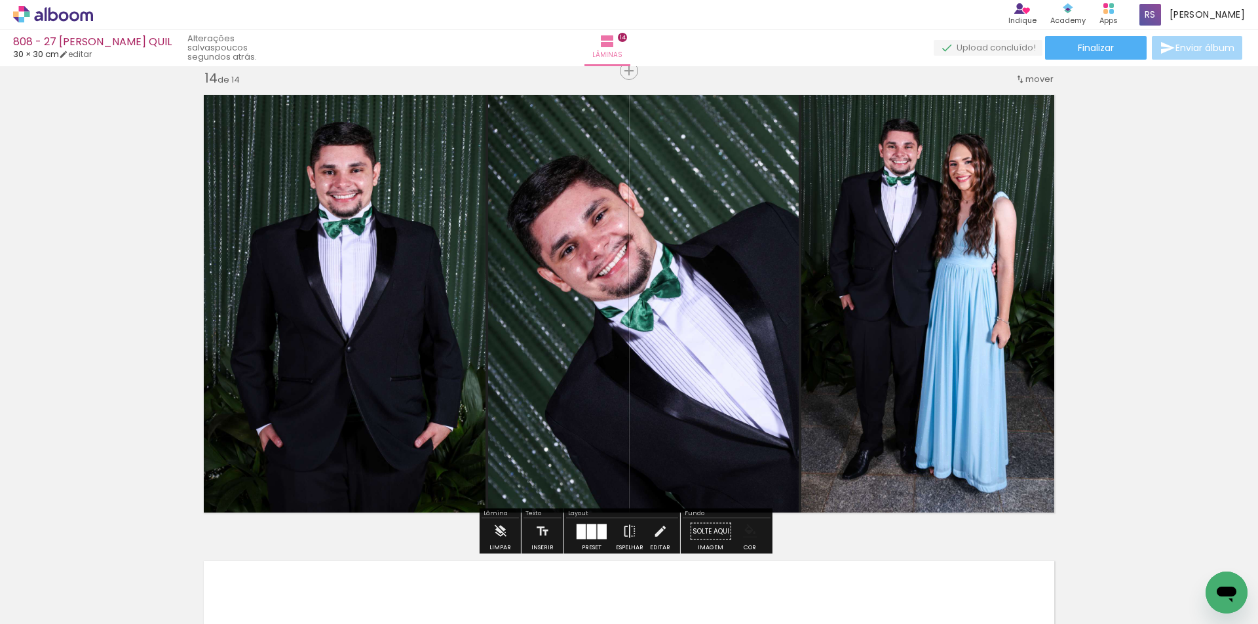
click at [747, 531] on iron-icon "color picker" at bounding box center [750, 531] width 14 height 14
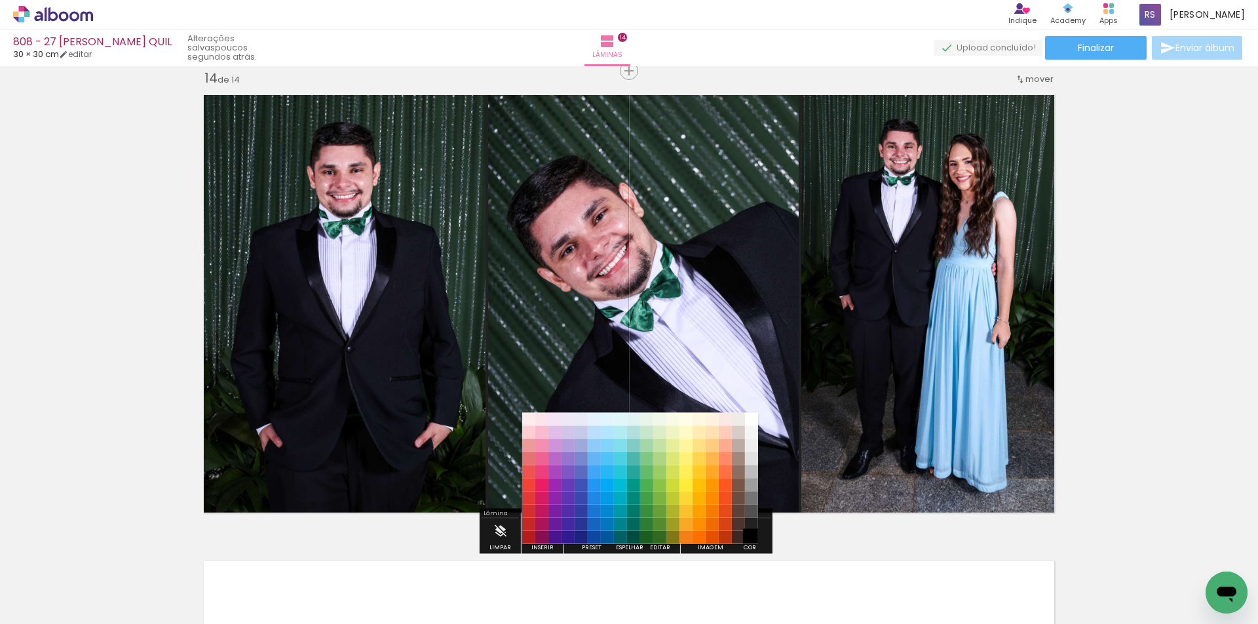
click at [752, 536] on paper-item "#000000" at bounding box center [751, 537] width 13 height 13
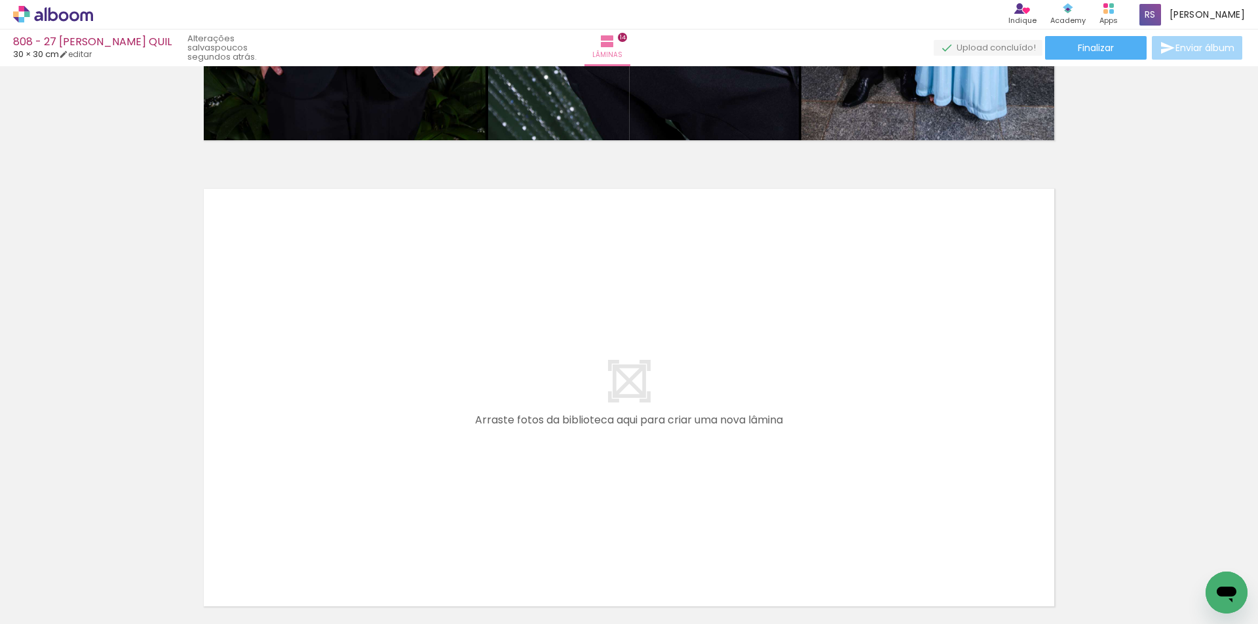
scroll to position [6468, 0]
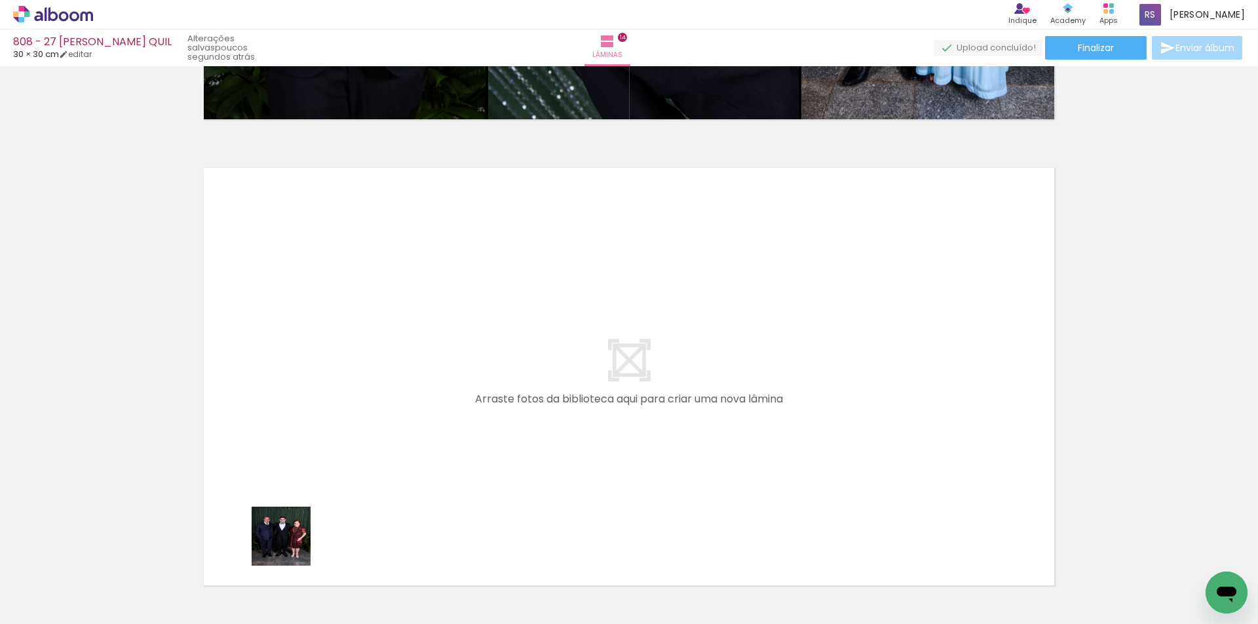
drag, startPoint x: 291, startPoint y: 546, endPoint x: 305, endPoint y: 431, distance: 115.5
click at [305, 431] on quentale-workspace at bounding box center [629, 312] width 1258 height 624
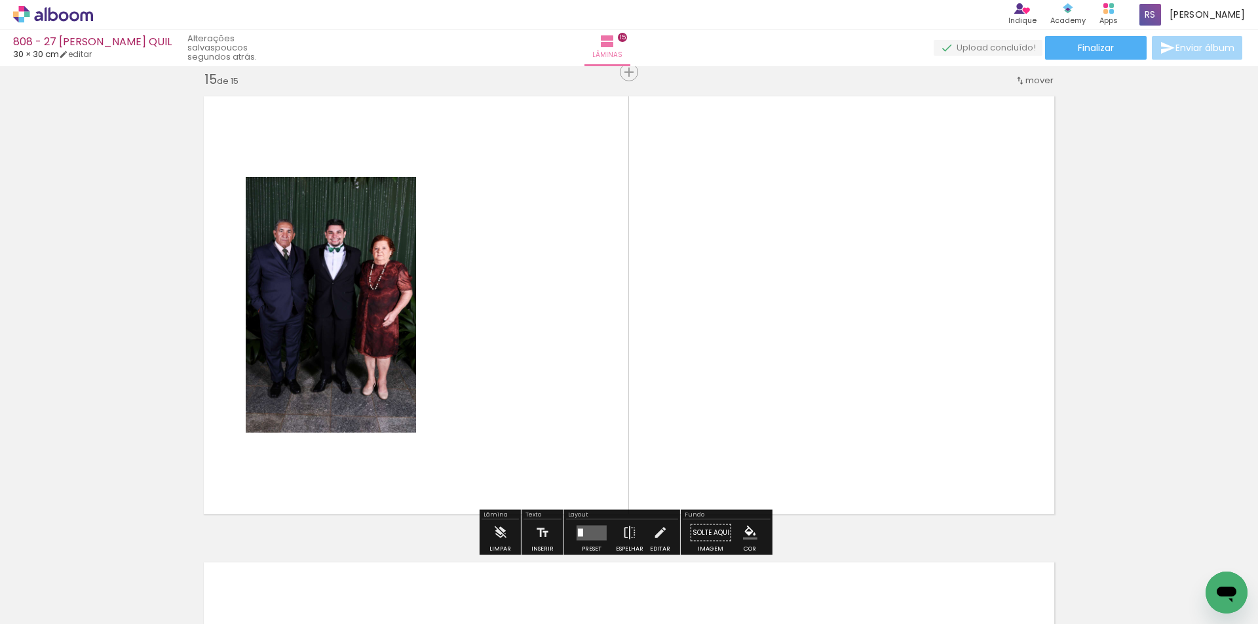
scroll to position [6541, 0]
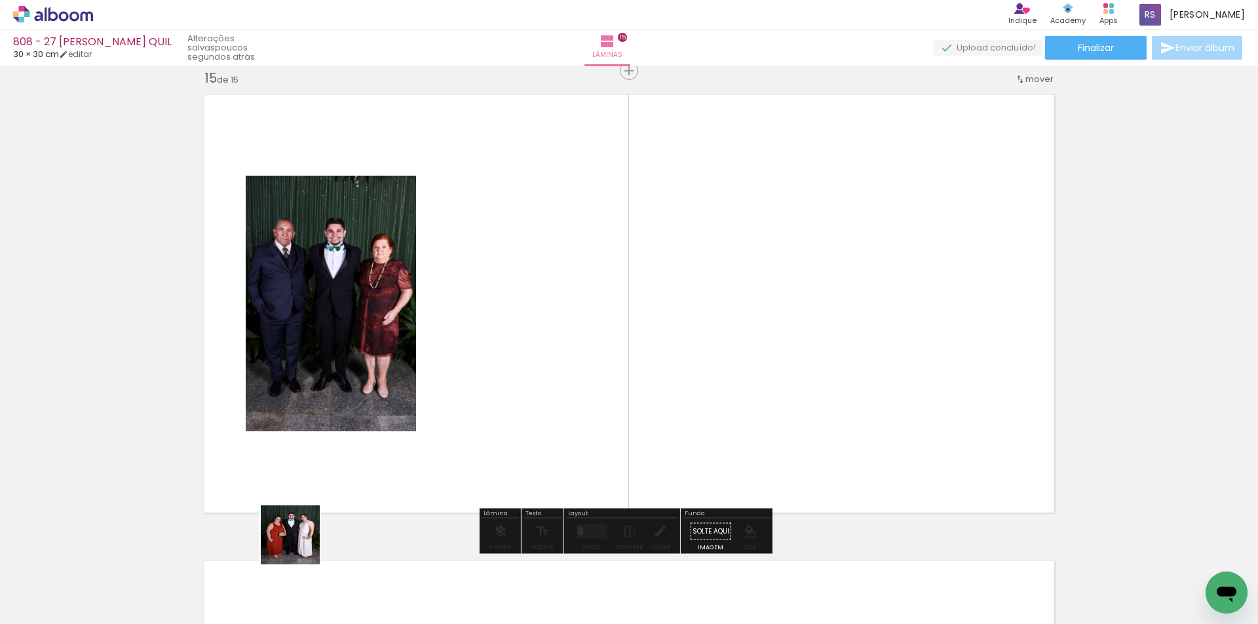
drag, startPoint x: 300, startPoint y: 545, endPoint x: 384, endPoint y: 529, distance: 85.4
click at [414, 372] on quentale-workspace at bounding box center [629, 312] width 1258 height 624
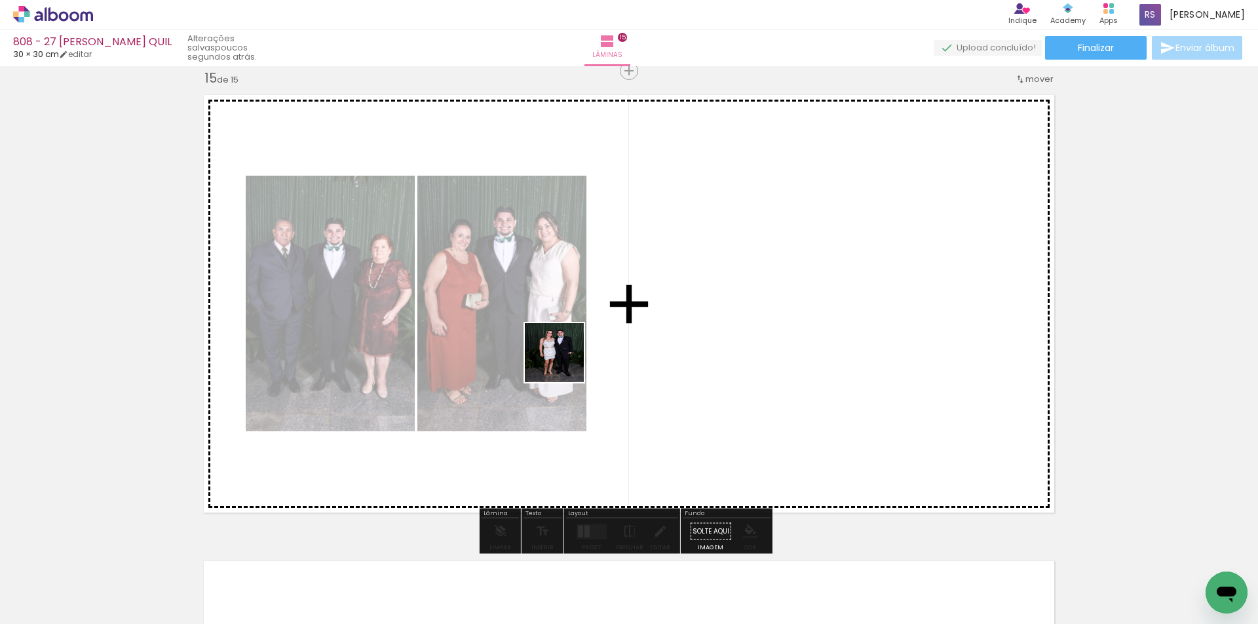
drag, startPoint x: 294, startPoint y: 581, endPoint x: 577, endPoint y: 357, distance: 360.7
click at [577, 357] on quentale-workspace at bounding box center [629, 312] width 1258 height 624
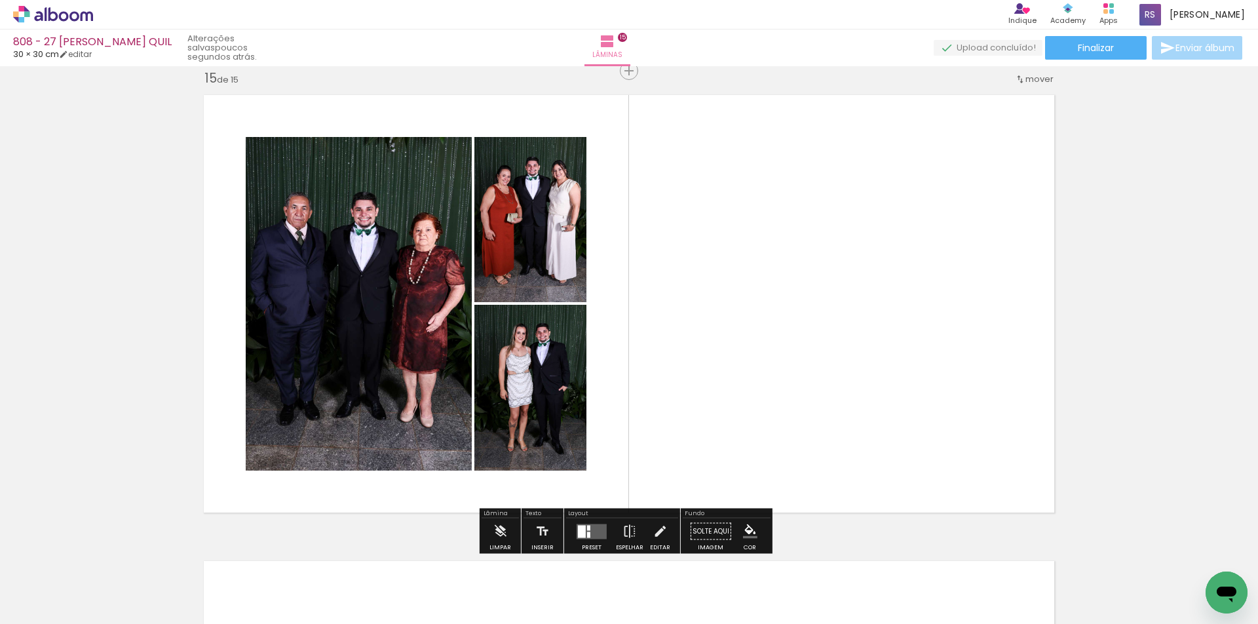
click at [582, 527] on div at bounding box center [582, 531] width 8 height 12
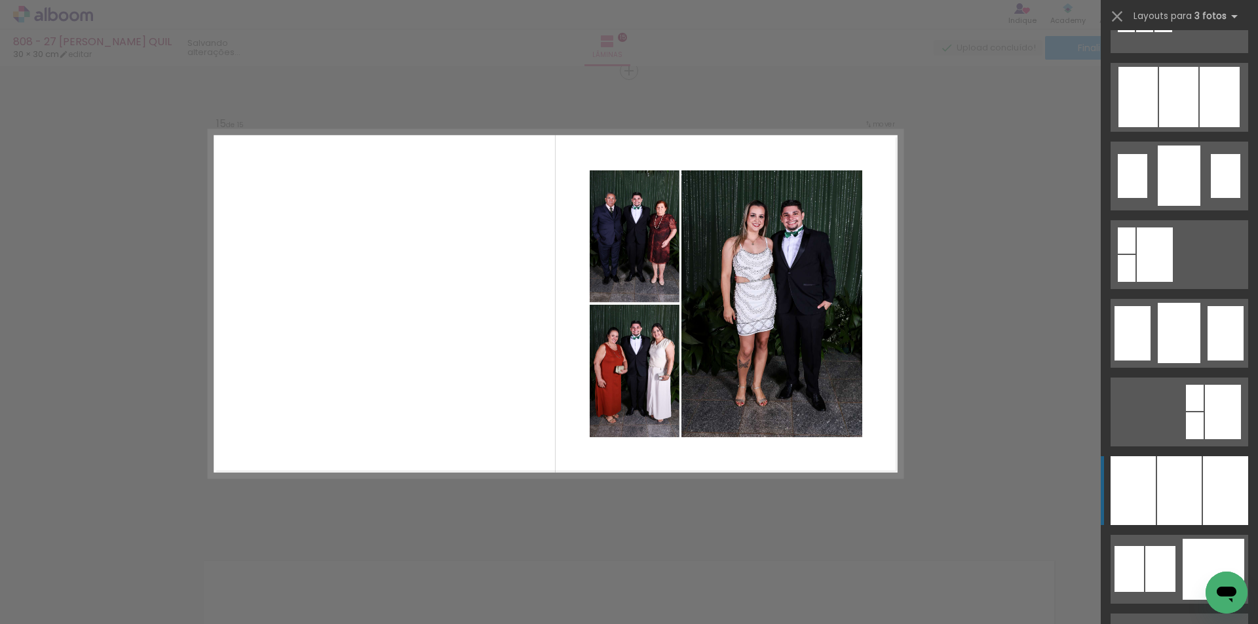
scroll to position [918, 0]
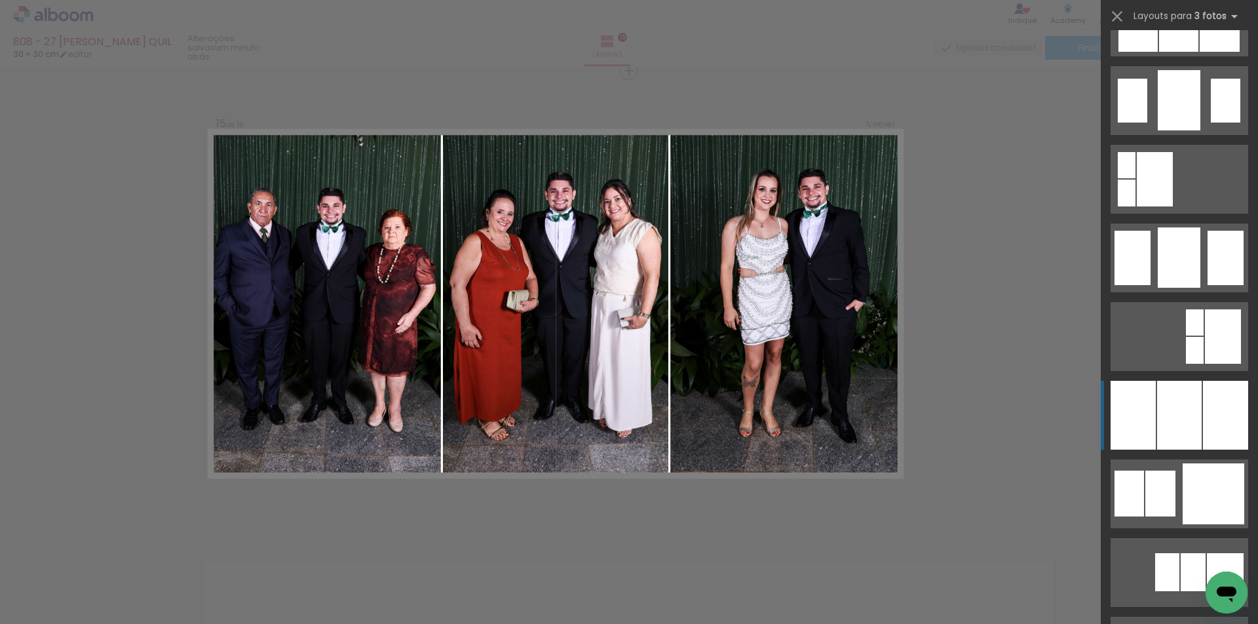
click at [1175, 419] on div at bounding box center [1179, 415] width 45 height 69
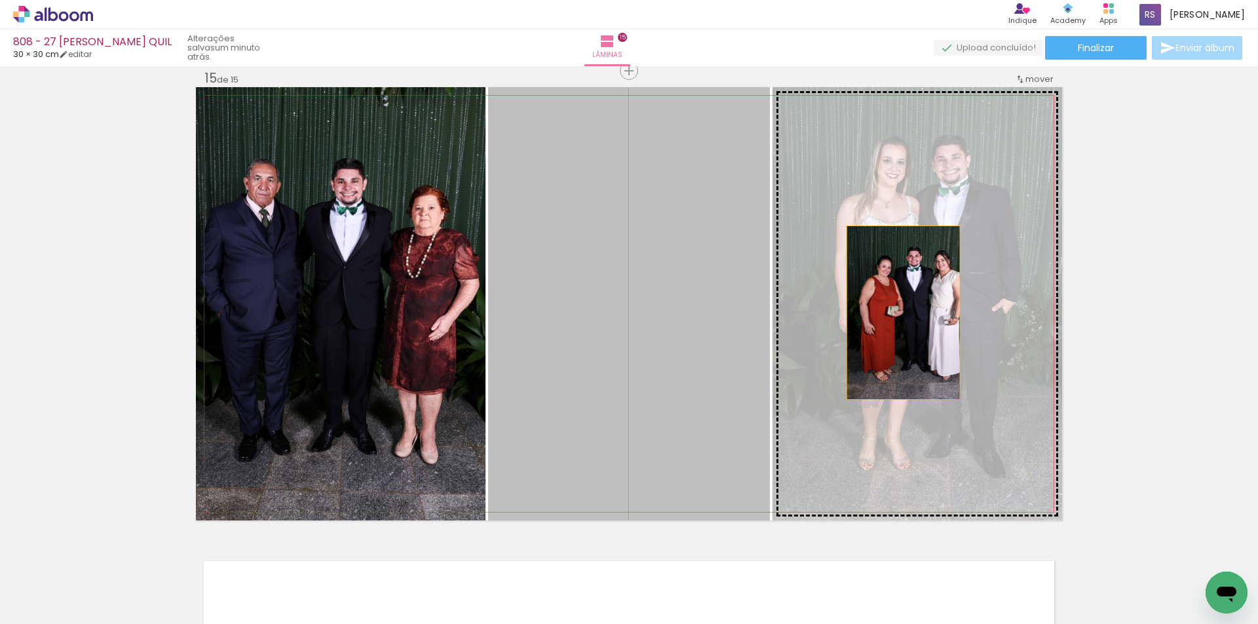
drag, startPoint x: 654, startPoint y: 335, endPoint x: 899, endPoint y: 313, distance: 245.5
click at [0, 0] on slot at bounding box center [0, 0] width 0 height 0
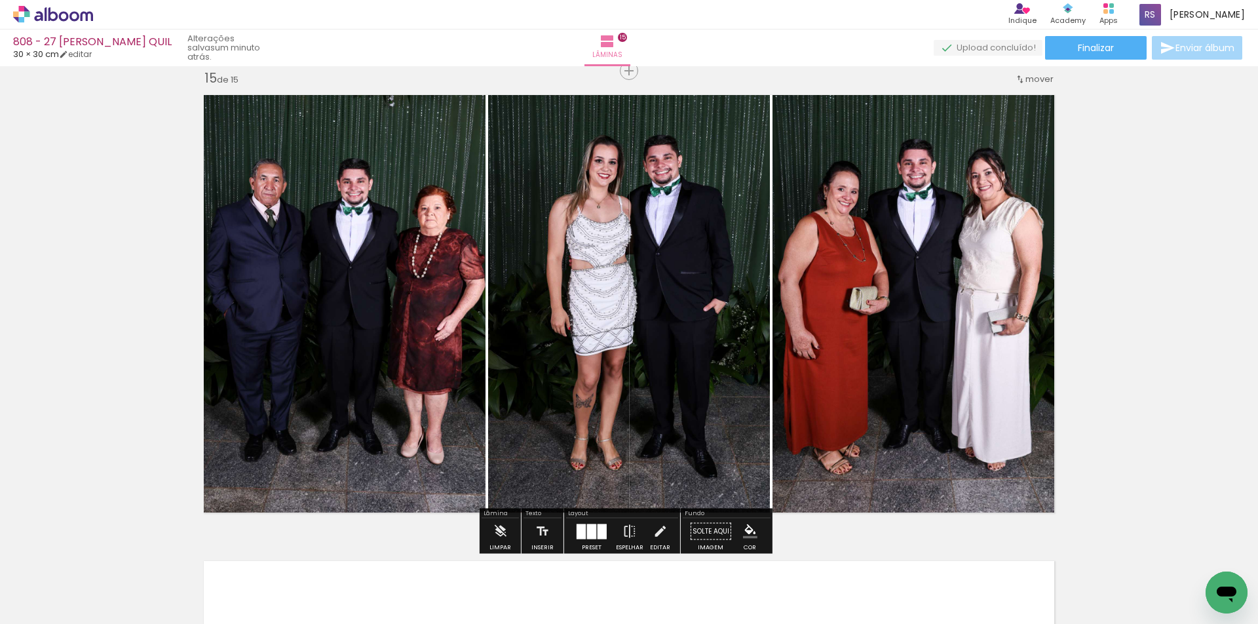
click at [747, 527] on iron-icon "color picker" at bounding box center [750, 531] width 14 height 14
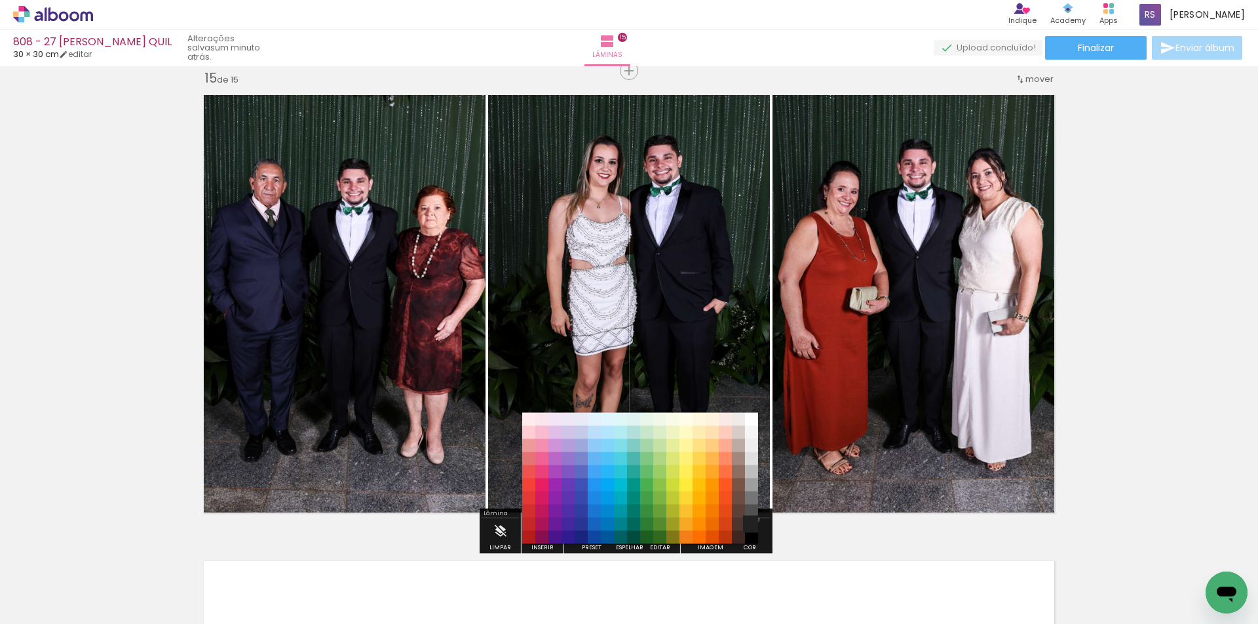
click at [750, 518] on paper-item "#212121" at bounding box center [751, 524] width 13 height 13
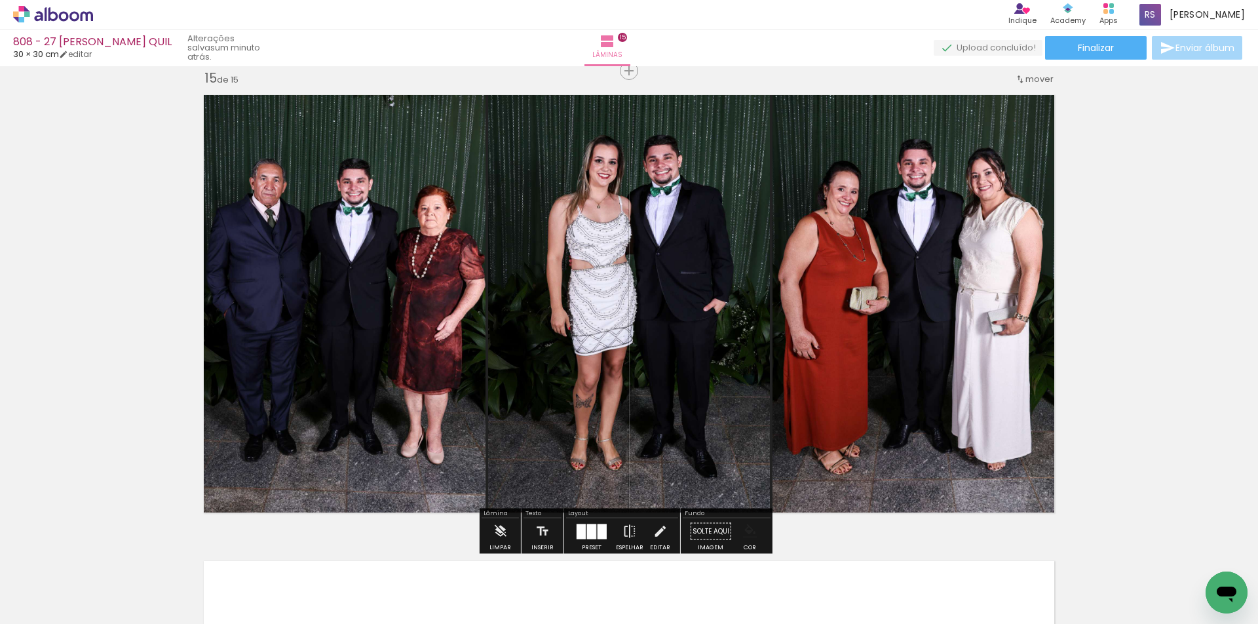
click at [747, 522] on paper-menu-button "#ffebee #ffcdd2 #ef9a9a #e57373 #ef5350 #f44336 #e53935 #d32f2f #c62828 #b71c1c…" at bounding box center [750, 531] width 25 height 25
click at [747, 532] on iron-icon "color picker" at bounding box center [750, 531] width 14 height 14
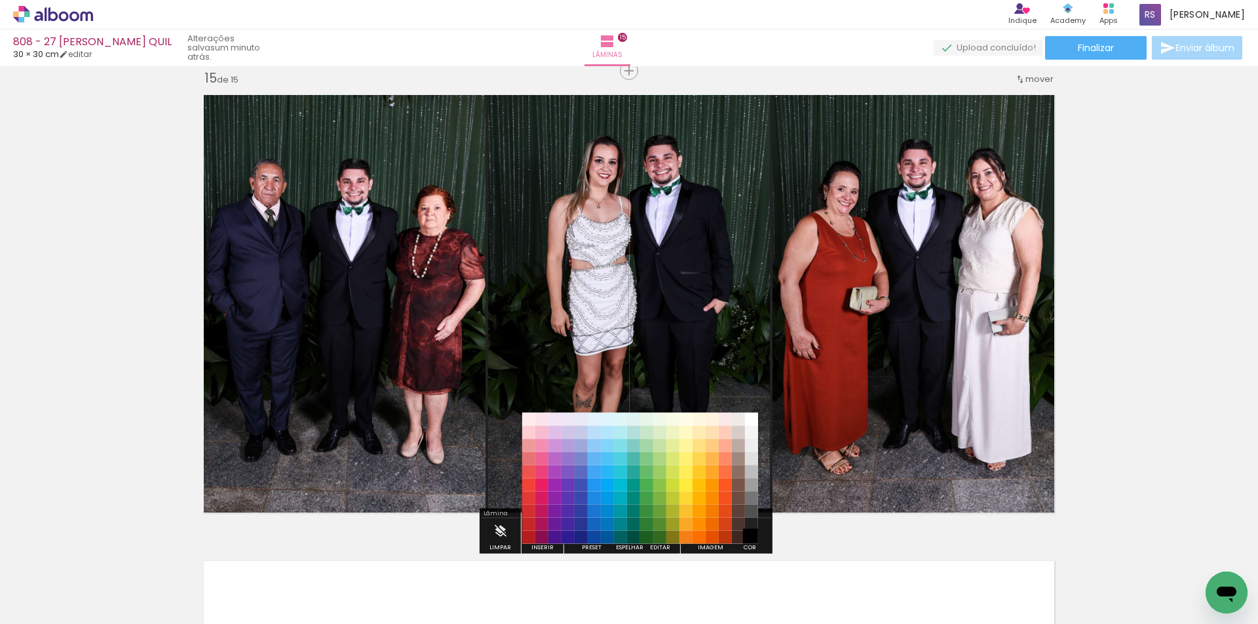
click at [754, 538] on paper-item "#000000" at bounding box center [751, 537] width 13 height 13
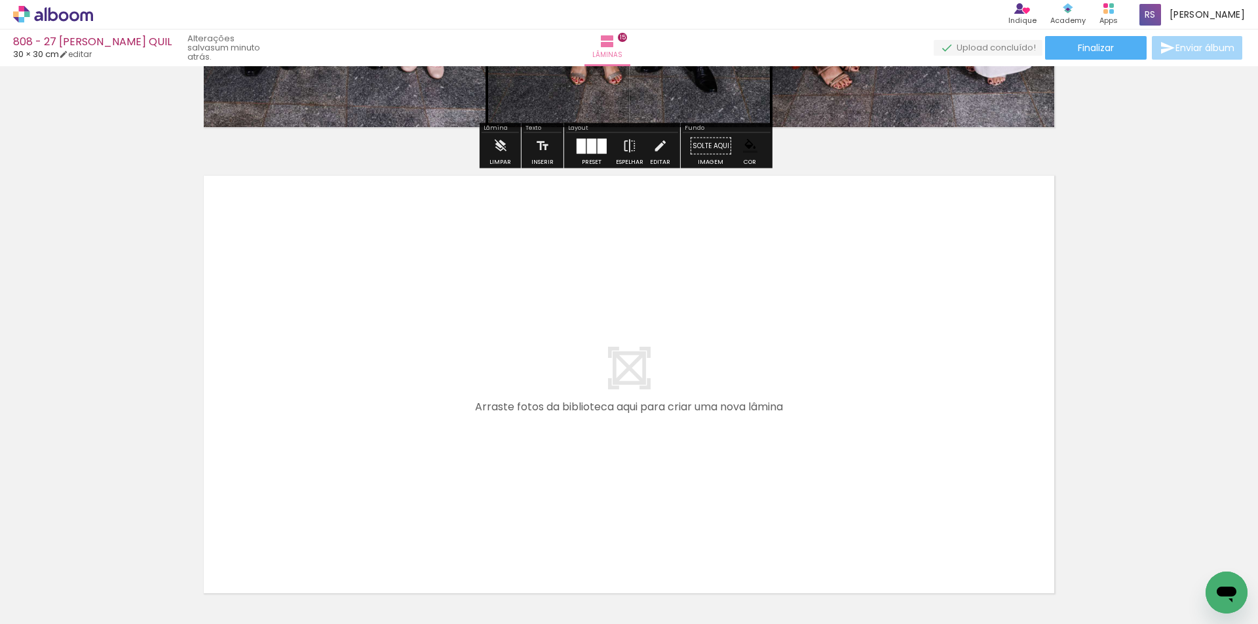
scroll to position [6934, 0]
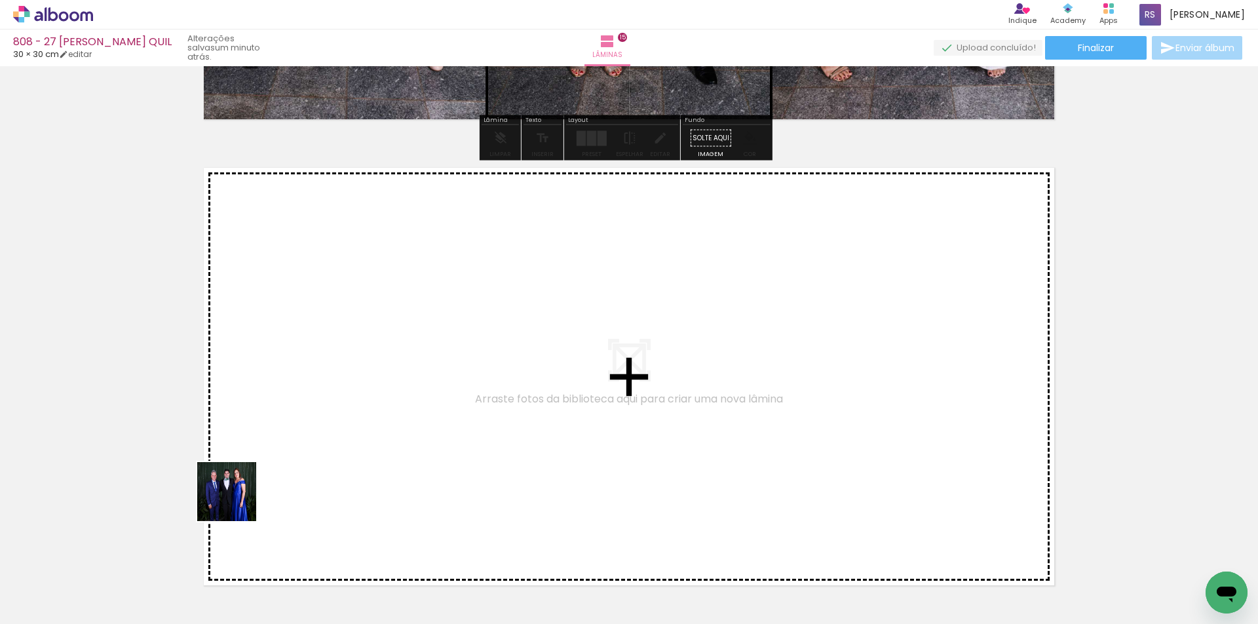
drag, startPoint x: 210, startPoint y: 561, endPoint x: 243, endPoint y: 565, distance: 33.0
click at [292, 419] on quentale-workspace at bounding box center [629, 312] width 1258 height 624
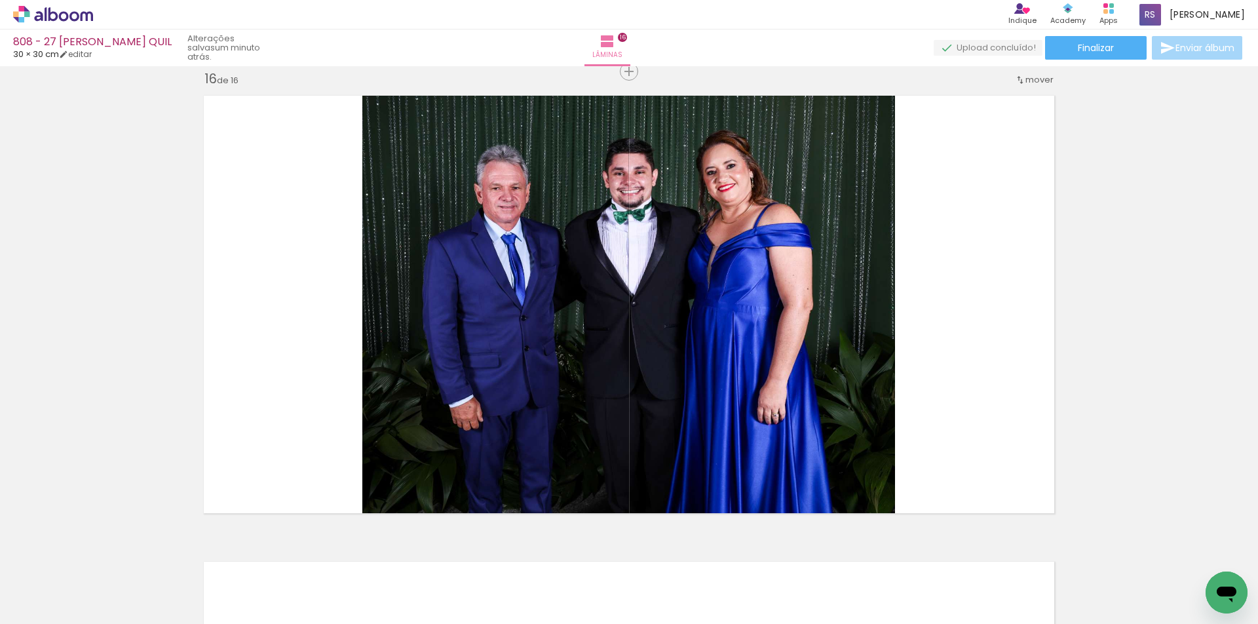
scroll to position [7007, 0]
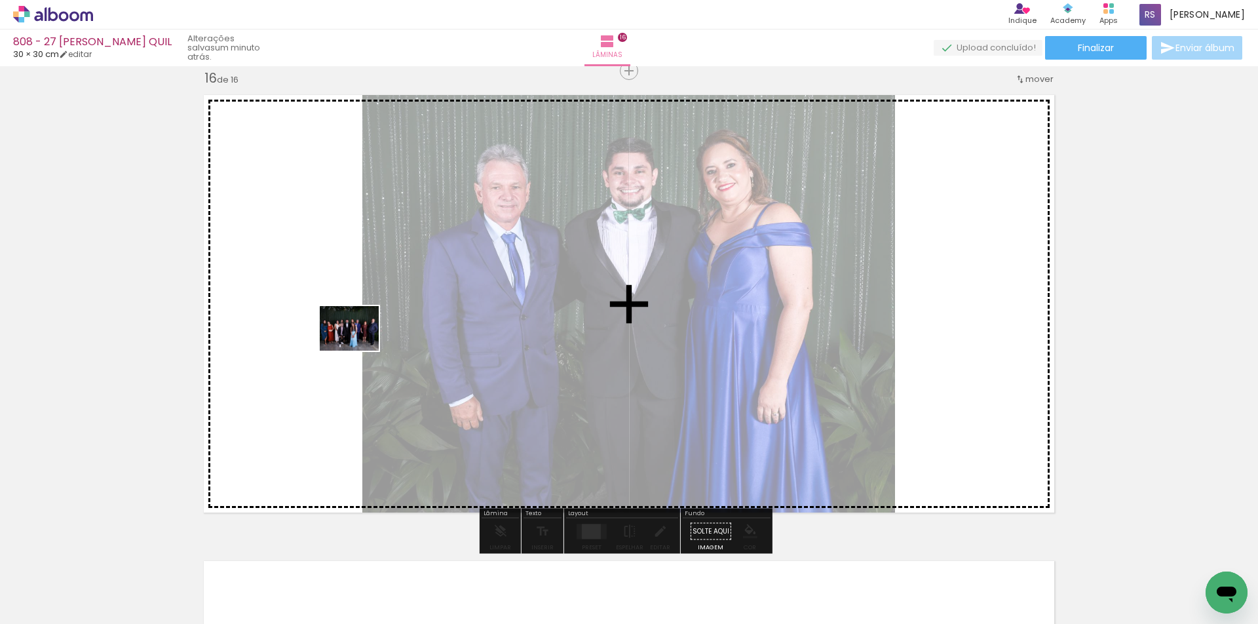
drag, startPoint x: 212, startPoint y: 583, endPoint x: 272, endPoint y: 562, distance: 63.2
click at [362, 341] on quentale-workspace at bounding box center [629, 312] width 1258 height 624
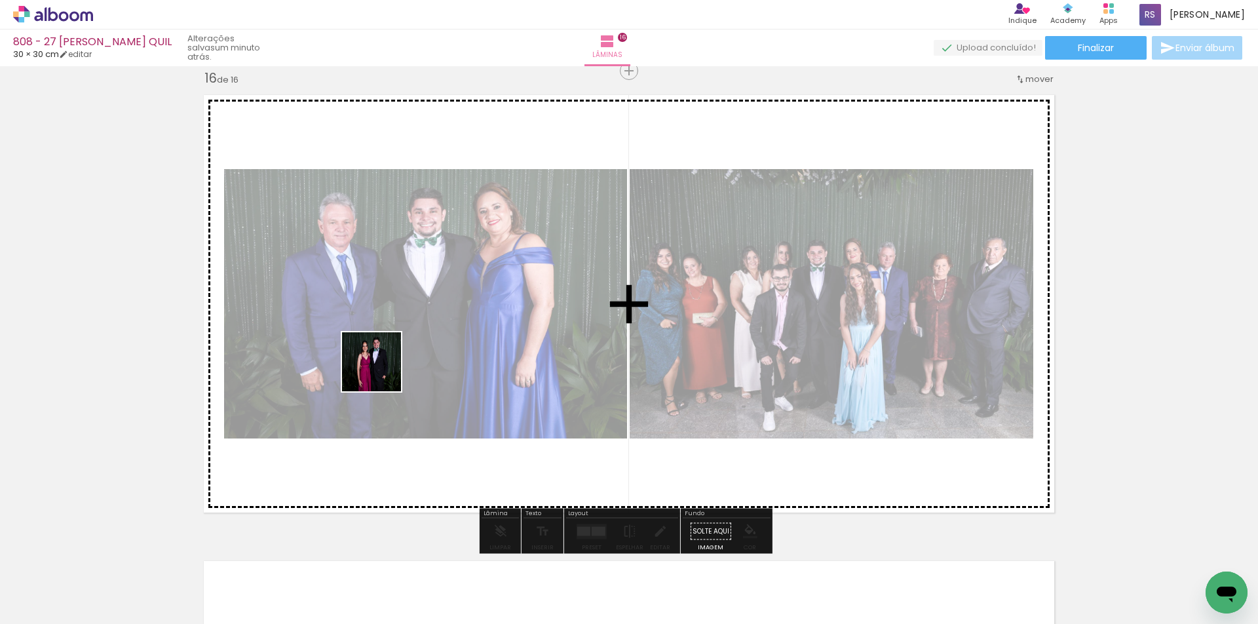
drag, startPoint x: 215, startPoint y: 583, endPoint x: 530, endPoint y: 515, distance: 321.9
click at [411, 354] on quentale-workspace at bounding box center [629, 312] width 1258 height 624
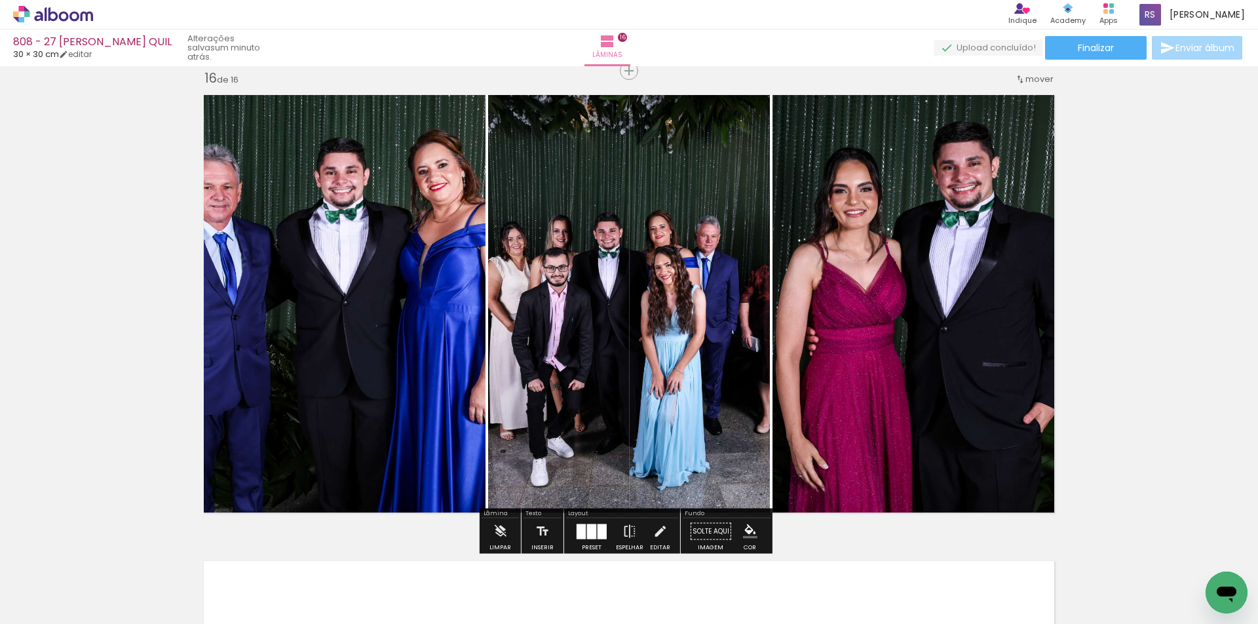
click at [580, 530] on div at bounding box center [581, 531] width 9 height 15
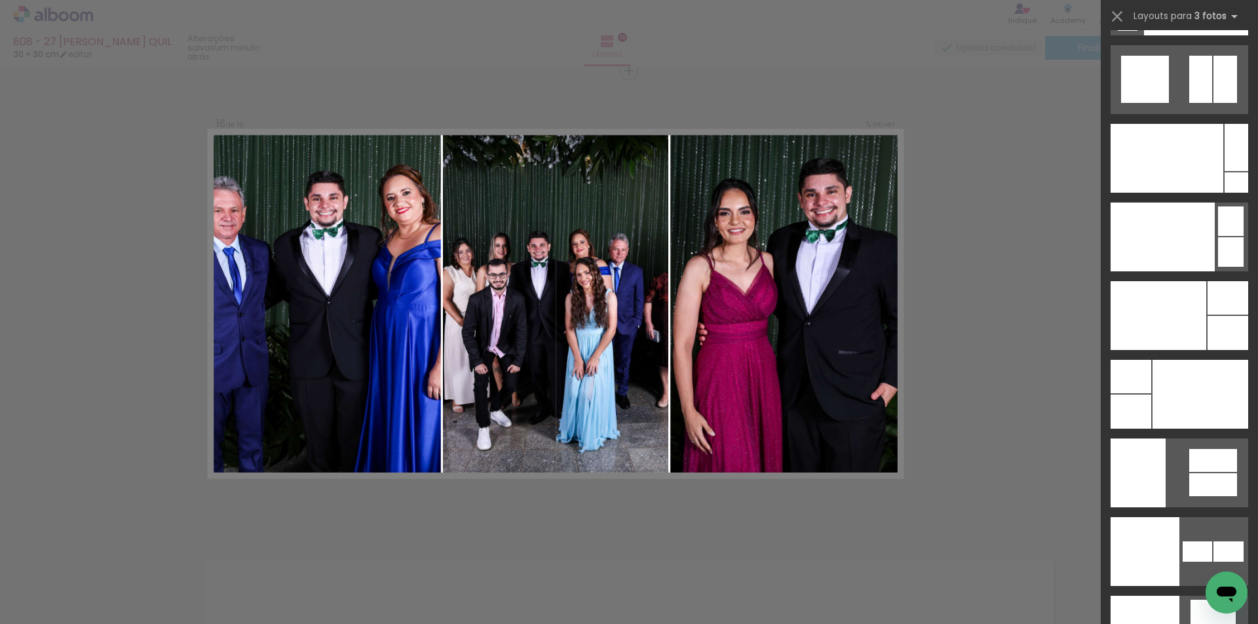
scroll to position [15843, 0]
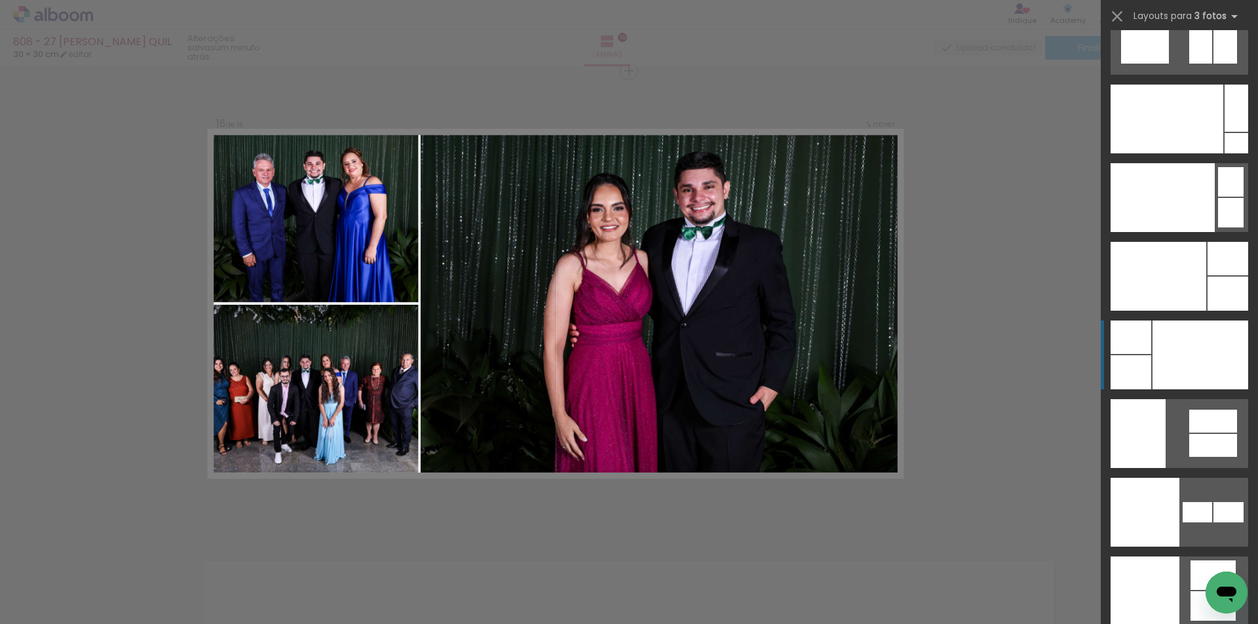
click at [1194, 337] on div at bounding box center [1201, 355] width 96 height 69
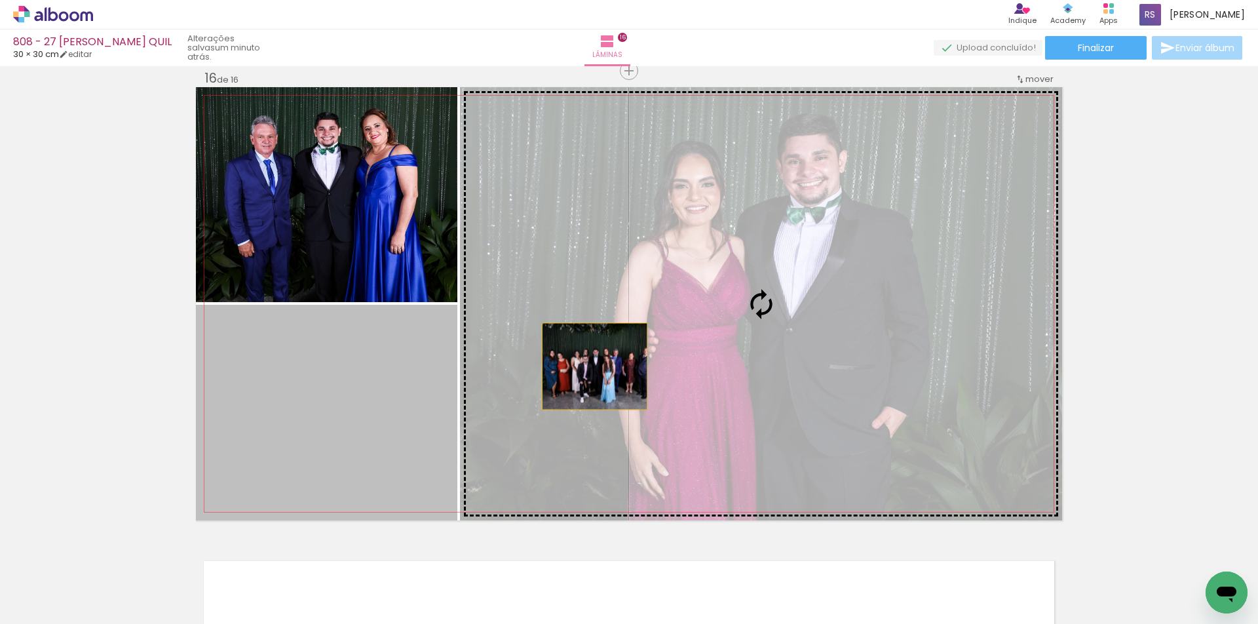
drag, startPoint x: 408, startPoint y: 415, endPoint x: 722, endPoint y: 334, distance: 324.3
click at [0, 0] on slot at bounding box center [0, 0] width 0 height 0
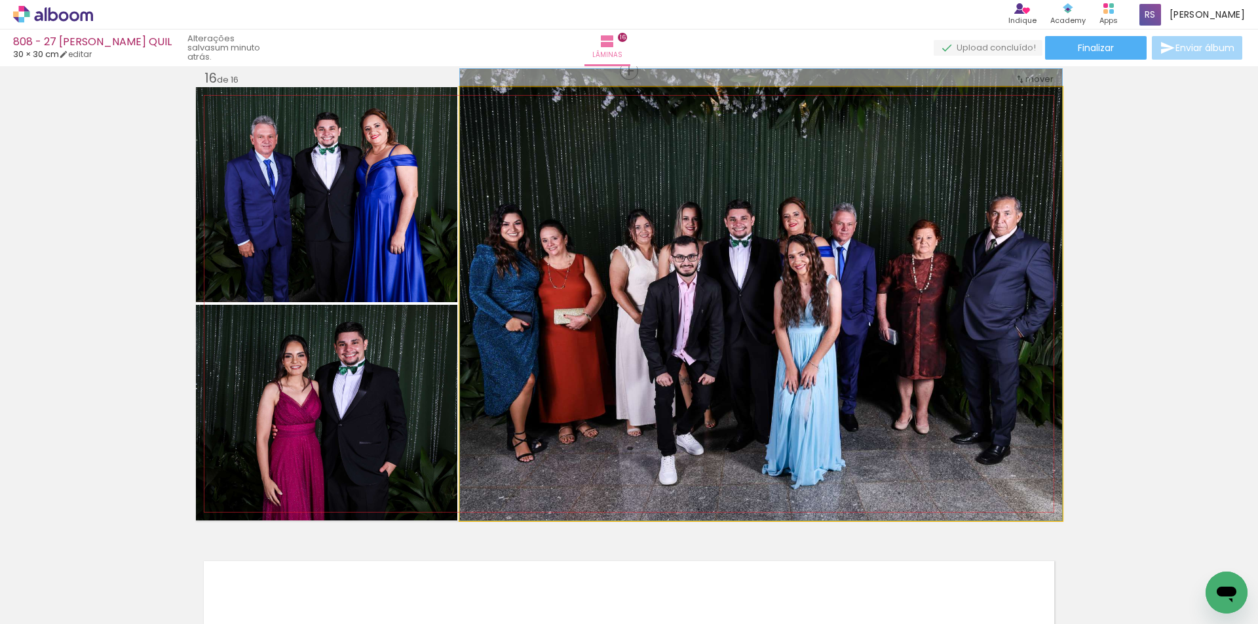
drag, startPoint x: 667, startPoint y: 354, endPoint x: 649, endPoint y: 343, distance: 20.6
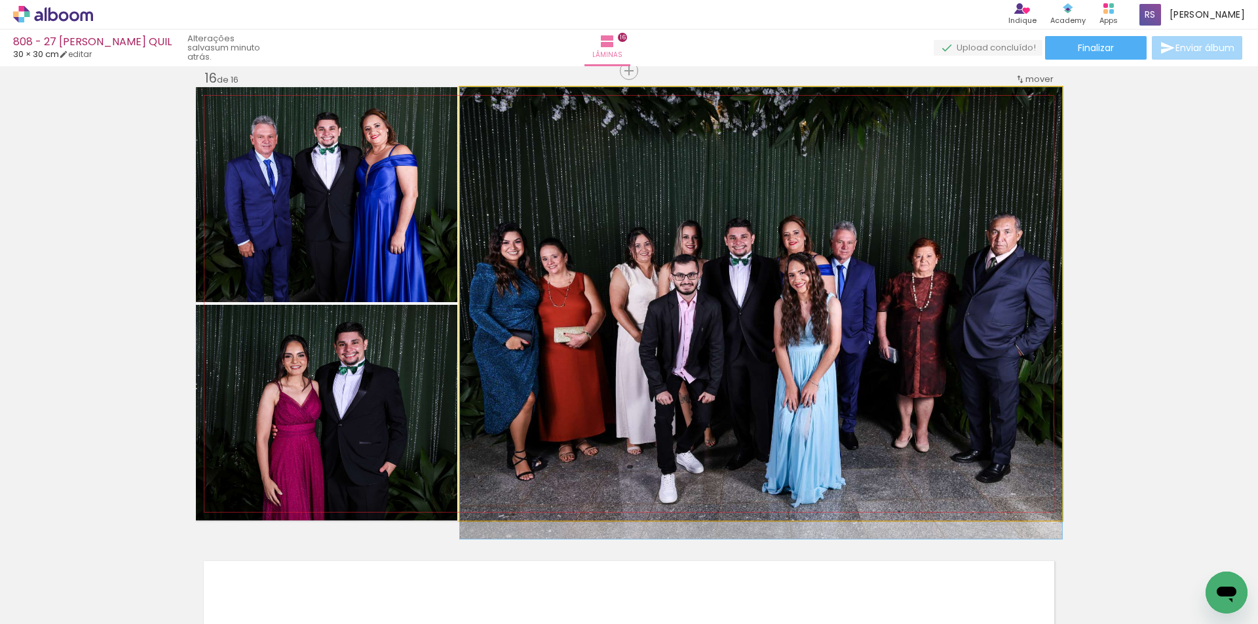
drag, startPoint x: 745, startPoint y: 359, endPoint x: 750, endPoint y: 397, distance: 38.4
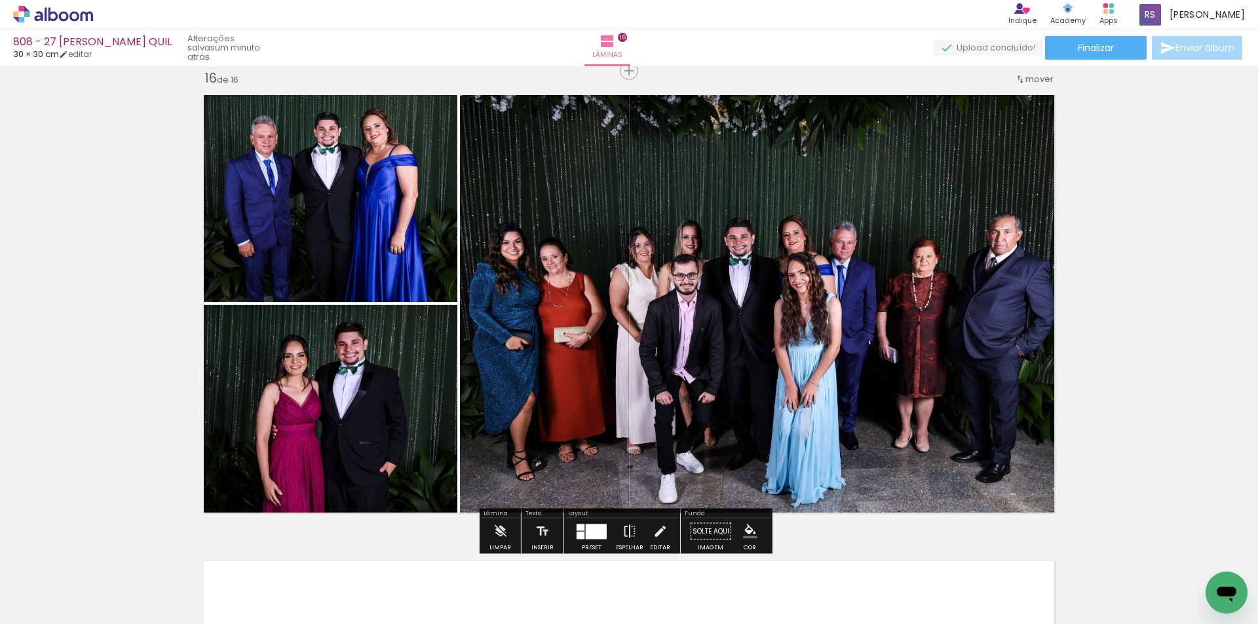
click at [744, 527] on iron-icon "color picker" at bounding box center [750, 531] width 14 height 14
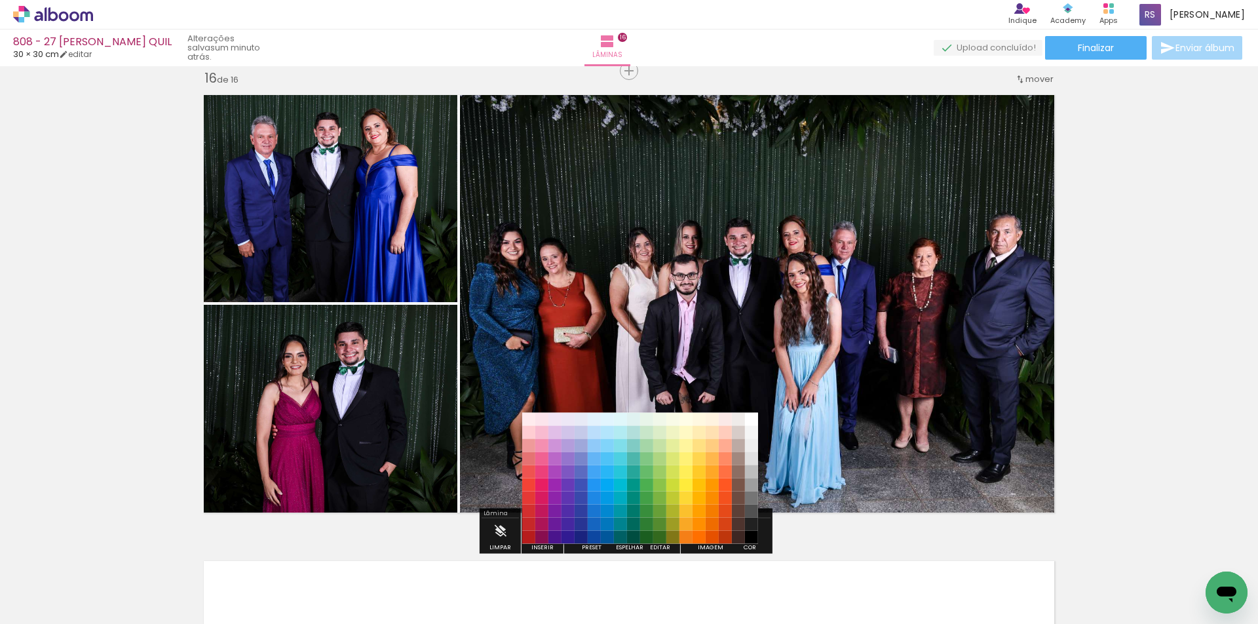
click at [737, 522] on paper-item "#4e342e" at bounding box center [738, 524] width 13 height 13
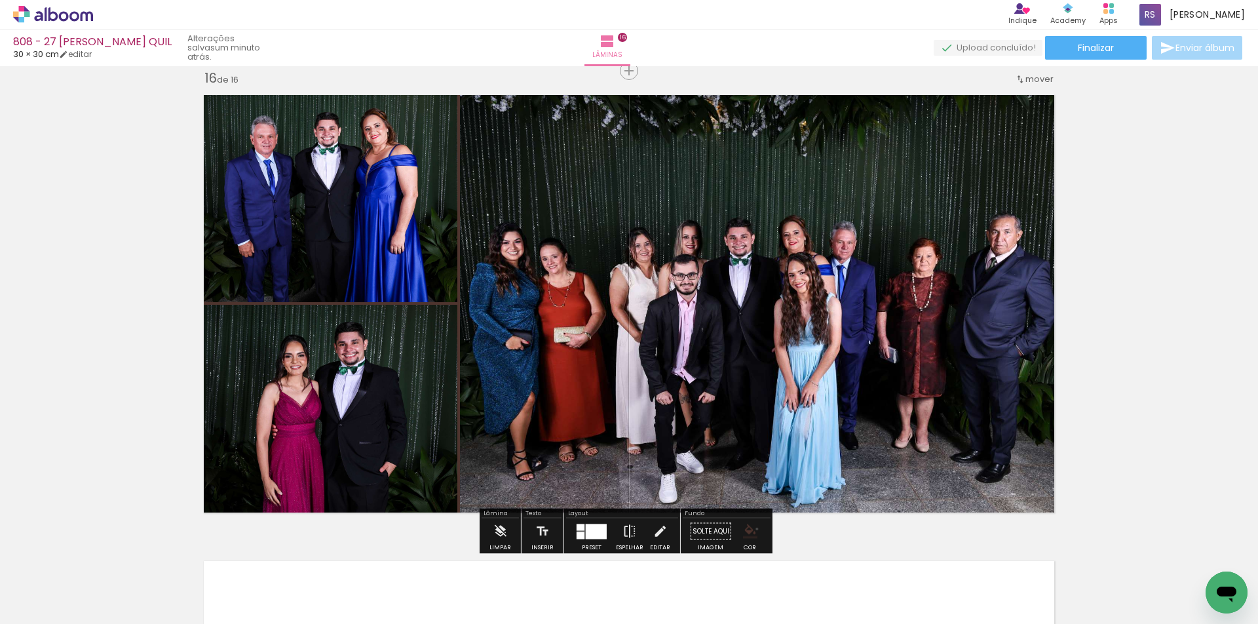
click at [752, 529] on iron-icon "color picker" at bounding box center [750, 531] width 14 height 14
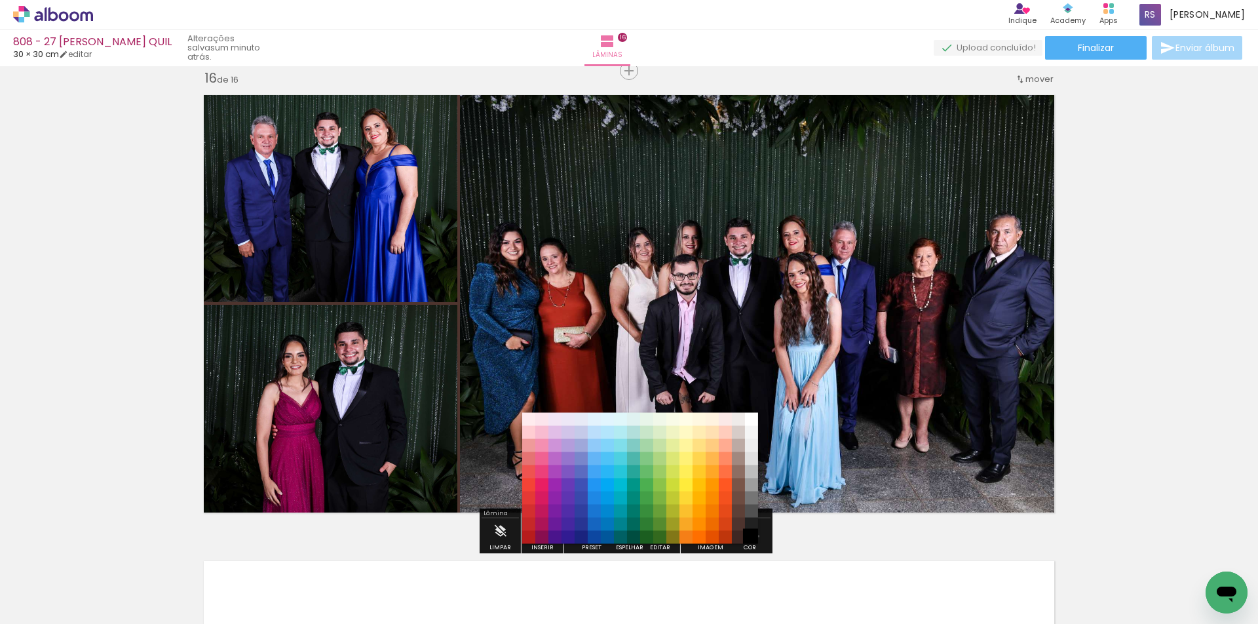
click at [754, 536] on paper-item "#000000" at bounding box center [751, 537] width 13 height 13
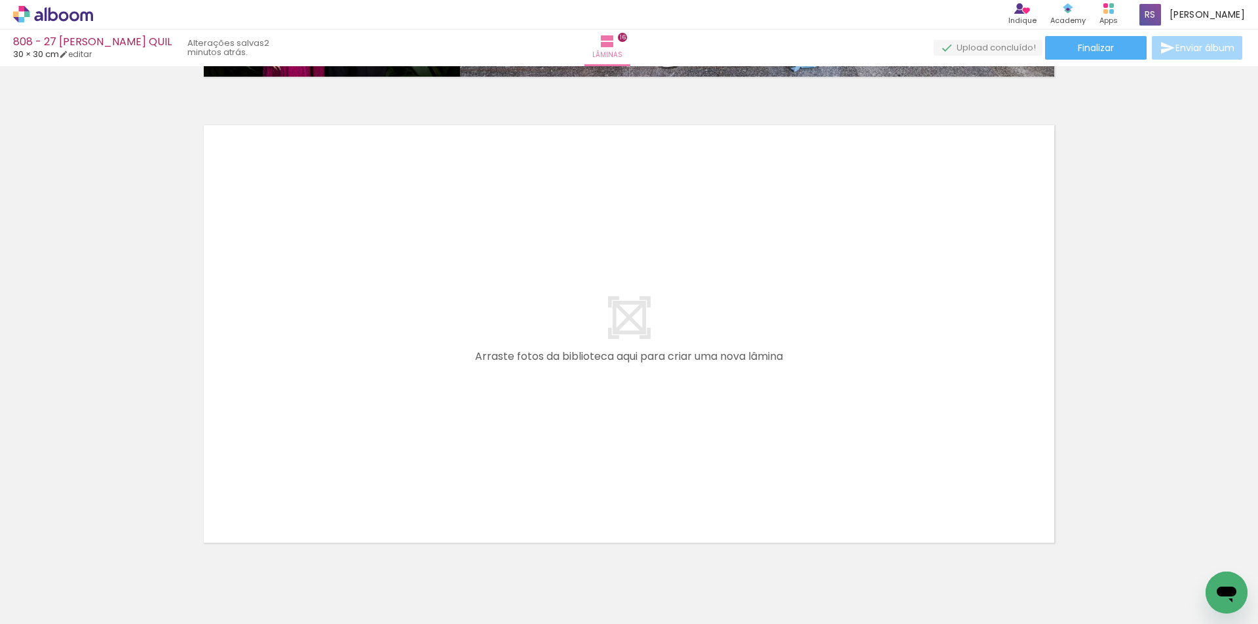
scroll to position [7466, 0]
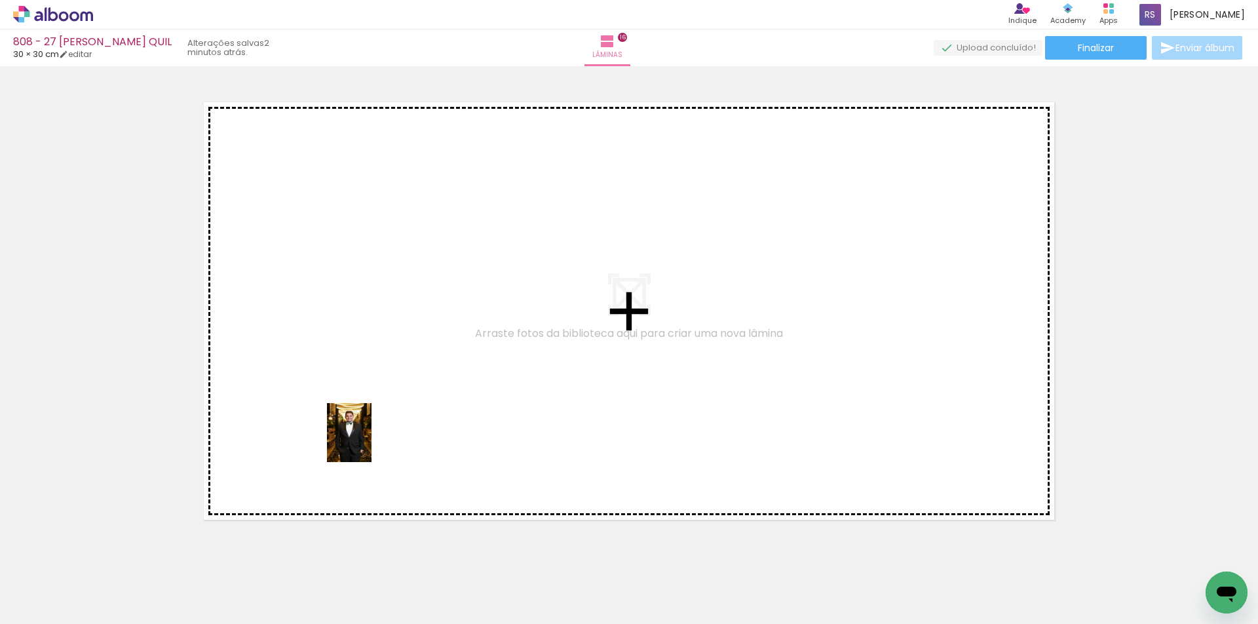
drag, startPoint x: 212, startPoint y: 575, endPoint x: 397, endPoint y: 408, distance: 248.8
click at [397, 408] on quentale-workspace at bounding box center [629, 312] width 1258 height 624
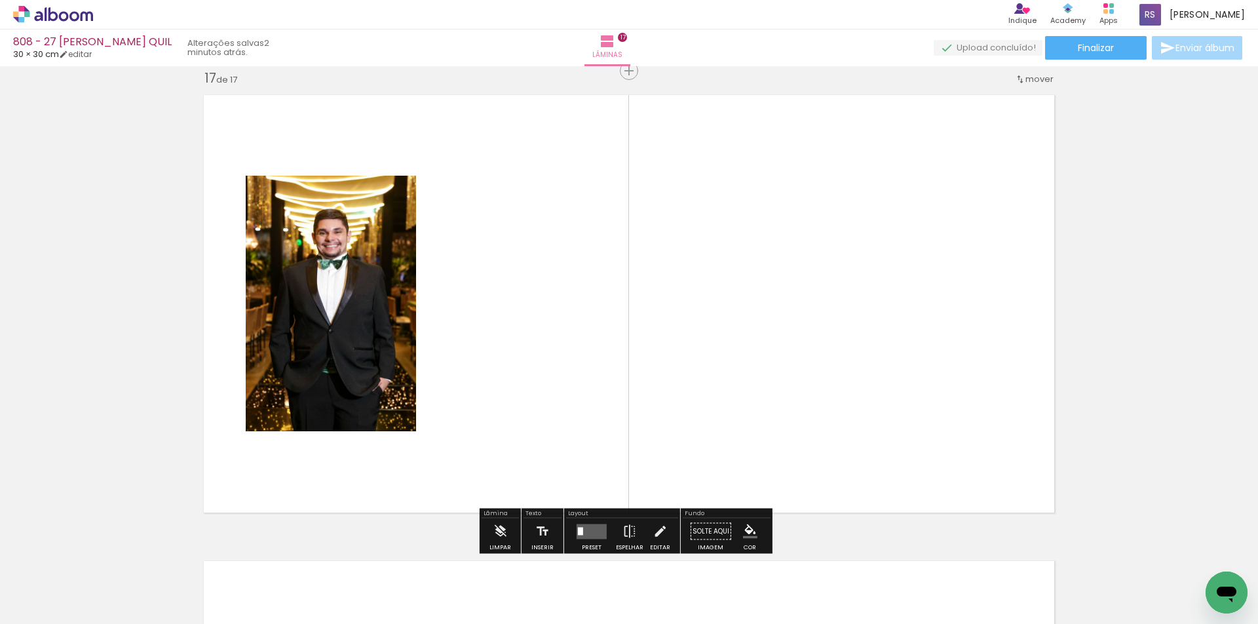
scroll to position [7473, 0]
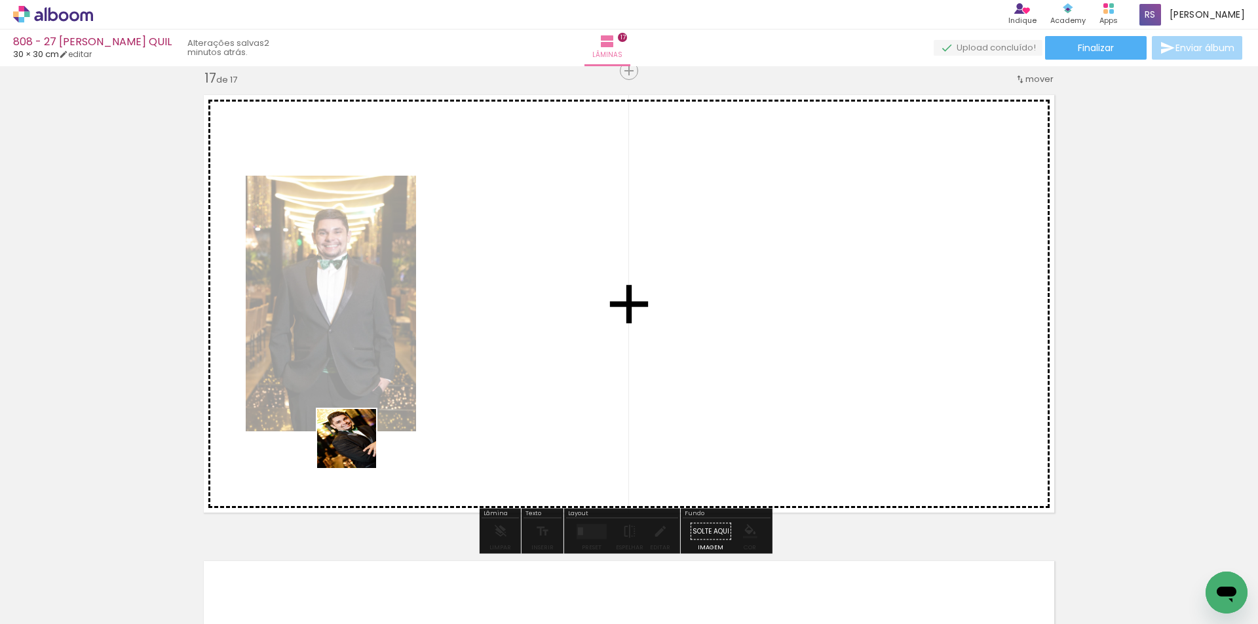
drag, startPoint x: 220, startPoint y: 579, endPoint x: 380, endPoint y: 484, distance: 186.6
click at [488, 355] on quentale-workspace at bounding box center [629, 312] width 1258 height 624
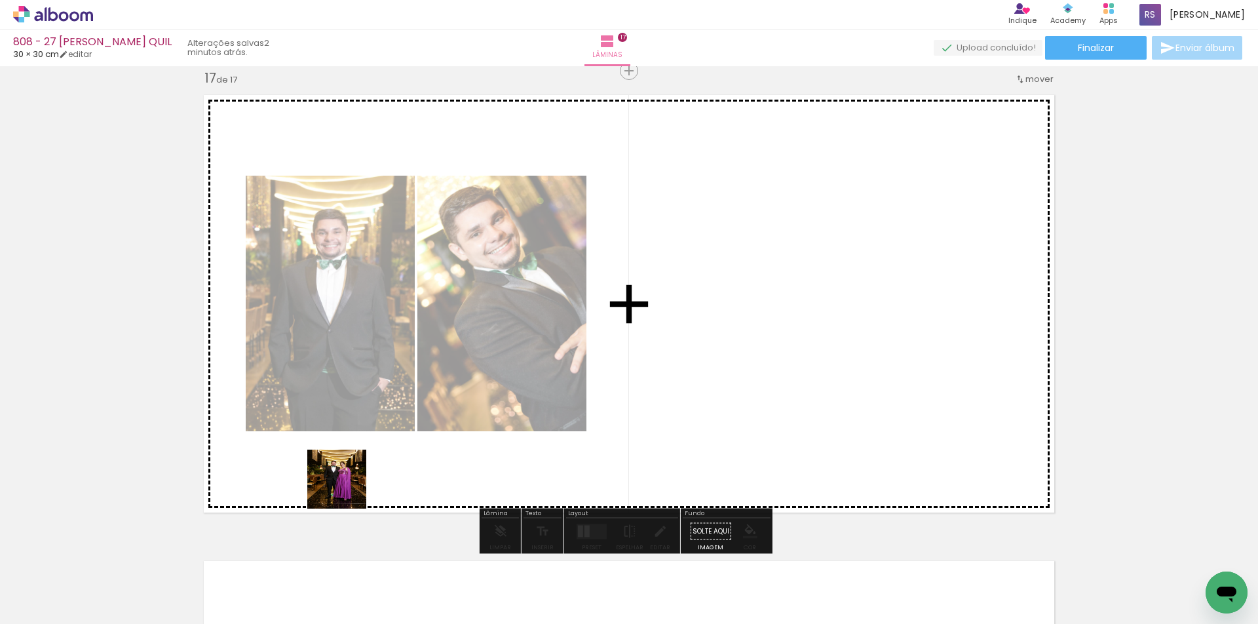
drag, startPoint x: 215, startPoint y: 577, endPoint x: 607, endPoint y: 344, distance: 455.8
click at [607, 344] on quentale-workspace at bounding box center [629, 312] width 1258 height 624
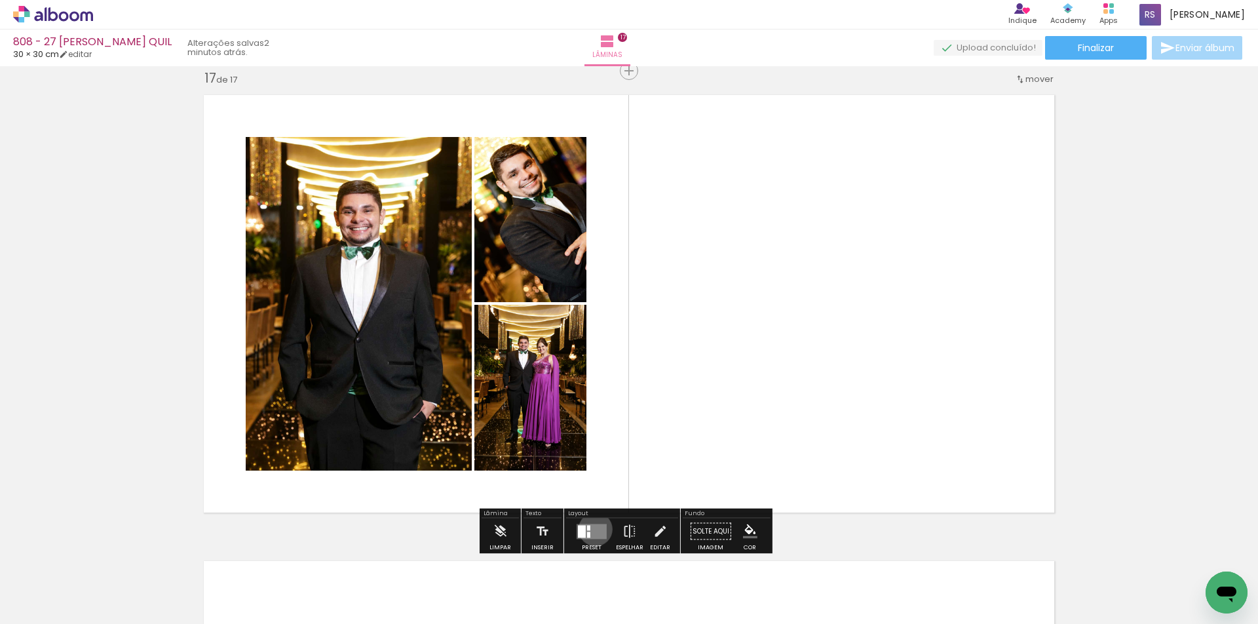
click at [593, 529] on quentale-layouter at bounding box center [592, 531] width 30 height 15
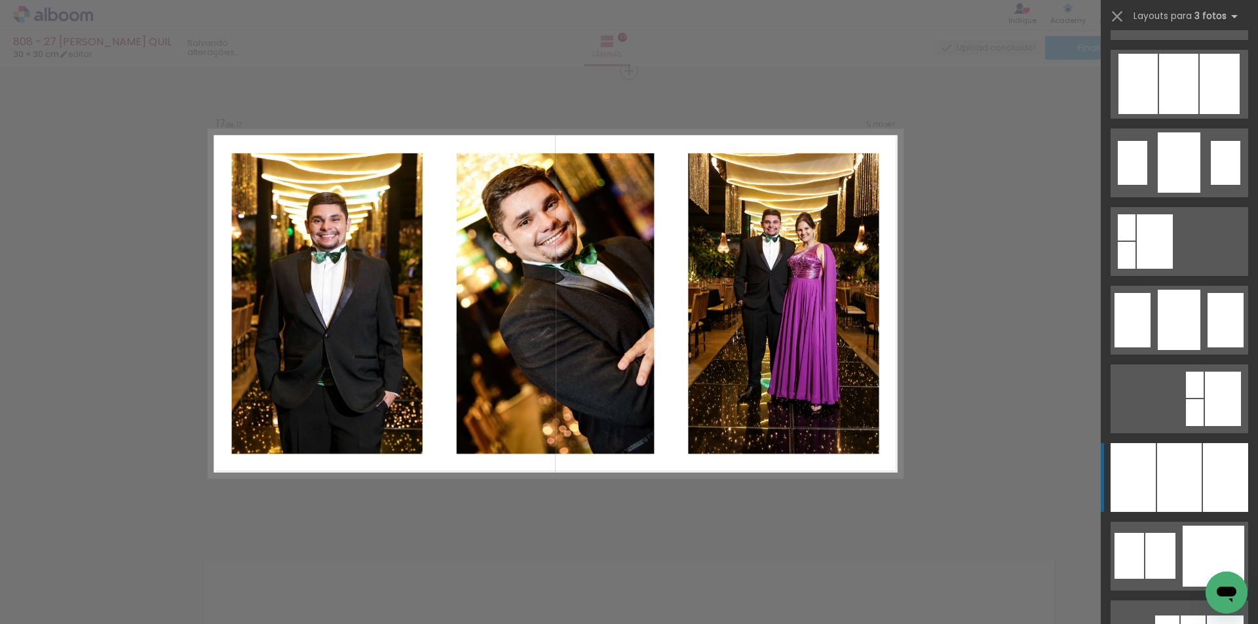
scroll to position [983, 0]
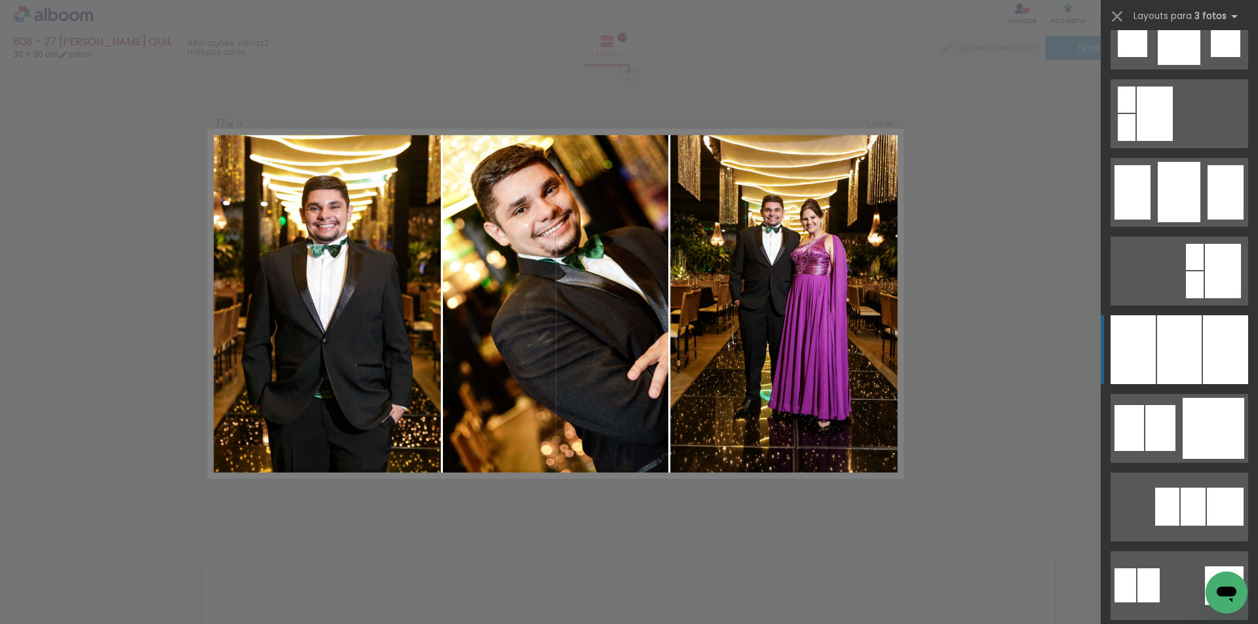
click at [1184, 350] on div at bounding box center [1179, 349] width 45 height 69
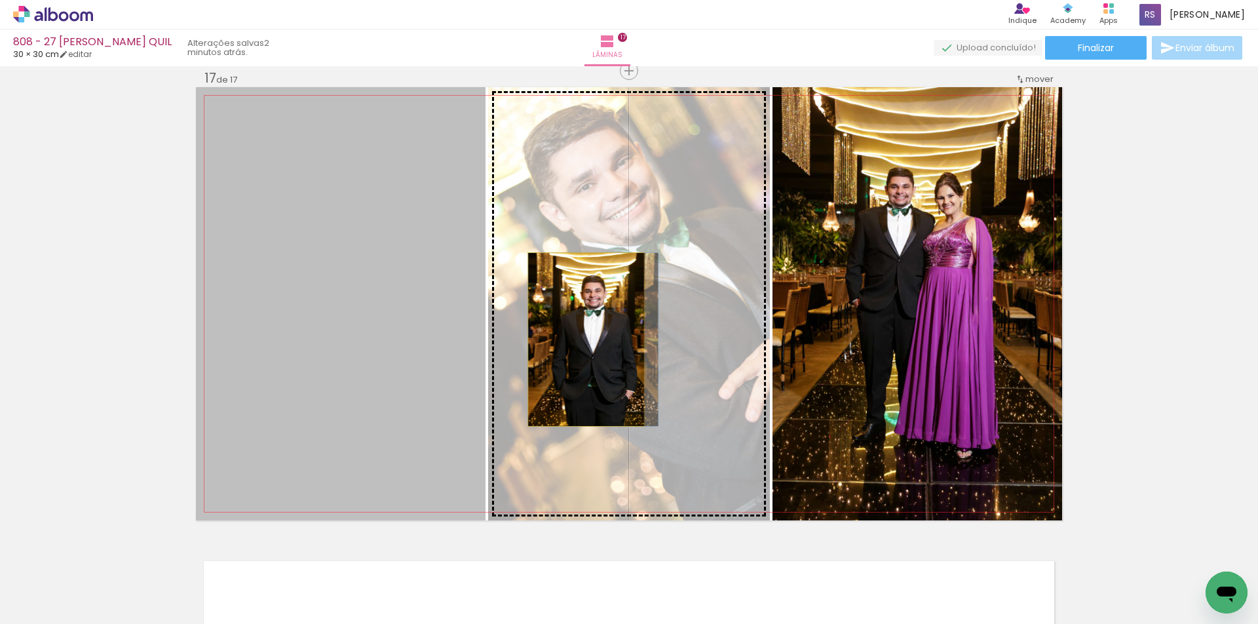
drag, startPoint x: 429, startPoint y: 328, endPoint x: 581, endPoint y: 340, distance: 153.1
click at [0, 0] on slot at bounding box center [0, 0] width 0 height 0
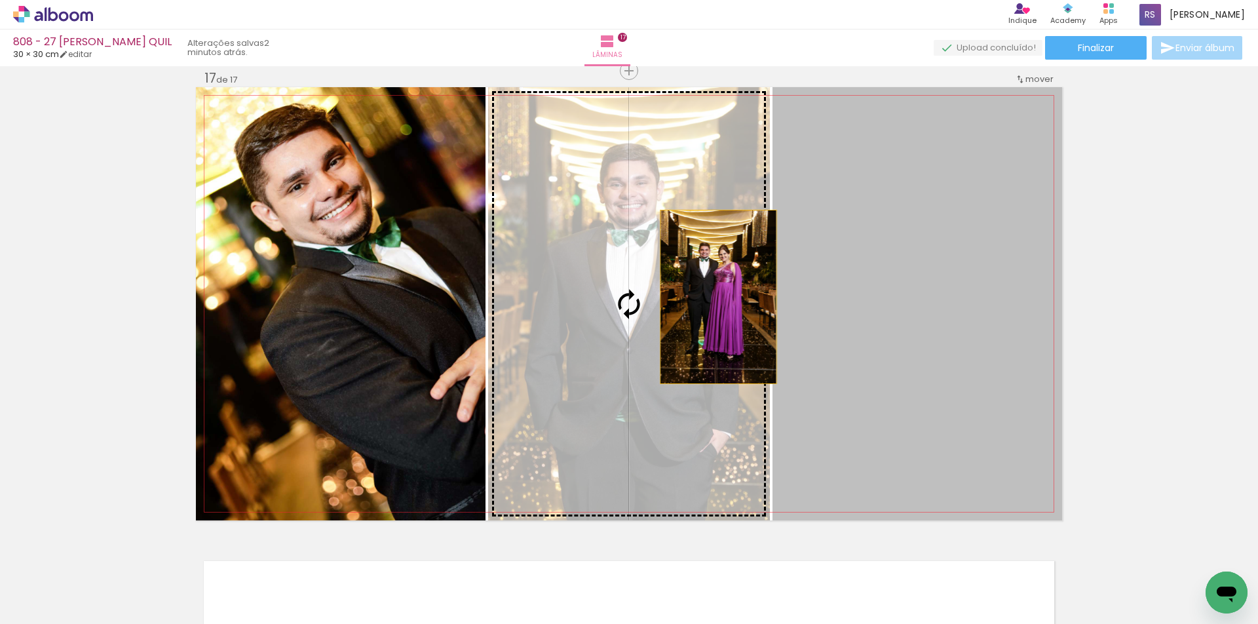
drag, startPoint x: 970, startPoint y: 299, endPoint x: 697, endPoint y: 295, distance: 273.3
click at [0, 0] on slot at bounding box center [0, 0] width 0 height 0
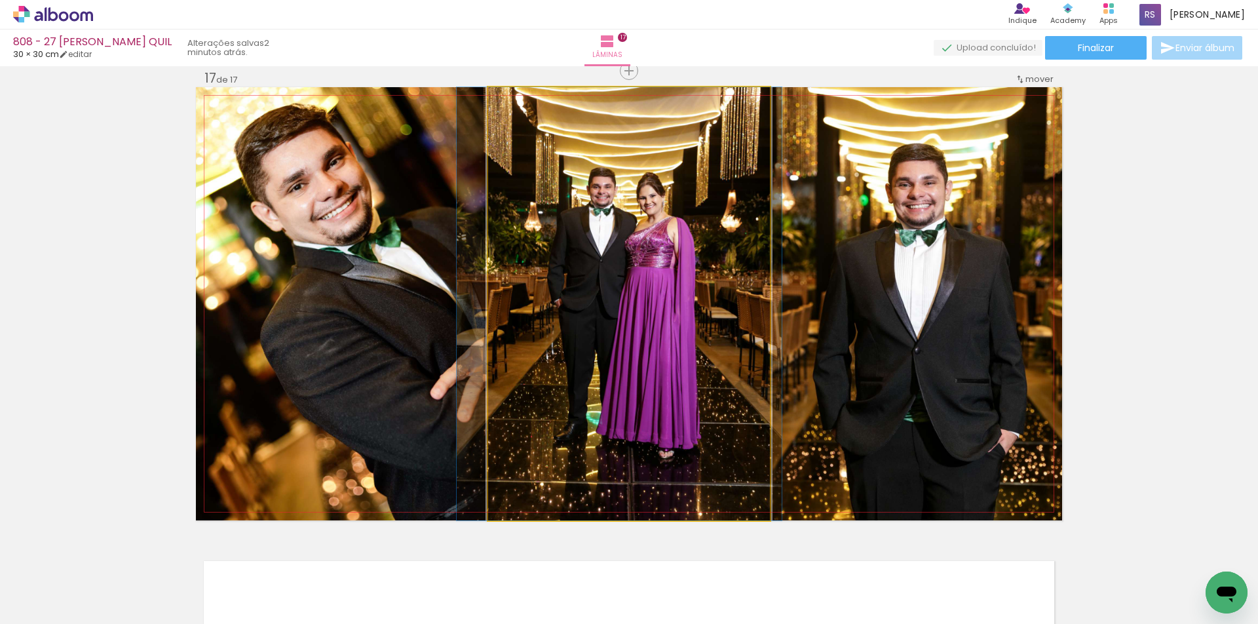
drag, startPoint x: 688, startPoint y: 315, endPoint x: 678, endPoint y: 315, distance: 9.9
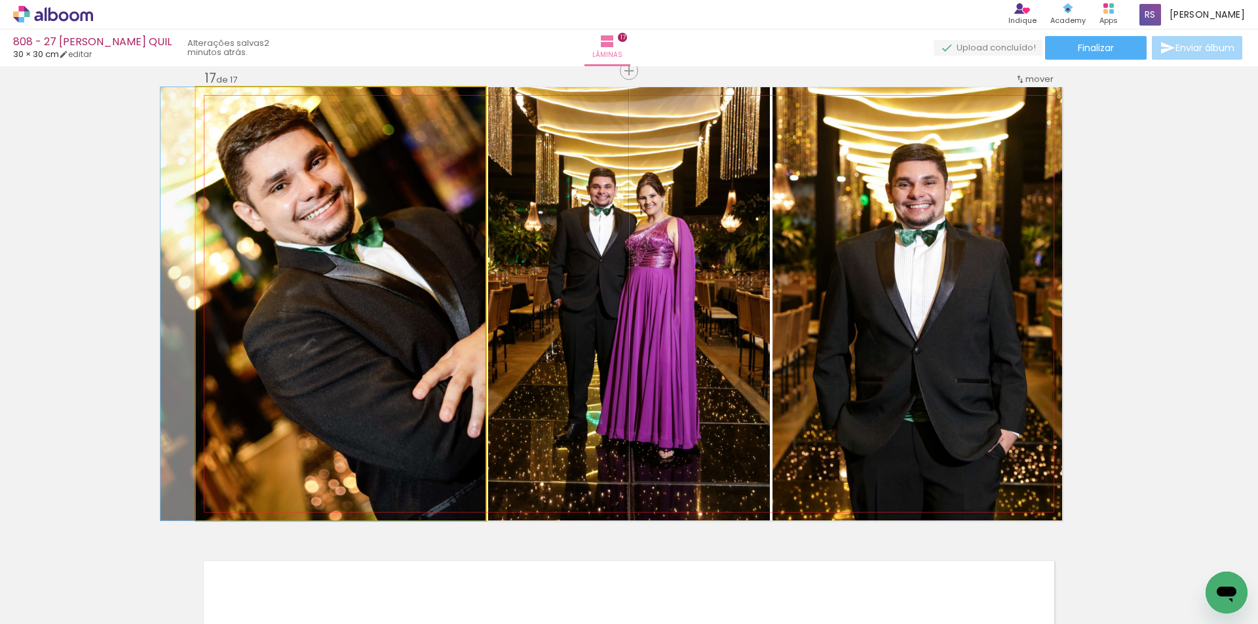
drag, startPoint x: 399, startPoint y: 334, endPoint x: 375, endPoint y: 336, distance: 24.4
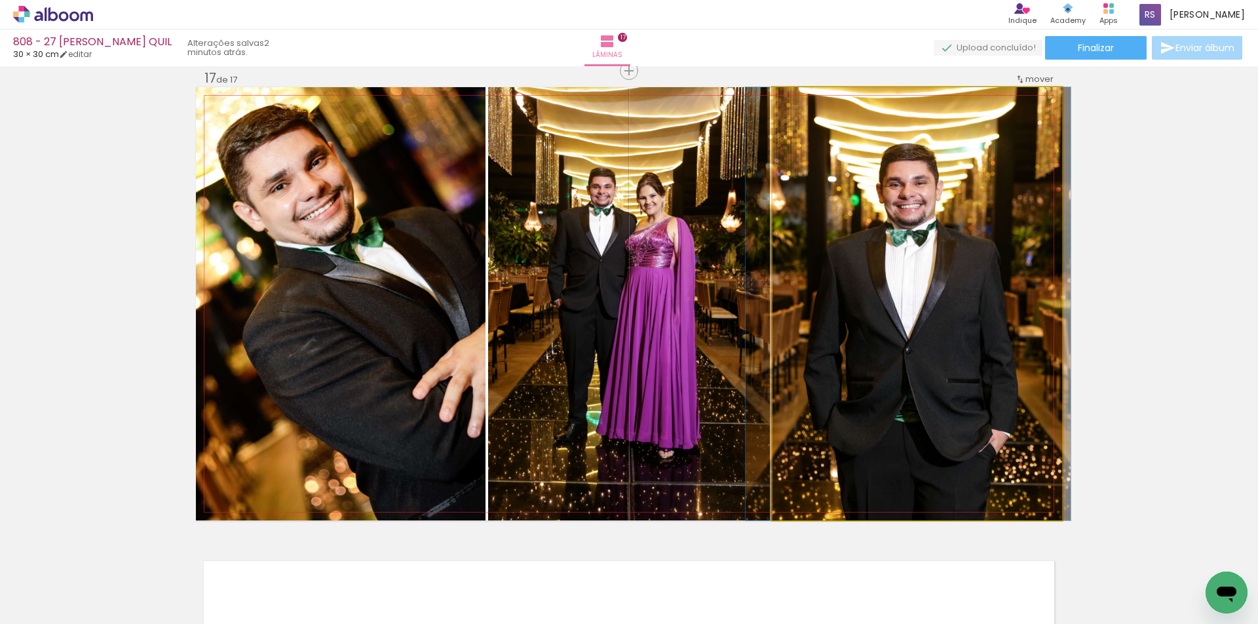
drag, startPoint x: 920, startPoint y: 324, endPoint x: 910, endPoint y: 326, distance: 9.3
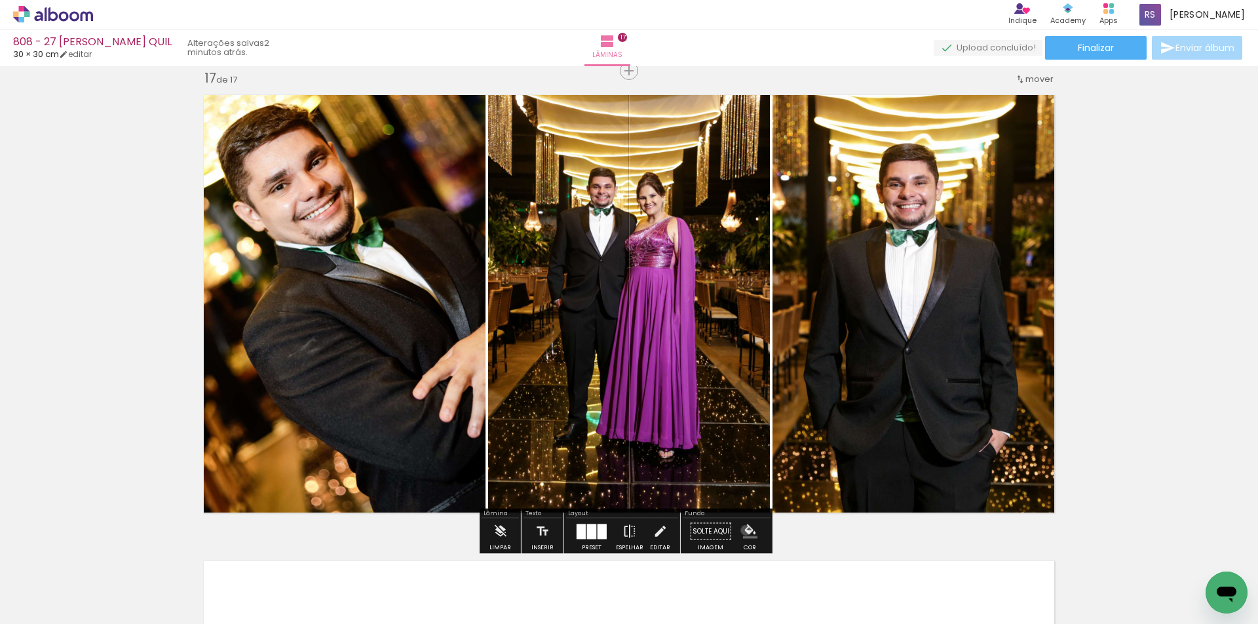
click at [743, 531] on iron-icon "color picker" at bounding box center [750, 531] width 14 height 14
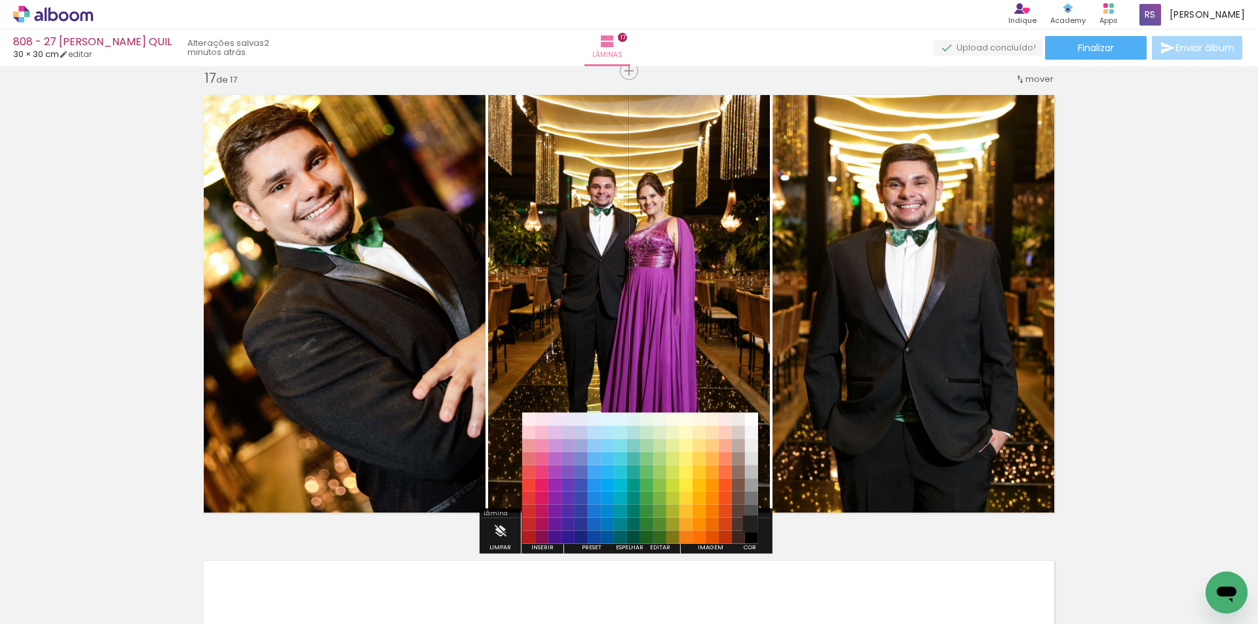
click at [747, 523] on paper-item "#212121" at bounding box center [751, 524] width 13 height 13
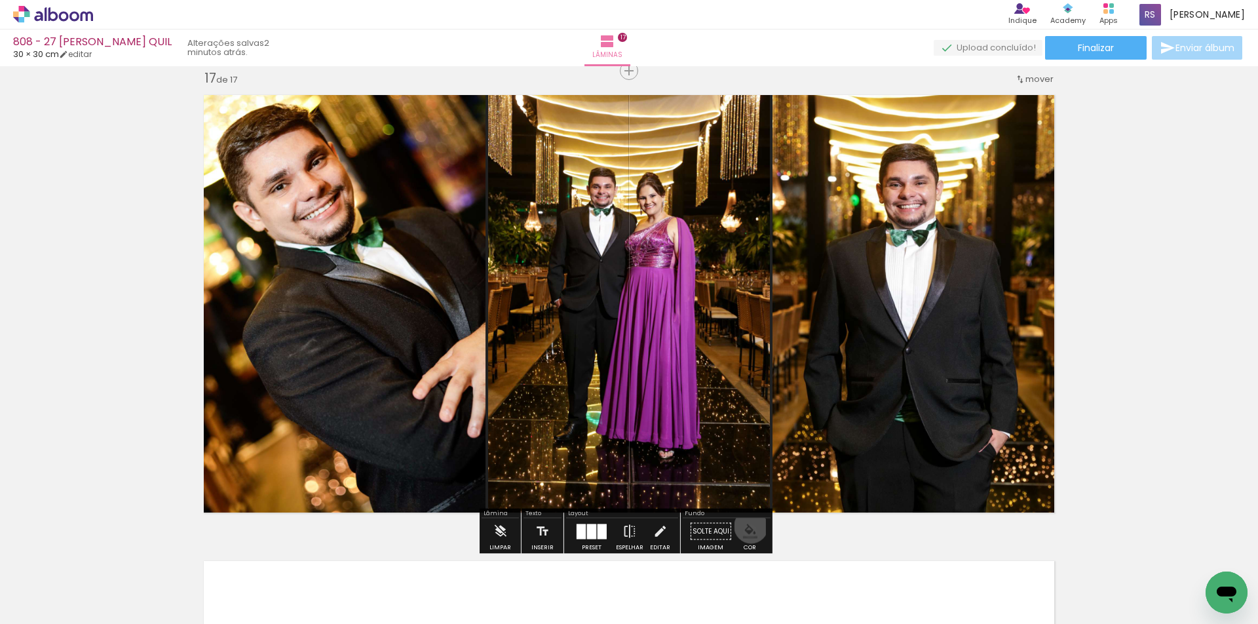
click at [747, 526] on iron-icon "color picker" at bounding box center [750, 531] width 14 height 14
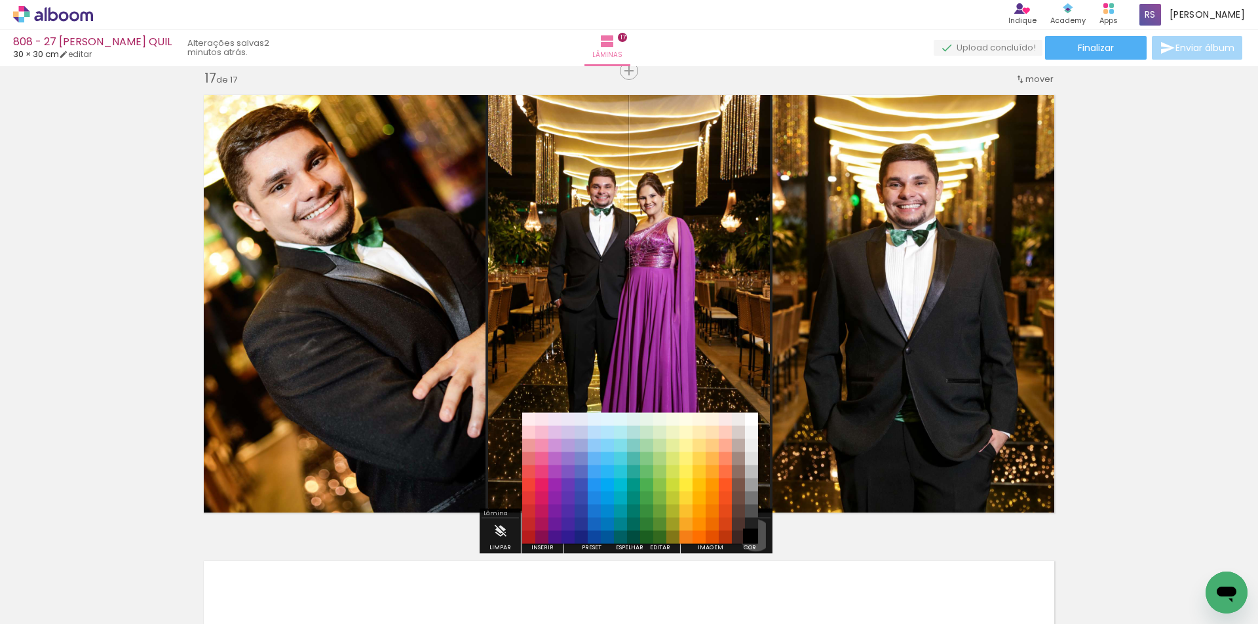
click at [751, 535] on paper-item "#000000" at bounding box center [751, 537] width 13 height 13
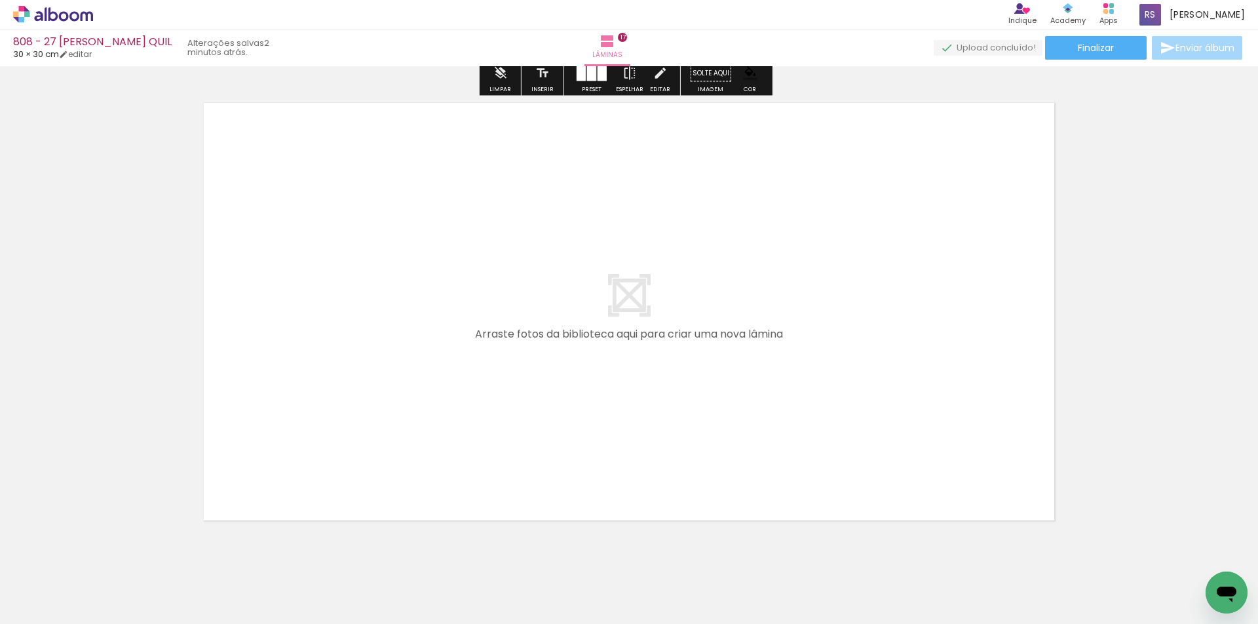
scroll to position [7932, 0]
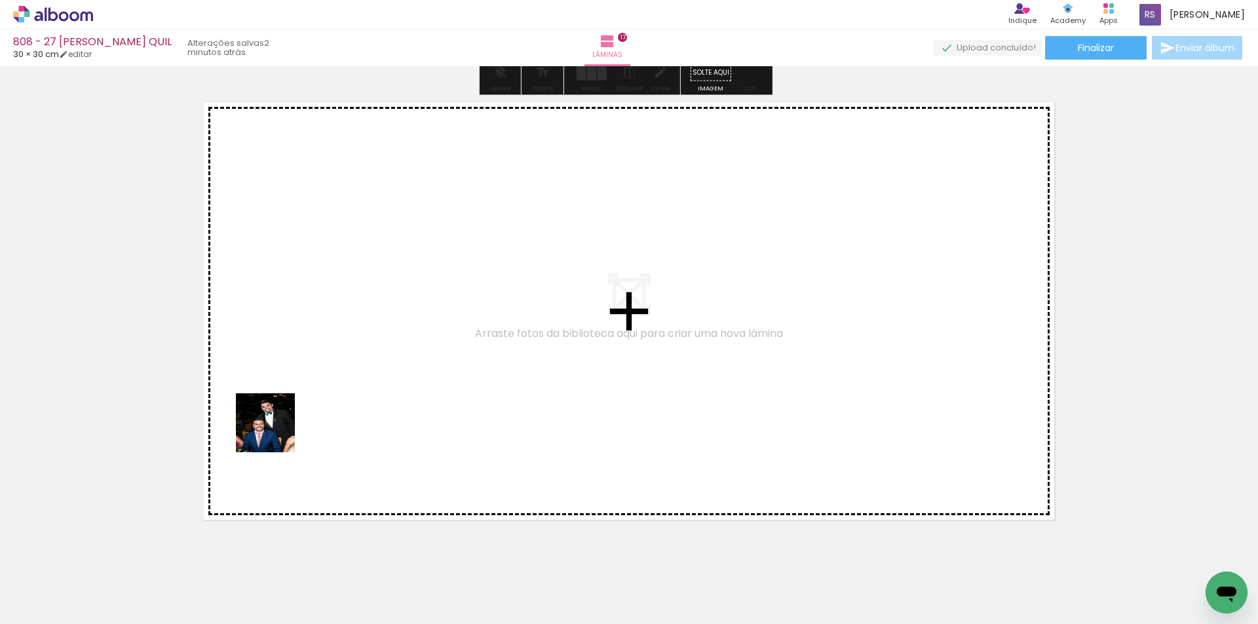
drag, startPoint x: 210, startPoint y: 570, endPoint x: 302, endPoint y: 392, distance: 200.2
click at [302, 392] on quentale-workspace at bounding box center [629, 312] width 1258 height 624
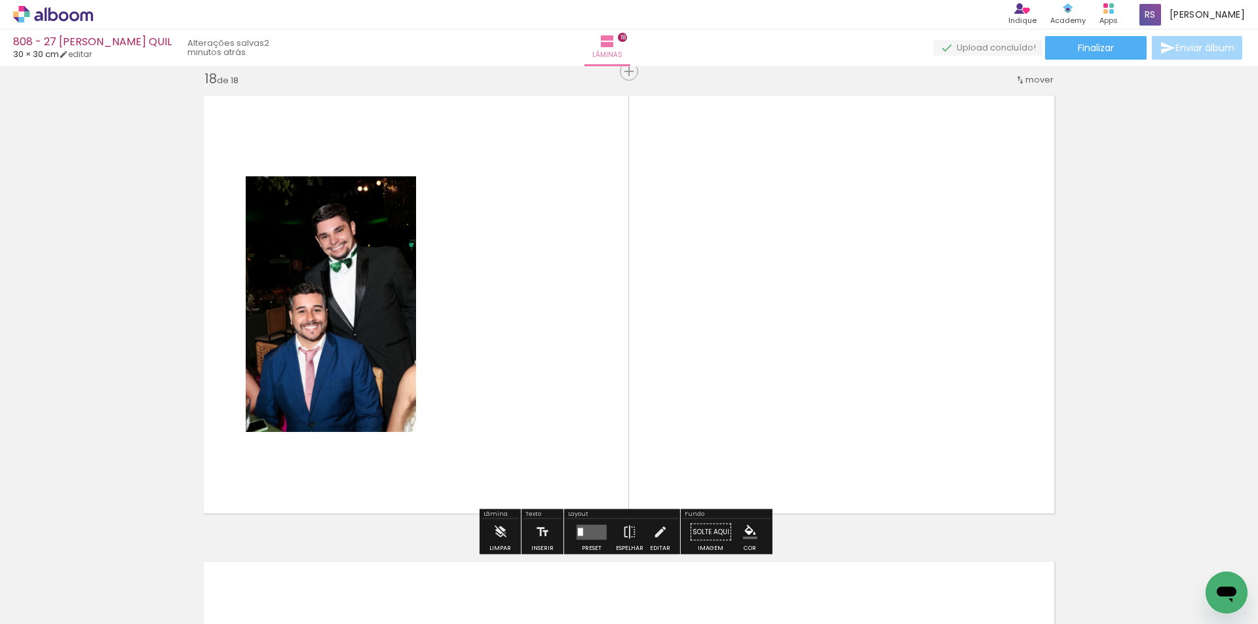
scroll to position [7939, 0]
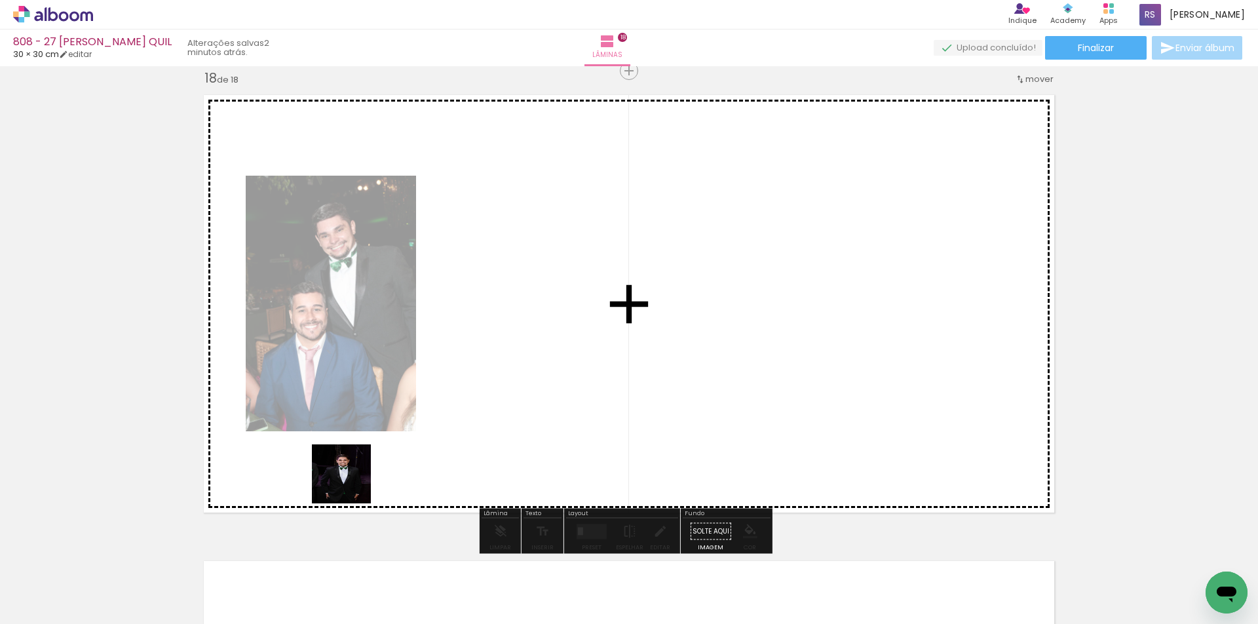
drag, startPoint x: 204, startPoint y: 586, endPoint x: 567, endPoint y: 357, distance: 428.9
click at [567, 357] on quentale-workspace at bounding box center [629, 312] width 1258 height 624
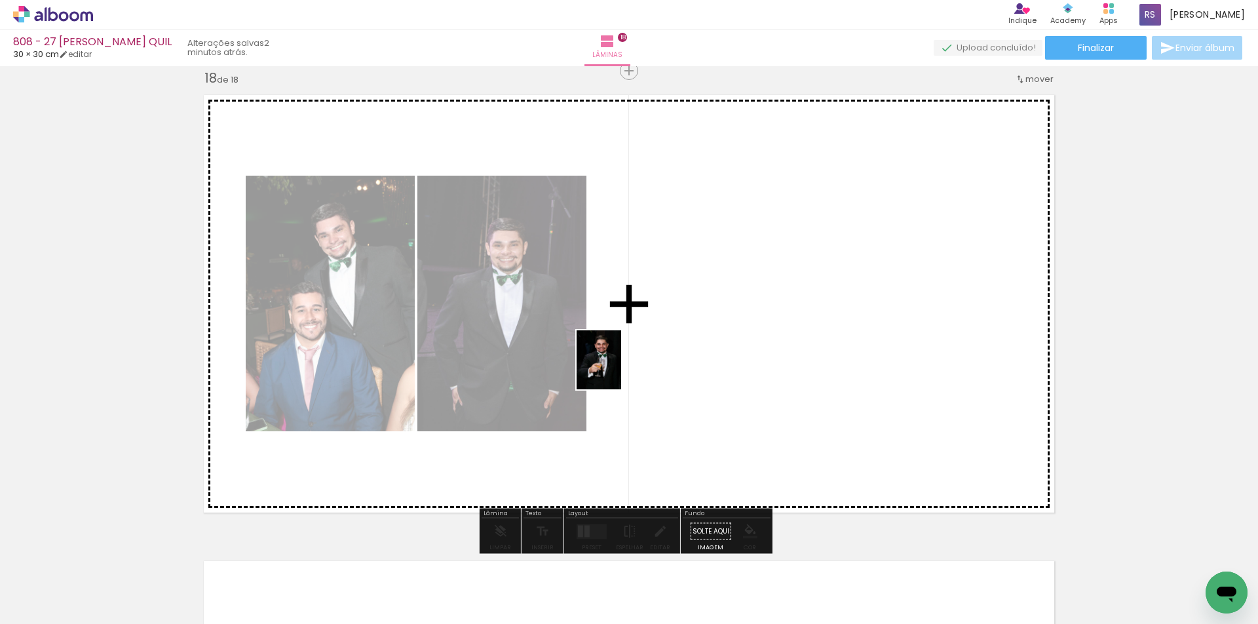
drag, startPoint x: 429, startPoint y: 593, endPoint x: 636, endPoint y: 378, distance: 299.0
click at [631, 365] on quentale-workspace at bounding box center [629, 312] width 1258 height 624
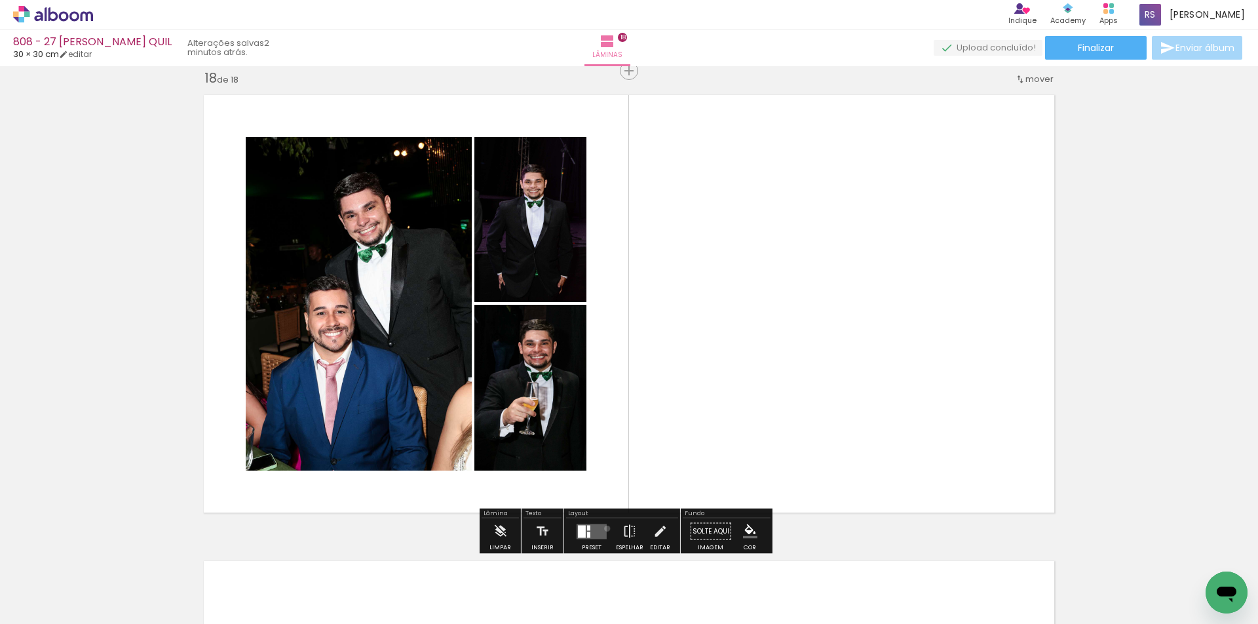
drag, startPoint x: 604, startPoint y: 528, endPoint x: 596, endPoint y: 525, distance: 8.5
click at [604, 528] on div at bounding box center [591, 531] width 35 height 26
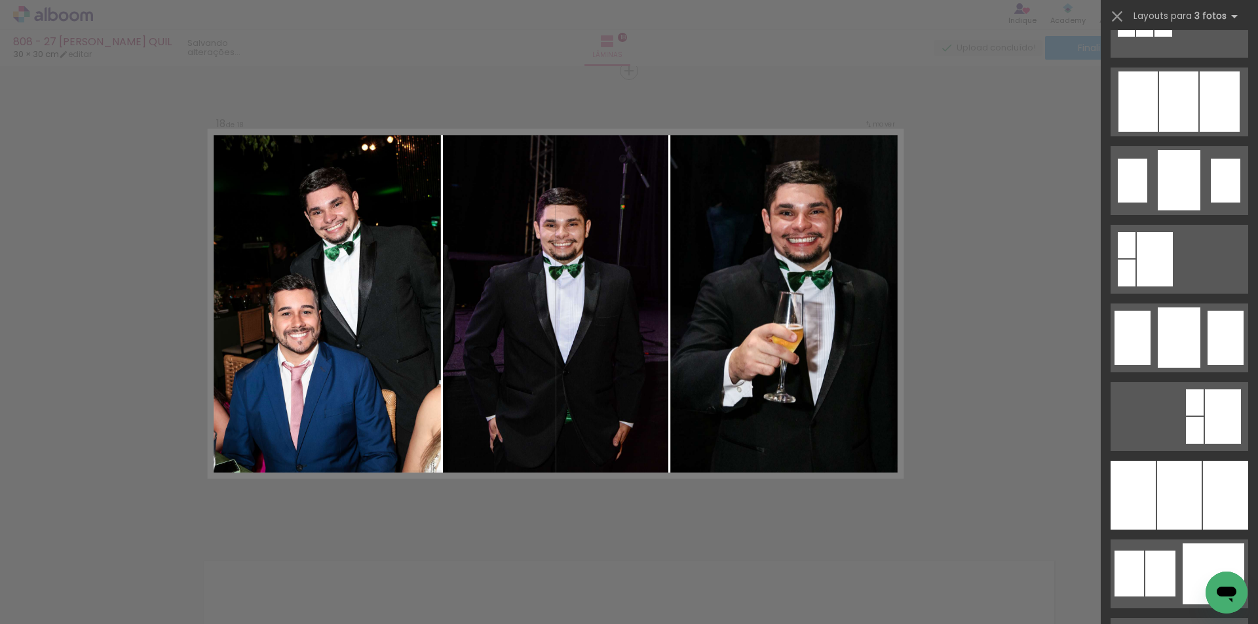
scroll to position [918, 0]
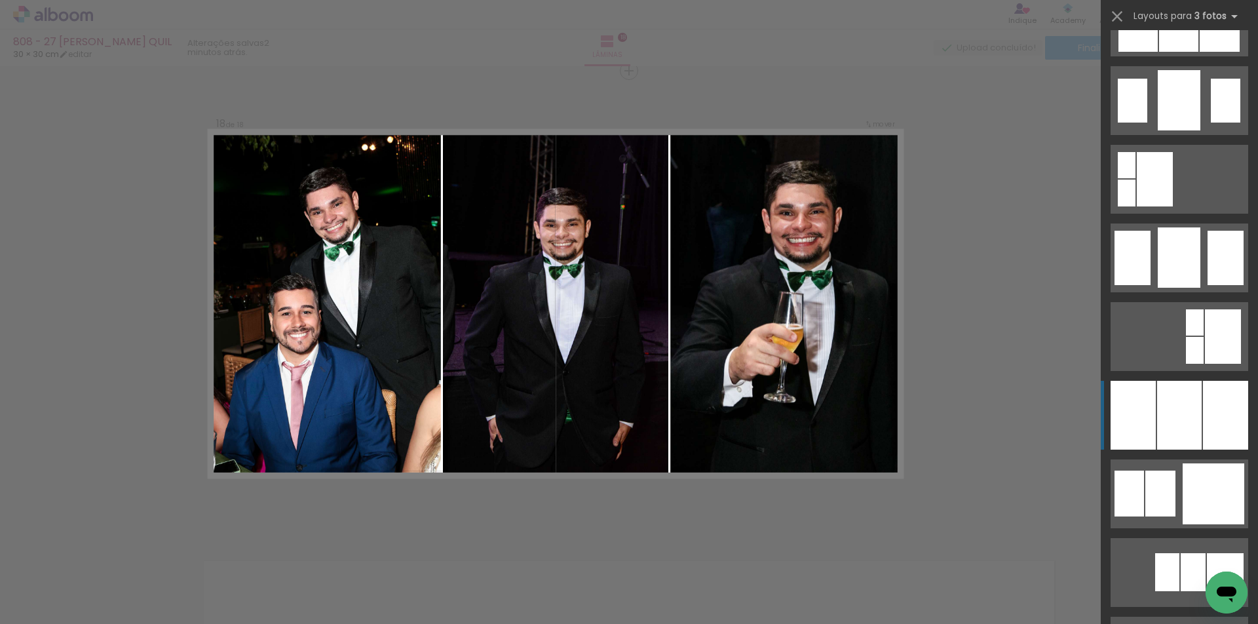
click at [1151, 418] on div at bounding box center [1133, 415] width 45 height 69
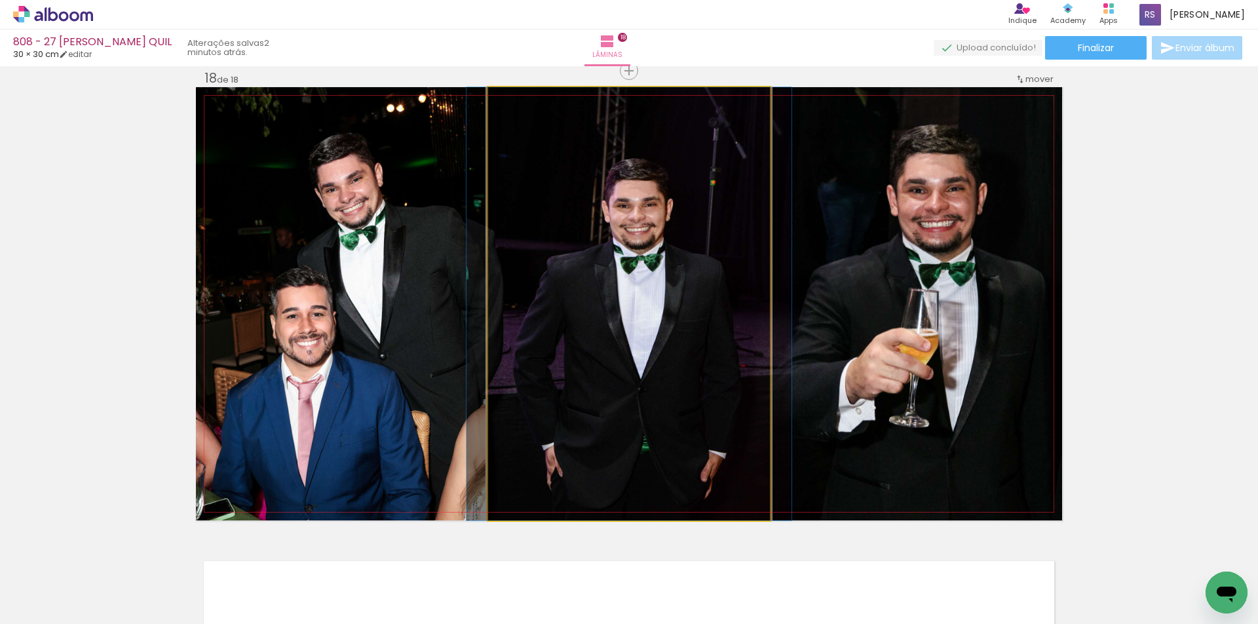
click at [671, 384] on quentale-photo at bounding box center [629, 303] width 282 height 433
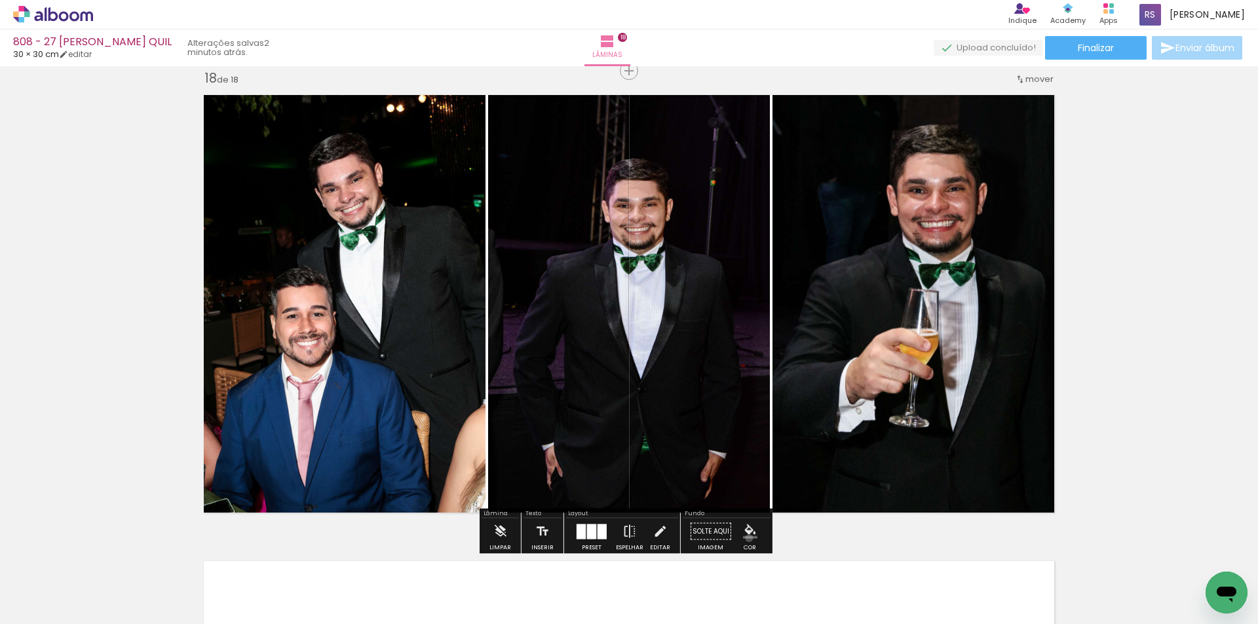
drag, startPoint x: 745, startPoint y: 538, endPoint x: 743, endPoint y: 528, distance: 9.9
click at [744, 538] on iron-icon "color picker" at bounding box center [750, 531] width 14 height 14
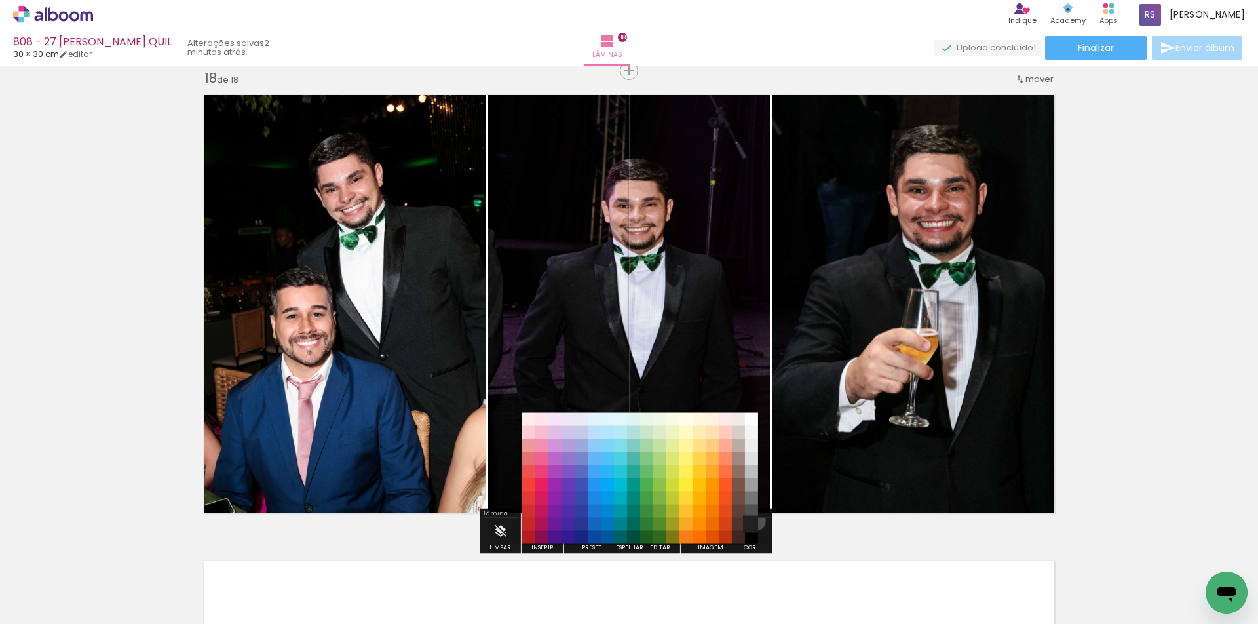
click at [751, 520] on paper-item "#212121" at bounding box center [751, 524] width 13 height 13
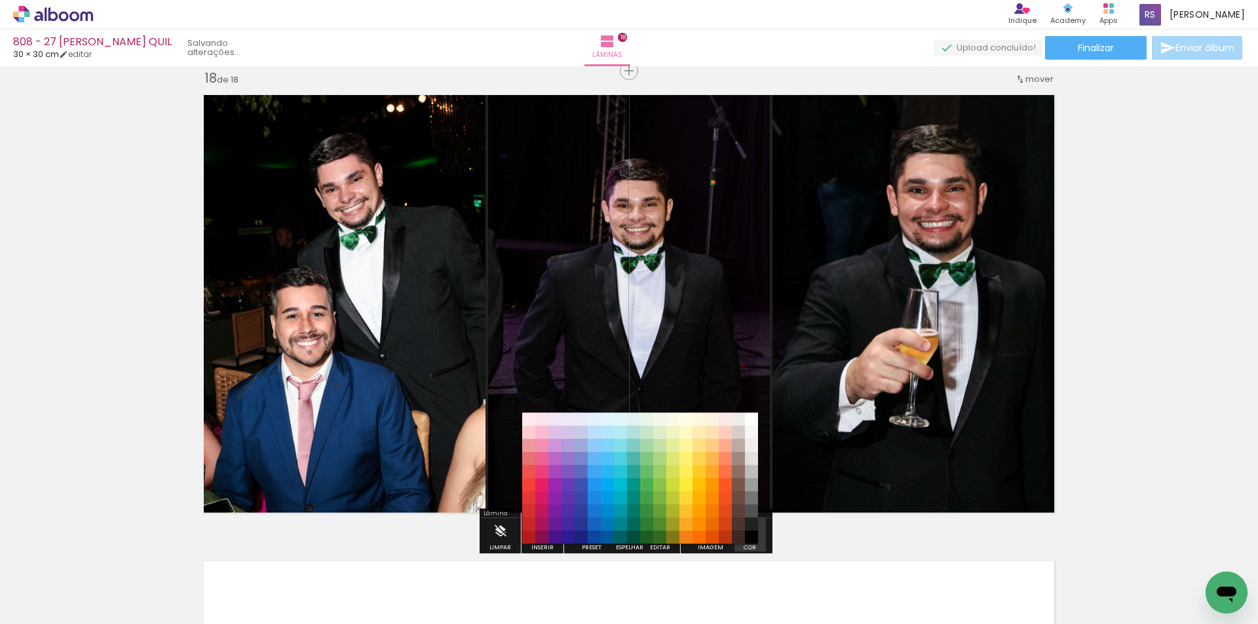
click at [748, 534] on iron-icon "color picker" at bounding box center [750, 531] width 14 height 14
click at [754, 537] on paper-item "#000000" at bounding box center [751, 537] width 13 height 13
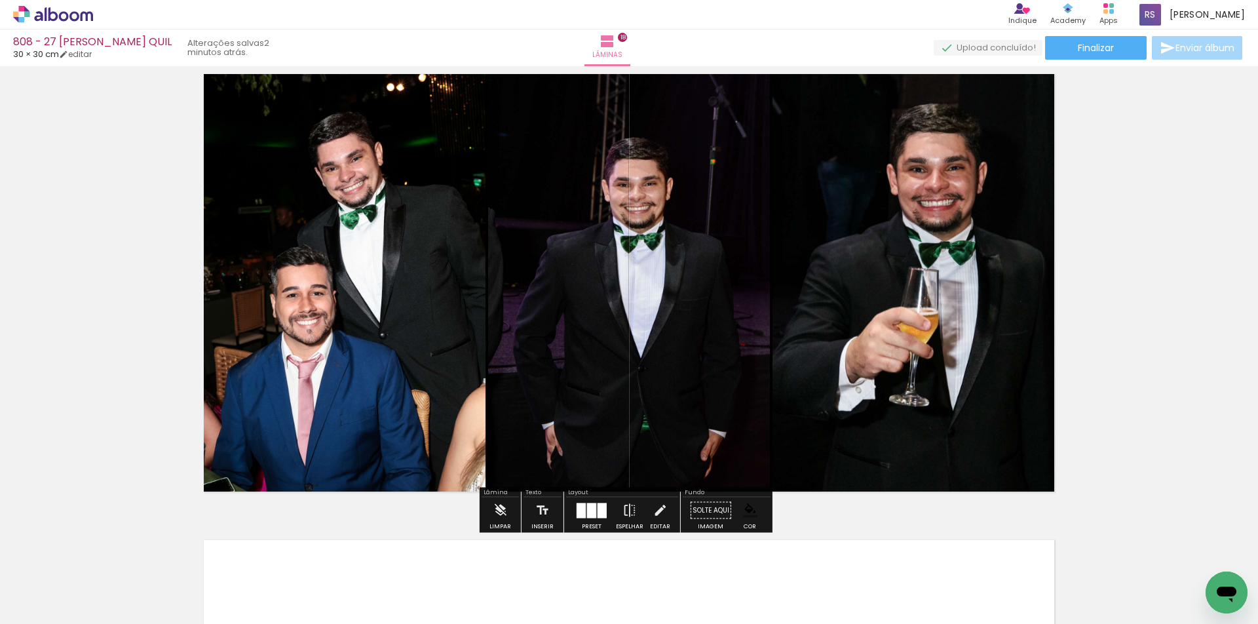
scroll to position [7939, 0]
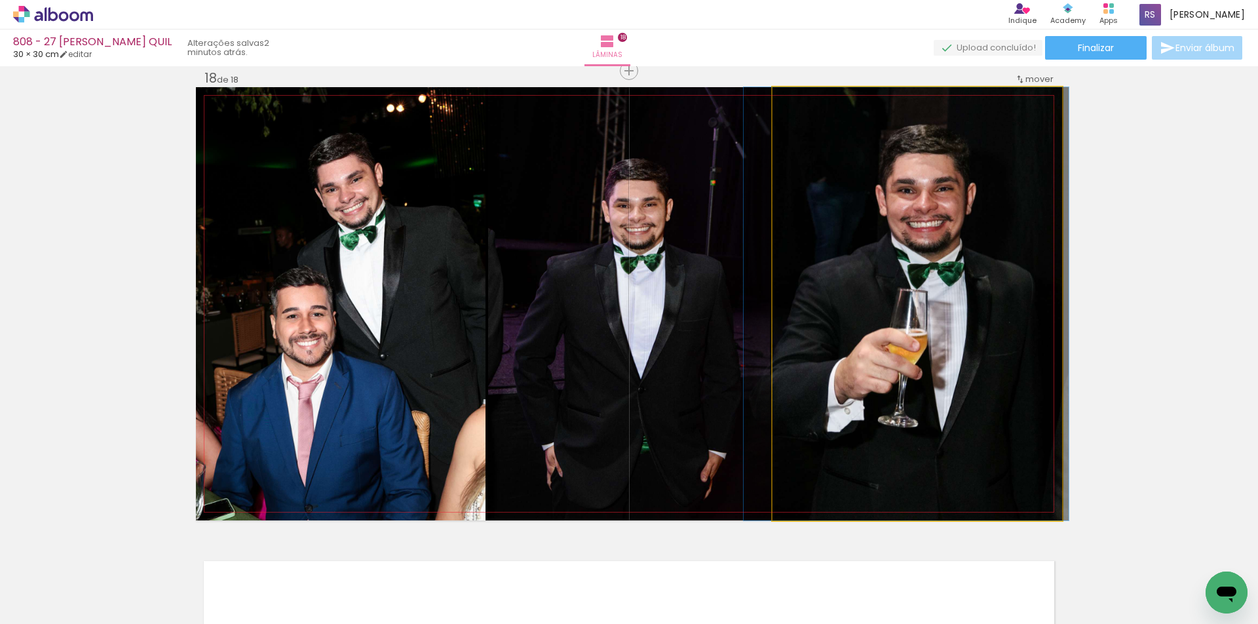
drag, startPoint x: 895, startPoint y: 341, endPoint x: 887, endPoint y: 343, distance: 7.3
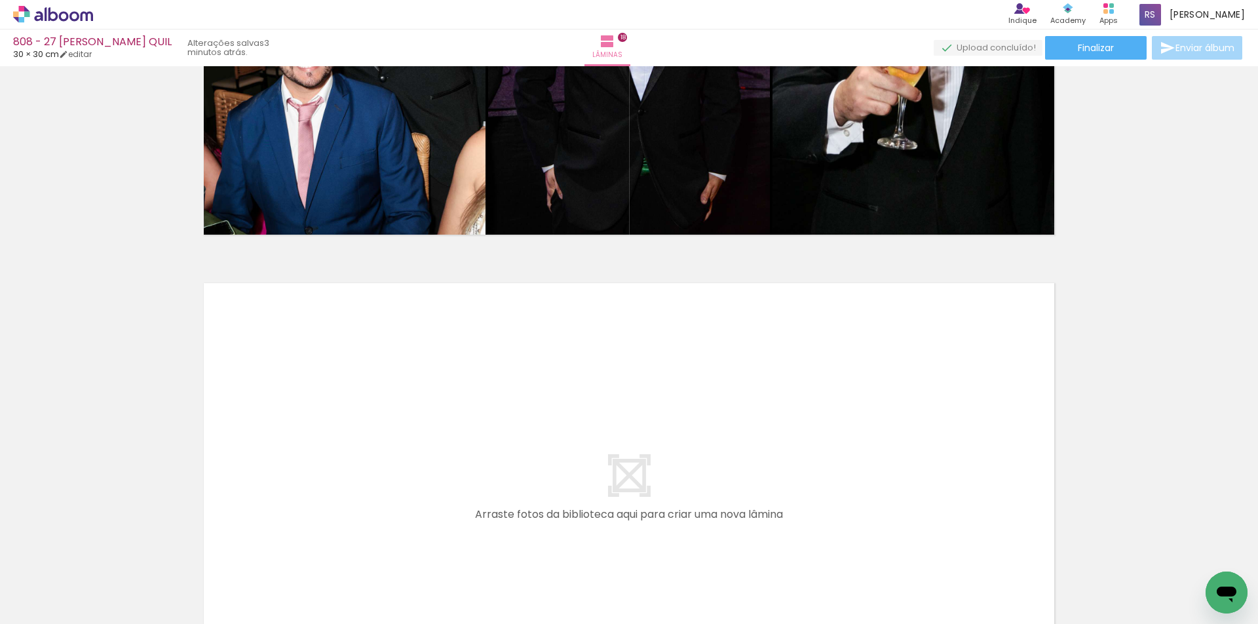
scroll to position [7971, 0]
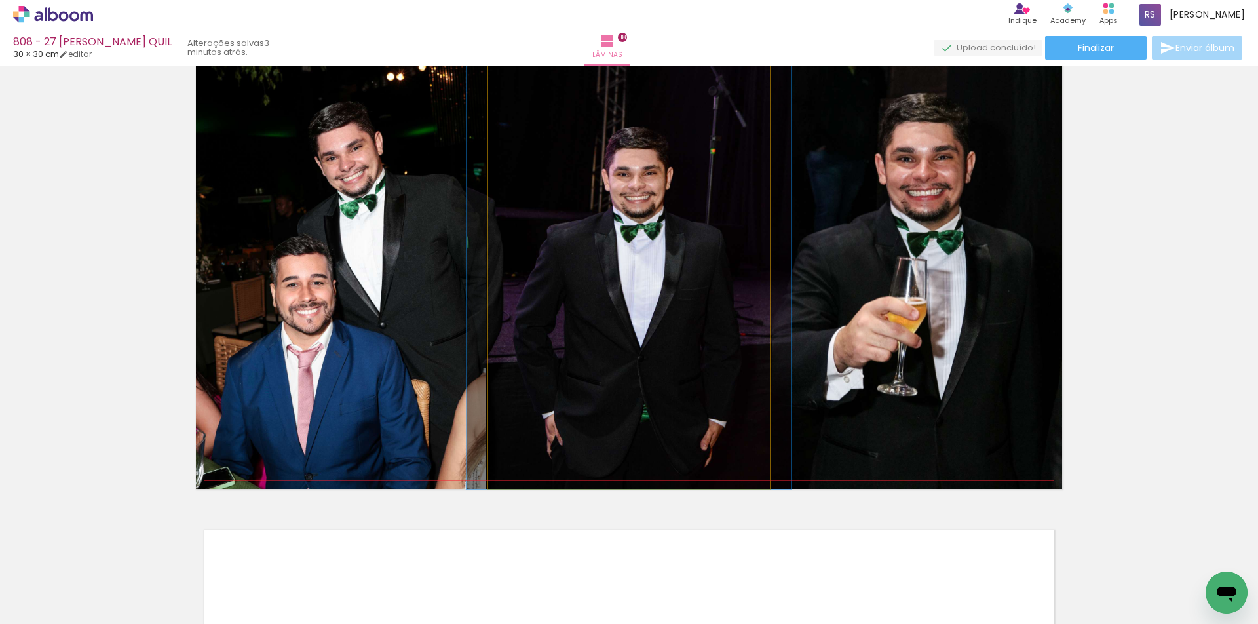
click at [603, 302] on quentale-photo at bounding box center [629, 272] width 282 height 433
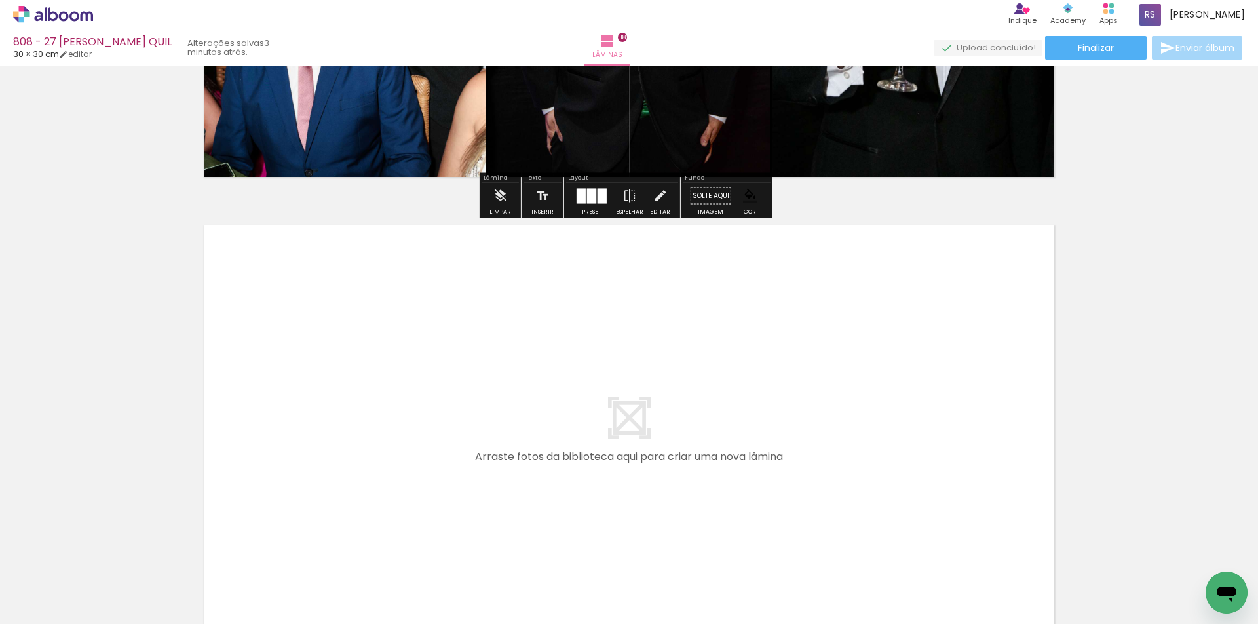
scroll to position [8298, 0]
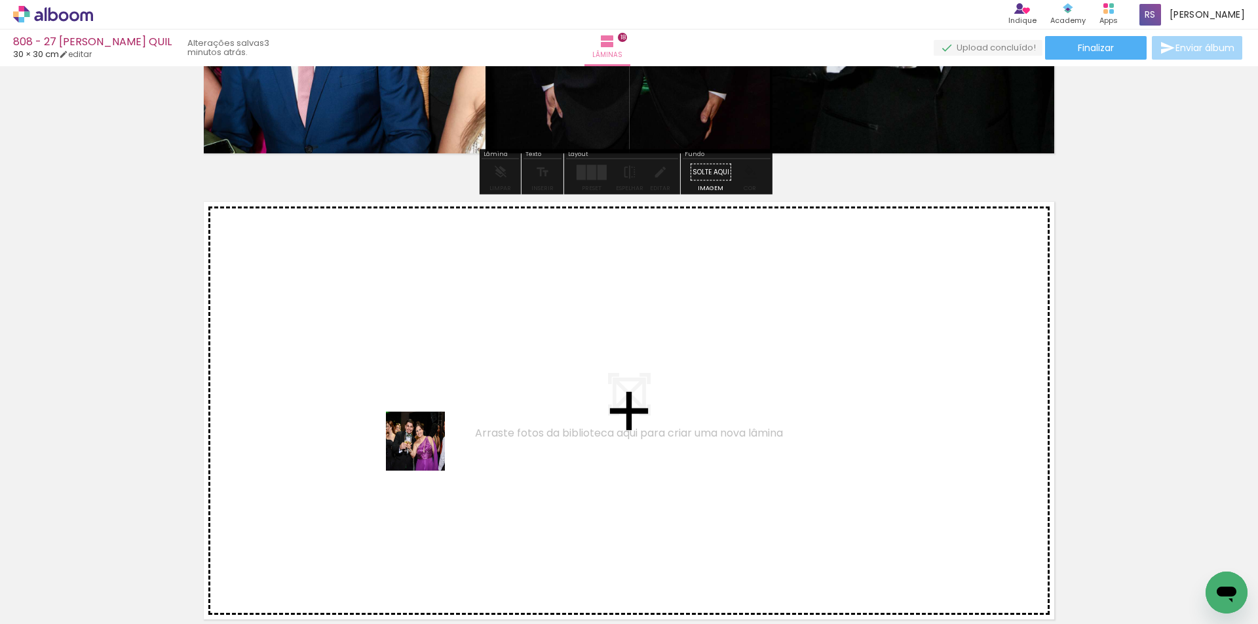
drag, startPoint x: 318, startPoint y: 511, endPoint x: 341, endPoint y: 563, distance: 57.5
click at [511, 402] on quentale-workspace at bounding box center [629, 312] width 1258 height 624
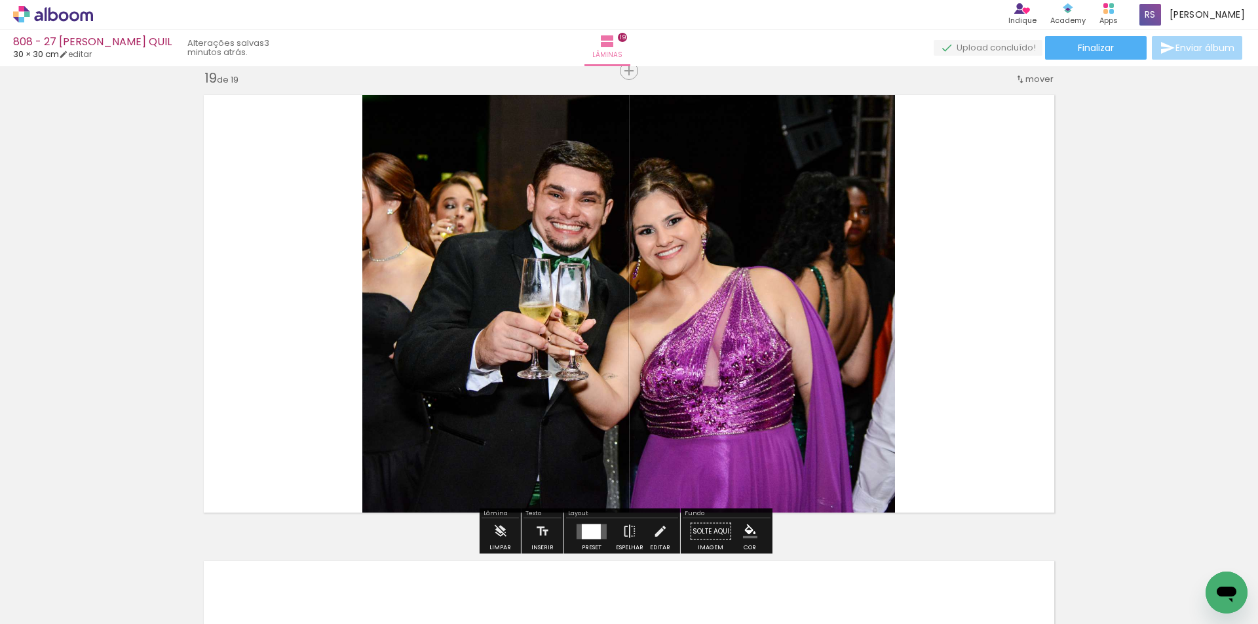
scroll to position [8405, 0]
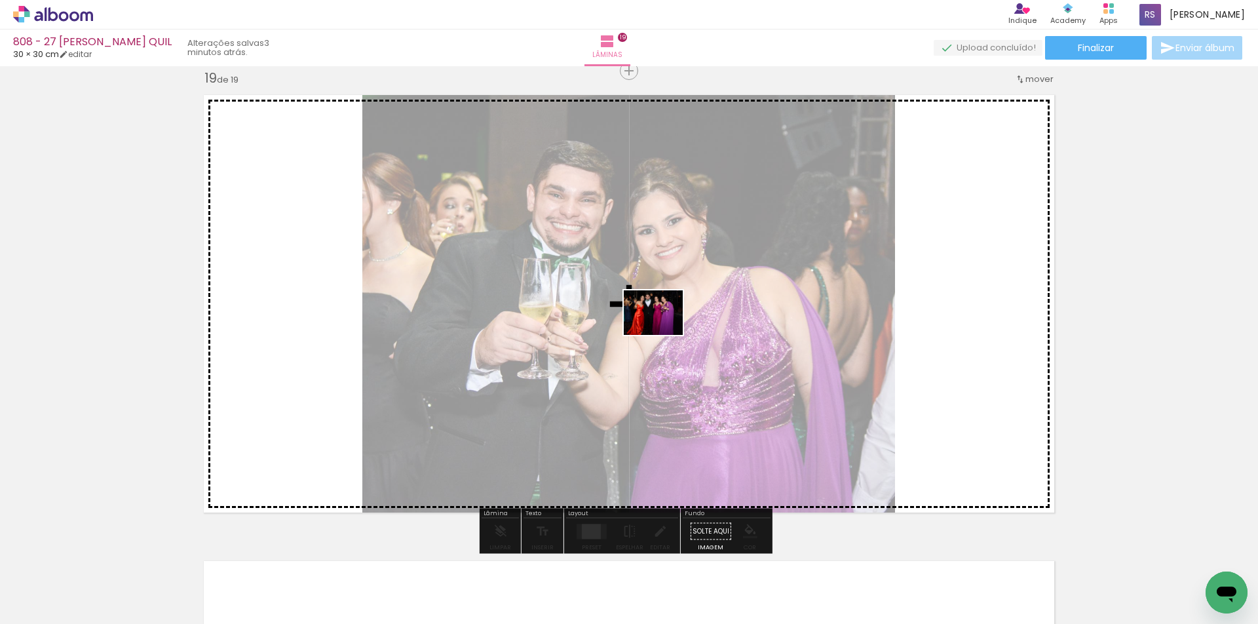
drag, startPoint x: 292, startPoint y: 535, endPoint x: 663, endPoint y: 330, distance: 424.5
click at [663, 330] on quentale-workspace at bounding box center [629, 312] width 1258 height 624
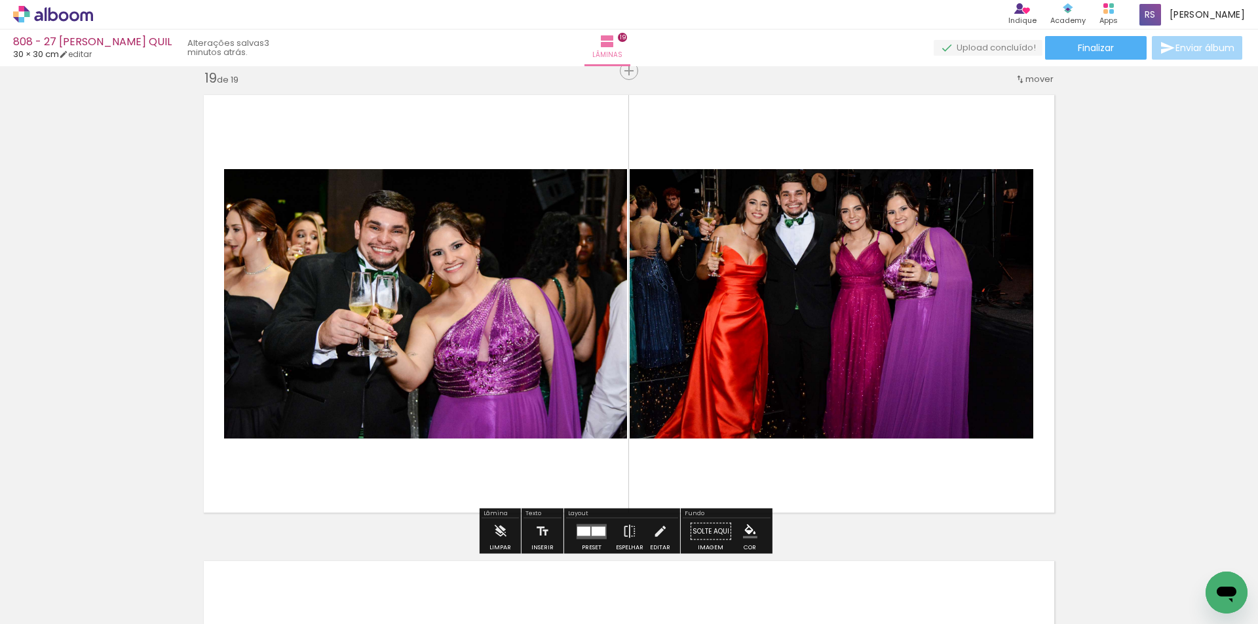
click at [580, 528] on div at bounding box center [583, 530] width 13 height 9
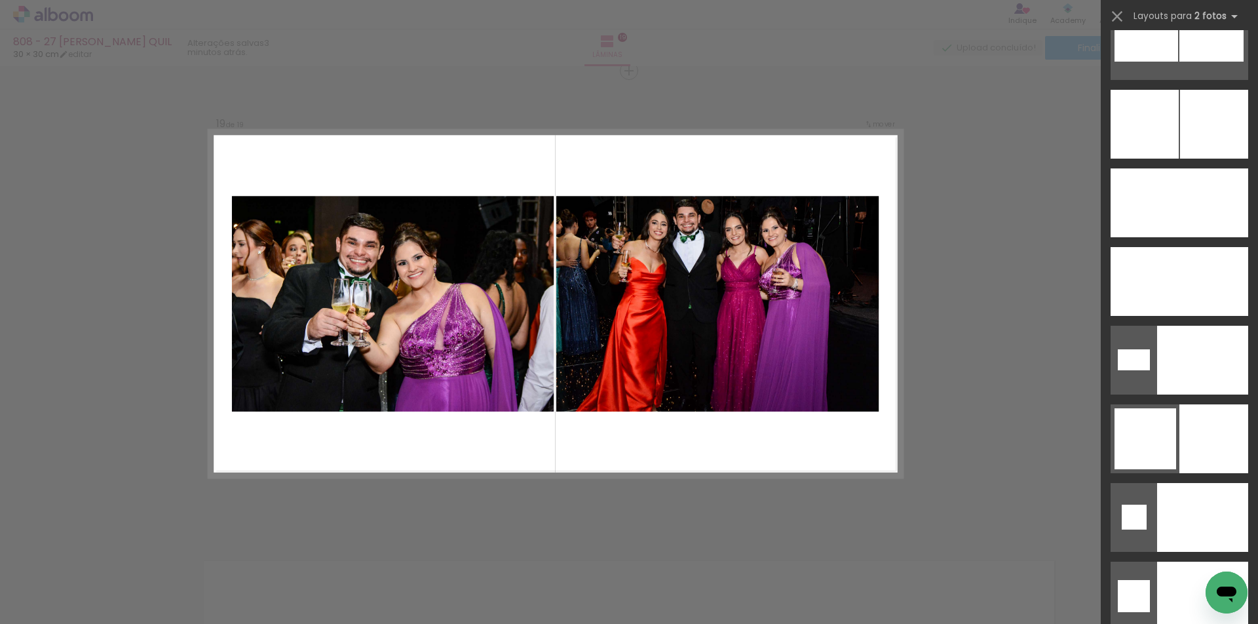
scroll to position [5787, 0]
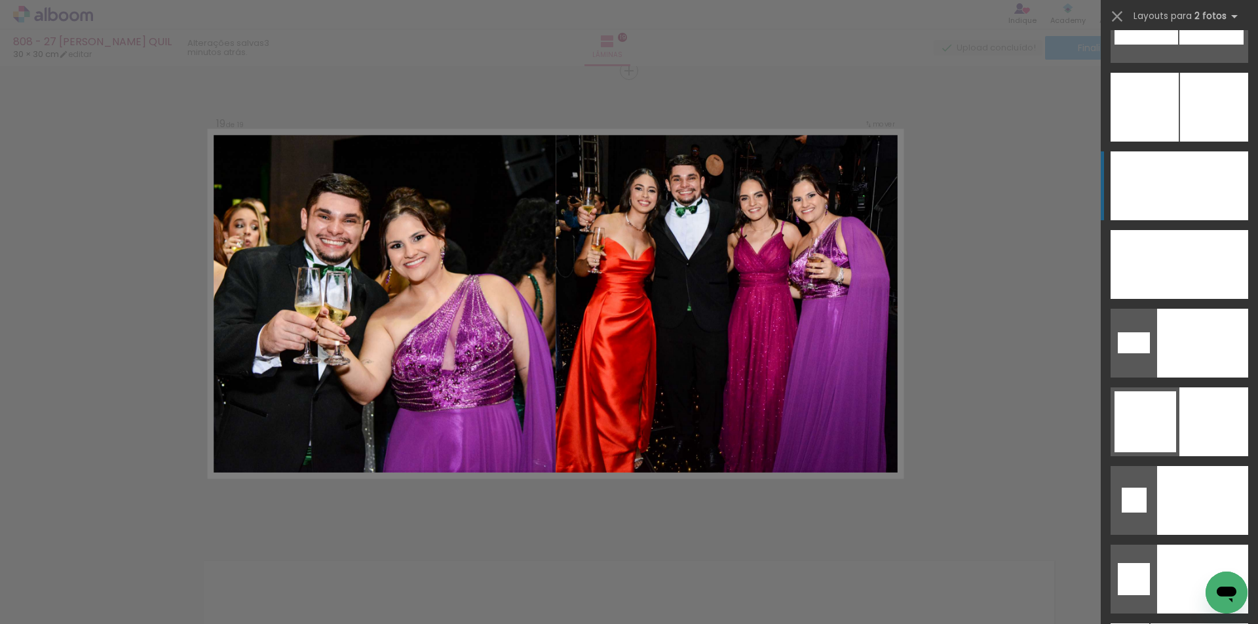
click at [1195, 142] on div at bounding box center [1214, 107] width 68 height 69
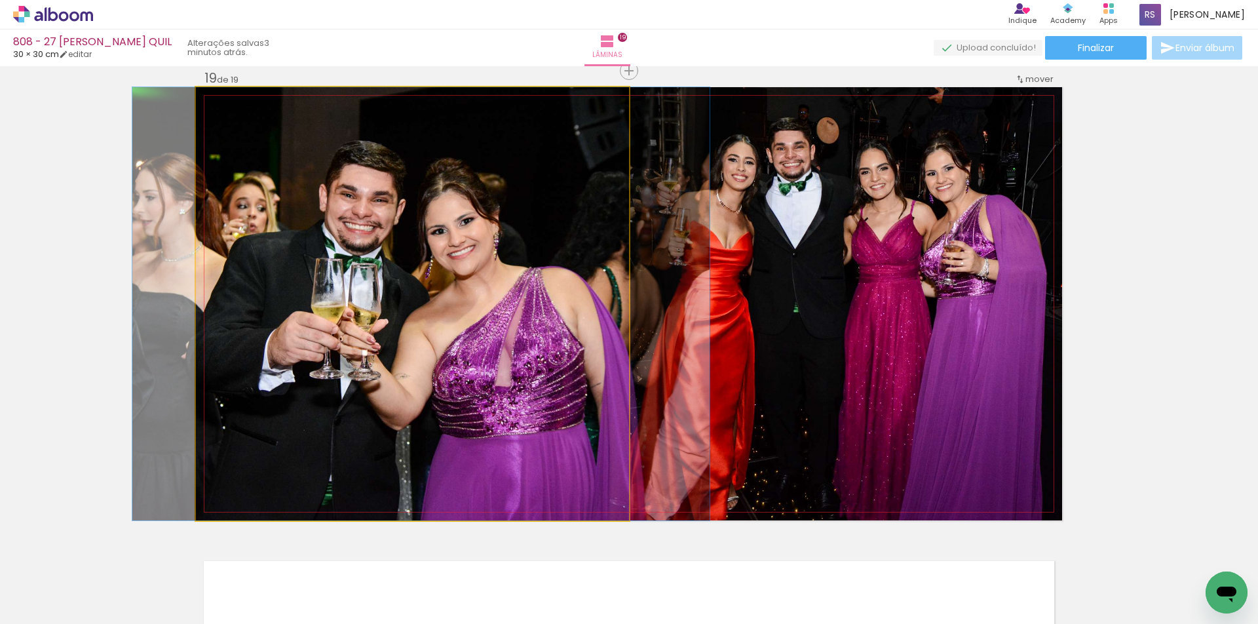
drag, startPoint x: 482, startPoint y: 316, endPoint x: 489, endPoint y: 313, distance: 7.9
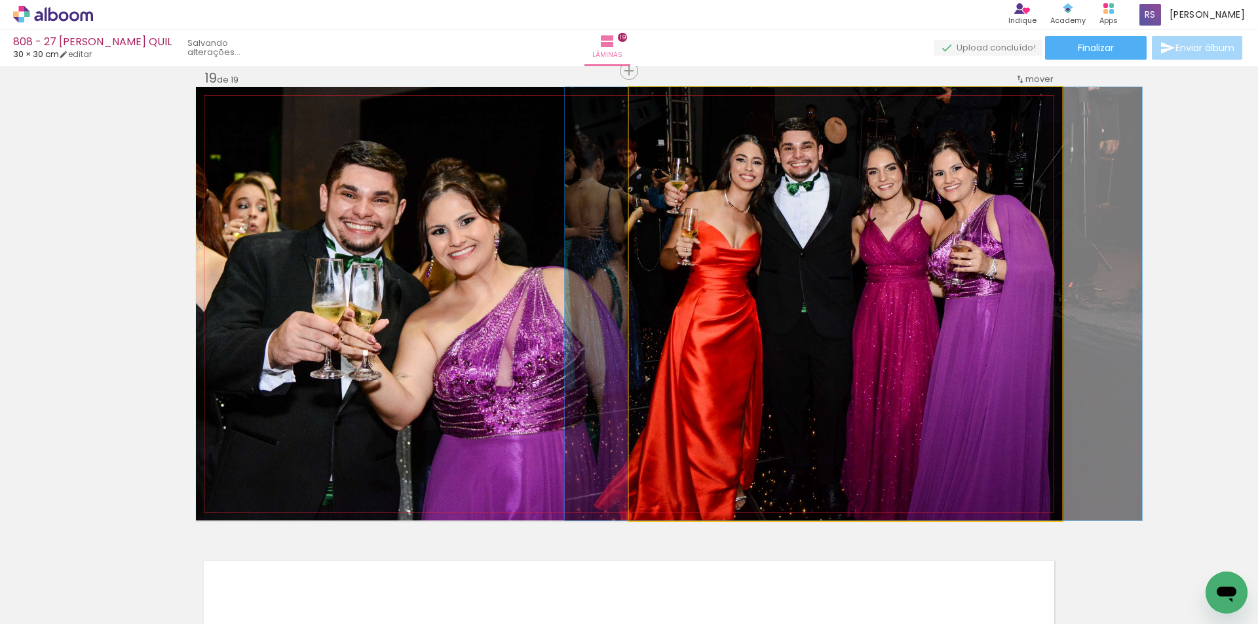
drag, startPoint x: 715, startPoint y: 334, endPoint x: 723, endPoint y: 334, distance: 7.9
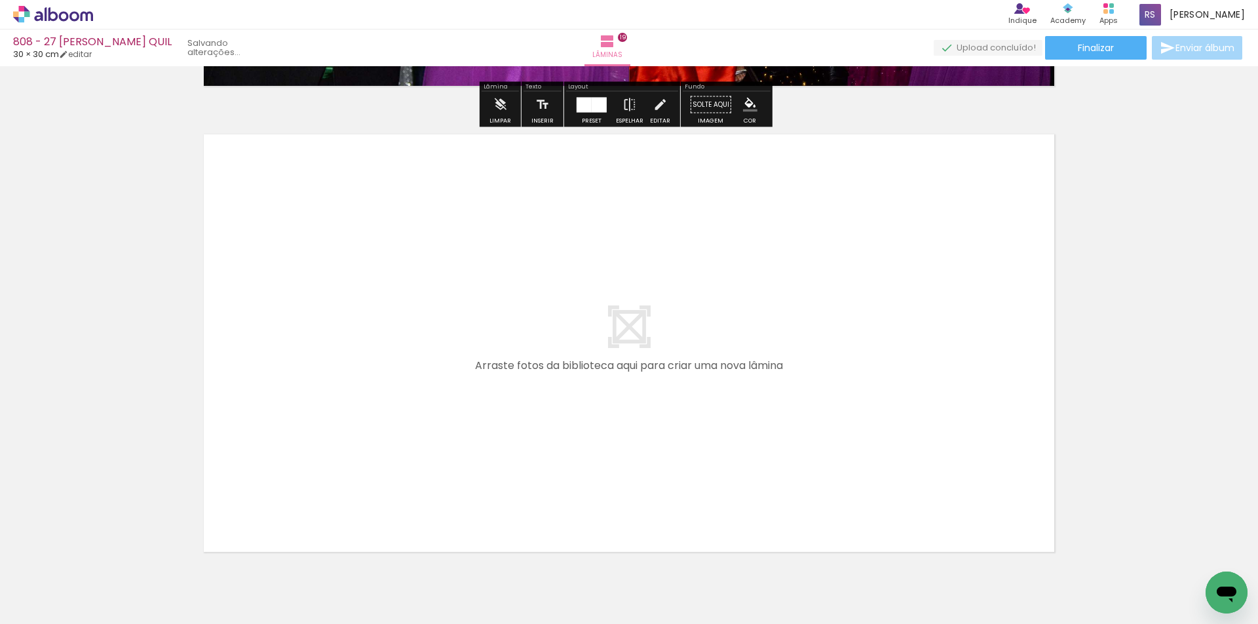
scroll to position [8864, 0]
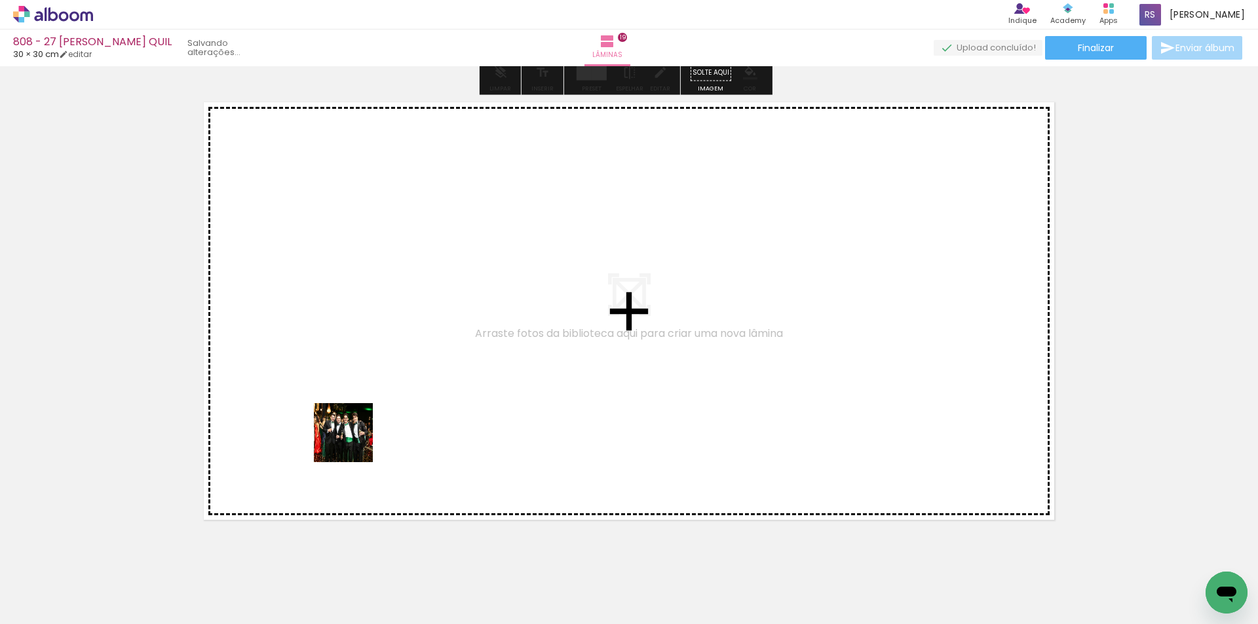
drag, startPoint x: 218, startPoint y: 587, endPoint x: 254, endPoint y: 555, distance: 47.8
click at [368, 423] on quentale-workspace at bounding box center [629, 312] width 1258 height 624
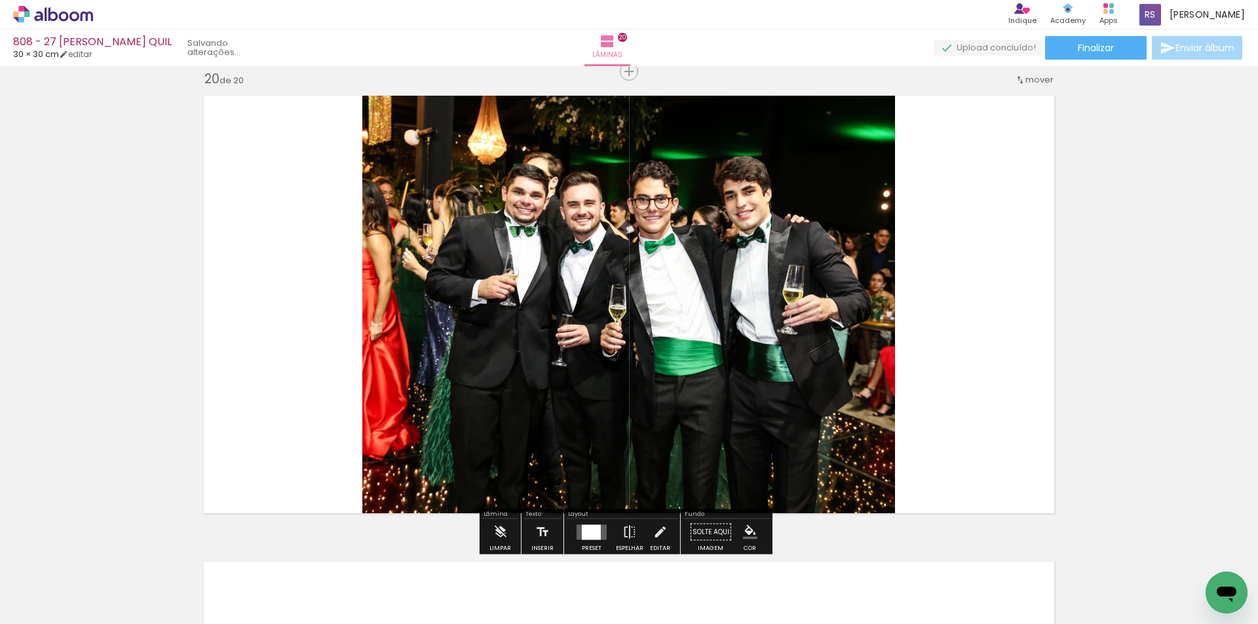
scroll to position [8871, 0]
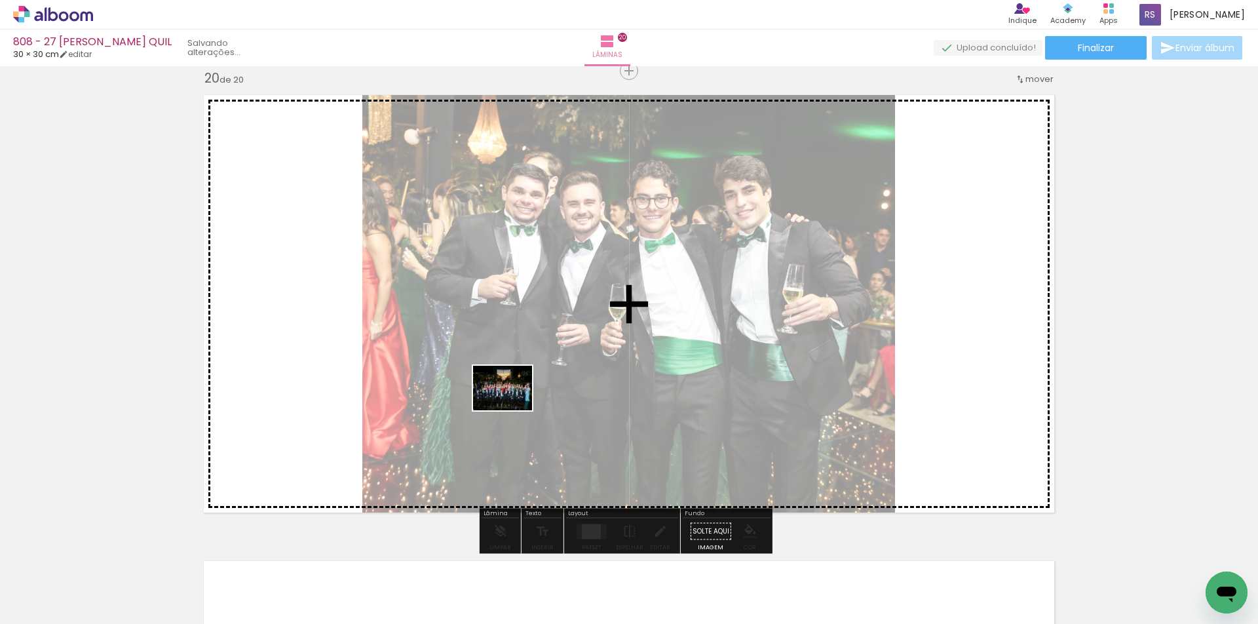
drag, startPoint x: 209, startPoint y: 586, endPoint x: 513, endPoint y: 405, distance: 353.9
click at [513, 405] on quentale-workspace at bounding box center [629, 312] width 1258 height 624
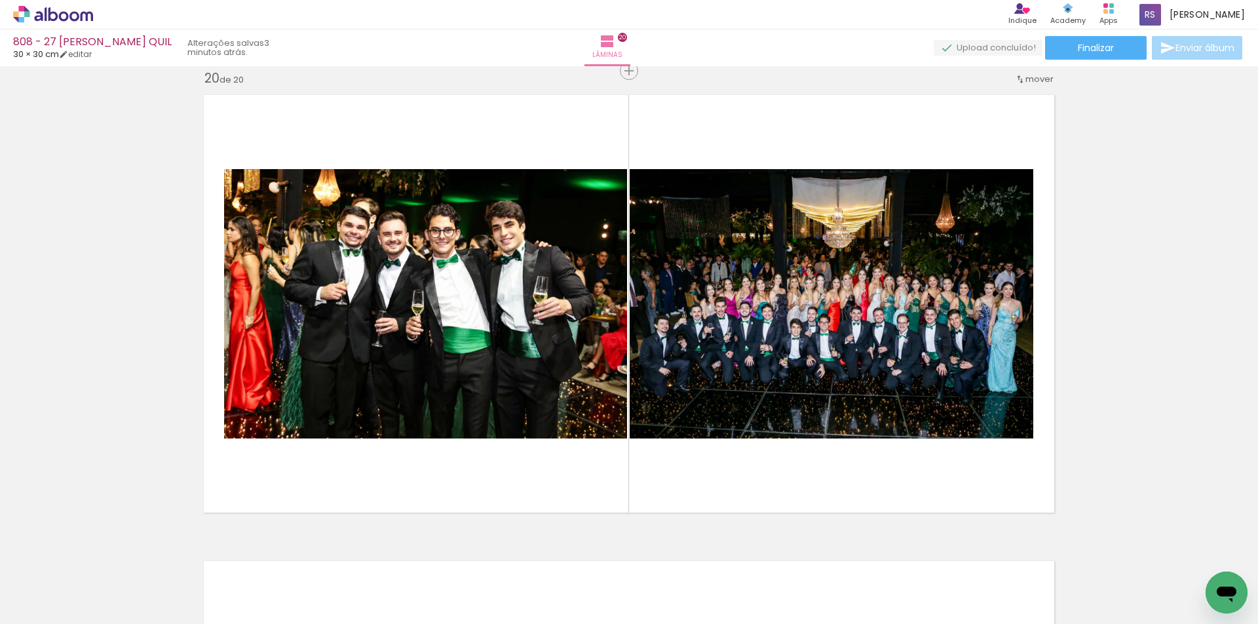
scroll to position [0, 0]
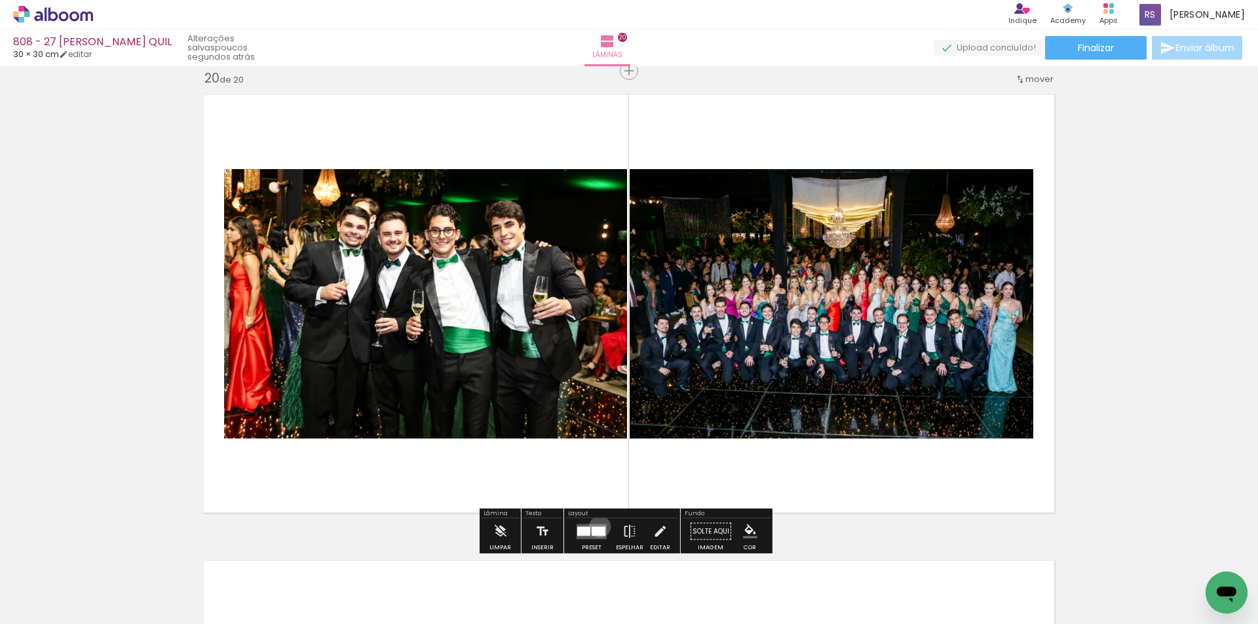
click at [597, 526] on div at bounding box center [599, 530] width 14 height 9
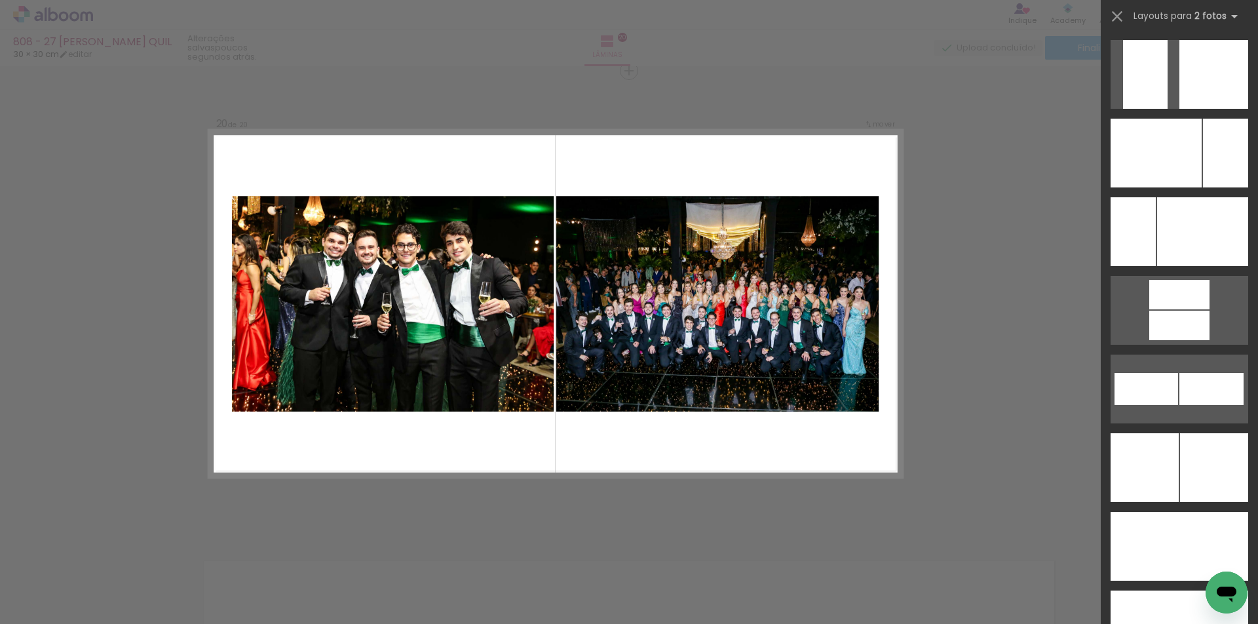
scroll to position [5633, 0]
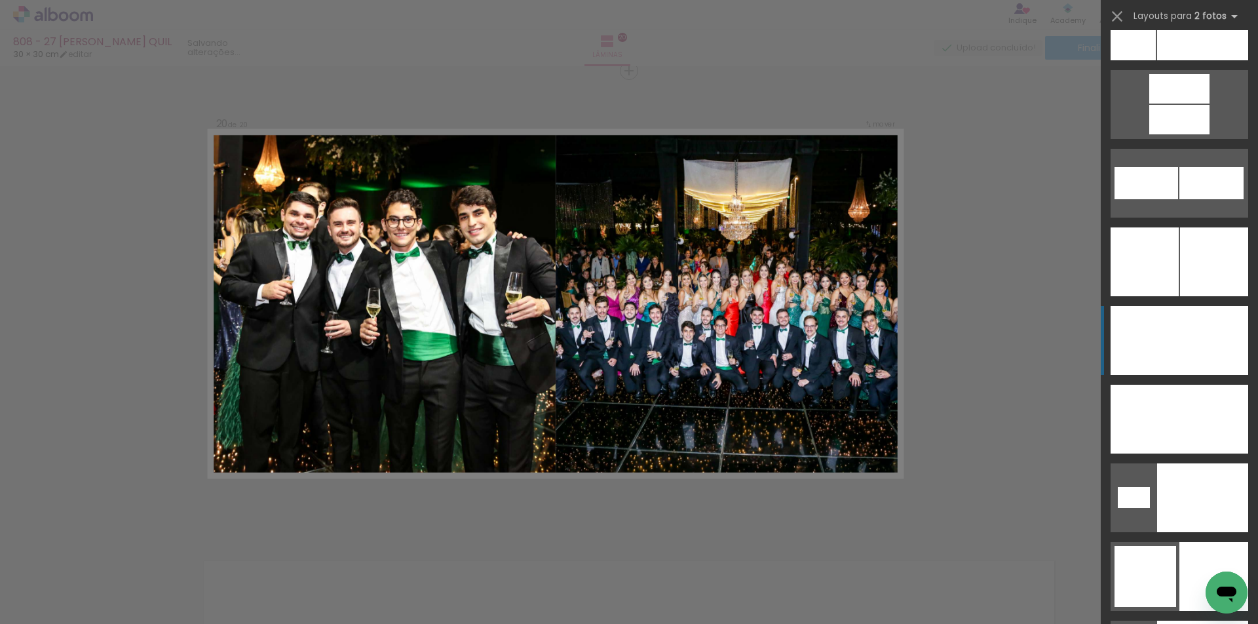
click at [1184, 463] on div at bounding box center [1202, 497] width 91 height 69
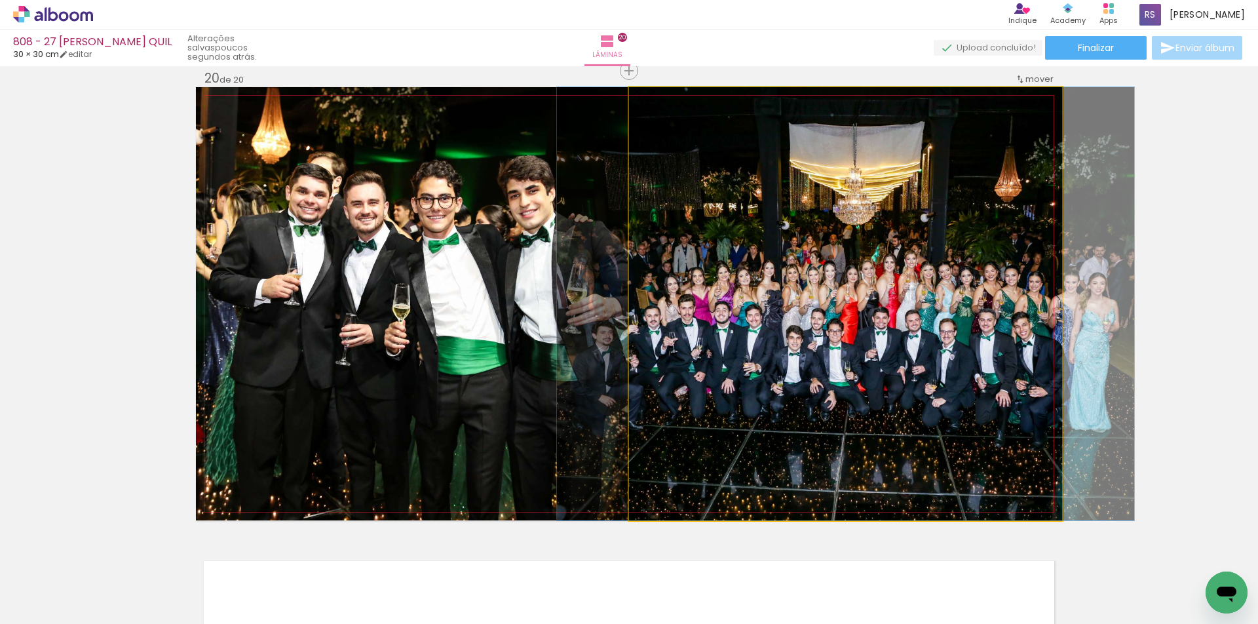
click at [861, 311] on quentale-photo at bounding box center [845, 303] width 433 height 433
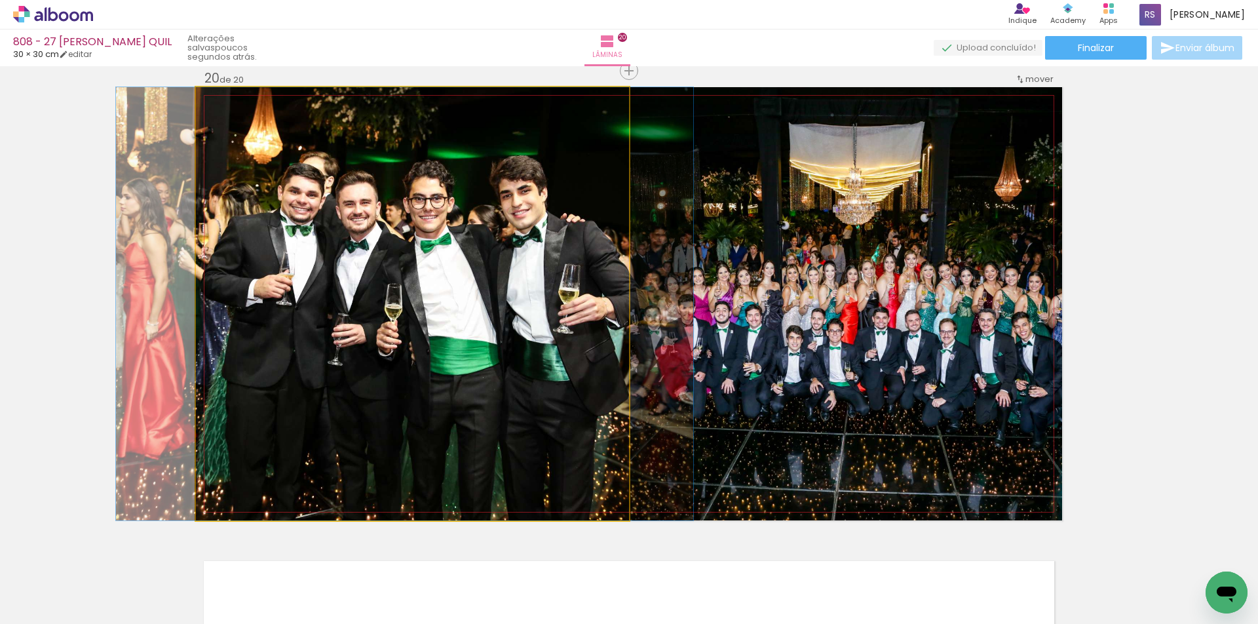
drag, startPoint x: 496, startPoint y: 411, endPoint x: 488, endPoint y: 410, distance: 8.0
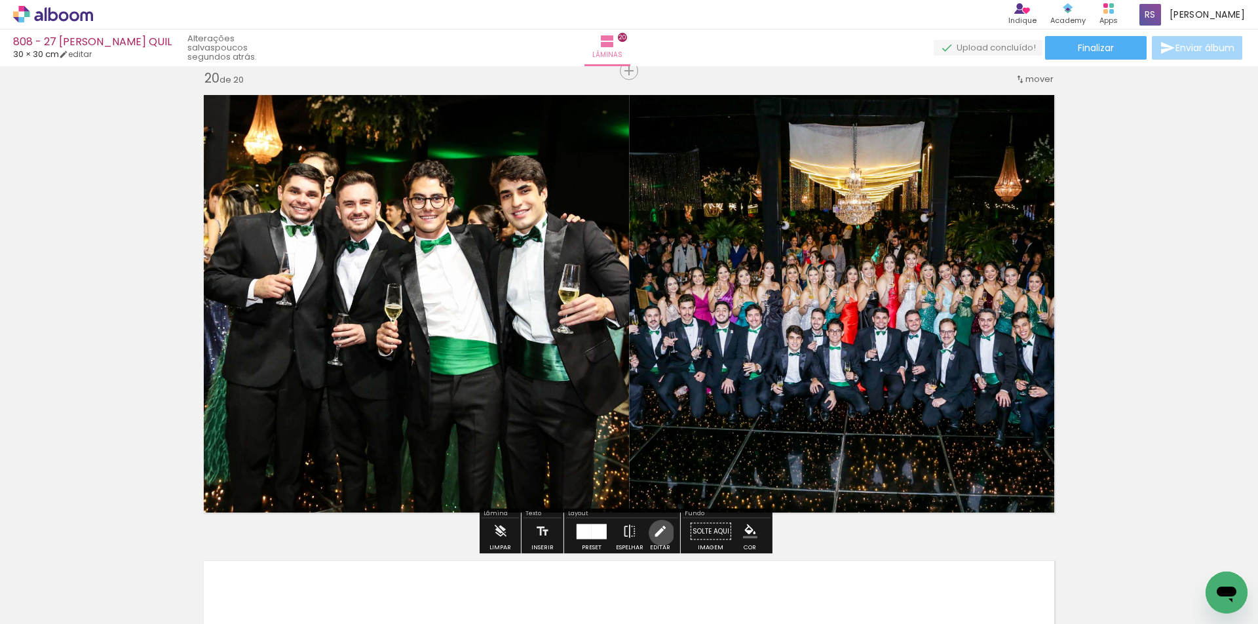
click at [659, 533] on iron-icon at bounding box center [660, 531] width 14 height 26
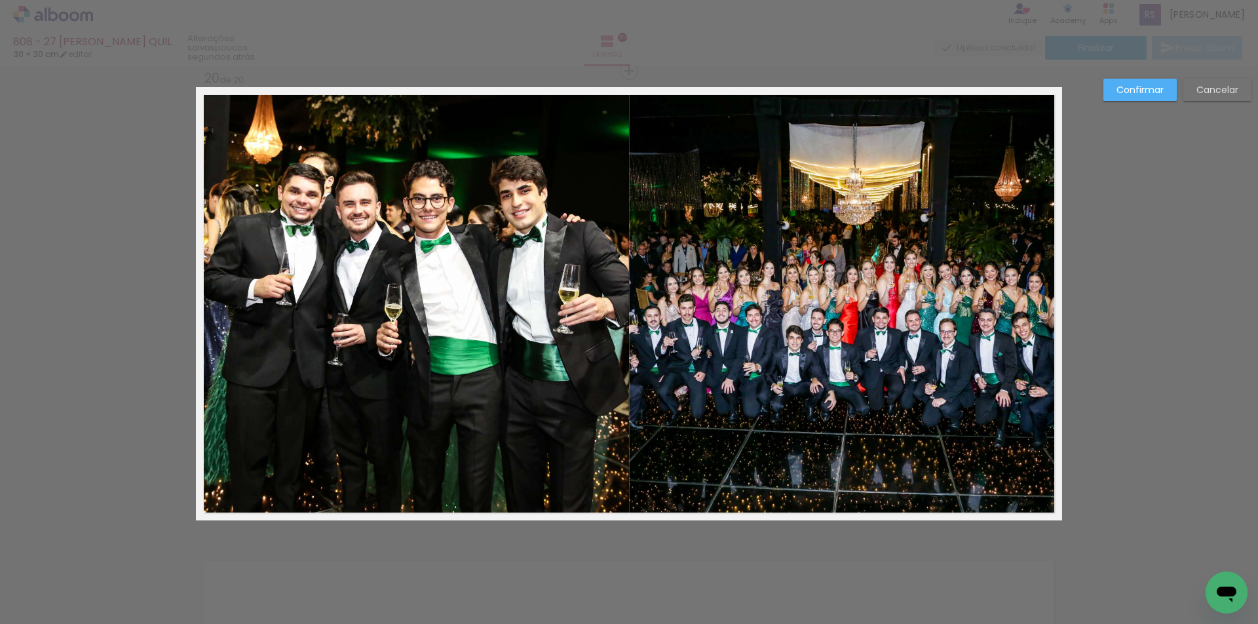
click at [522, 431] on quentale-photo at bounding box center [412, 303] width 433 height 433
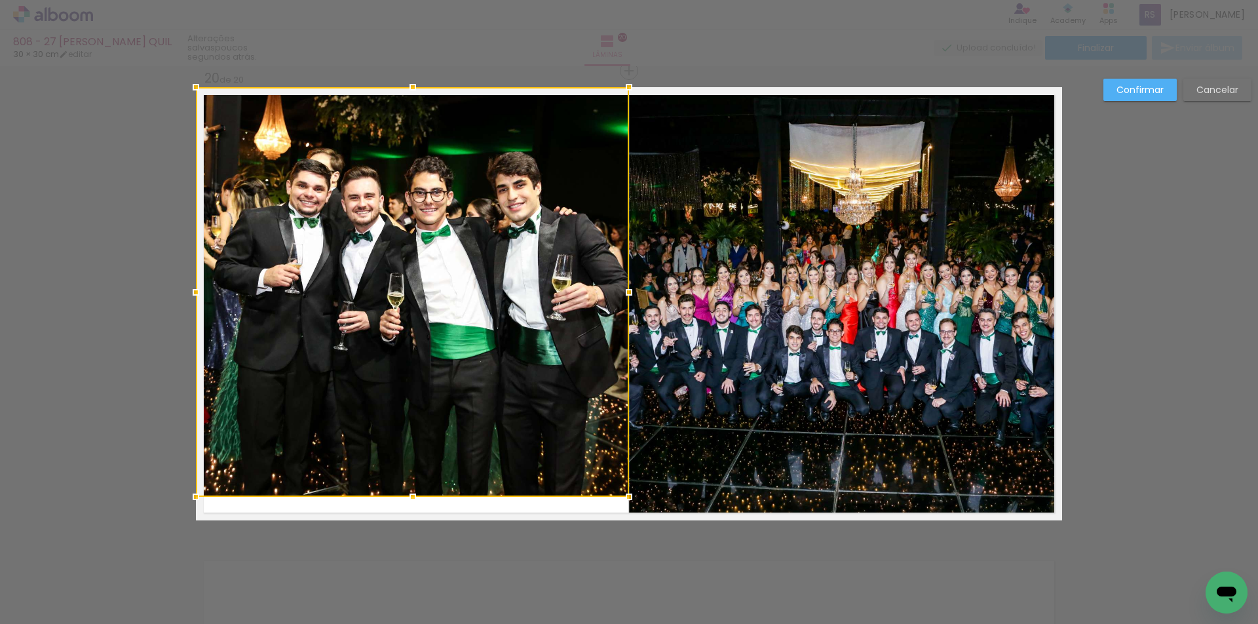
drag, startPoint x: 415, startPoint y: 518, endPoint x: 414, endPoint y: 494, distance: 23.6
click at [414, 494] on div at bounding box center [413, 497] width 26 height 26
drag, startPoint x: 461, startPoint y: 167, endPoint x: 456, endPoint y: 150, distance: 17.8
click at [461, 166] on div at bounding box center [412, 292] width 433 height 410
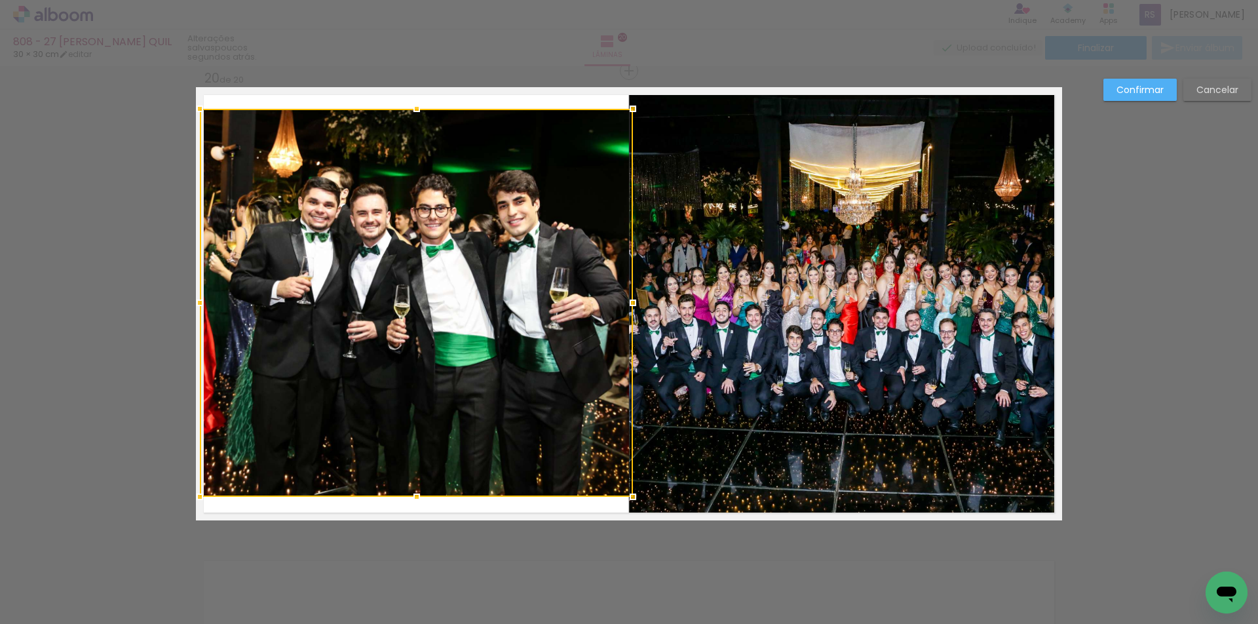
drag, startPoint x: 418, startPoint y: 94, endPoint x: 412, endPoint y: 117, distance: 23.7
click at [412, 117] on div at bounding box center [417, 109] width 26 height 26
click at [624, 303] on div at bounding box center [633, 303] width 26 height 26
click at [819, 121] on quentale-photo at bounding box center [845, 303] width 433 height 433
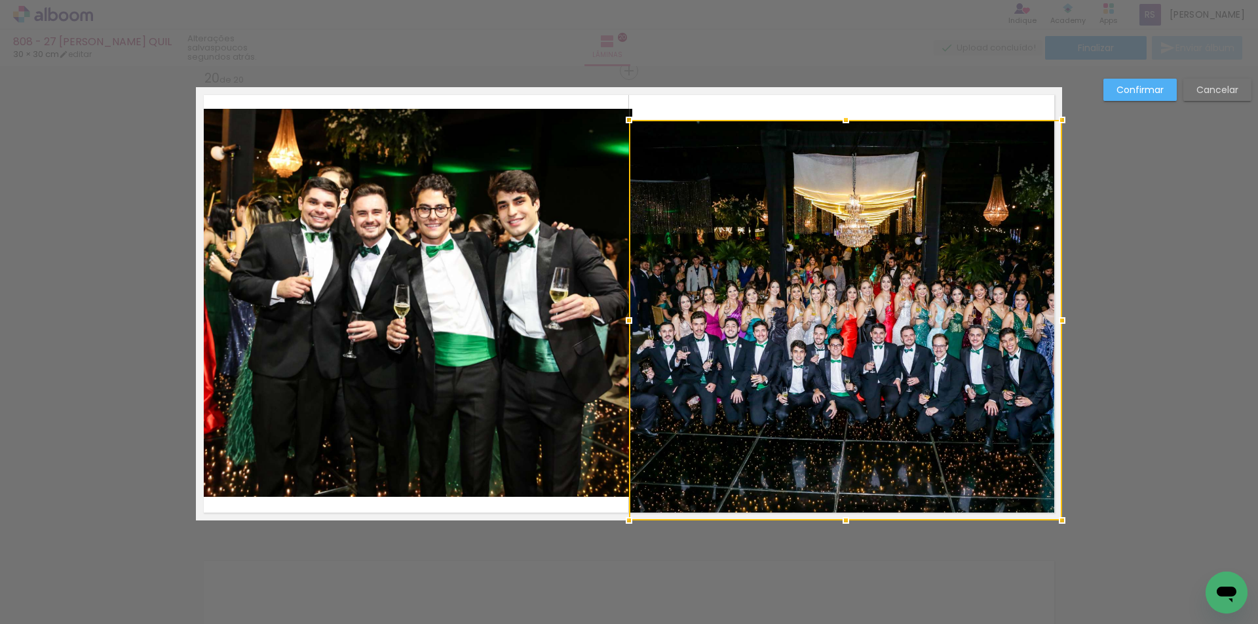
drag, startPoint x: 850, startPoint y: 88, endPoint x: 846, endPoint y: 121, distance: 33.1
click at [846, 121] on div at bounding box center [846, 120] width 26 height 26
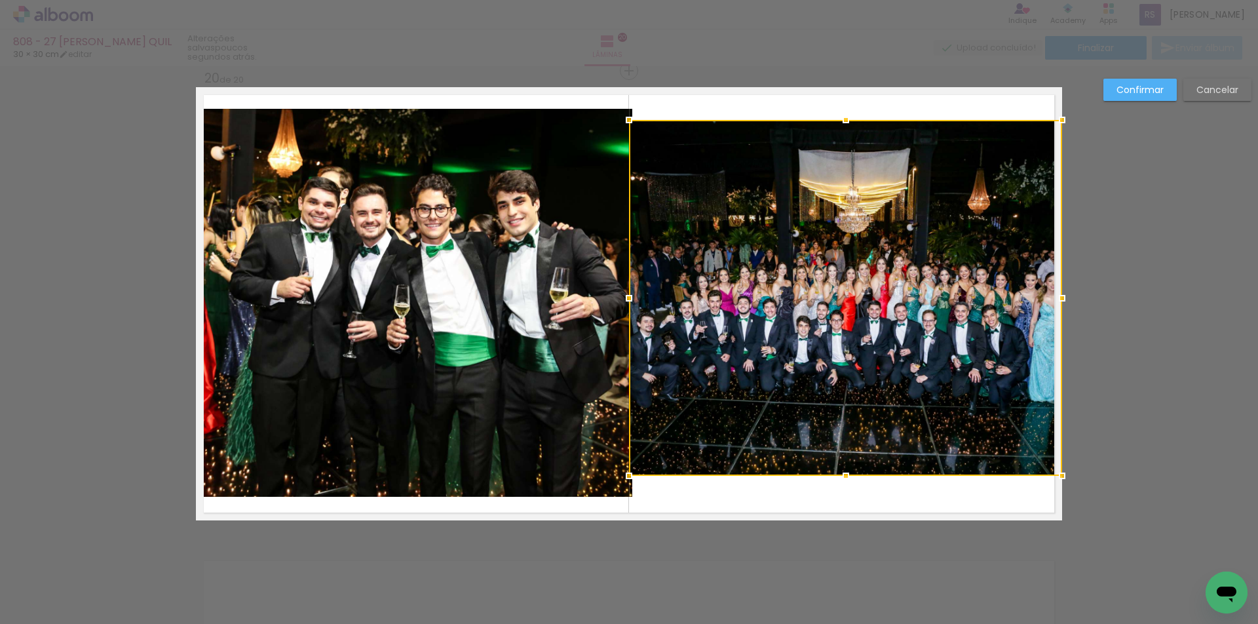
drag, startPoint x: 837, startPoint y: 518, endPoint x: 831, endPoint y: 474, distance: 45.0
click at [833, 474] on div at bounding box center [846, 476] width 26 height 26
click at [0, 0] on slot "Cancelar" at bounding box center [0, 0] width 0 height 0
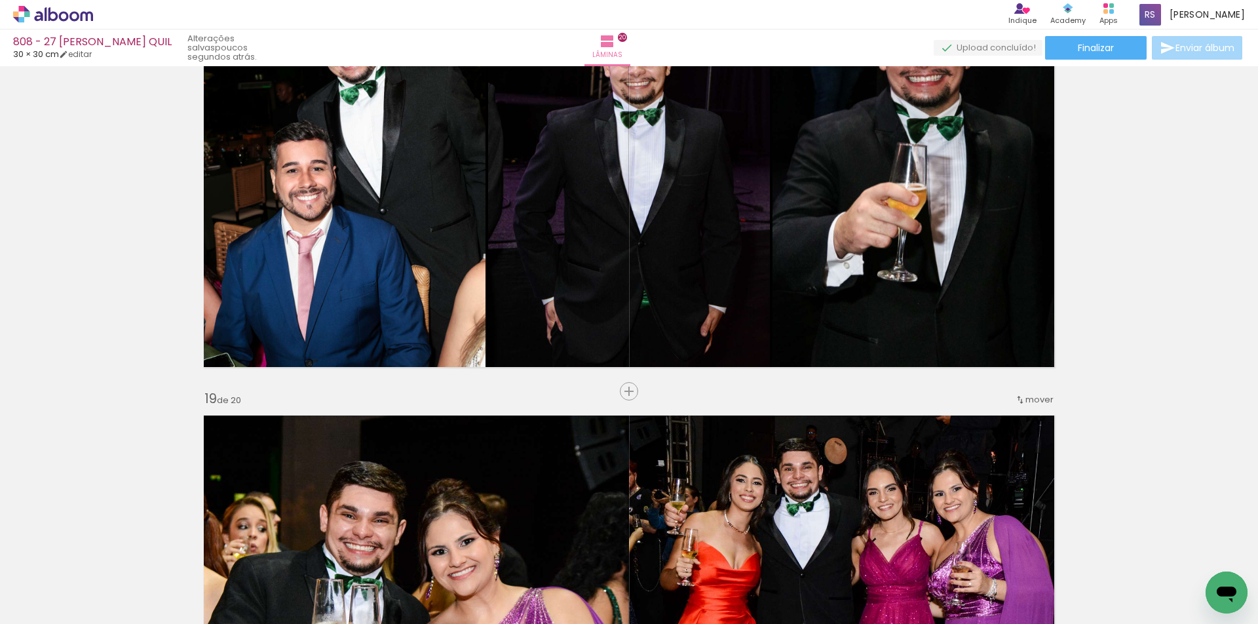
scroll to position [8019, 0]
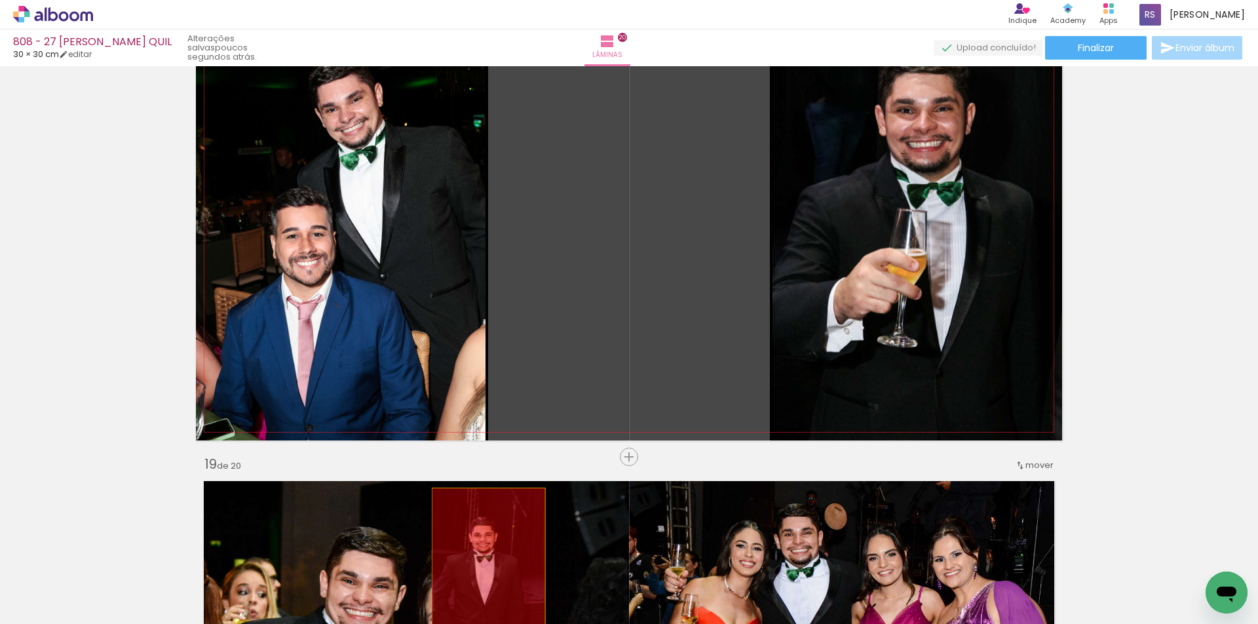
drag, startPoint x: 650, startPoint y: 272, endPoint x: 472, endPoint y: 596, distance: 369.6
click at [472, 596] on quentale-workspace at bounding box center [629, 312] width 1258 height 624
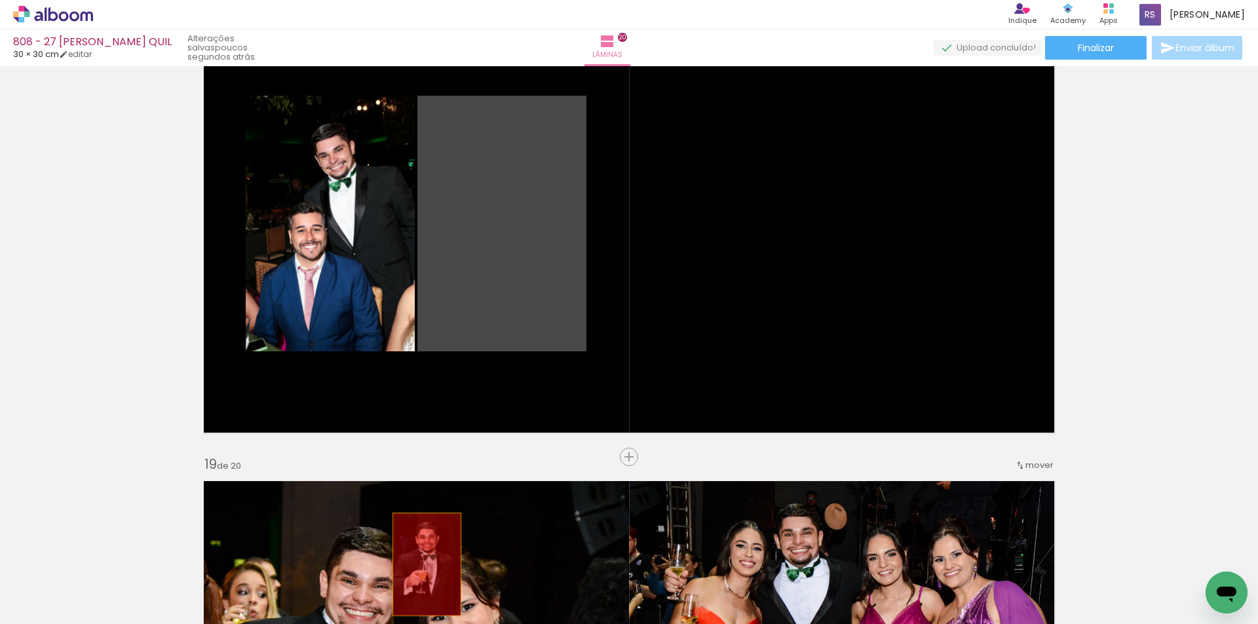
drag, startPoint x: 488, startPoint y: 264, endPoint x: 446, endPoint y: 557, distance: 296.1
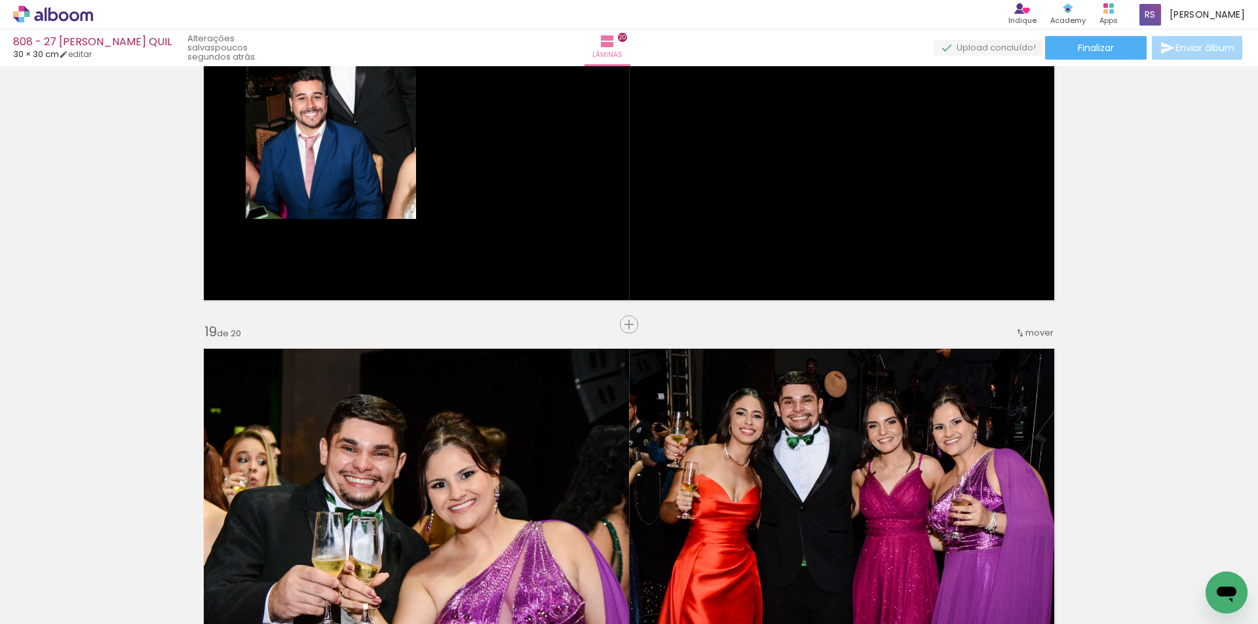
scroll to position [8150, 0]
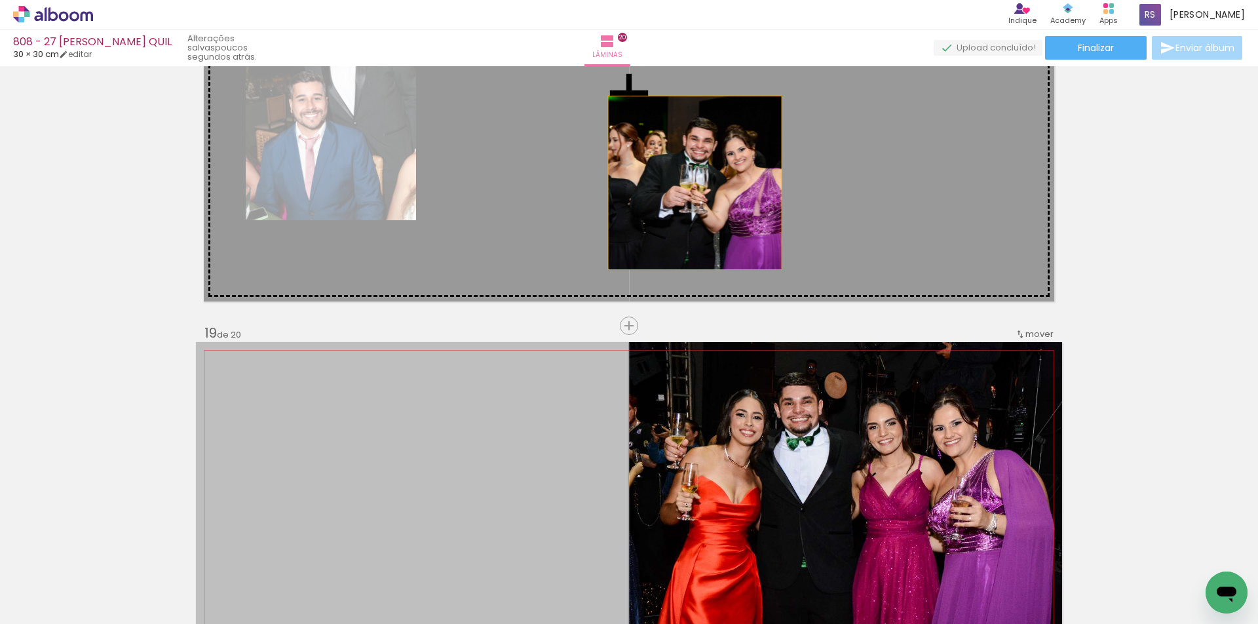
drag, startPoint x: 481, startPoint y: 521, endPoint x: 690, endPoint y: 183, distance: 397.6
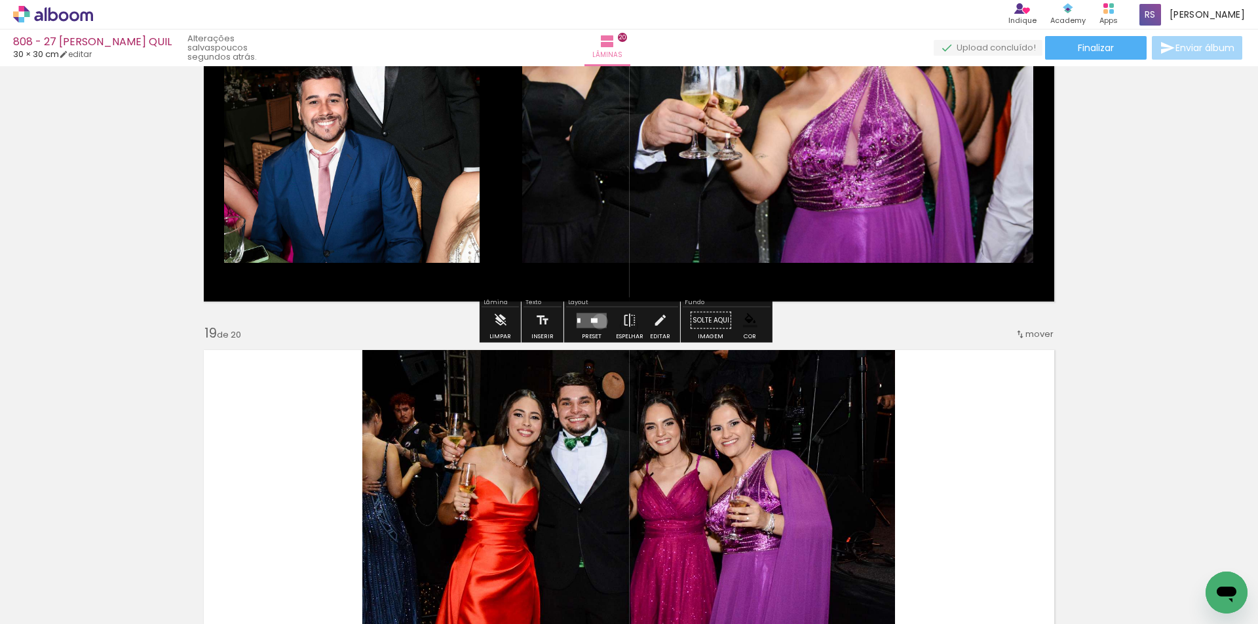
click at [597, 321] on quentale-layouter at bounding box center [592, 320] width 30 height 15
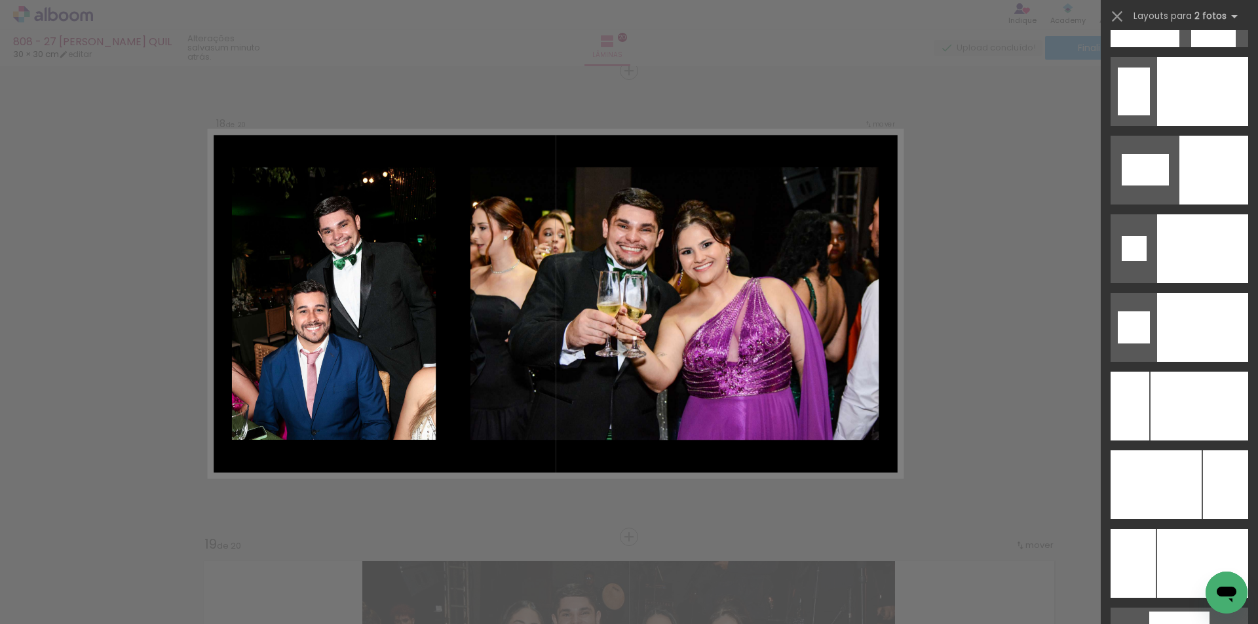
scroll to position [5479, 0]
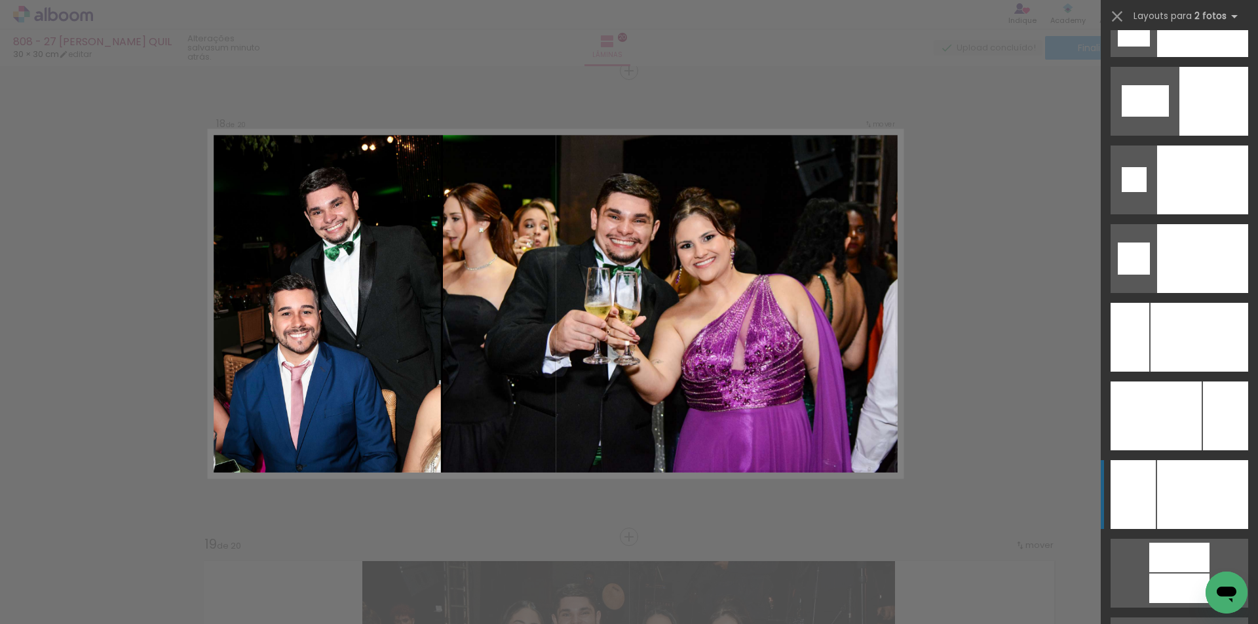
click at [1199, 372] on div at bounding box center [1200, 337] width 98 height 69
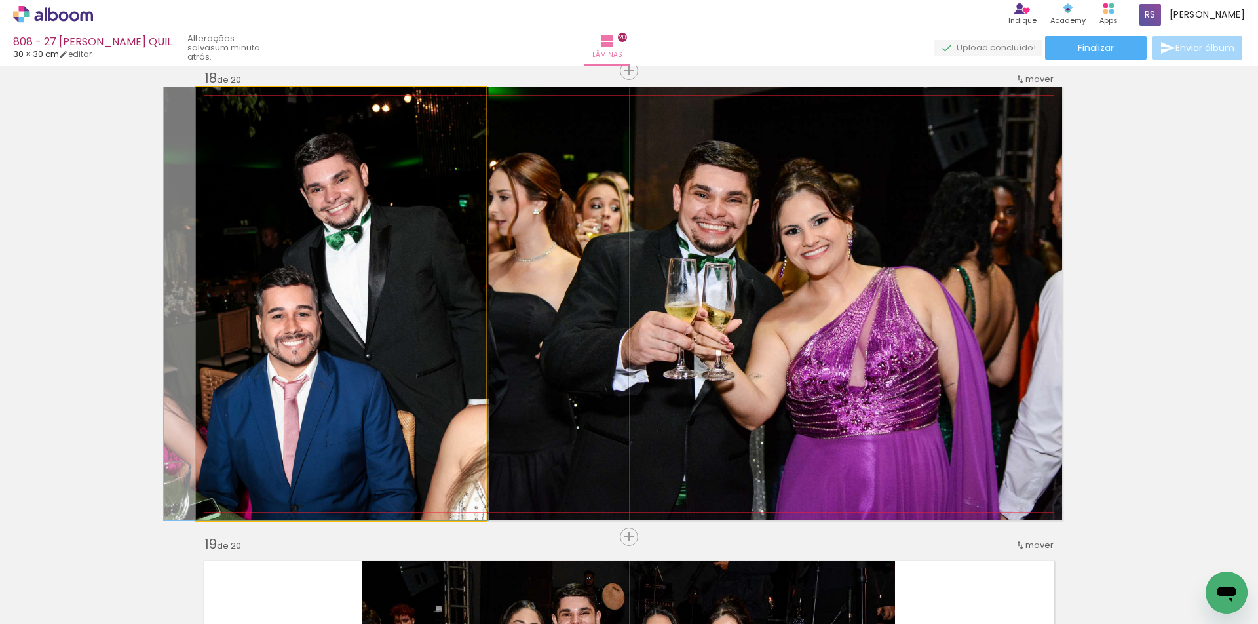
drag, startPoint x: 372, startPoint y: 356, endPoint x: 358, endPoint y: 357, distance: 14.4
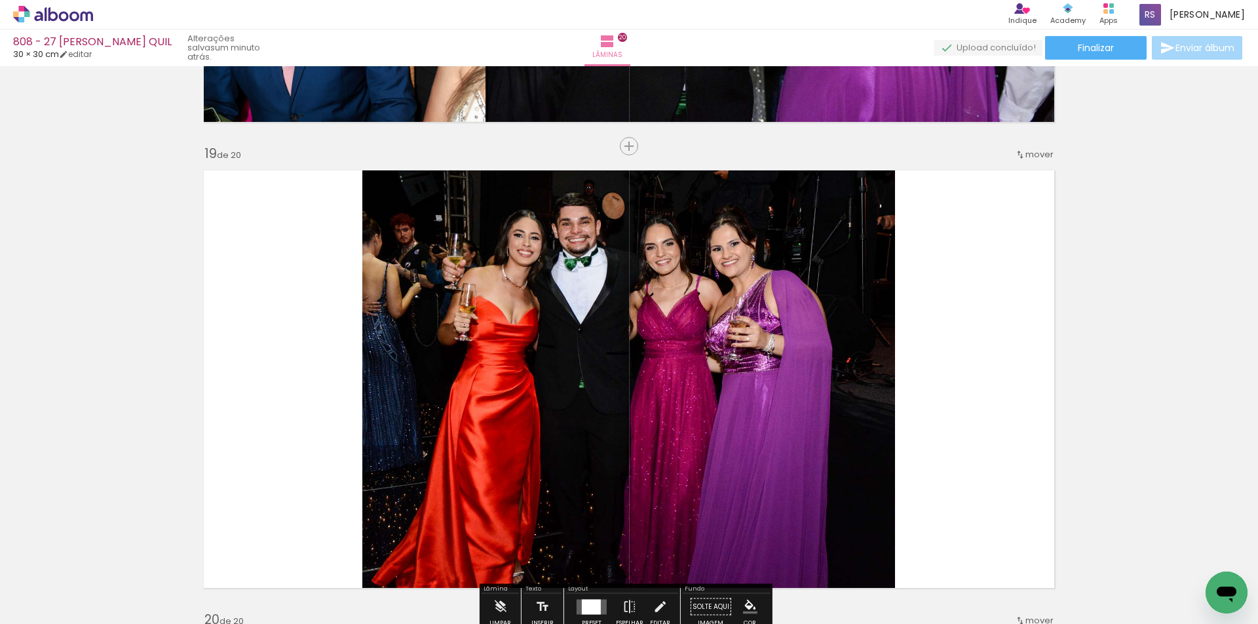
scroll to position [8332, 0]
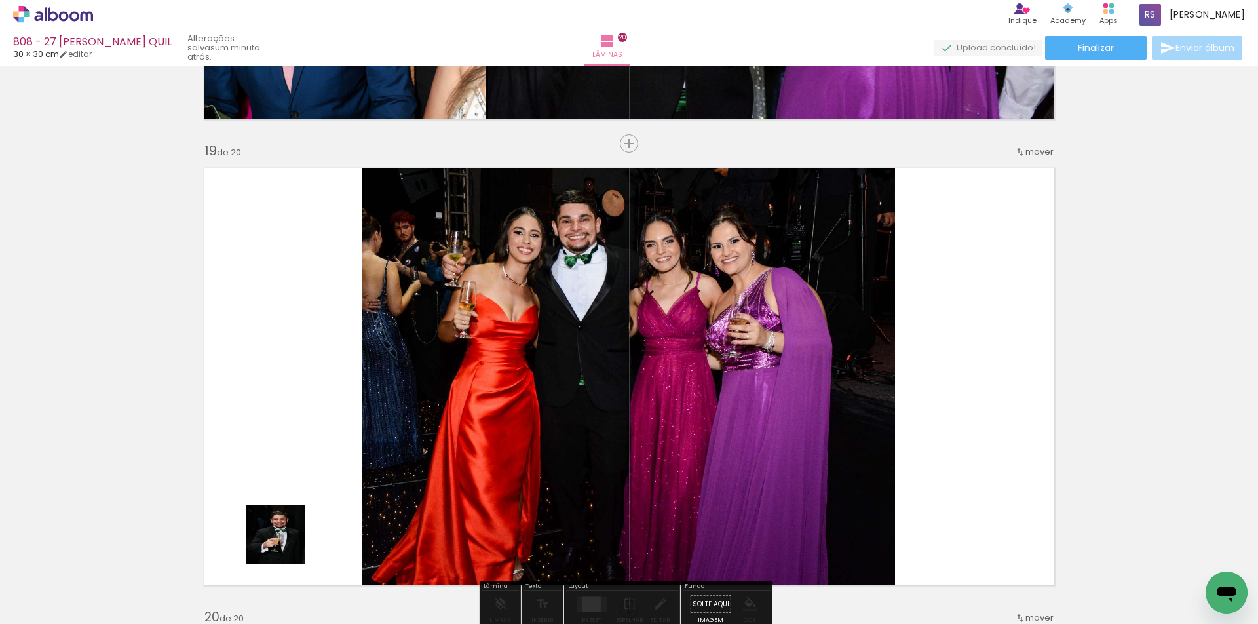
drag, startPoint x: 272, startPoint y: 593, endPoint x: 334, endPoint y: 437, distance: 167.4
click at [334, 437] on quentale-workspace at bounding box center [629, 312] width 1258 height 624
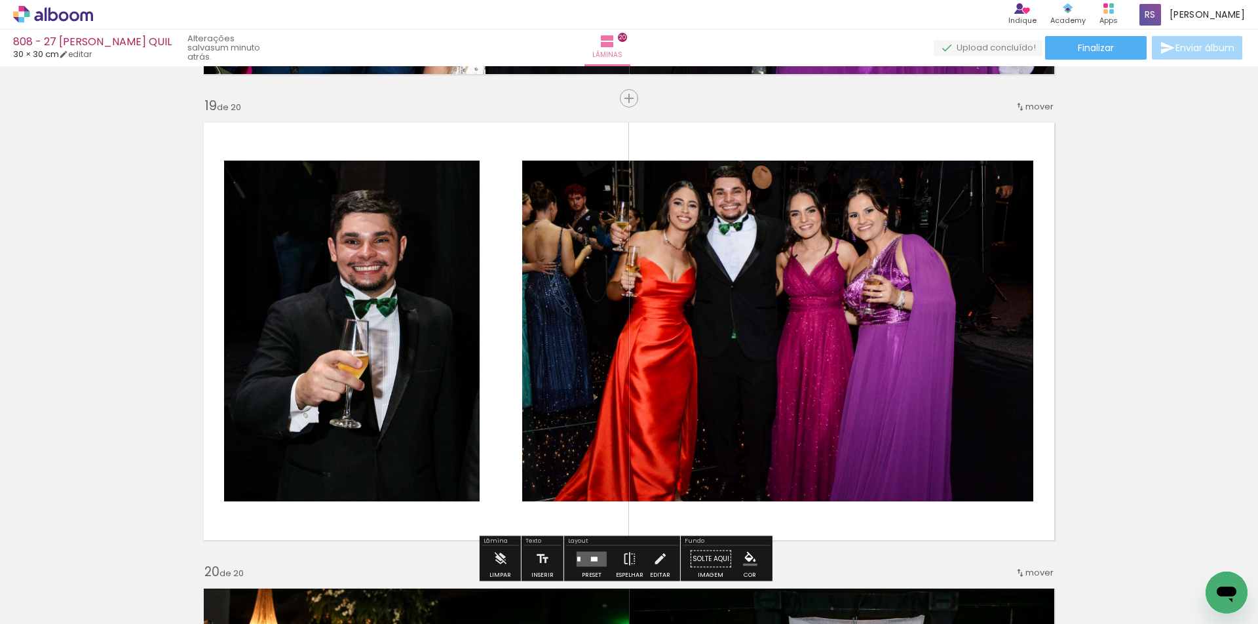
scroll to position [8464, 0]
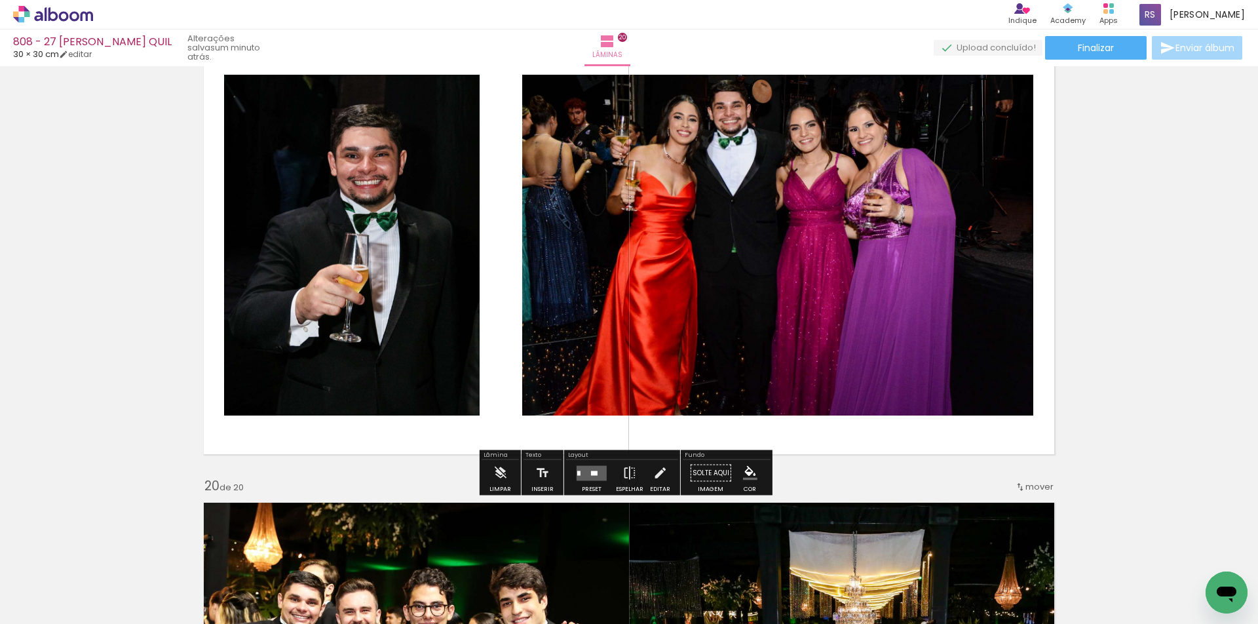
click at [591, 471] on div at bounding box center [594, 473] width 7 height 5
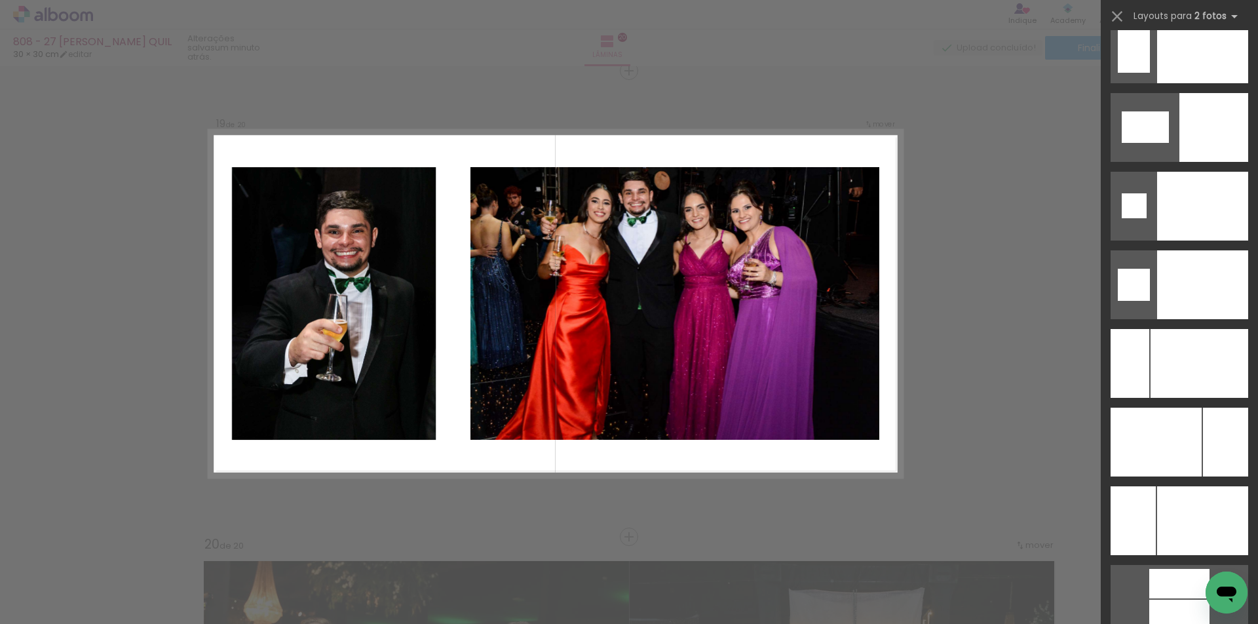
scroll to position [5521, 0]
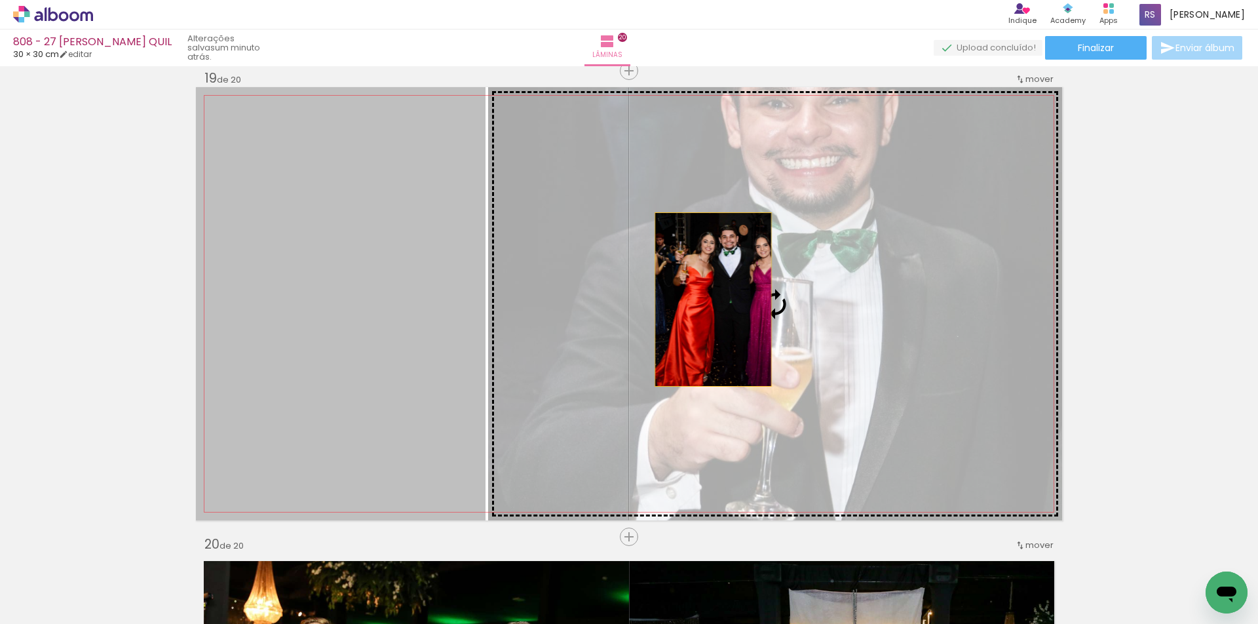
drag, startPoint x: 398, startPoint y: 328, endPoint x: 741, endPoint y: 300, distance: 343.9
click at [0, 0] on slot at bounding box center [0, 0] width 0 height 0
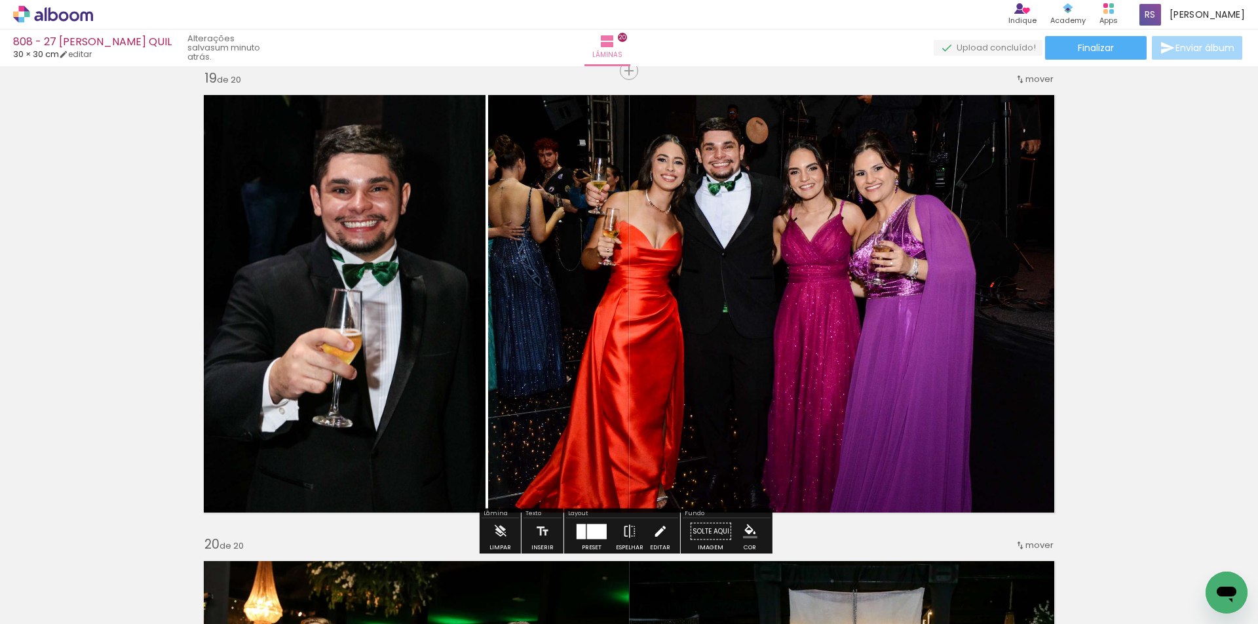
click at [653, 530] on iron-icon at bounding box center [660, 531] width 14 height 26
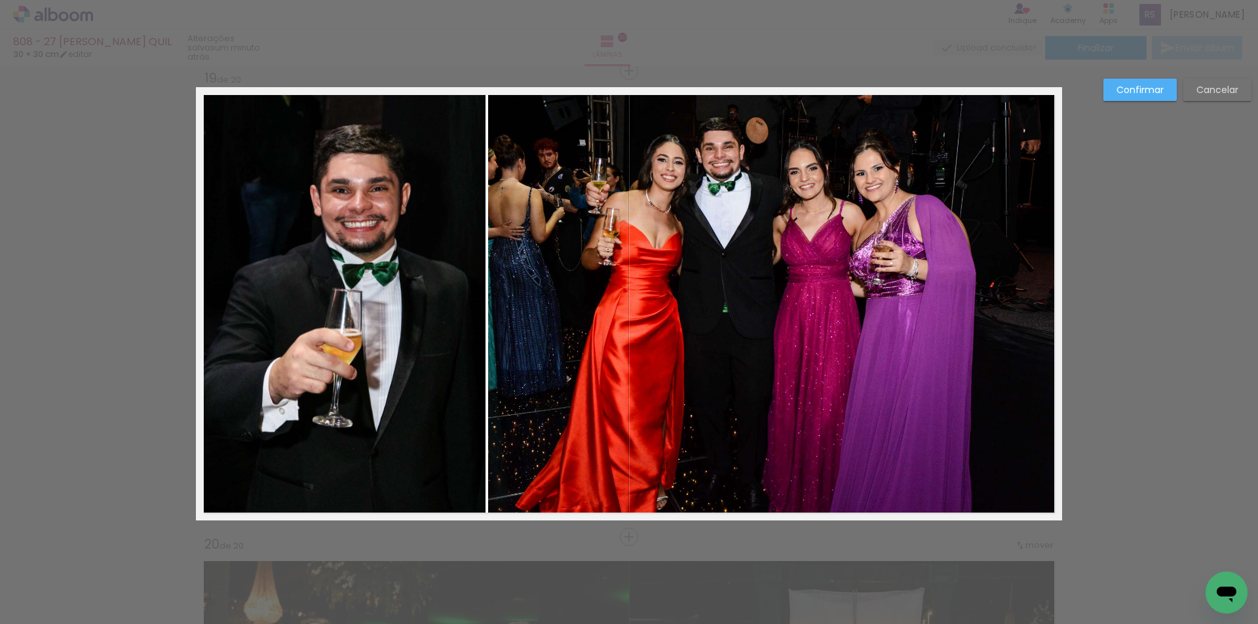
click at [595, 364] on quentale-photo at bounding box center [775, 303] width 574 height 433
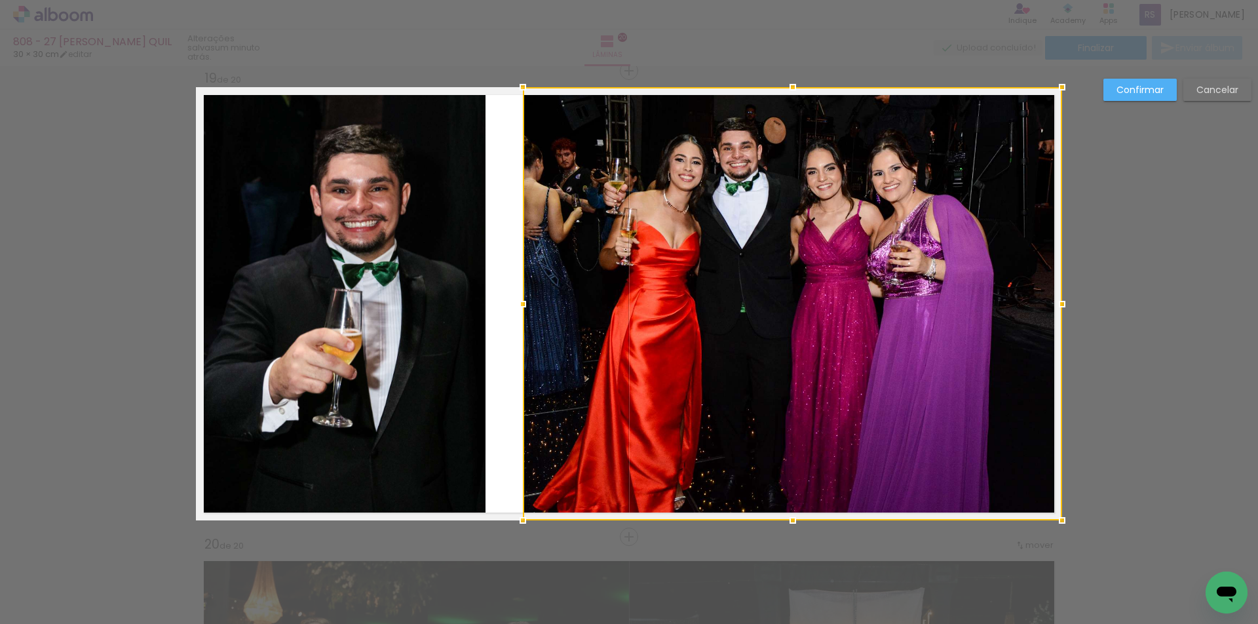
drag, startPoint x: 490, startPoint y: 305, endPoint x: 524, endPoint y: 302, distance: 34.8
click at [524, 302] on div at bounding box center [523, 304] width 26 height 26
click at [473, 298] on quentale-photo at bounding box center [341, 303] width 290 height 433
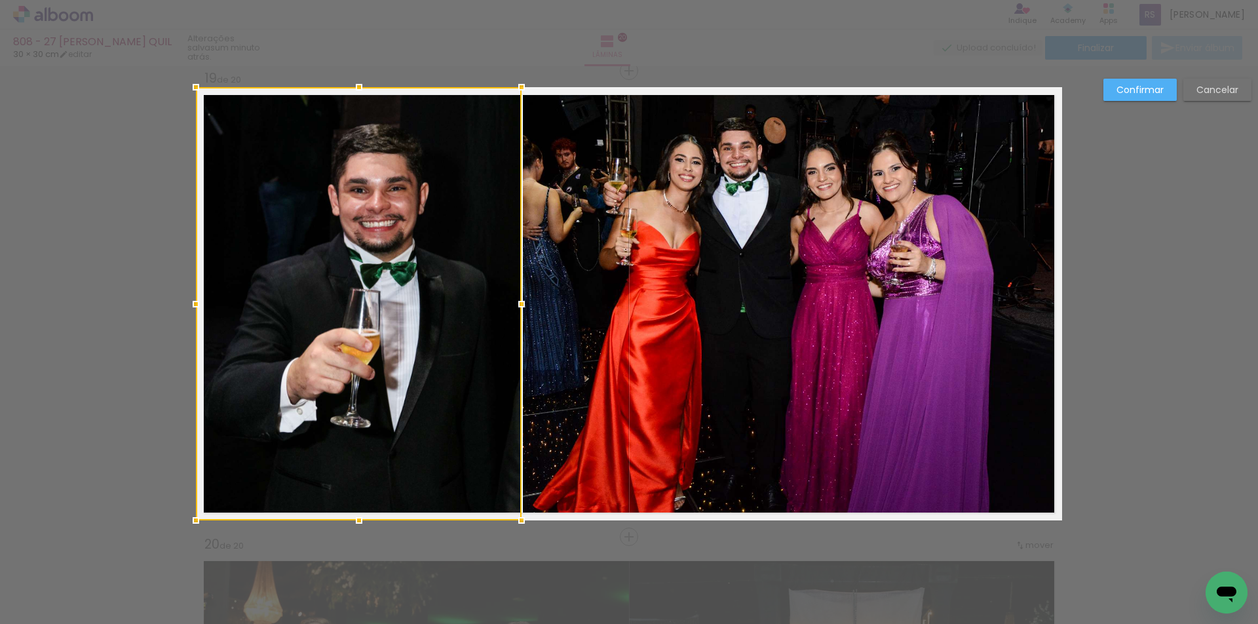
drag, startPoint x: 485, startPoint y: 298, endPoint x: 517, endPoint y: 298, distance: 32.1
click at [517, 298] on div at bounding box center [522, 304] width 26 height 26
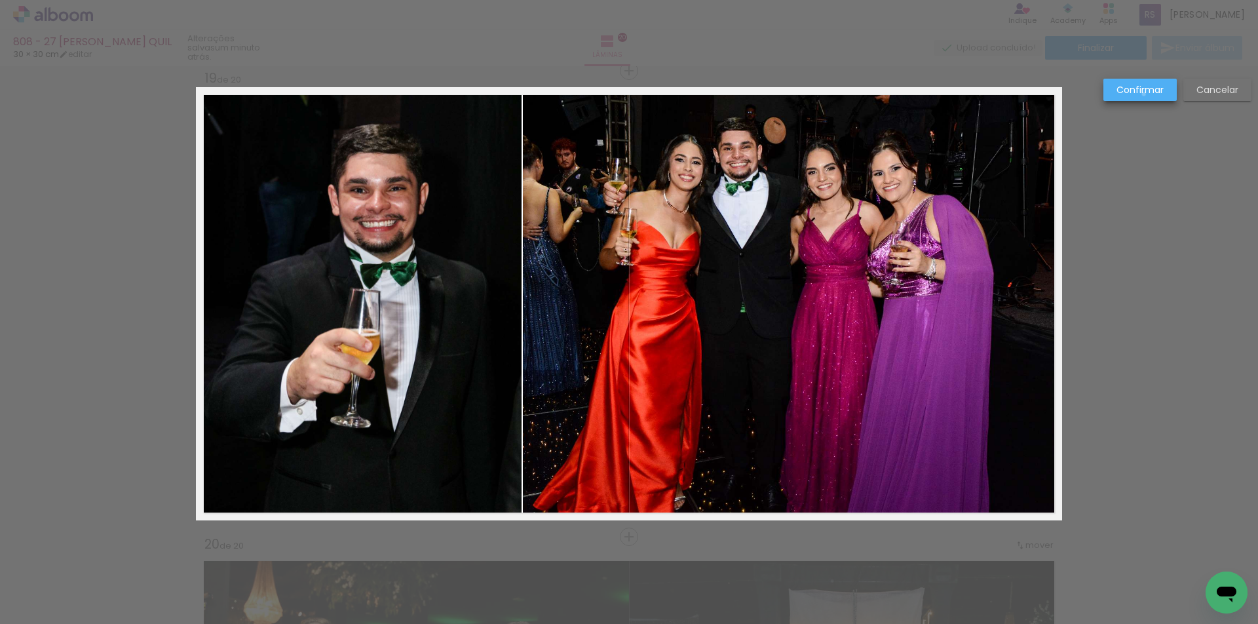
click at [0, 0] on slot "Confirmar" at bounding box center [0, 0] width 0 height 0
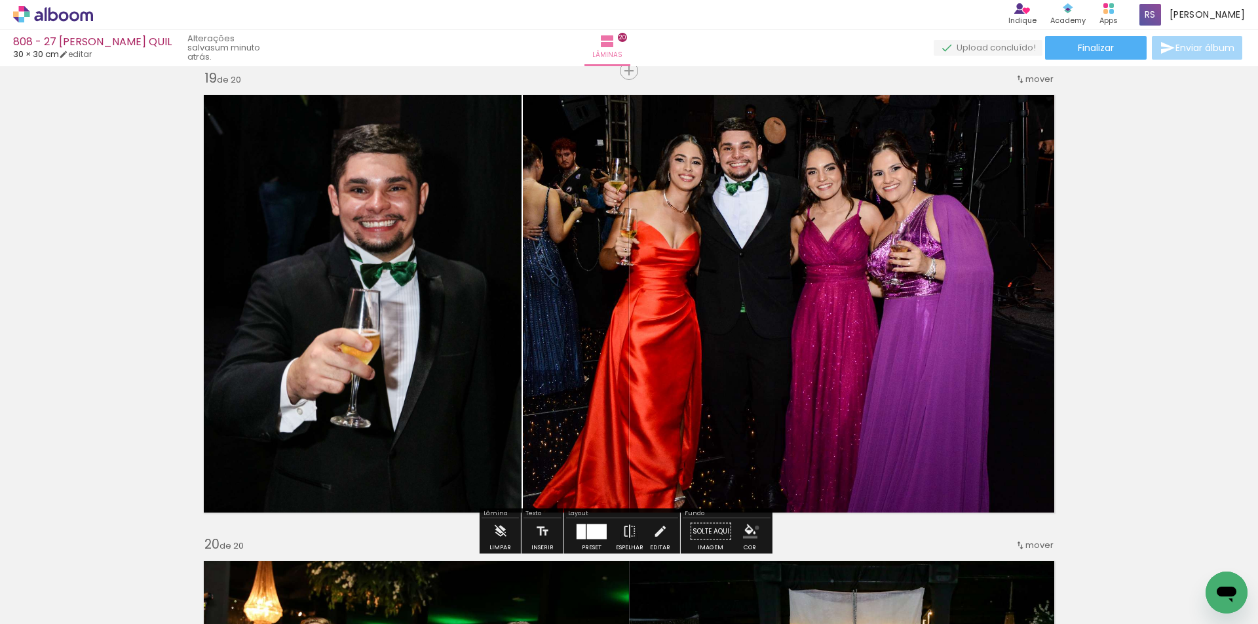
click at [752, 528] on iron-icon "color picker" at bounding box center [750, 531] width 14 height 14
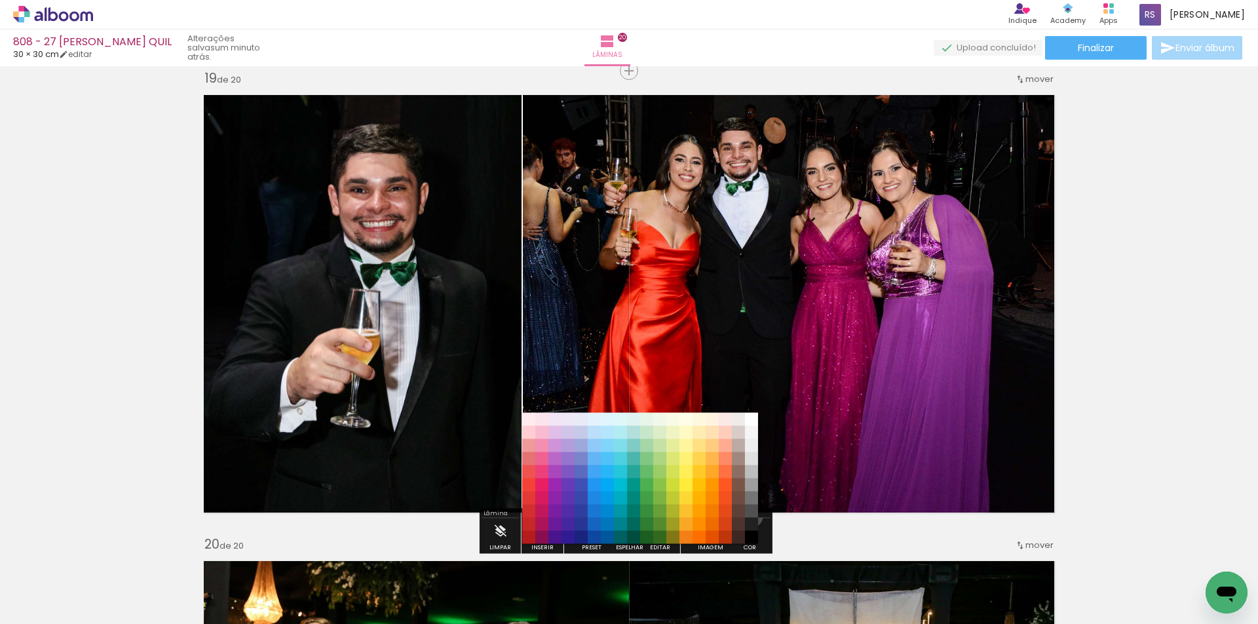
click at [747, 516] on paper-item "#515151" at bounding box center [751, 511] width 13 height 13
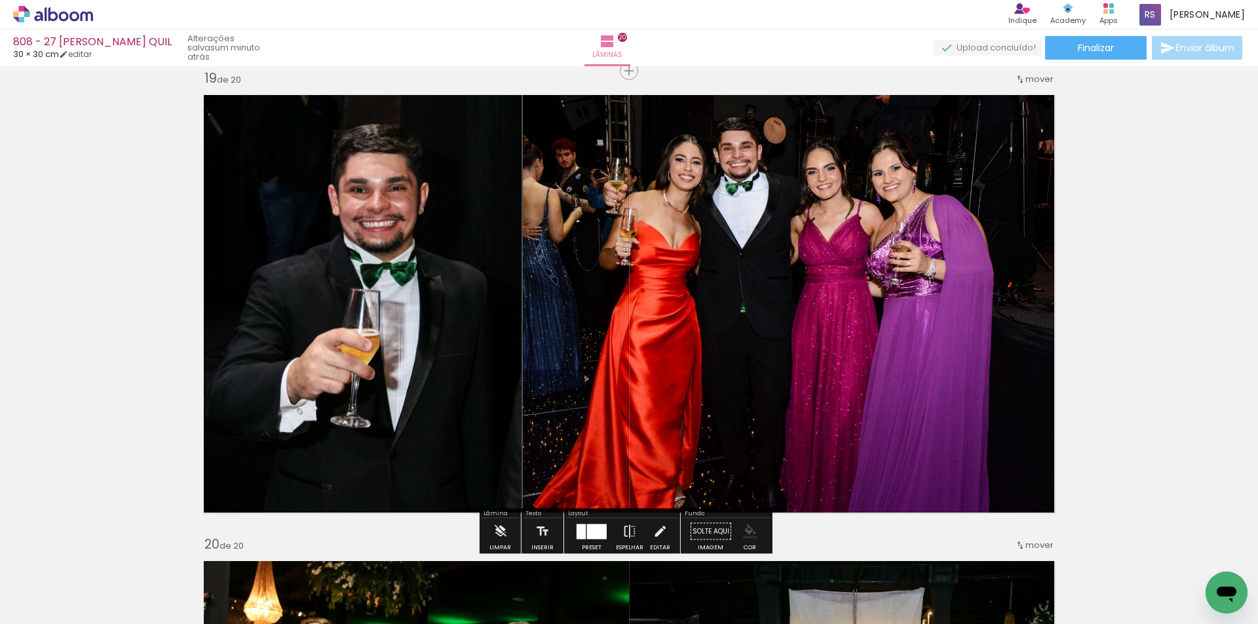
click at [749, 526] on iron-icon "color picker" at bounding box center [750, 531] width 14 height 14
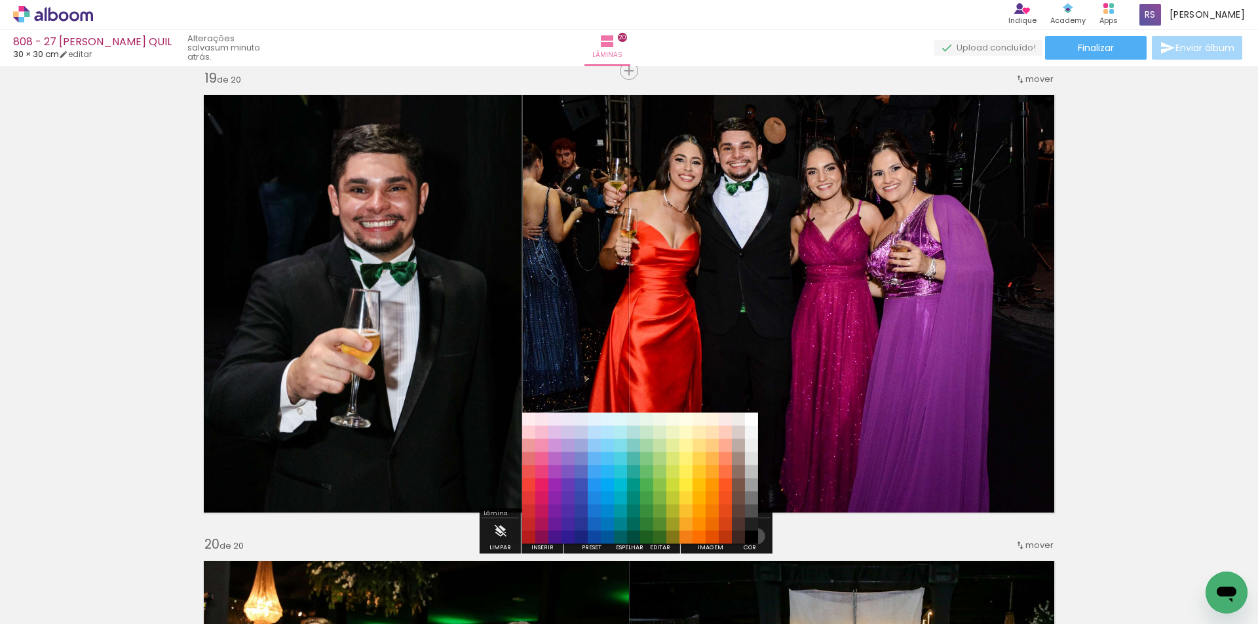
click at [752, 536] on paper-item "#000000" at bounding box center [751, 537] width 13 height 13
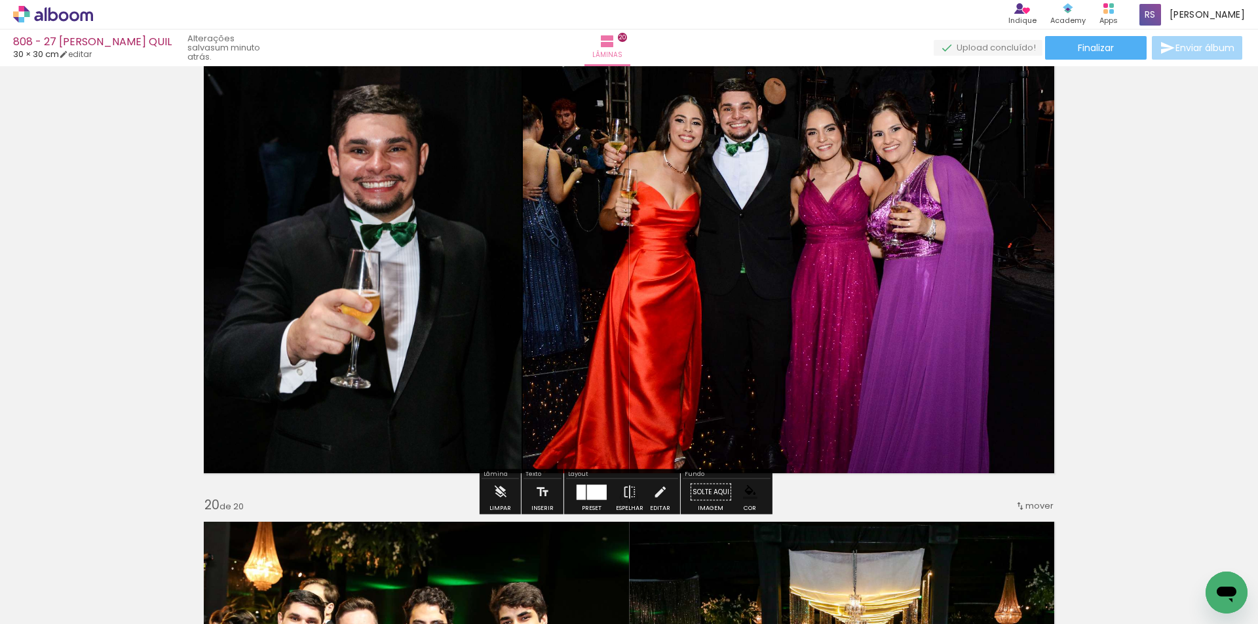
scroll to position [8405, 0]
